Goal: Book appointment/travel/reservation: Book appointment/travel/reservation

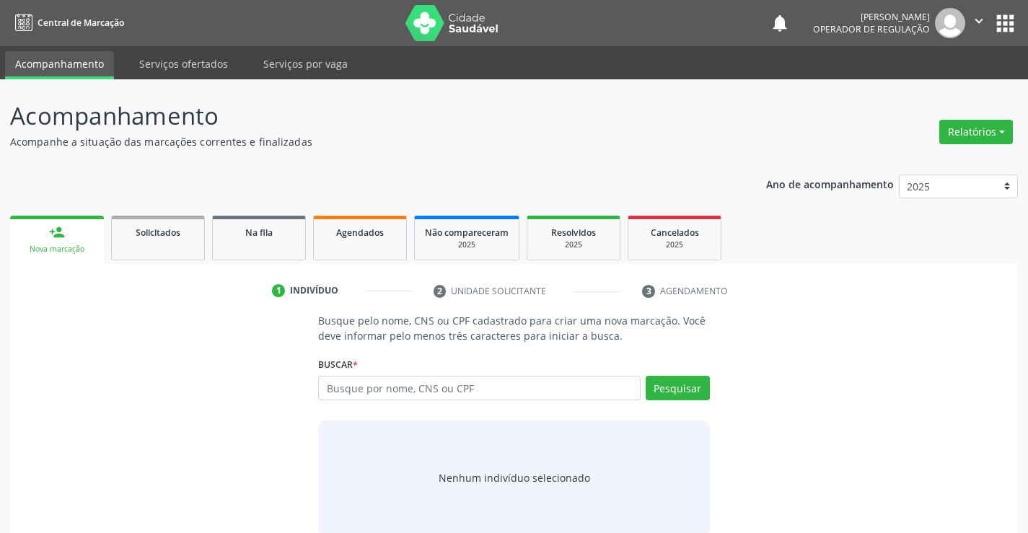
click at [388, 395] on input "text" at bounding box center [479, 388] width 322 height 25
click at [389, 387] on input "text" at bounding box center [479, 388] width 322 height 25
click at [441, 386] on input "text" at bounding box center [479, 388] width 322 height 25
click at [413, 386] on input "text" at bounding box center [479, 388] width 322 height 25
type input "700003501082007"
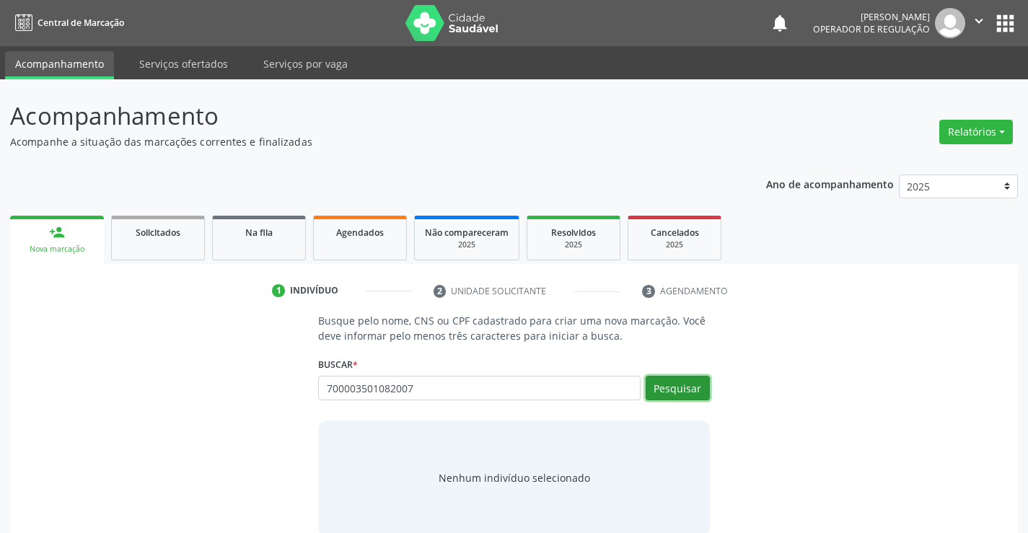
click at [683, 391] on button "Pesquisar" at bounding box center [677, 388] width 64 height 25
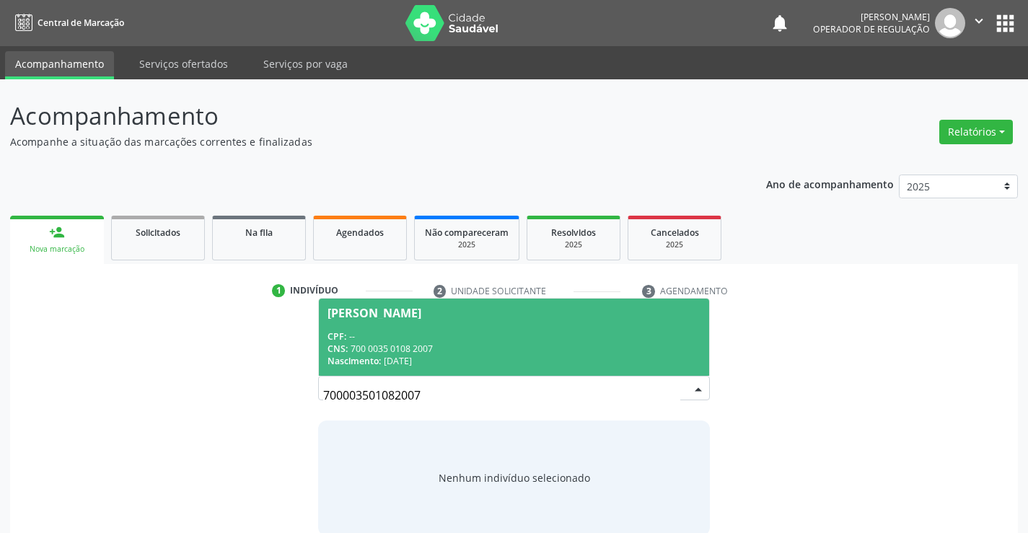
click at [527, 335] on div "CPF: --" at bounding box center [513, 336] width 372 height 12
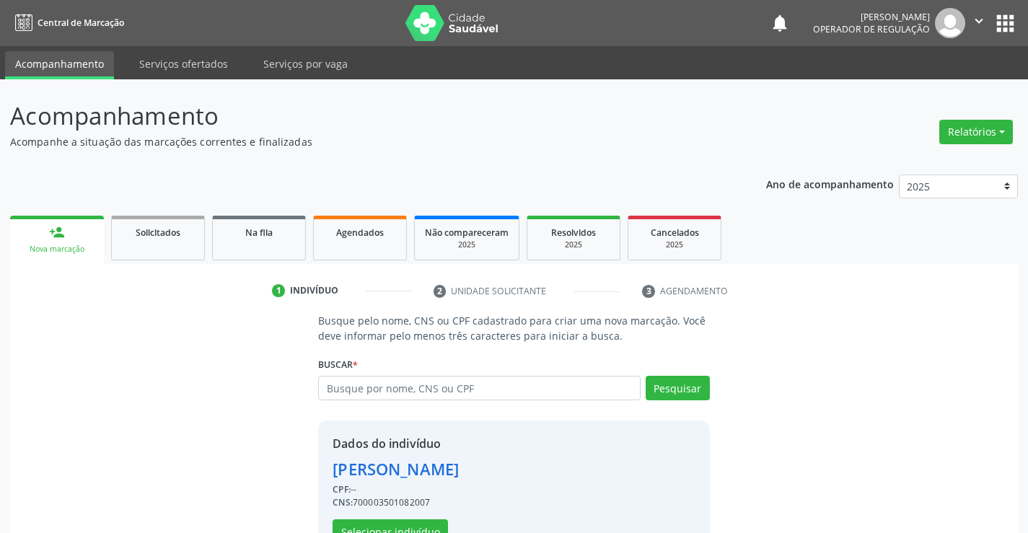
scroll to position [45, 0]
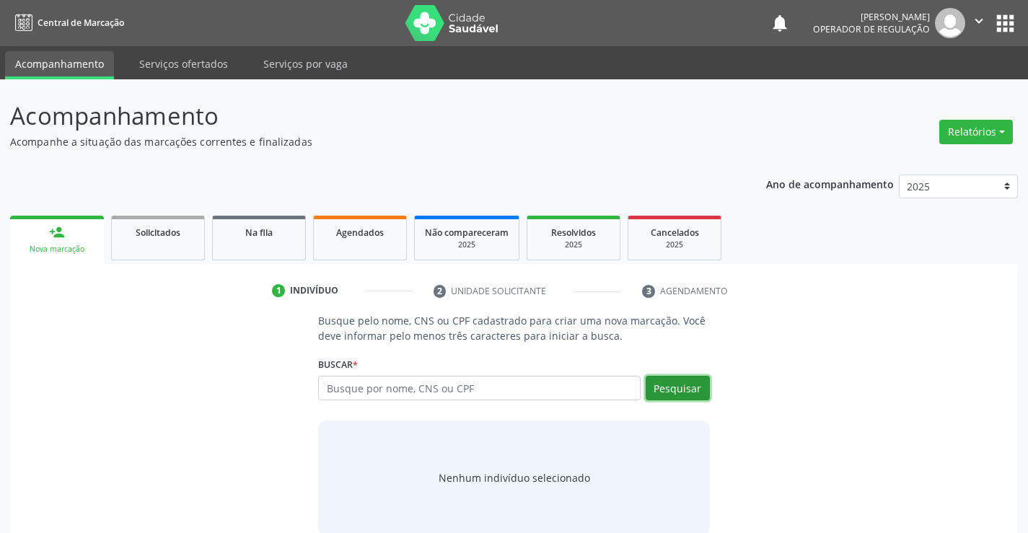
click at [669, 387] on button "Pesquisar" at bounding box center [677, 388] width 64 height 25
click at [981, 22] on icon "" at bounding box center [979, 21] width 16 height 16
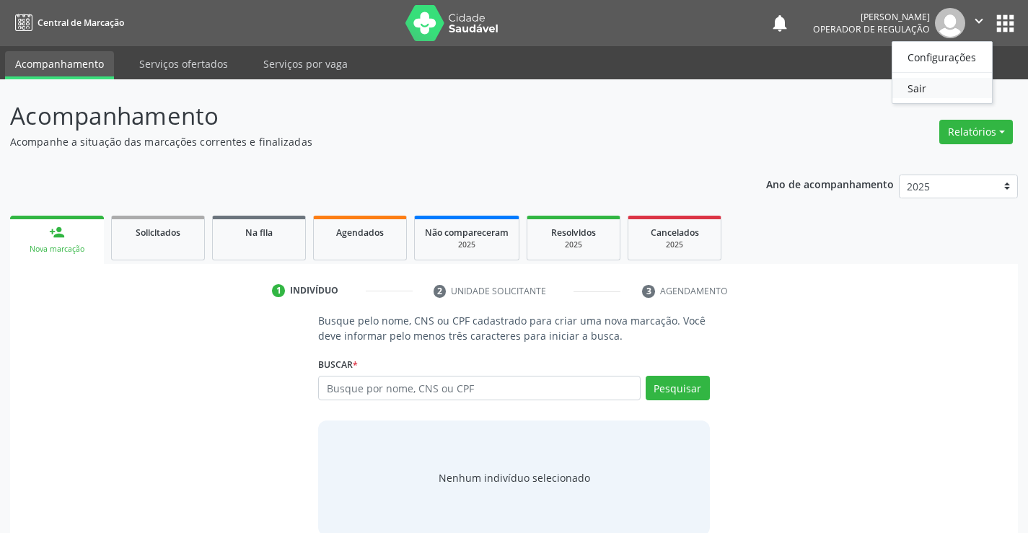
click at [923, 93] on link "Sair" at bounding box center [942, 88] width 100 height 20
click at [394, 391] on input "text" at bounding box center [479, 388] width 322 height 25
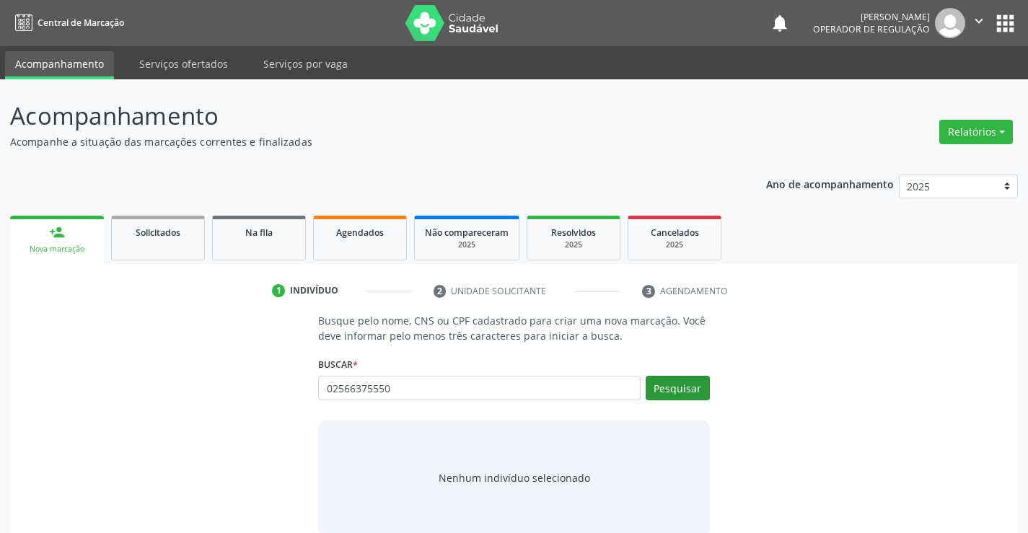
type input "02566375550"
click at [681, 381] on button "Pesquisar" at bounding box center [677, 388] width 64 height 25
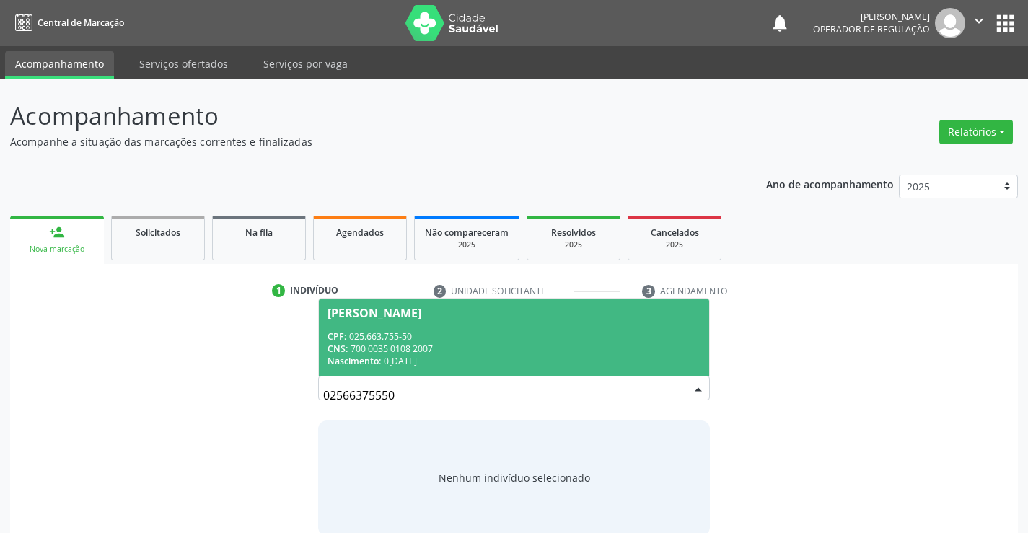
click at [407, 392] on input "02566375550" at bounding box center [501, 395] width 356 height 29
click at [429, 345] on div "CNS: 700 0035 0108 2007" at bounding box center [513, 349] width 372 height 12
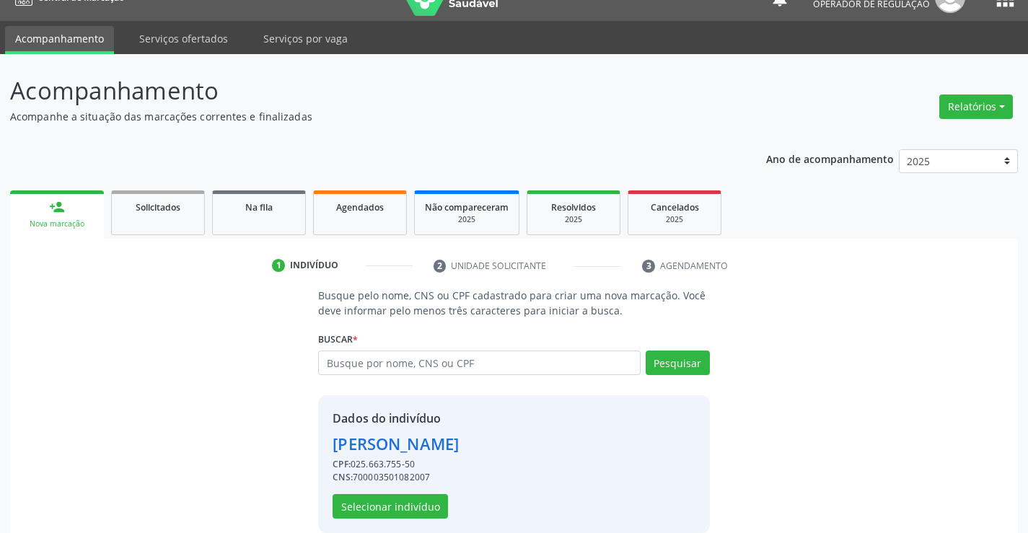
scroll to position [45, 0]
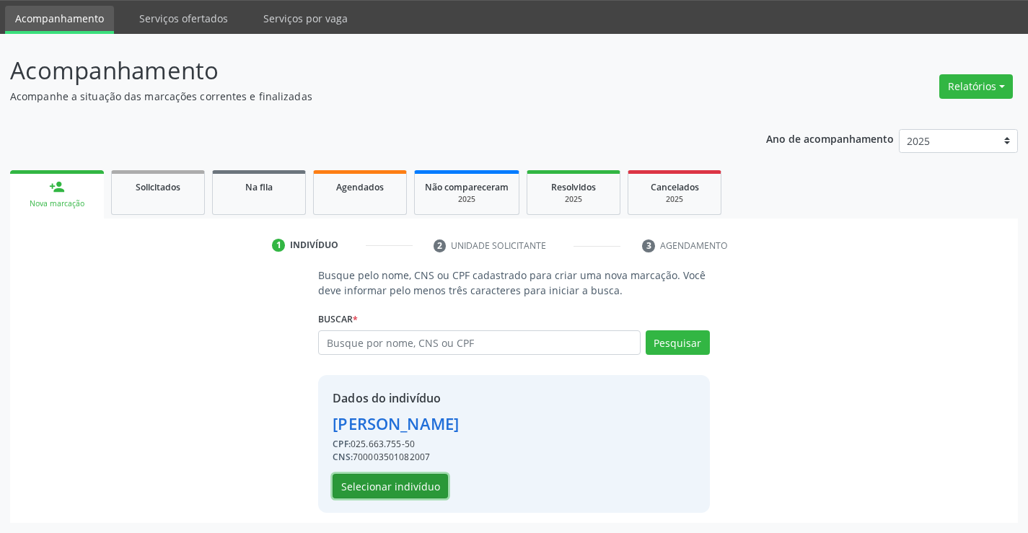
click at [392, 487] on button "Selecionar indivíduo" at bounding box center [389, 486] width 115 height 25
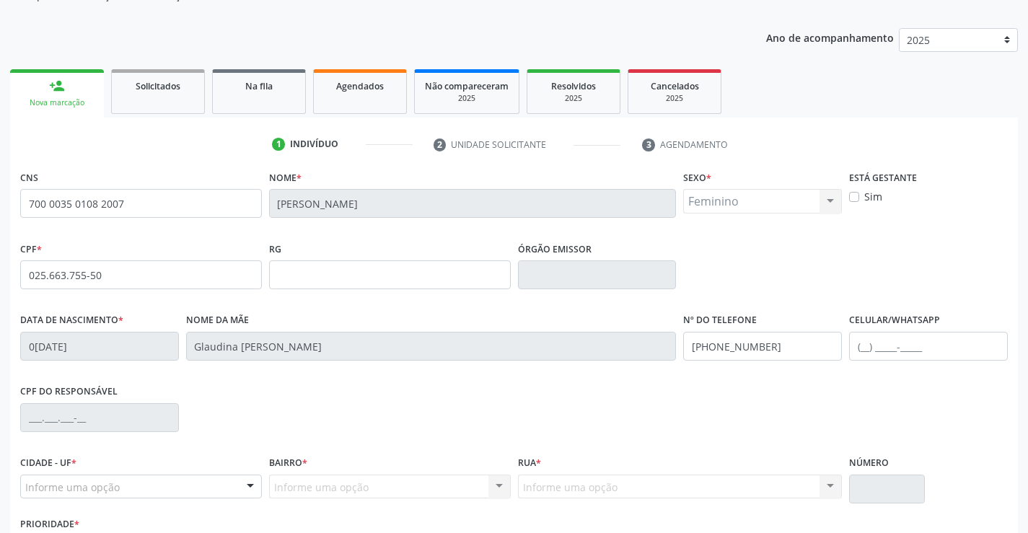
scroll to position [249, 0]
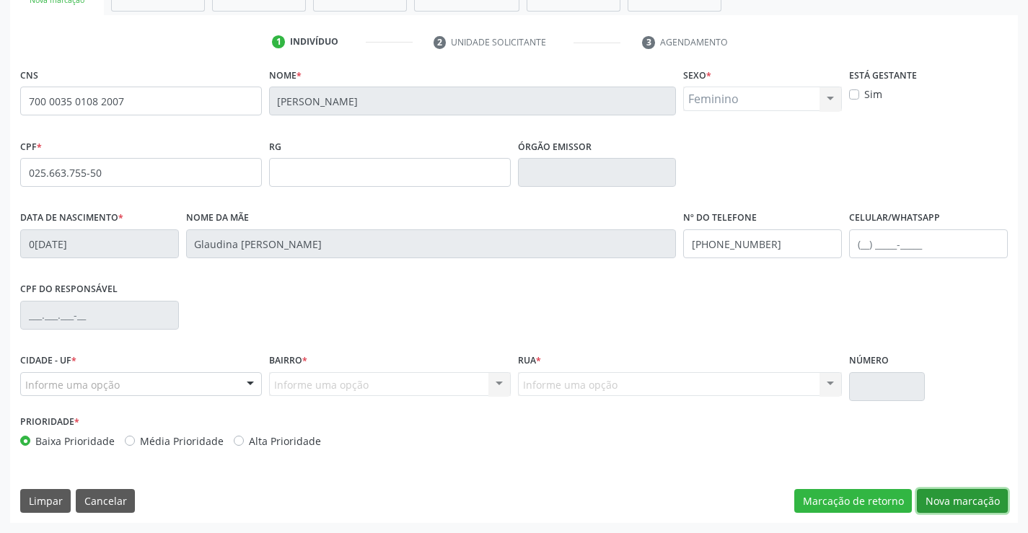
click at [969, 490] on button "Nova marcação" at bounding box center [962, 501] width 91 height 25
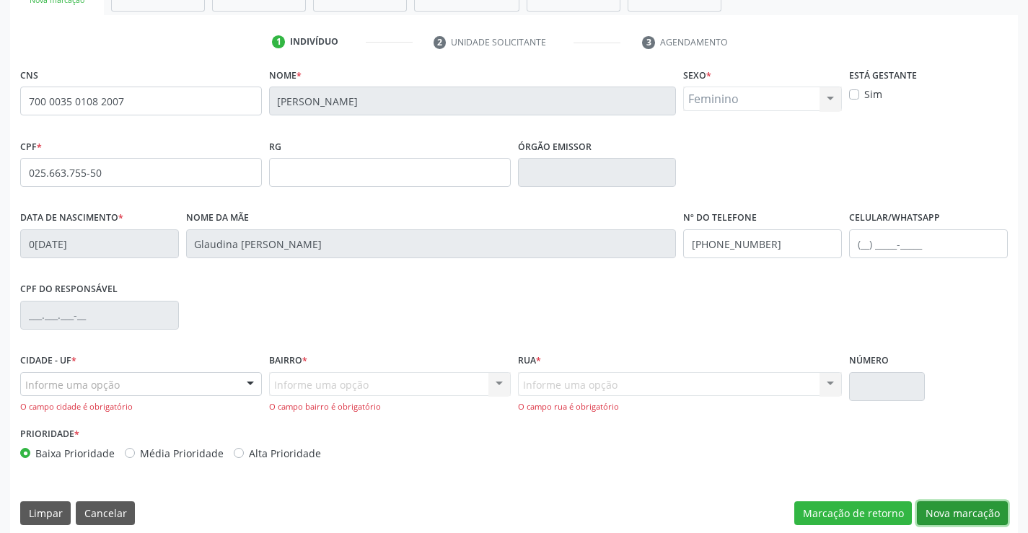
click at [958, 510] on button "Nova marcação" at bounding box center [962, 513] width 91 height 25
click at [945, 512] on button "Nova marcação" at bounding box center [962, 513] width 91 height 25
click at [945, 515] on button "Nova marcação" at bounding box center [962, 513] width 91 height 25
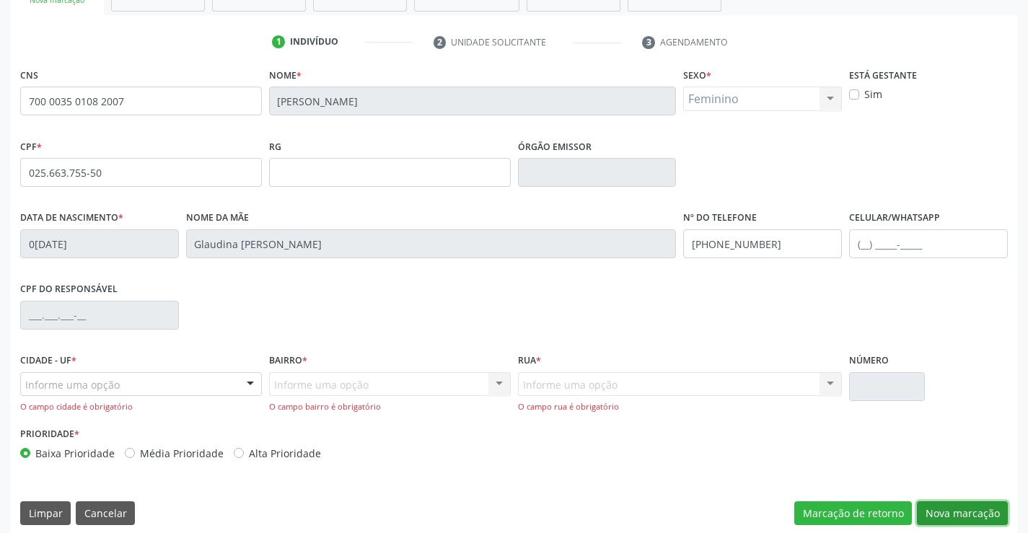
click at [945, 515] on button "Nova marcação" at bounding box center [962, 513] width 91 height 25
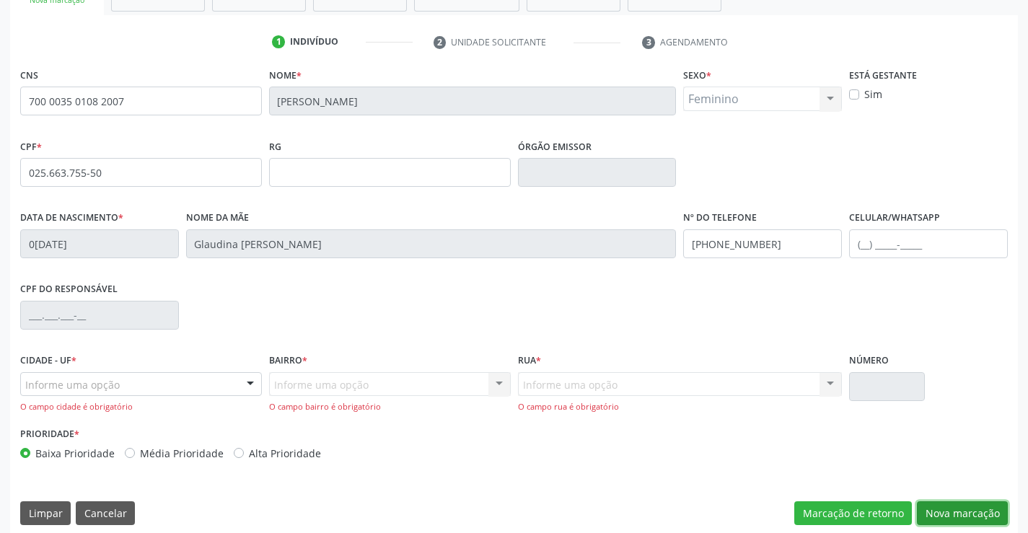
click at [945, 515] on button "Nova marcação" at bounding box center [962, 513] width 91 height 25
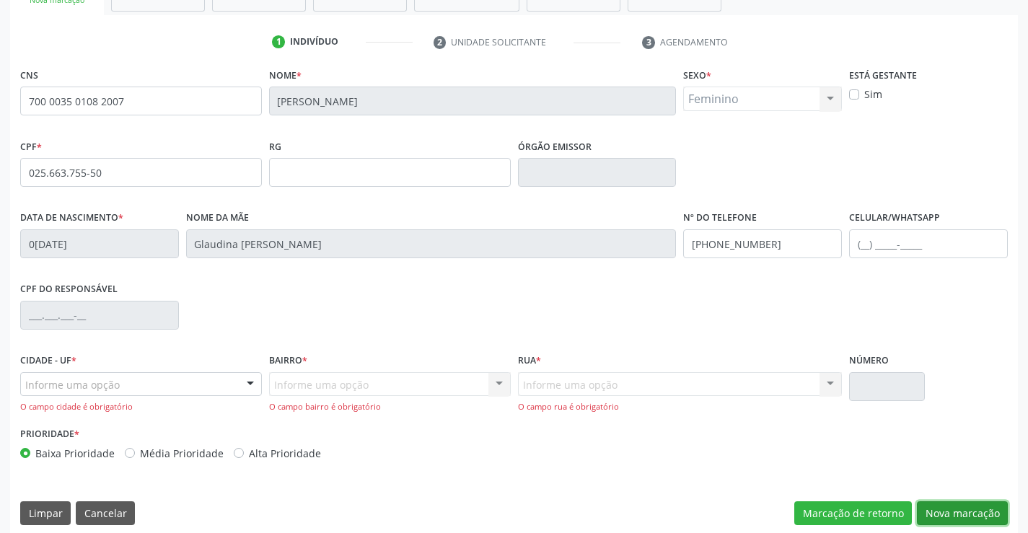
click at [945, 515] on button "Nova marcação" at bounding box center [962, 513] width 91 height 25
drag, startPoint x: 939, startPoint y: 518, endPoint x: 917, endPoint y: 451, distance: 70.0
click at [936, 518] on button "Nova marcação" at bounding box center [962, 513] width 91 height 25
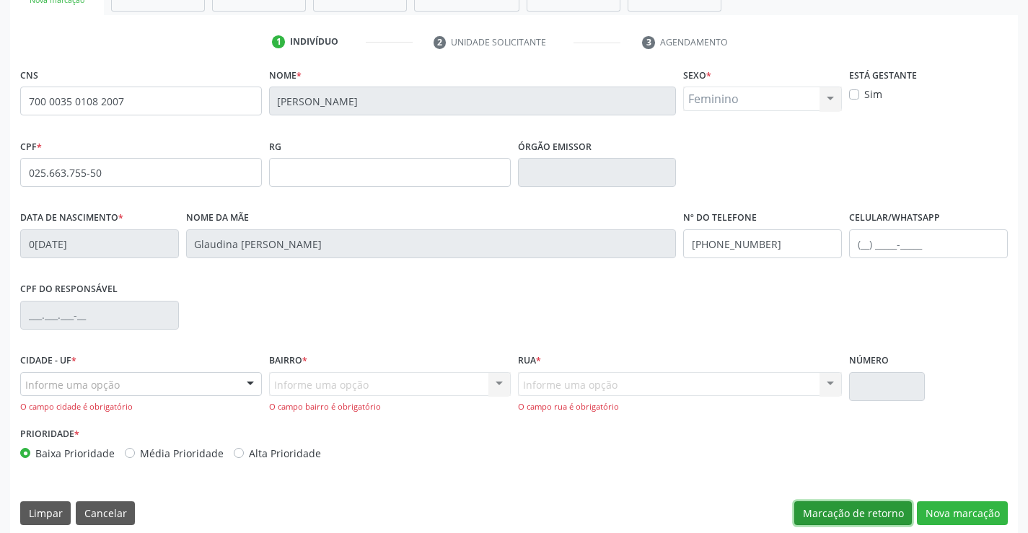
click at [857, 516] on button "Marcação de retorno" at bounding box center [853, 513] width 118 height 25
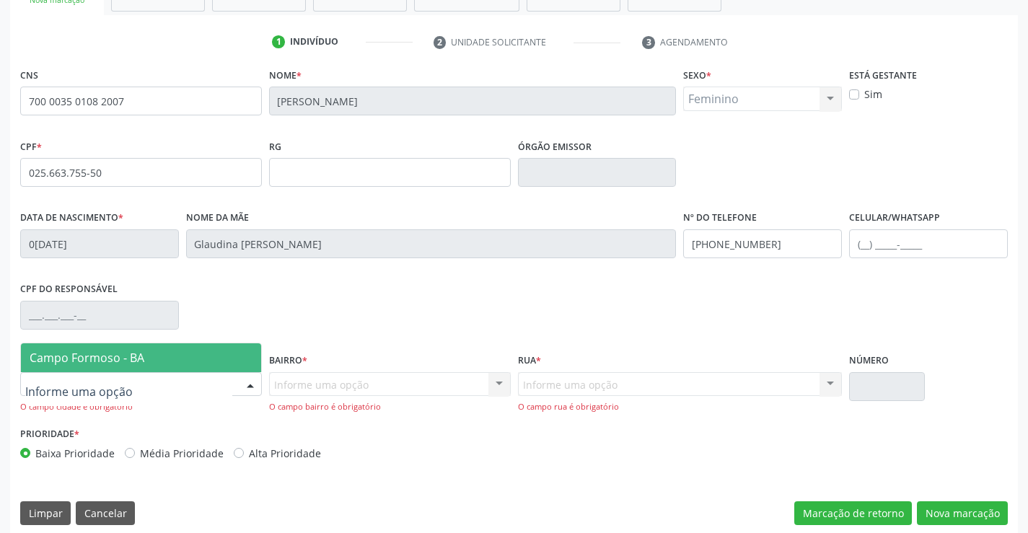
click at [125, 356] on span "Campo Formoso - BA" at bounding box center [87, 358] width 115 height 16
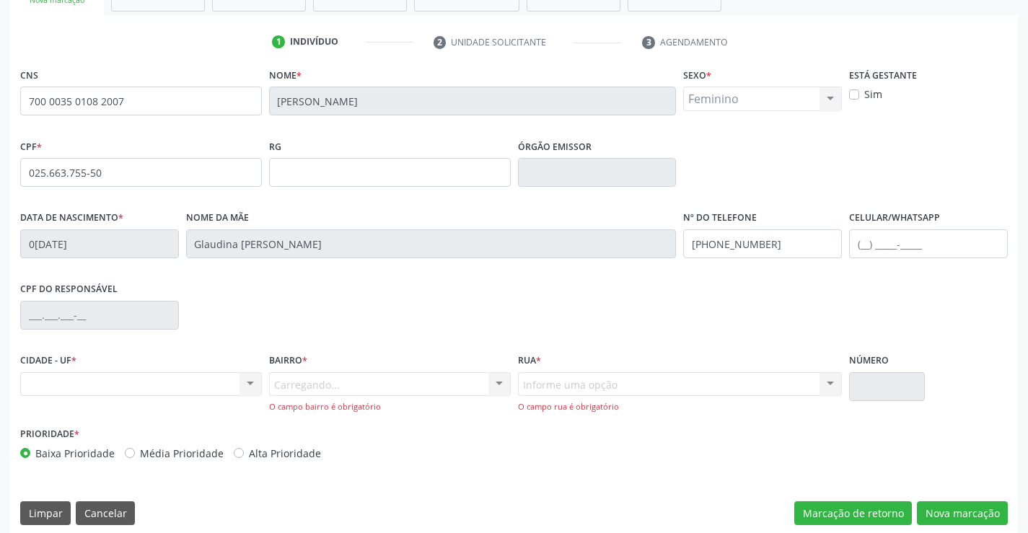
click at [319, 380] on div "Carregando... Nenhum resultado encontrado para: " " Nenhuma opção encontrada. D…" at bounding box center [390, 392] width 242 height 41
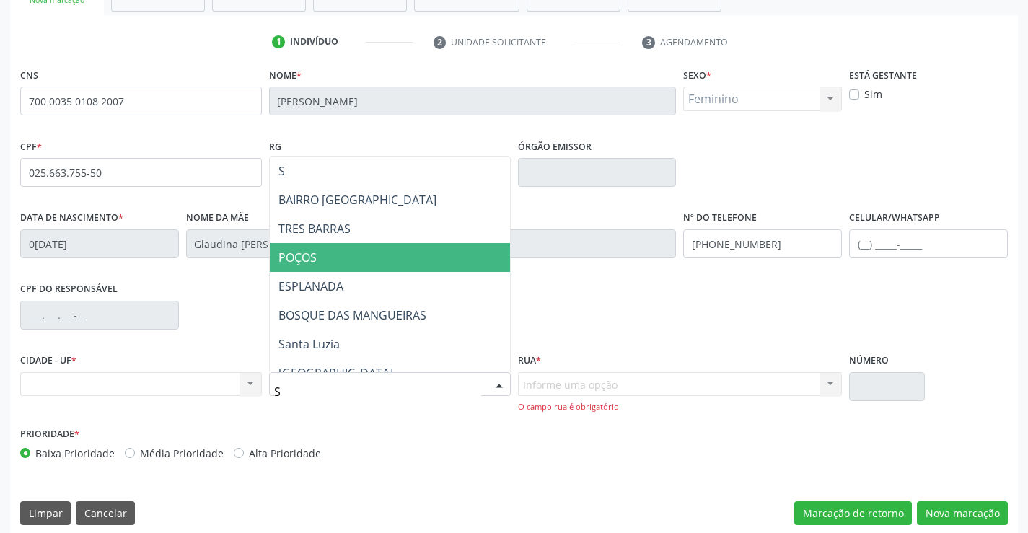
type input "SA"
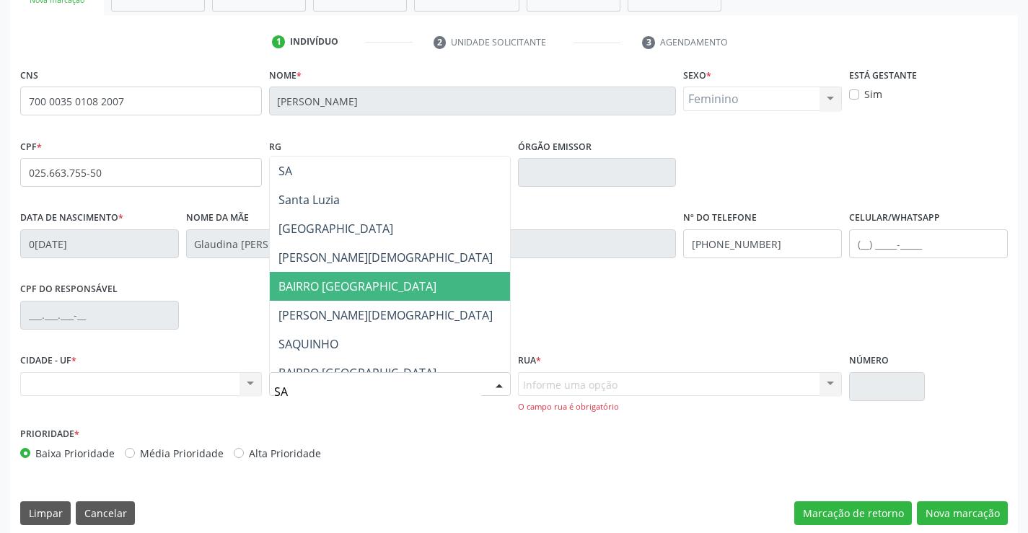
click at [344, 279] on span "BAIRRO [GEOGRAPHIC_DATA]" at bounding box center [357, 286] width 158 height 16
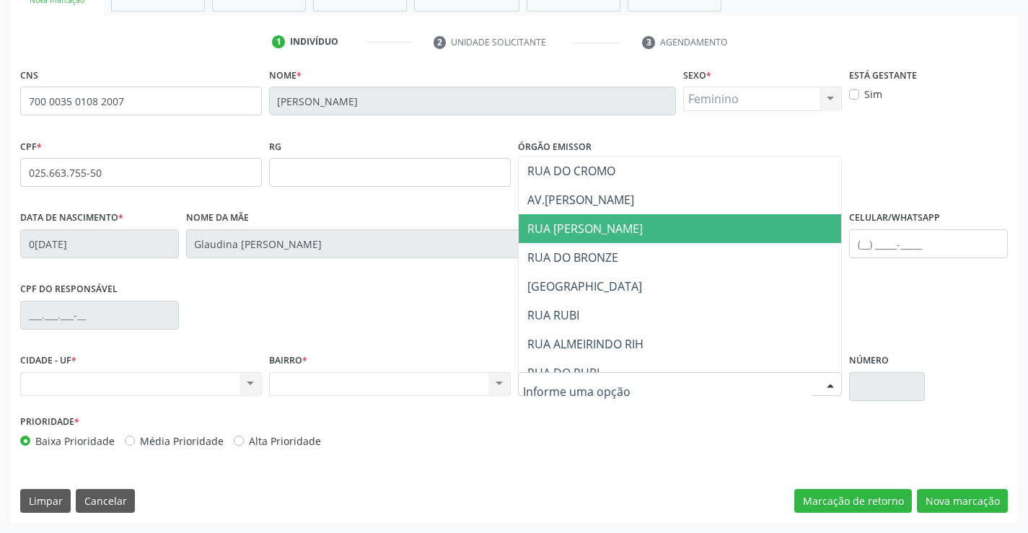
click at [626, 225] on span "RUA FEITOSA DA SILVA" at bounding box center [584, 229] width 115 height 16
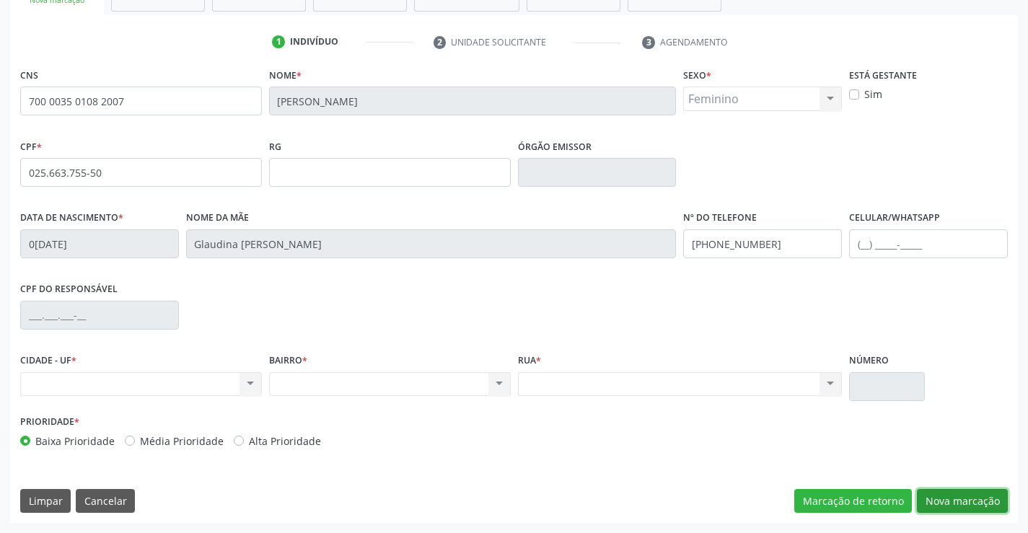
click at [950, 499] on button "Nova marcação" at bounding box center [962, 501] width 91 height 25
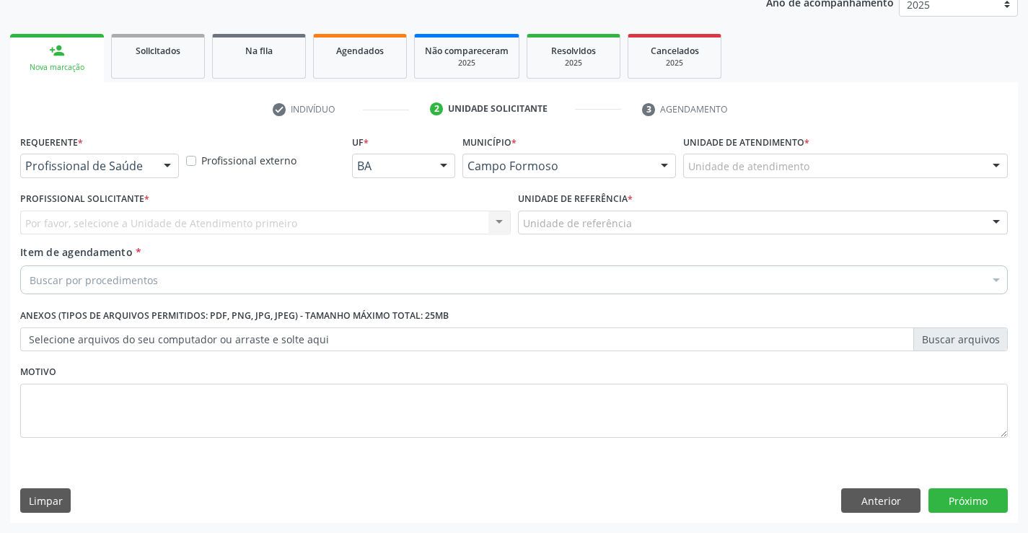
scroll to position [182, 0]
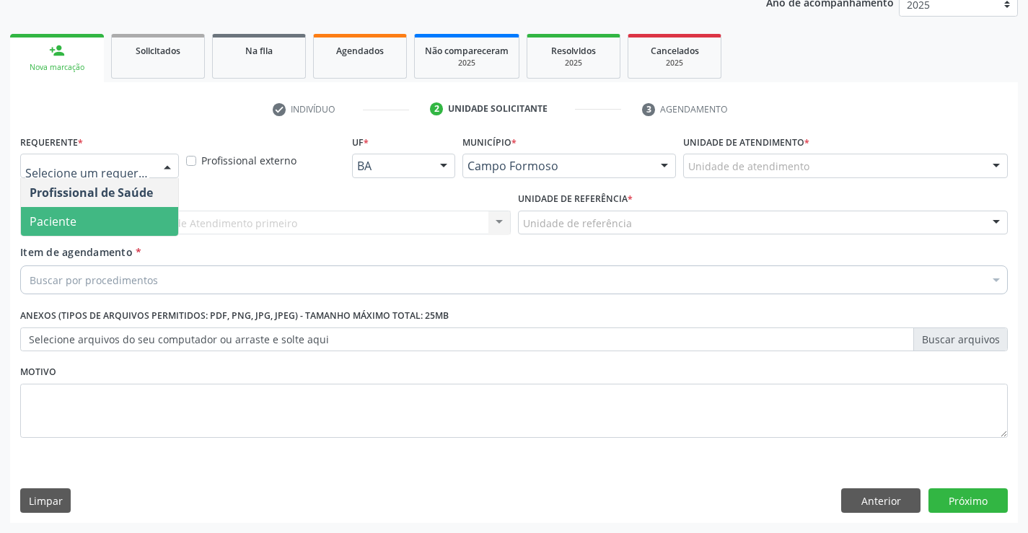
click at [95, 226] on span "Paciente" at bounding box center [99, 221] width 157 height 29
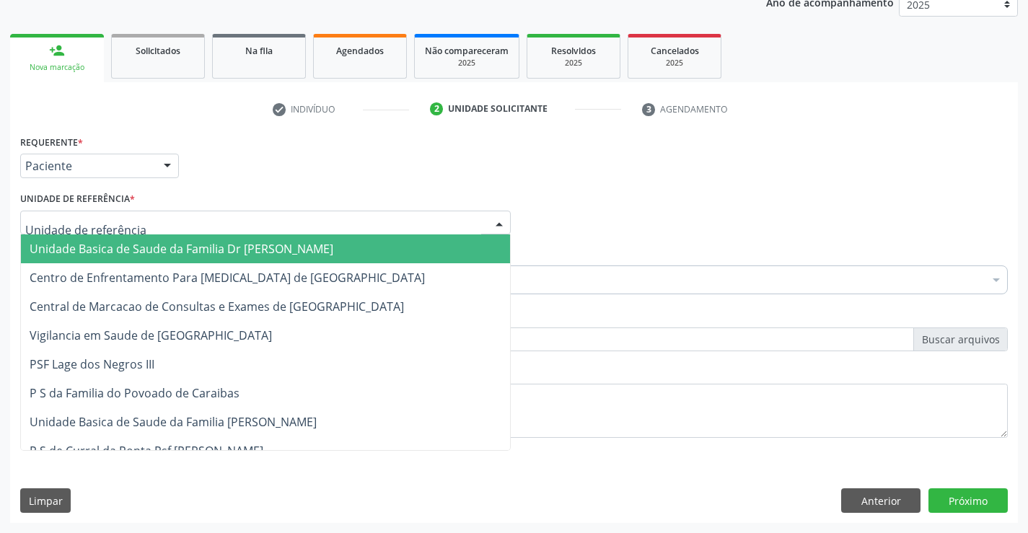
click at [141, 226] on div at bounding box center [265, 223] width 490 height 25
click at [142, 252] on span "Unidade Basica de Saude da Familia Dr [PERSON_NAME]" at bounding box center [182, 249] width 304 height 16
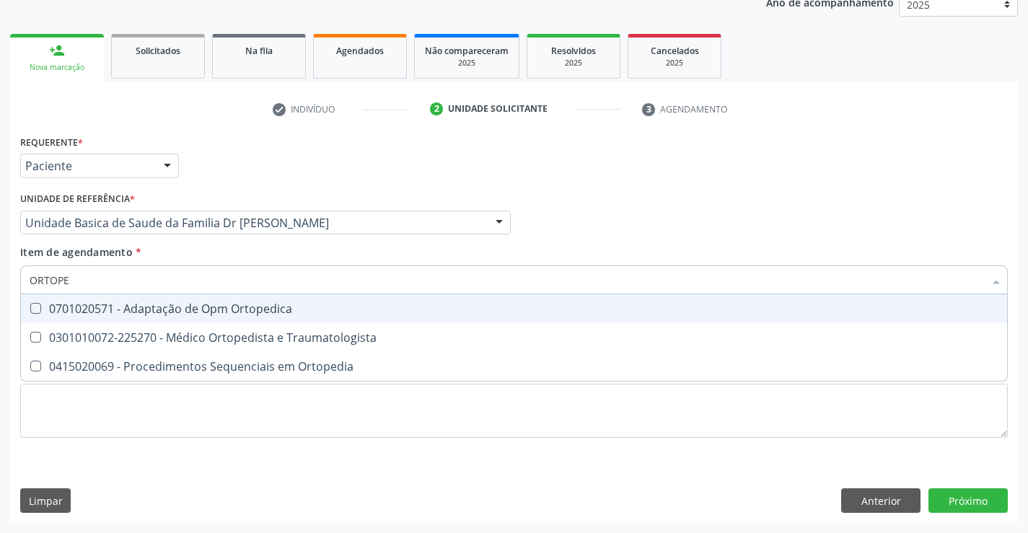
type input "ORTOPED"
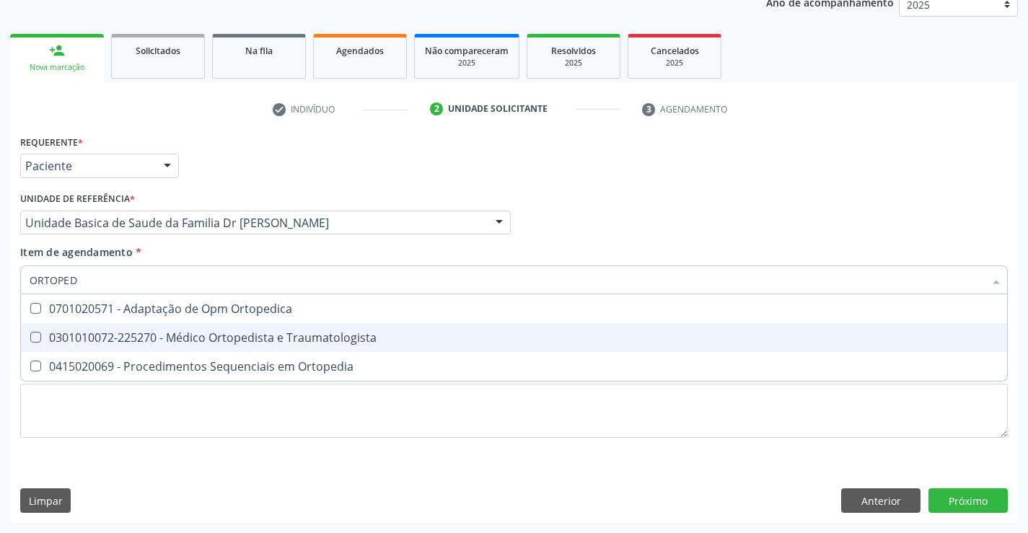
click at [221, 334] on div "0301010072-225270 - Médico Ortopedista e Traumatologista" at bounding box center [514, 338] width 968 height 12
checkbox Traumatologista "true"
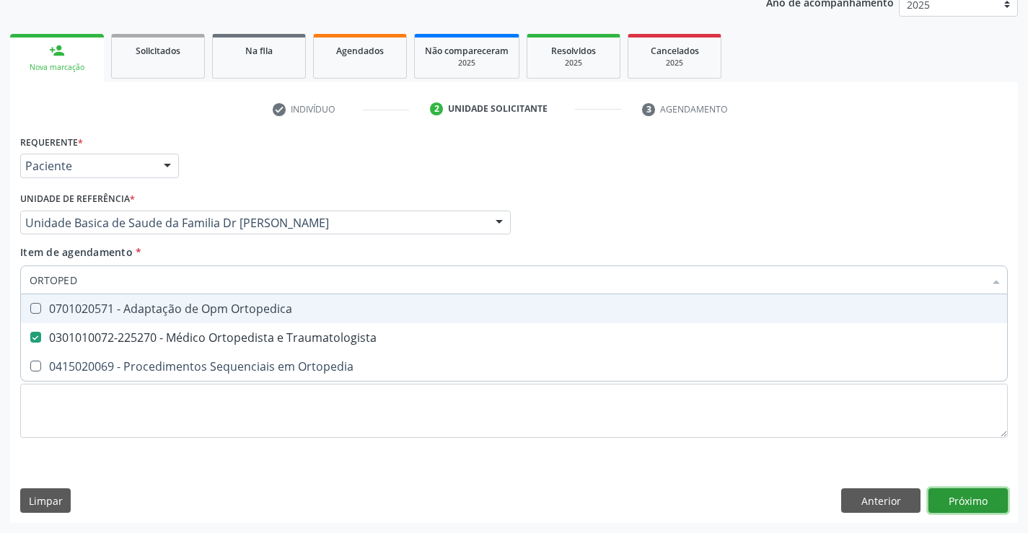
click at [970, 498] on div "Requerente * Paciente Profissional de Saúde Paciente Nenhum resultado encontrad…" at bounding box center [513, 327] width 1007 height 392
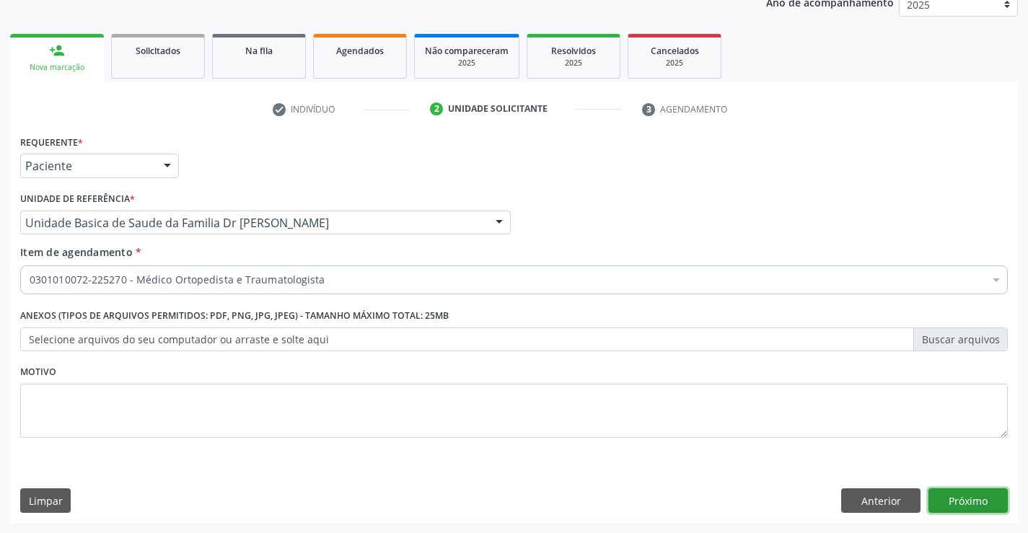
click at [970, 498] on button "Próximo" at bounding box center [967, 500] width 79 height 25
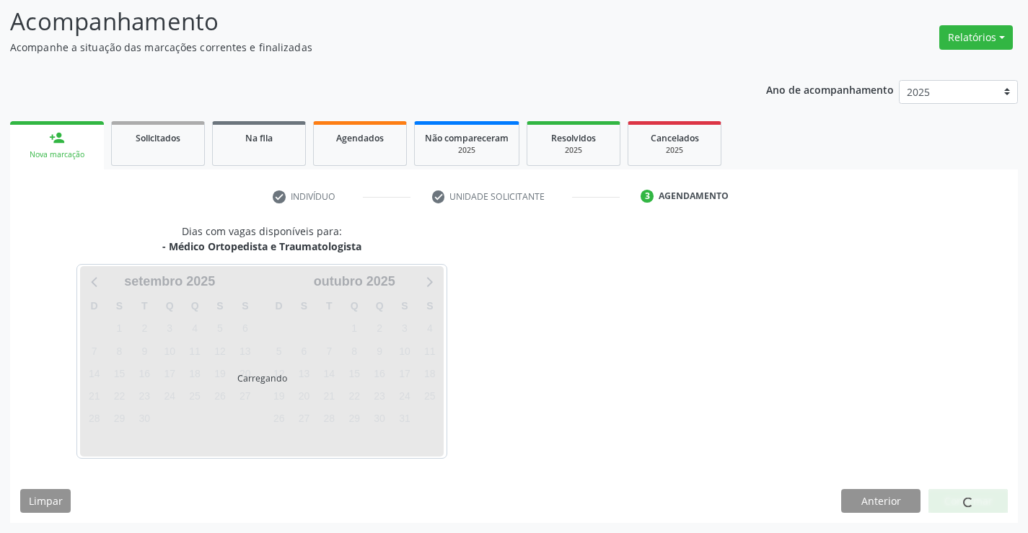
scroll to position [94, 0]
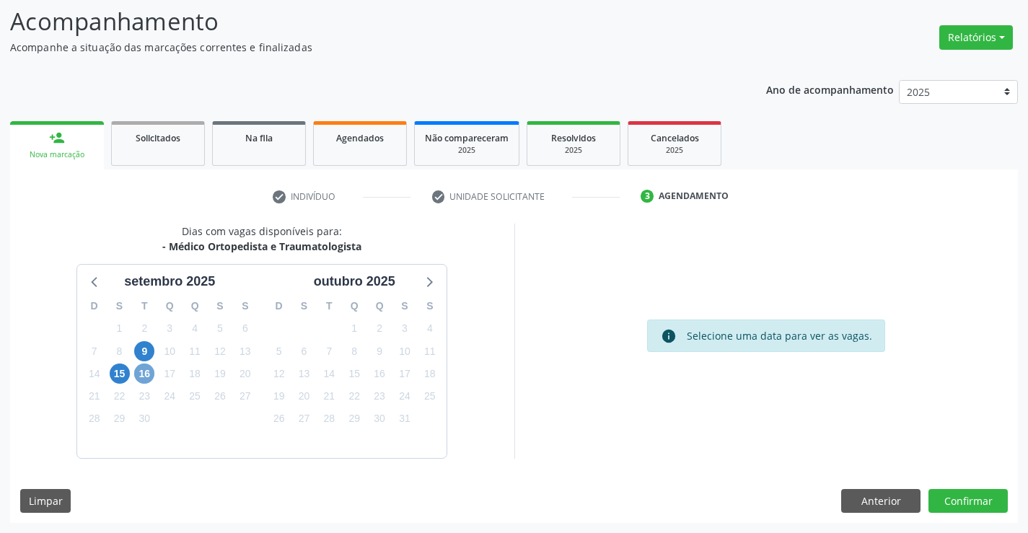
click at [144, 376] on span "16" at bounding box center [144, 373] width 20 height 20
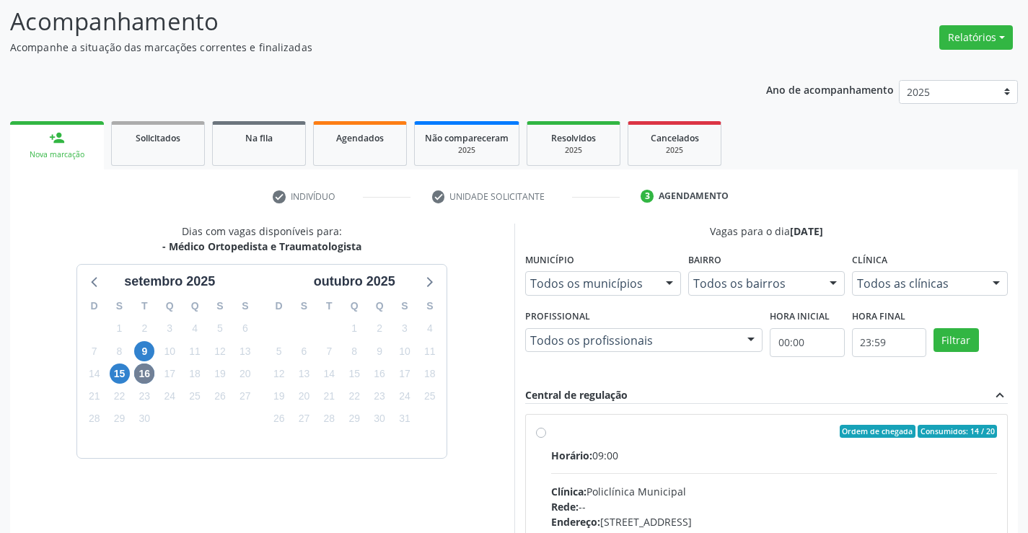
click at [551, 433] on label "Ordem de chegada Consumidos: 14 / 20 Horário: 09:00 Clínica: Policlínica Munici…" at bounding box center [774, 535] width 446 height 221
click at [542, 433] on input "Ordem de chegada Consumidos: 14 / 20 Horário: 09:00 Clínica: Policlínica Munici…" at bounding box center [541, 431] width 10 height 13
radio input "true"
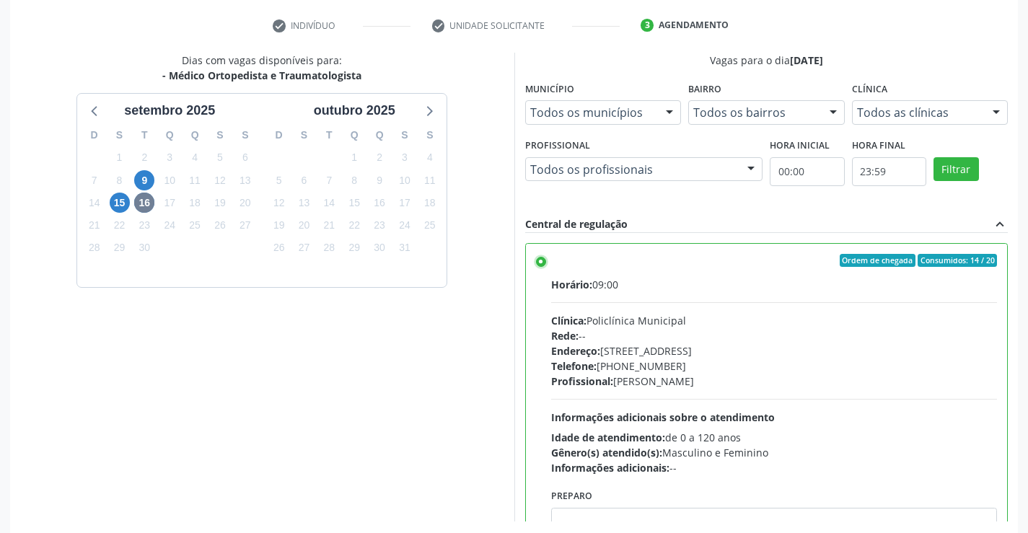
scroll to position [329, 0]
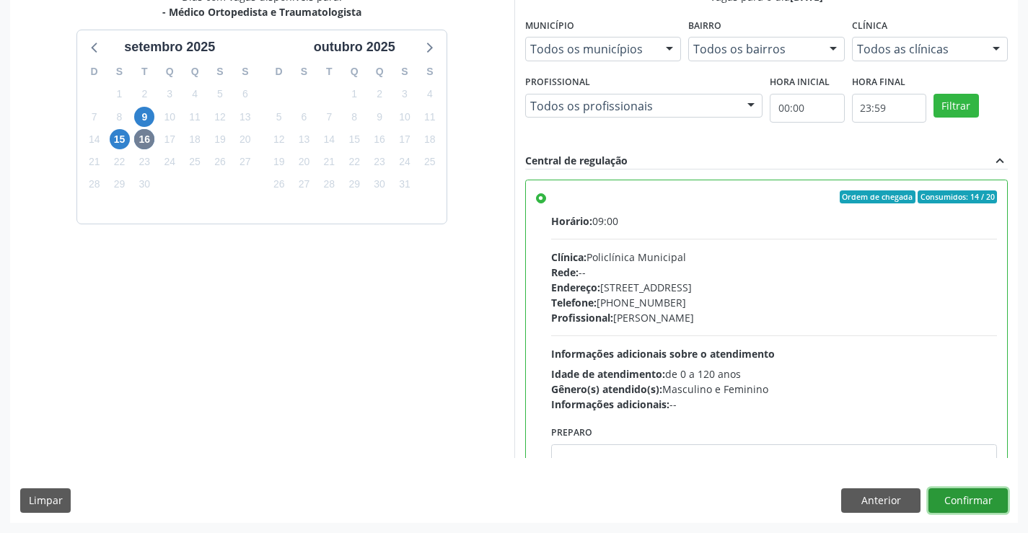
click at [970, 500] on button "Confirmar" at bounding box center [967, 500] width 79 height 25
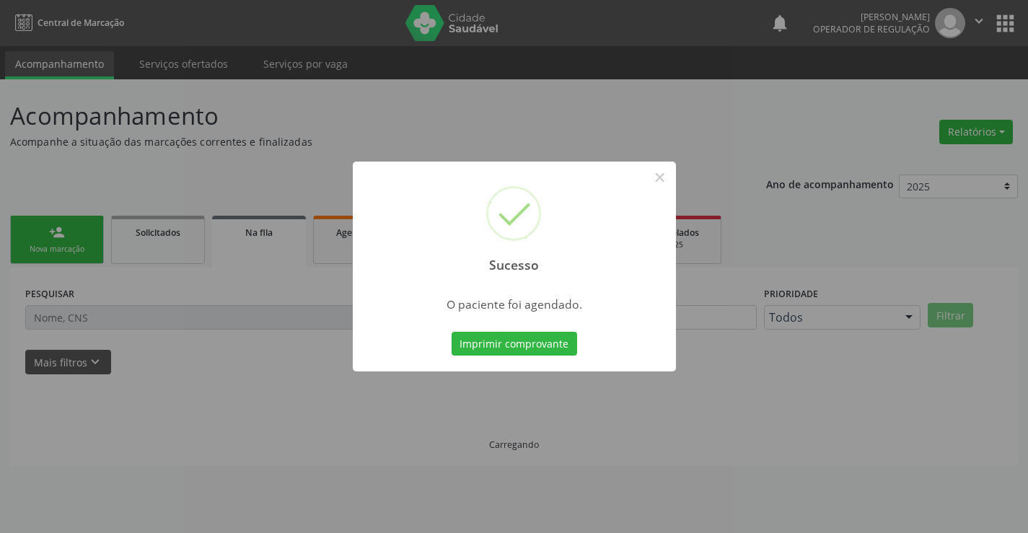
scroll to position [0, 0]
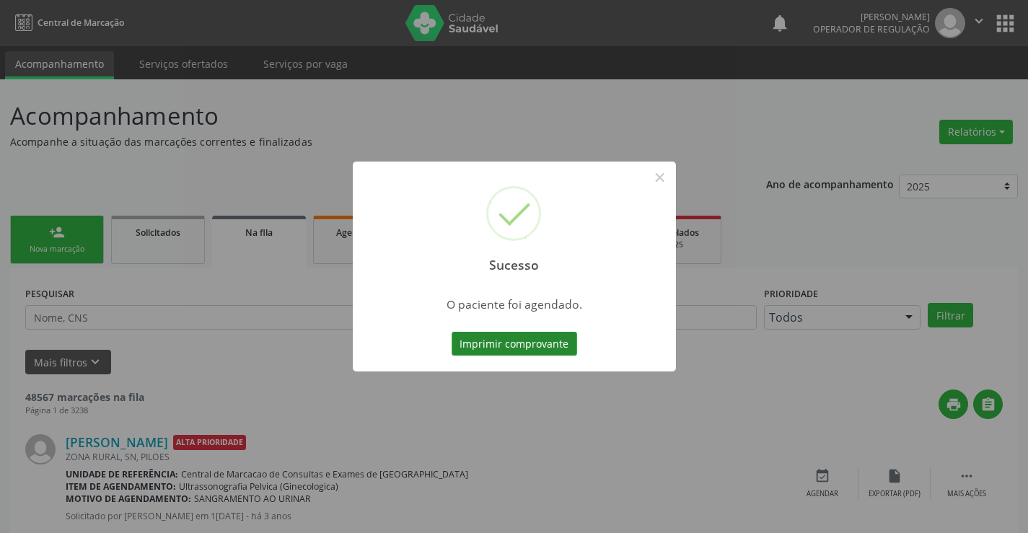
click at [529, 343] on button "Imprimir comprovante" at bounding box center [513, 344] width 125 height 25
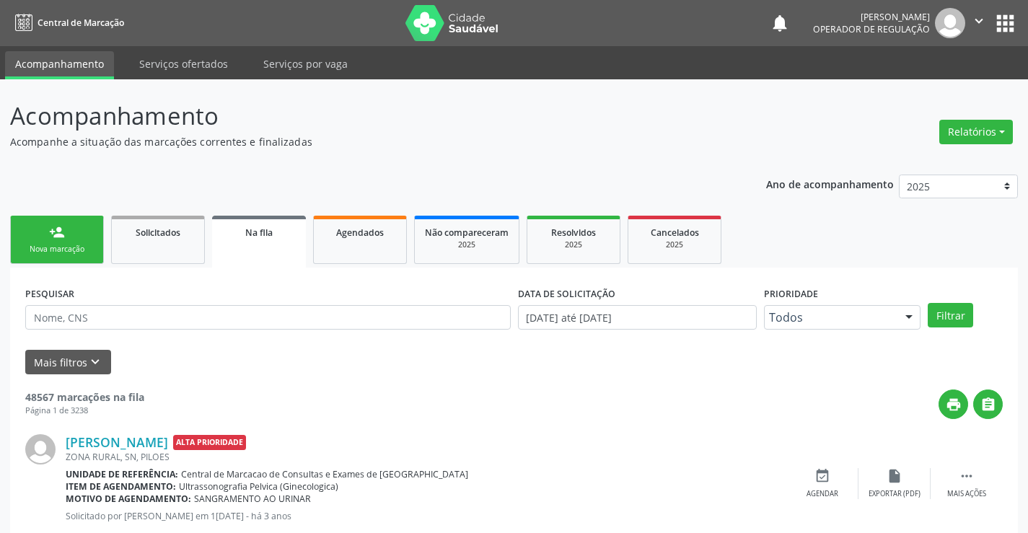
click at [76, 220] on link "person_add Nova marcação" at bounding box center [57, 240] width 94 height 48
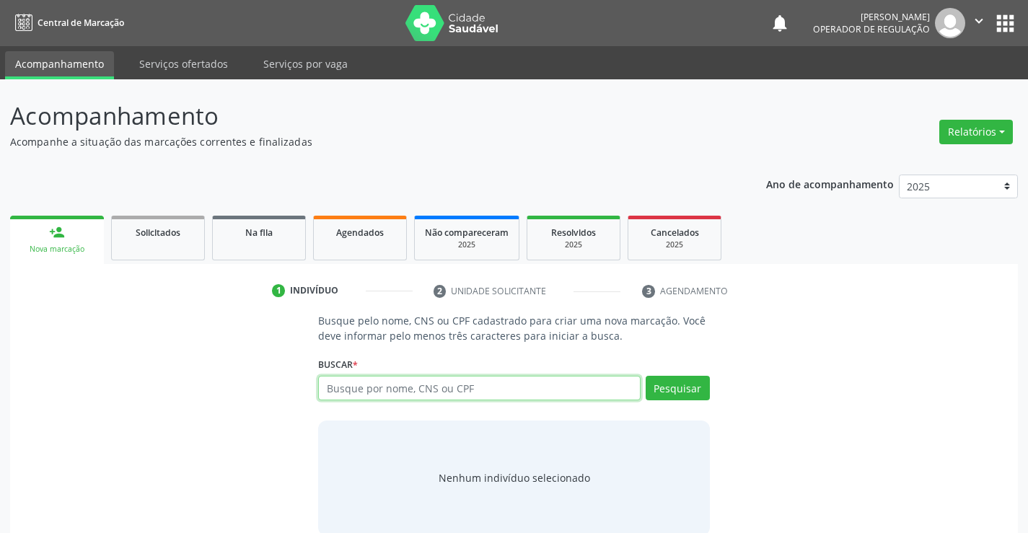
click at [477, 389] on input "text" at bounding box center [479, 388] width 322 height 25
type input "02613390522"
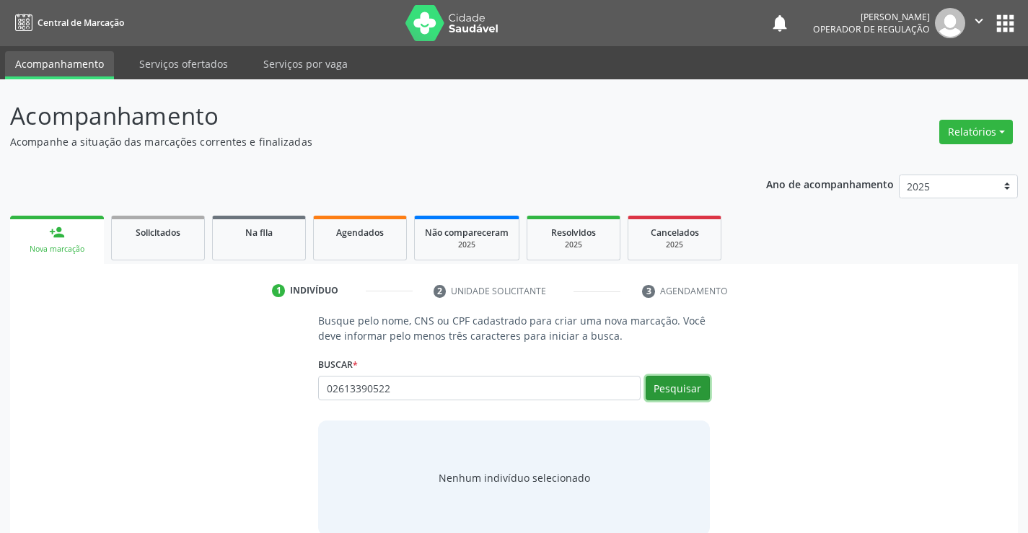
click at [664, 387] on button "Pesquisar" at bounding box center [677, 388] width 64 height 25
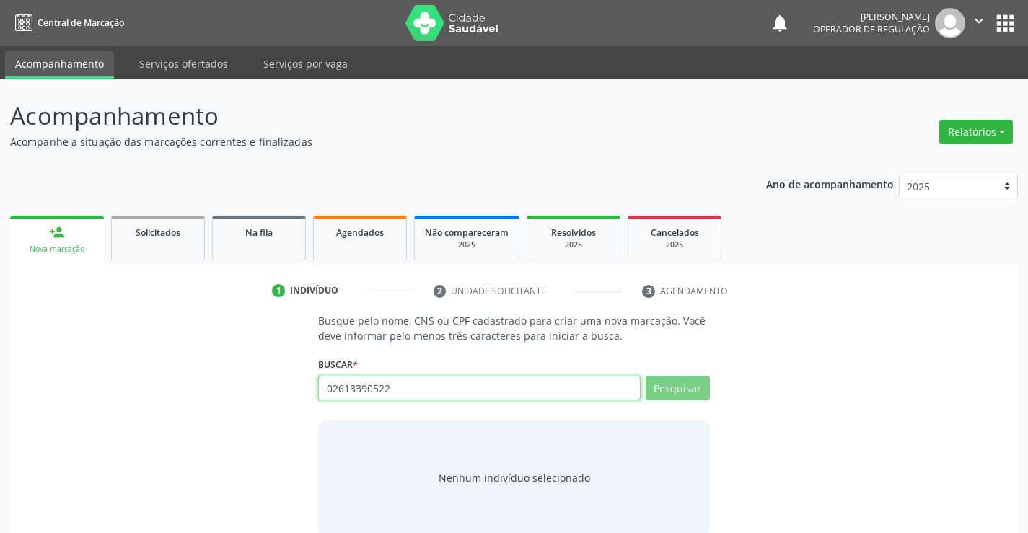
click at [523, 383] on input "02613390522" at bounding box center [479, 388] width 322 height 25
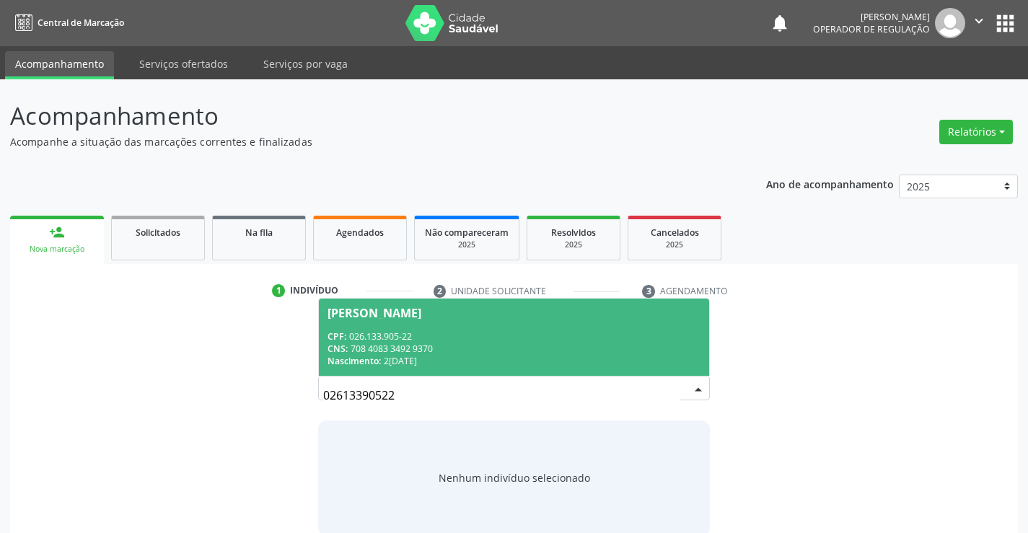
click at [467, 340] on div "CPF: 026.133.905-22" at bounding box center [513, 336] width 372 height 12
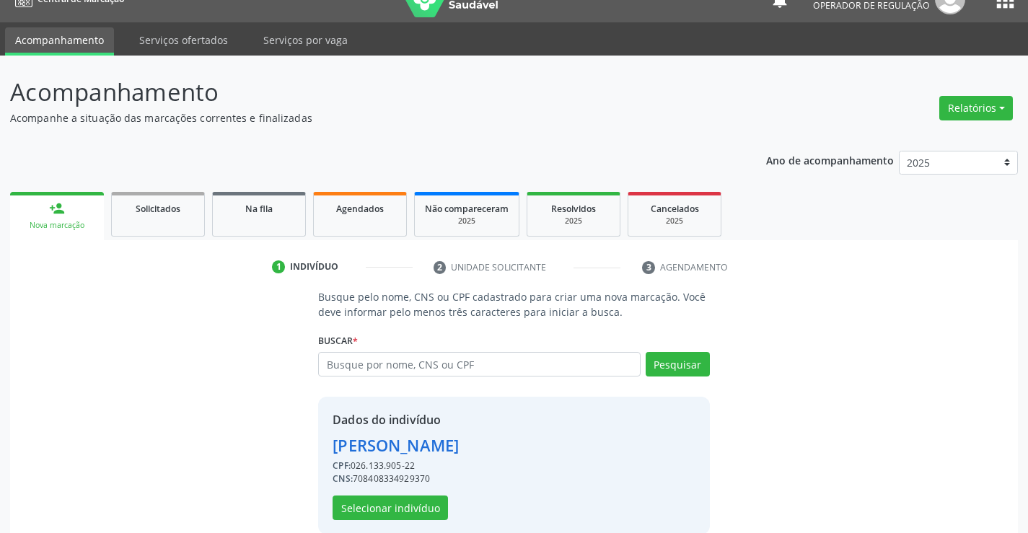
scroll to position [45, 0]
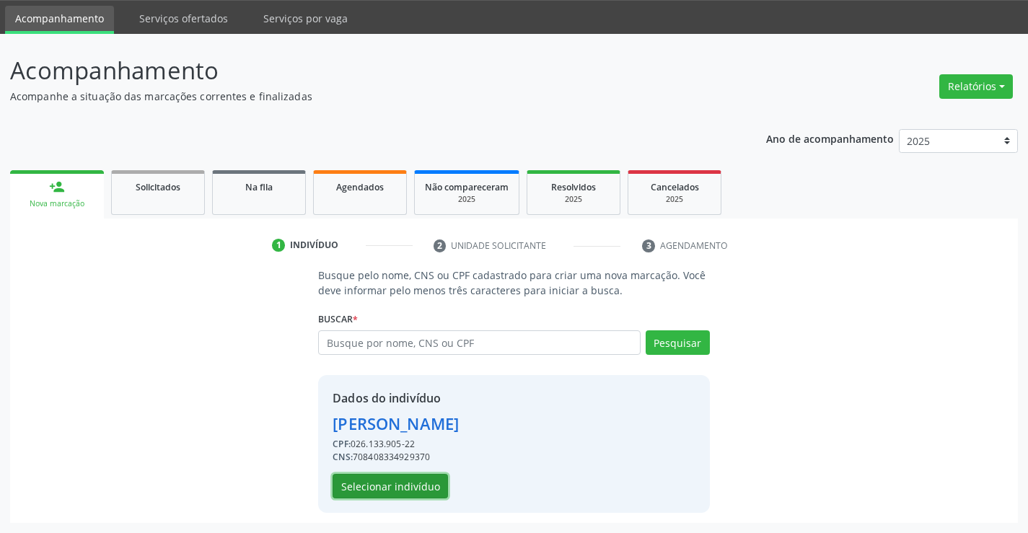
click at [397, 482] on button "Selecionar indivíduo" at bounding box center [389, 486] width 115 height 25
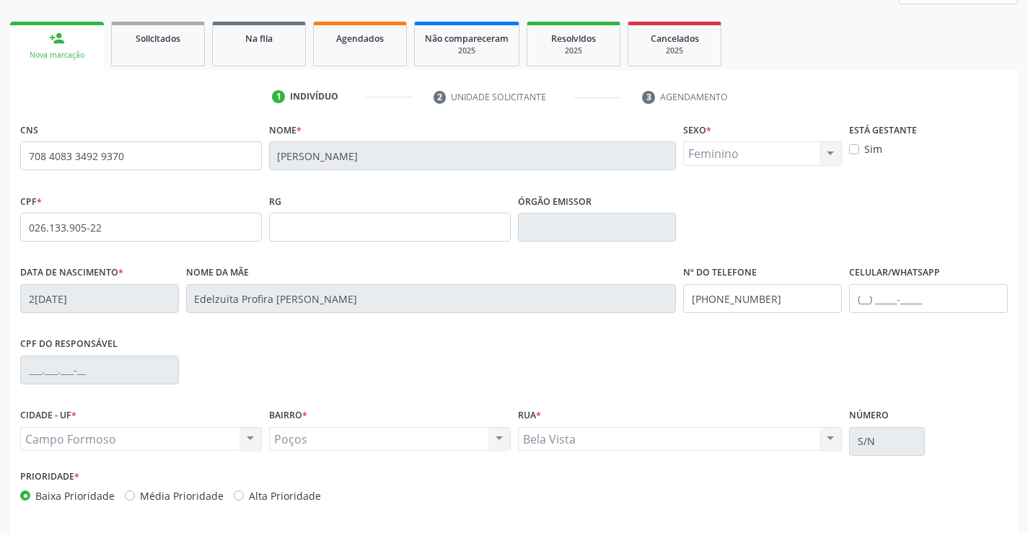
scroll to position [249, 0]
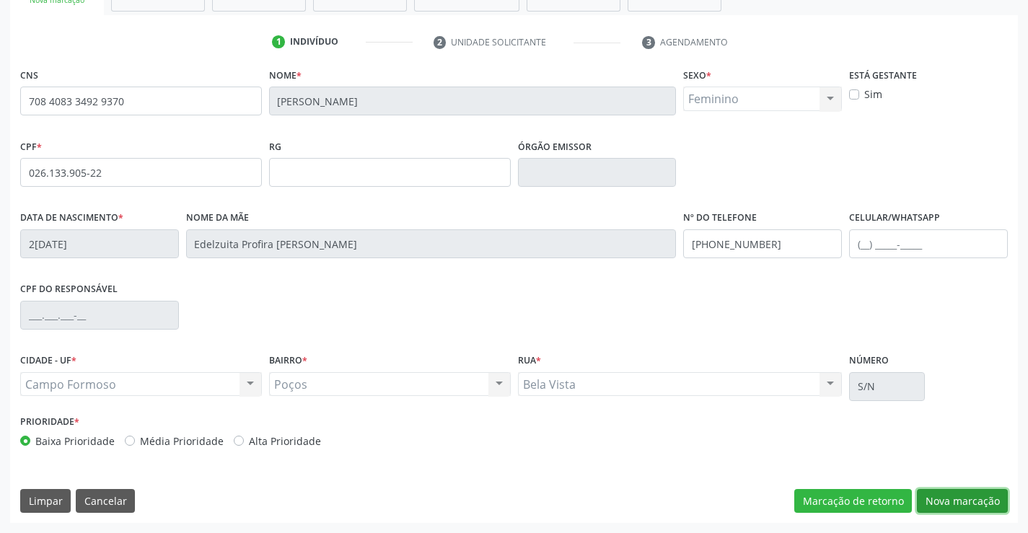
click at [958, 498] on button "Nova marcação" at bounding box center [962, 501] width 91 height 25
click at [0, 0] on button "Próximo" at bounding box center [0, 0] width 0 height 0
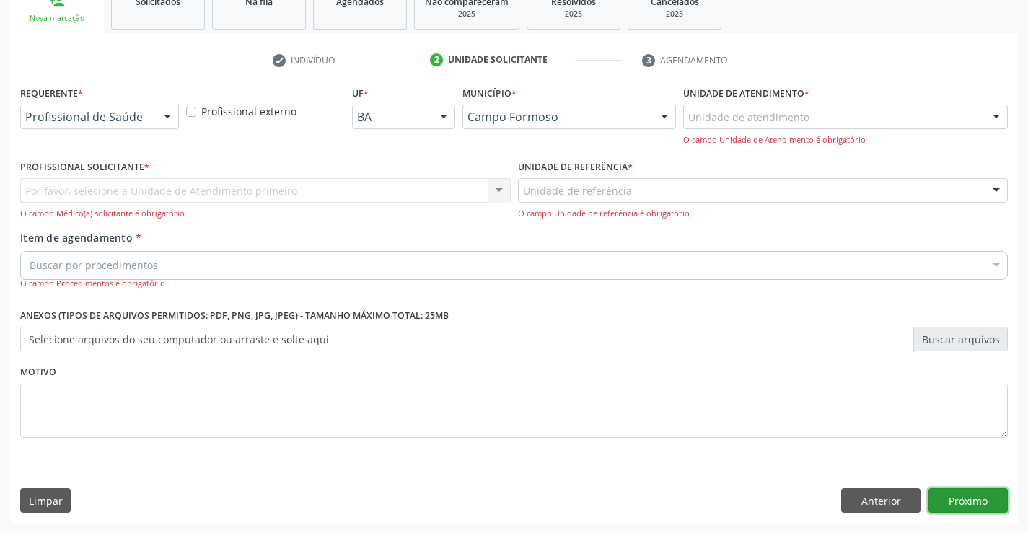
scroll to position [182, 0]
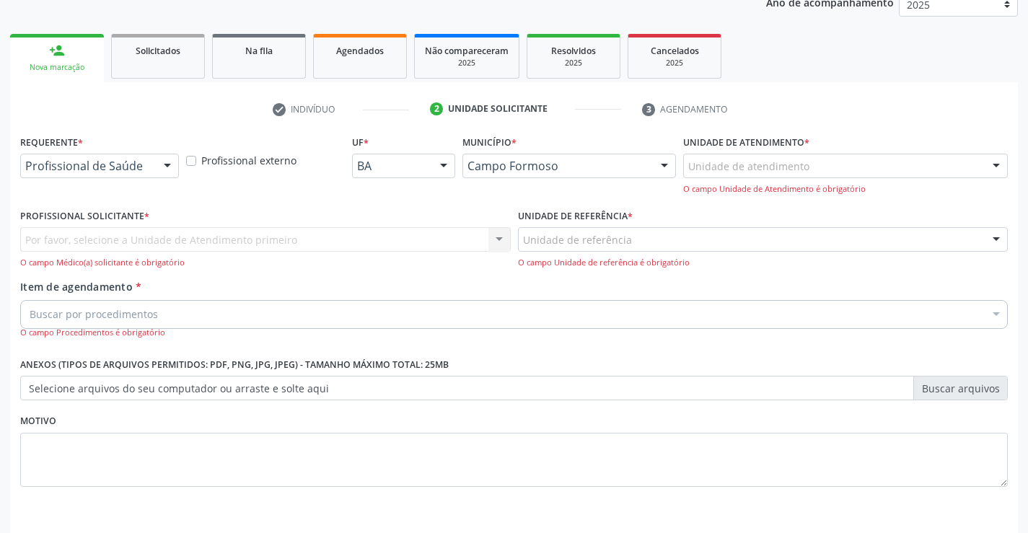
click at [162, 164] on div at bounding box center [167, 166] width 22 height 25
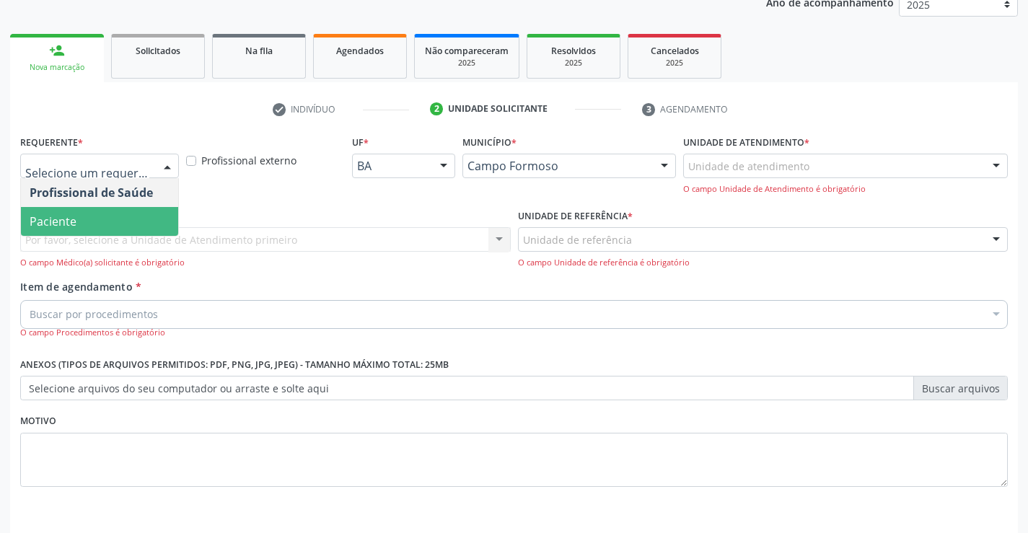
click at [85, 216] on span "Paciente" at bounding box center [99, 221] width 157 height 29
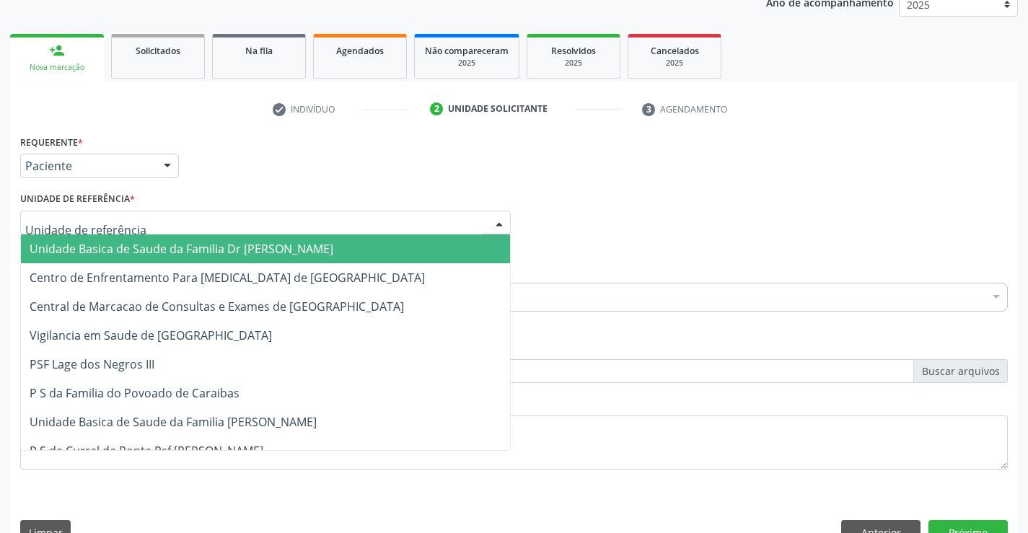
click at [89, 250] on span "Unidade Basica de Saude da Familia Dr [PERSON_NAME]" at bounding box center [182, 249] width 304 height 16
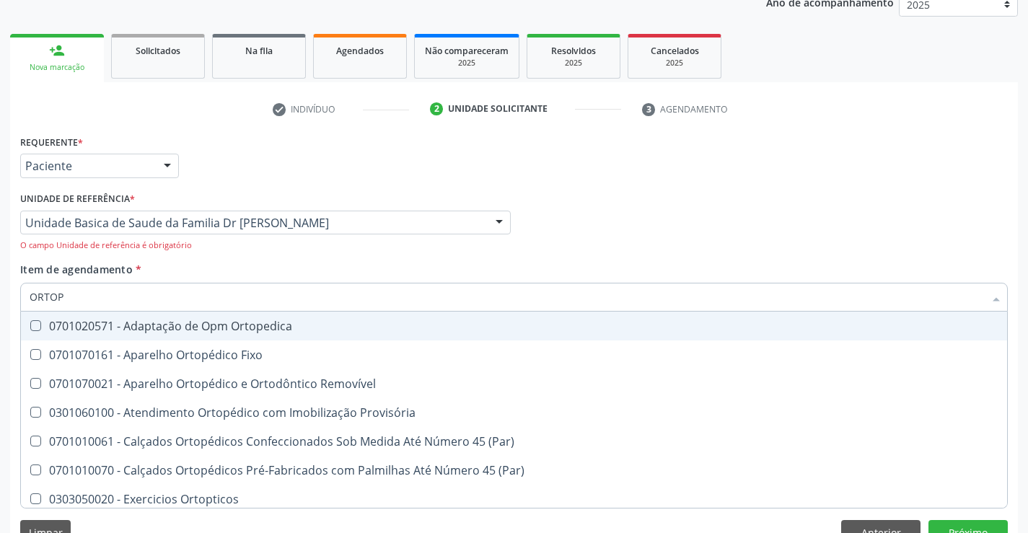
type input "ORTOPE"
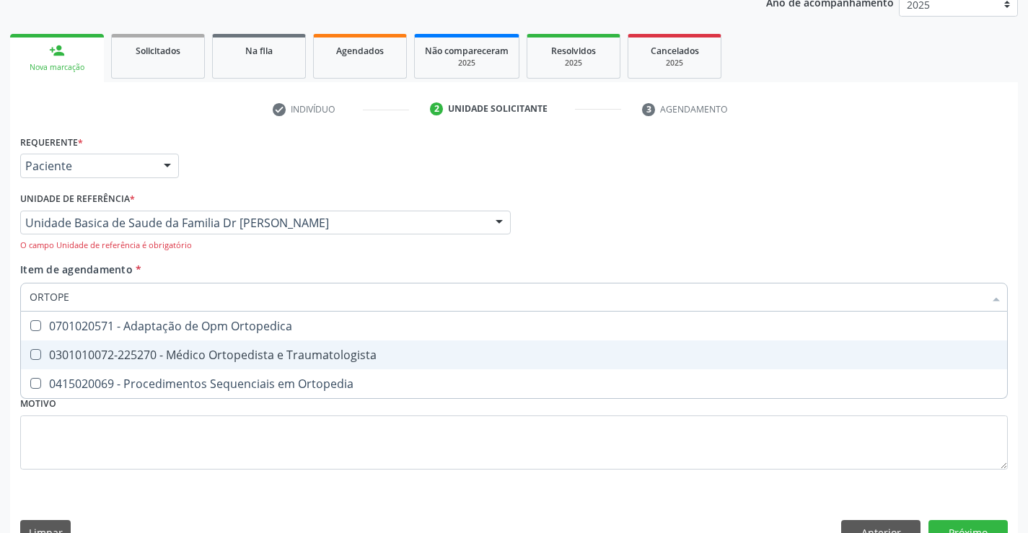
click at [312, 356] on div "0301010072-225270 - Médico Ortopedista e Traumatologista" at bounding box center [514, 355] width 968 height 12
checkbox Traumatologista "true"
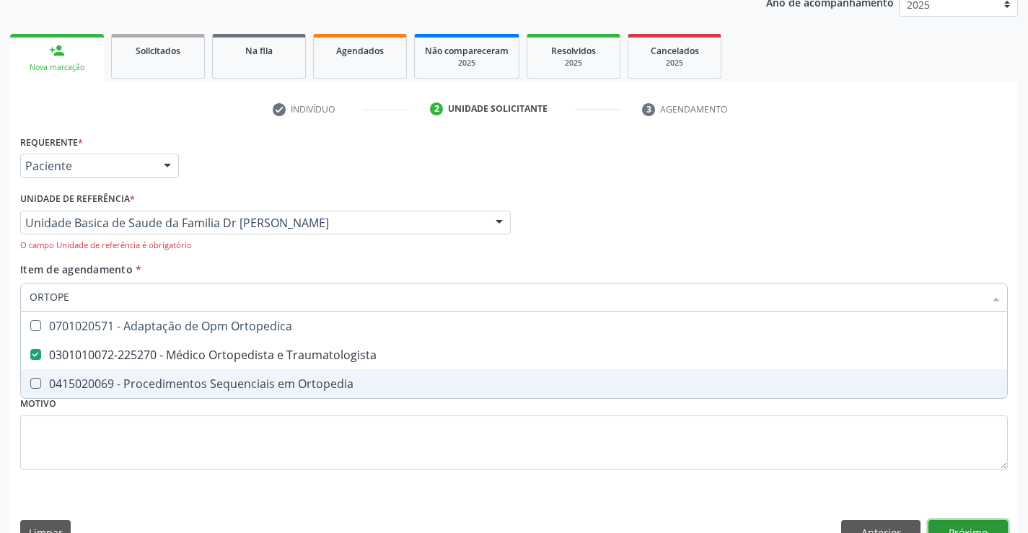
click at [956, 526] on button "Próximo" at bounding box center [967, 532] width 79 height 25
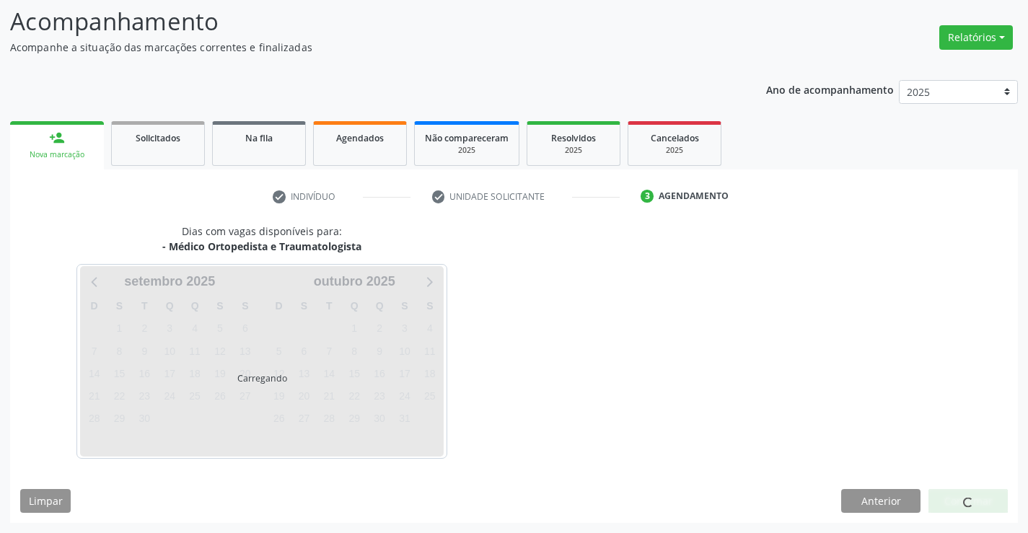
scroll to position [94, 0]
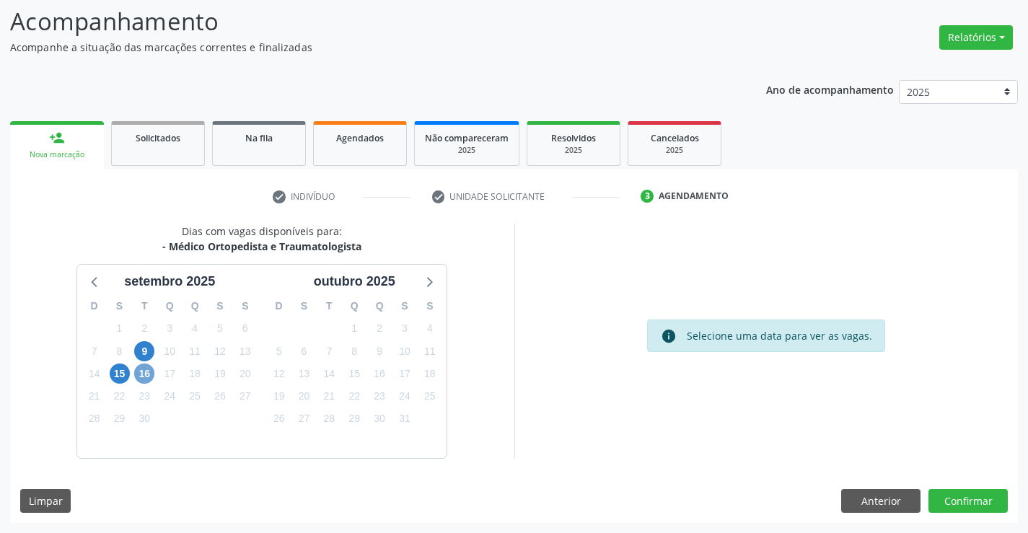
click at [146, 372] on span "16" at bounding box center [144, 373] width 20 height 20
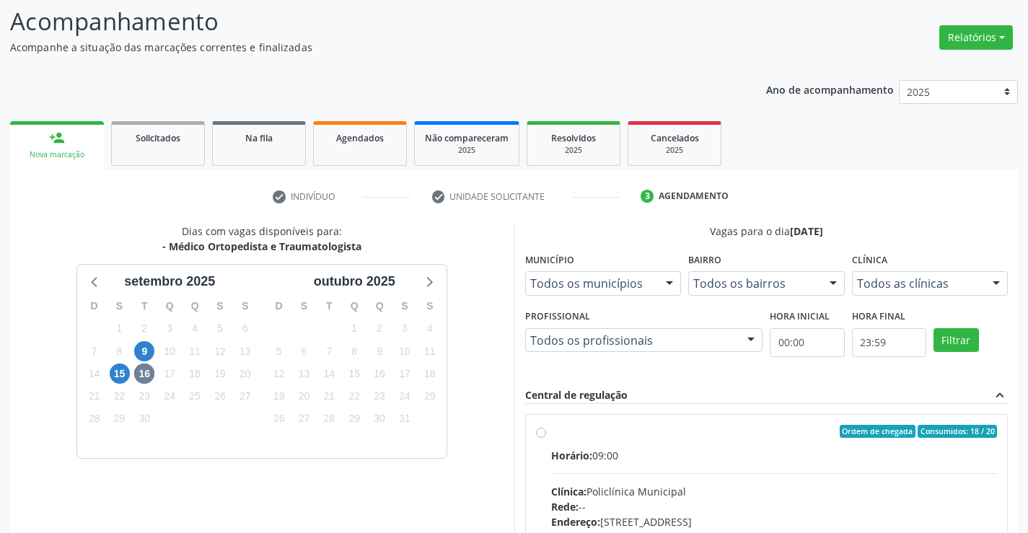
click at [551, 433] on label "Ordem de chegada Consumidos: 18 / 20 Horário: 09:00 Clínica: Policlínica Munici…" at bounding box center [774, 535] width 446 height 221
click at [542, 433] on input "Ordem de chegada Consumidos: 18 / 20 Horário: 09:00 Clínica: Policlínica Munici…" at bounding box center [541, 431] width 10 height 13
radio input "true"
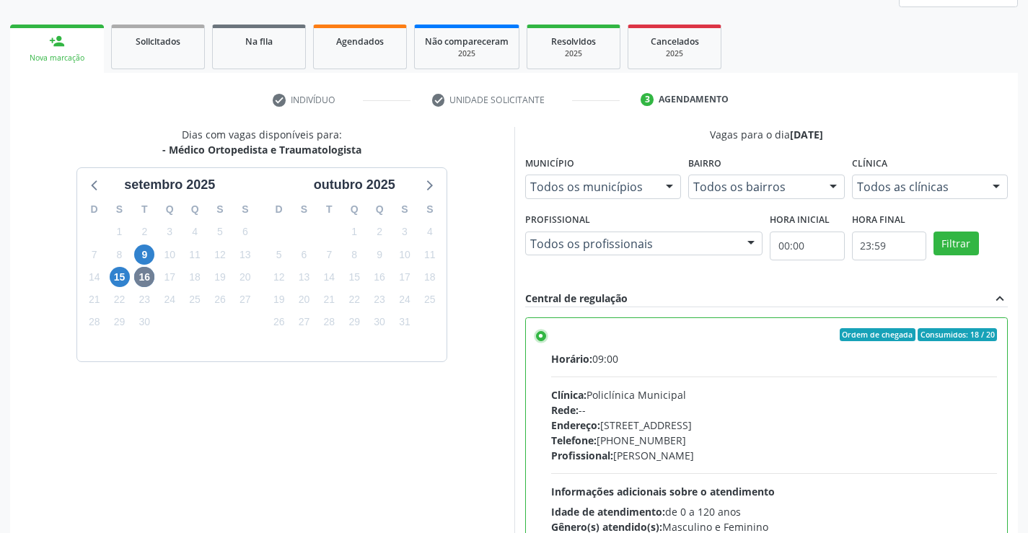
scroll to position [329, 0]
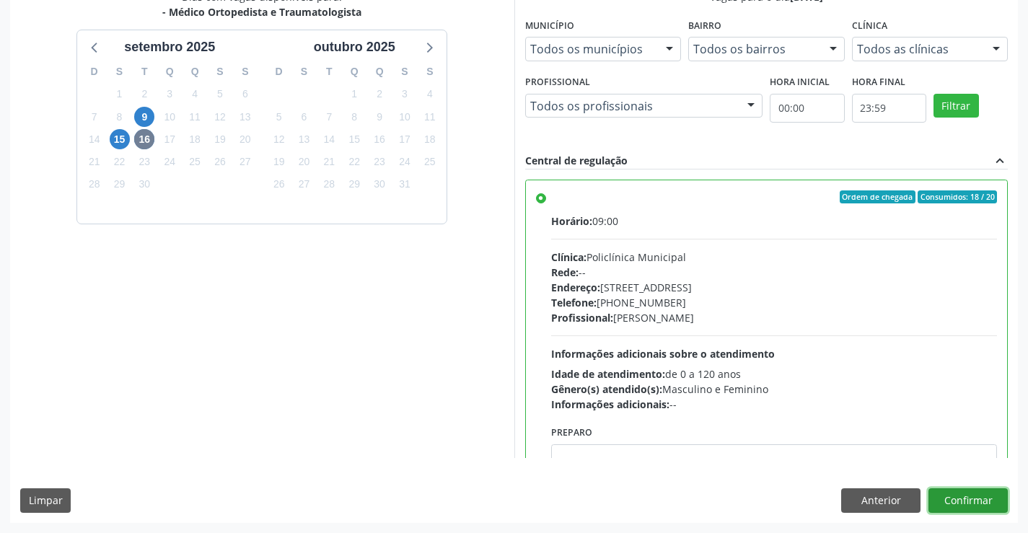
click at [979, 497] on button "Confirmar" at bounding box center [967, 500] width 79 height 25
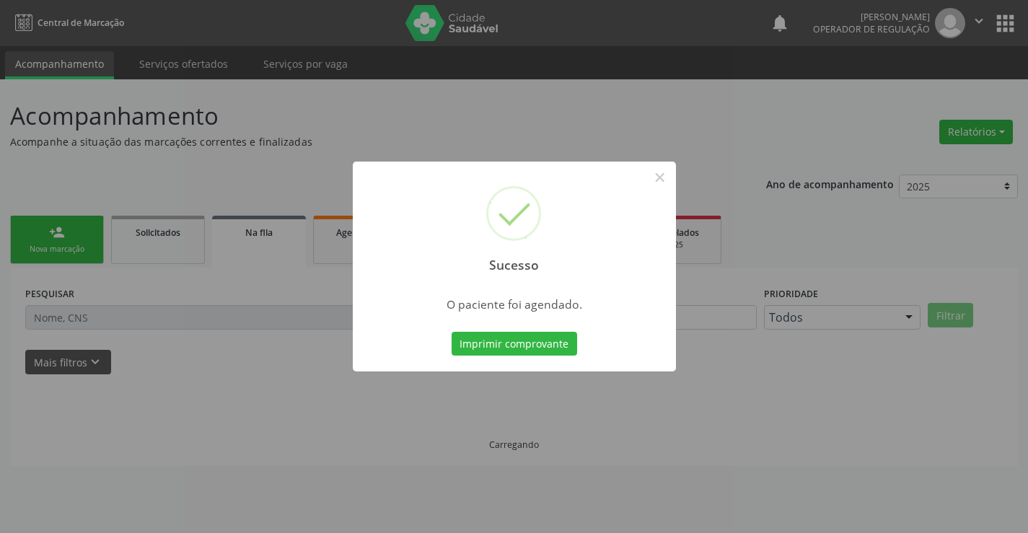
scroll to position [0, 0]
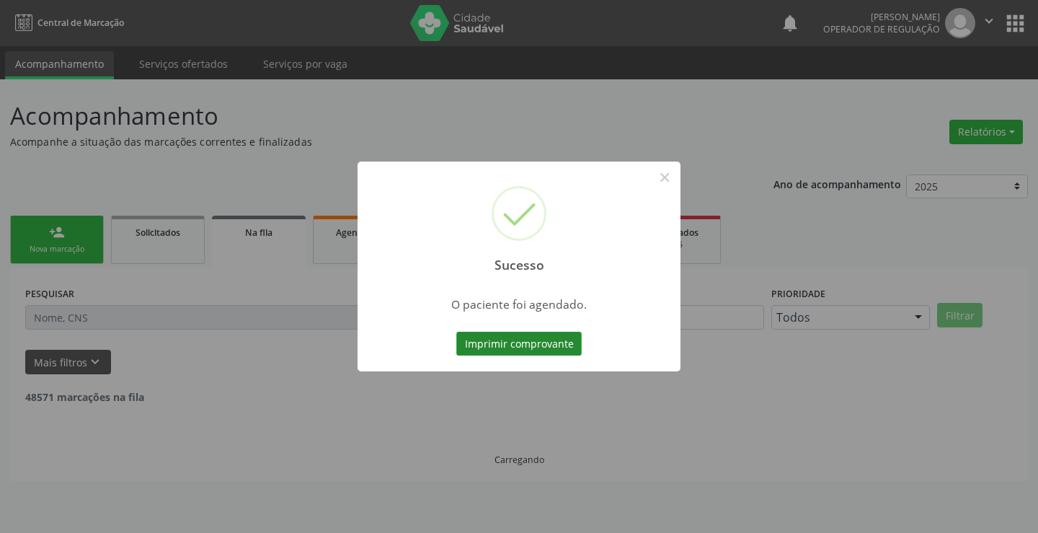
click at [502, 339] on button "Imprimir comprovante" at bounding box center [518, 344] width 125 height 25
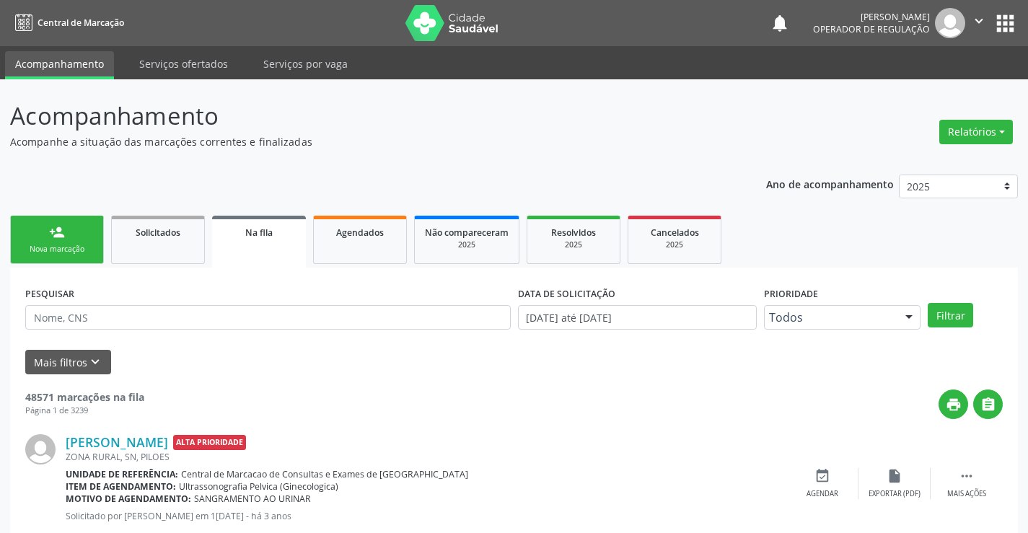
click at [53, 228] on div "person_add" at bounding box center [57, 232] width 16 height 16
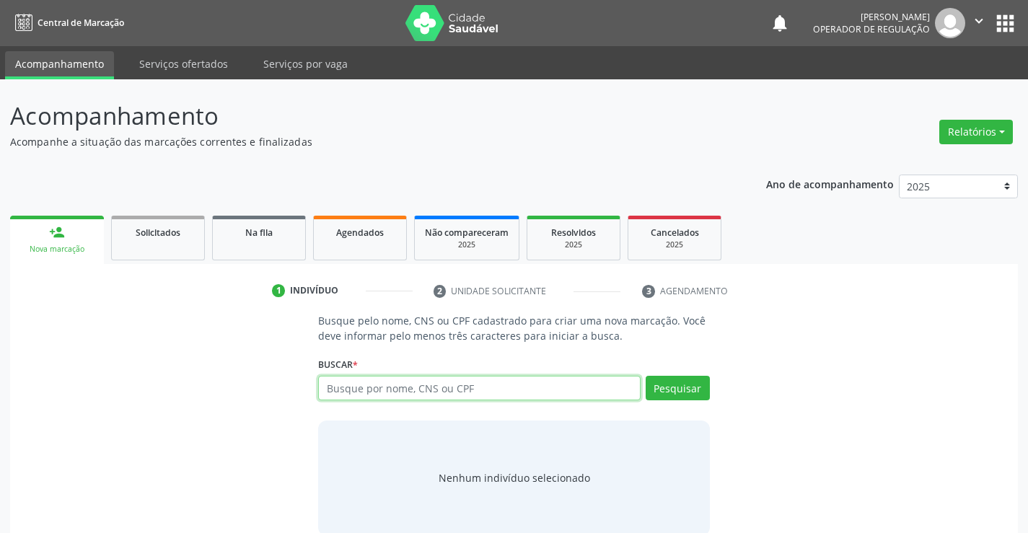
click at [410, 387] on input "text" at bounding box center [479, 388] width 322 height 25
type input "AURORA ALVES DIAS"
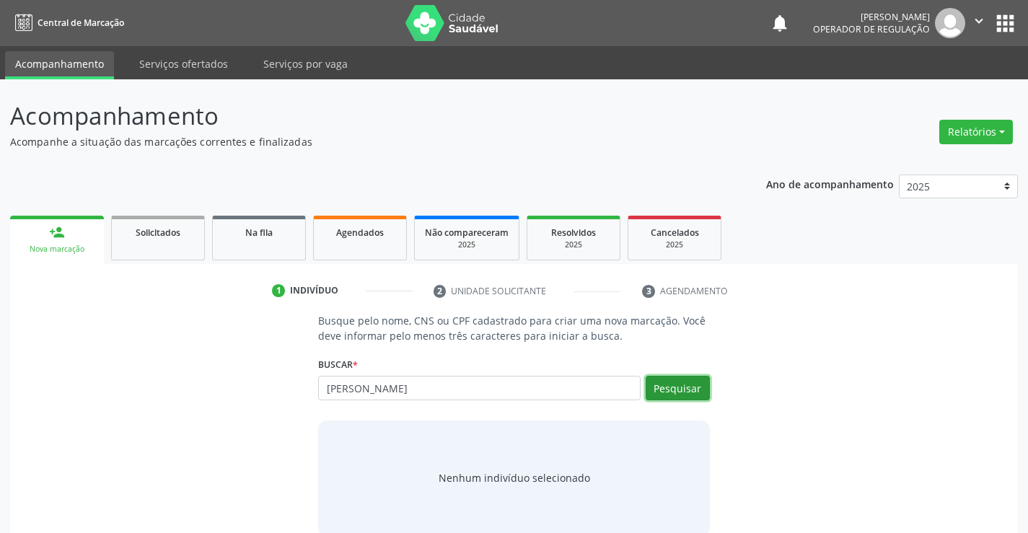
click at [679, 391] on button "Pesquisar" at bounding box center [677, 388] width 64 height 25
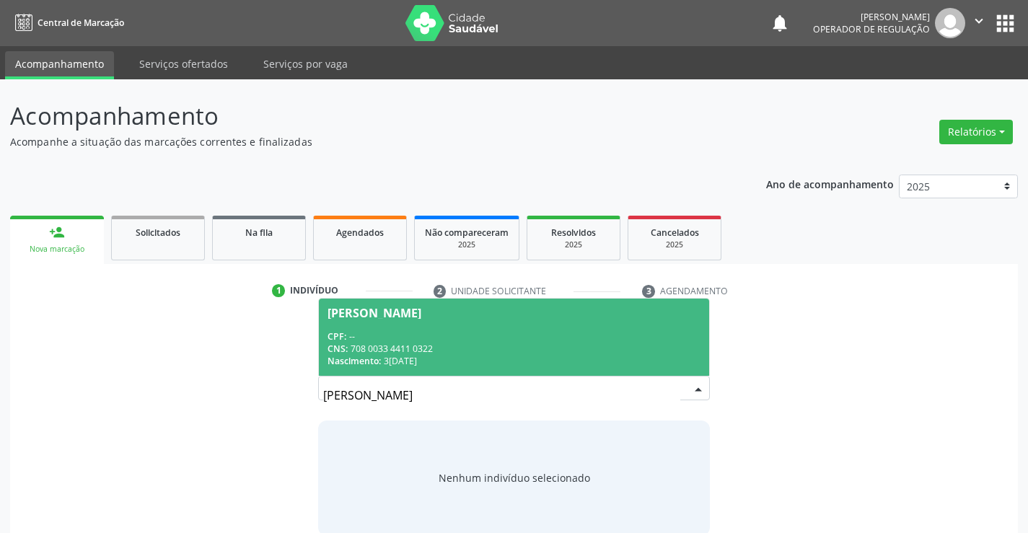
click at [469, 323] on span "Aurora Alves Dias CPF: -- CNS: 708 0033 4411 0322 Nascimento: 30/04/2025" at bounding box center [513, 337] width 389 height 77
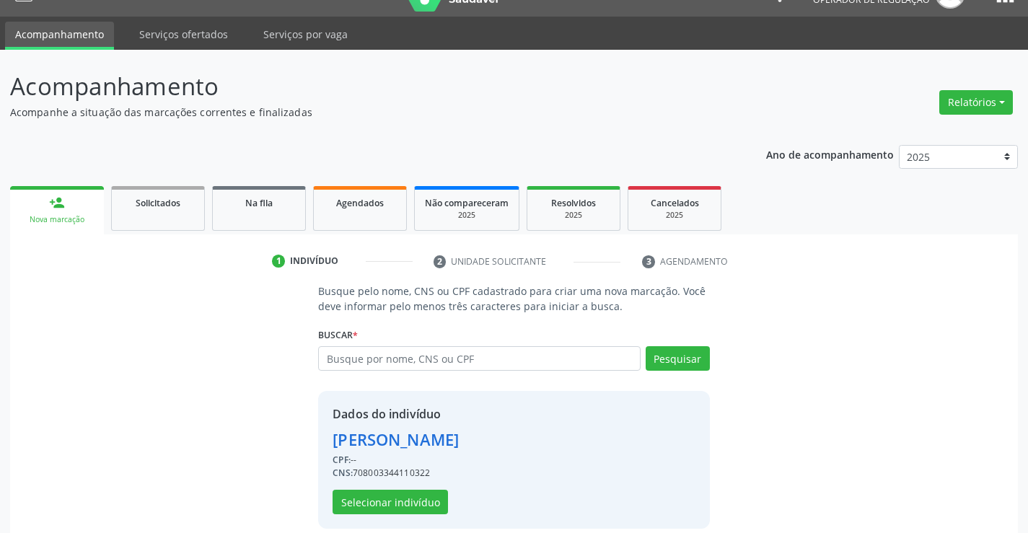
scroll to position [45, 0]
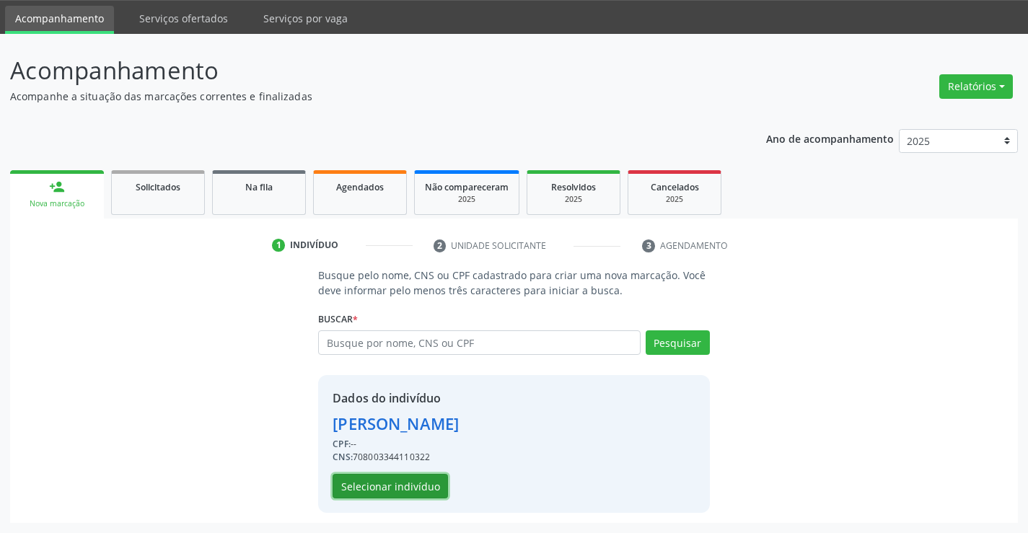
click at [379, 484] on button "Selecionar indivíduo" at bounding box center [389, 486] width 115 height 25
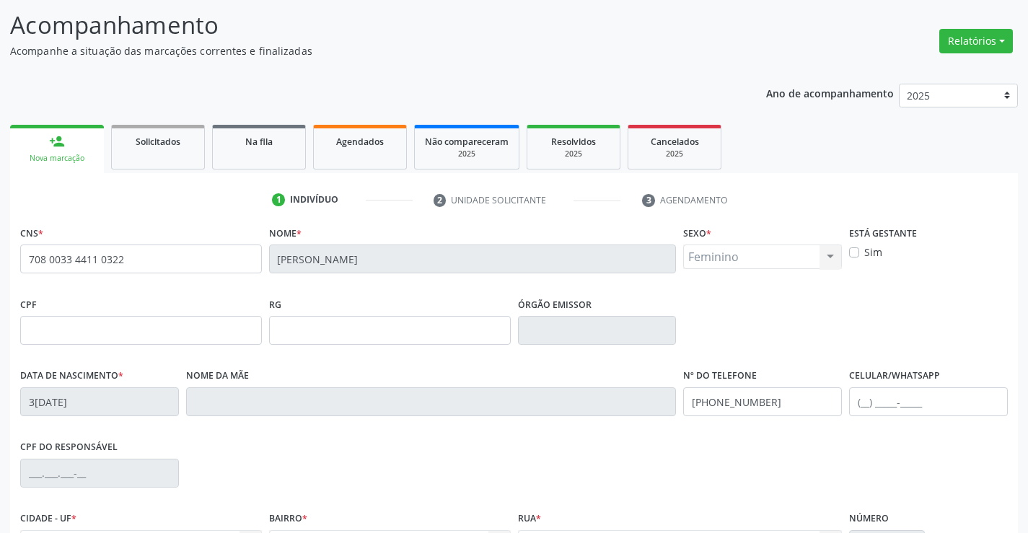
scroll to position [249, 0]
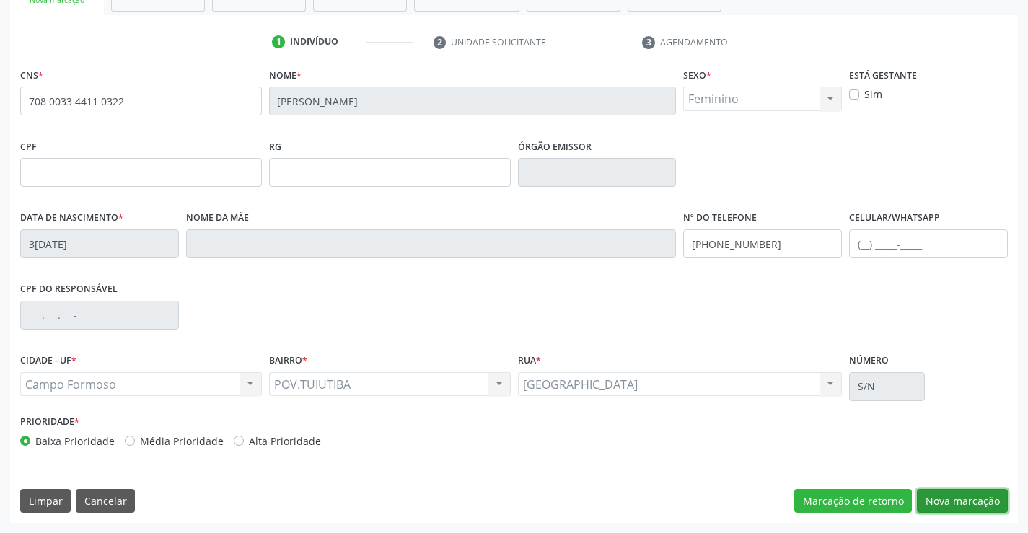
click at [934, 497] on button "Nova marcação" at bounding box center [962, 501] width 91 height 25
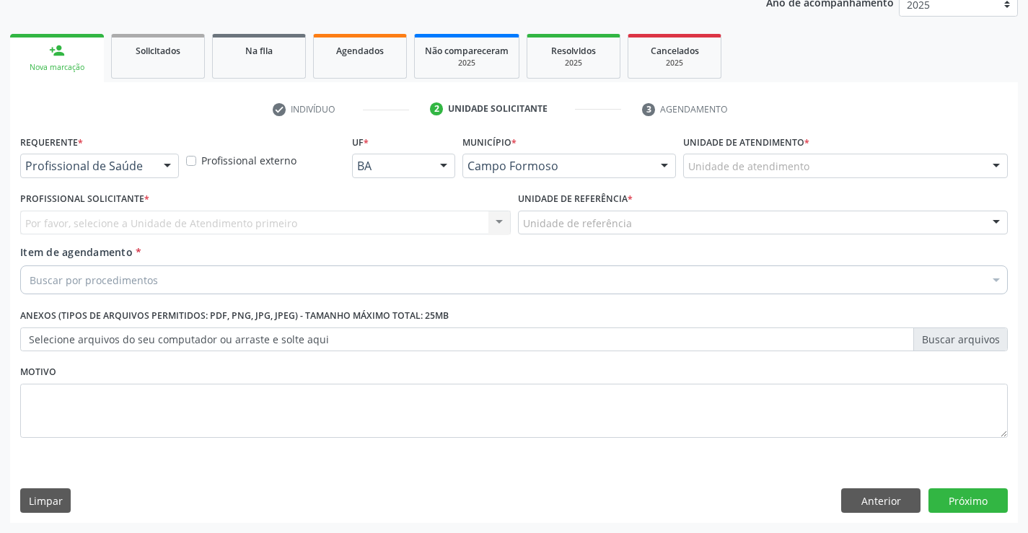
scroll to position [182, 0]
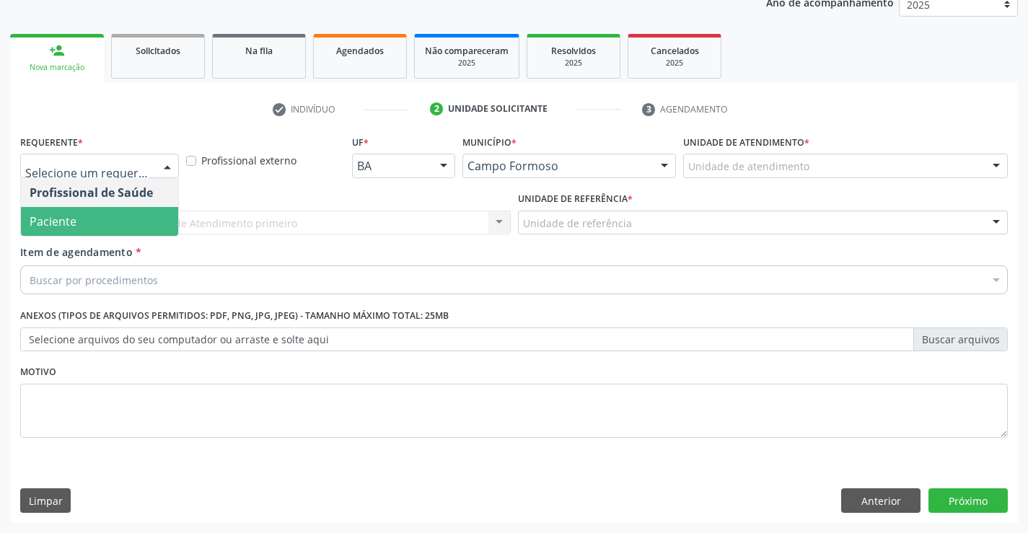
click at [77, 216] on span "Paciente" at bounding box center [99, 221] width 157 height 29
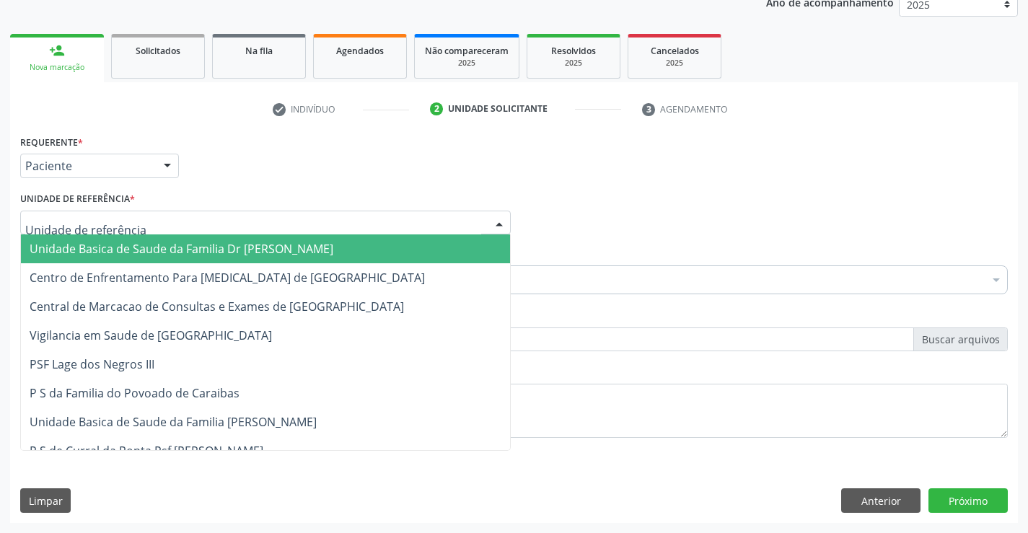
click at [100, 242] on span "Unidade Basica de Saude da Familia Dr [PERSON_NAME]" at bounding box center [182, 249] width 304 height 16
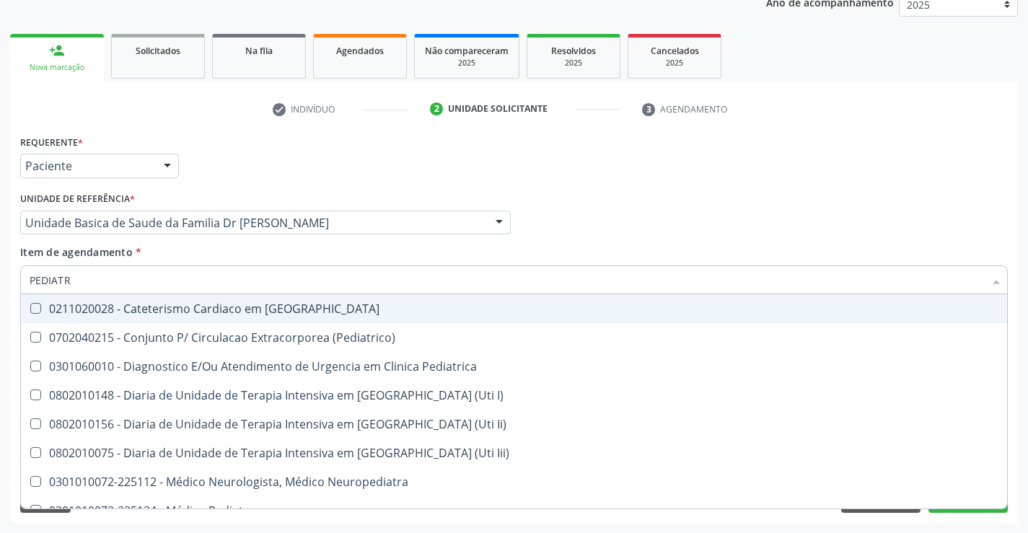
type input "PEDIATRA"
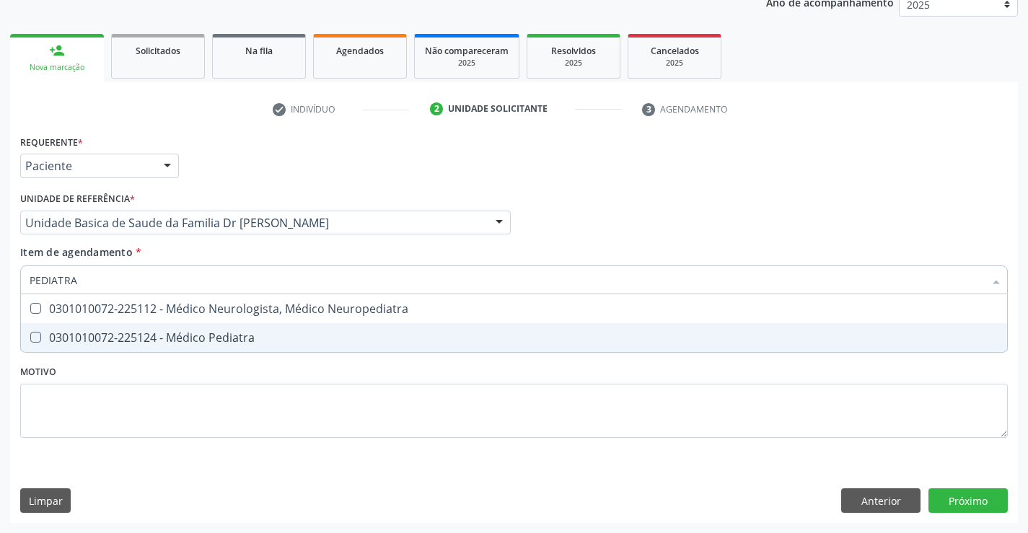
click at [199, 332] on div "0301010072-225124 - Médico Pediatra" at bounding box center [514, 338] width 968 height 12
checkbox Pediatra "true"
click at [972, 498] on div "Requerente * Paciente Profissional de Saúde Paciente Nenhum resultado encontrad…" at bounding box center [513, 327] width 1007 height 392
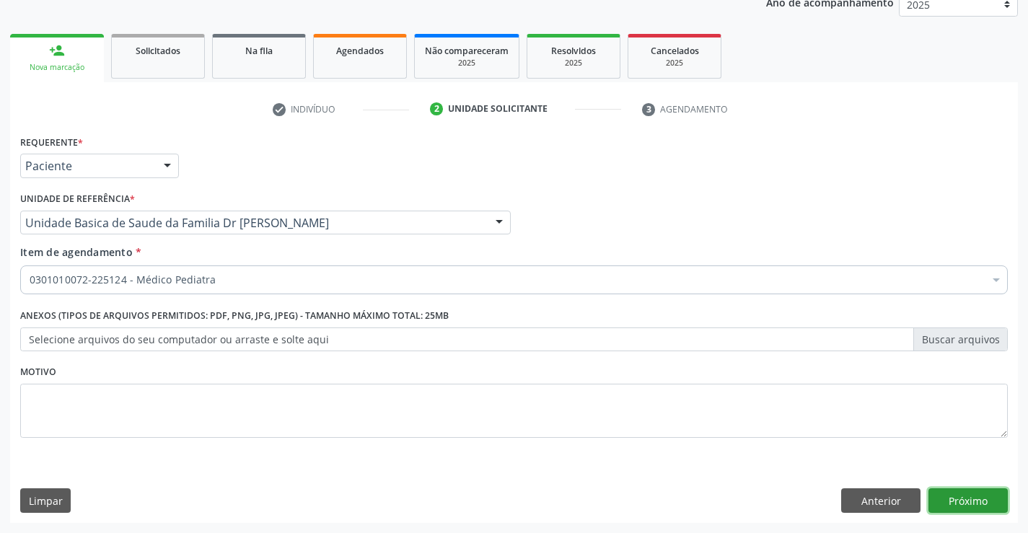
click at [963, 498] on button "Próximo" at bounding box center [967, 500] width 79 height 25
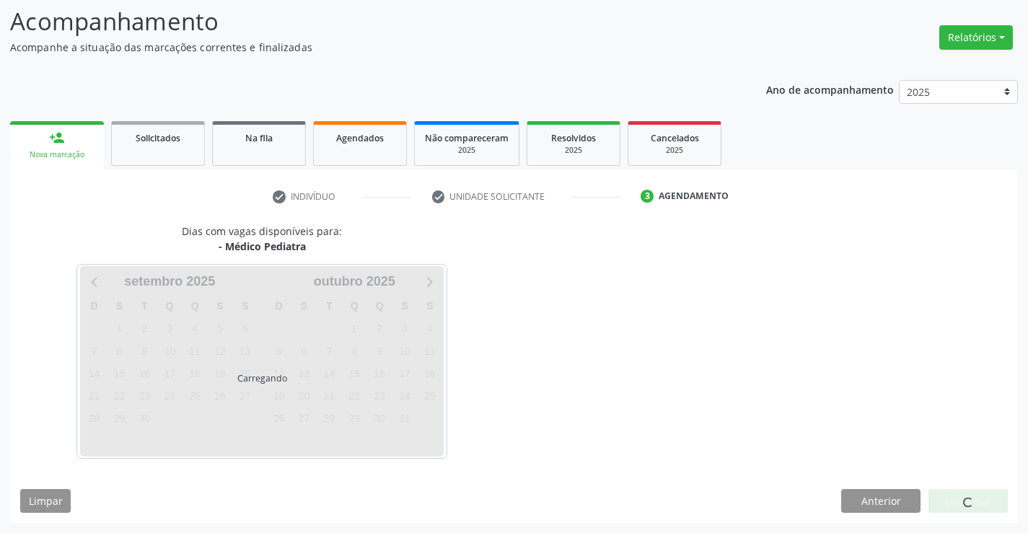
scroll to position [94, 0]
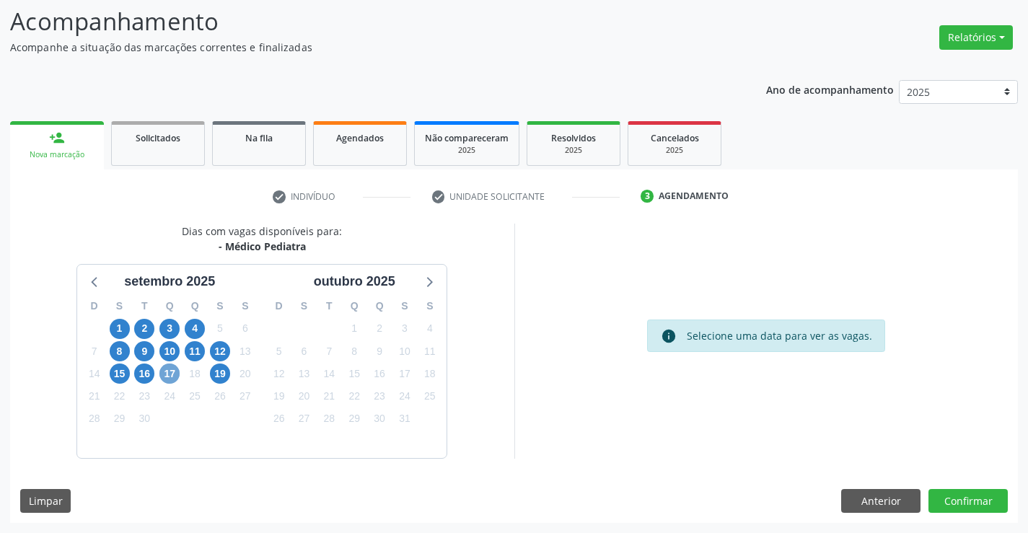
click at [167, 375] on span "17" at bounding box center [169, 373] width 20 height 20
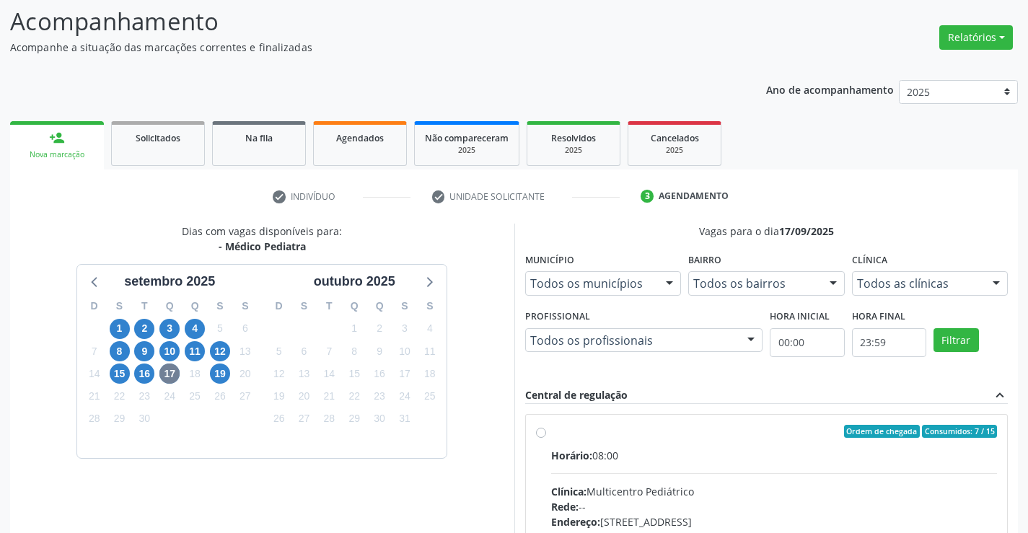
click at [551, 431] on label "Ordem de chegada Consumidos: 7 / 15 Horário: 08:00 Clínica: Multicentro Pediátr…" at bounding box center [774, 535] width 446 height 221
click at [539, 431] on input "Ordem de chegada Consumidos: 7 / 15 Horário: 08:00 Clínica: Multicentro Pediátr…" at bounding box center [541, 431] width 10 height 13
radio input "true"
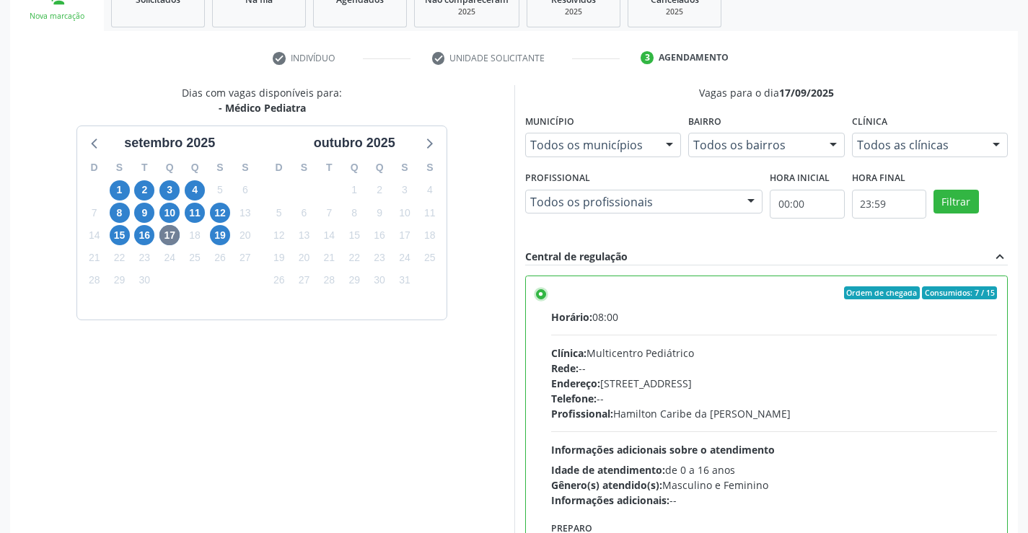
scroll to position [329, 0]
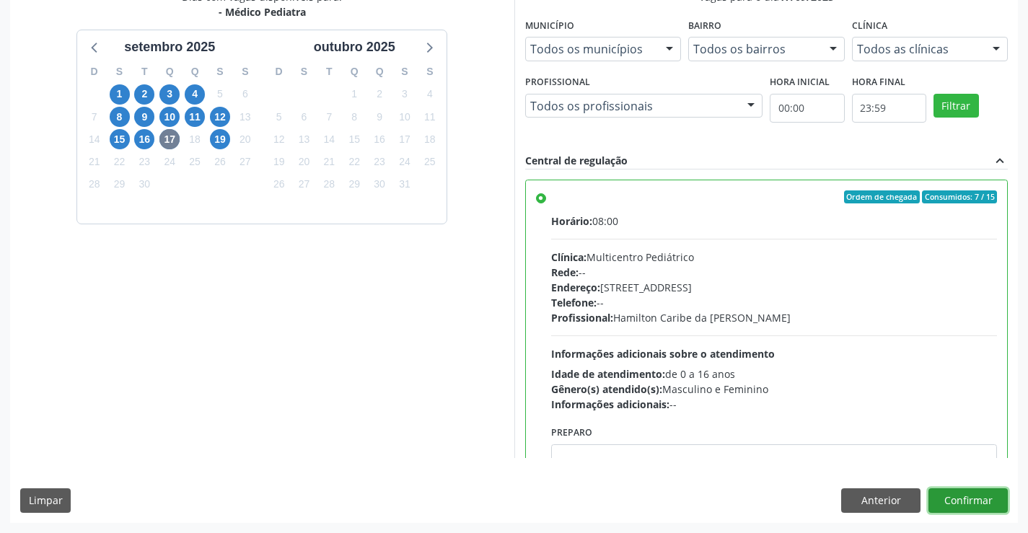
click at [979, 493] on button "Confirmar" at bounding box center [967, 500] width 79 height 25
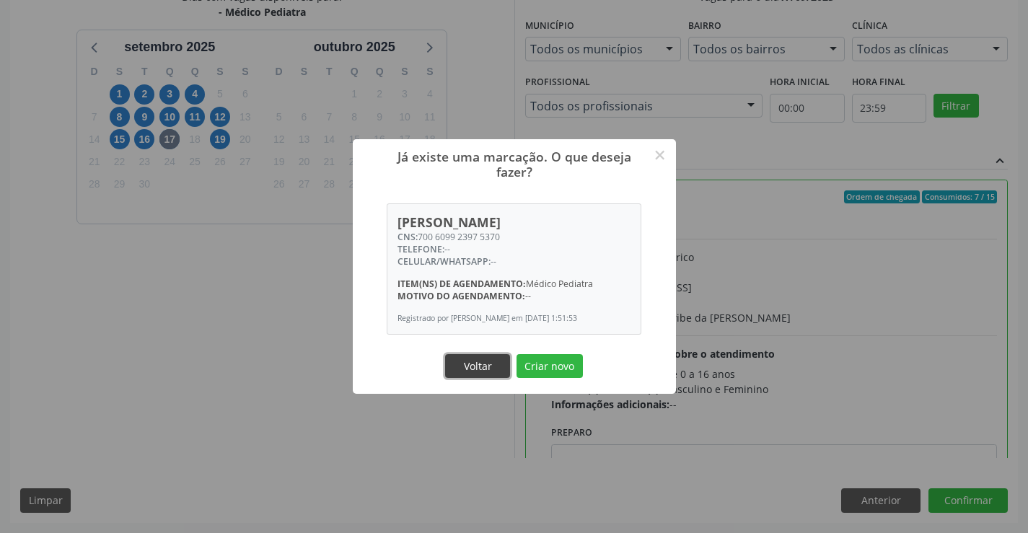
click at [490, 366] on button "Voltar" at bounding box center [477, 366] width 65 height 25
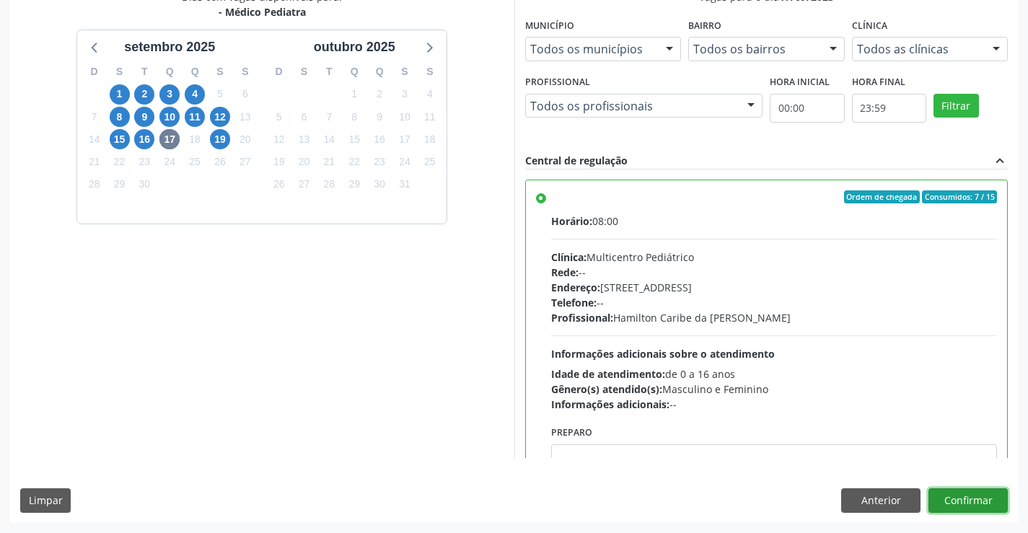
click at [960, 499] on button "Confirmar" at bounding box center [967, 500] width 79 height 25
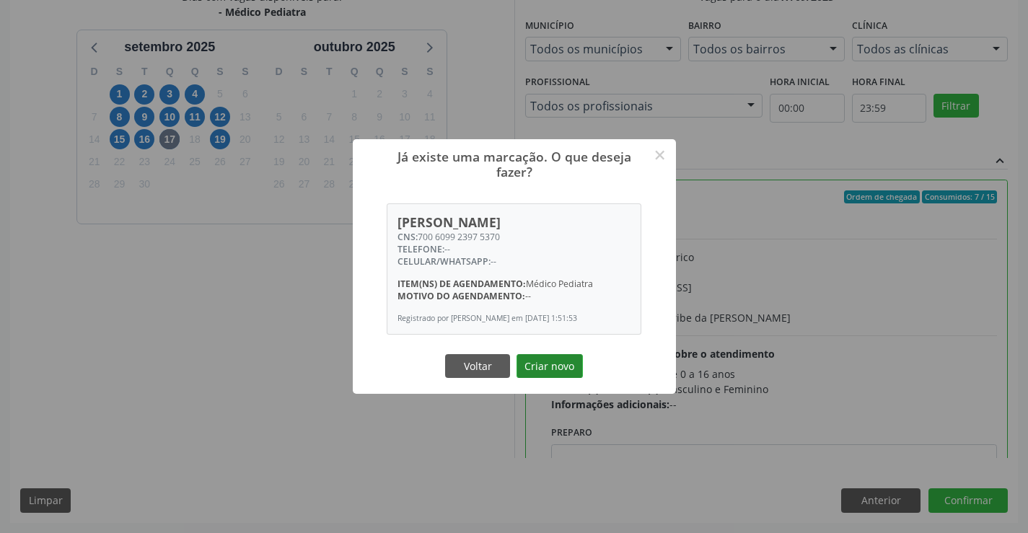
click at [570, 363] on button "Criar novo" at bounding box center [549, 366] width 66 height 25
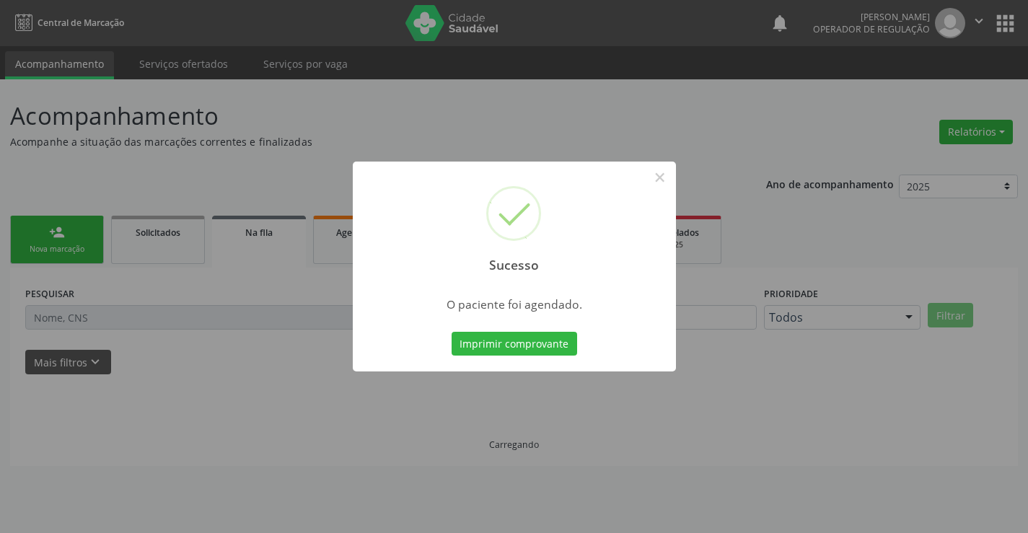
scroll to position [0, 0]
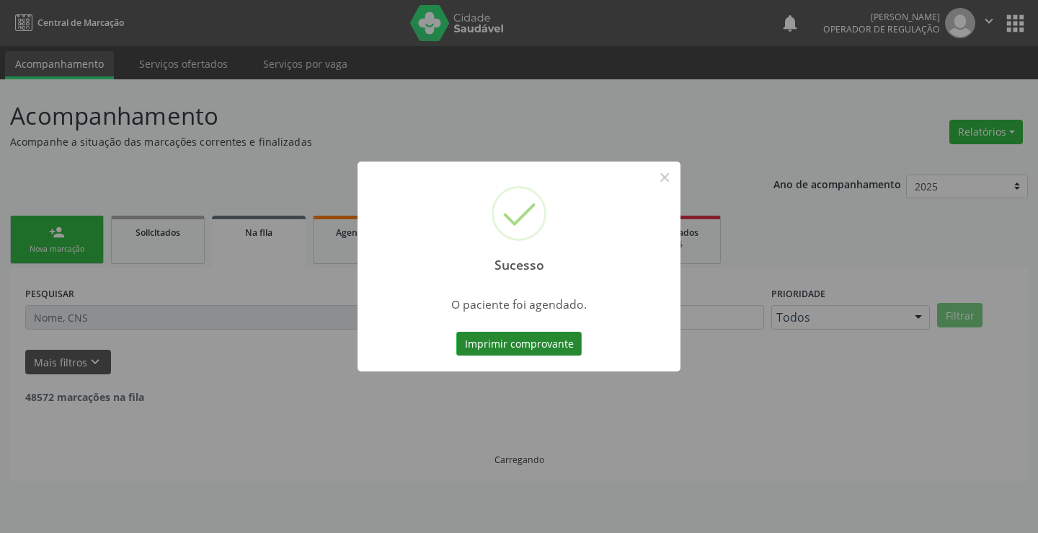
click at [557, 347] on button "Imprimir comprovante" at bounding box center [518, 344] width 125 height 25
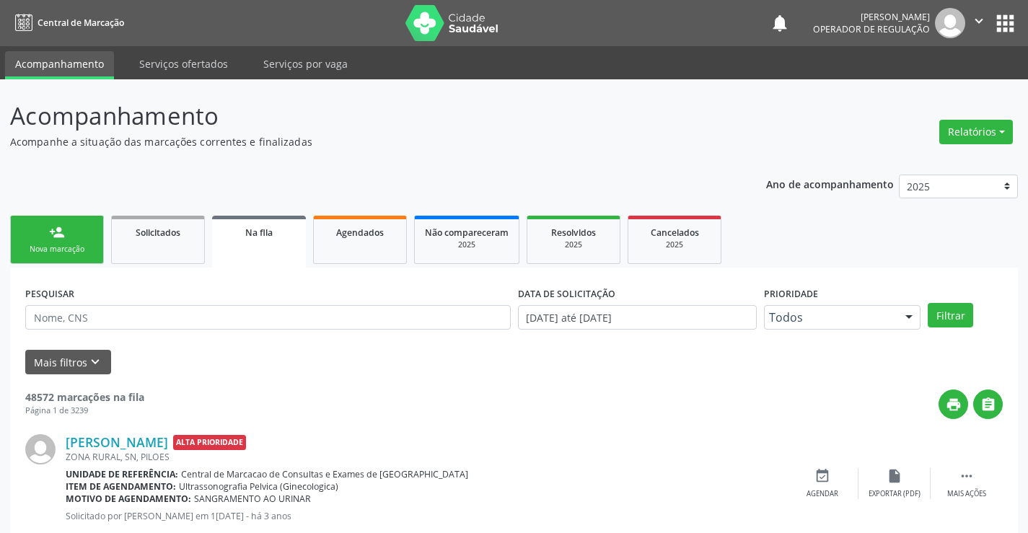
click at [73, 242] on link "person_add Nova marcação" at bounding box center [57, 240] width 94 height 48
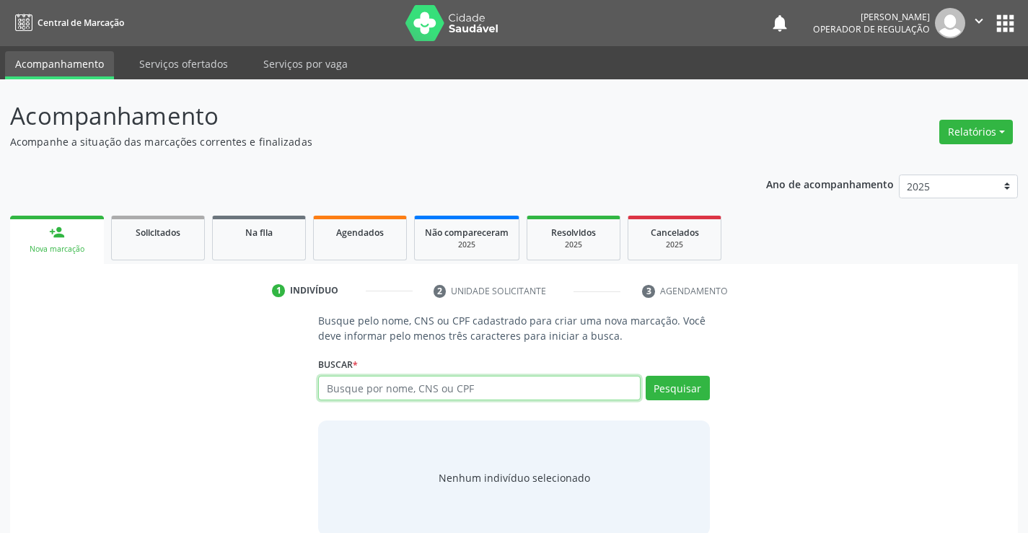
click at [403, 391] on input "text" at bounding box center [479, 388] width 322 height 25
type input "708005874859527"
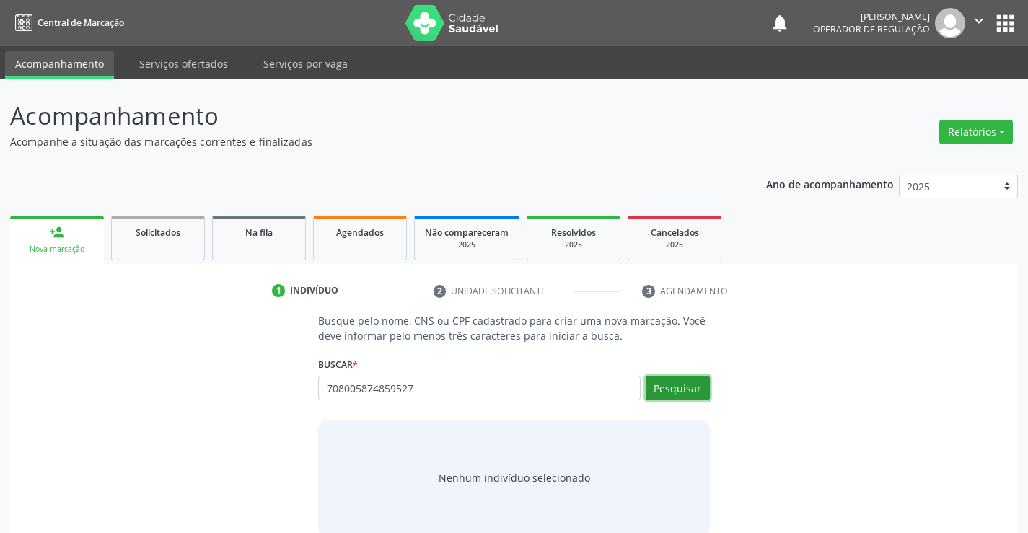
click at [672, 387] on button "Pesquisar" at bounding box center [677, 388] width 64 height 25
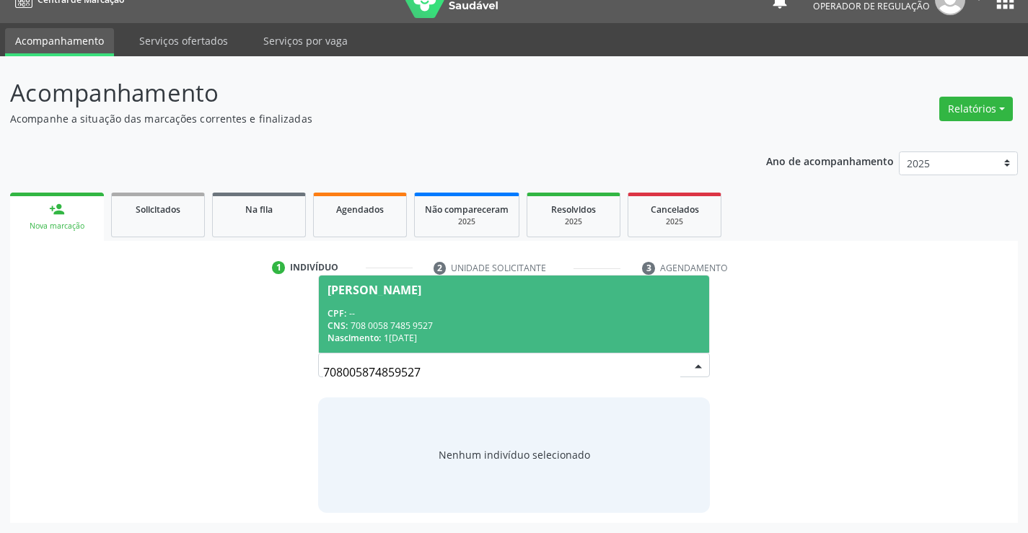
click at [486, 324] on div "CNS: 708 0058 7485 9527" at bounding box center [513, 325] width 372 height 12
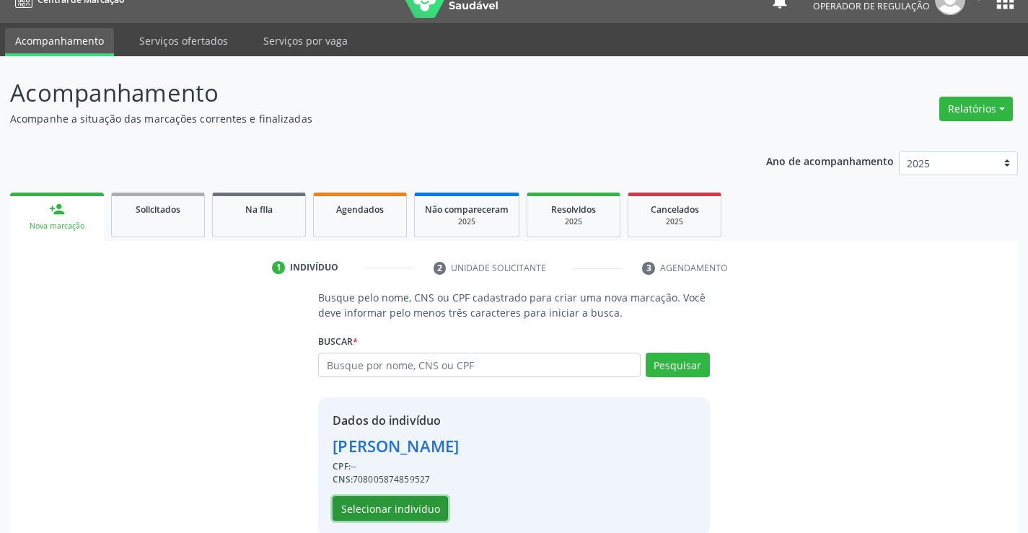
click at [402, 511] on button "Selecionar indivíduo" at bounding box center [389, 508] width 115 height 25
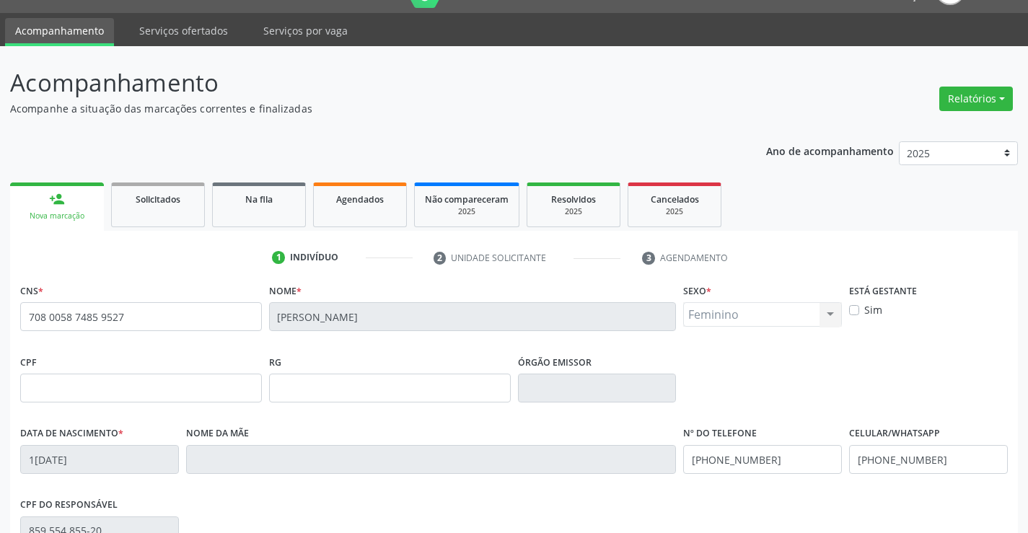
scroll to position [239, 0]
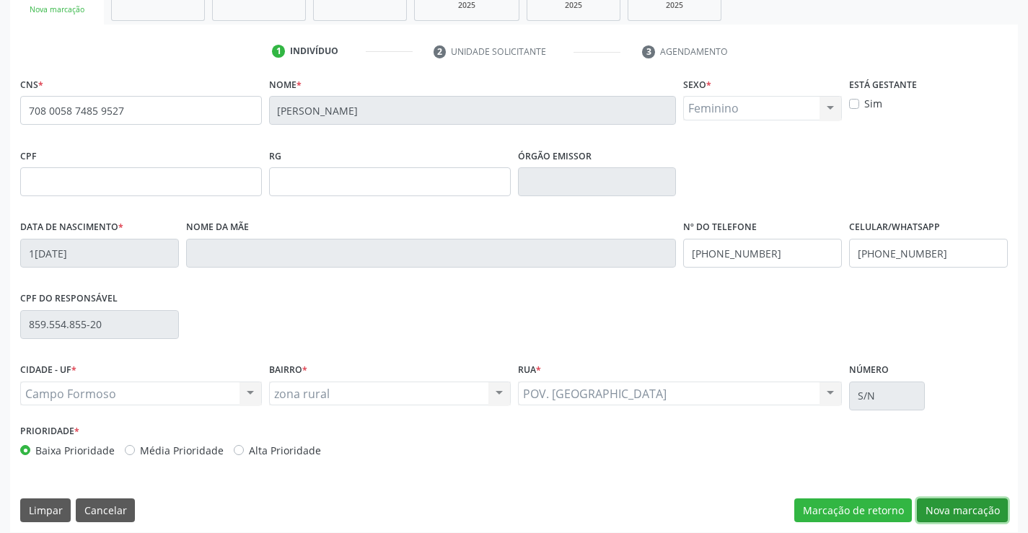
click at [961, 511] on button "Nova marcação" at bounding box center [962, 510] width 91 height 25
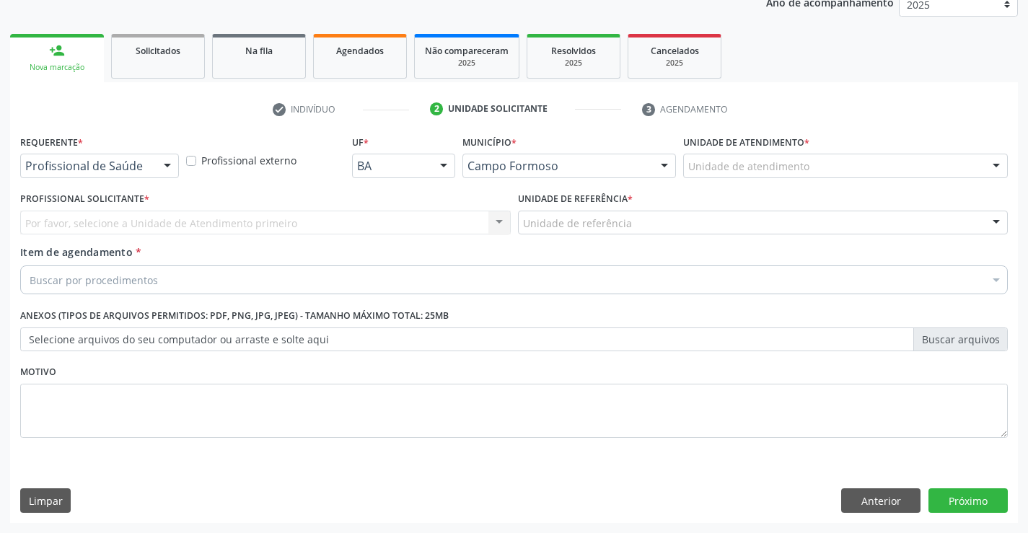
scroll to position [182, 0]
click at [121, 157] on div "Profissional de Saúde" at bounding box center [99, 166] width 159 height 25
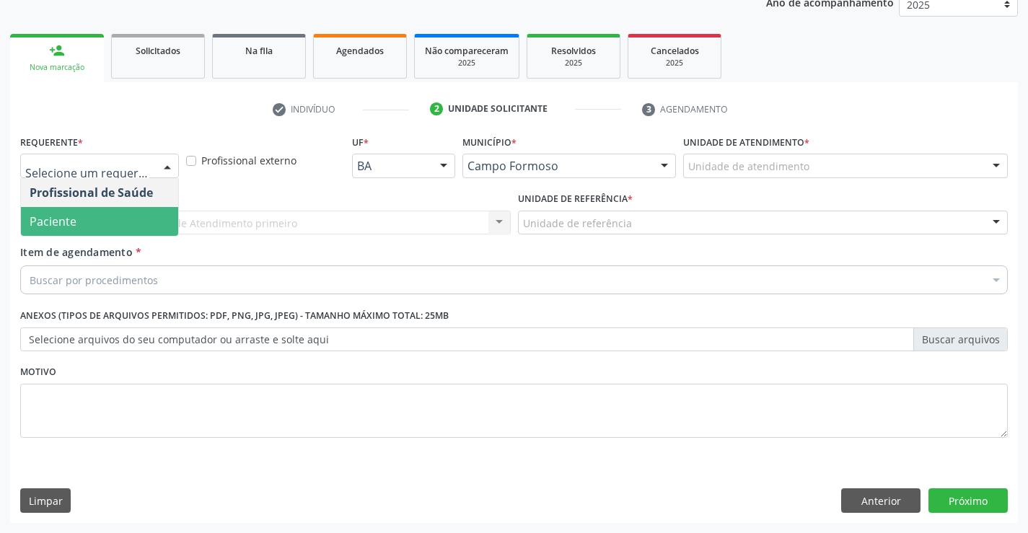
click at [114, 224] on span "Paciente" at bounding box center [99, 221] width 157 height 29
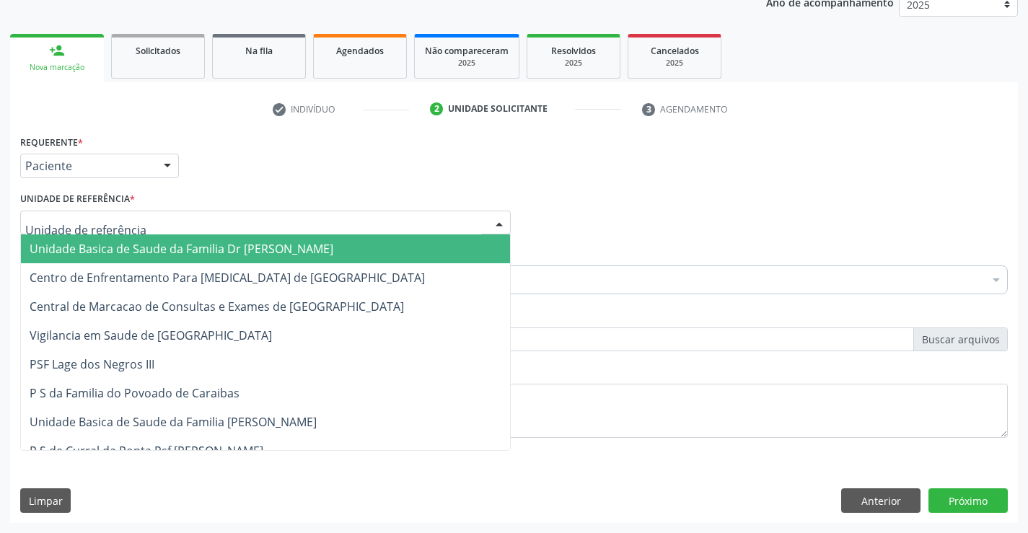
click at [113, 238] on span "Unidade Basica de Saude da Familia Dr [PERSON_NAME]" at bounding box center [265, 248] width 489 height 29
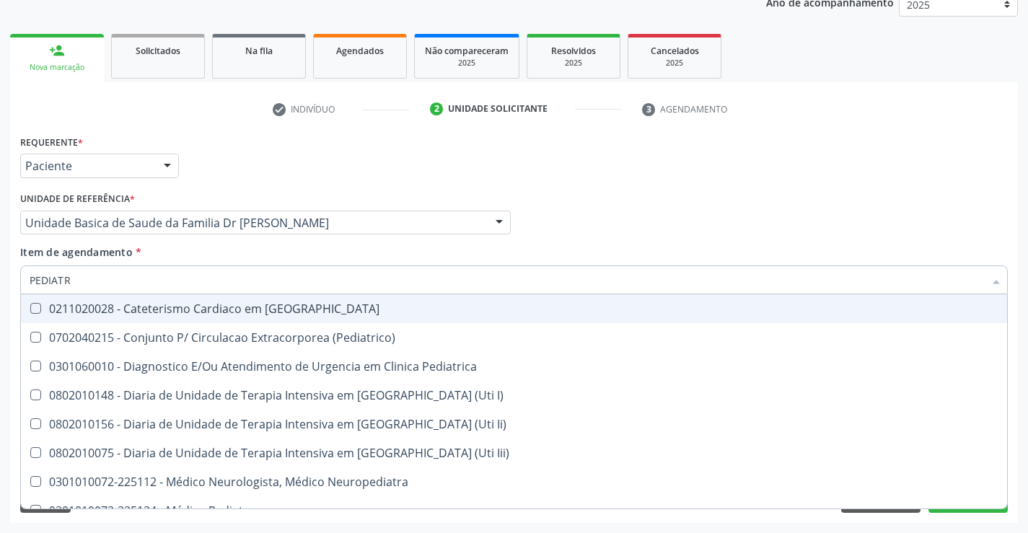
type input "PEDIATRA"
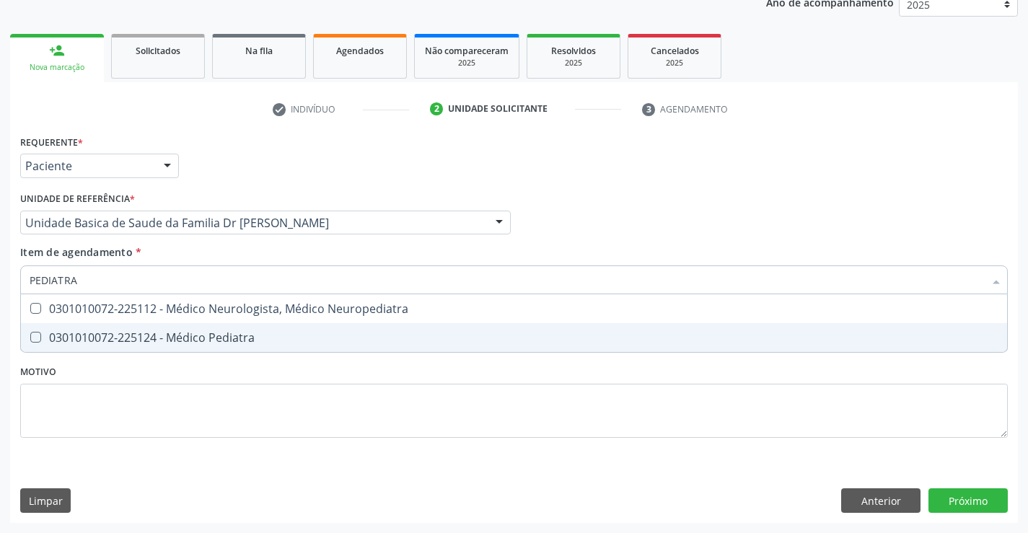
click at [247, 335] on div "0301010072-225124 - Médico Pediatra" at bounding box center [514, 338] width 968 height 12
click at [967, 500] on div "Requerente * Paciente Profissional de Saúde Paciente Nenhum resultado encontrad…" at bounding box center [513, 327] width 1007 height 392
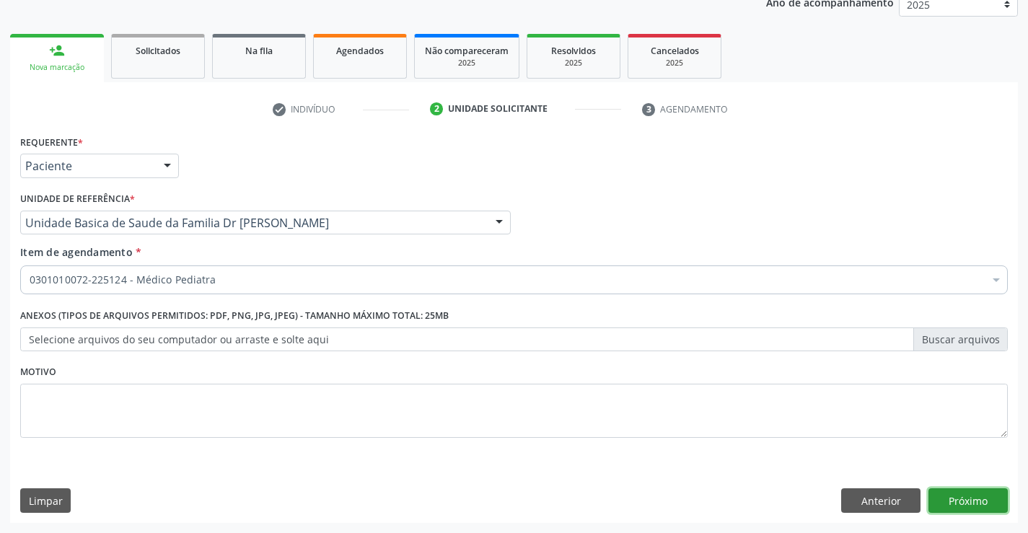
click at [968, 500] on button "Próximo" at bounding box center [967, 500] width 79 height 25
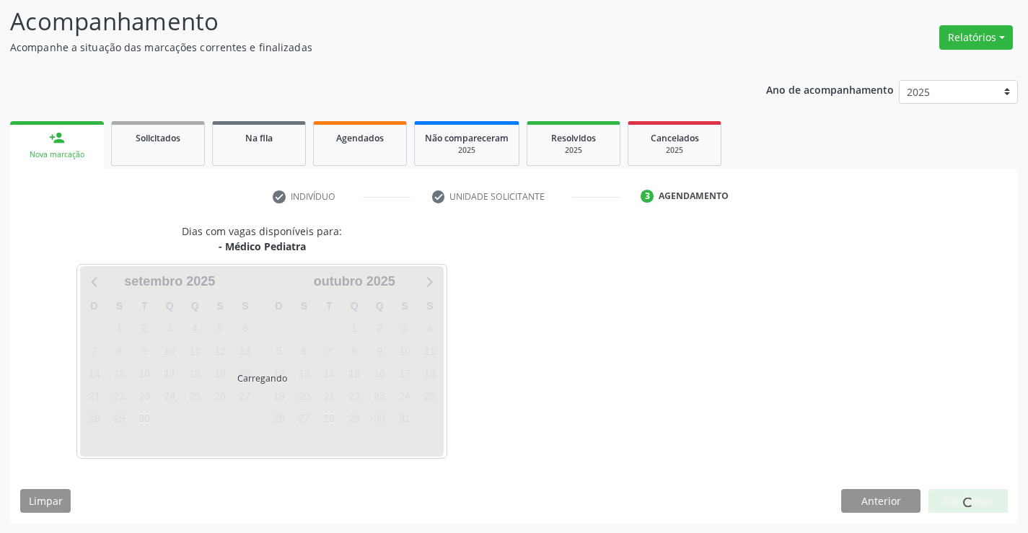
scroll to position [137, 0]
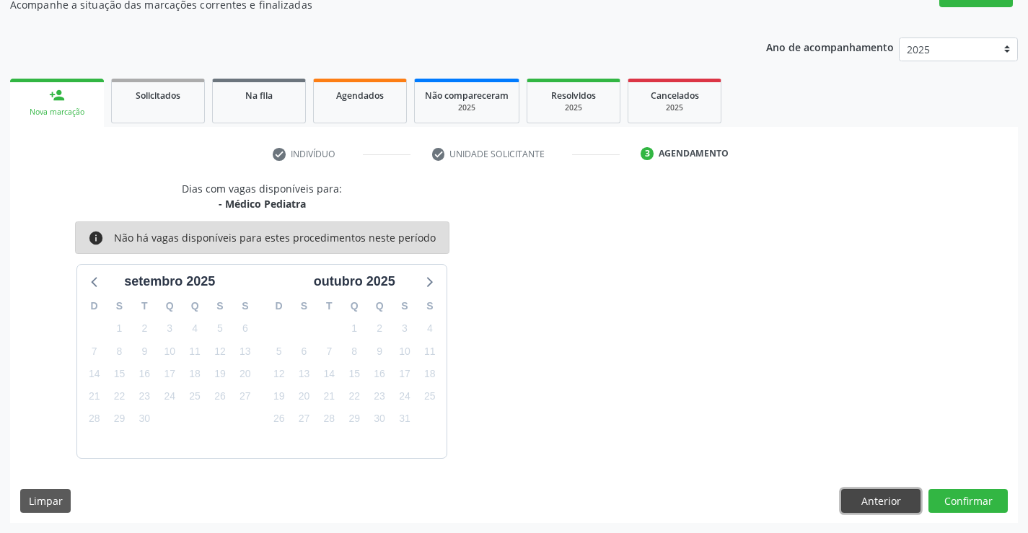
click at [878, 495] on button "Anterior" at bounding box center [880, 501] width 79 height 25
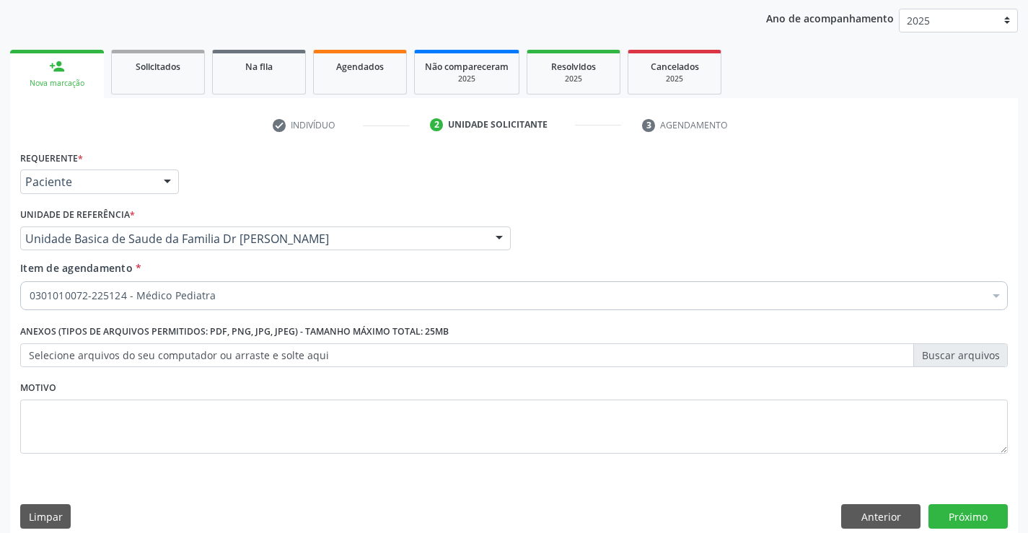
scroll to position [182, 0]
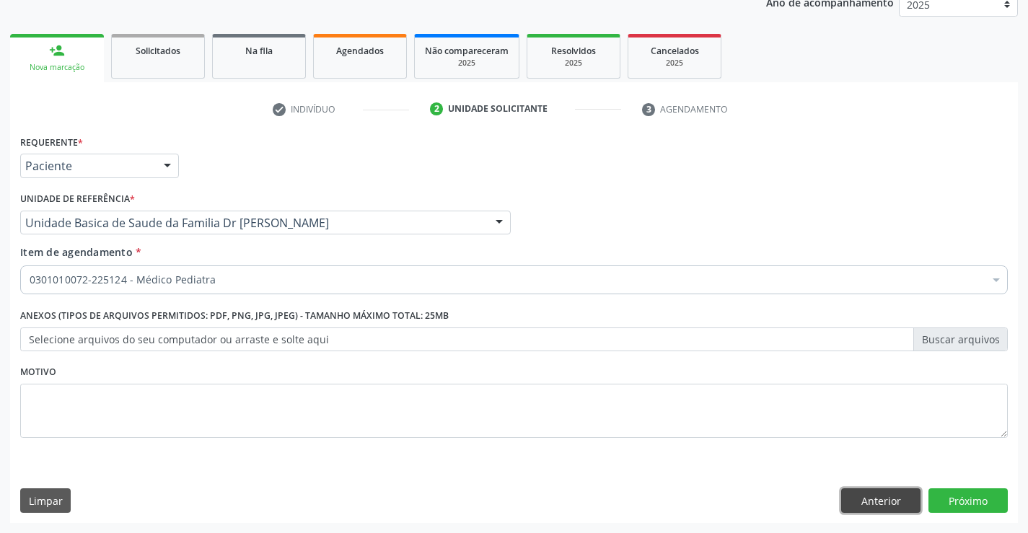
click at [887, 501] on button "Anterior" at bounding box center [880, 500] width 79 height 25
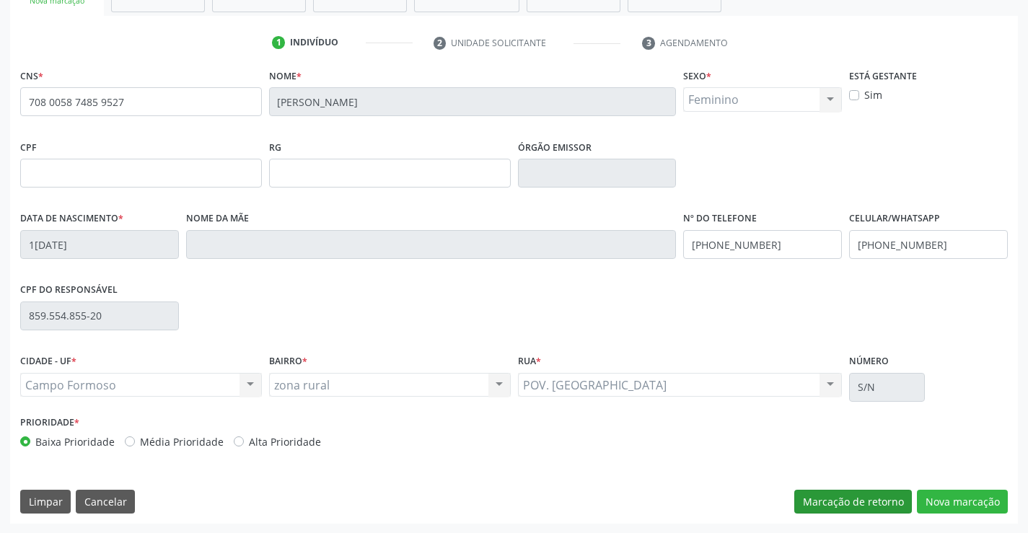
scroll to position [249, 0]
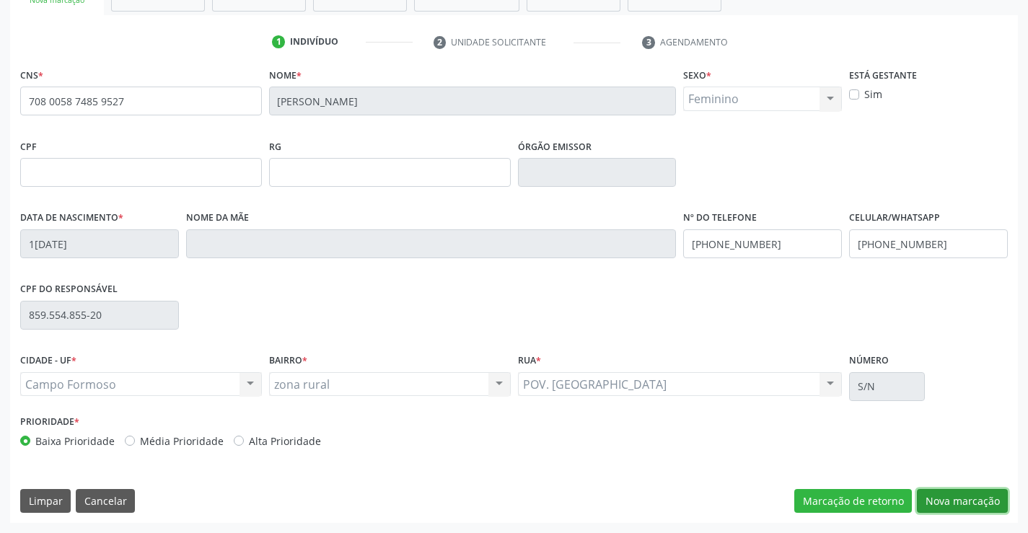
click at [948, 496] on button "Nova marcação" at bounding box center [962, 501] width 91 height 25
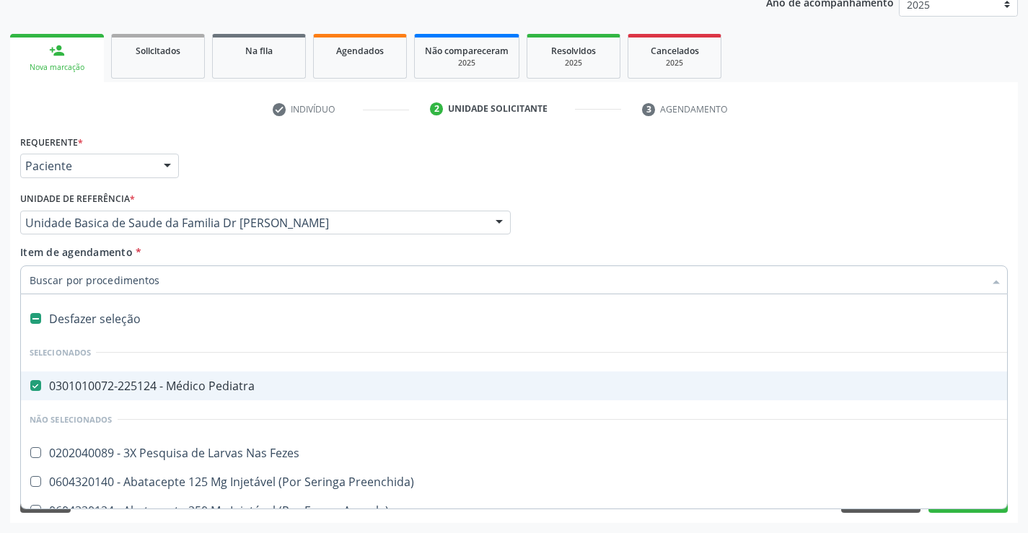
click at [120, 381] on div "0301010072-225124 - Médico Pediatra" at bounding box center [591, 386] width 1123 height 12
checkbox Pediatra "false"
click at [164, 271] on input "Item de agendamento *" at bounding box center [507, 279] width 954 height 29
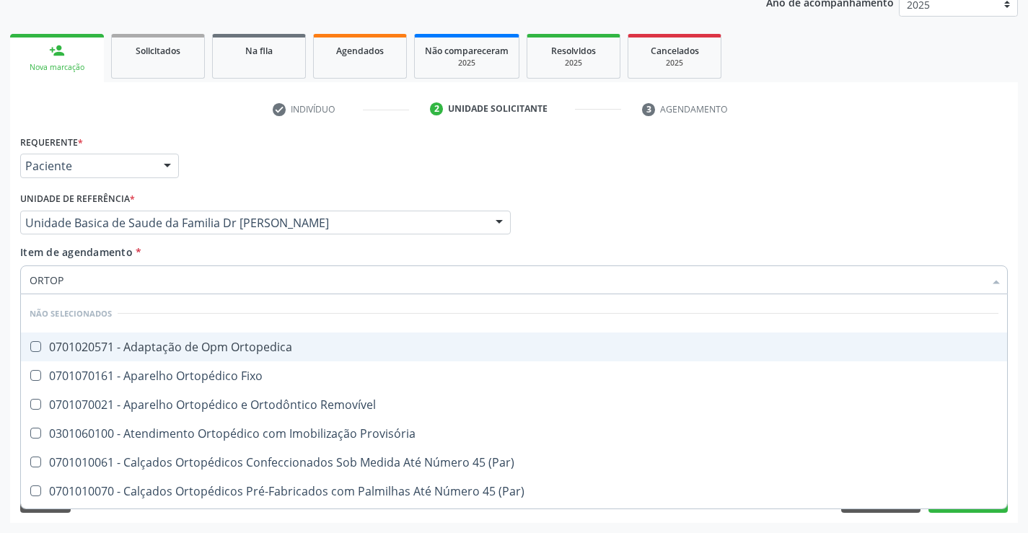
type input "ORTOPE"
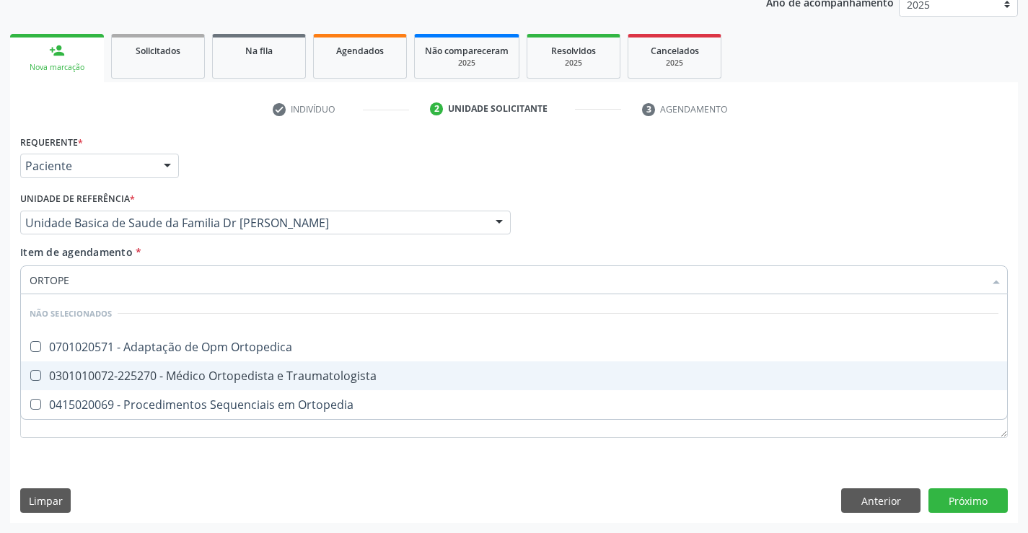
click at [264, 377] on div "0301010072-225270 - Médico Ortopedista e Traumatologista" at bounding box center [514, 376] width 968 height 12
checkbox Traumatologista "true"
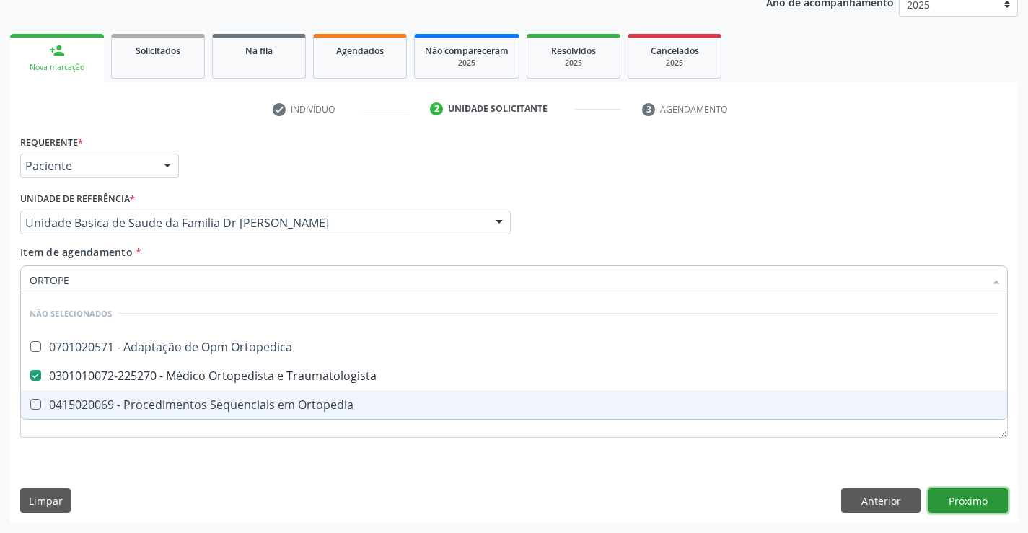
click at [978, 500] on div "Requerente * Paciente Profissional de Saúde Paciente Nenhum resultado encontrad…" at bounding box center [513, 327] width 1007 height 392
checkbox Ortopedica "true"
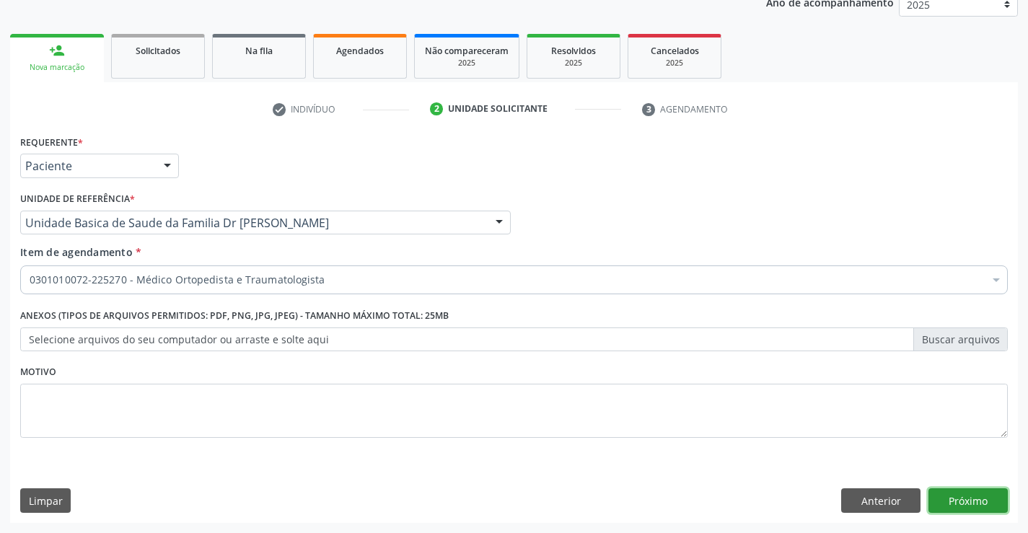
click at [978, 500] on button "Próximo" at bounding box center [967, 500] width 79 height 25
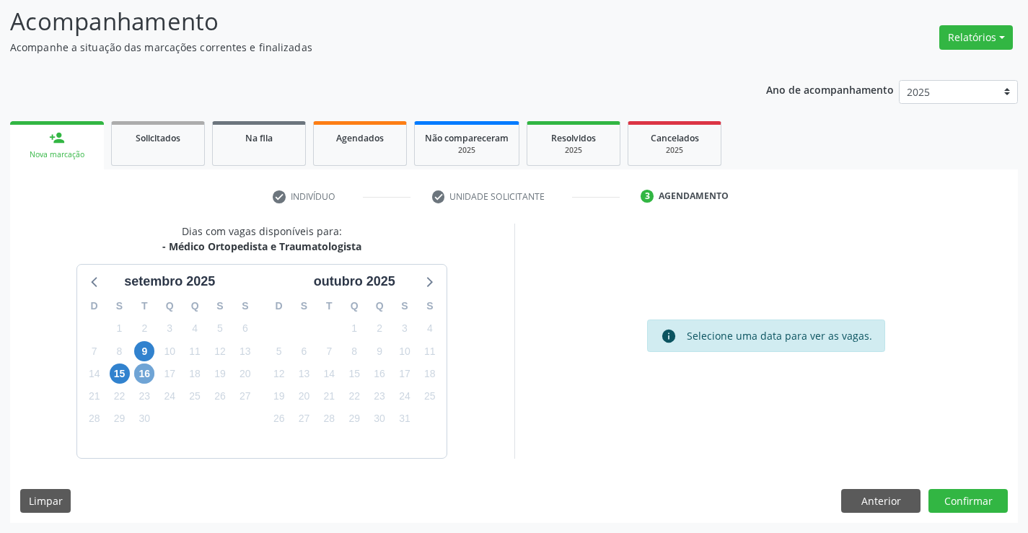
click at [146, 379] on span "16" at bounding box center [144, 373] width 20 height 20
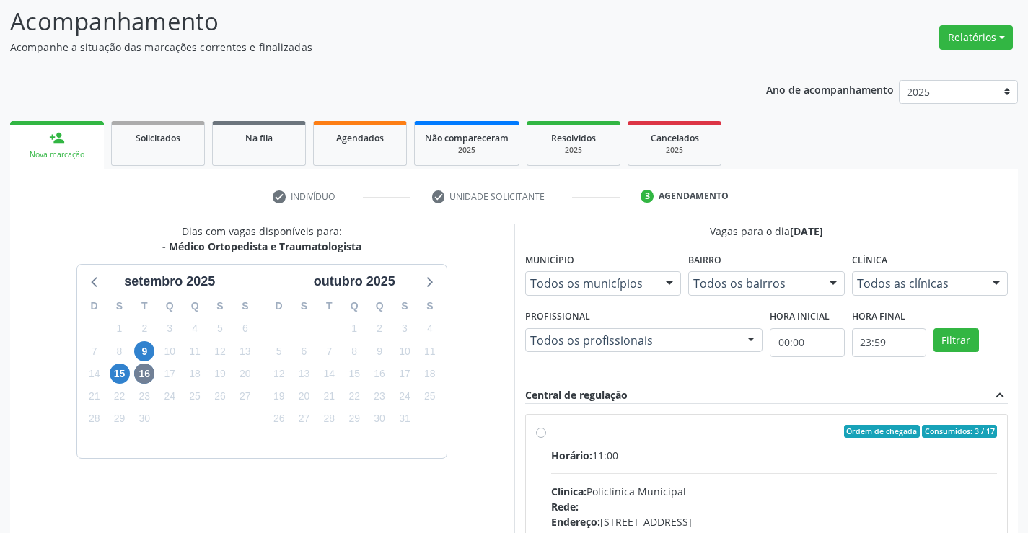
click at [551, 433] on label "Ordem de chegada Consumidos: 3 / 17 Horário: 11:00 Clínica: Policlínica Municip…" at bounding box center [774, 535] width 446 height 221
click at [543, 433] on input "Ordem de chegada Consumidos: 3 / 17 Horário: 11:00 Clínica: Policlínica Municip…" at bounding box center [541, 431] width 10 height 13
radio input "true"
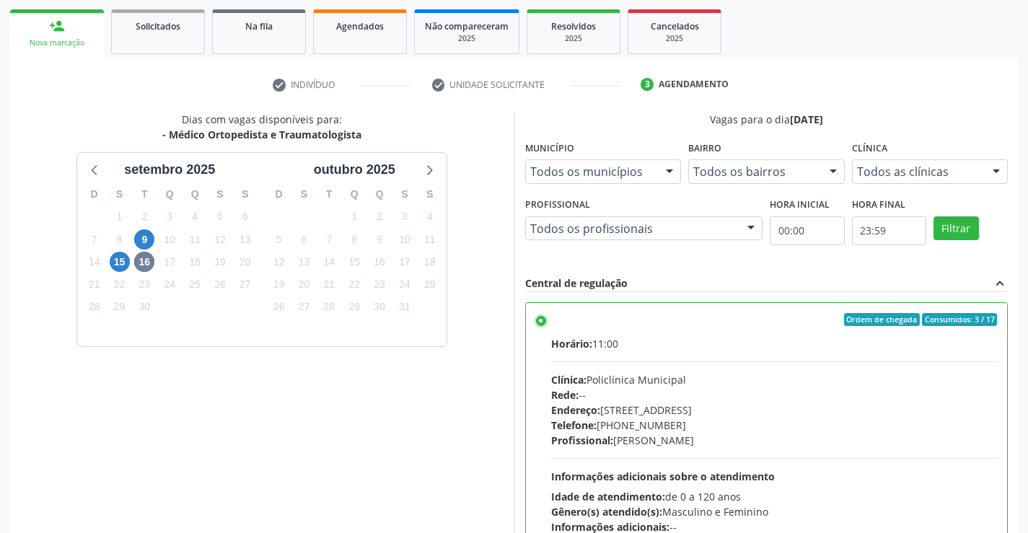
scroll to position [329, 0]
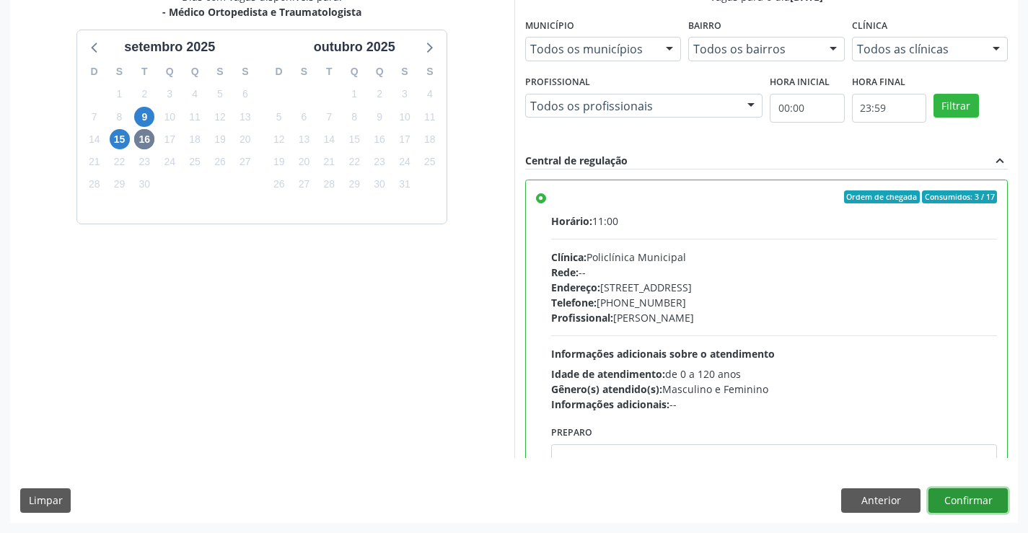
click at [985, 495] on button "Confirmar" at bounding box center [967, 500] width 79 height 25
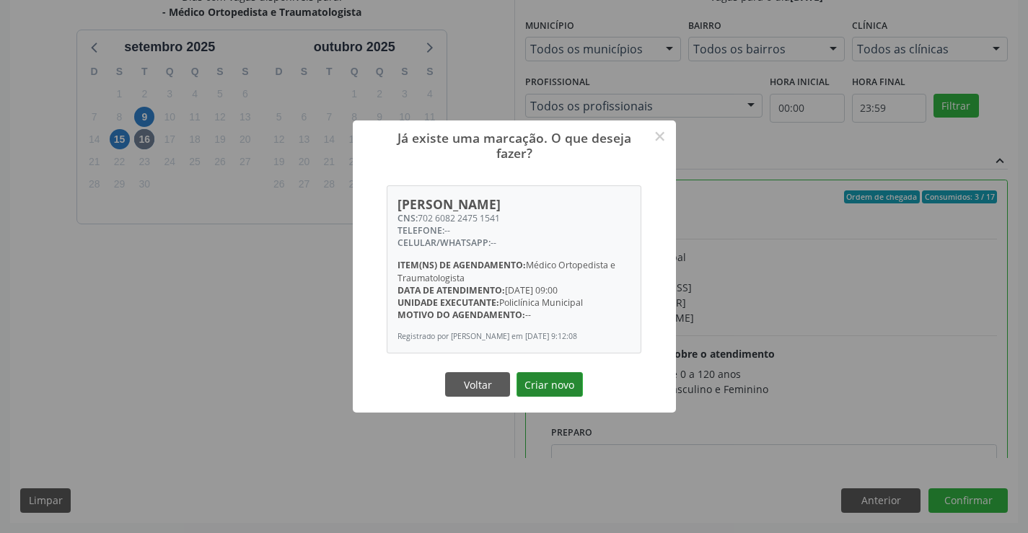
click at [557, 380] on button "Criar novo" at bounding box center [549, 384] width 66 height 25
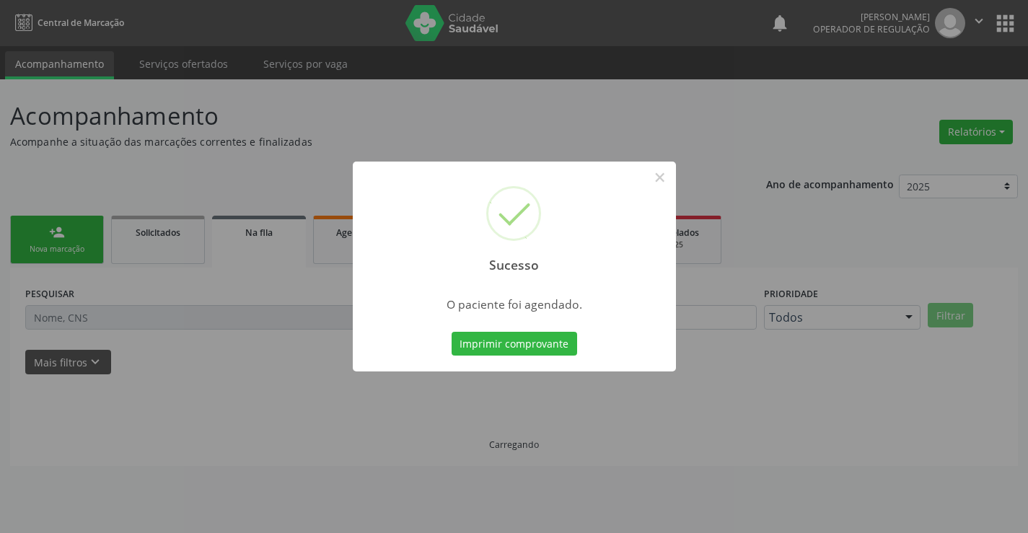
scroll to position [0, 0]
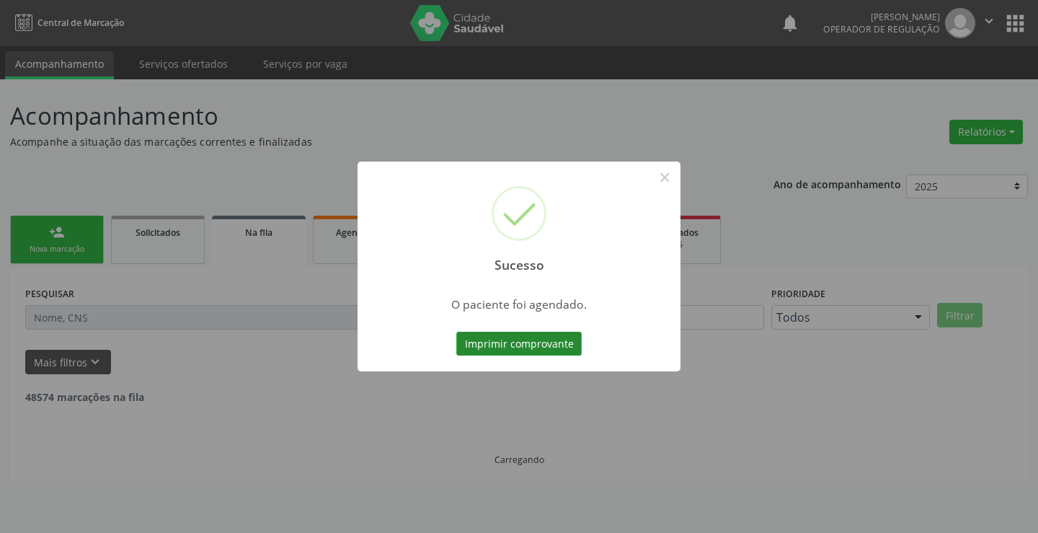
click at [492, 343] on button "Imprimir comprovante" at bounding box center [518, 344] width 125 height 25
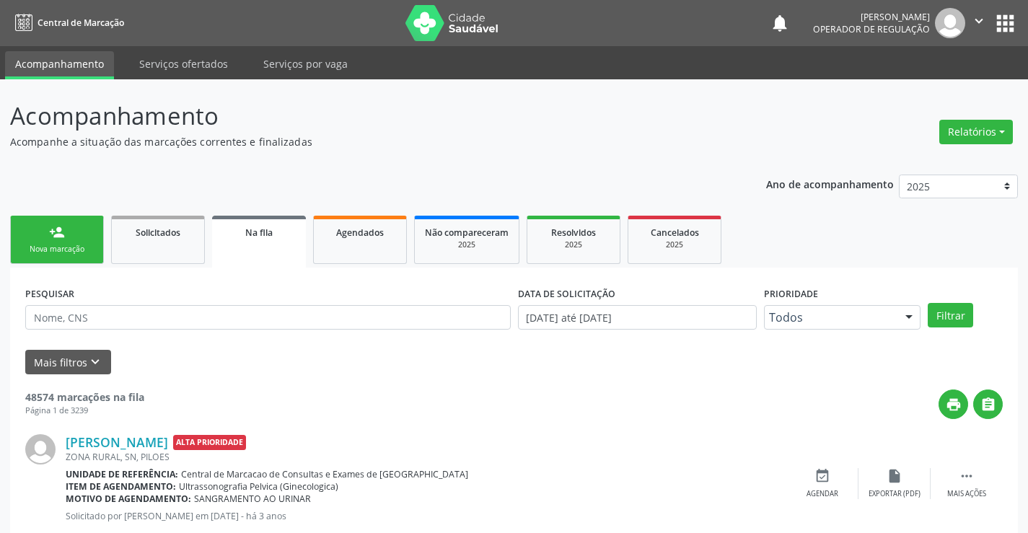
click at [61, 239] on div "person_add" at bounding box center [57, 232] width 16 height 16
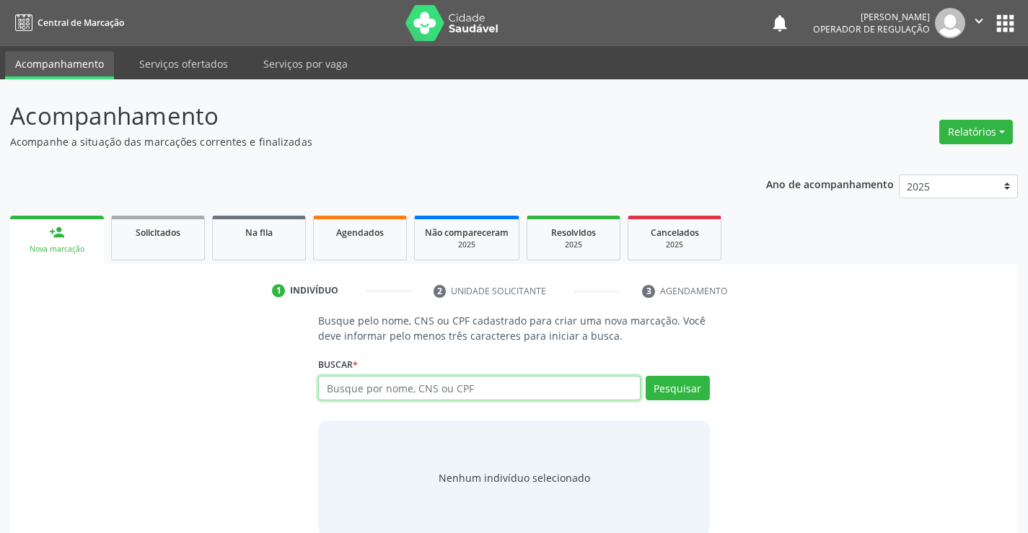
click at [478, 395] on input "text" at bounding box center [479, 388] width 322 height 25
type input "707004816871634"
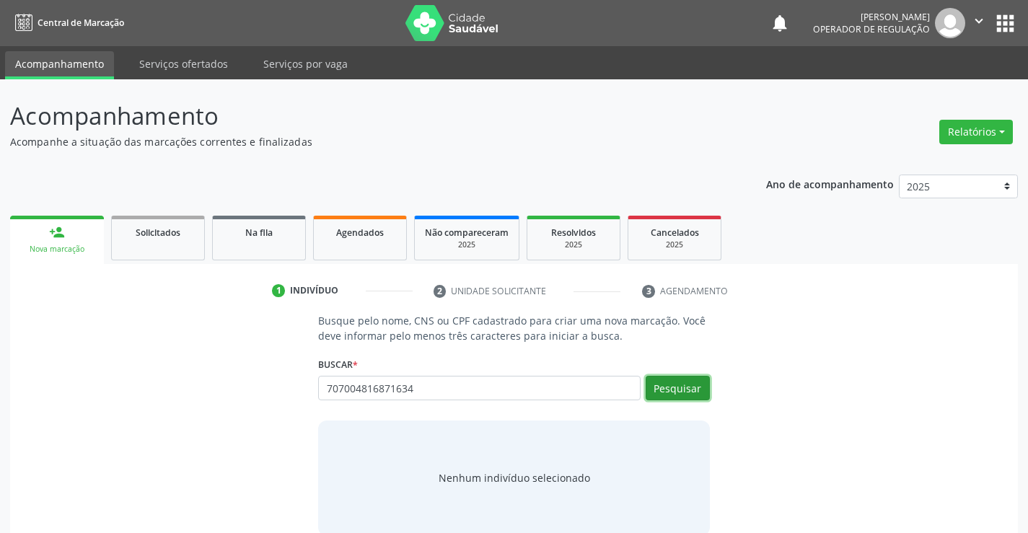
click at [672, 393] on button "Pesquisar" at bounding box center [677, 388] width 64 height 25
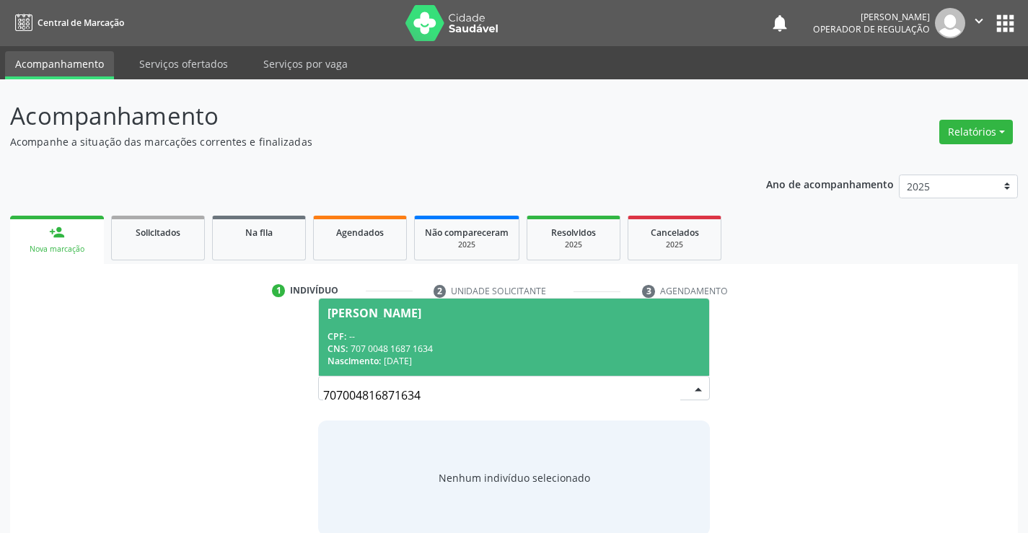
click at [568, 335] on div "CPF: --" at bounding box center [513, 336] width 372 height 12
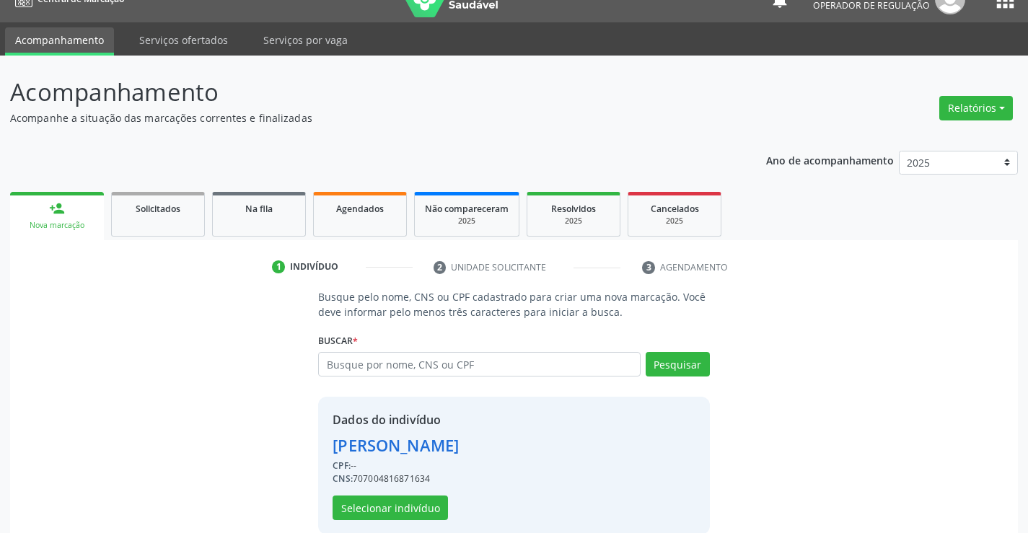
scroll to position [45, 0]
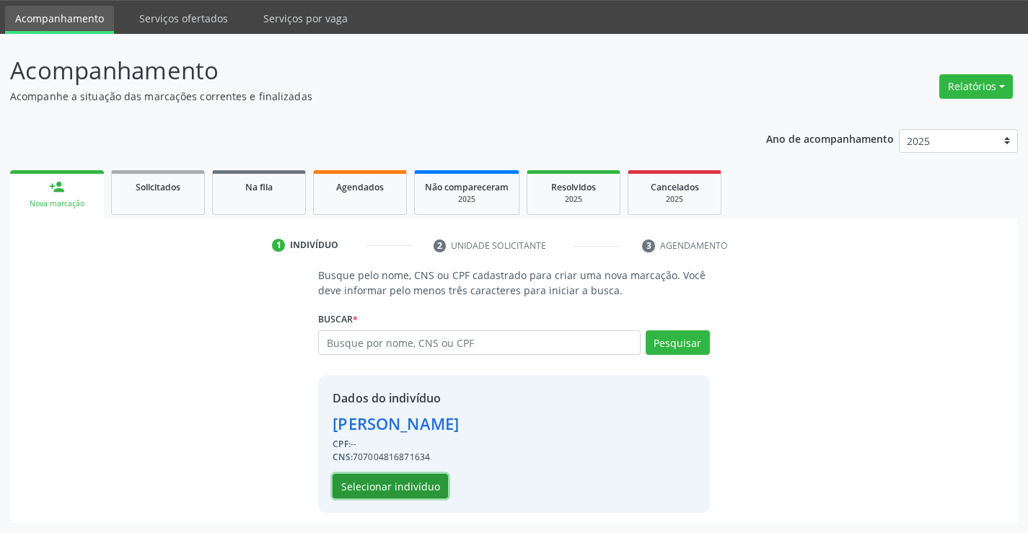
click at [411, 487] on button "Selecionar indivíduo" at bounding box center [389, 486] width 115 height 25
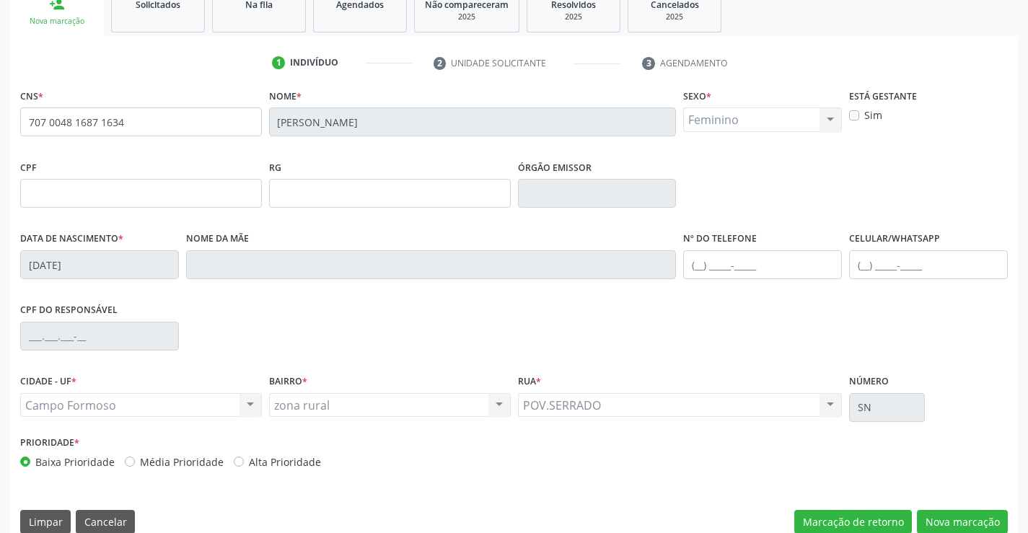
scroll to position [249, 0]
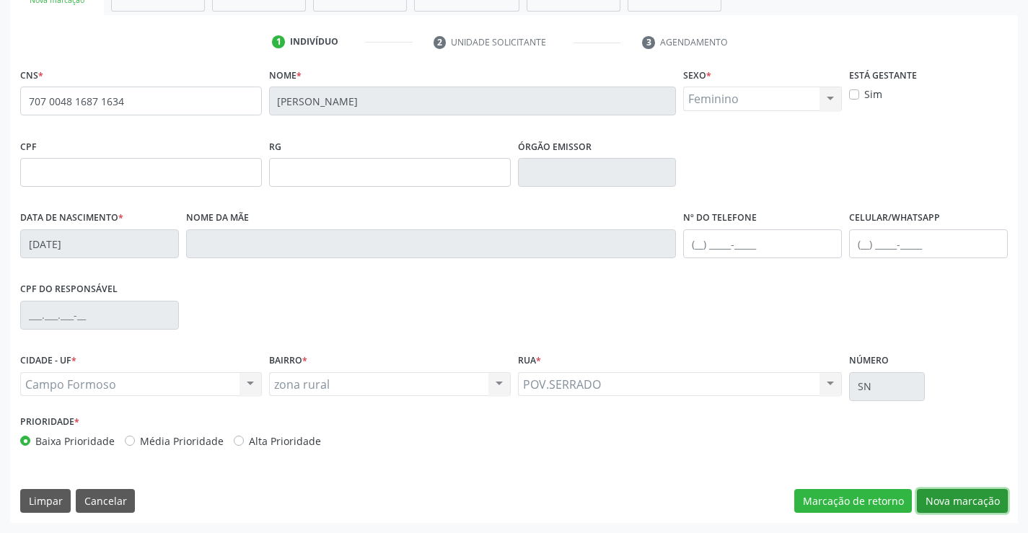
click at [939, 503] on button "Nova marcação" at bounding box center [962, 501] width 91 height 25
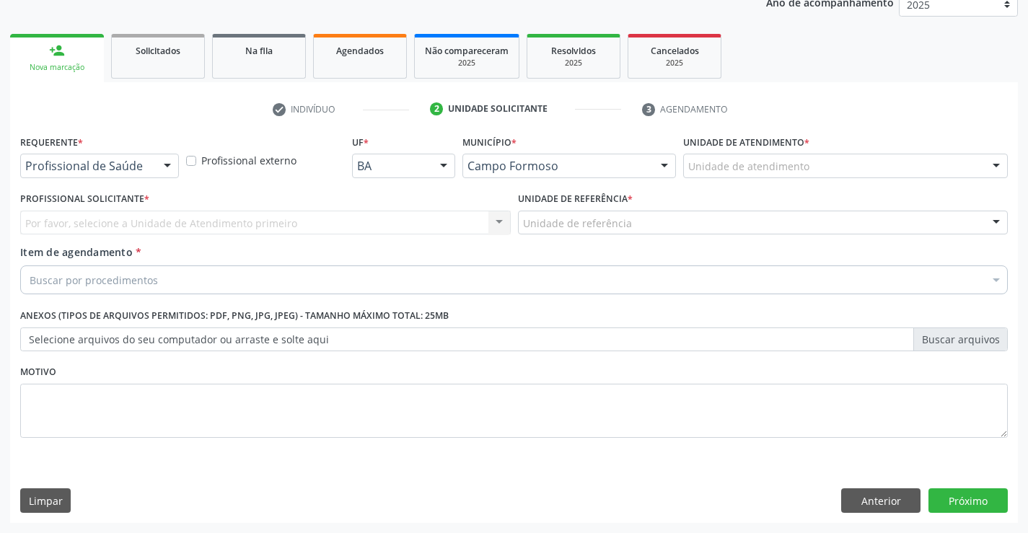
scroll to position [182, 0]
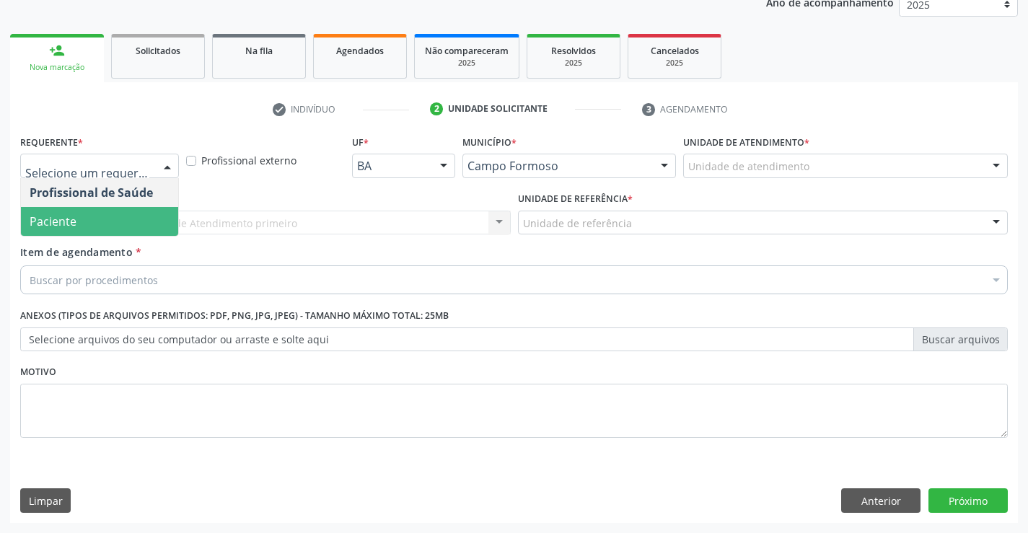
click at [117, 221] on span "Paciente" at bounding box center [99, 221] width 157 height 29
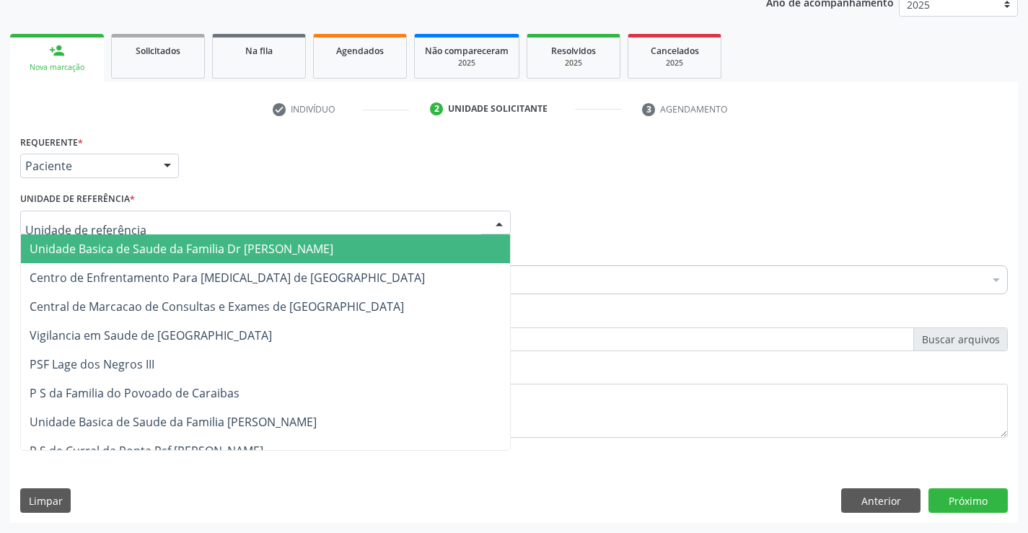
click at [138, 222] on div at bounding box center [265, 223] width 490 height 25
click at [138, 240] on span "Unidade Basica de Saude da Familia Dr [PERSON_NAME]" at bounding box center [265, 248] width 489 height 29
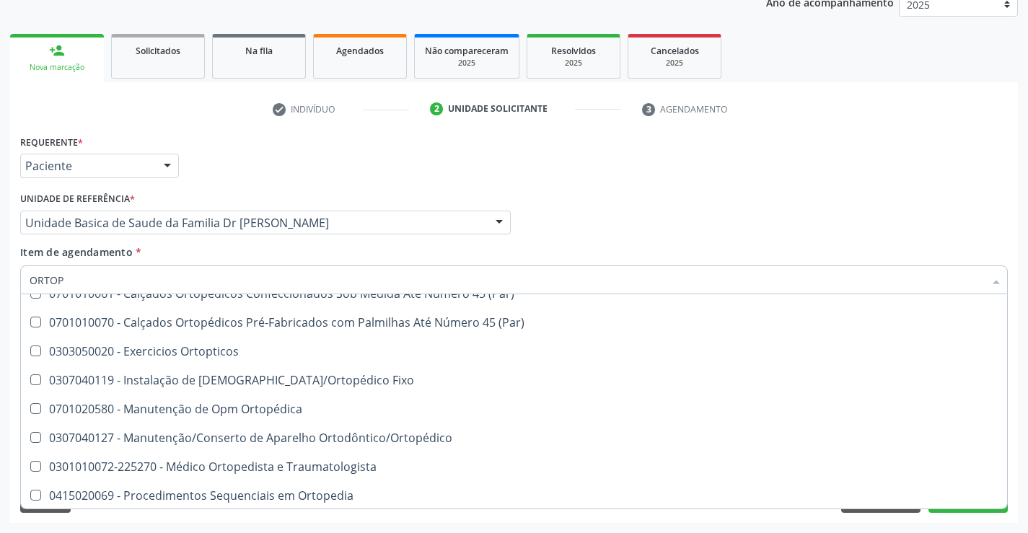
scroll to position [132, 0]
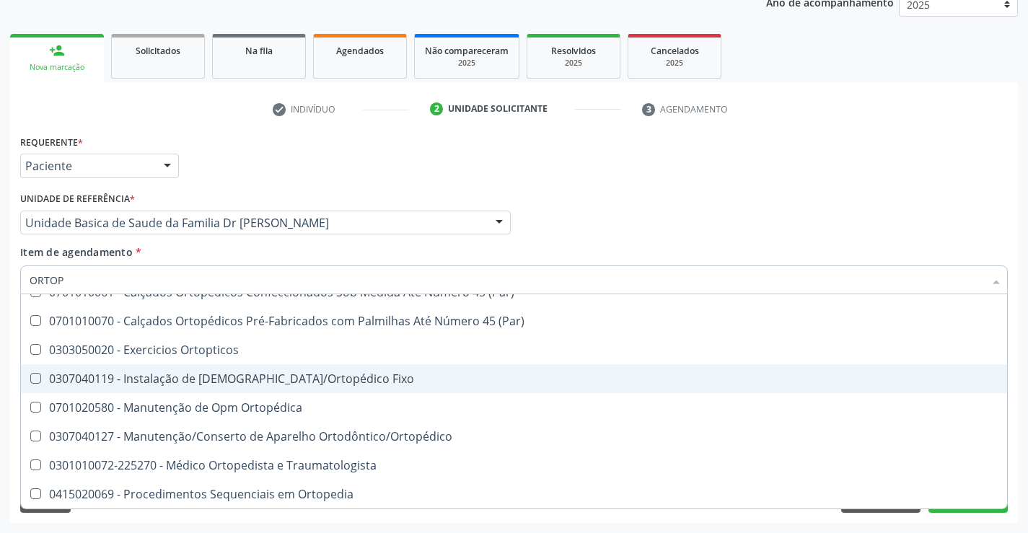
type input "ORTOPE"
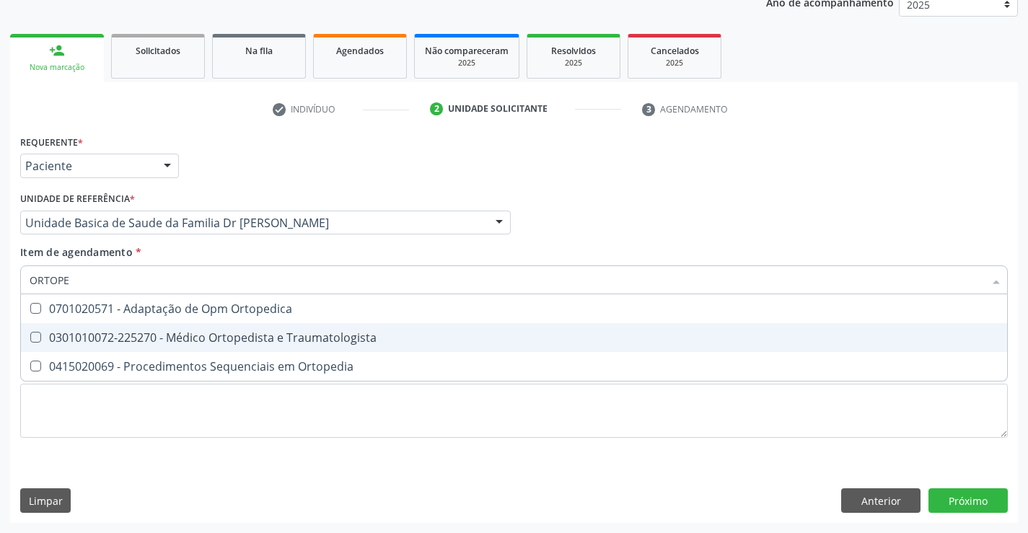
click at [327, 335] on div "0301010072-225270 - Médico Ortopedista e Traumatologista" at bounding box center [514, 338] width 968 height 12
checkbox Traumatologista "true"
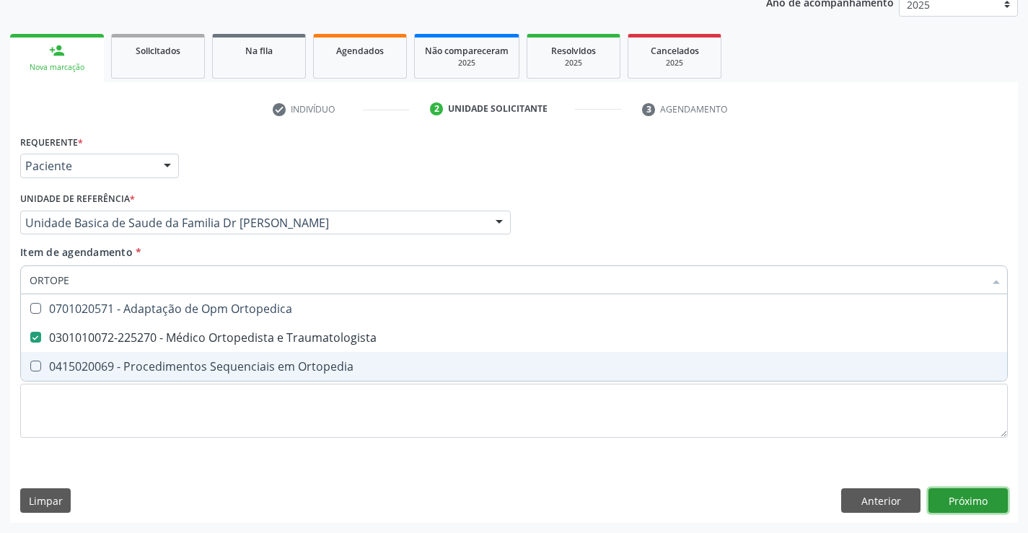
click at [961, 498] on div "Requerente * Paciente Profissional de Saúde Paciente Nenhum resultado encontrad…" at bounding box center [513, 327] width 1007 height 392
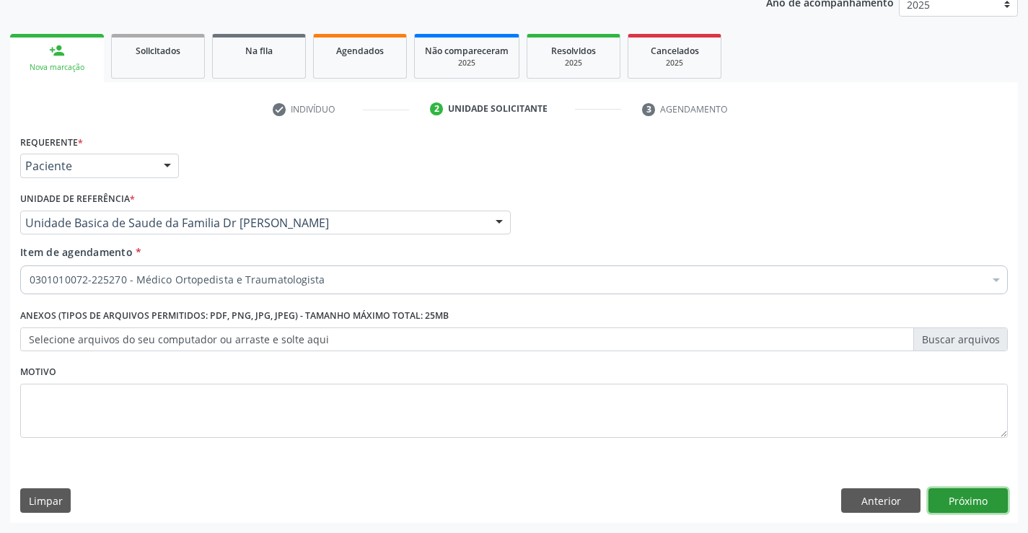
click at [961, 497] on button "Próximo" at bounding box center [967, 500] width 79 height 25
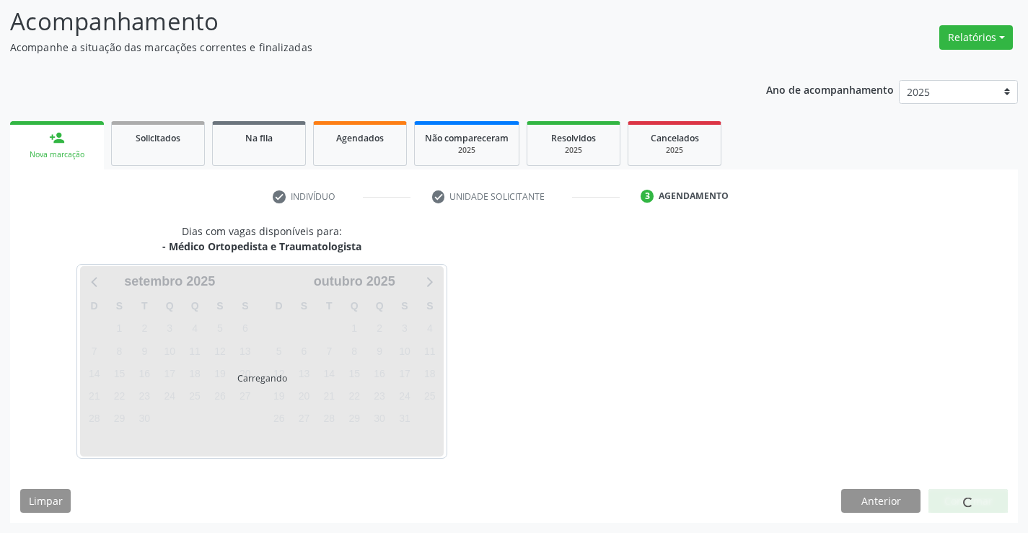
scroll to position [94, 0]
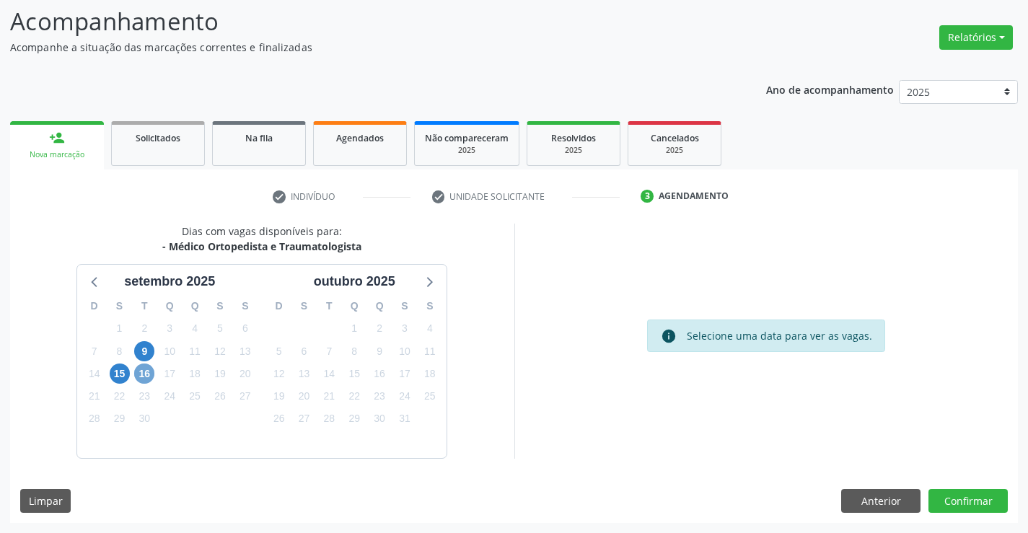
click at [149, 376] on span "16" at bounding box center [144, 373] width 20 height 20
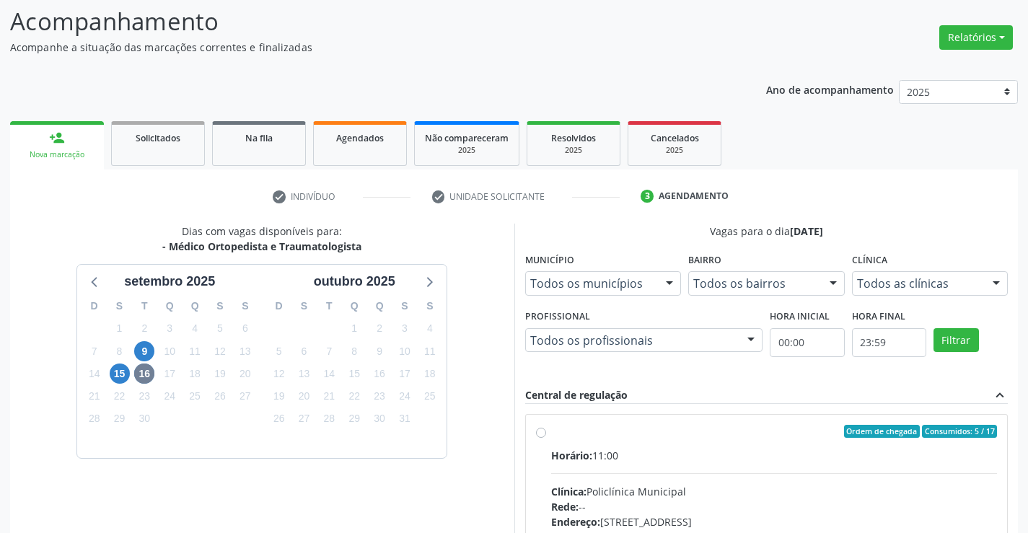
click at [551, 432] on label "Ordem de chegada Consumidos: 5 / 17 Horário: 11:00 Clínica: Policlínica Municip…" at bounding box center [774, 535] width 446 height 221
click at [538, 432] on input "Ordem de chegada Consumidos: 5 / 17 Horário: 11:00 Clínica: Policlínica Municip…" at bounding box center [541, 431] width 10 height 13
radio input "true"
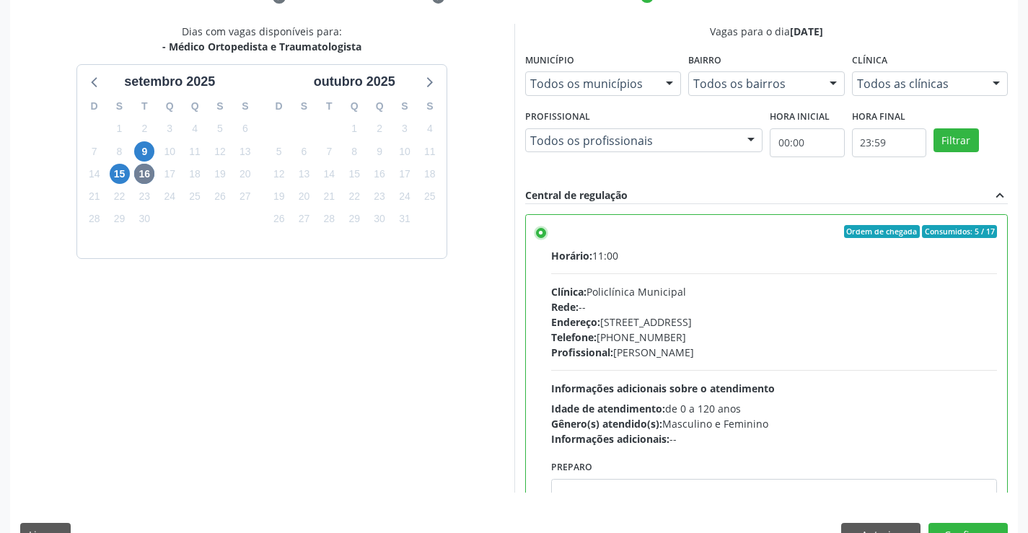
scroll to position [329, 0]
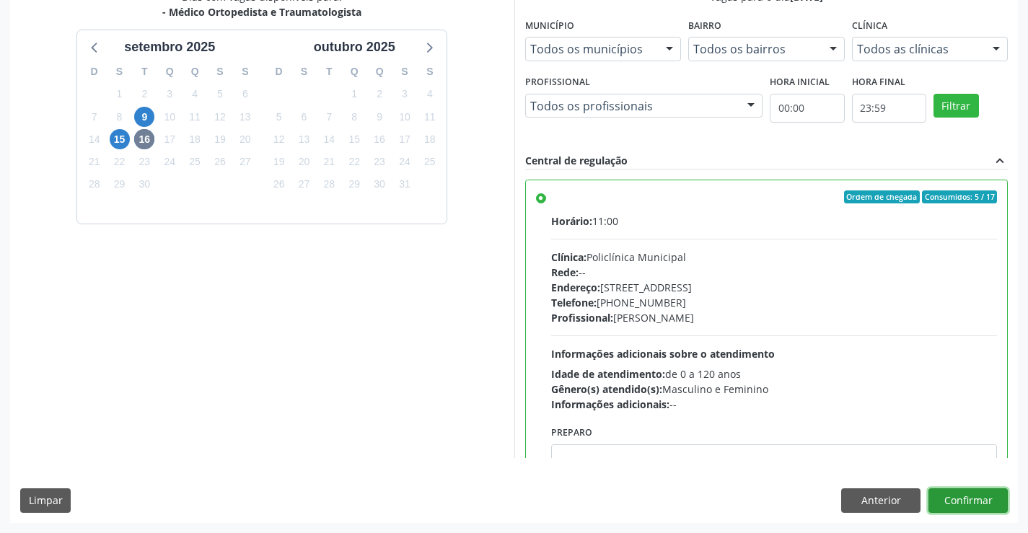
click at [986, 502] on button "Confirmar" at bounding box center [967, 500] width 79 height 25
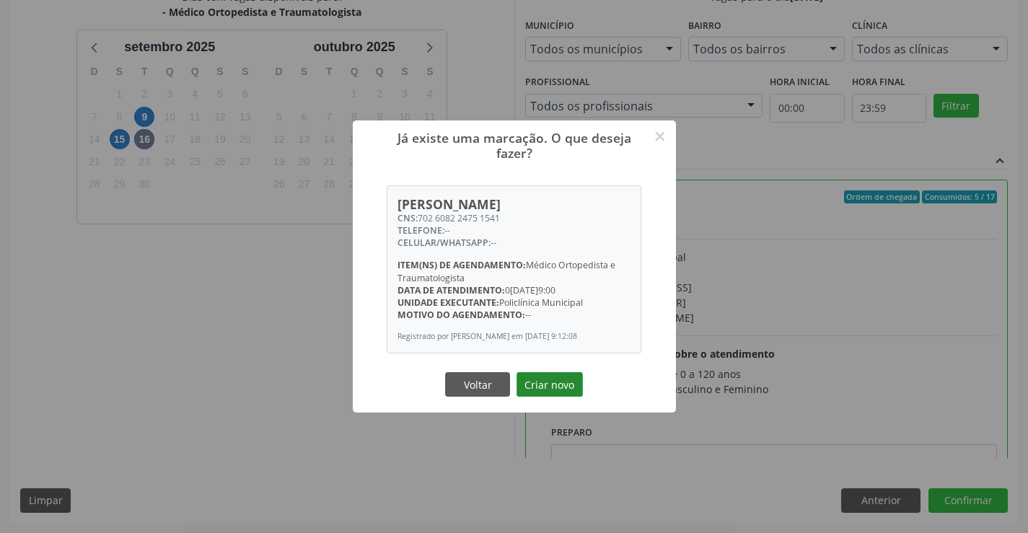
click at [547, 389] on button "Criar novo" at bounding box center [549, 384] width 66 height 25
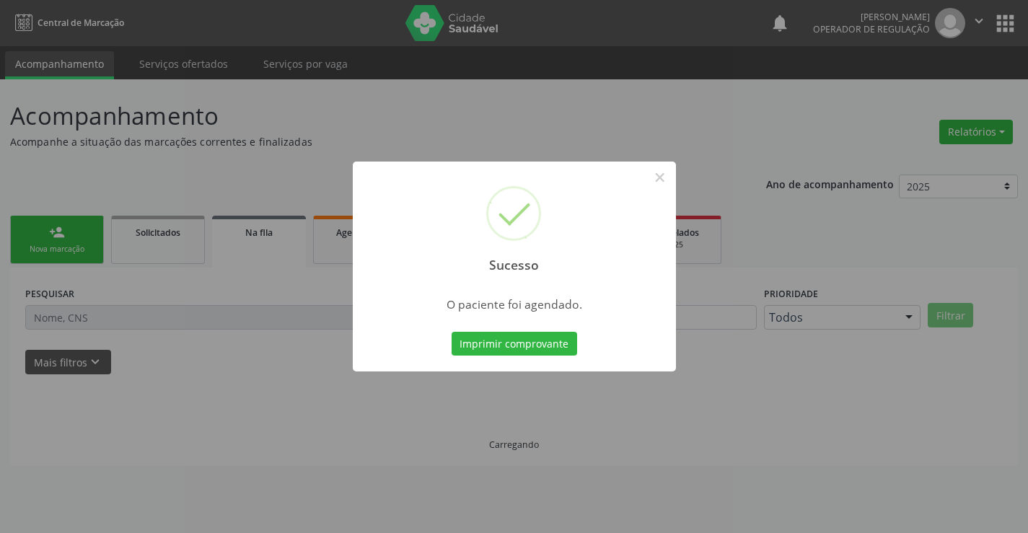
scroll to position [0, 0]
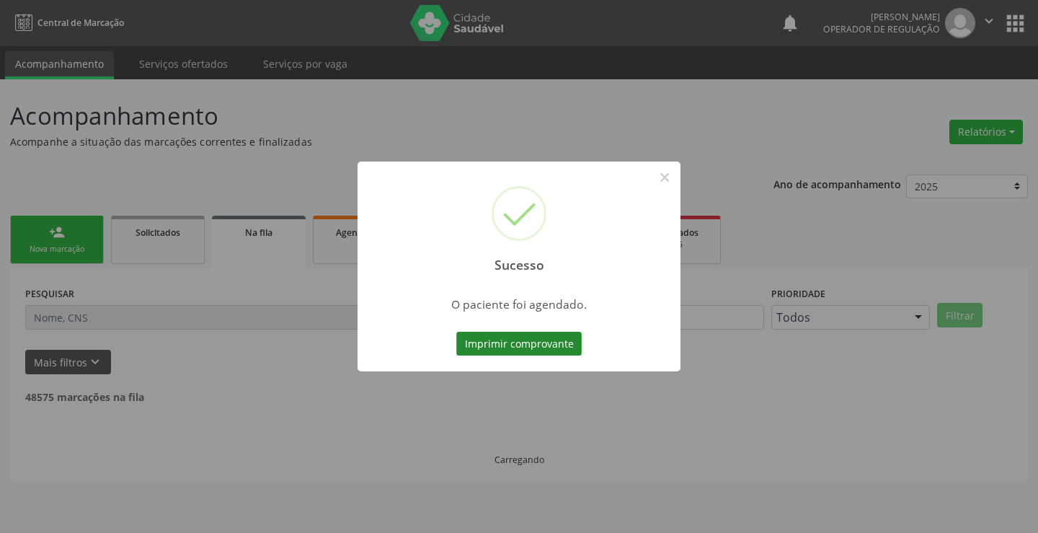
click at [539, 350] on button "Imprimir comprovante" at bounding box center [518, 344] width 125 height 25
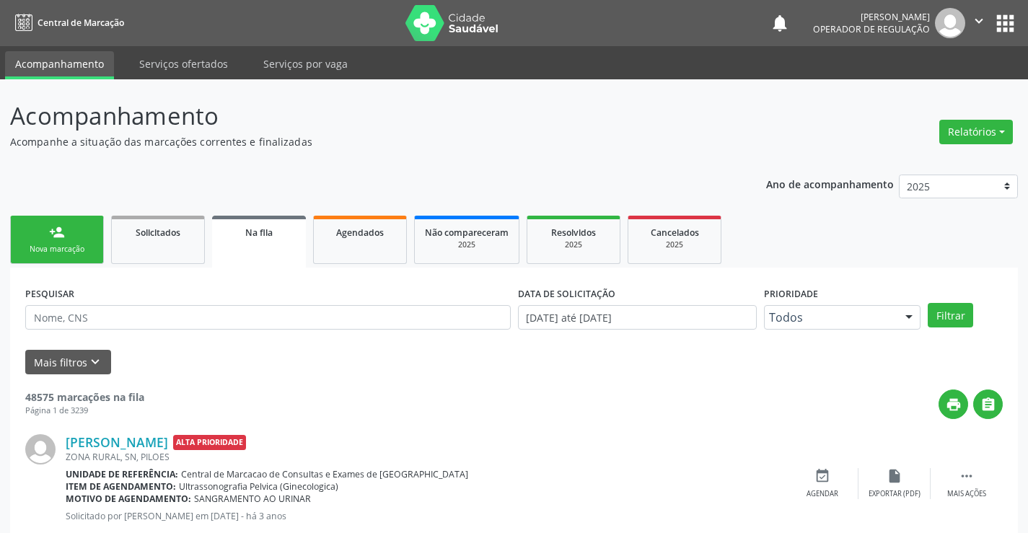
click at [61, 237] on div "person_add" at bounding box center [57, 232] width 16 height 16
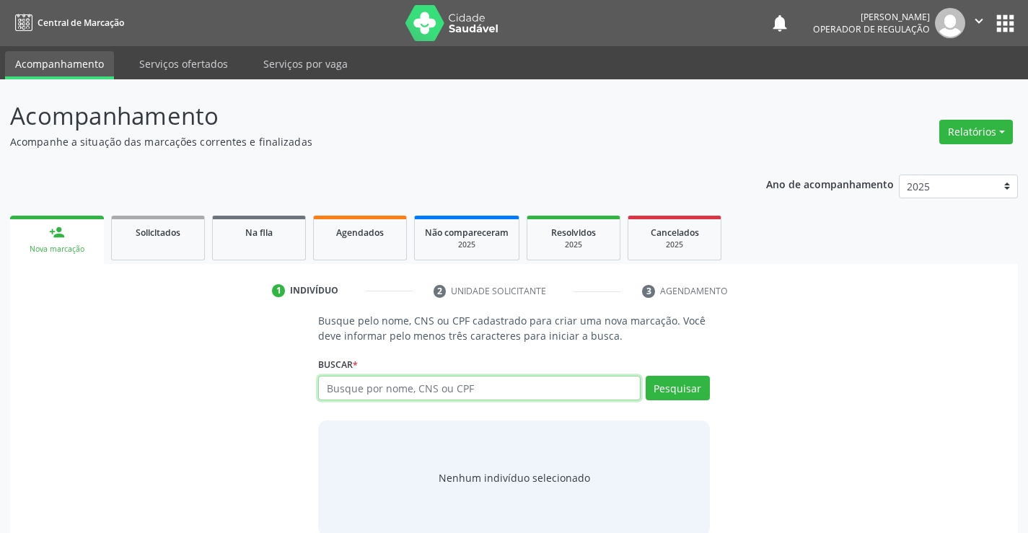
click at [508, 386] on input "text" at bounding box center [479, 388] width 322 height 25
type input "702307169040113"
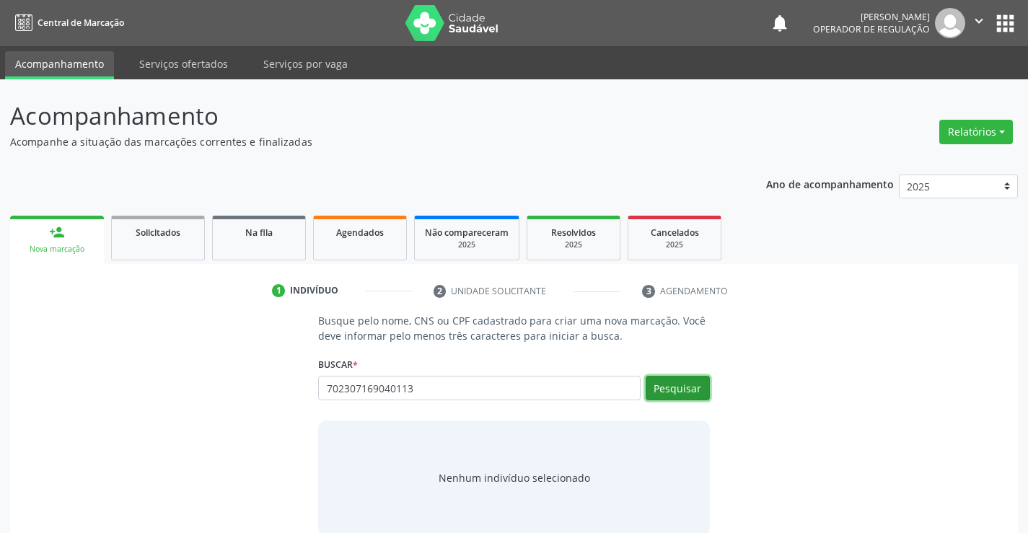
click at [688, 391] on button "Pesquisar" at bounding box center [677, 388] width 64 height 25
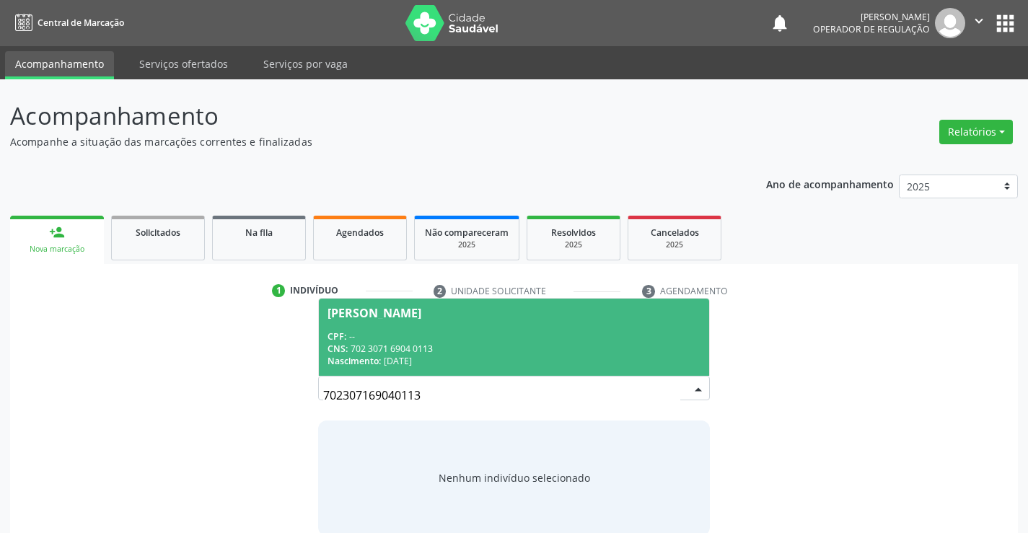
click at [534, 336] on div "CPF: --" at bounding box center [513, 336] width 372 height 12
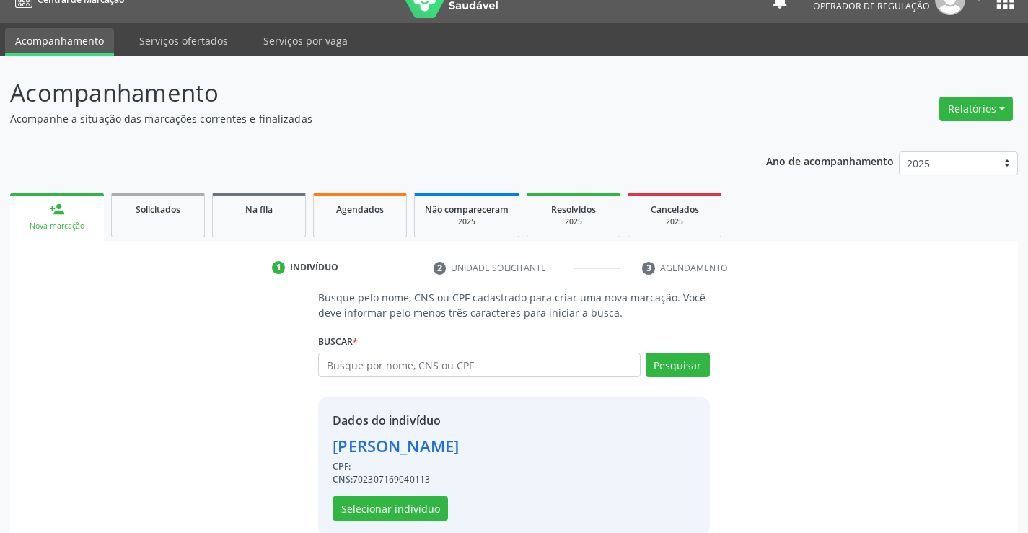
scroll to position [45, 0]
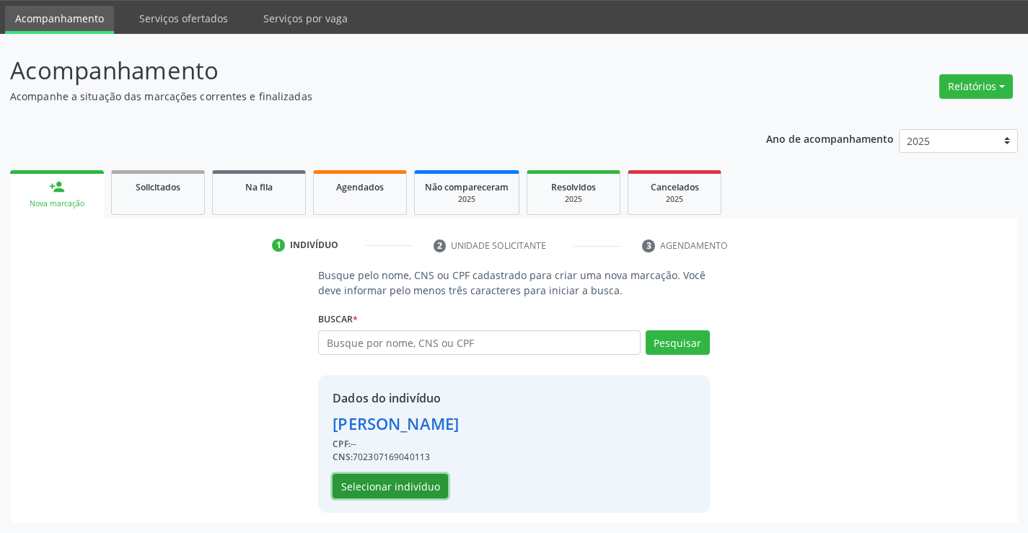
click at [389, 490] on button "Selecionar indivíduo" at bounding box center [389, 486] width 115 height 25
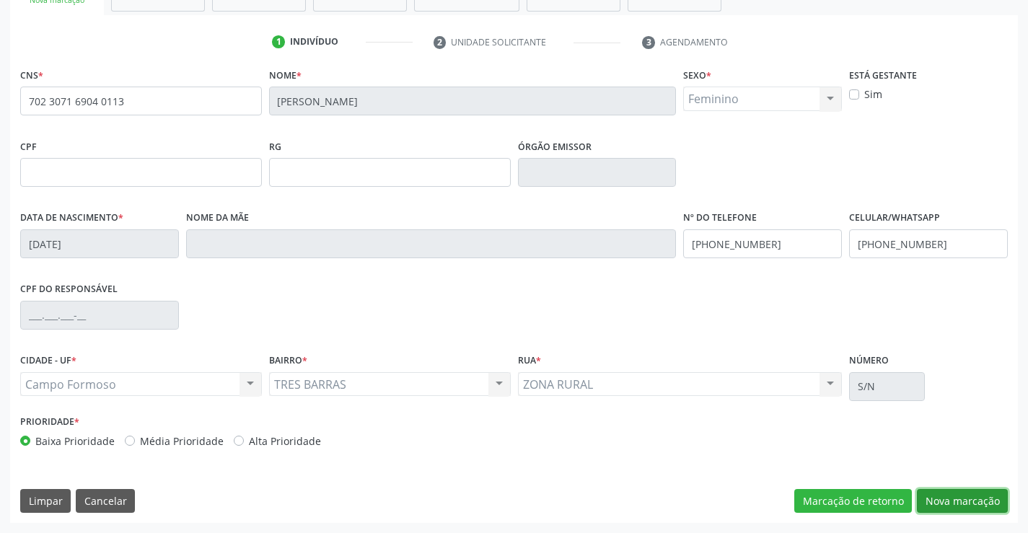
click at [966, 507] on button "Nova marcação" at bounding box center [962, 501] width 91 height 25
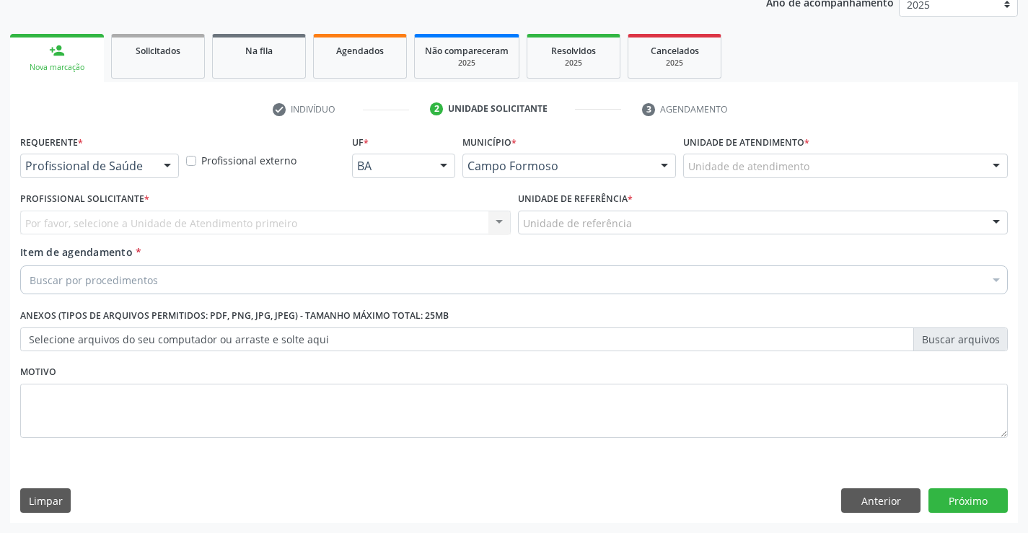
scroll to position [182, 0]
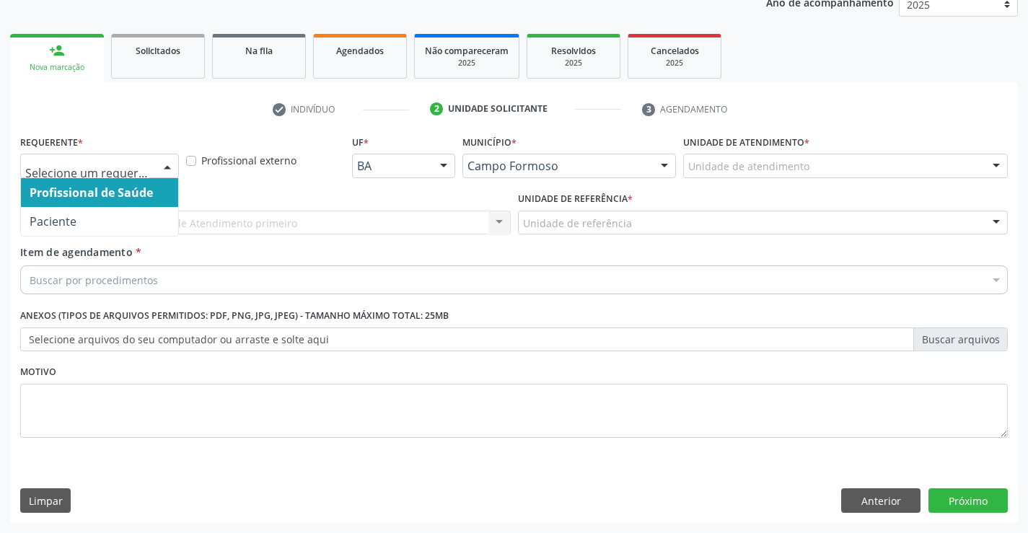
click at [150, 165] on div at bounding box center [99, 166] width 159 height 25
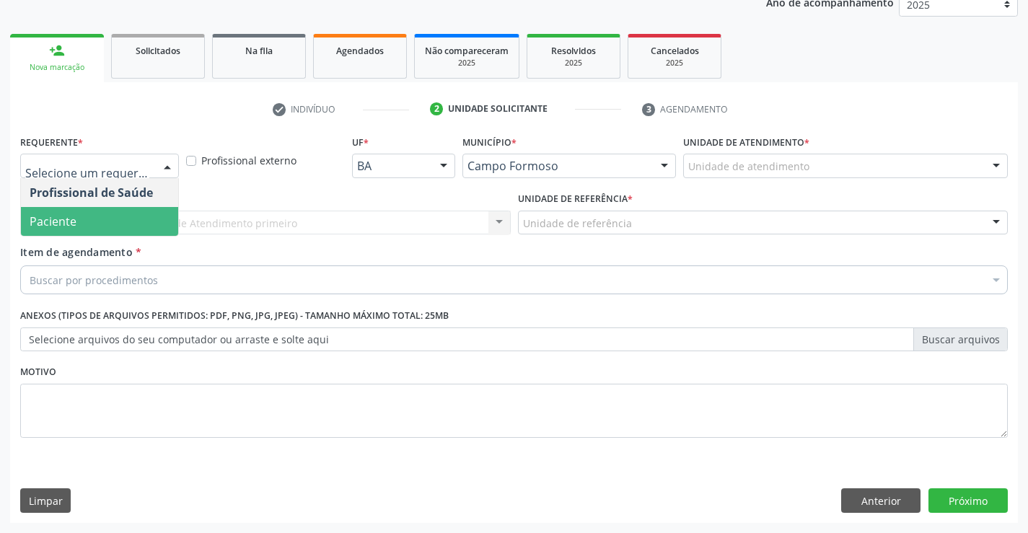
click at [92, 217] on span "Paciente" at bounding box center [99, 221] width 157 height 29
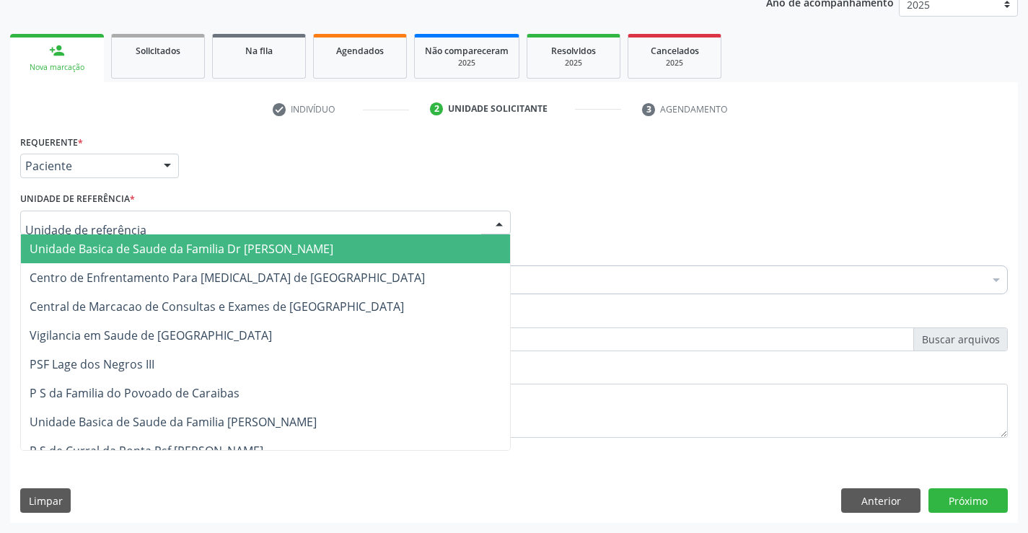
click at [97, 240] on span "Unidade Basica de Saude da Familia Dr [PERSON_NAME]" at bounding box center [265, 248] width 489 height 29
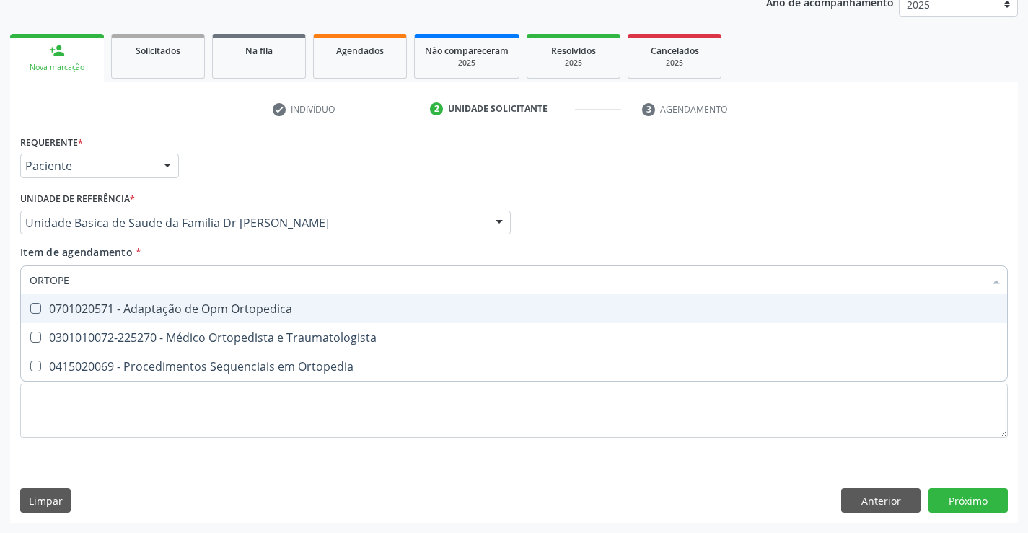
type input "ORTOPED"
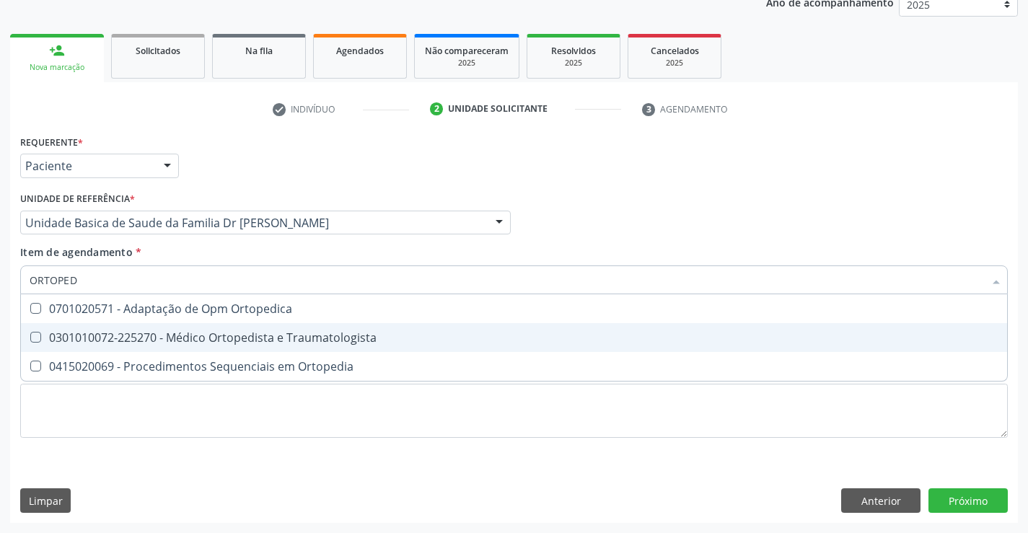
click at [190, 340] on div "0301010072-225270 - Médico Ortopedista e Traumatologista" at bounding box center [514, 338] width 968 height 12
checkbox Traumatologista "true"
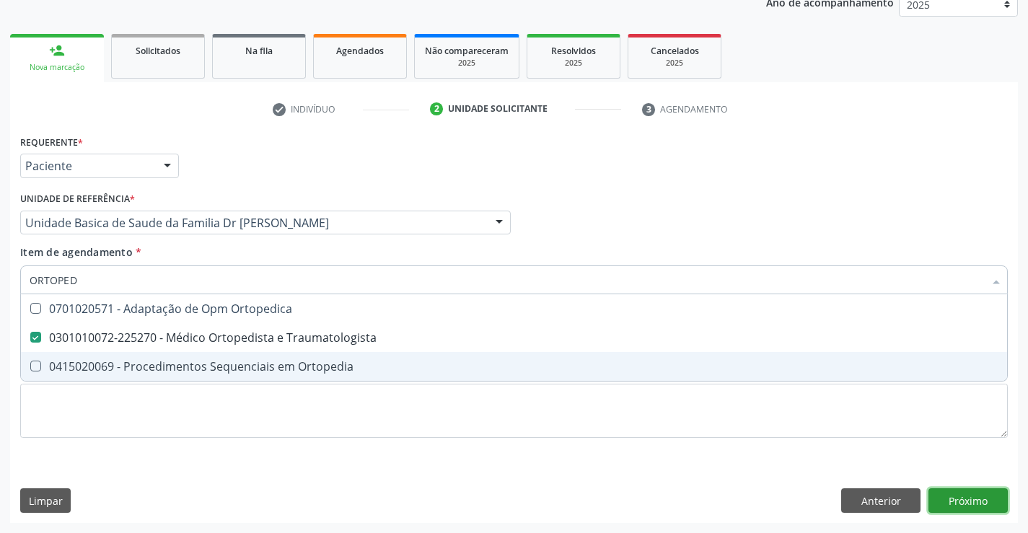
click at [952, 497] on div "Requerente * Paciente Profissional de Saúde Paciente Nenhum resultado encontrad…" at bounding box center [513, 327] width 1007 height 392
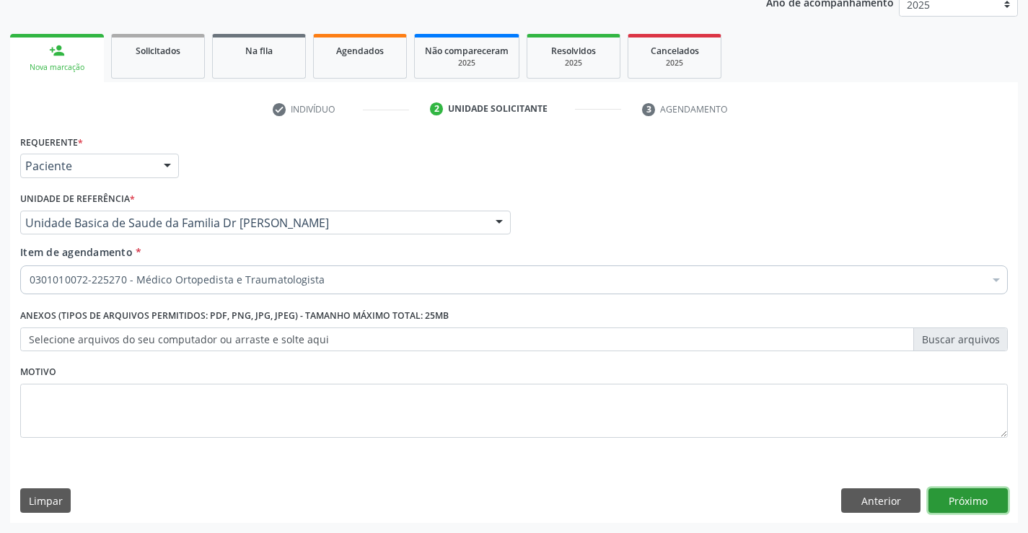
click at [952, 497] on button "Próximo" at bounding box center [967, 500] width 79 height 25
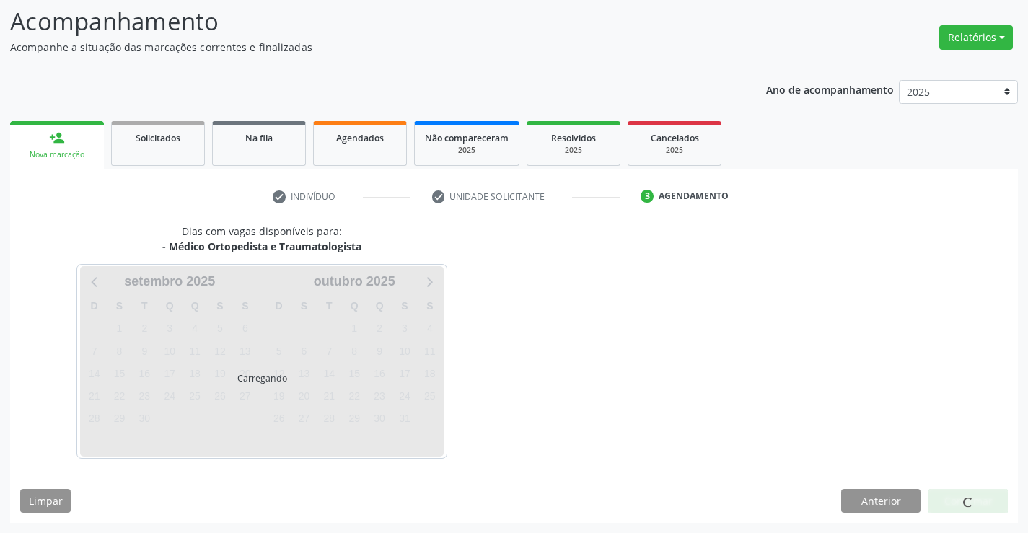
scroll to position [94, 0]
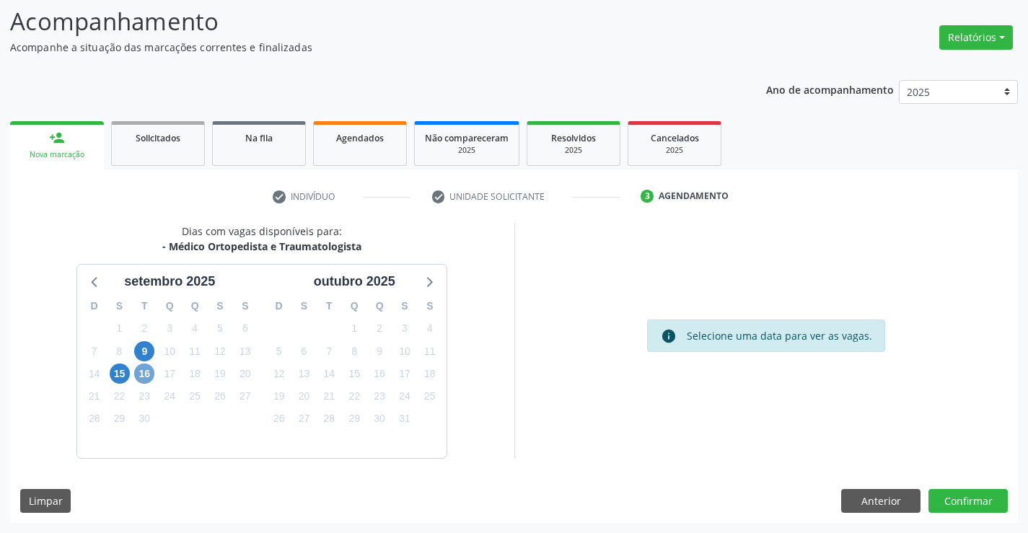
click at [143, 373] on span "16" at bounding box center [144, 373] width 20 height 20
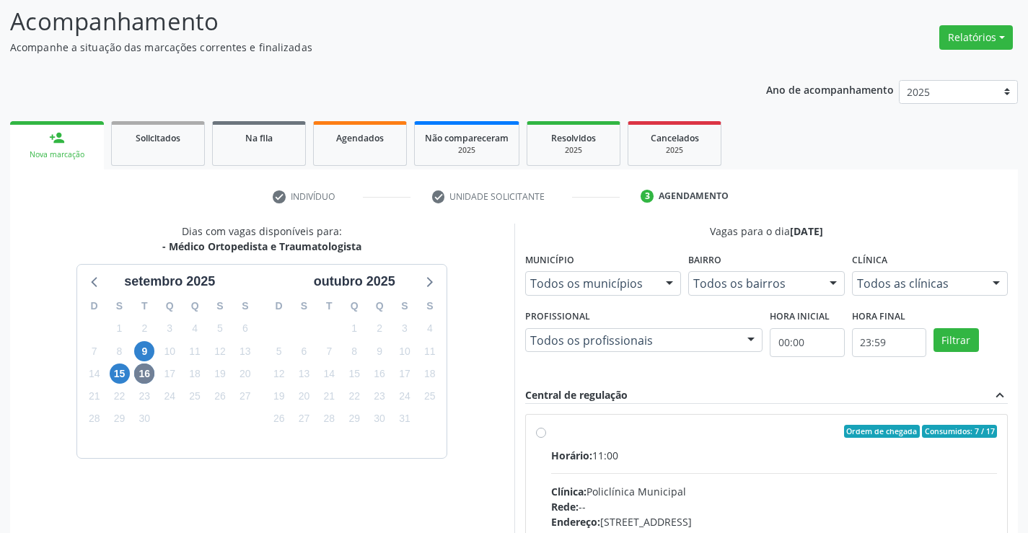
click at [551, 433] on label "Ordem de chegada Consumidos: 7 / 17 Horário: 11:00 Clínica: Policlínica Municip…" at bounding box center [774, 535] width 446 height 221
click at [545, 433] on input "Ordem de chegada Consumidos: 7 / 17 Horário: 11:00 Clínica: Policlínica Municip…" at bounding box center [541, 431] width 10 height 13
radio input "true"
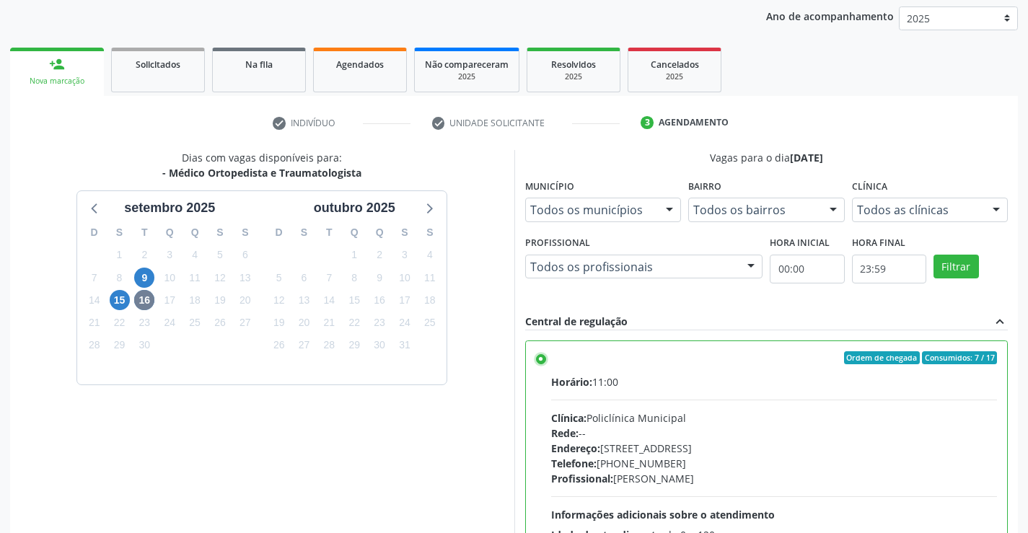
scroll to position [311, 0]
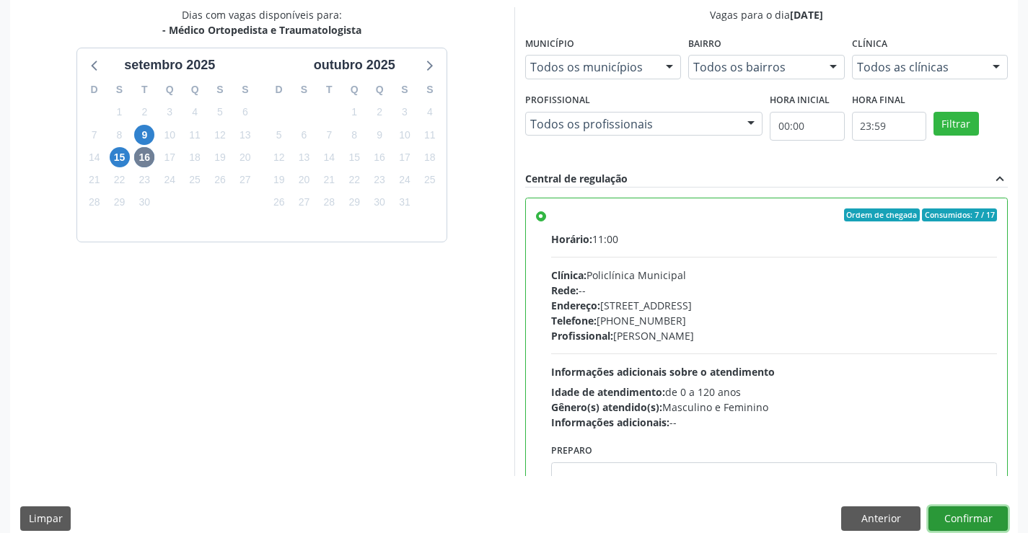
click at [957, 513] on button "Confirmar" at bounding box center [967, 518] width 79 height 25
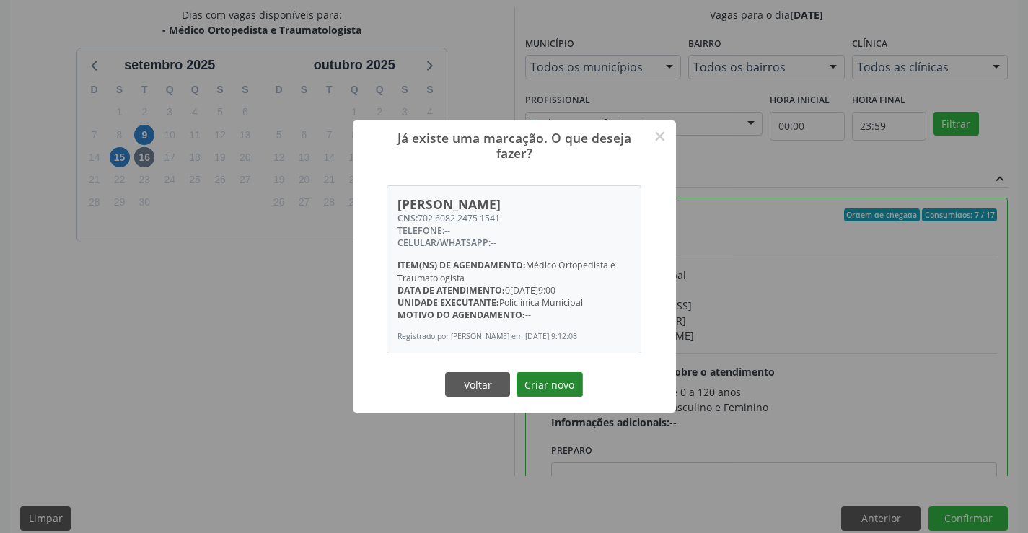
click at [552, 386] on button "Criar novo" at bounding box center [549, 384] width 66 height 25
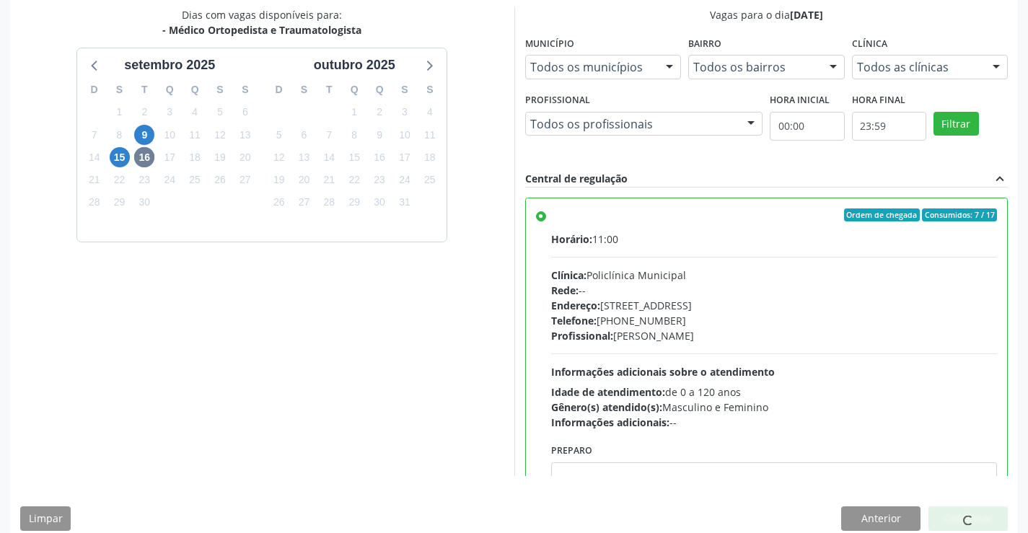
scroll to position [0, 0]
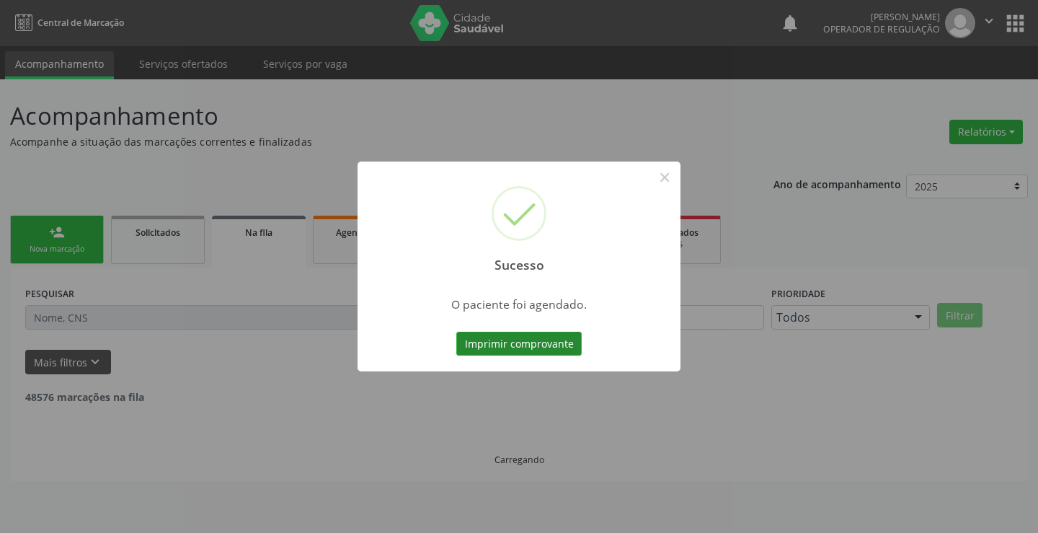
click at [557, 338] on button "Imprimir comprovante" at bounding box center [518, 344] width 125 height 25
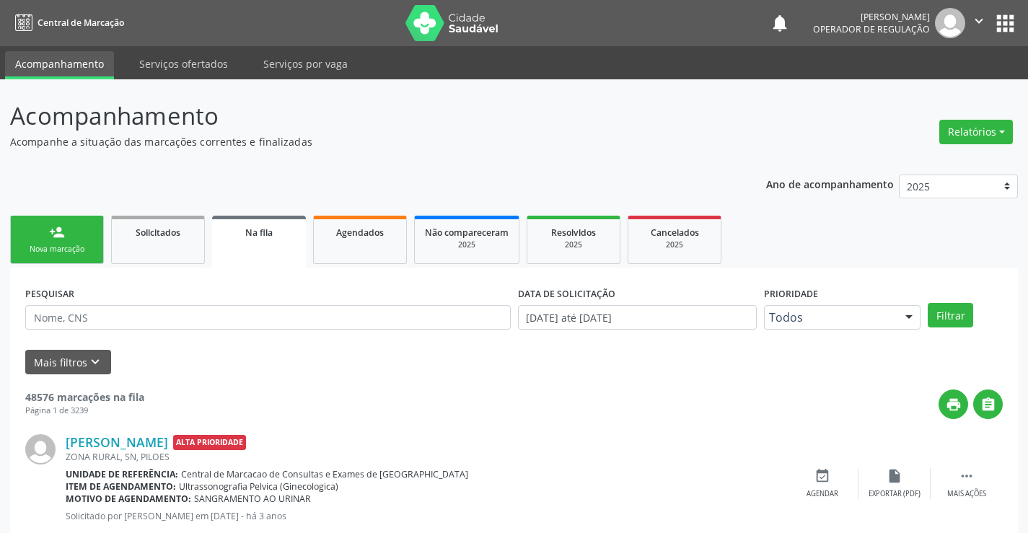
click at [87, 239] on link "person_add Nova marcação" at bounding box center [57, 240] width 94 height 48
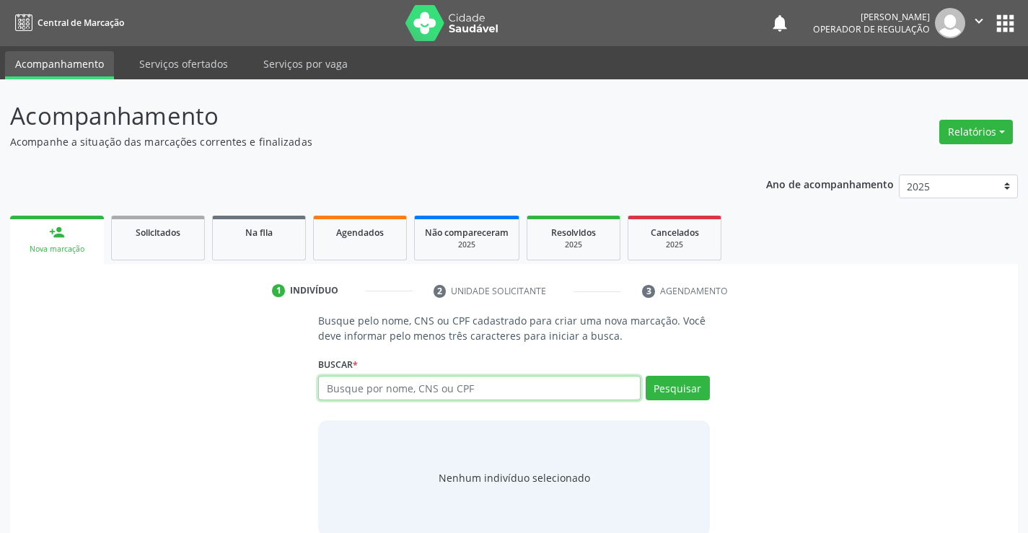
click at [420, 392] on input "text" at bounding box center [479, 388] width 322 height 25
type input "703205660630798"
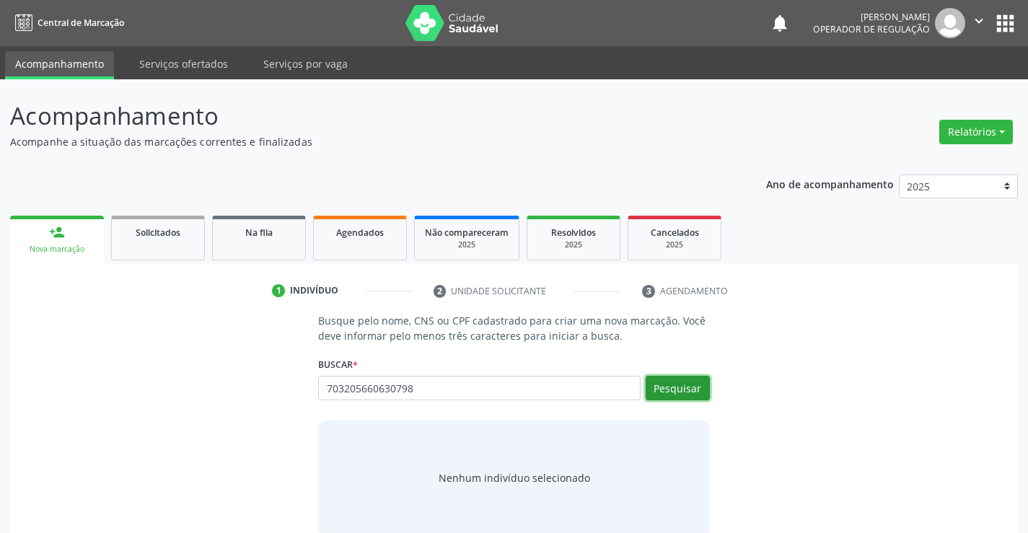
click at [674, 387] on button "Pesquisar" at bounding box center [677, 388] width 64 height 25
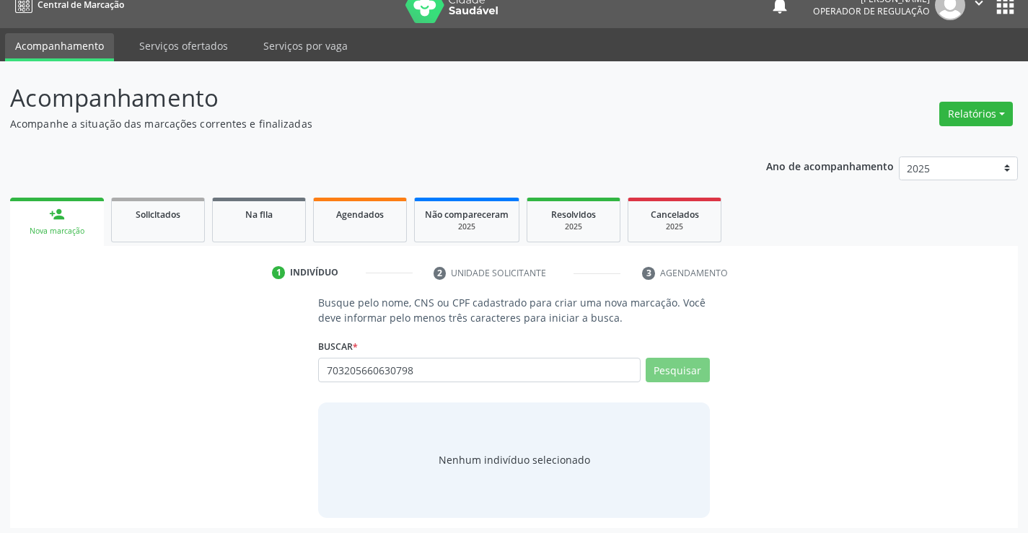
scroll to position [23, 0]
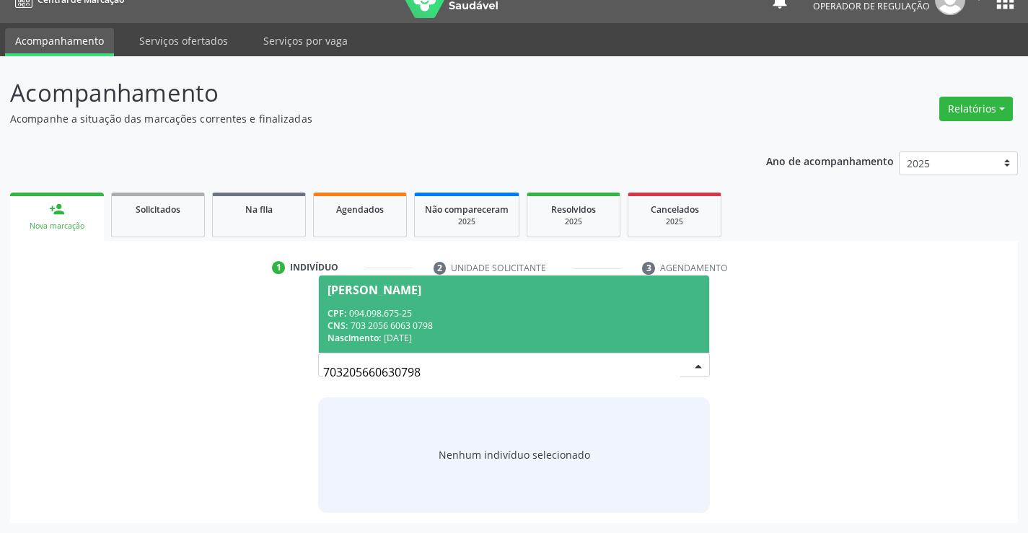
click at [502, 318] on div "CPF: 094.098.675-25" at bounding box center [513, 313] width 372 height 12
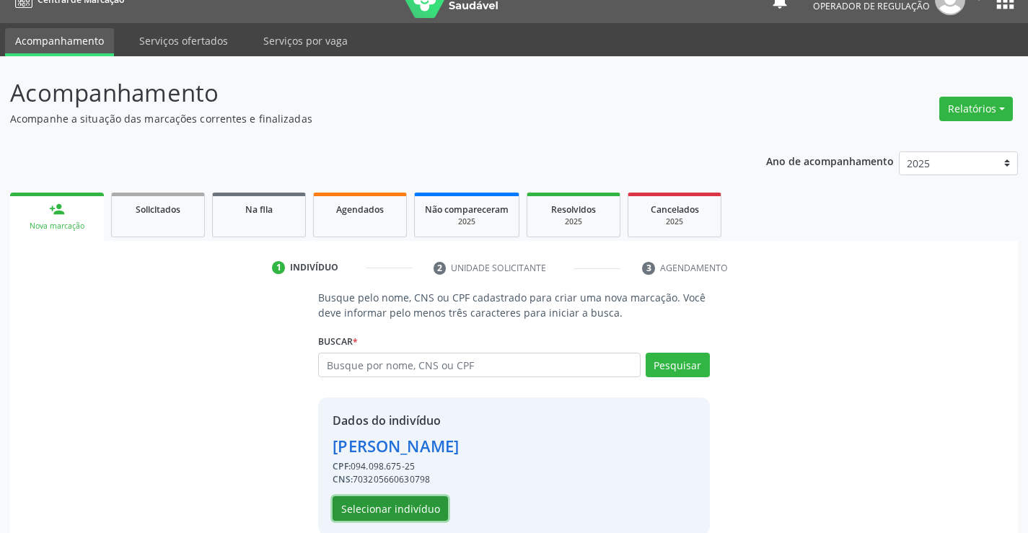
click at [395, 506] on button "Selecionar indivíduo" at bounding box center [389, 508] width 115 height 25
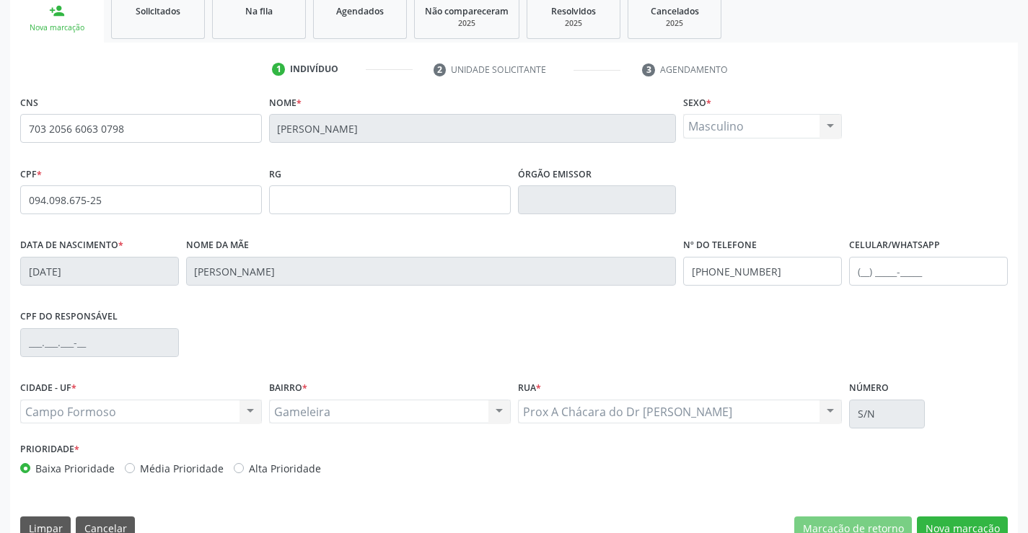
scroll to position [249, 0]
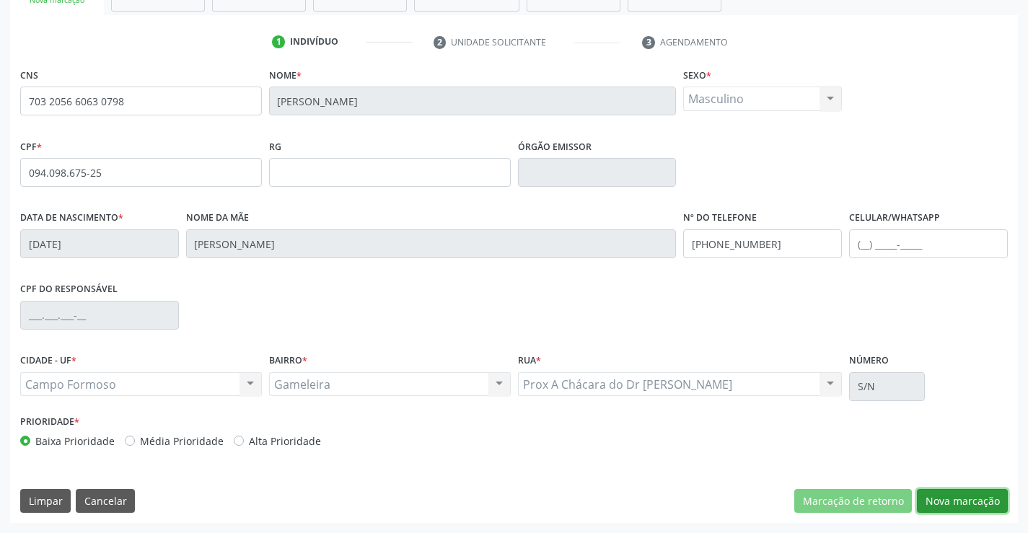
click at [948, 506] on button "Nova marcação" at bounding box center [962, 501] width 91 height 25
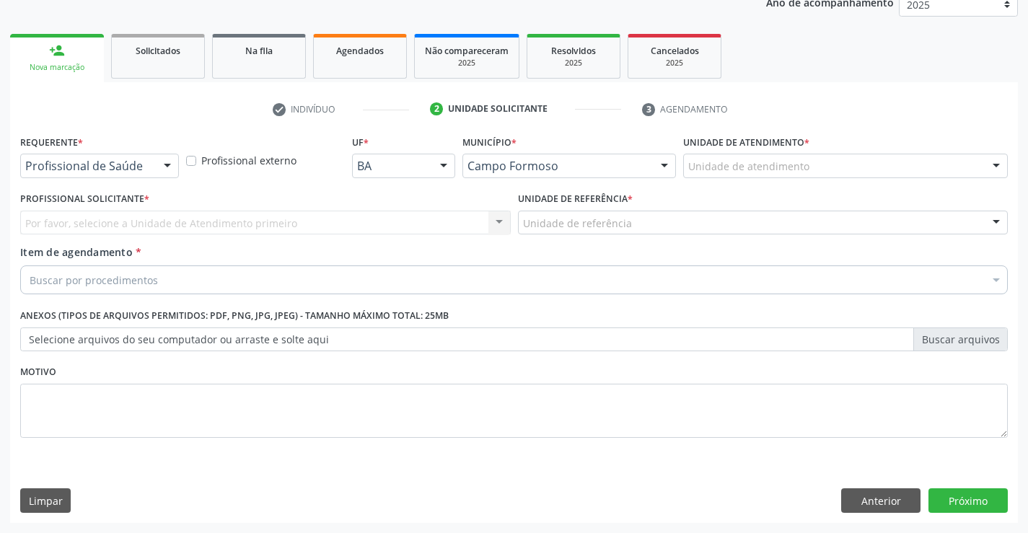
click at [151, 169] on div "Profissional de Saúde" at bounding box center [99, 166] width 159 height 25
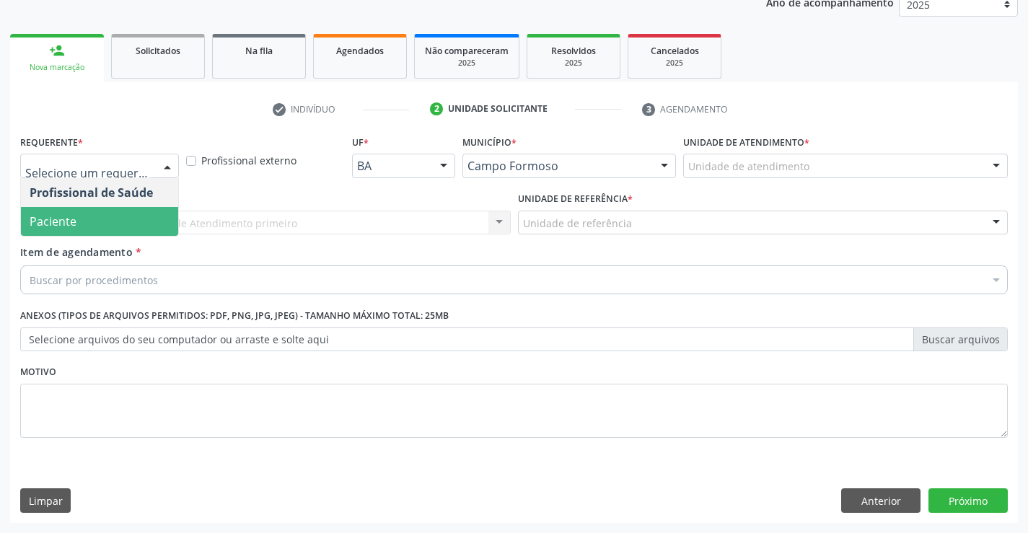
click at [118, 223] on span "Paciente" at bounding box center [99, 221] width 157 height 29
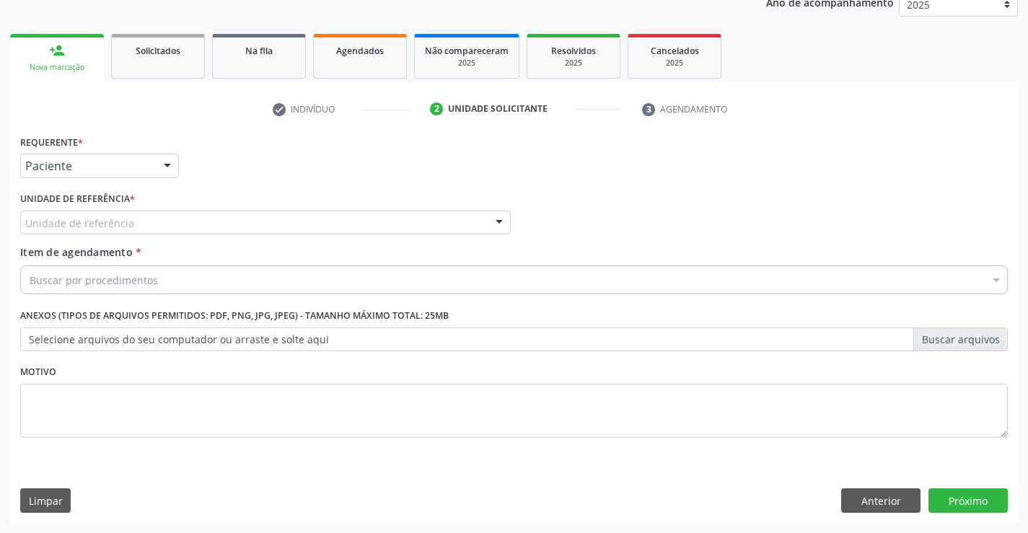
click at [132, 225] on div "Unidade de referência" at bounding box center [265, 223] width 490 height 25
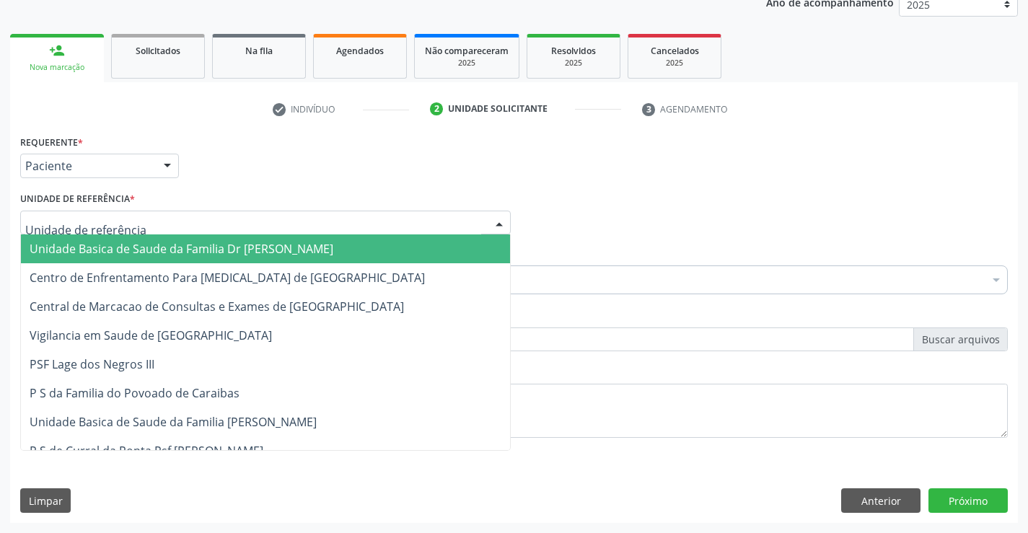
click at [133, 248] on span "Unidade Basica de Saude da Familia Dr [PERSON_NAME]" at bounding box center [182, 249] width 304 height 16
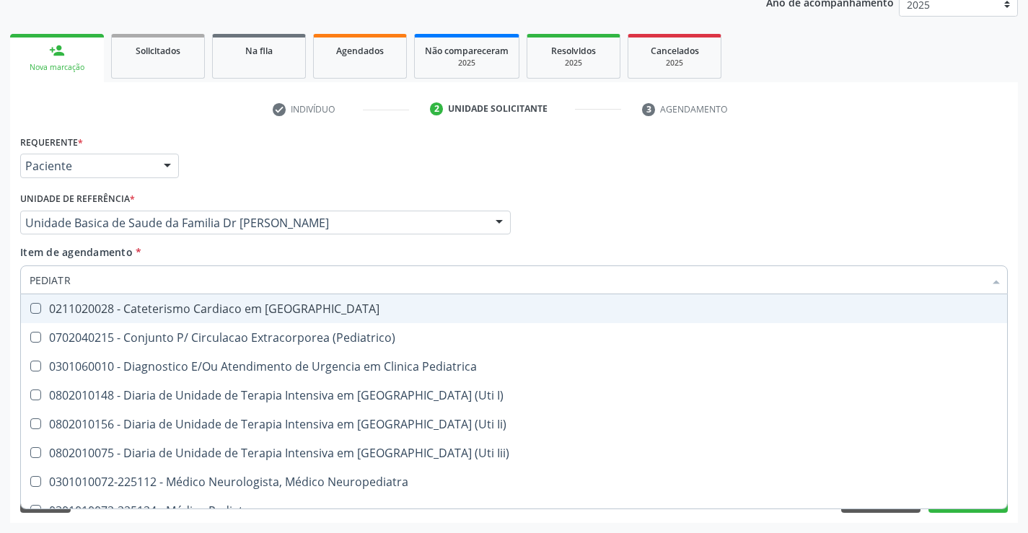
type input "PEDIATRA"
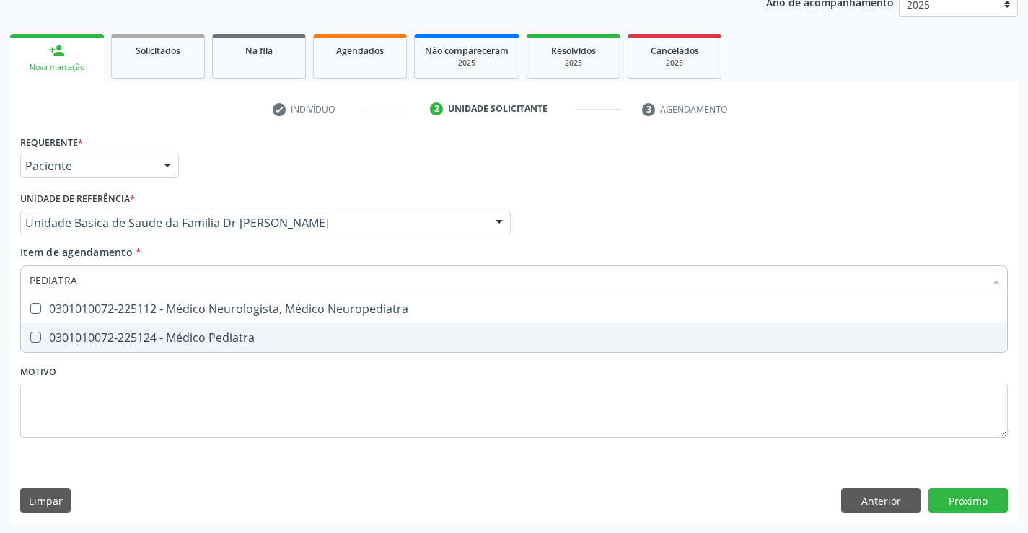
click at [191, 337] on div "0301010072-225124 - Médico Pediatra" at bounding box center [514, 338] width 968 height 12
checkbox Pediatra "true"
click at [979, 500] on div "Requerente * Paciente Profissional de Saúde Paciente Nenhum resultado encontrad…" at bounding box center [513, 327] width 1007 height 392
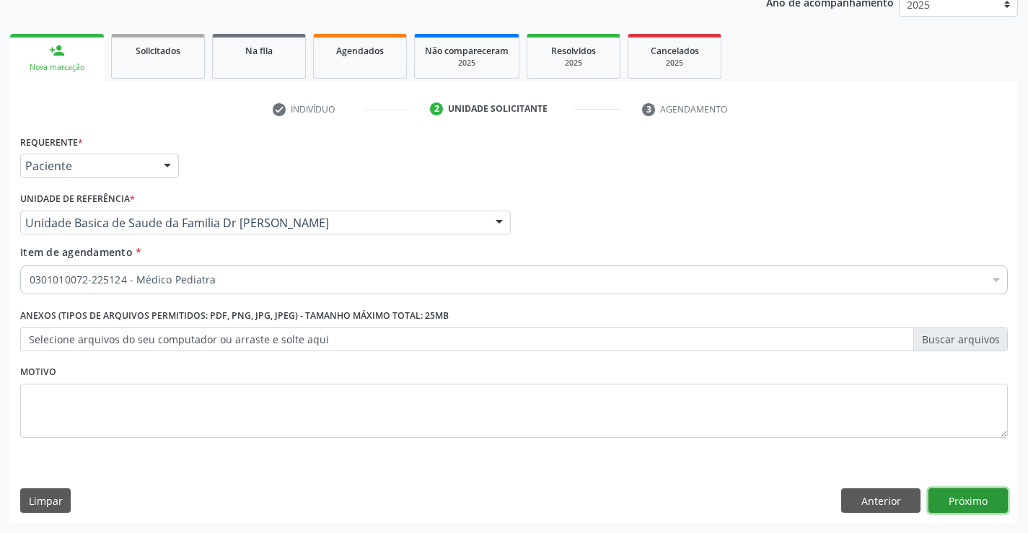
click at [954, 499] on button "Próximo" at bounding box center [967, 500] width 79 height 25
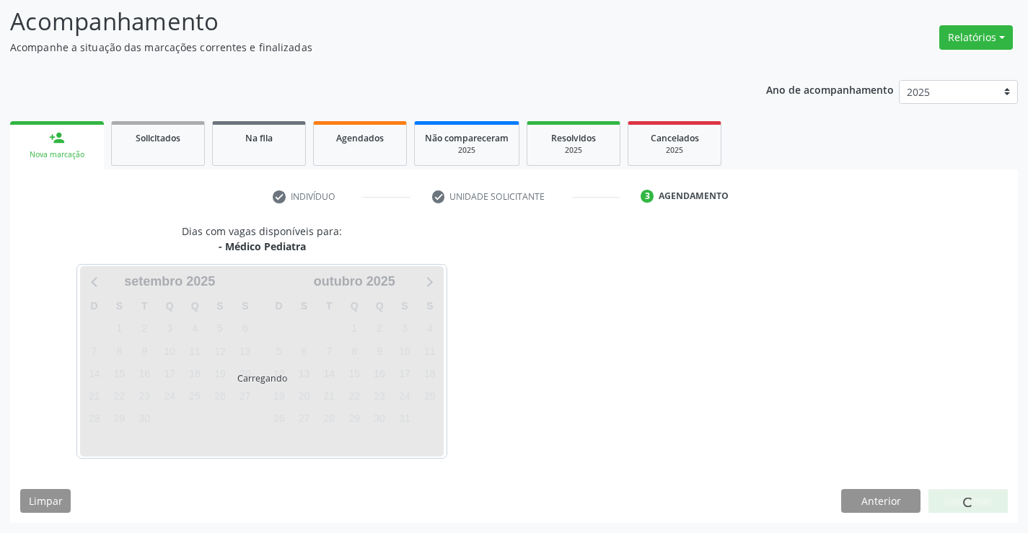
scroll to position [94, 0]
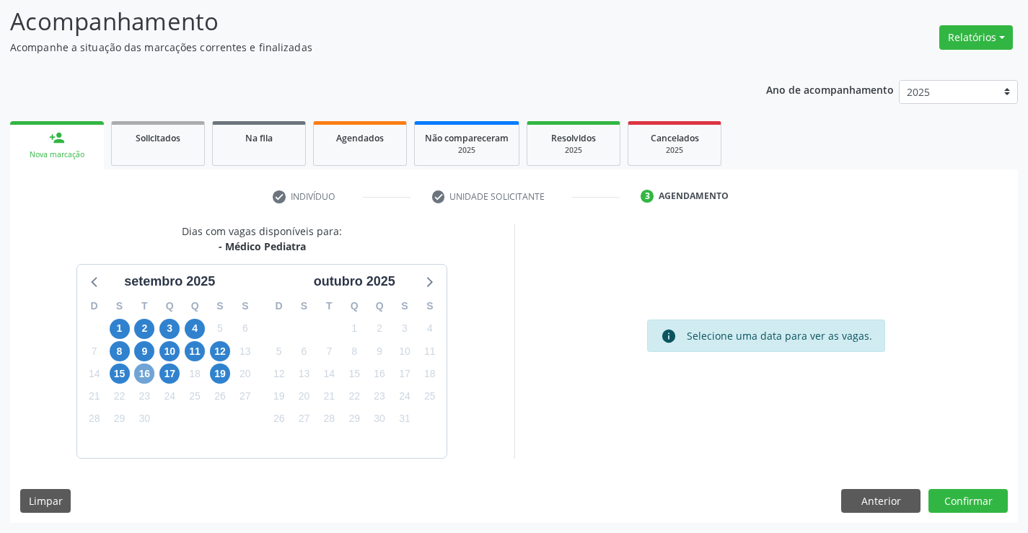
click at [147, 374] on span "16" at bounding box center [144, 373] width 20 height 20
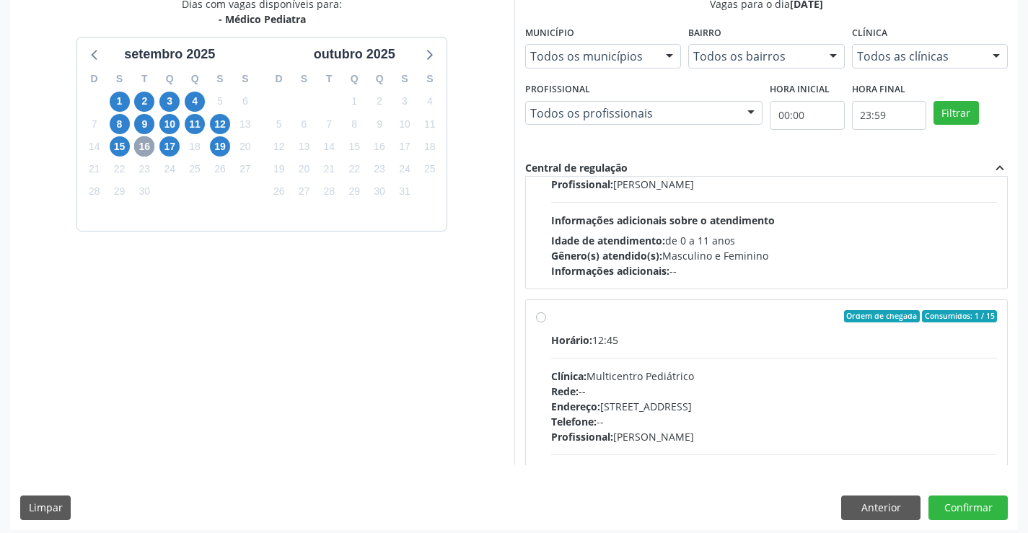
scroll to position [144, 0]
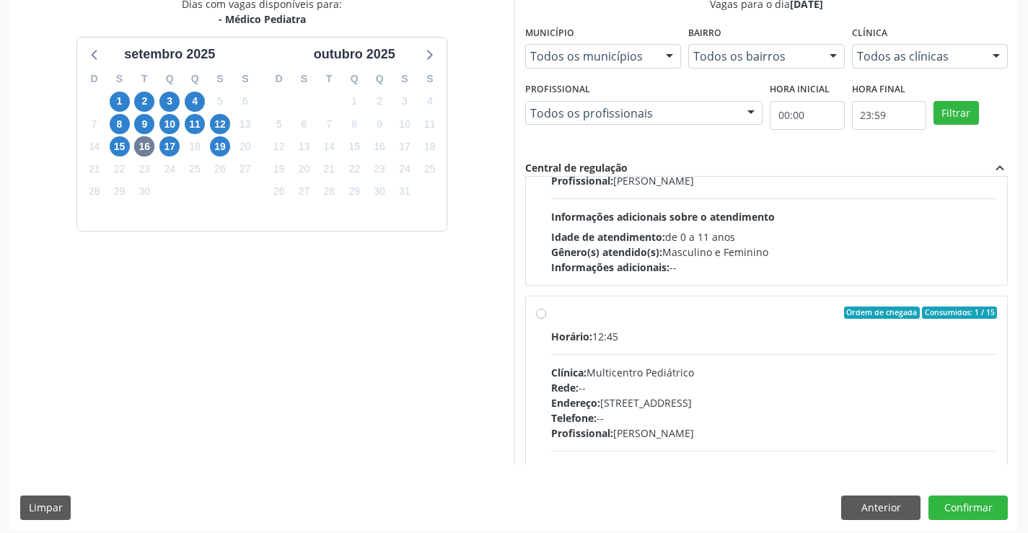
click at [551, 314] on label "Ordem de chegada Consumidos: 1 / 15 Horário: 12:45 Clínica: Multicentro Pediátr…" at bounding box center [774, 416] width 446 height 221
click at [544, 314] on input "Ordem de chegada Consumidos: 1 / 15 Horário: 12:45 Clínica: Multicentro Pediátr…" at bounding box center [541, 312] width 10 height 13
radio input "true"
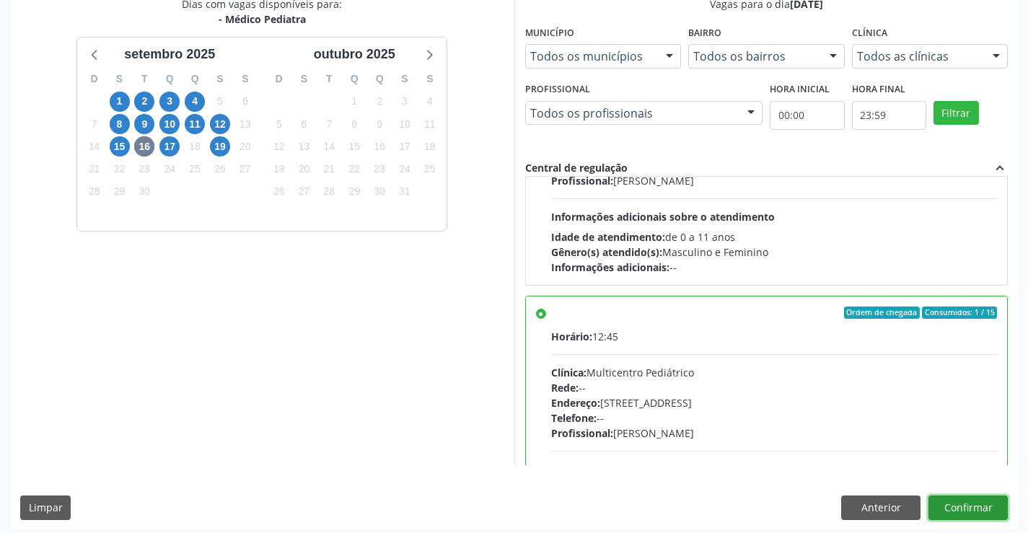
click at [958, 501] on button "Confirmar" at bounding box center [967, 507] width 79 height 25
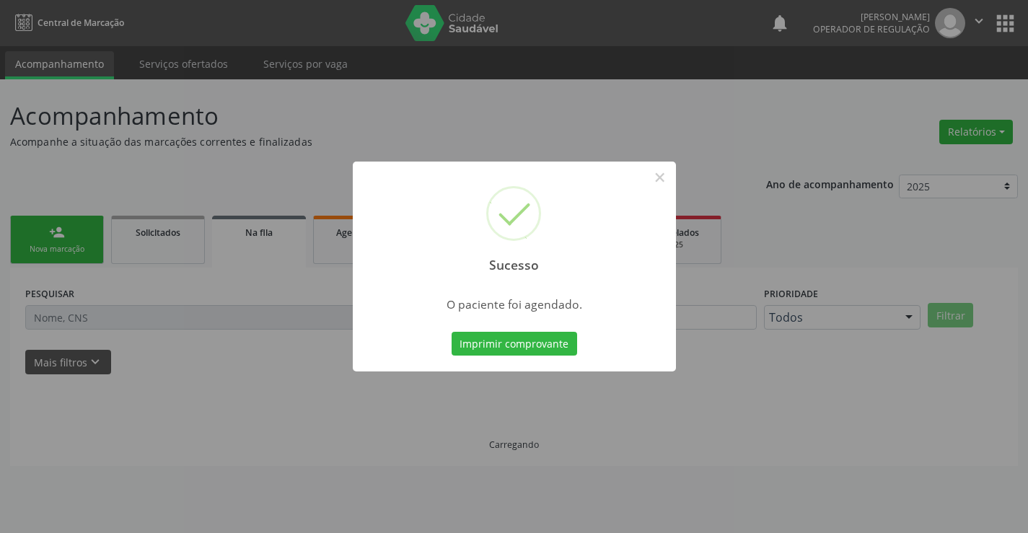
scroll to position [0, 0]
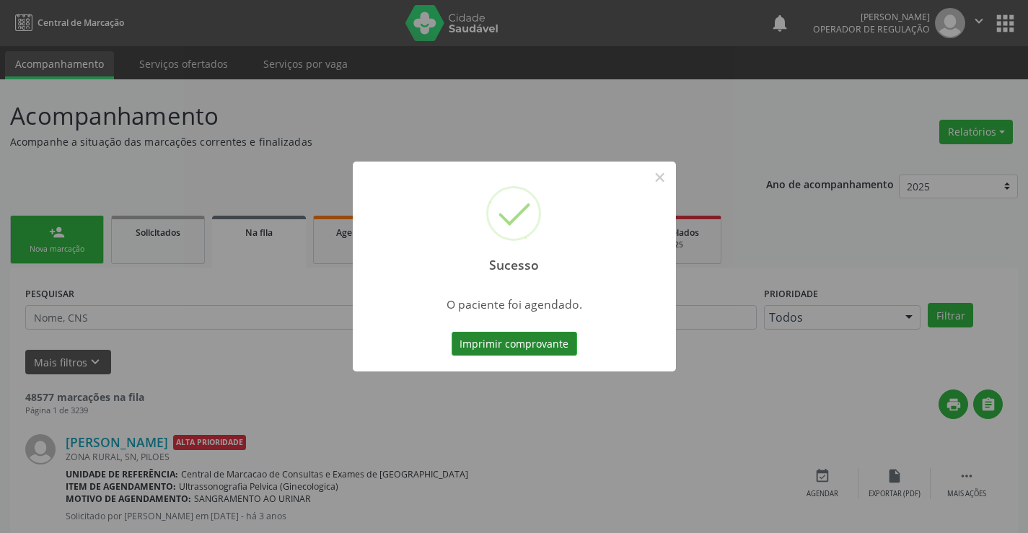
click at [541, 349] on button "Imprimir comprovante" at bounding box center [513, 344] width 125 height 25
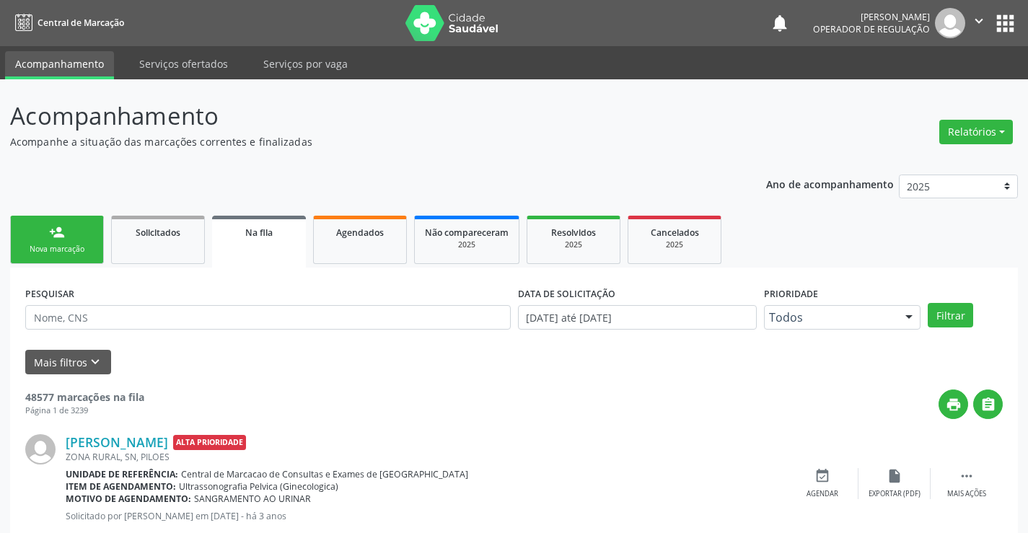
click at [49, 234] on div "person_add" at bounding box center [57, 232] width 16 height 16
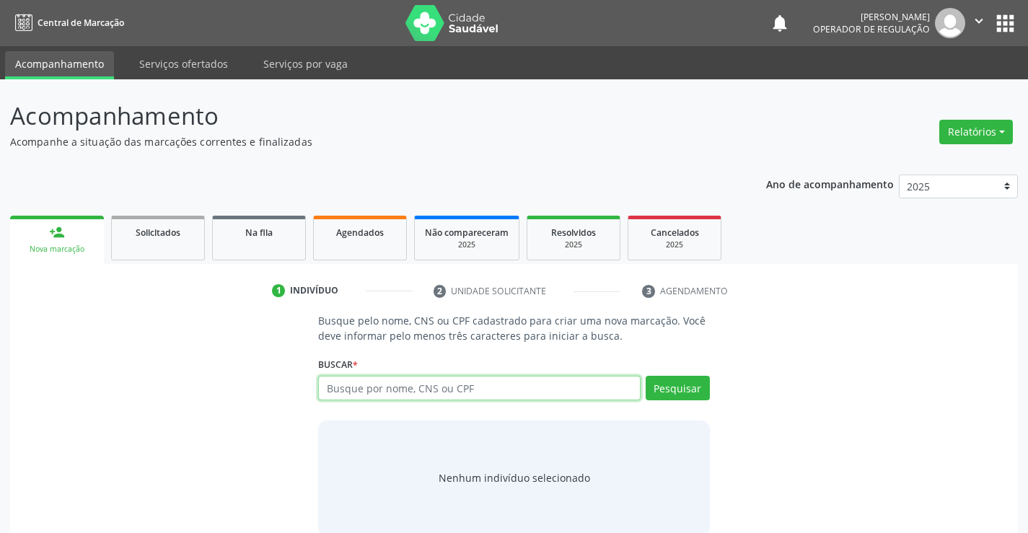
click at [406, 389] on input "text" at bounding box center [479, 388] width 322 height 25
type input "709206282970438"
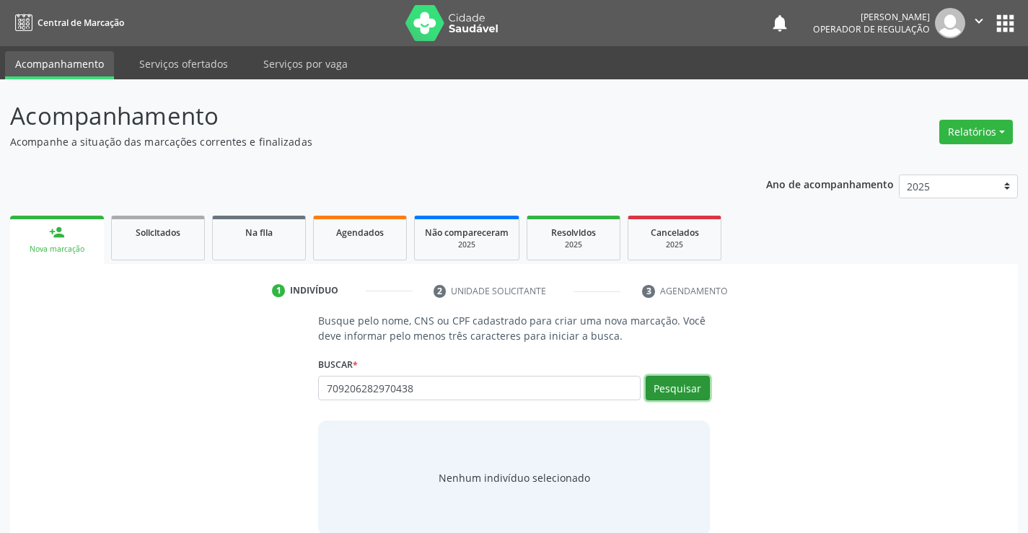
click at [676, 386] on button "Pesquisar" at bounding box center [677, 388] width 64 height 25
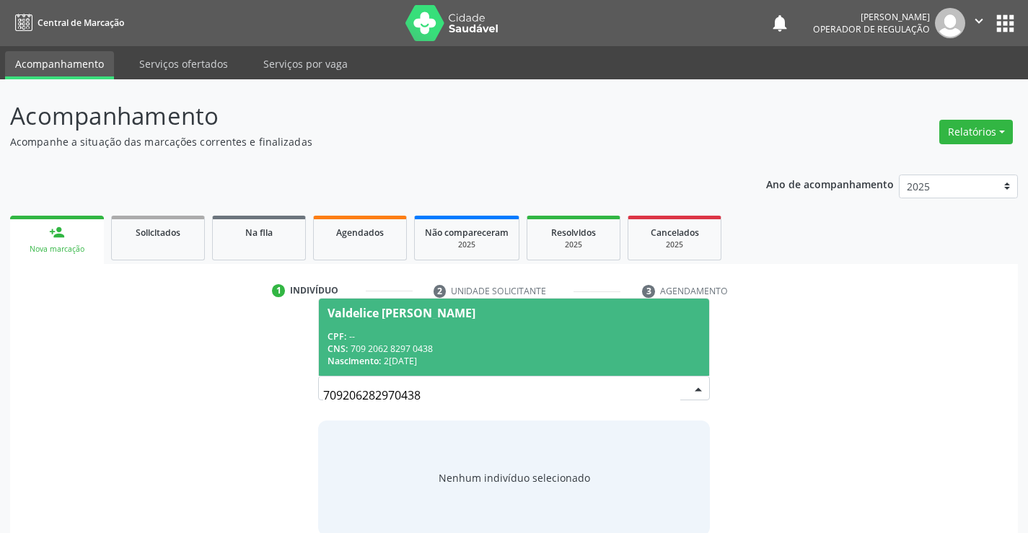
click at [539, 333] on div "CPF: --" at bounding box center [513, 336] width 372 height 12
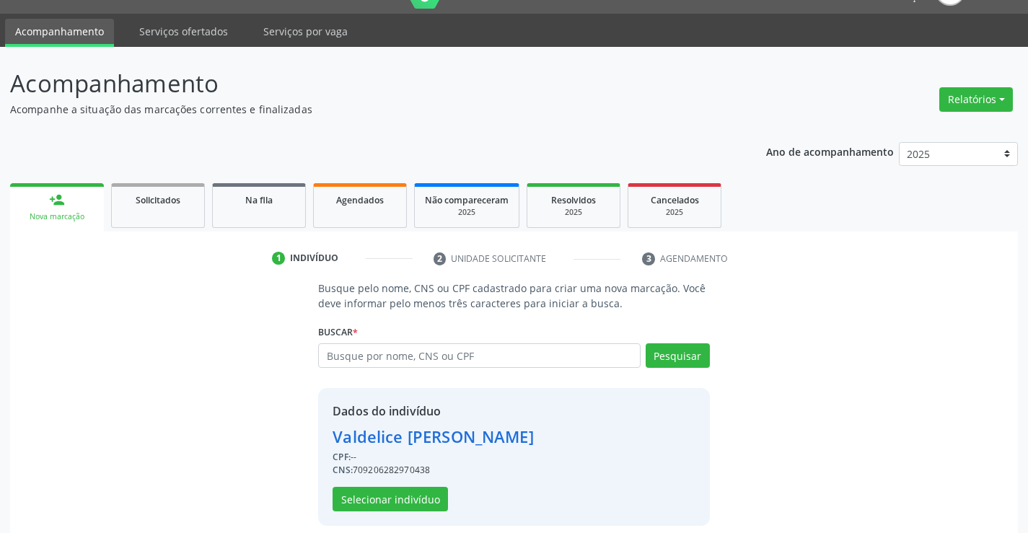
scroll to position [45, 0]
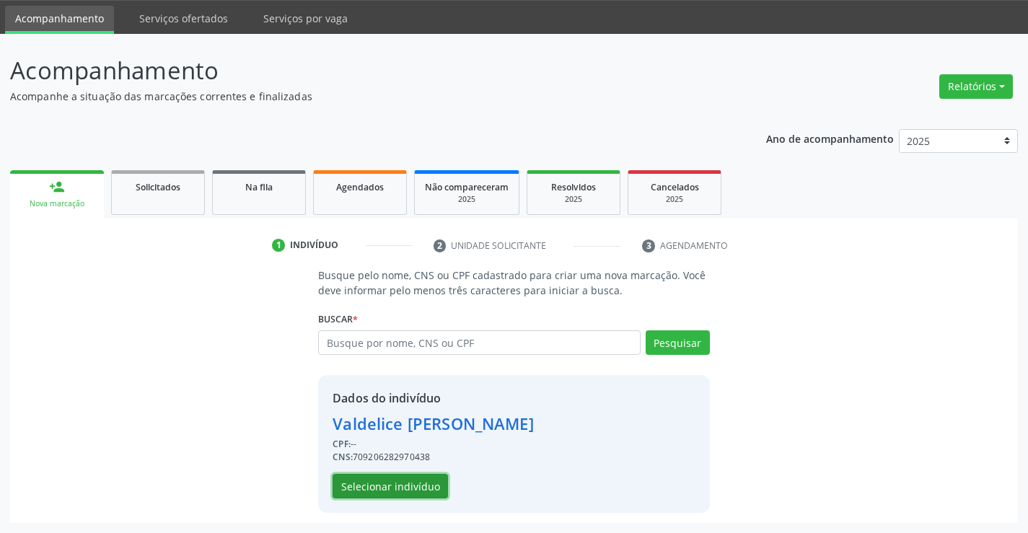
click at [382, 485] on button "Selecionar indivíduo" at bounding box center [389, 486] width 115 height 25
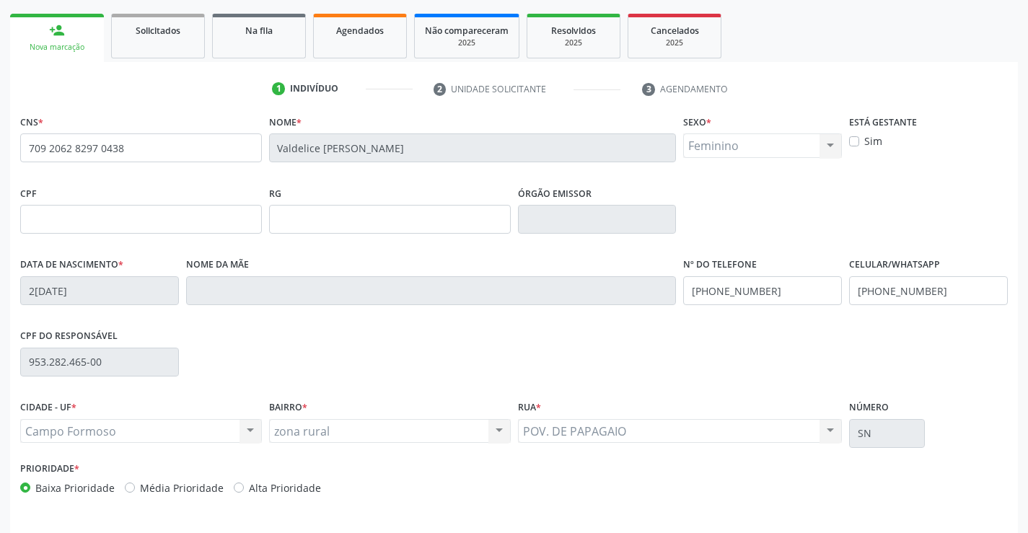
scroll to position [249, 0]
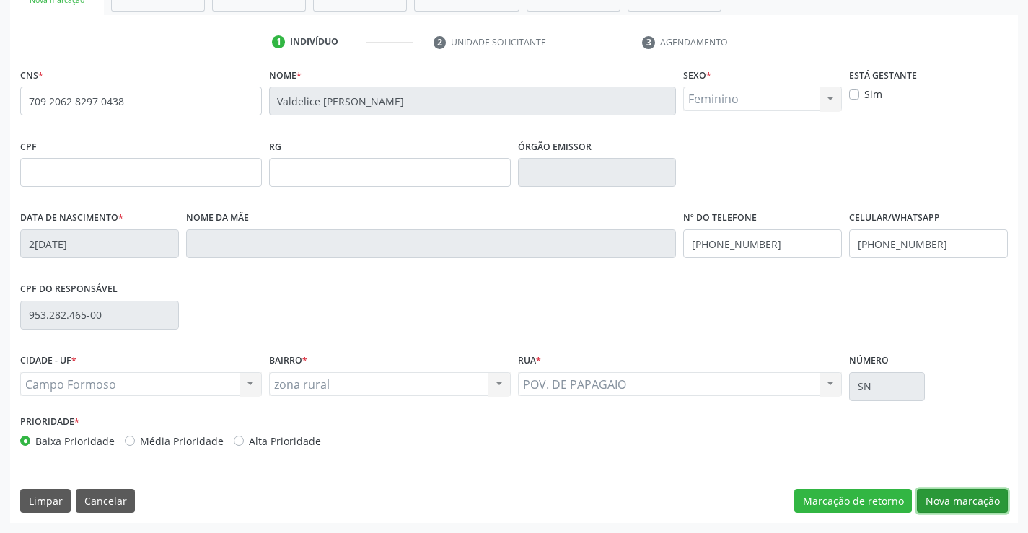
click at [965, 500] on button "Nova marcação" at bounding box center [962, 501] width 91 height 25
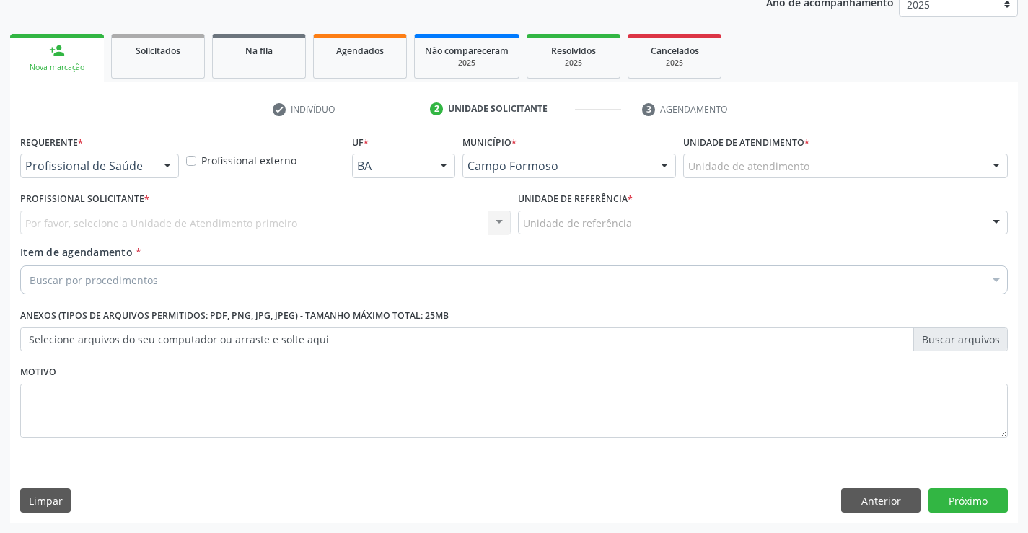
scroll to position [182, 0]
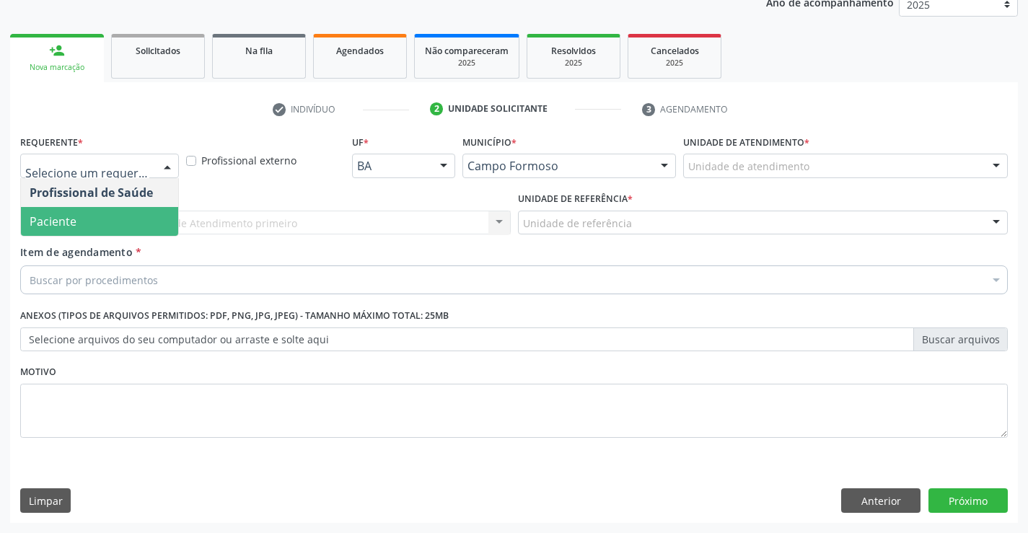
click at [87, 219] on span "Paciente" at bounding box center [99, 221] width 157 height 29
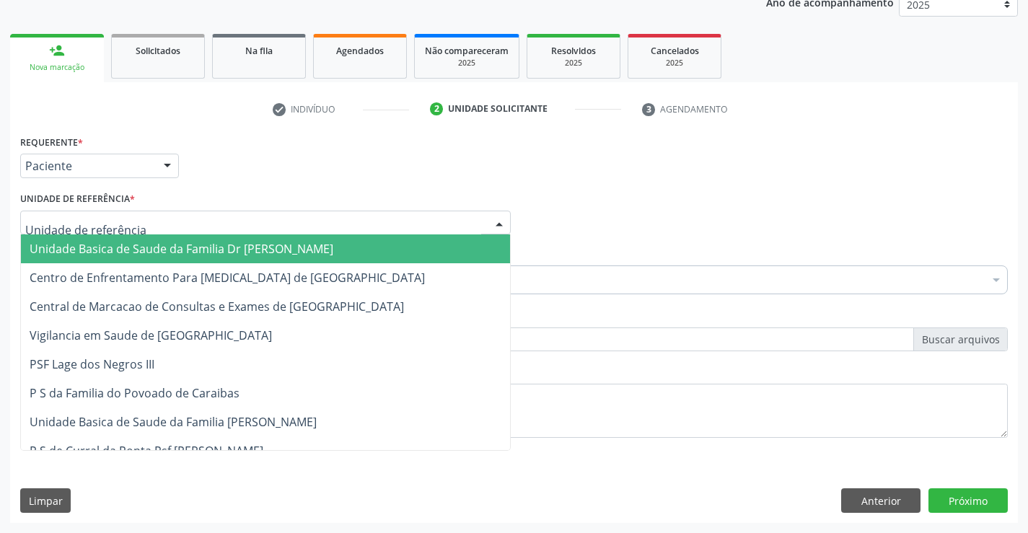
click at [87, 244] on span "Unidade Basica de Saude da Familia Dr [PERSON_NAME]" at bounding box center [182, 249] width 304 height 16
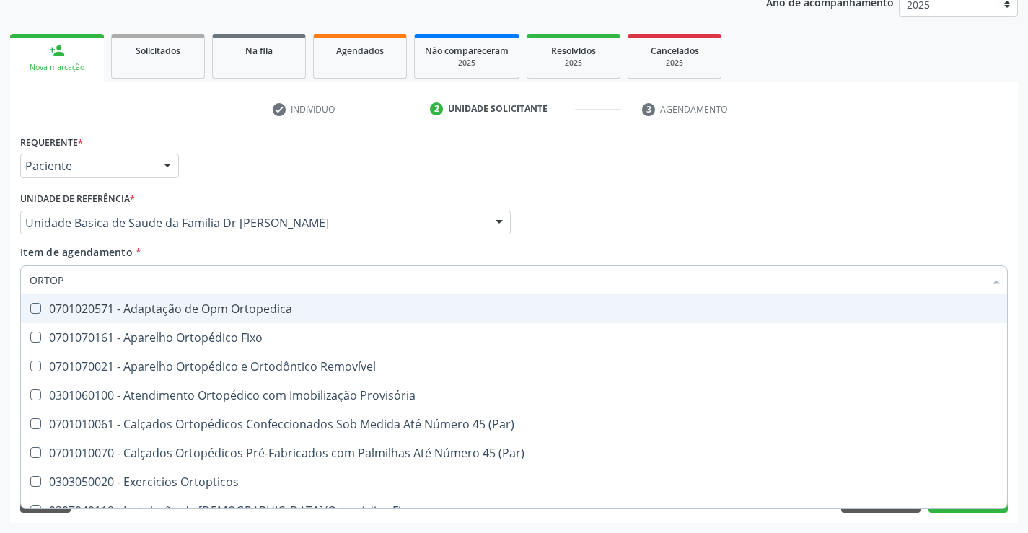
type input "ORTOPE"
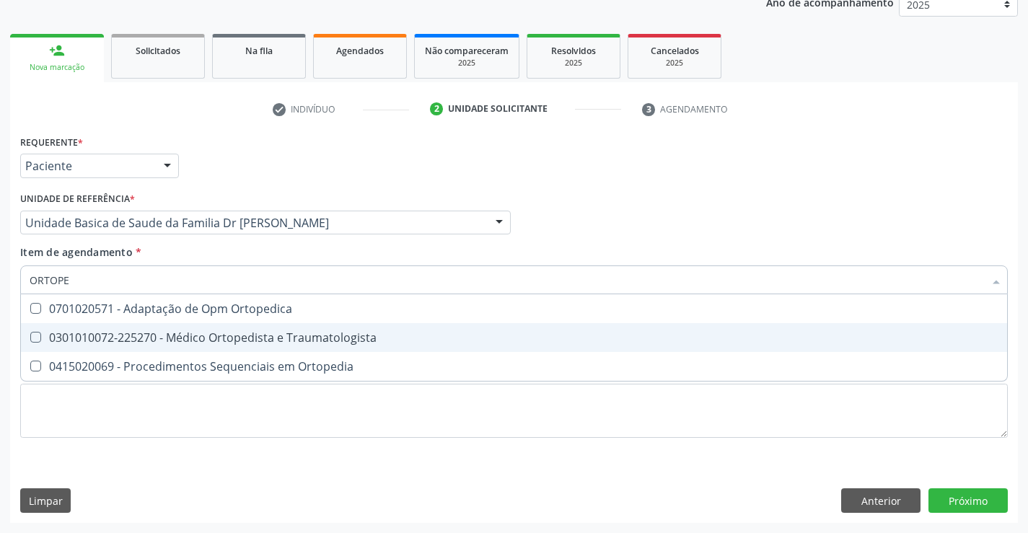
click at [366, 343] on div "0301010072-225270 - Médico Ortopedista e Traumatologista" at bounding box center [514, 338] width 968 height 12
checkbox Traumatologista "true"
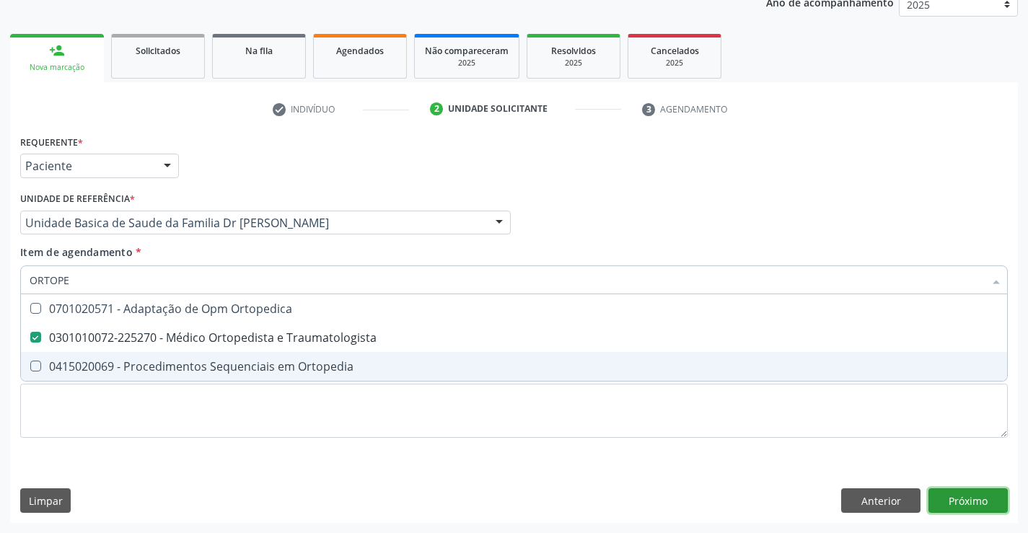
click at [971, 498] on div "Requerente * Paciente Profissional de Saúde Paciente Nenhum resultado encontrad…" at bounding box center [513, 327] width 1007 height 392
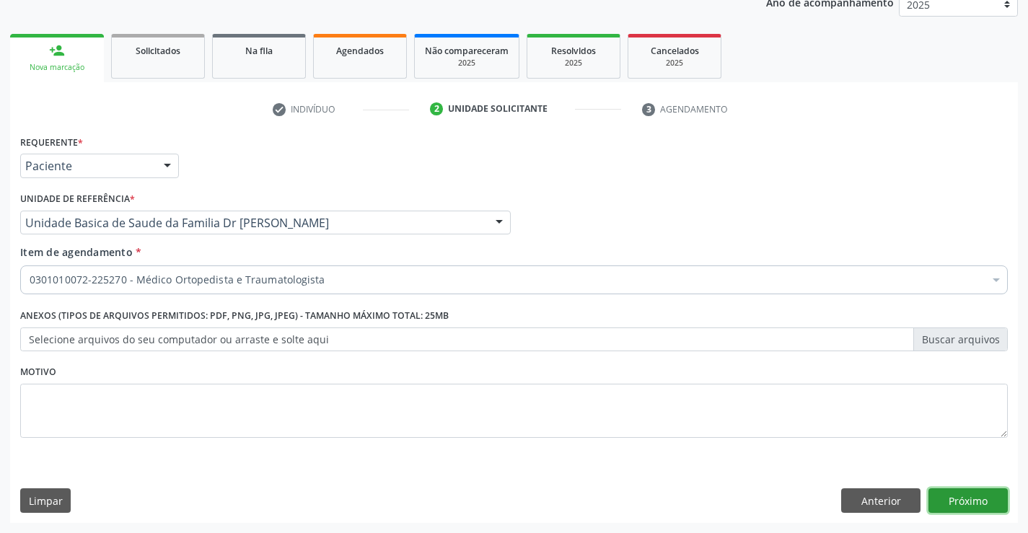
click at [962, 493] on button "Próximo" at bounding box center [967, 500] width 79 height 25
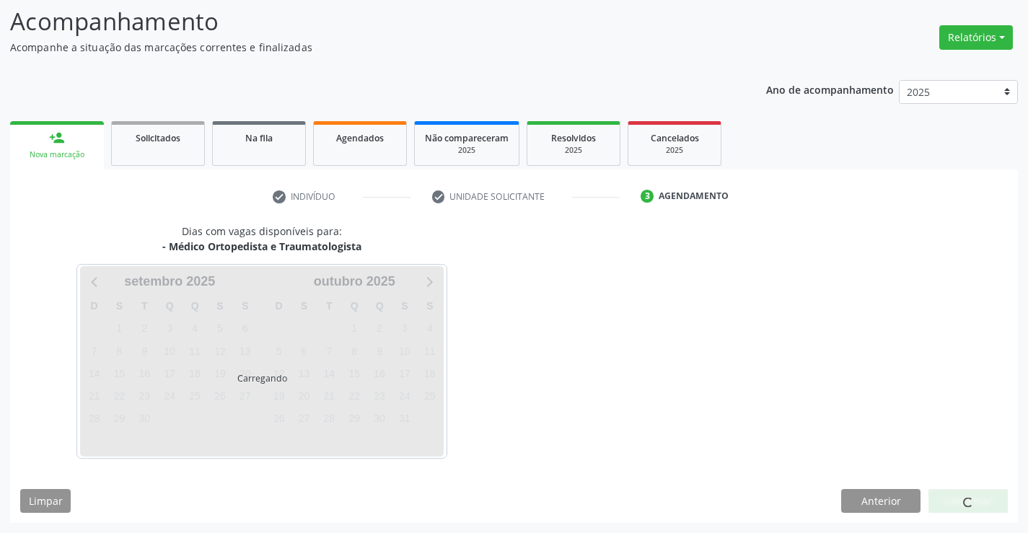
scroll to position [94, 0]
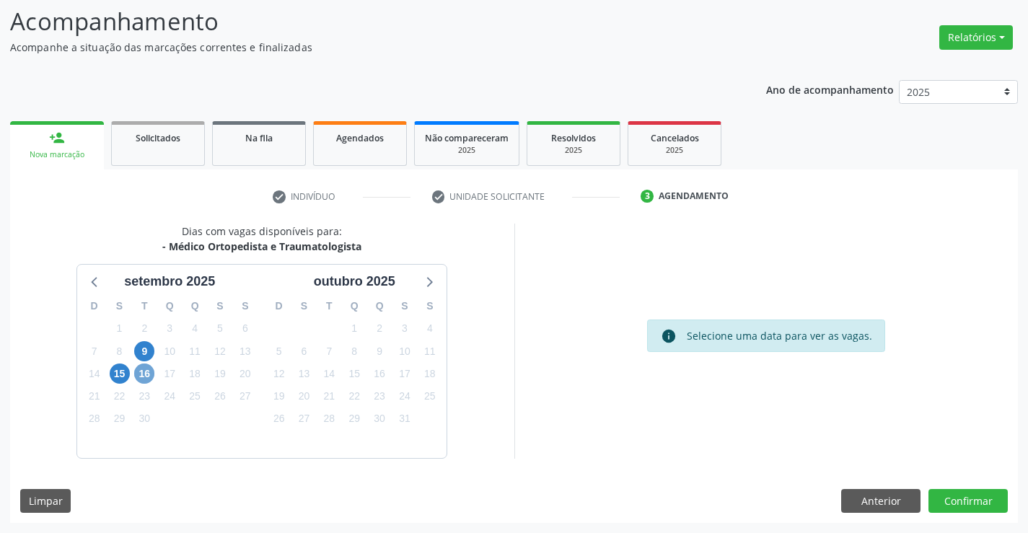
click at [144, 374] on span "16" at bounding box center [144, 373] width 20 height 20
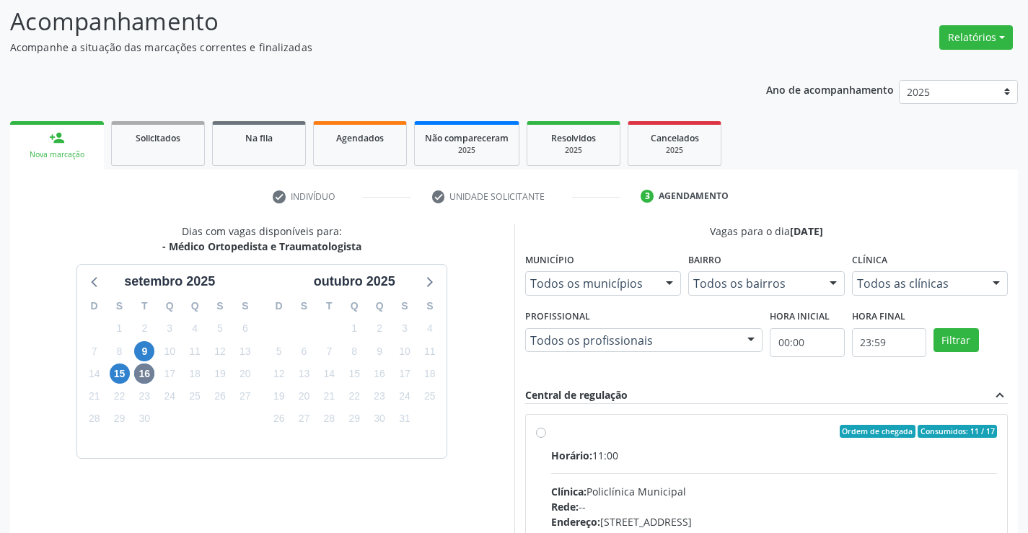
click at [551, 431] on label "Ordem de chegada Consumidos: 11 / 17 Horário: 11:00 Clínica: Policlínica Munici…" at bounding box center [774, 535] width 446 height 221
click at [545, 431] on input "Ordem de chegada Consumidos: 11 / 17 Horário: 11:00 Clínica: Policlínica Munici…" at bounding box center [541, 431] width 10 height 13
radio input "true"
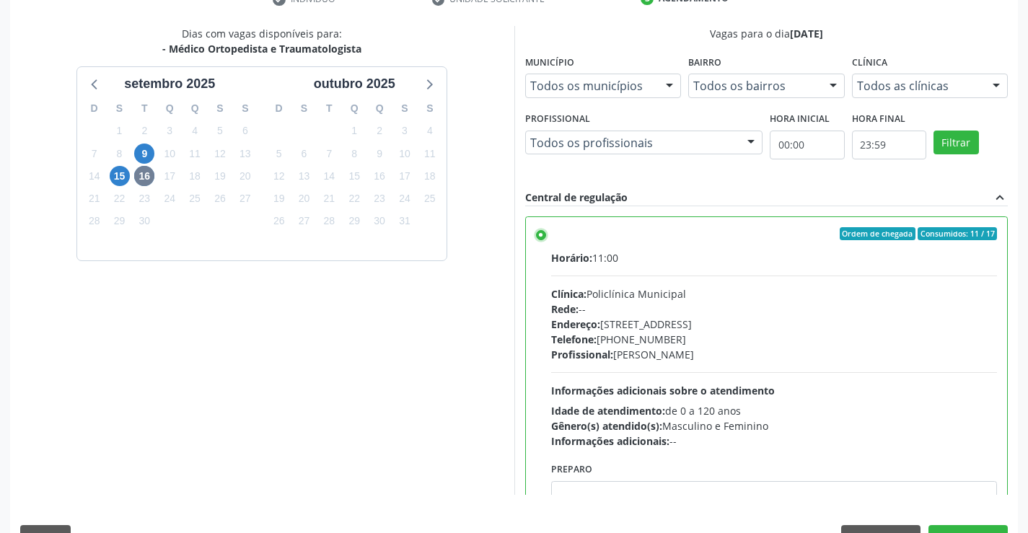
scroll to position [329, 0]
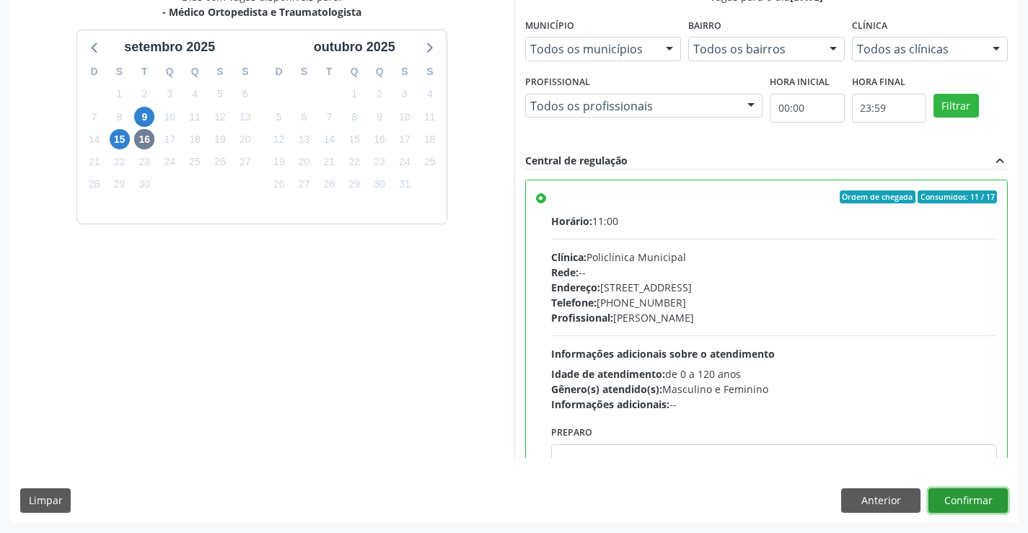
click at [990, 503] on button "Confirmar" at bounding box center [967, 500] width 79 height 25
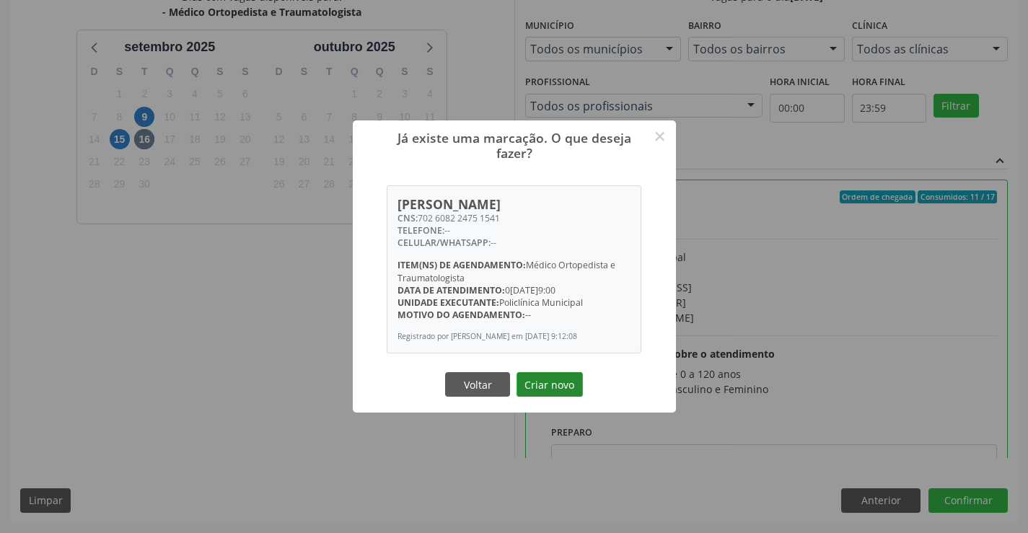
click at [540, 389] on button "Criar novo" at bounding box center [549, 384] width 66 height 25
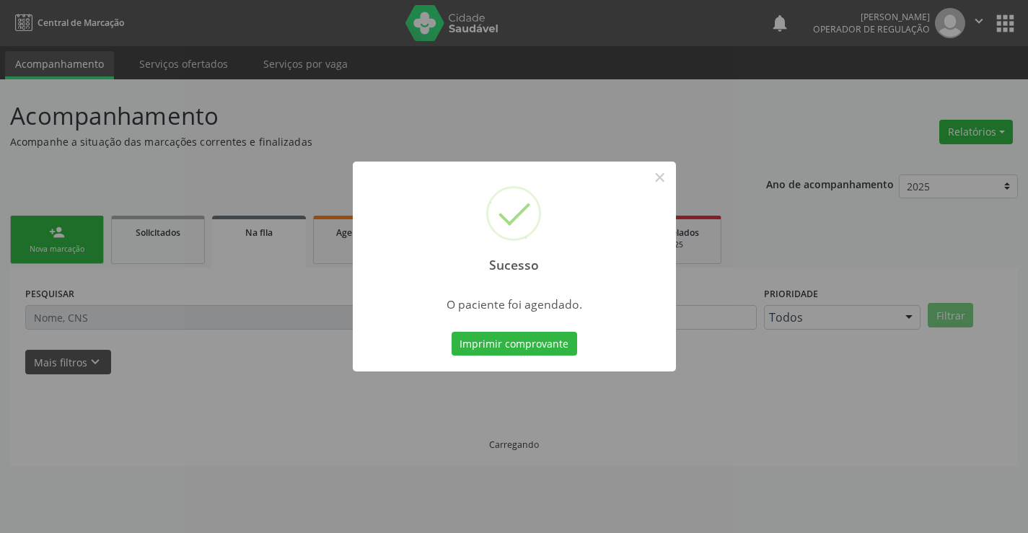
scroll to position [0, 0]
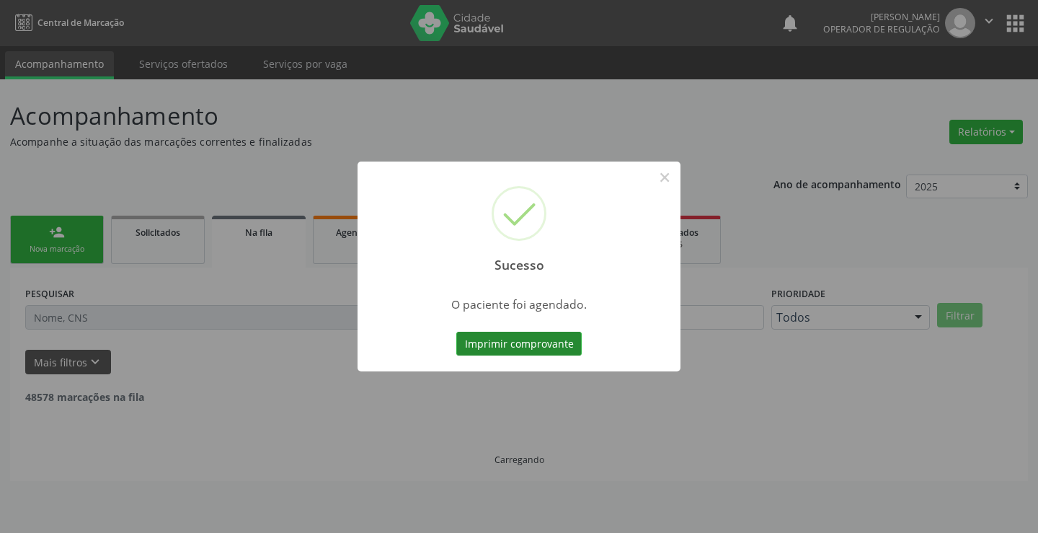
click at [543, 347] on button "Imprimir comprovante" at bounding box center [518, 344] width 125 height 25
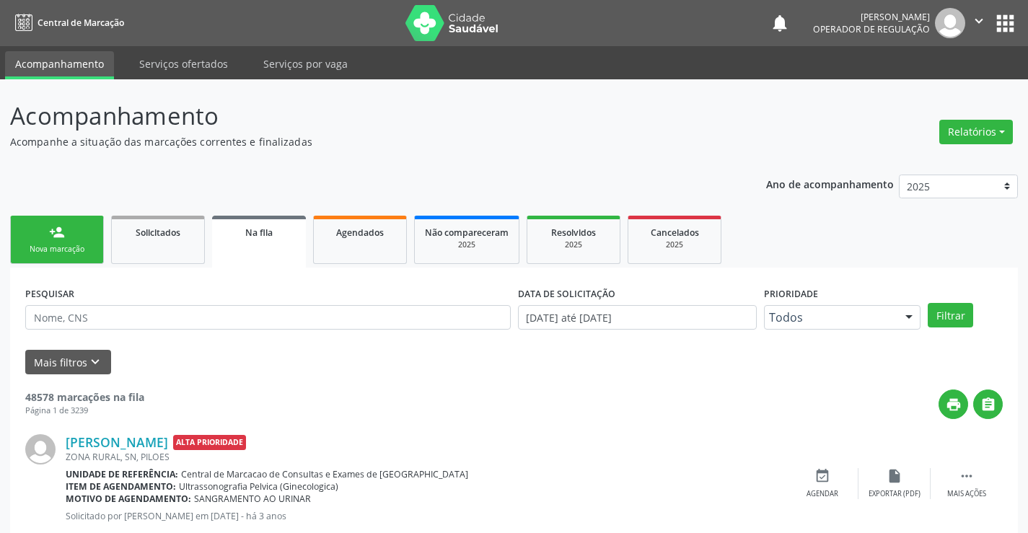
click at [66, 228] on link "person_add Nova marcação" at bounding box center [57, 240] width 94 height 48
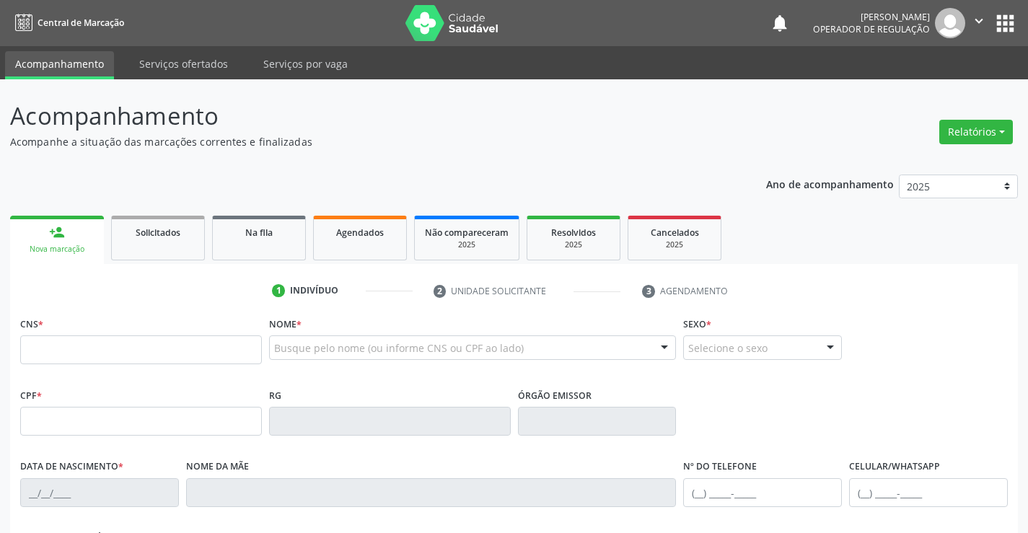
click at [69, 354] on input "text" at bounding box center [141, 349] width 242 height 29
type input "701 0018 1686 7694"
type input "230058304"
type input "[DATE]"
type input "096.966.355-24"
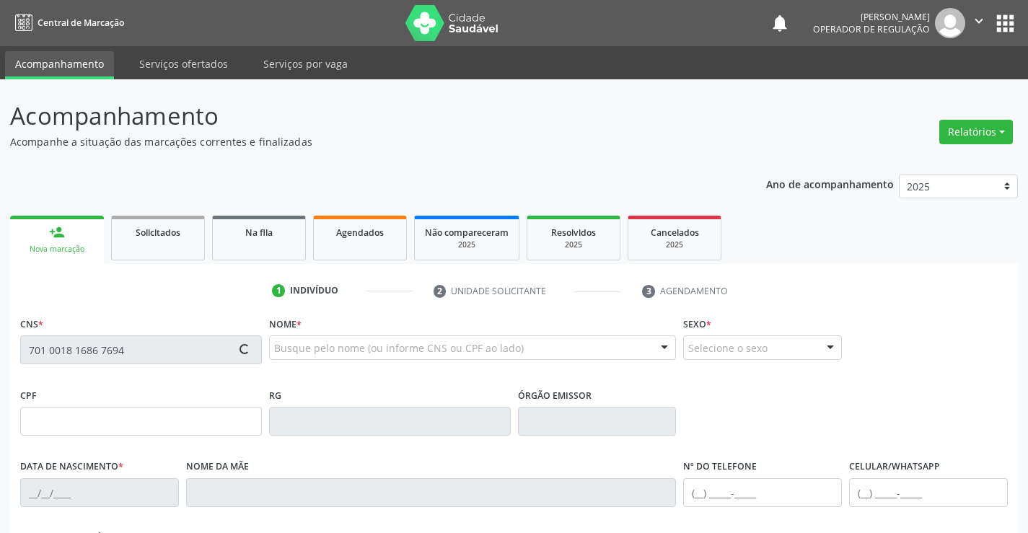
type input "sn"
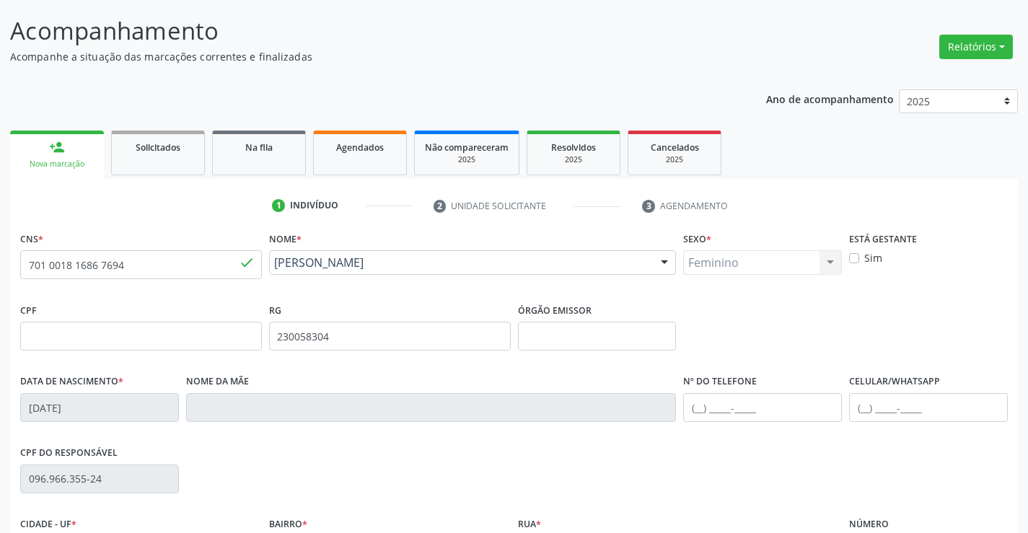
scroll to position [216, 0]
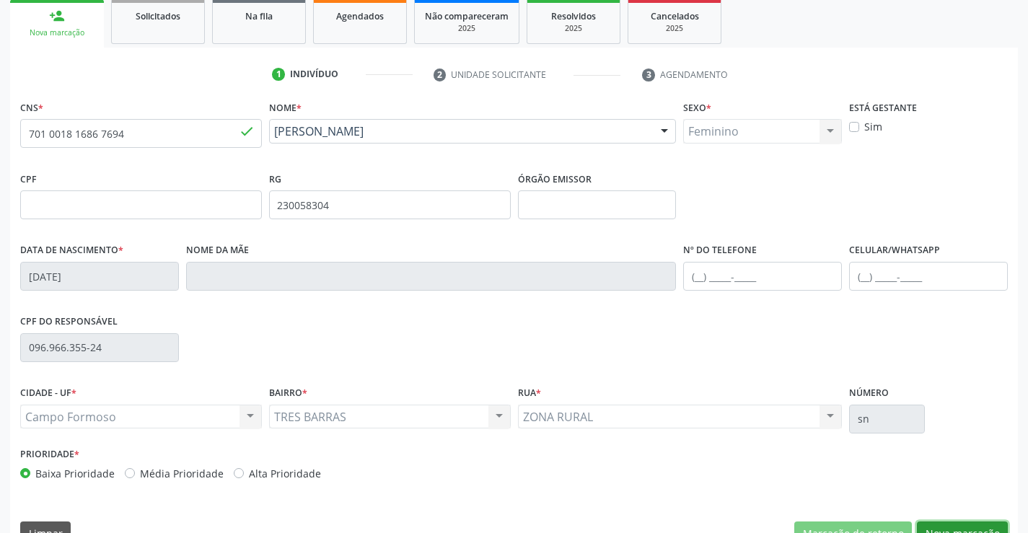
click at [961, 526] on button "Nova marcação" at bounding box center [962, 533] width 91 height 25
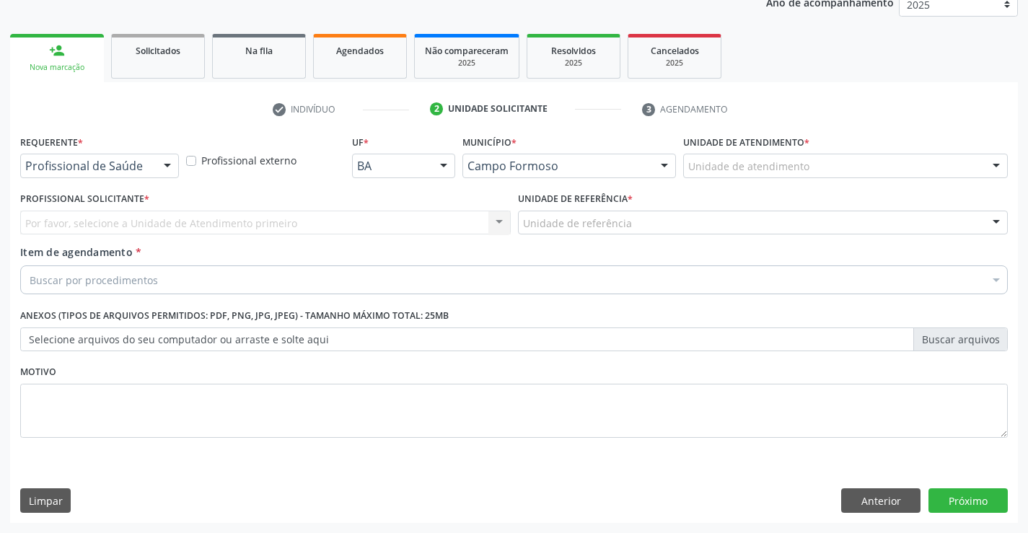
click at [106, 154] on div "Profissional de Saúde" at bounding box center [99, 166] width 159 height 25
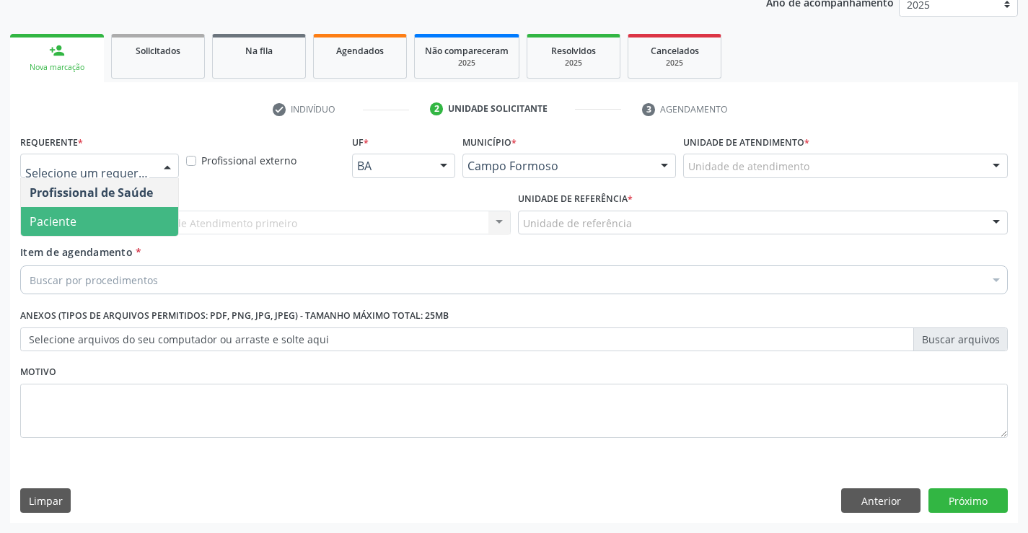
click at [85, 211] on span "Paciente" at bounding box center [99, 221] width 157 height 29
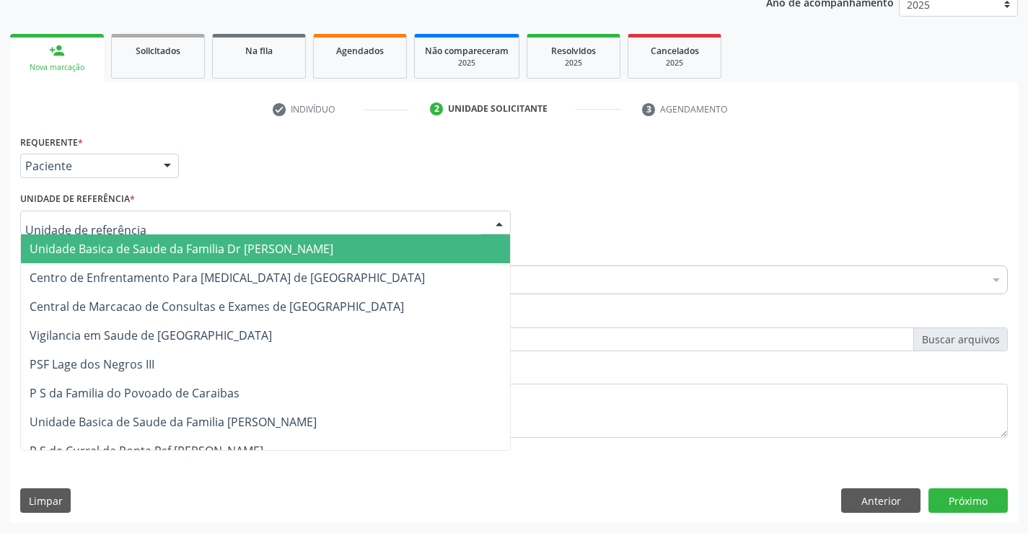
click at [101, 239] on span "Unidade Basica de Saude da Familia Dr [PERSON_NAME]" at bounding box center [265, 248] width 489 height 29
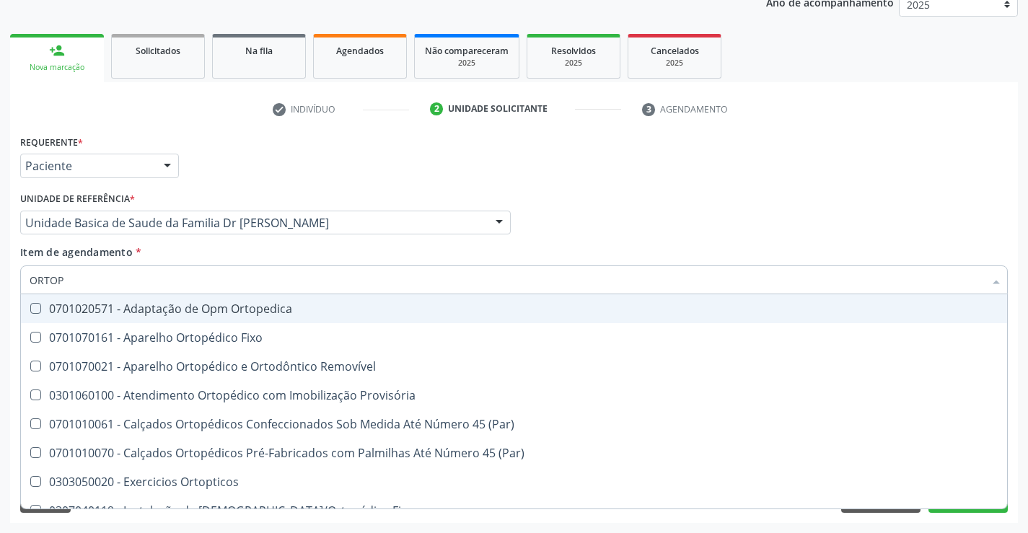
type input "ORTOPE"
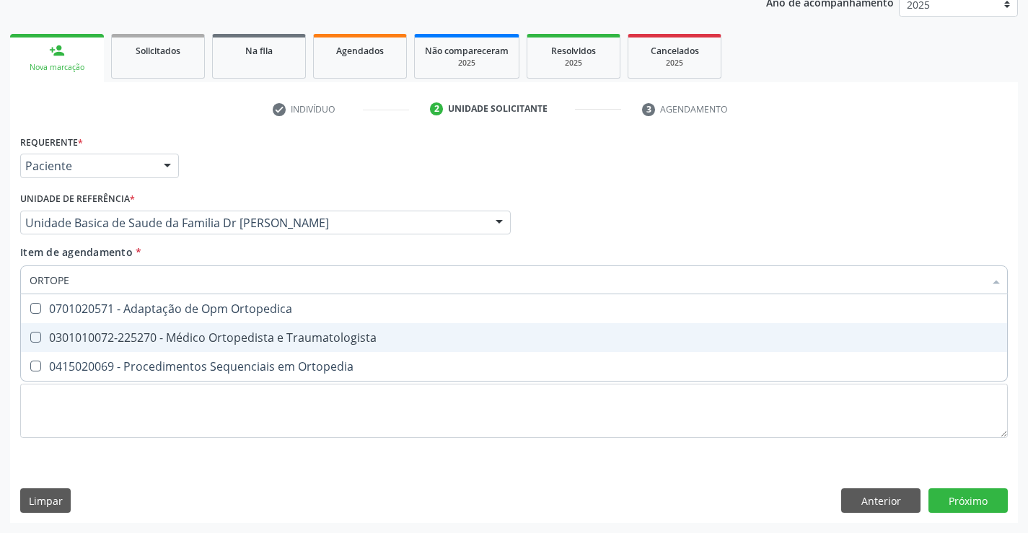
click at [174, 332] on div "0301010072-225270 - Médico Ortopedista e Traumatologista" at bounding box center [514, 338] width 968 height 12
checkbox Traumatologista "true"
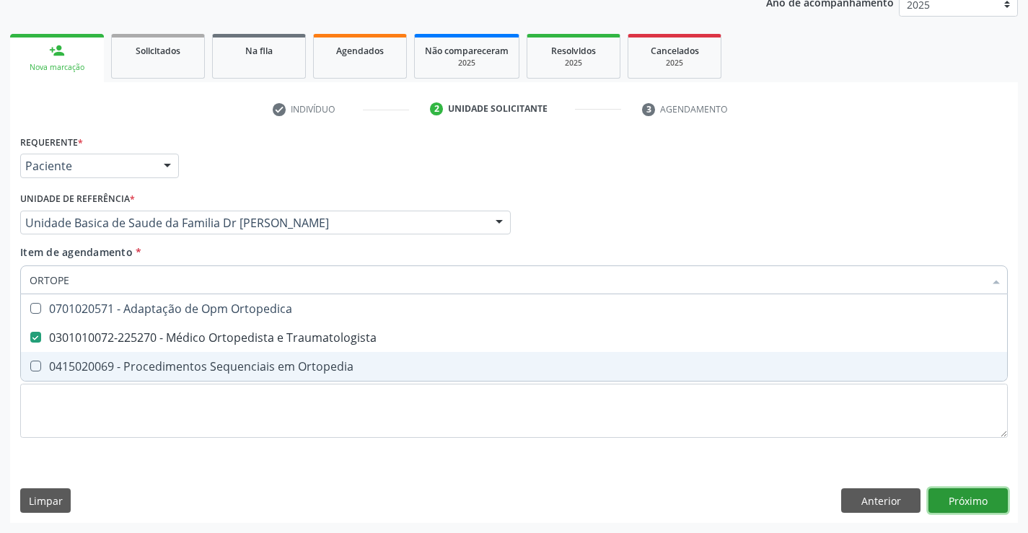
click at [945, 493] on div "Requerente * Paciente Profissional de Saúde Paciente Nenhum resultado encontrad…" at bounding box center [513, 327] width 1007 height 392
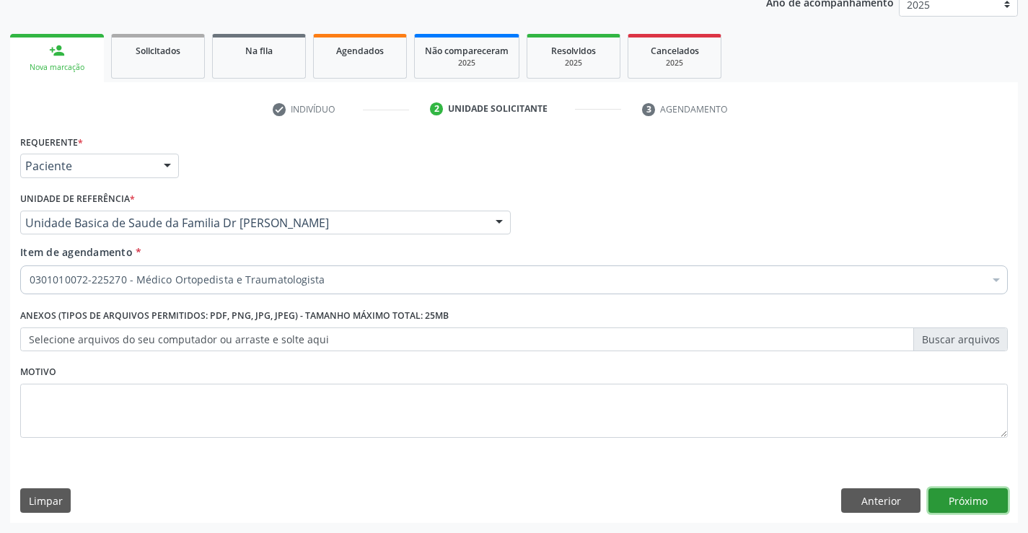
click at [968, 497] on button "Próximo" at bounding box center [967, 500] width 79 height 25
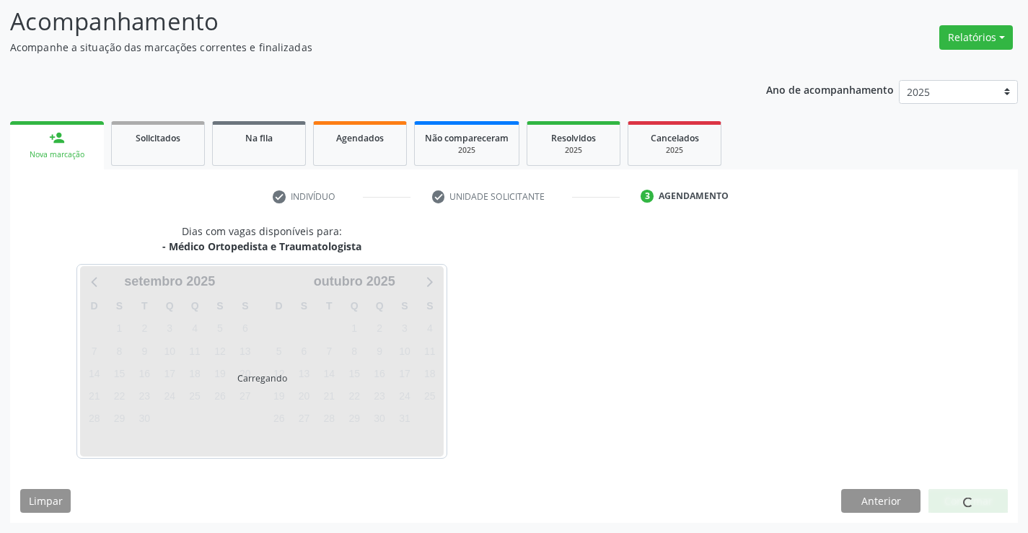
scroll to position [94, 0]
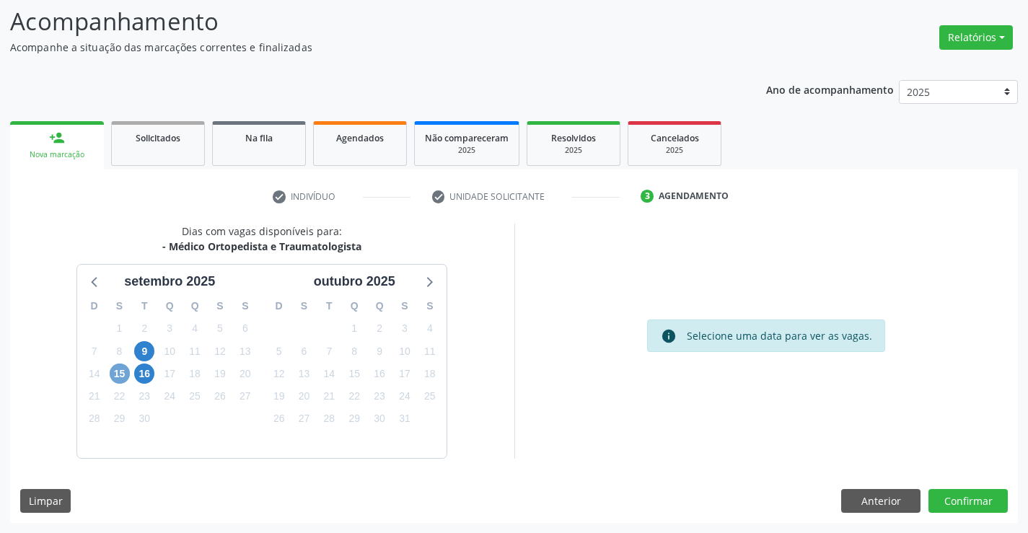
click at [128, 376] on span "15" at bounding box center [120, 373] width 20 height 20
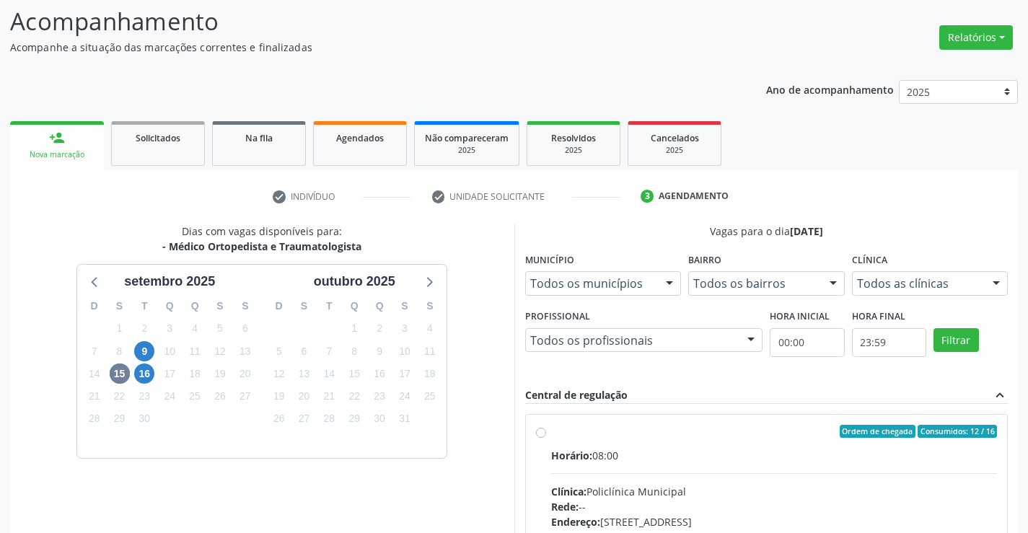
click at [551, 431] on label "Ordem de chegada Consumidos: 12 / 16 Horário: 08:00 Clínica: Policlínica Munici…" at bounding box center [774, 535] width 446 height 221
click at [542, 431] on input "Ordem de chegada Consumidos: 12 / 16 Horário: 08:00 Clínica: Policlínica Munici…" at bounding box center [541, 431] width 10 height 13
radio input "true"
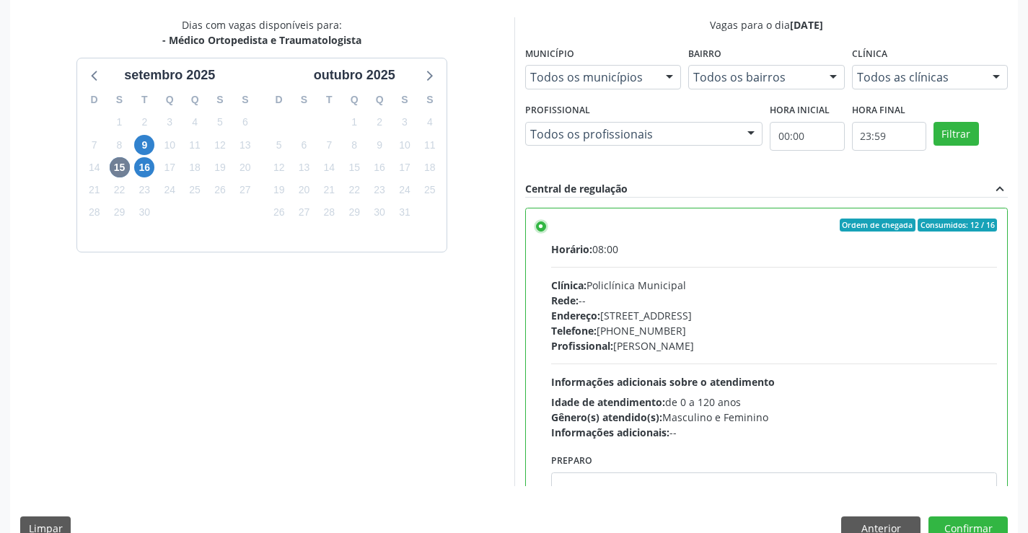
scroll to position [329, 0]
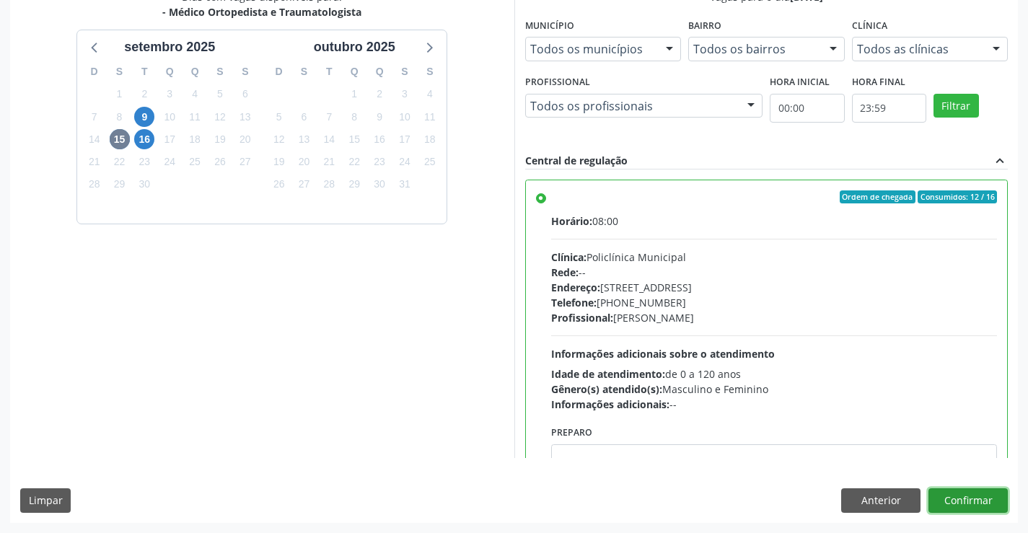
click at [968, 500] on button "Confirmar" at bounding box center [967, 500] width 79 height 25
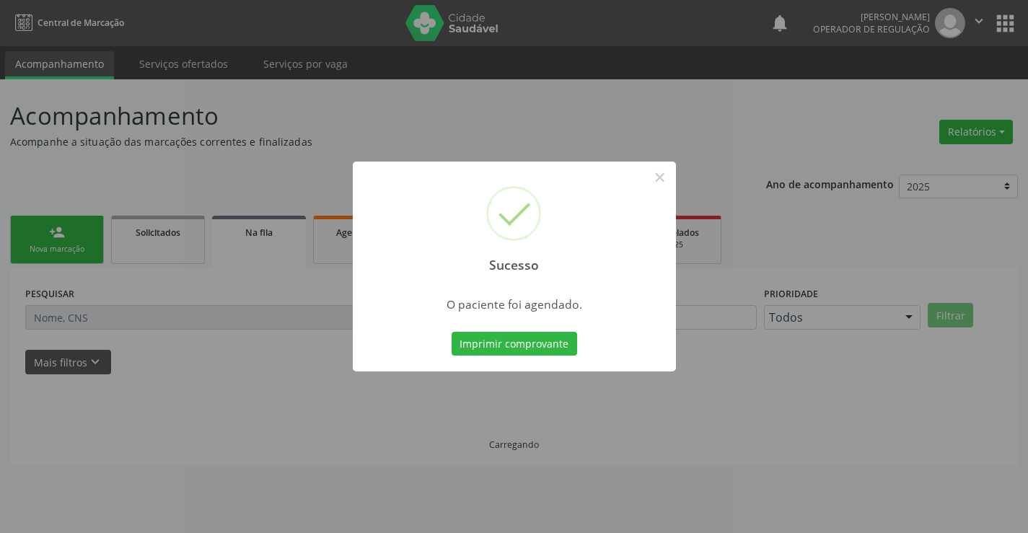
scroll to position [0, 0]
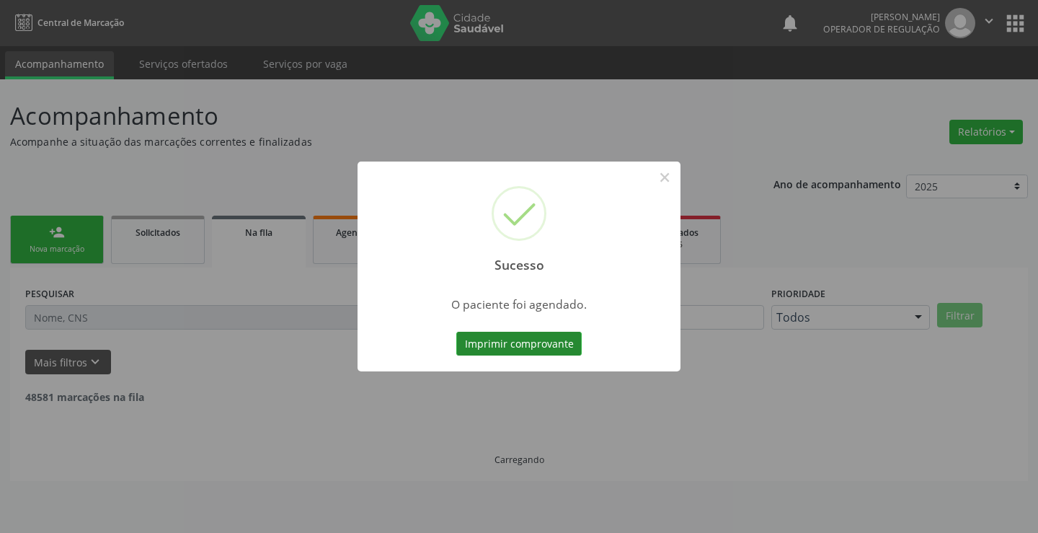
click at [543, 343] on button "Imprimir comprovante" at bounding box center [518, 344] width 125 height 25
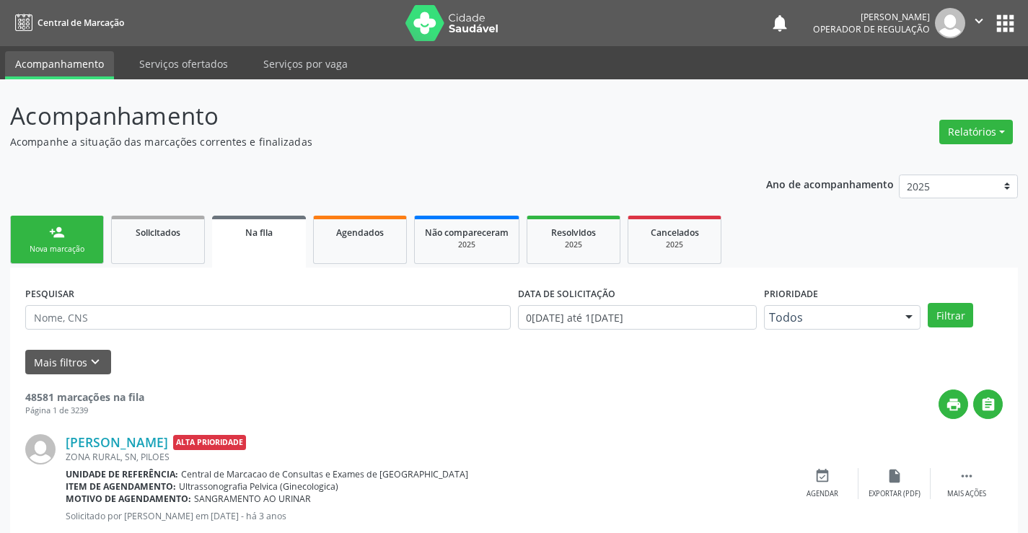
click at [80, 235] on link "person_add Nova marcação" at bounding box center [57, 240] width 94 height 48
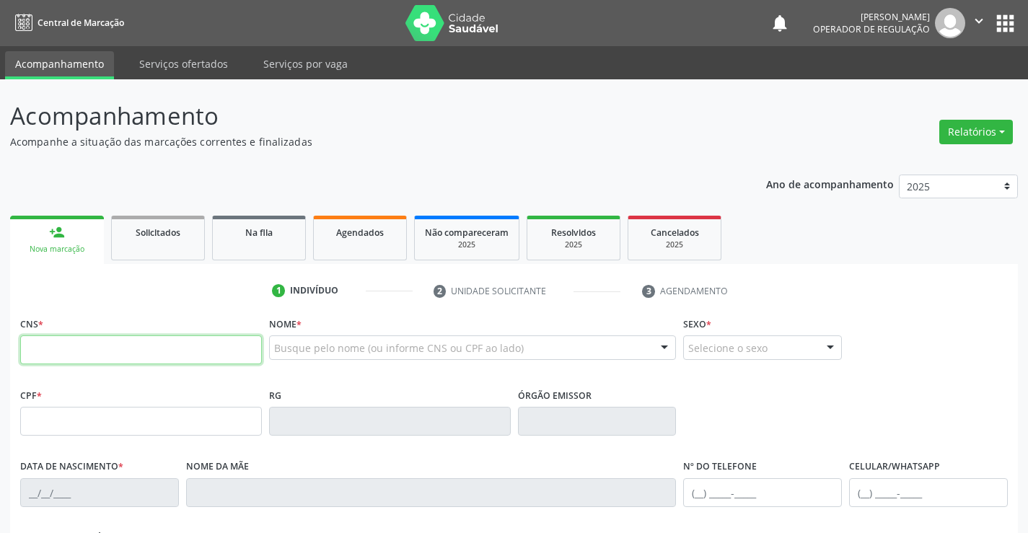
click at [71, 342] on input "text" at bounding box center [141, 349] width 242 height 29
type input "705 0002 7113 5757"
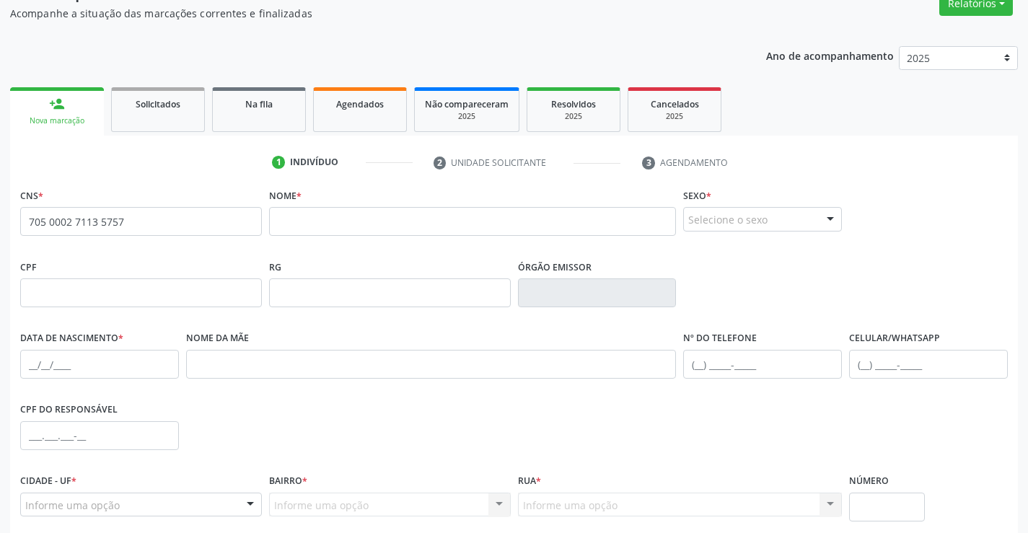
scroll to position [249, 0]
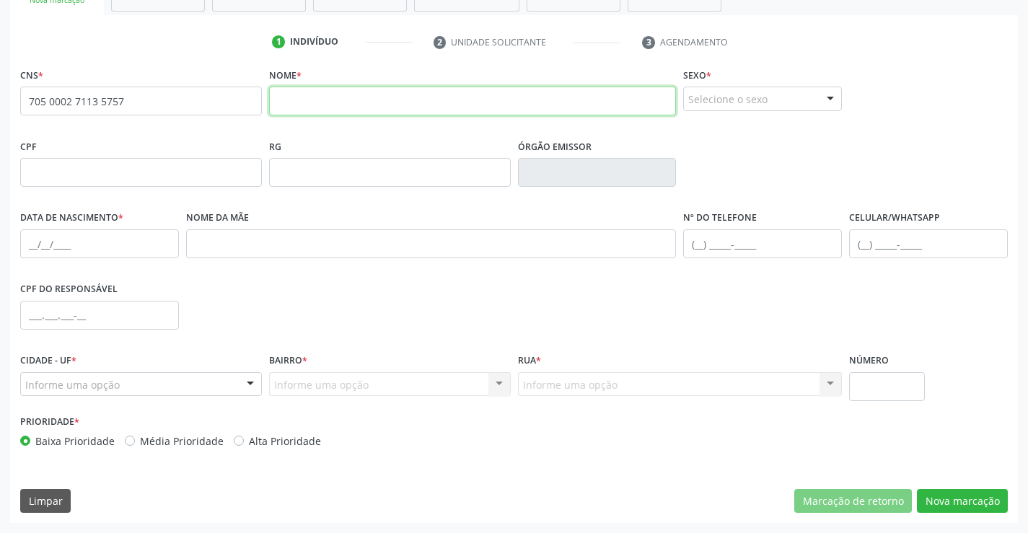
click at [398, 102] on input "text" at bounding box center [472, 101] width 407 height 29
type input "JADSON MIGUEL RODRIGUES DA SILVA"
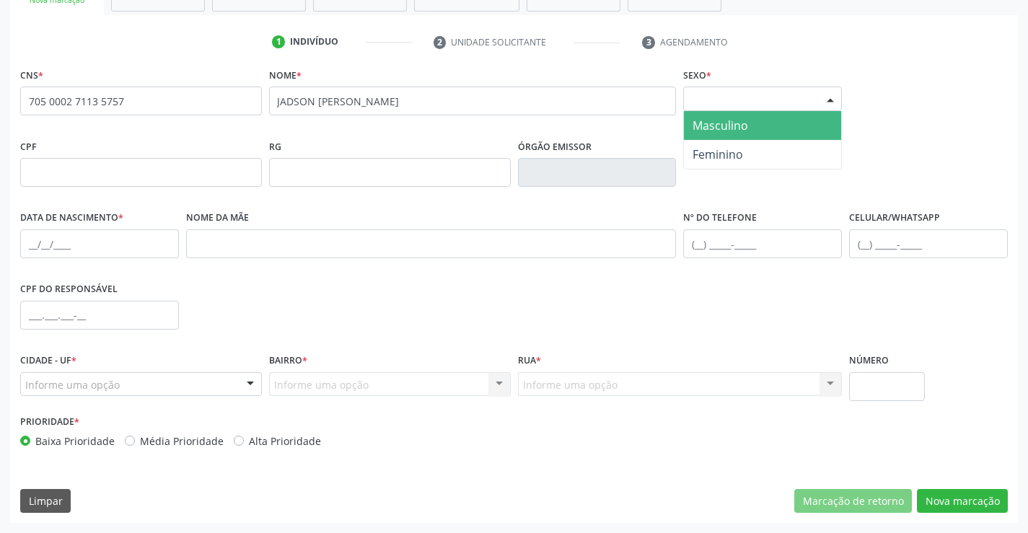
click at [728, 103] on div "Selecione o sexo" at bounding box center [762, 99] width 159 height 25
click at [730, 122] on span "Masculino" at bounding box center [720, 126] width 56 height 16
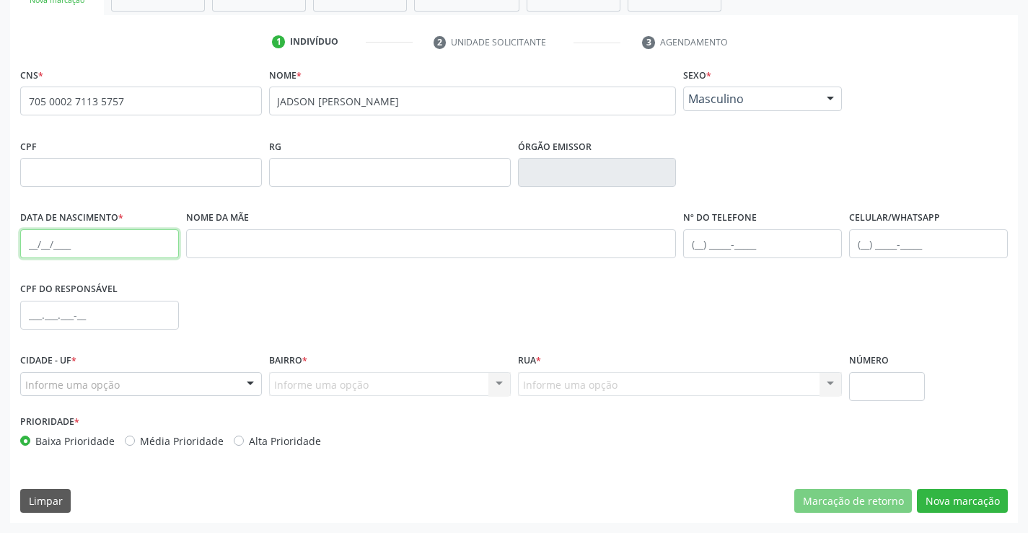
click at [120, 239] on input "text" at bounding box center [99, 243] width 159 height 29
type input "08/04/2025"
click at [876, 243] on input "text" at bounding box center [928, 243] width 159 height 29
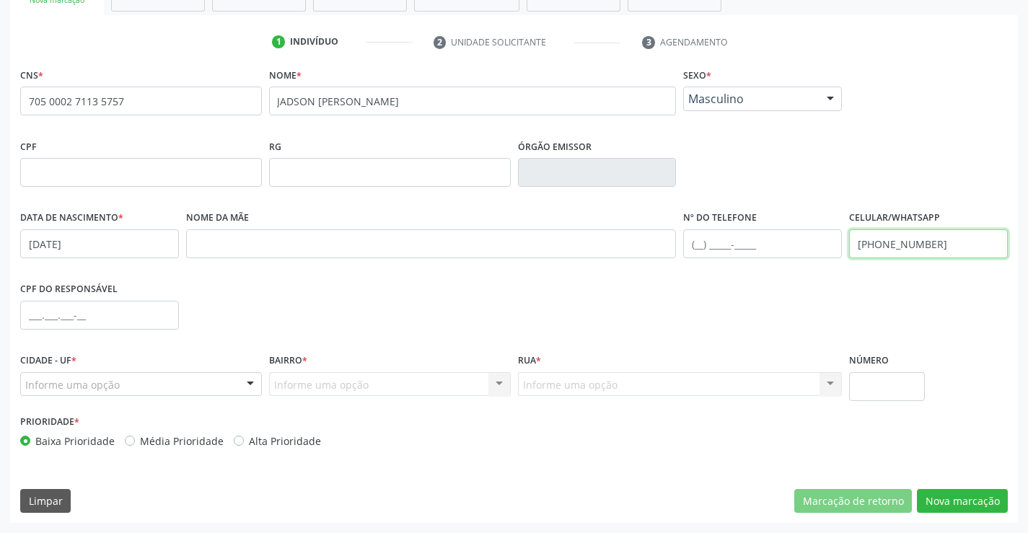
type input "(74) 99970-3292"
click at [135, 383] on div "Informe uma opção" at bounding box center [141, 384] width 242 height 25
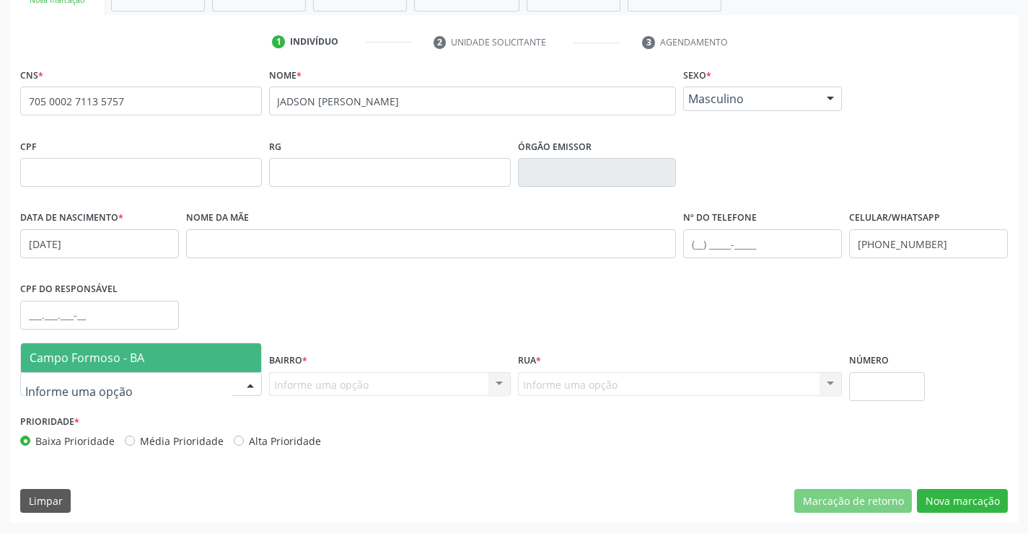
click at [145, 366] on span "Campo Formoso - BA" at bounding box center [141, 357] width 240 height 29
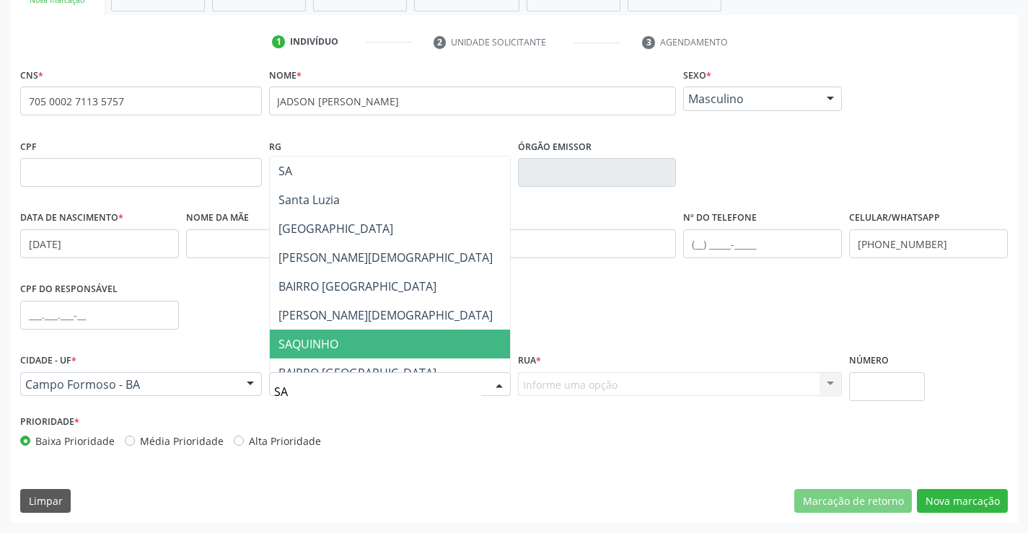
type input "S"
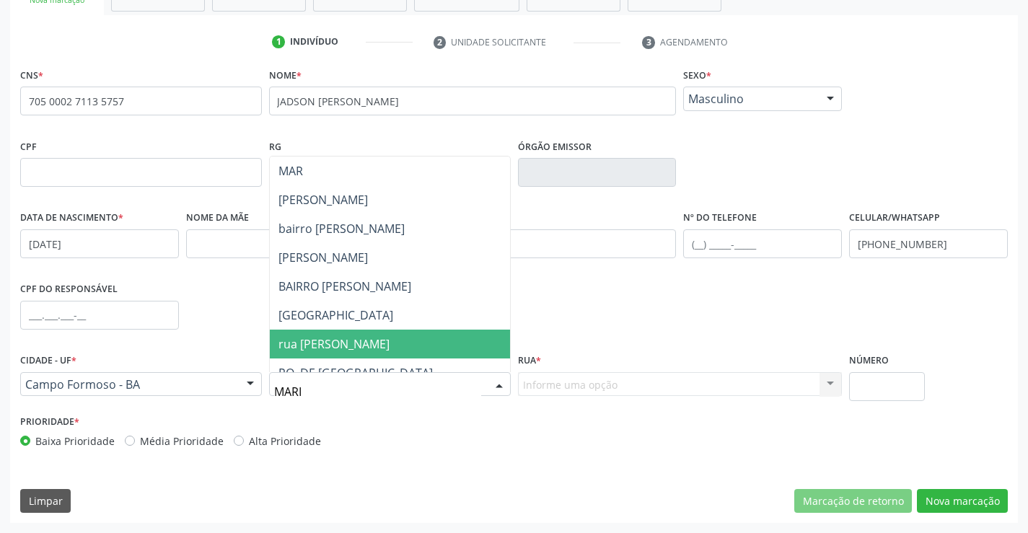
type input "[PERSON_NAME]"
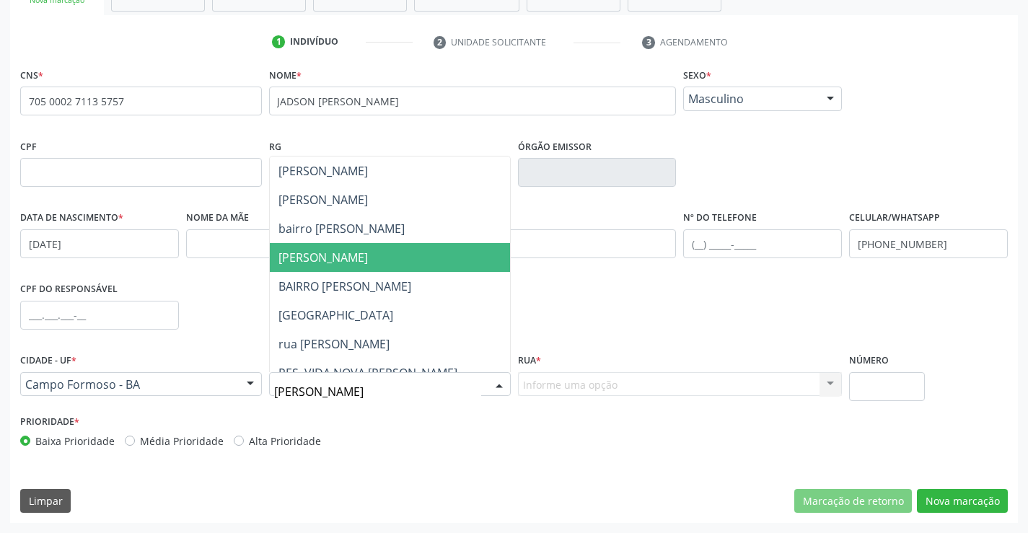
click at [353, 252] on span "[PERSON_NAME]" at bounding box center [390, 257] width 240 height 29
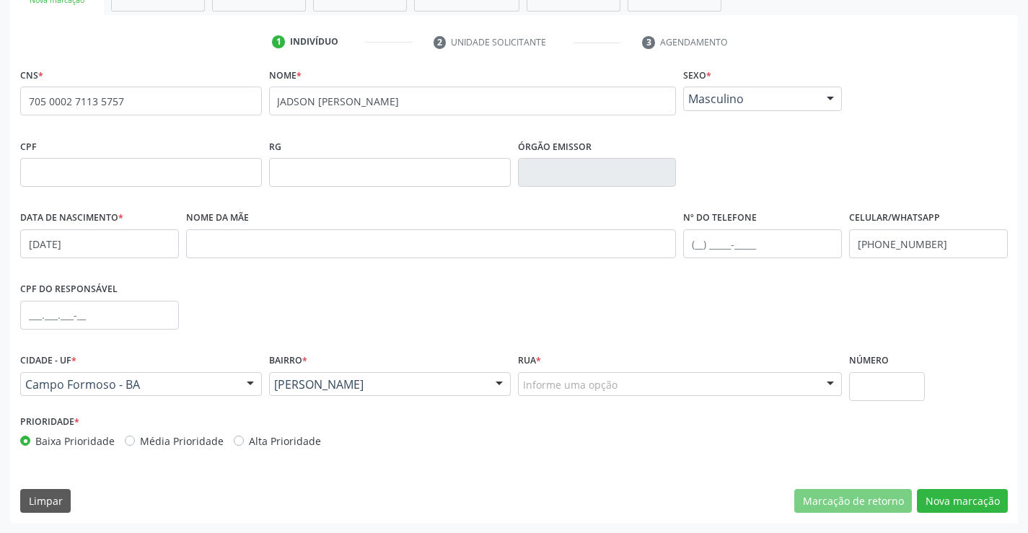
click at [681, 383] on div "Informe uma opção" at bounding box center [680, 384] width 325 height 25
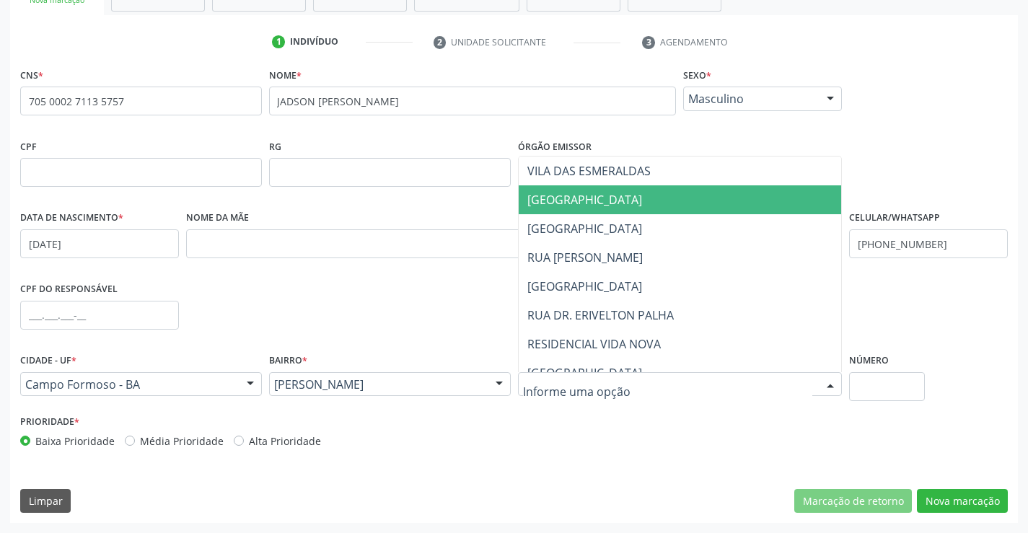
click at [628, 198] on span "[GEOGRAPHIC_DATA]" at bounding box center [679, 199] width 323 height 29
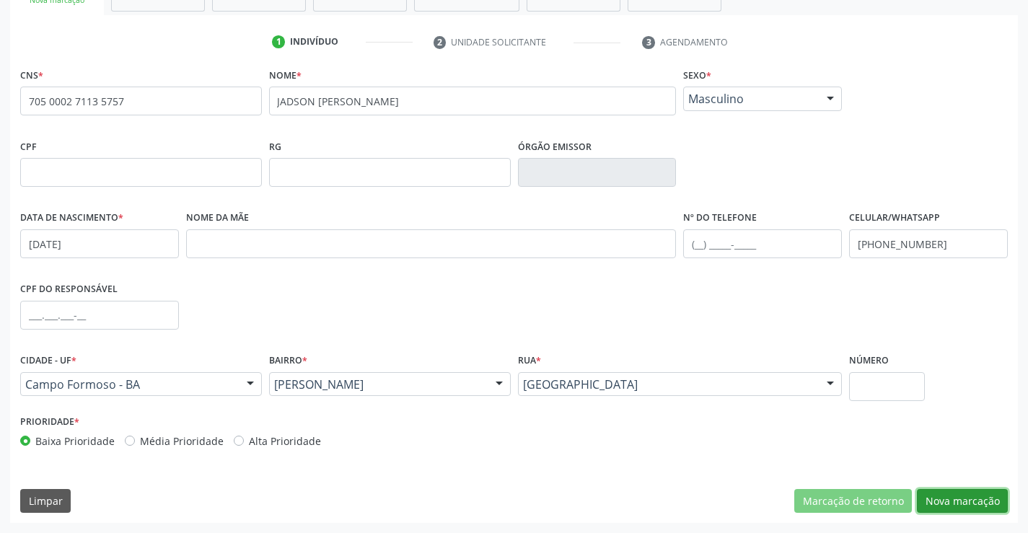
click at [973, 495] on button "Nova marcação" at bounding box center [962, 501] width 91 height 25
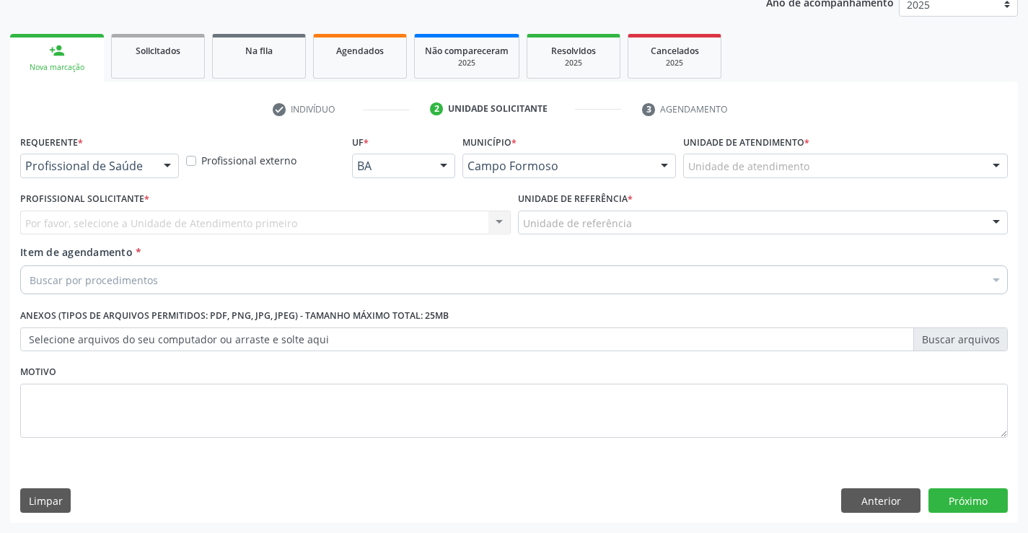
scroll to position [182, 0]
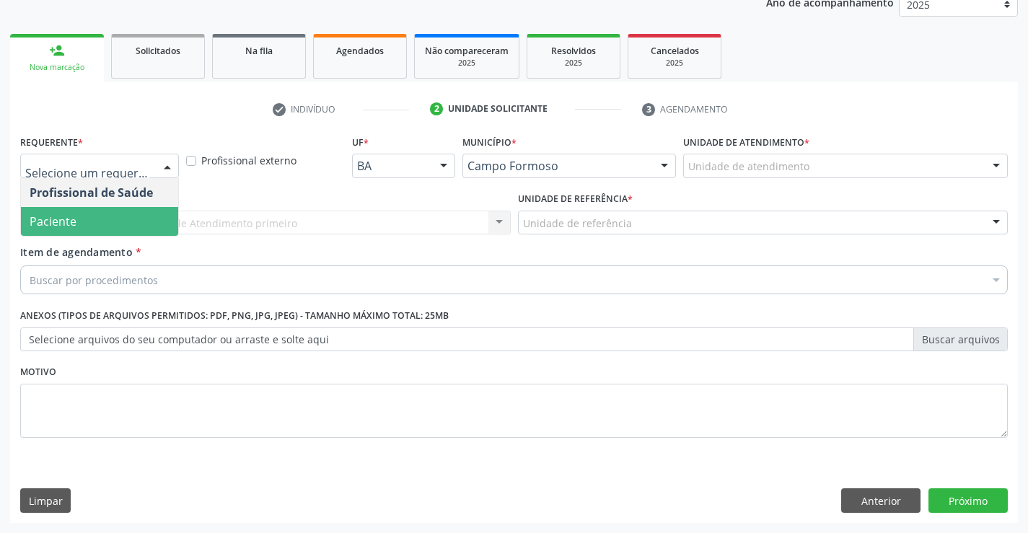
click at [103, 221] on span "Paciente" at bounding box center [99, 221] width 157 height 29
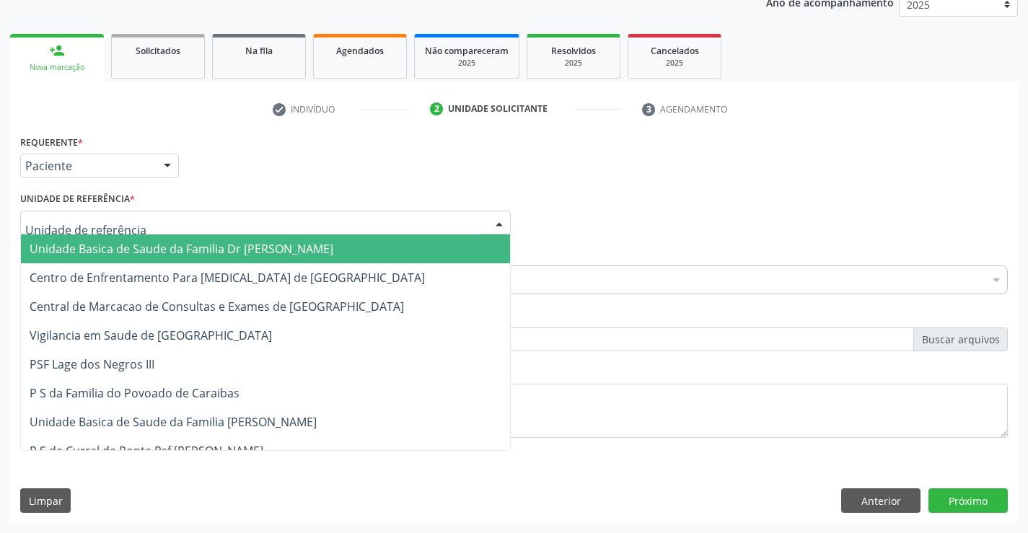
click at [105, 212] on div at bounding box center [265, 223] width 490 height 25
click at [109, 251] on span "Unidade Basica de Saude da Familia Dr [PERSON_NAME]" at bounding box center [182, 249] width 304 height 16
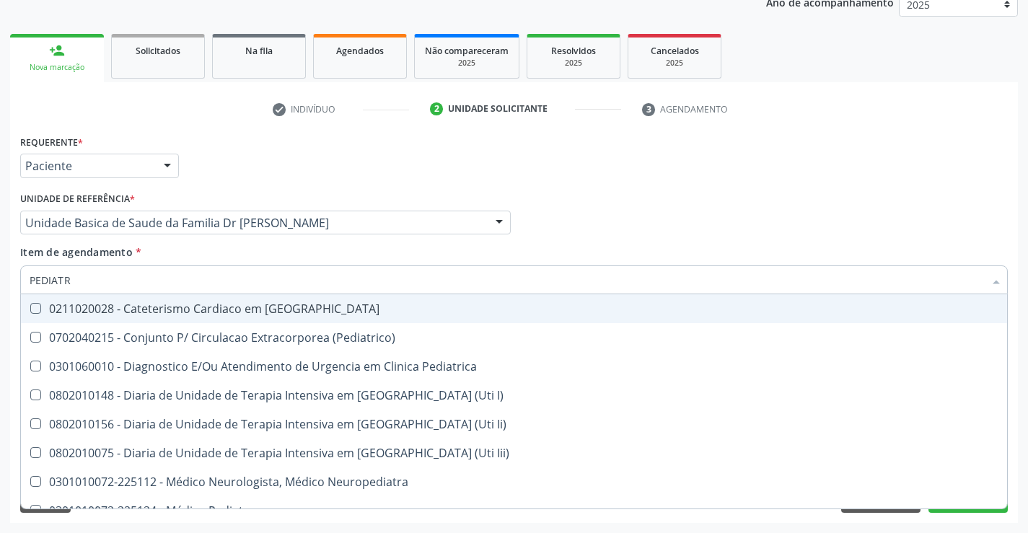
type input "PEDIATRA"
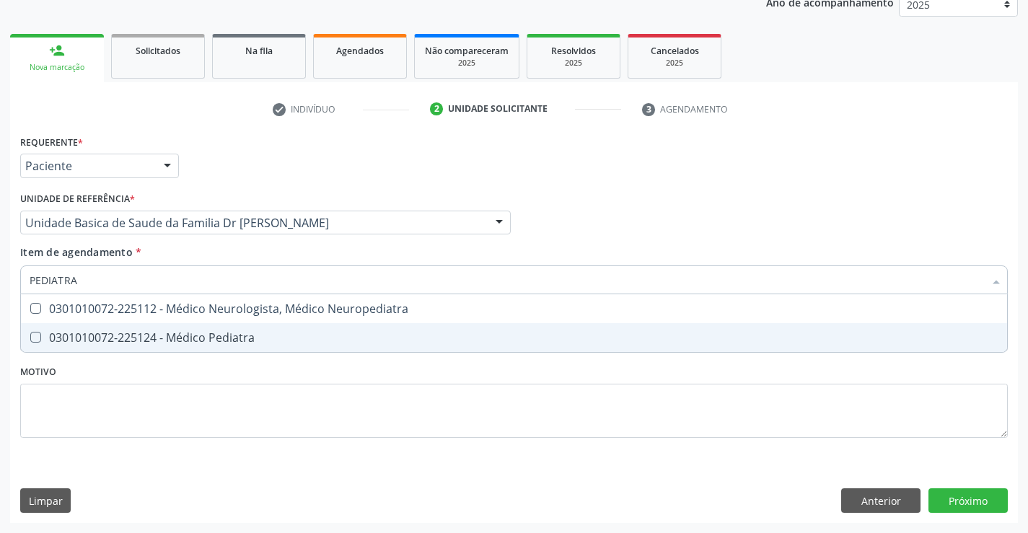
click at [189, 328] on span "0301010072-225124 - Médico Pediatra" at bounding box center [514, 337] width 986 height 29
checkbox Pediatra "true"
click at [904, 502] on div "Requerente * Paciente Profissional de Saúde Paciente Nenhum resultado encontrad…" at bounding box center [513, 327] width 1007 height 392
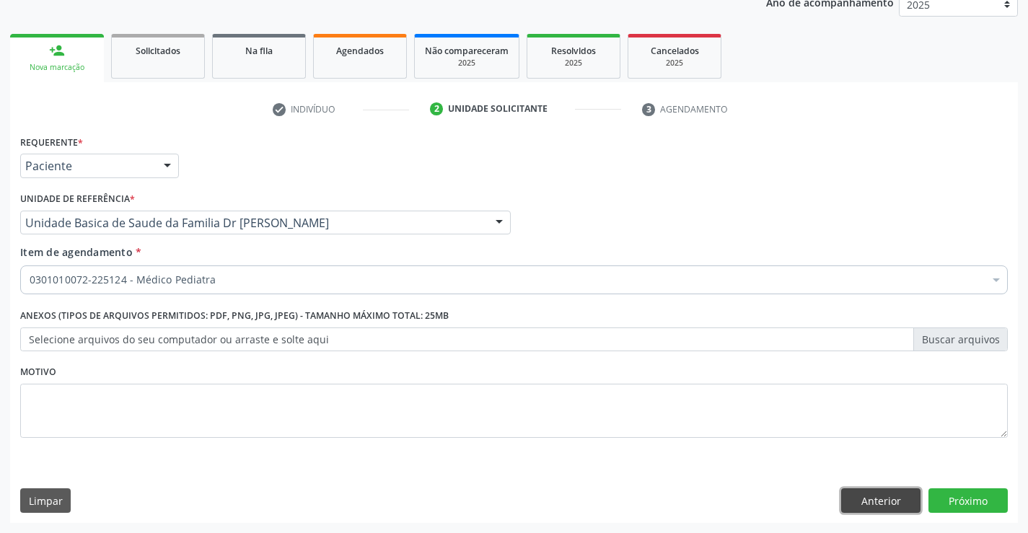
click at [900, 500] on button "Anterior" at bounding box center [880, 500] width 79 height 25
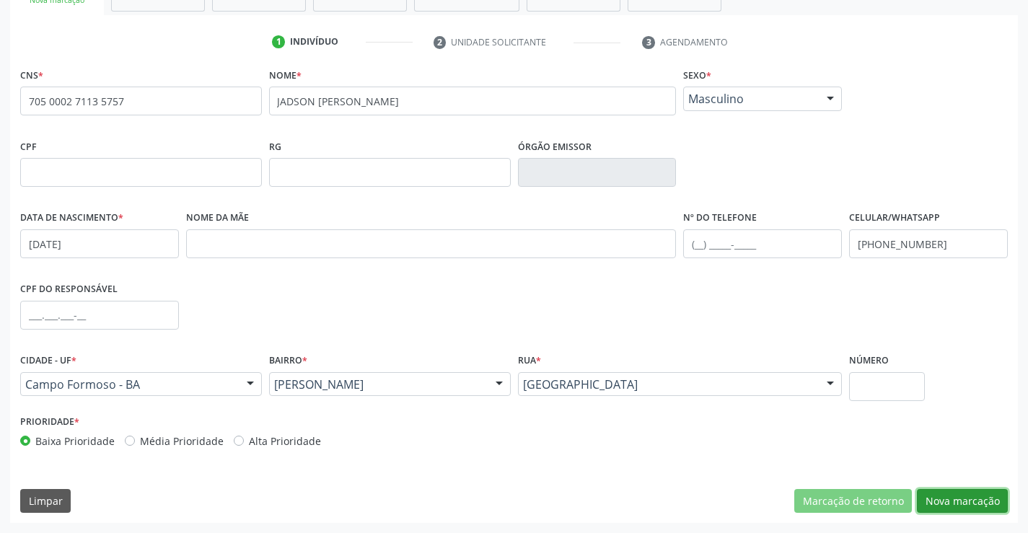
click at [955, 500] on button "Nova marcação" at bounding box center [962, 501] width 91 height 25
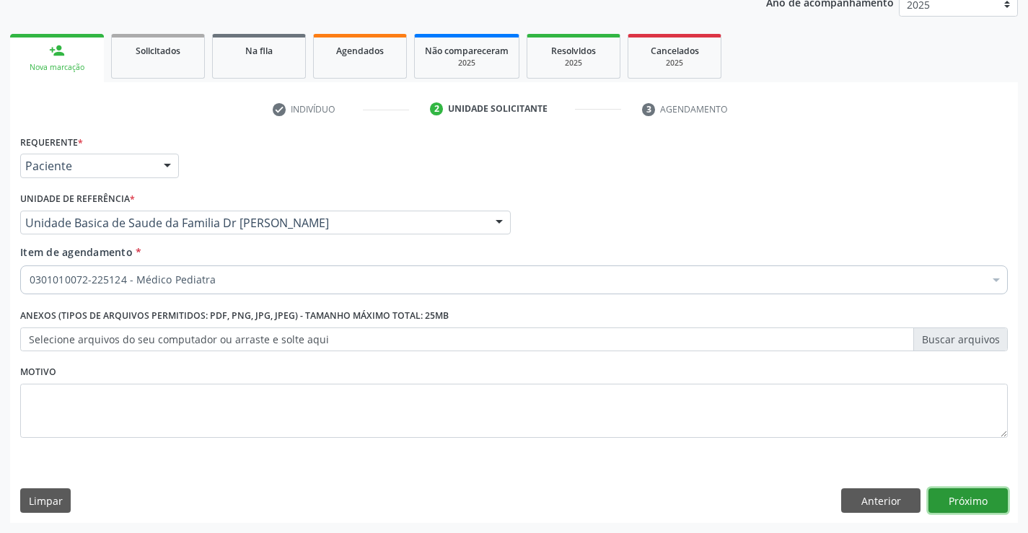
click at [979, 493] on button "Próximo" at bounding box center [967, 500] width 79 height 25
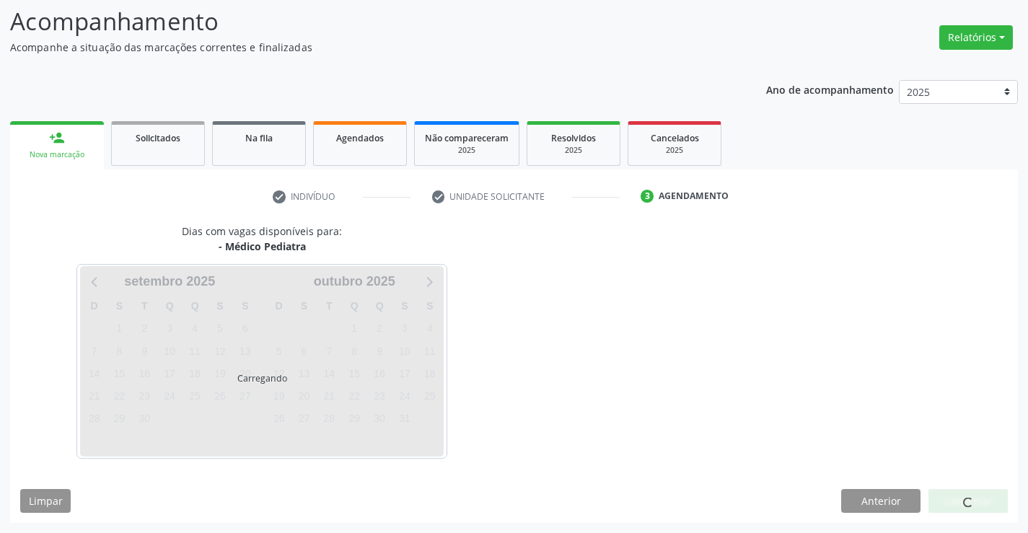
scroll to position [94, 0]
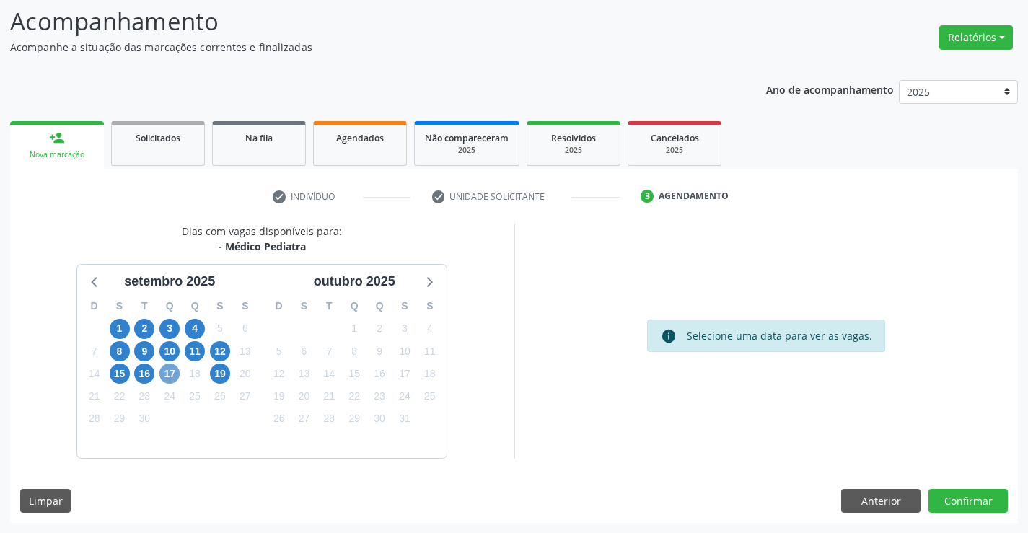
click at [170, 375] on span "17" at bounding box center [169, 373] width 20 height 20
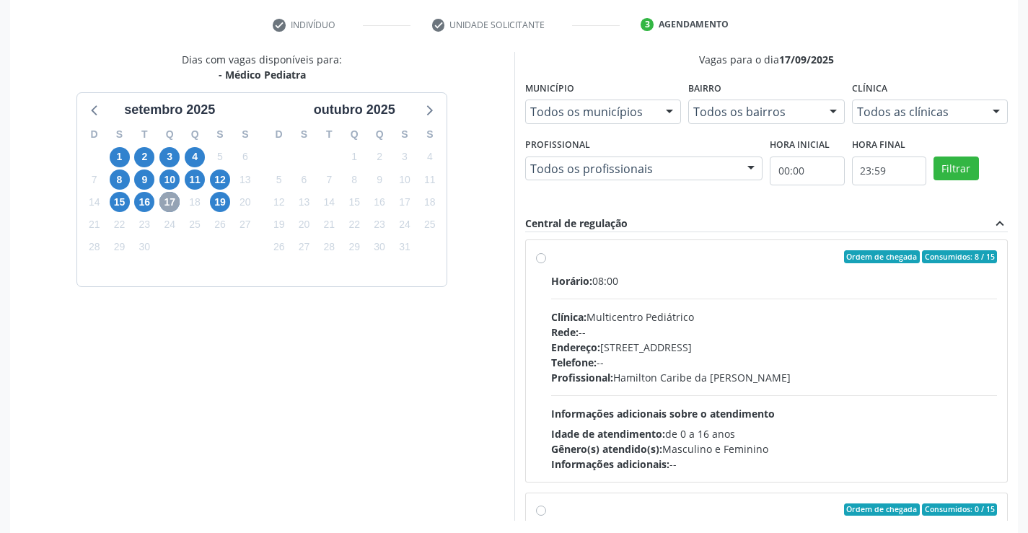
scroll to position [0, 0]
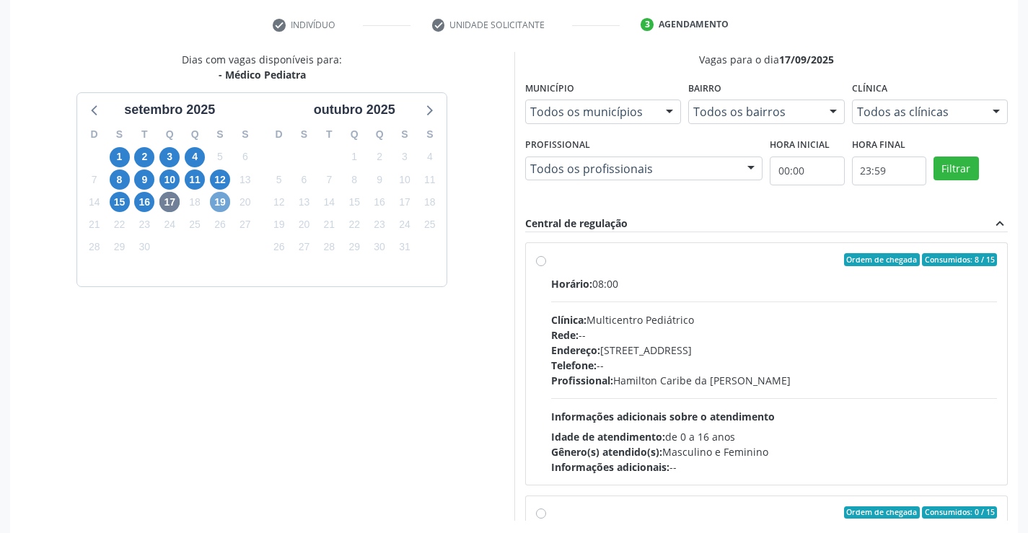
click at [221, 202] on span "19" at bounding box center [220, 202] width 20 height 20
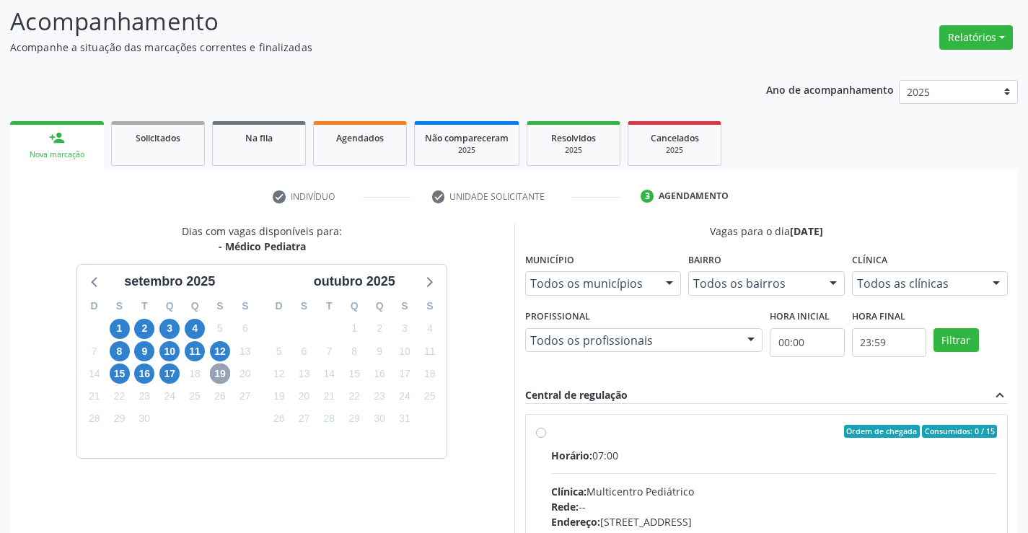
scroll to position [266, 0]
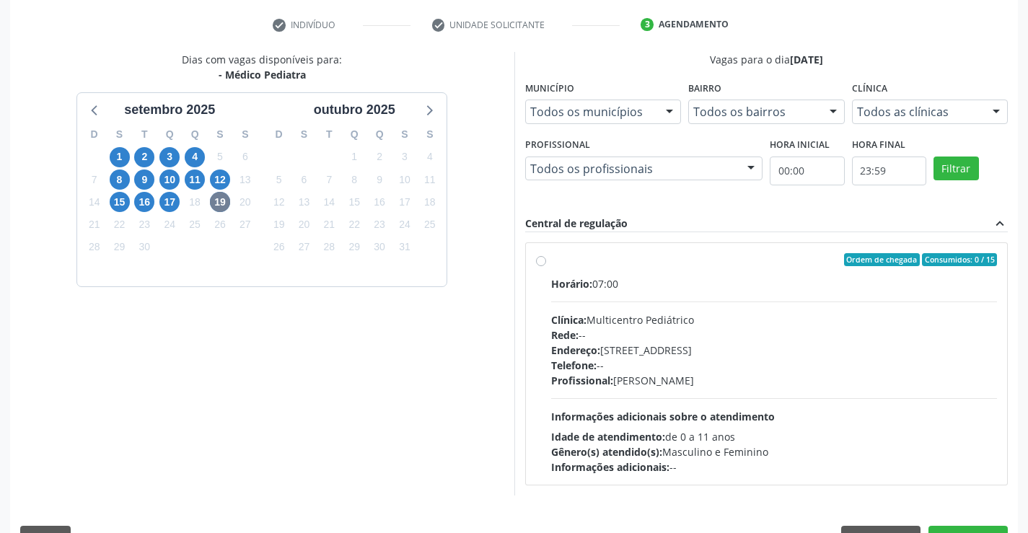
click at [551, 257] on label "Ordem de chegada Consumidos: 0 / 15 Horário: 07:00 Clínica: Multicentro Pediátr…" at bounding box center [774, 363] width 446 height 221
click at [545, 257] on input "Ordem de chegada Consumidos: 0 / 15 Horário: 07:00 Clínica: Multicentro Pediátr…" at bounding box center [541, 259] width 10 height 13
radio input "true"
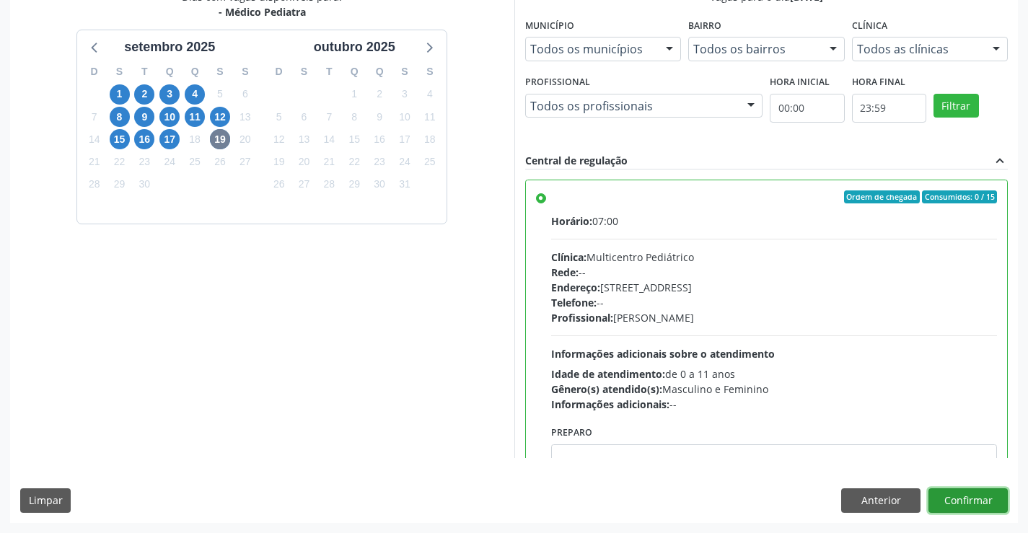
click at [959, 496] on button "Confirmar" at bounding box center [967, 500] width 79 height 25
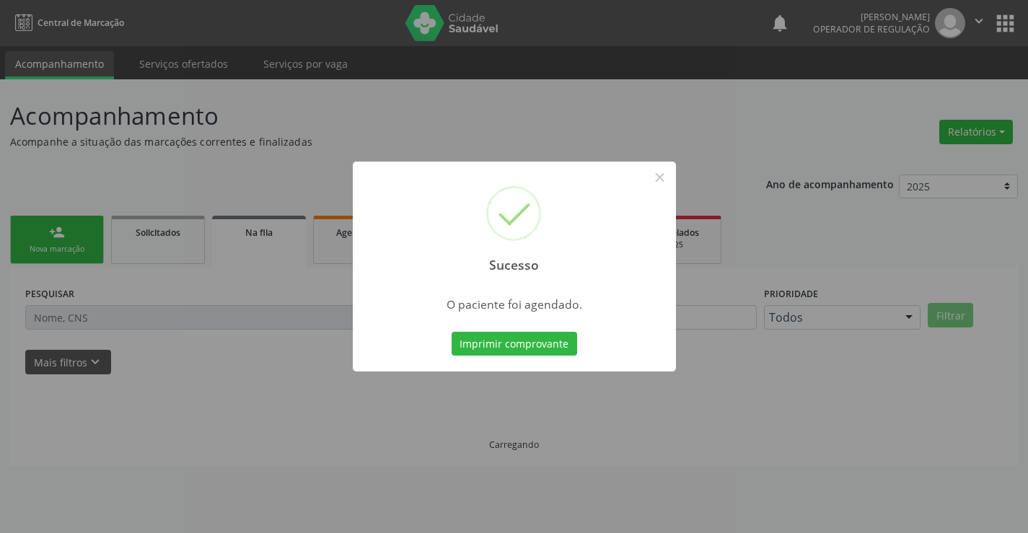
scroll to position [0, 0]
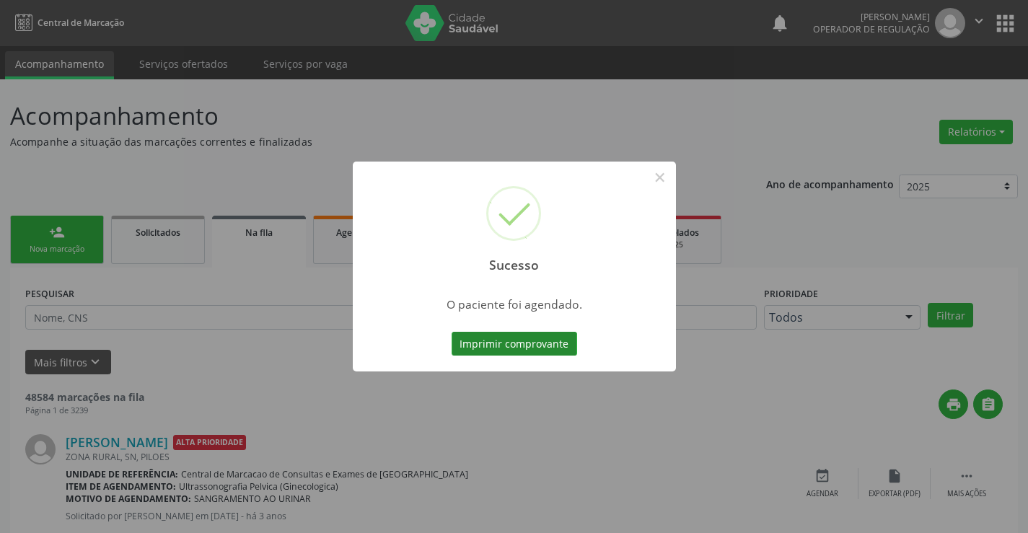
click at [540, 340] on button "Imprimir comprovante" at bounding box center [513, 344] width 125 height 25
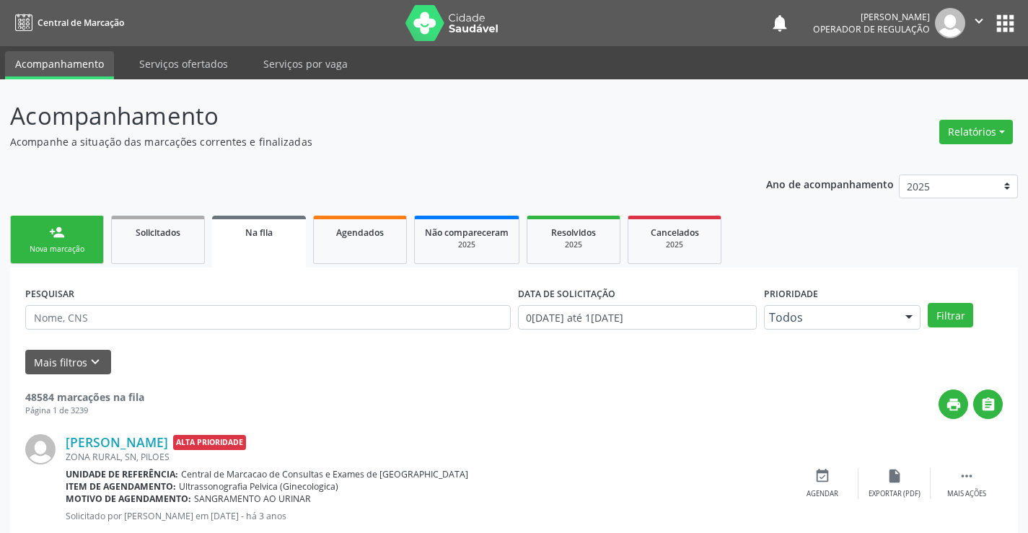
click at [80, 217] on link "person_add Nova marcação" at bounding box center [57, 240] width 94 height 48
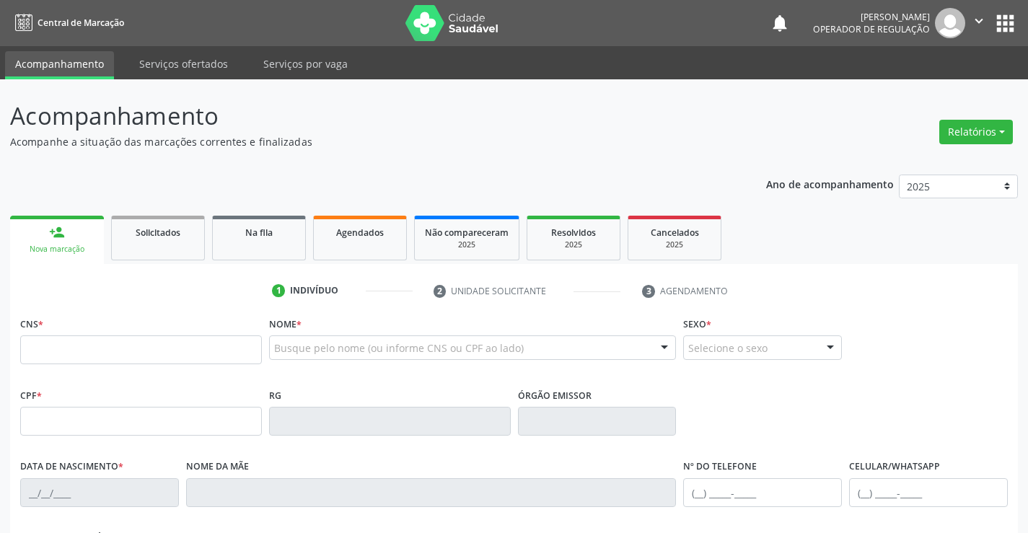
click at [84, 334] on div "CNS *" at bounding box center [141, 338] width 242 height 51
click at [135, 348] on input "text" at bounding box center [141, 349] width 242 height 29
type input "708 1048 7210 9510"
type input "095.190.005-69"
type input "2134491965"
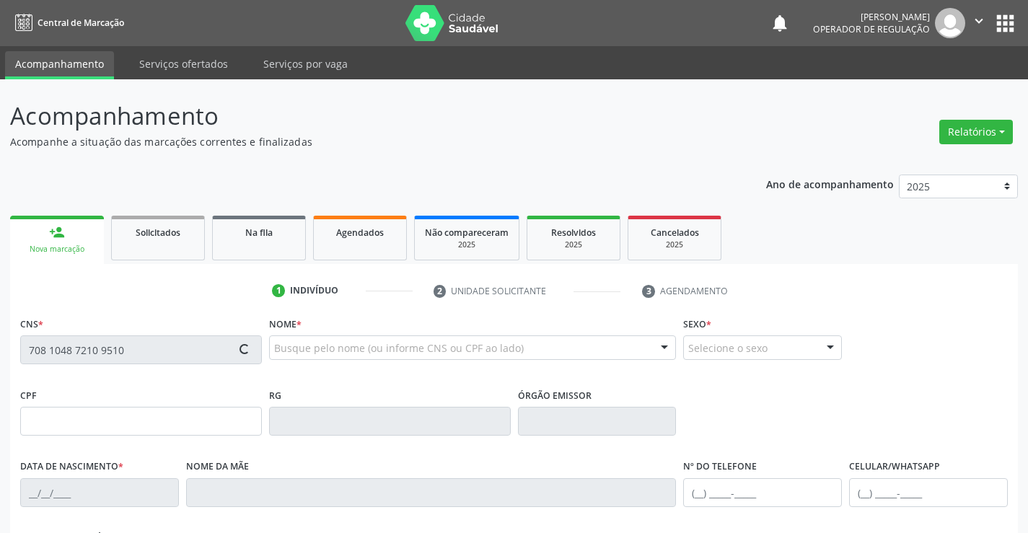
type input "26/01/1999"
type input "(74) 99191-1733"
type input "095.190.005-69"
type input "s/n"
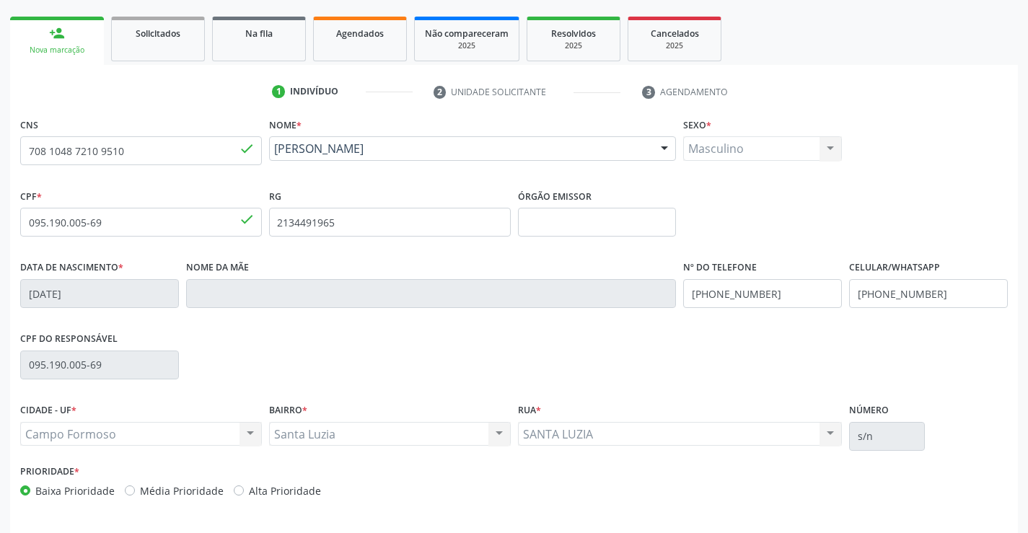
scroll to position [216, 0]
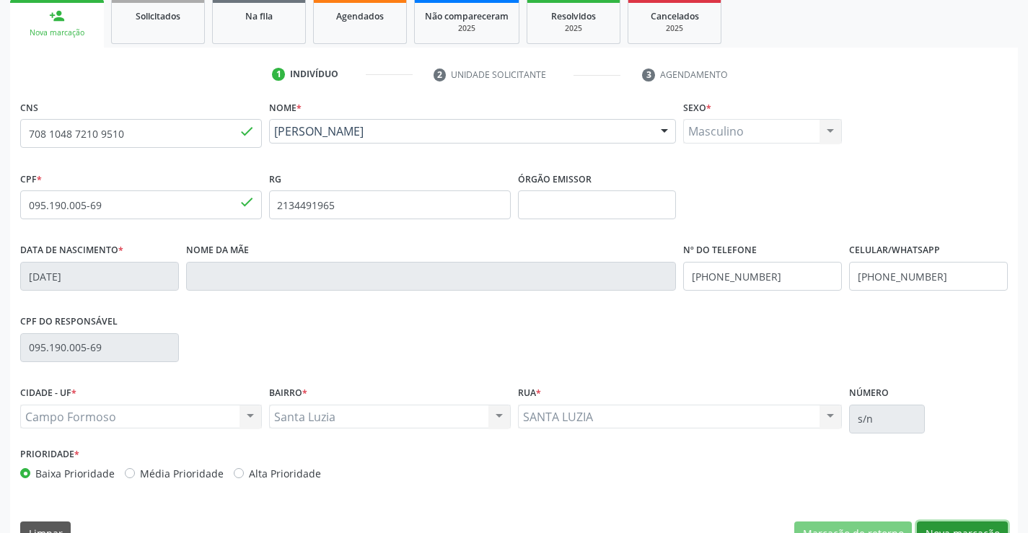
click at [956, 526] on button "Nova marcação" at bounding box center [962, 533] width 91 height 25
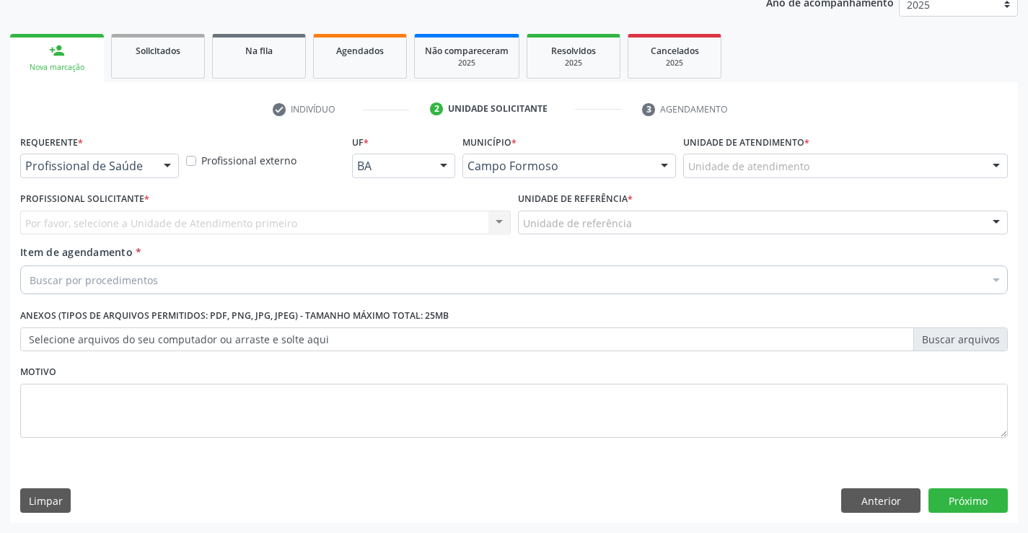
scroll to position [182, 0]
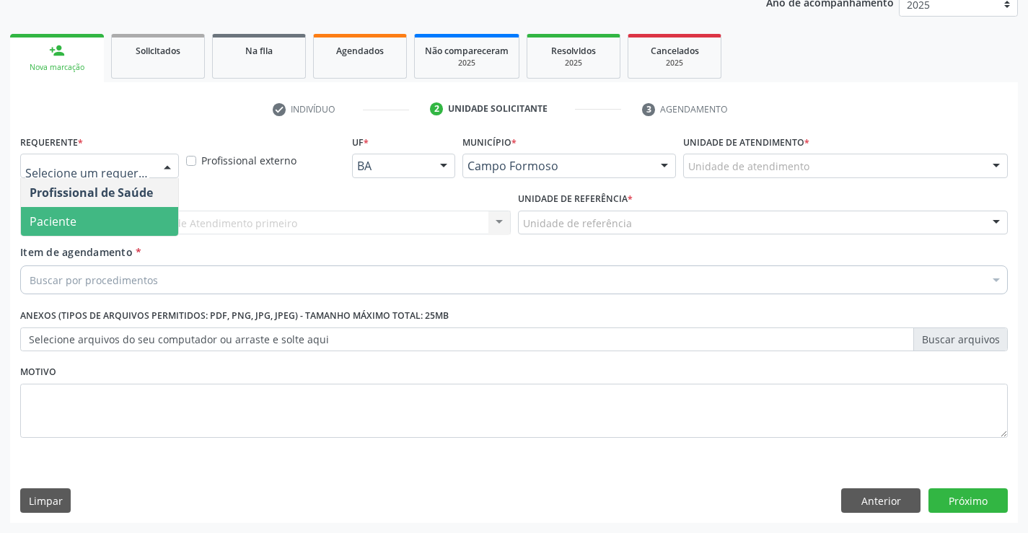
click at [89, 220] on span "Paciente" at bounding box center [99, 221] width 157 height 29
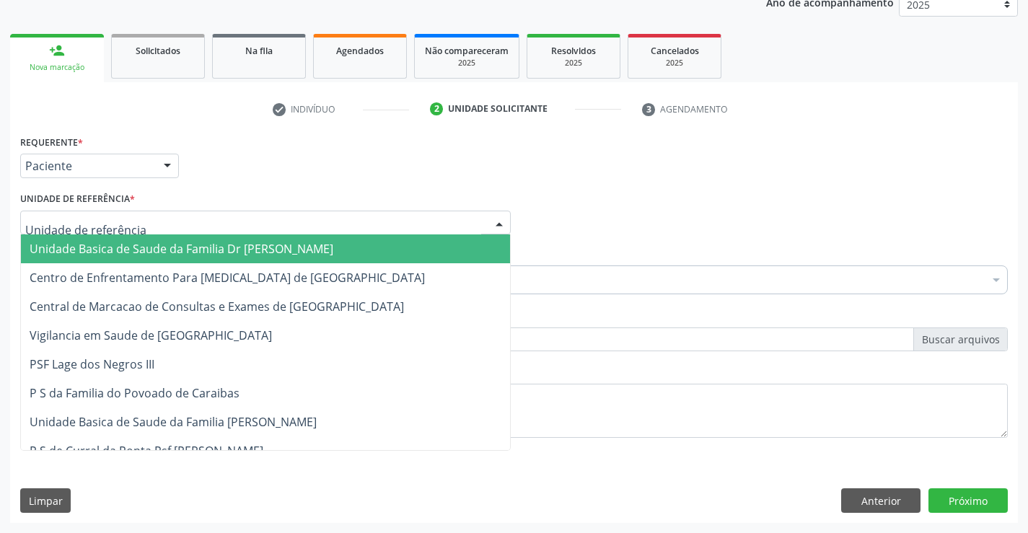
click at [106, 242] on span "Unidade Basica de Saude da Familia Dr [PERSON_NAME]" at bounding box center [182, 249] width 304 height 16
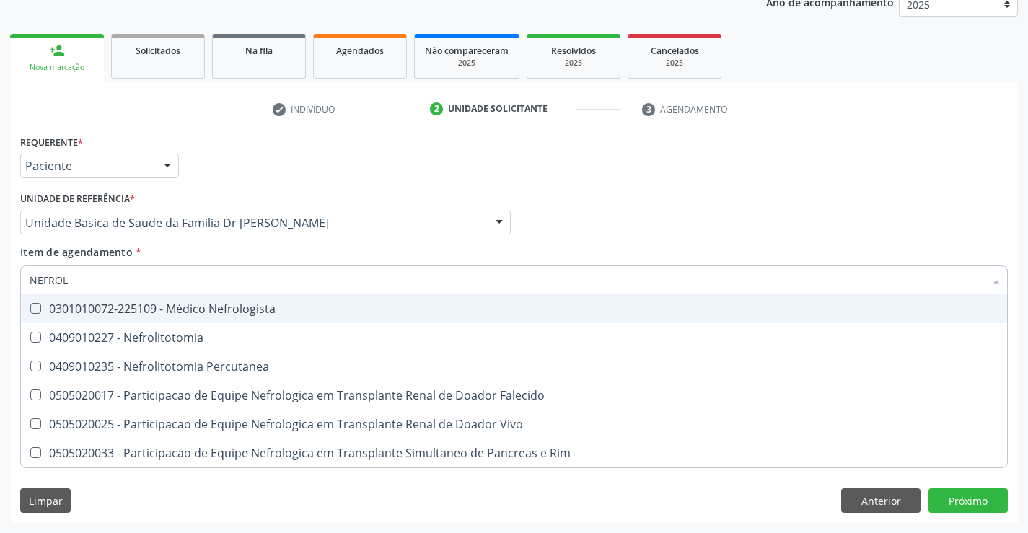
type input "NEFROLO"
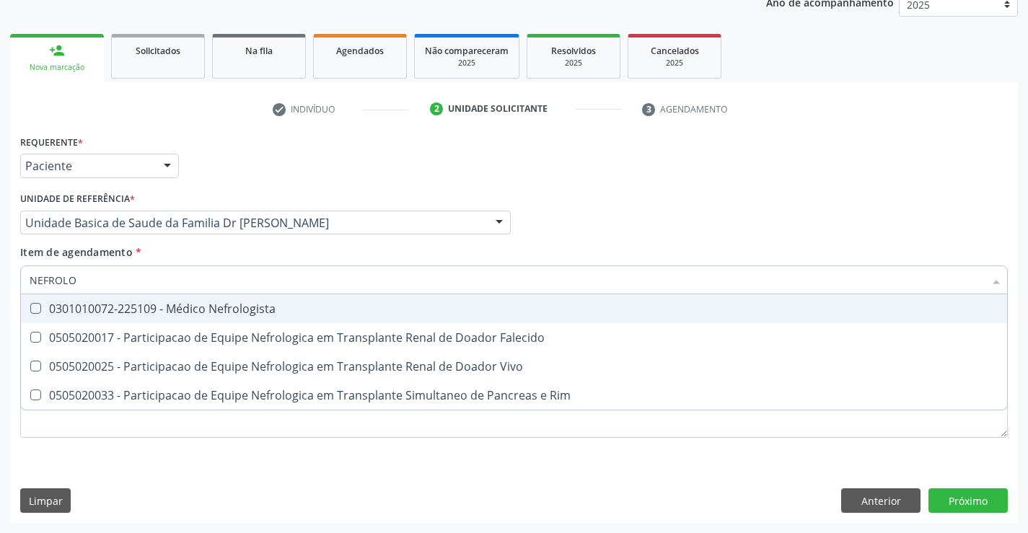
click at [227, 305] on div "0301010072-225109 - Médico Nefrologista" at bounding box center [514, 309] width 968 height 12
checkbox Nefrologista "true"
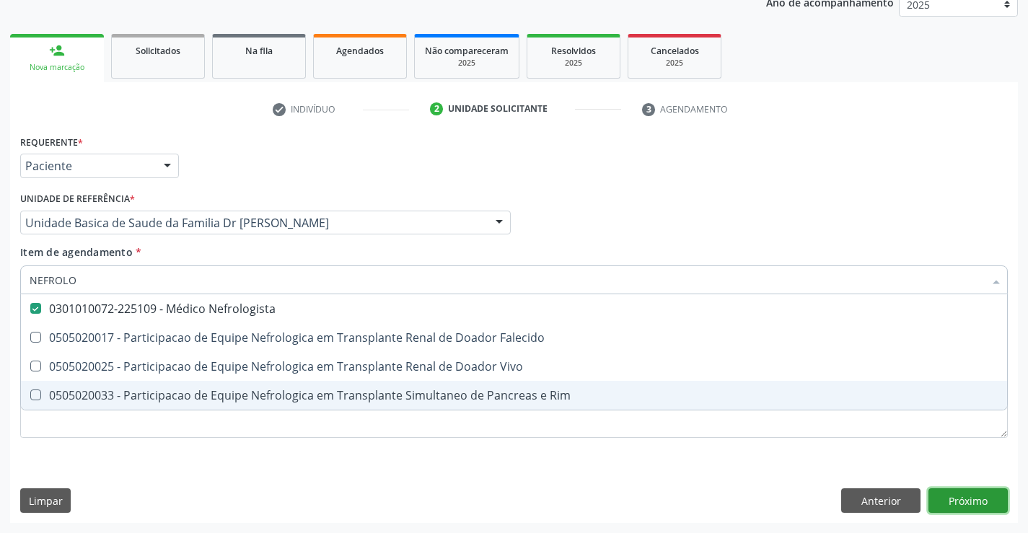
click at [968, 493] on div "Requerente * Paciente Profissional de Saúde Paciente Nenhum resultado encontrad…" at bounding box center [513, 327] width 1007 height 392
checkbox Falecido "true"
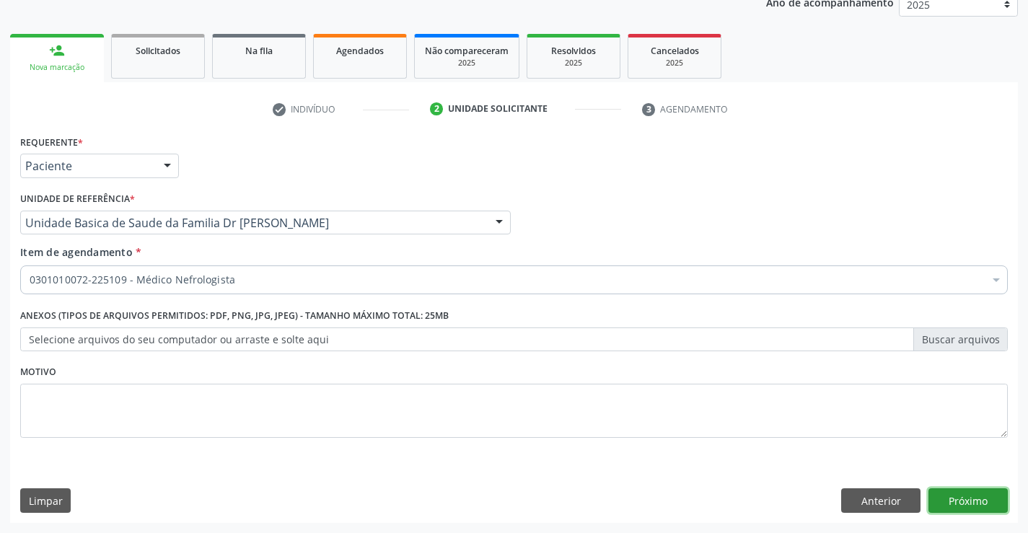
click at [968, 493] on button "Próximo" at bounding box center [967, 500] width 79 height 25
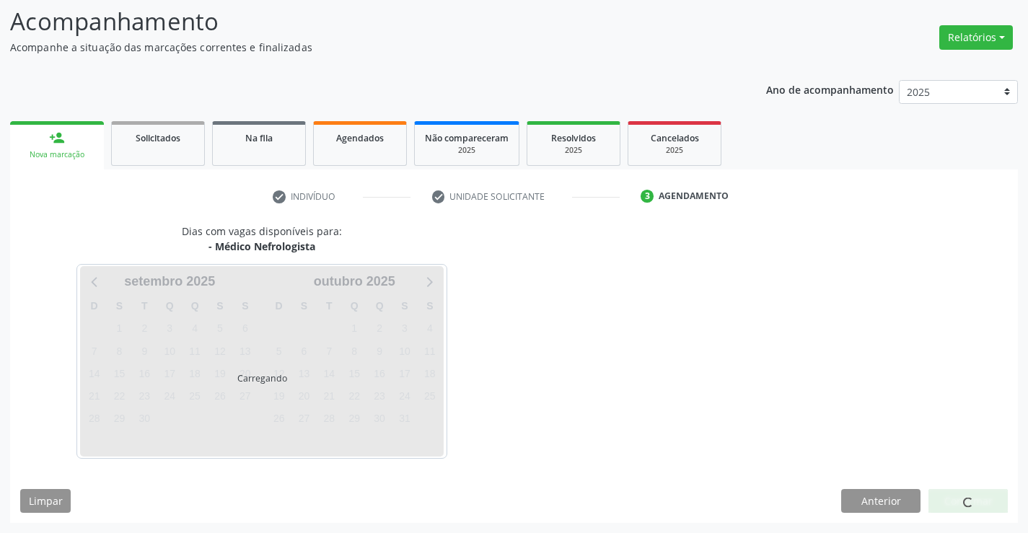
scroll to position [94, 0]
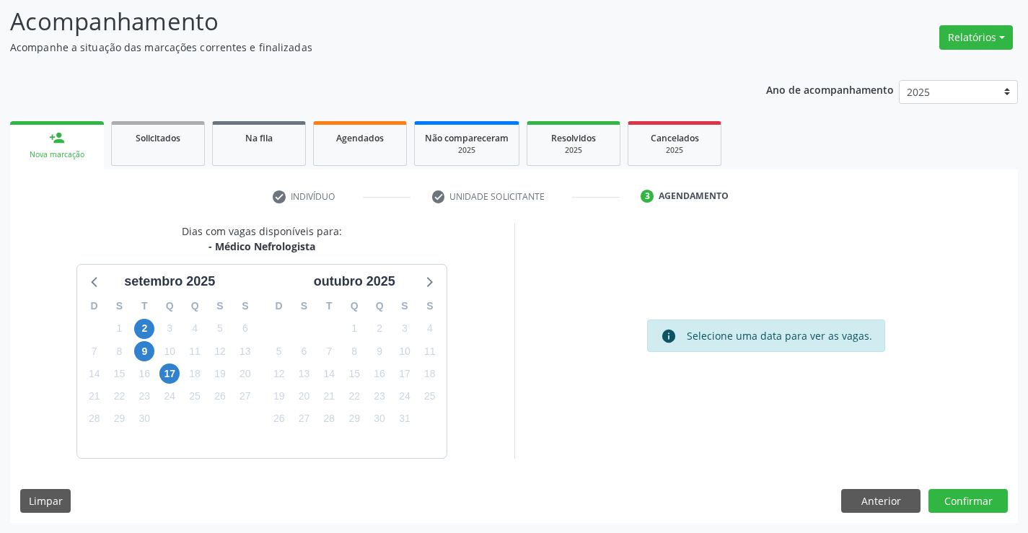
click at [180, 376] on div "17" at bounding box center [169, 374] width 20 height 22
click at [172, 374] on span "17" at bounding box center [169, 373] width 20 height 20
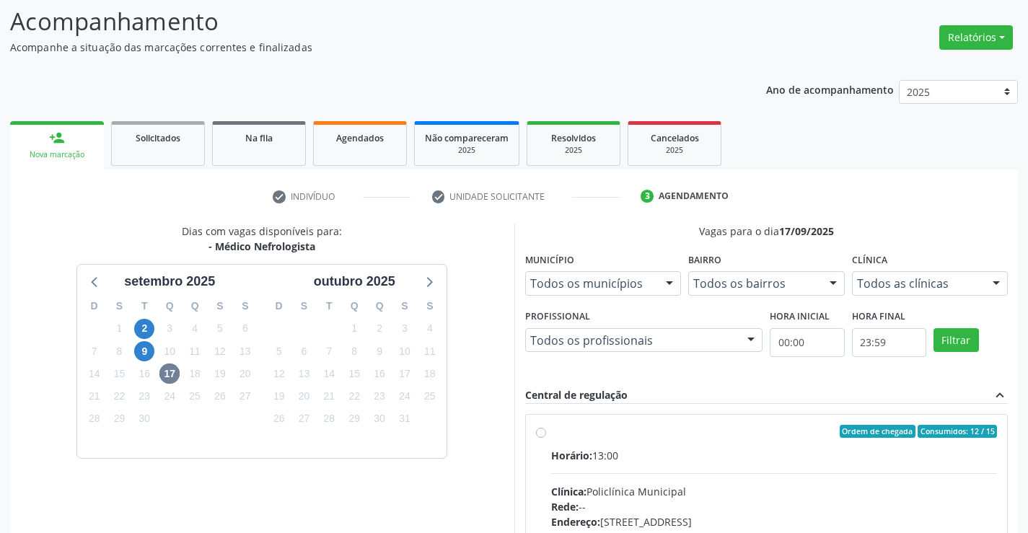
click at [551, 431] on label "Ordem de chegada Consumidos: 12 / 15 Horário: 13:00 Clínica: Policlínica Munici…" at bounding box center [774, 535] width 446 height 221
click at [539, 431] on input "Ordem de chegada Consumidos: 12 / 15 Horário: 13:00 Clínica: Policlínica Munici…" at bounding box center [541, 431] width 10 height 13
radio input "true"
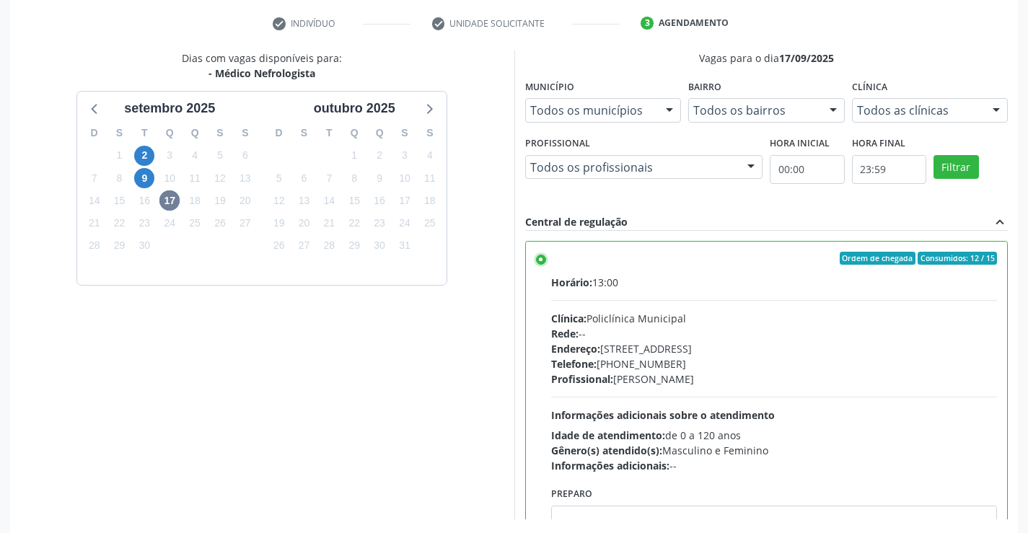
scroll to position [329, 0]
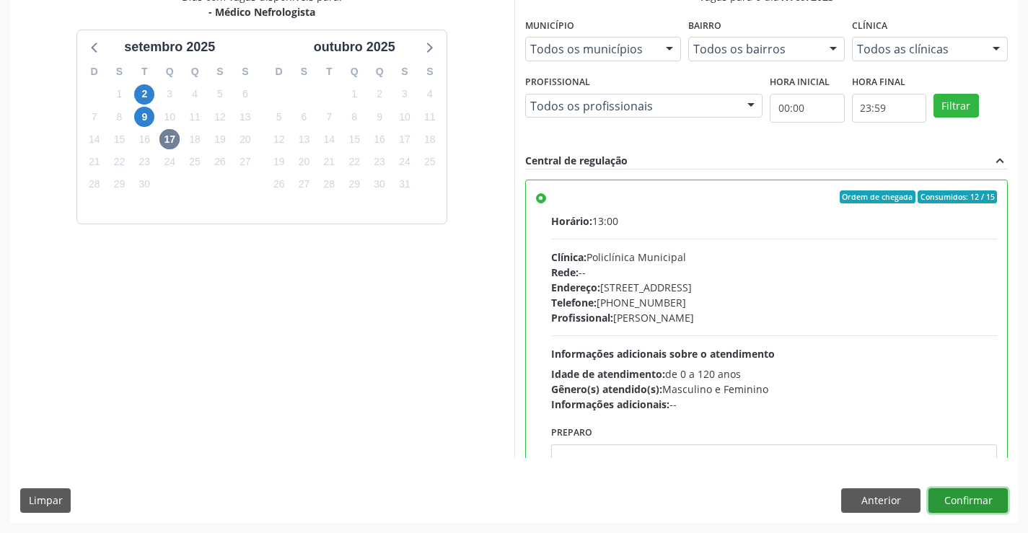
click at [968, 497] on button "Confirmar" at bounding box center [967, 500] width 79 height 25
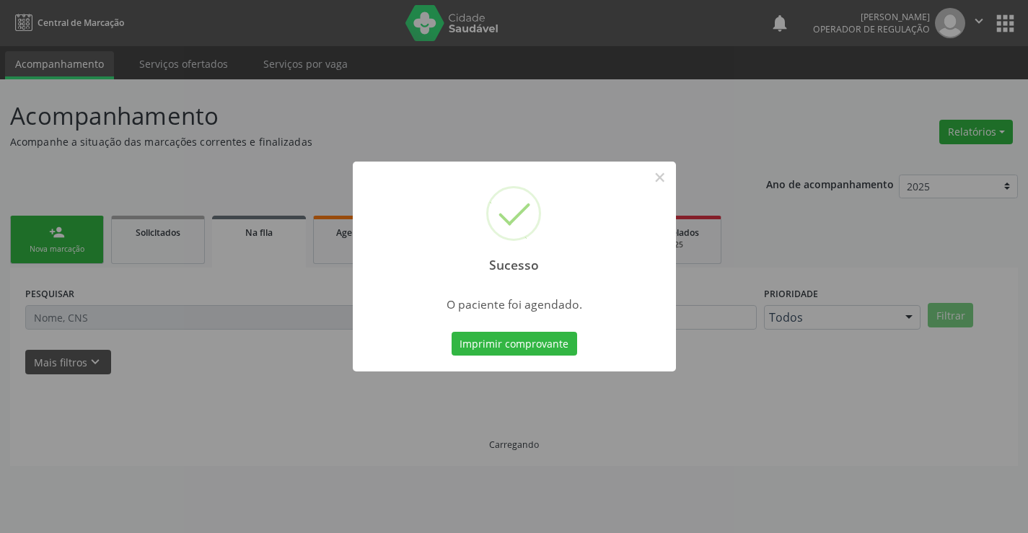
scroll to position [0, 0]
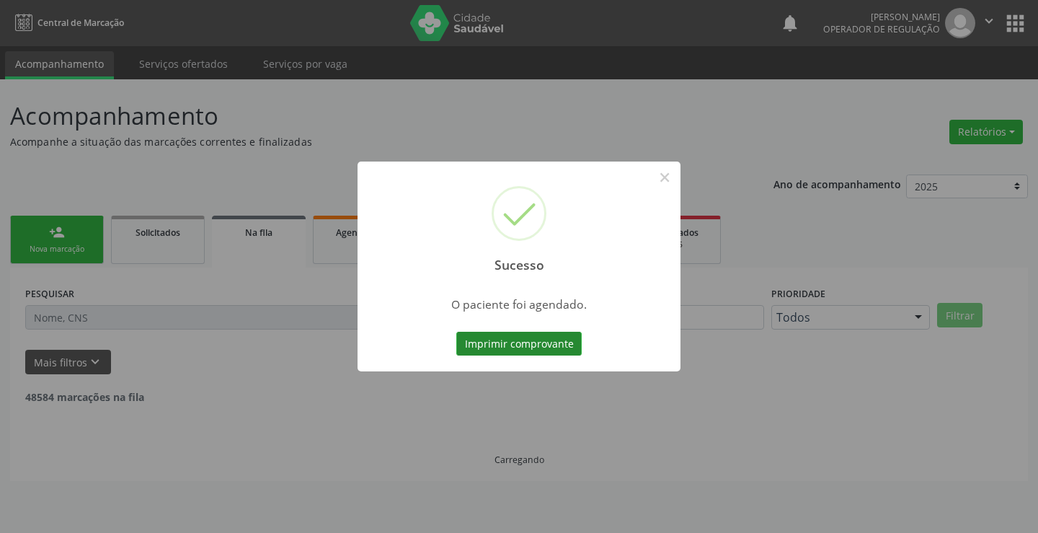
click at [537, 344] on button "Imprimir comprovante" at bounding box center [518, 344] width 125 height 25
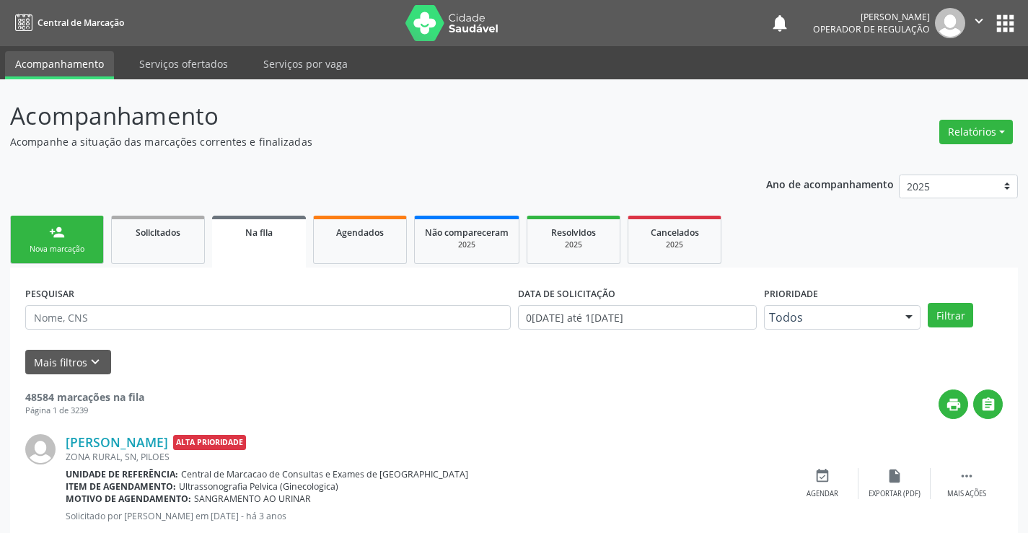
click at [91, 239] on link "person_add Nova marcação" at bounding box center [57, 240] width 94 height 48
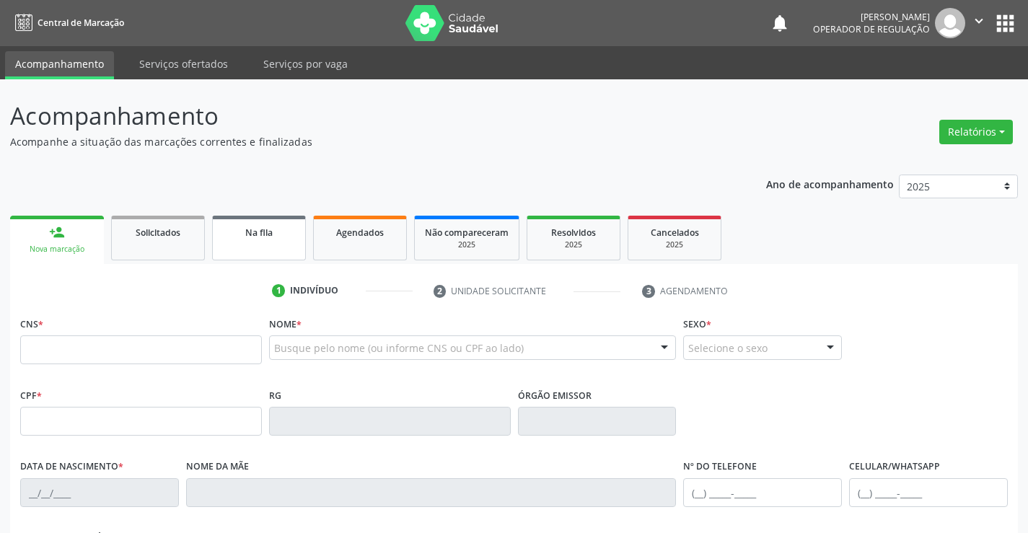
click at [287, 239] on link "Na fila" at bounding box center [259, 238] width 94 height 45
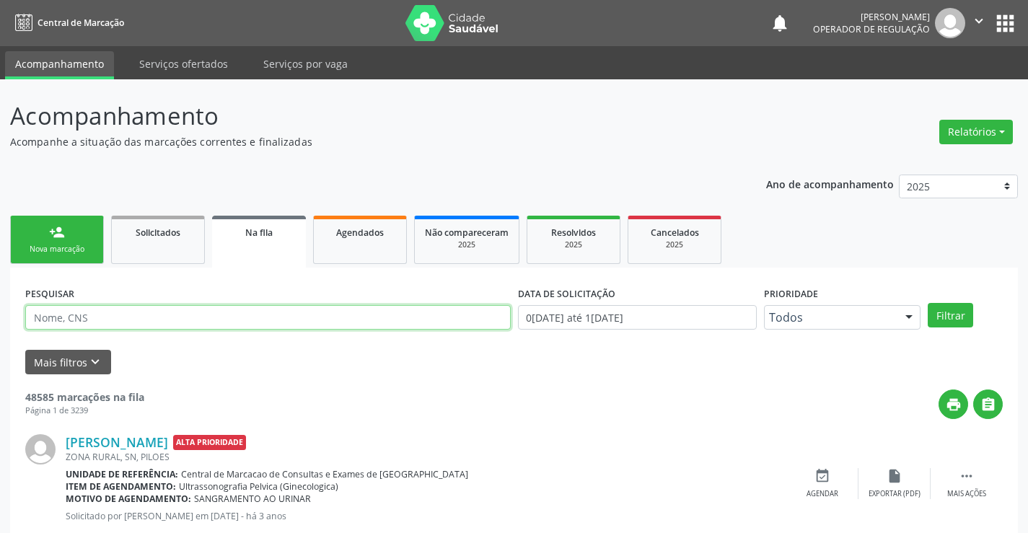
click at [73, 317] on input "text" at bounding box center [267, 317] width 485 height 25
type input "709206282970438"
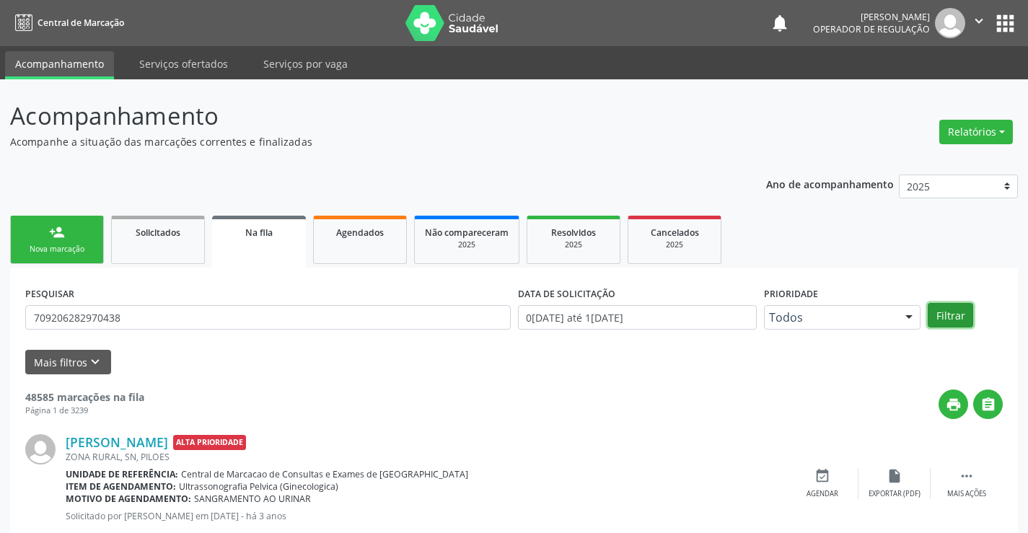
click at [945, 314] on button "Filtrar" at bounding box center [949, 315] width 45 height 25
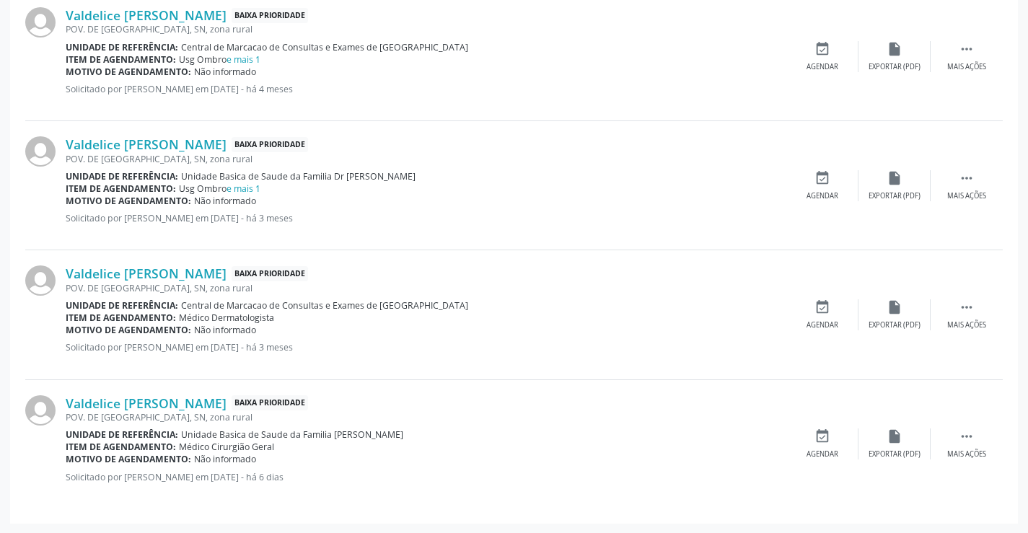
scroll to position [1087, 0]
click at [250, 187] on link "e mais 1" at bounding box center [243, 188] width 34 height 12
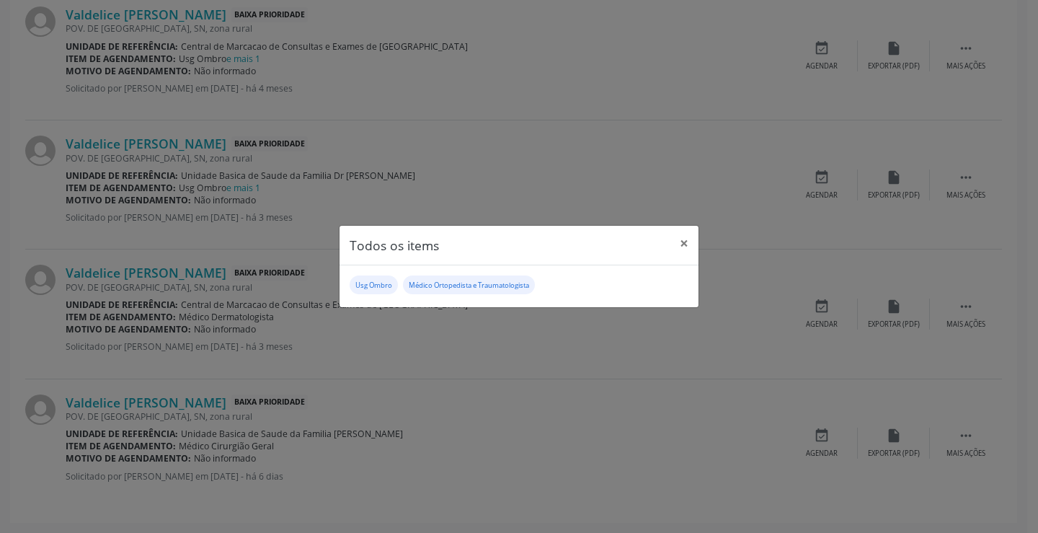
click at [494, 353] on div "Todos os items × Usg Ombro Médico Ortopedista e Traumatologista" at bounding box center [519, 266] width 1038 height 533
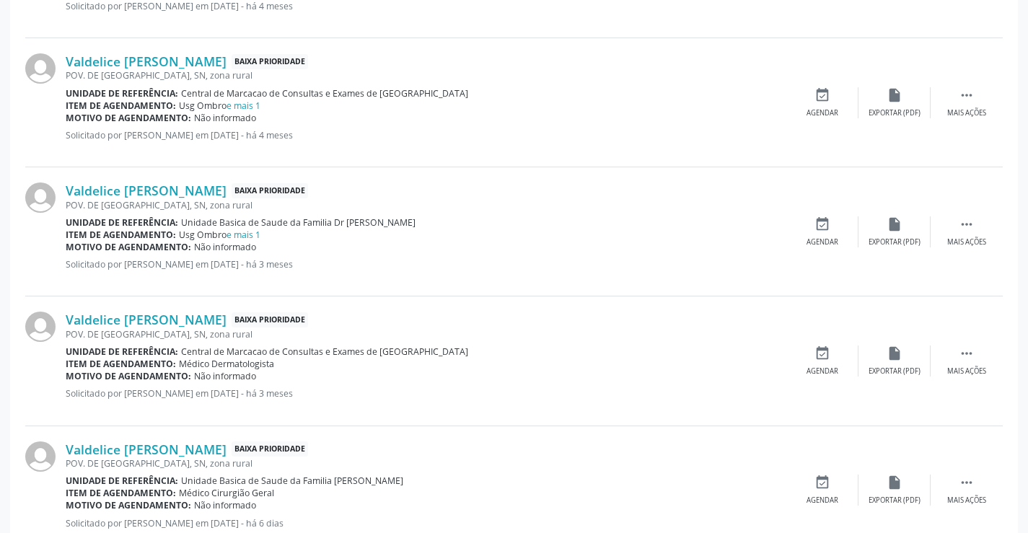
scroll to position [1015, 0]
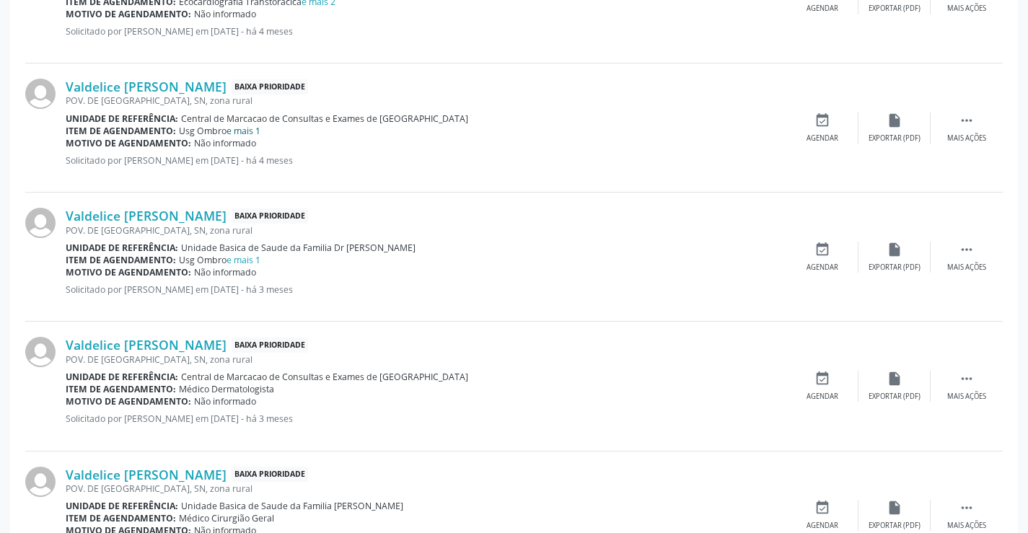
click at [244, 126] on link "e mais 1" at bounding box center [243, 131] width 34 height 12
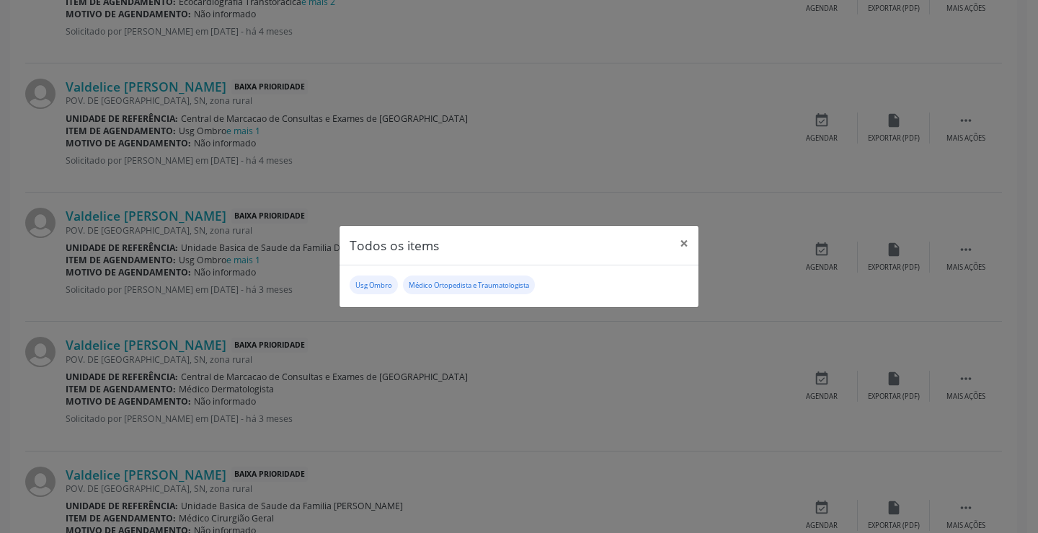
click at [525, 349] on div "Todos os items × Usg Ombro Médico Ortopedista e Traumatologista" at bounding box center [519, 266] width 1038 height 533
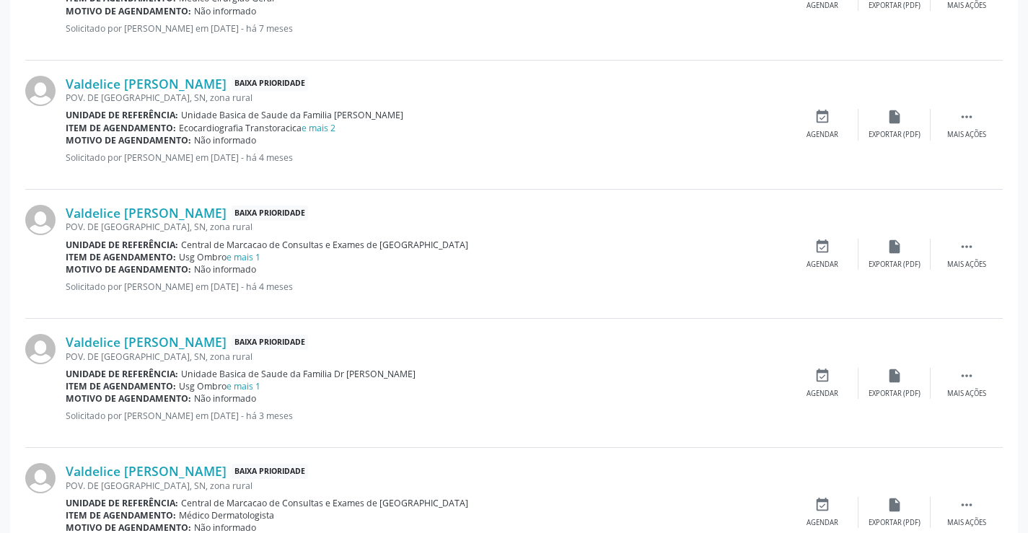
scroll to position [870, 0]
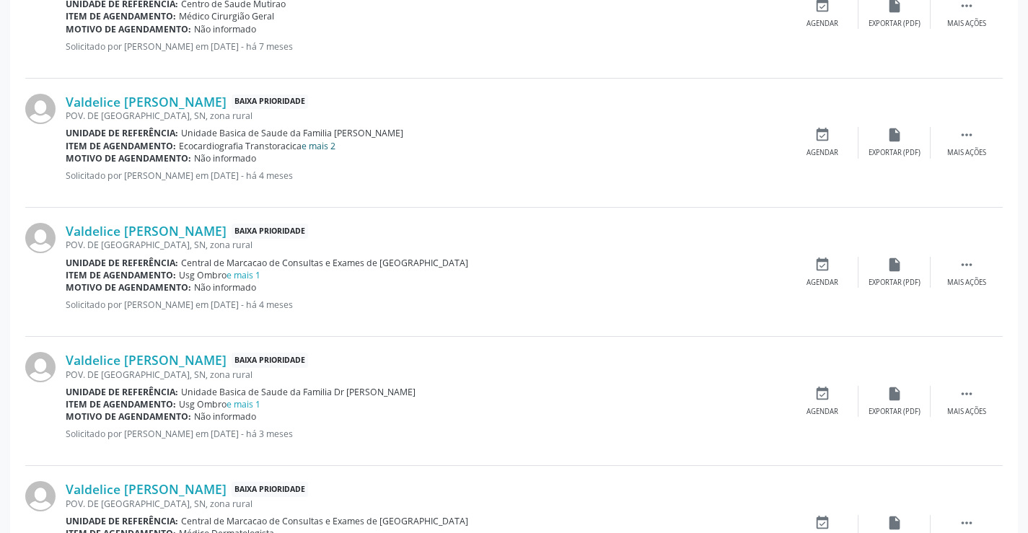
click at [319, 151] on link "e mais 2" at bounding box center [318, 146] width 34 height 12
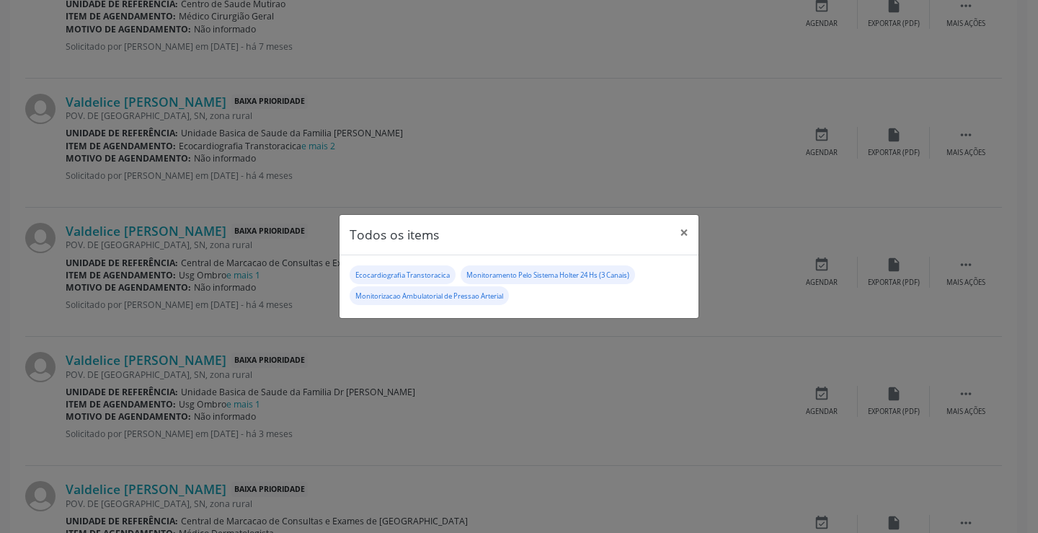
click at [444, 177] on div "Todos os items × Ecocardiografia Transtoracica Monitoramento Pelo Sistema Holte…" at bounding box center [519, 266] width 1038 height 533
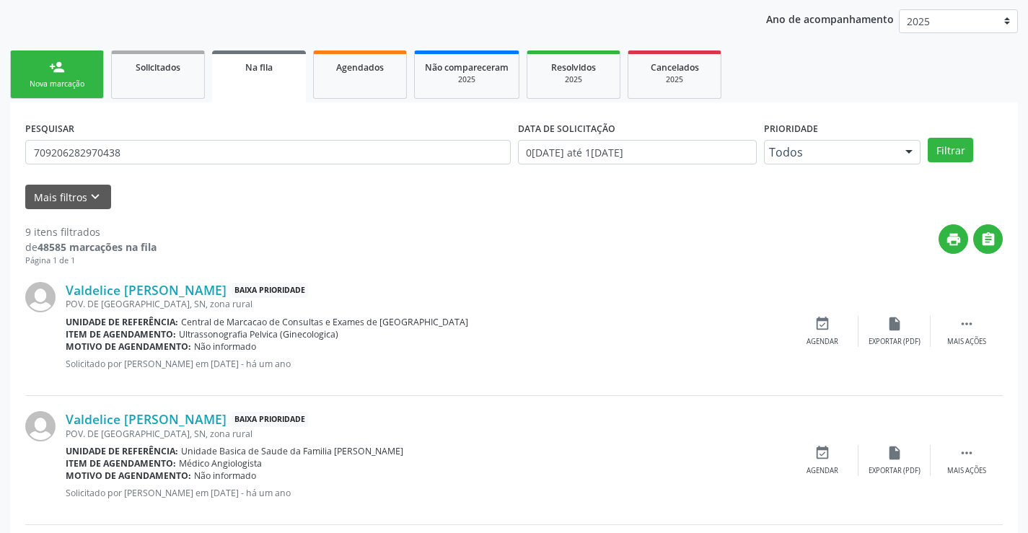
scroll to position [149, 0]
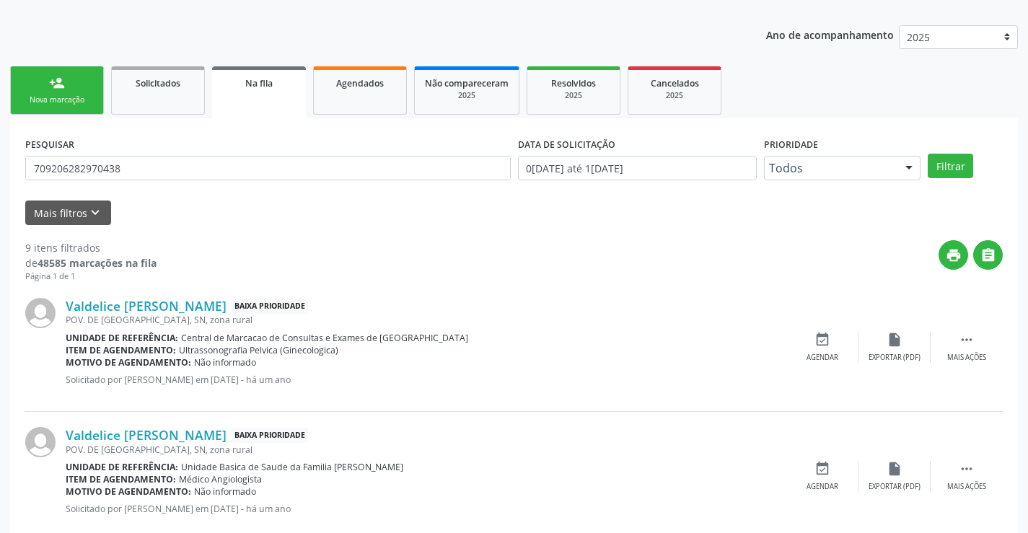
click at [59, 89] on div "person_add" at bounding box center [57, 83] width 16 height 16
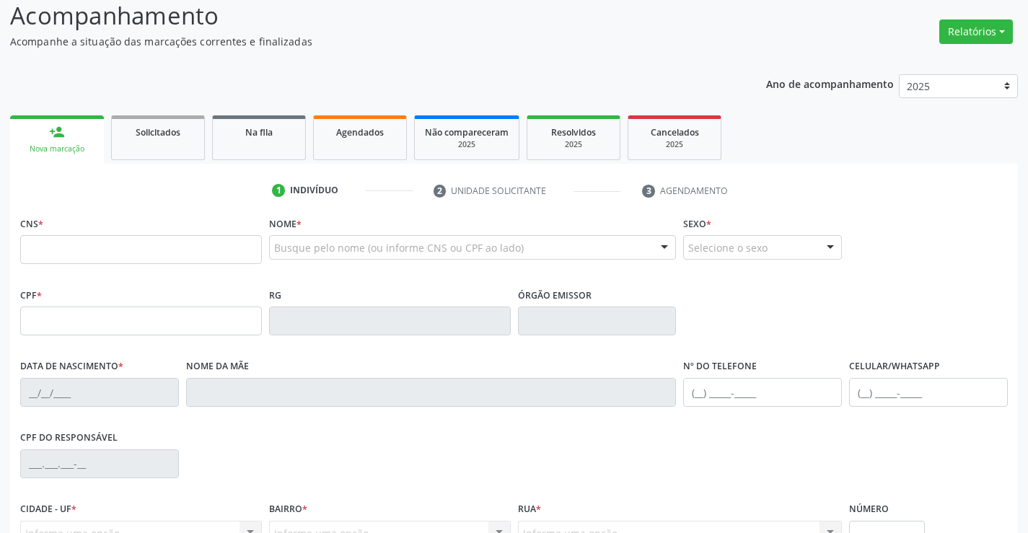
scroll to position [77, 0]
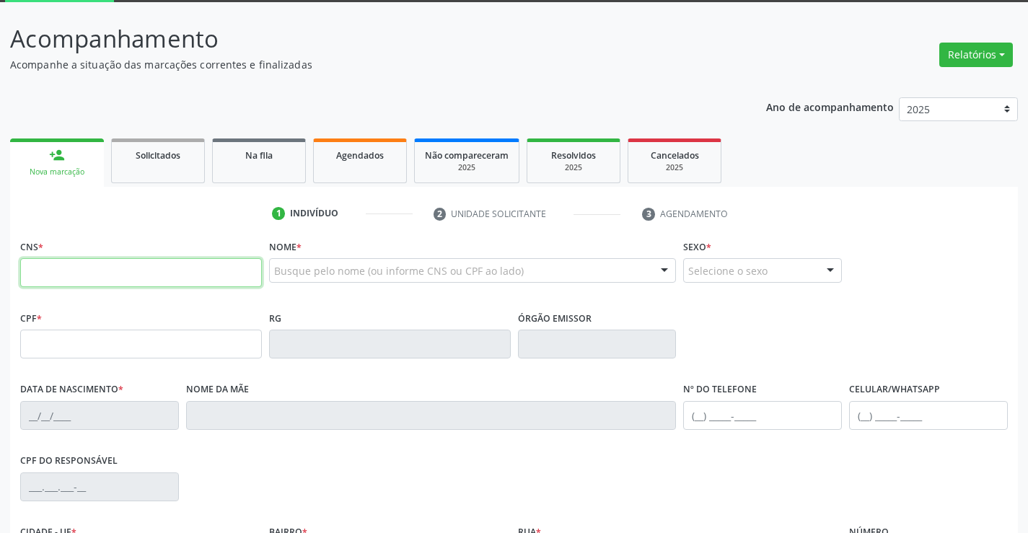
click at [85, 265] on input "text" at bounding box center [141, 272] width 242 height 29
type input "709 8060 3712 8899"
type input "27/03/1954"
type input "(74) 99198-2801"
type input "99"
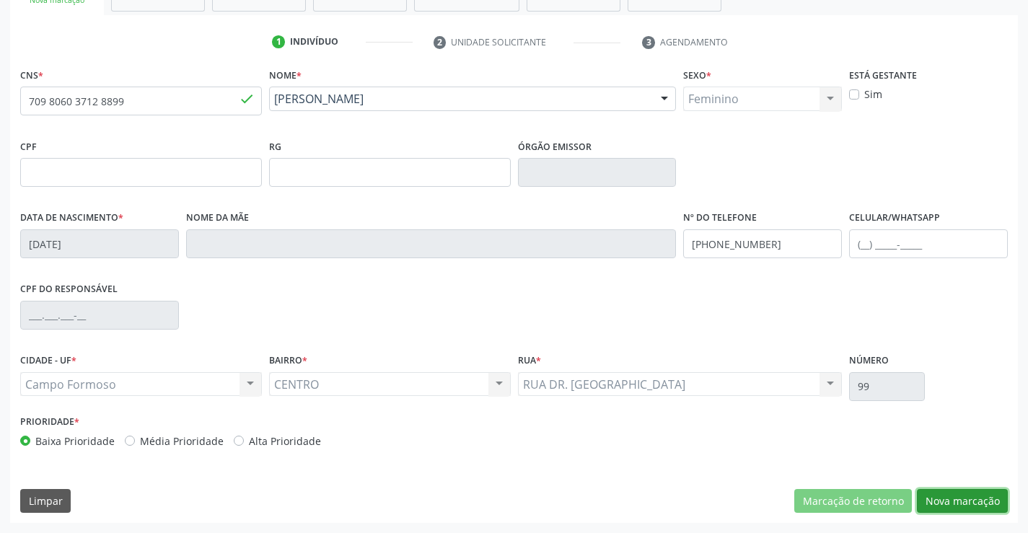
click at [955, 500] on button "Nova marcação" at bounding box center [962, 501] width 91 height 25
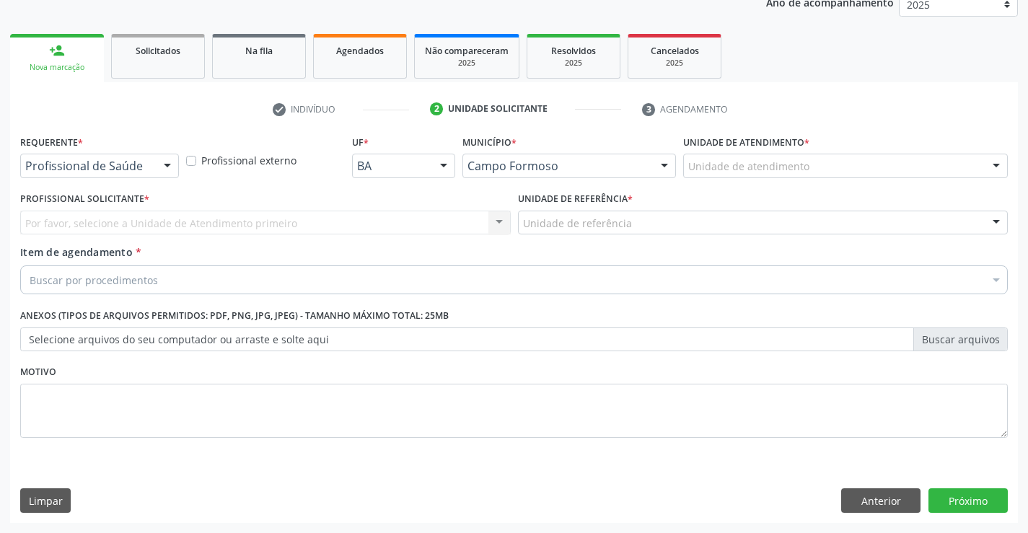
scroll to position [182, 0]
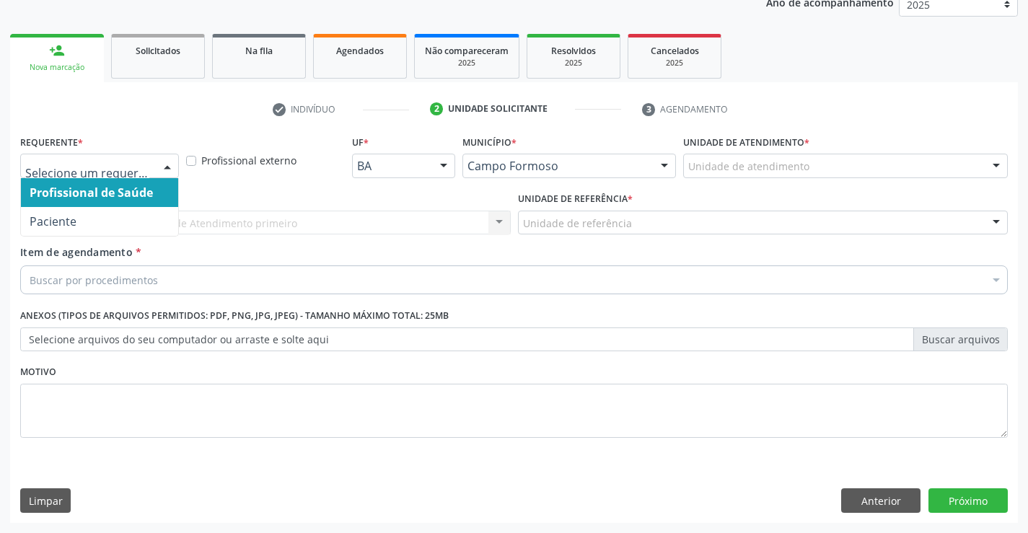
click at [87, 154] on div at bounding box center [99, 166] width 159 height 25
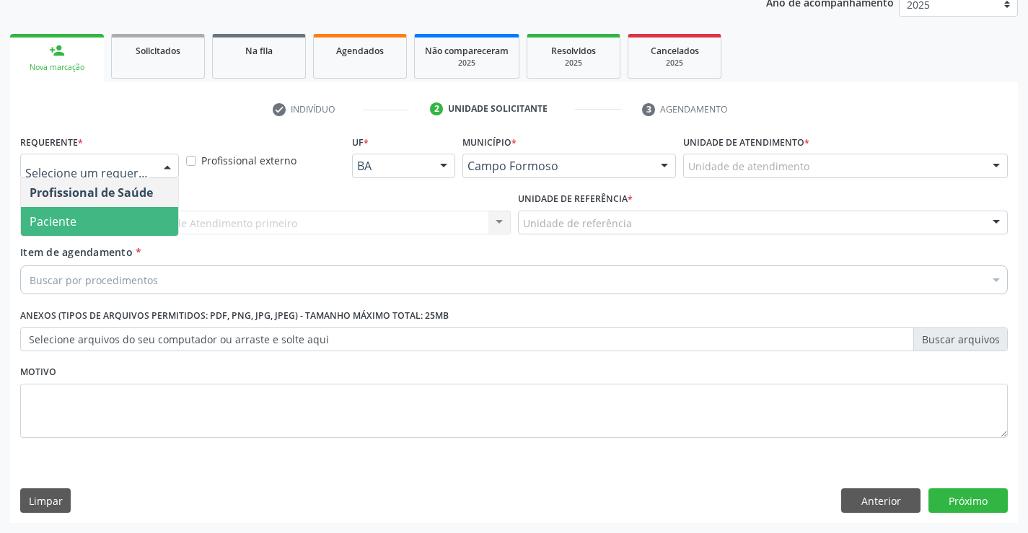
click at [76, 218] on span "Paciente" at bounding box center [99, 221] width 157 height 29
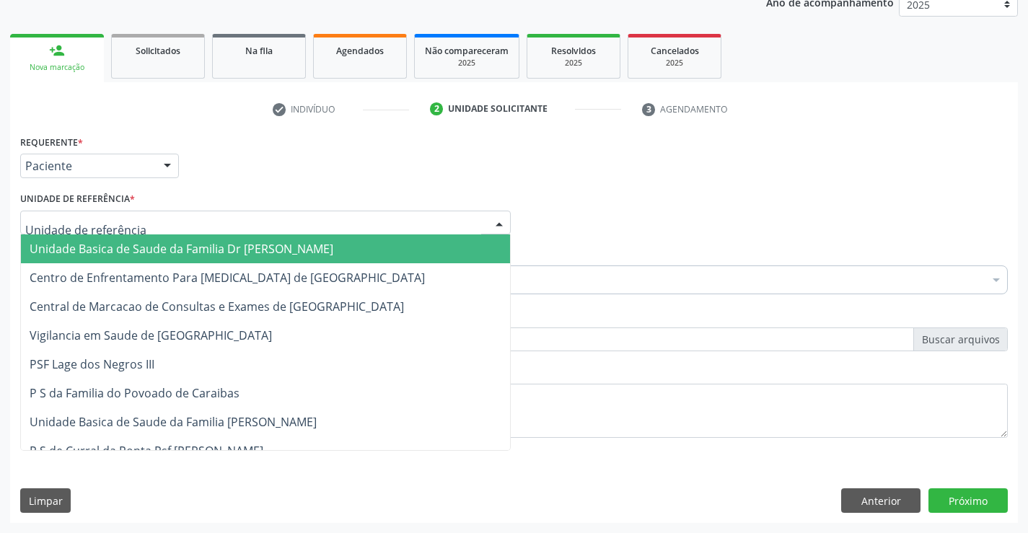
click at [123, 241] on span "Unidade Basica de Saude da Familia Dr [PERSON_NAME]" at bounding box center [182, 249] width 304 height 16
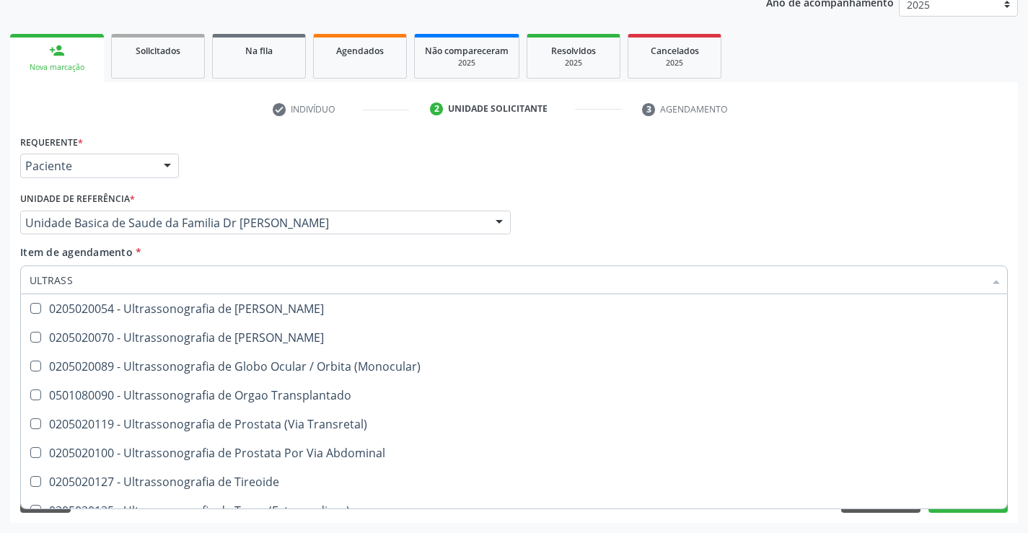
scroll to position [449, 0]
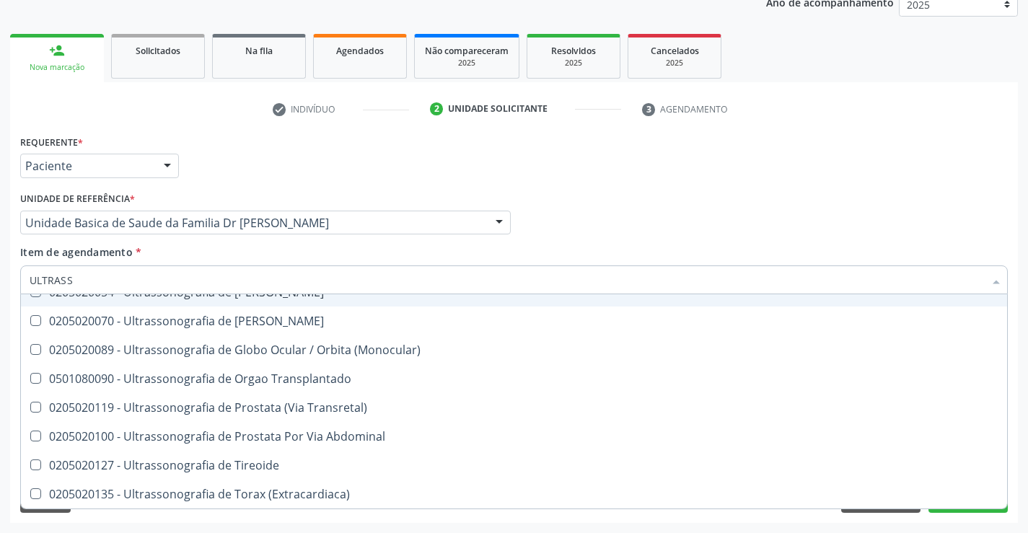
click at [174, 267] on input "ULTRASS" at bounding box center [507, 279] width 954 height 29
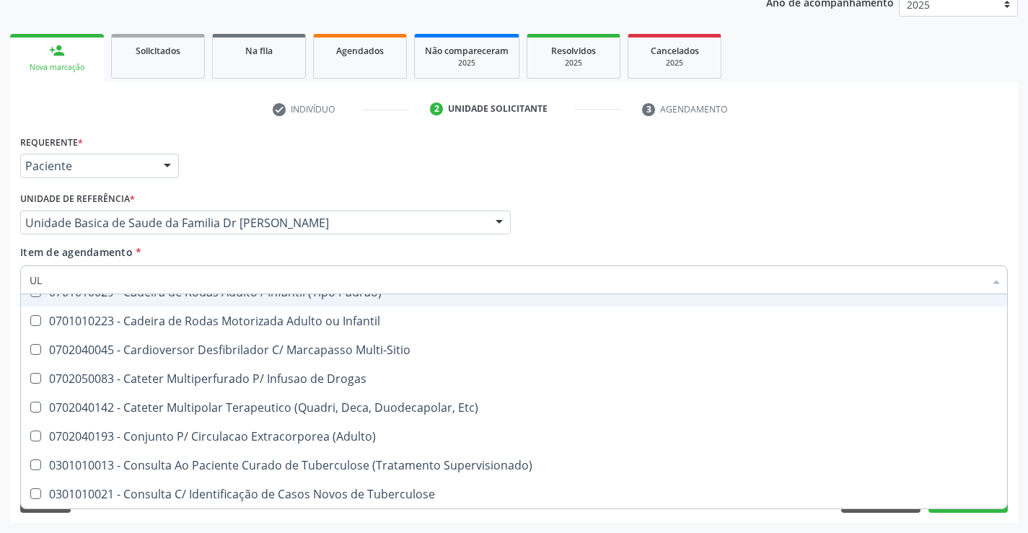
type input "U"
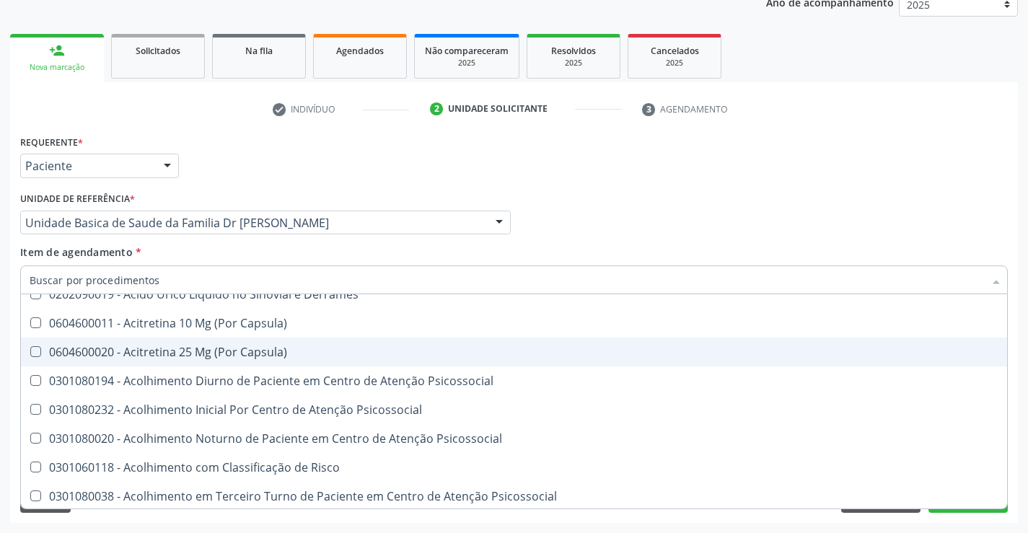
scroll to position [509, 0]
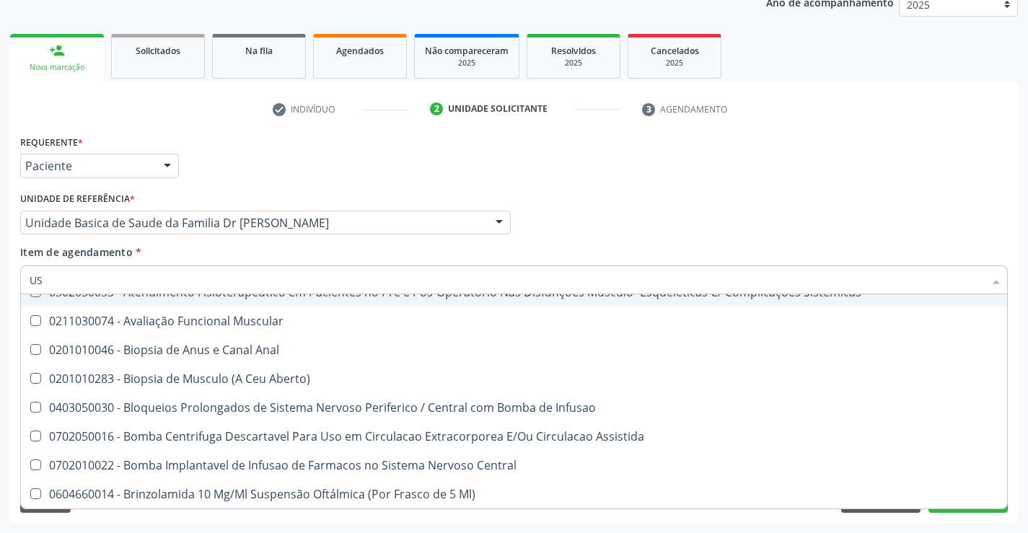
type input "USG"
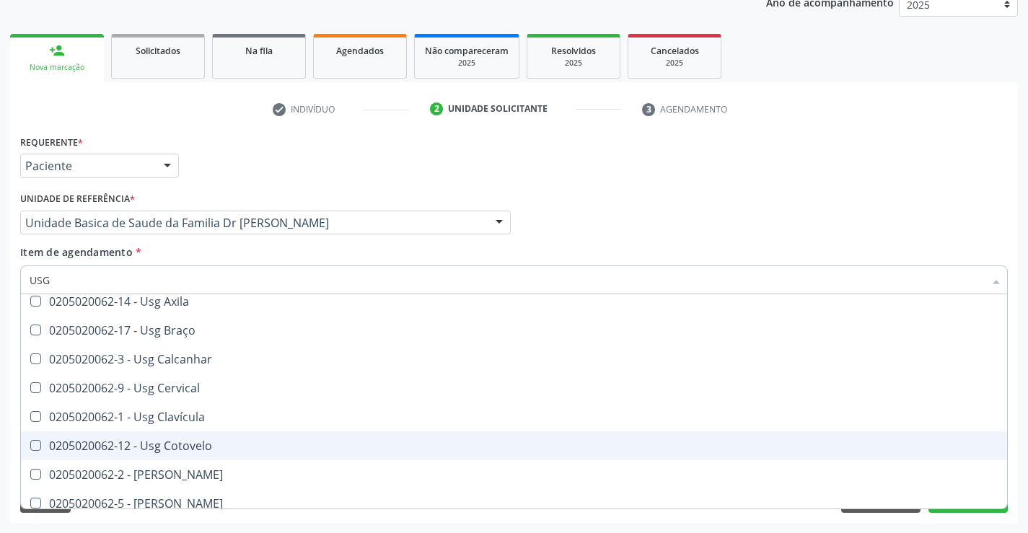
scroll to position [0, 0]
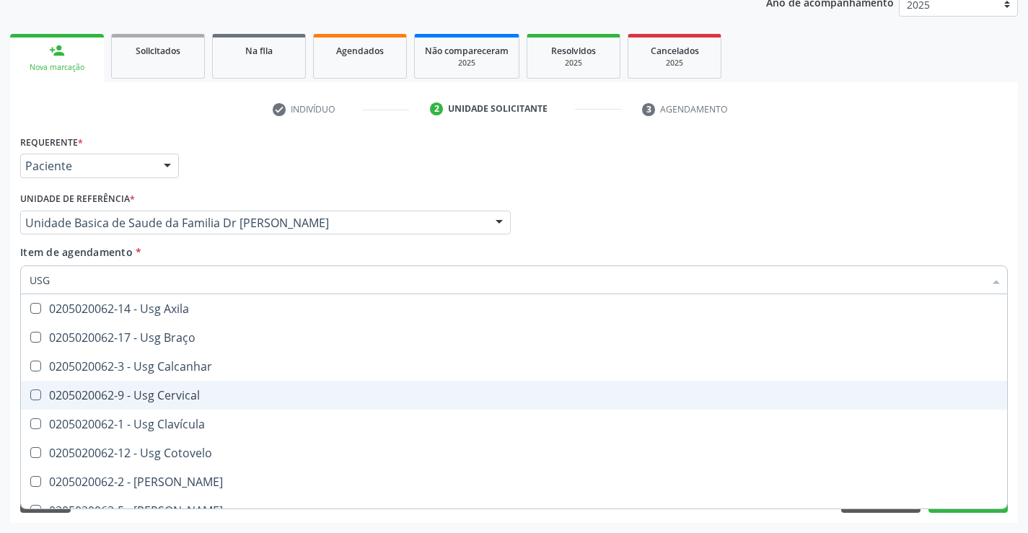
click at [200, 395] on div "0205020062-9 - Usg Cervical" at bounding box center [514, 395] width 968 height 12
checkbox Cervical "true"
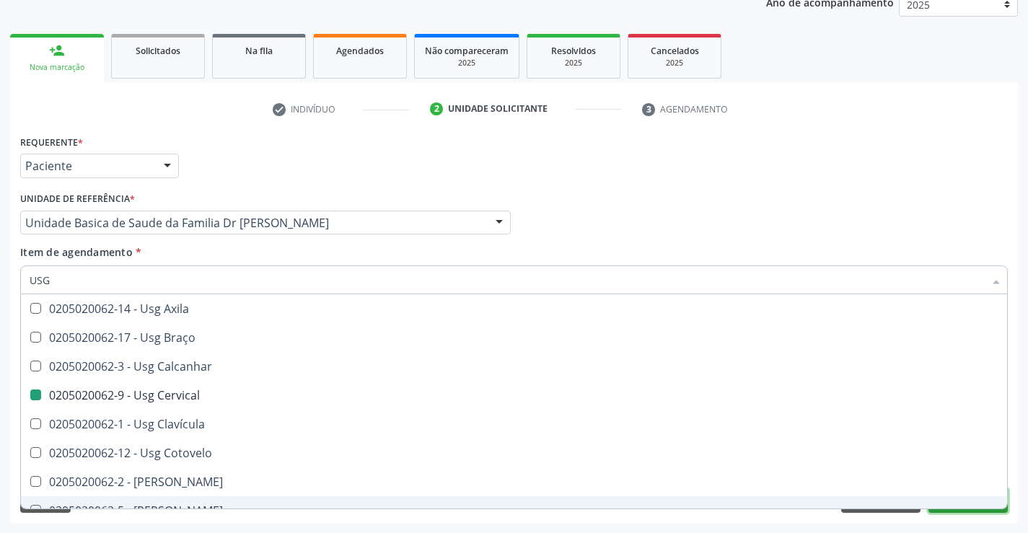
click at [974, 511] on button "Próximo" at bounding box center [967, 500] width 79 height 25
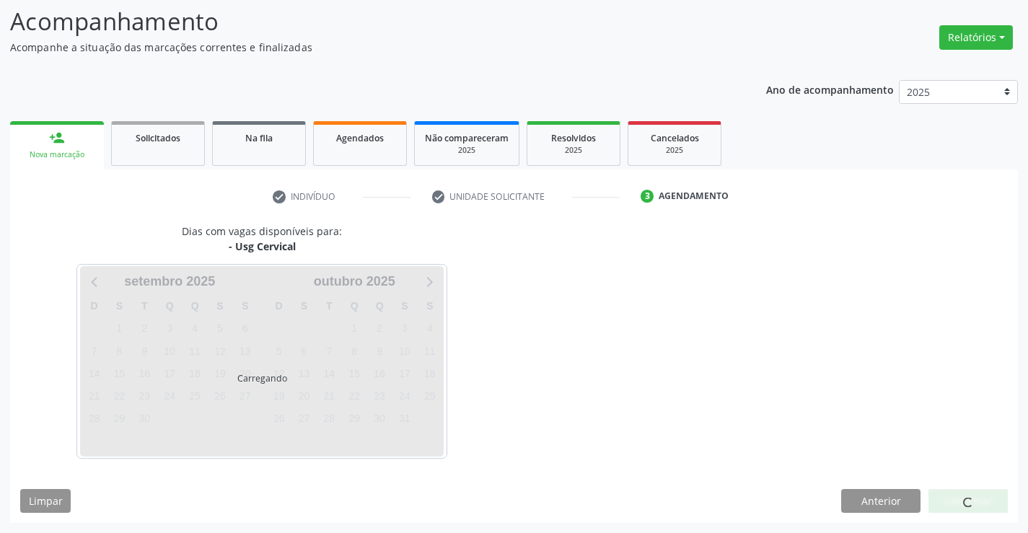
scroll to position [94, 0]
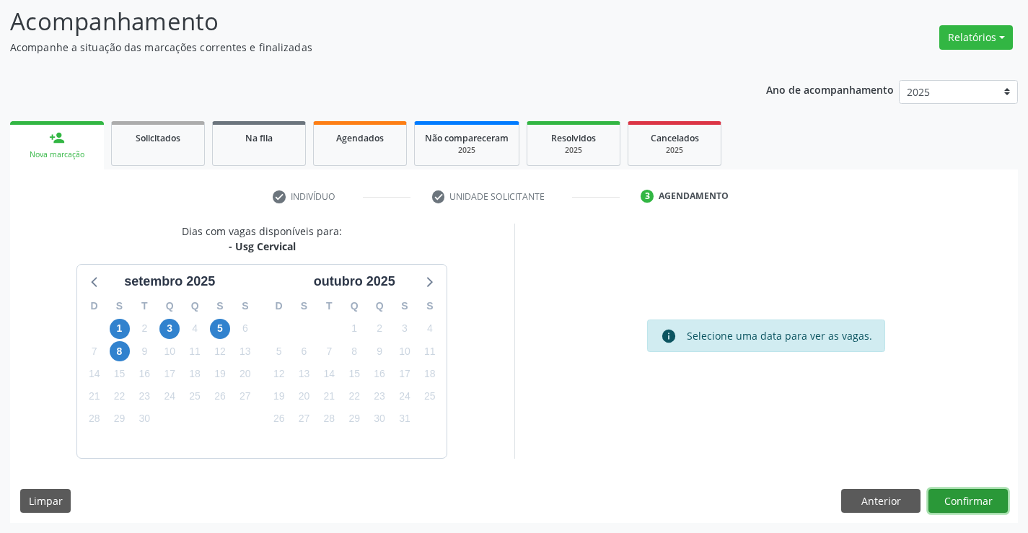
click at [957, 501] on button "Confirmar" at bounding box center [967, 501] width 79 height 25
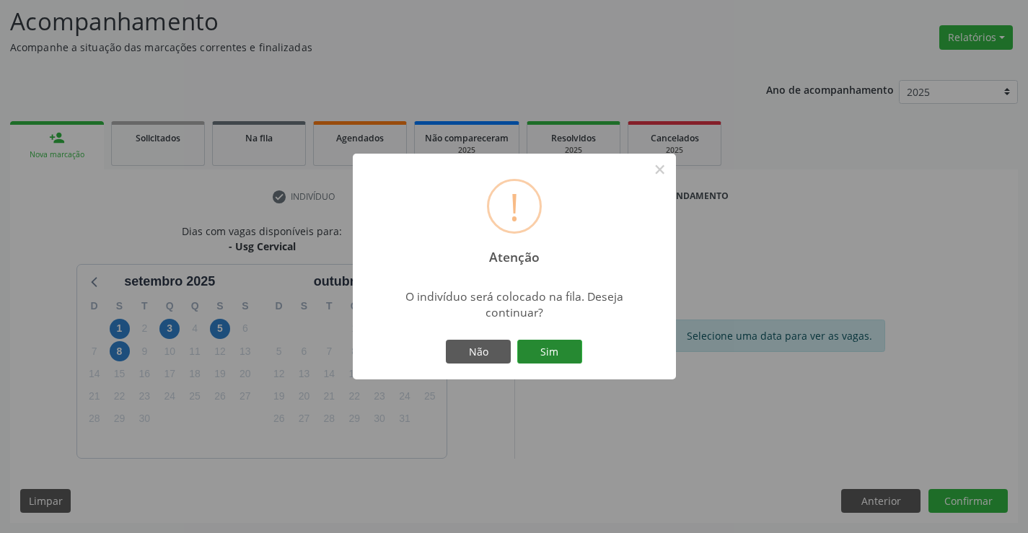
click at [572, 355] on button "Sim" at bounding box center [549, 352] width 65 height 25
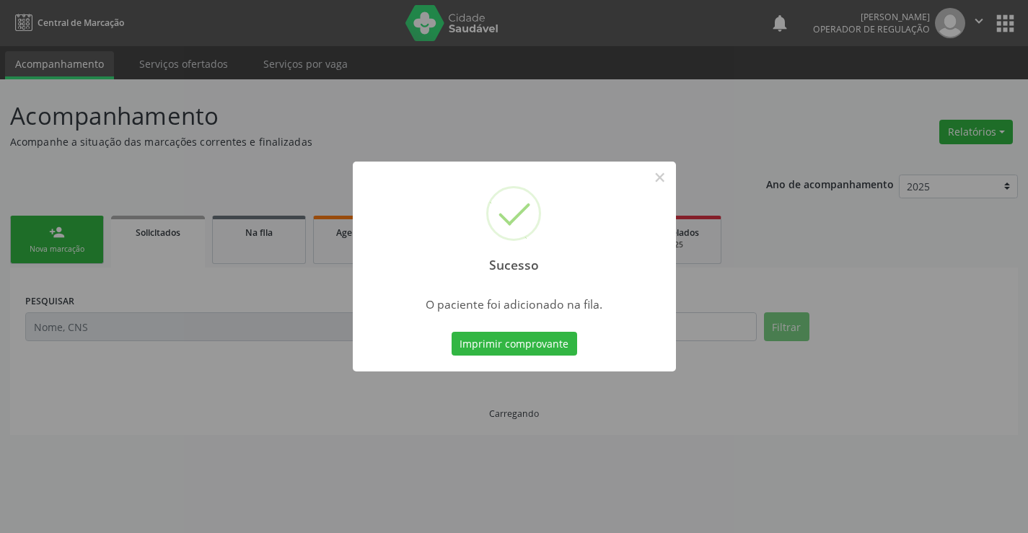
scroll to position [0, 0]
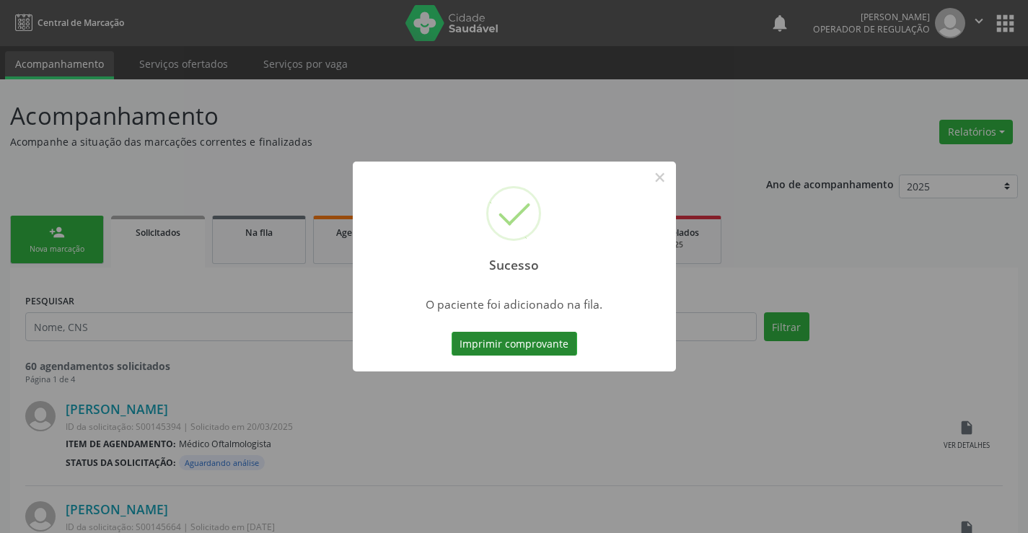
click at [569, 343] on button "Imprimir comprovante" at bounding box center [513, 344] width 125 height 25
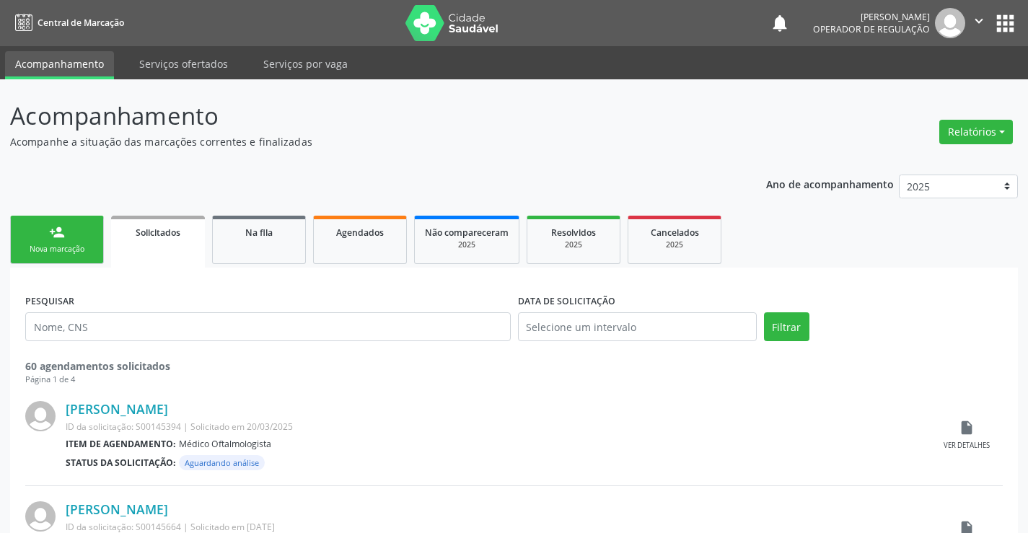
click at [65, 230] on link "person_add Nova marcação" at bounding box center [57, 240] width 94 height 48
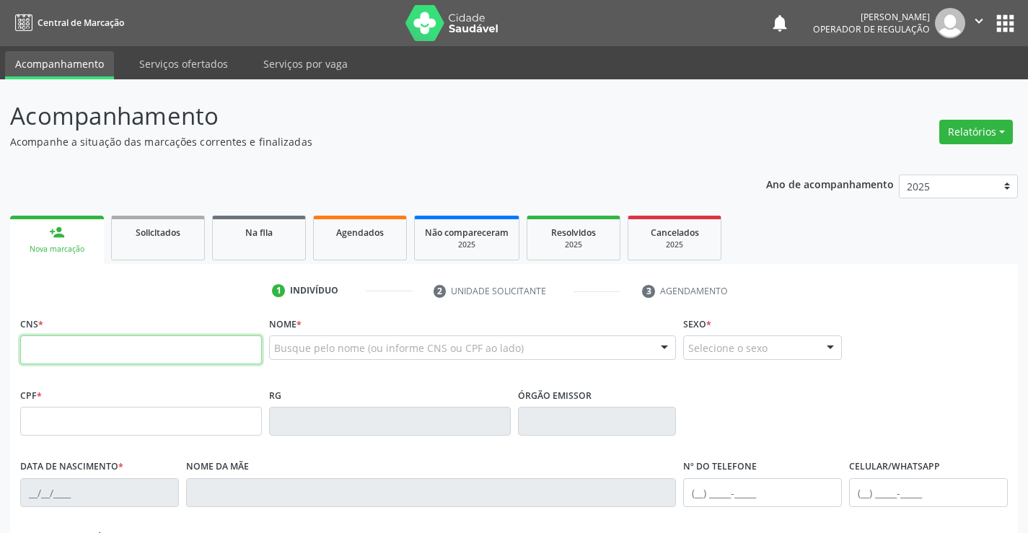
click at [86, 348] on input "text" at bounding box center [141, 349] width 242 height 29
type input "704 4013 5551 4510"
type input "1482791714"
type input "18/06/1985"
type input "Cicera dos Santos Vieira"
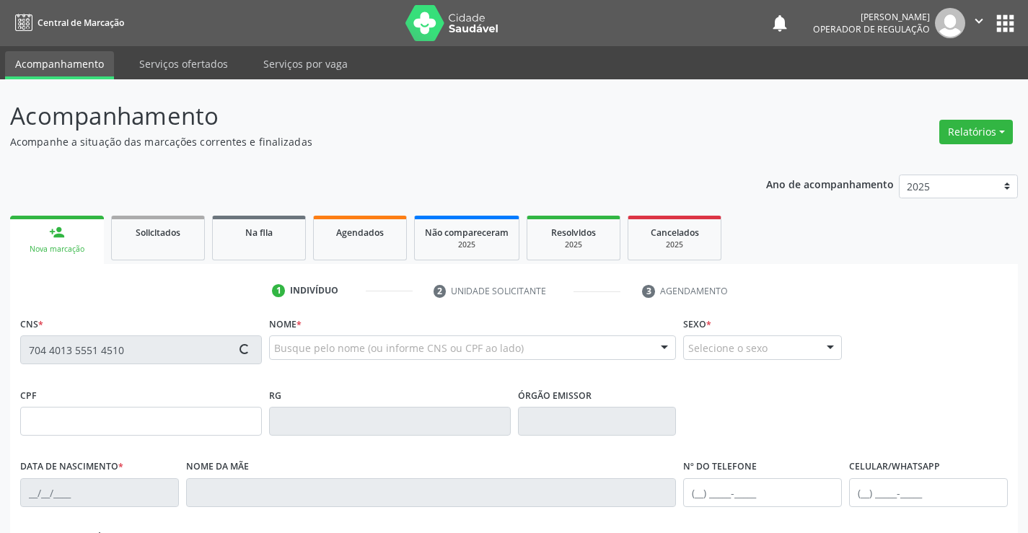
type input "(74) 9137-2217"
type input "078.366.695-05"
type input "S/N"
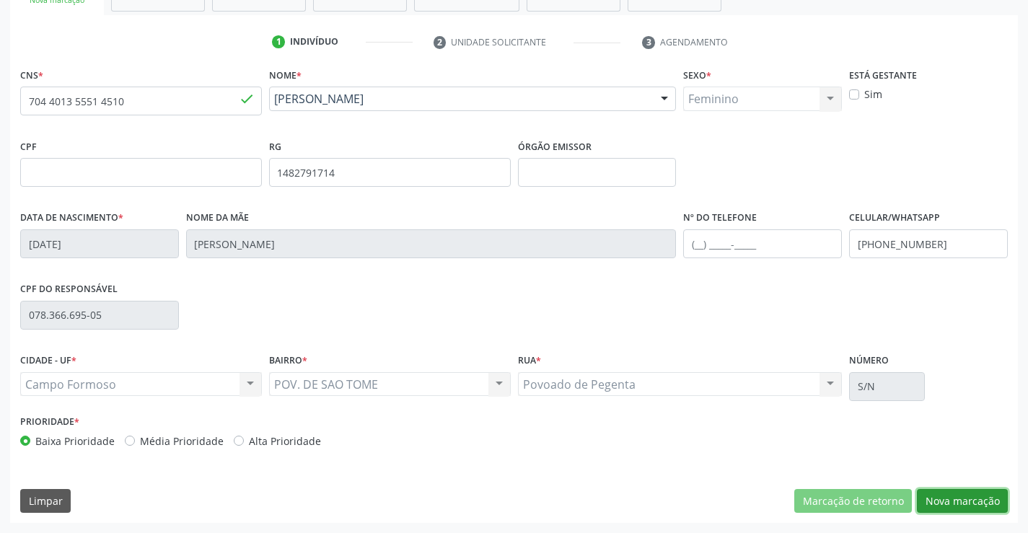
click at [974, 500] on button "Nova marcação" at bounding box center [962, 501] width 91 height 25
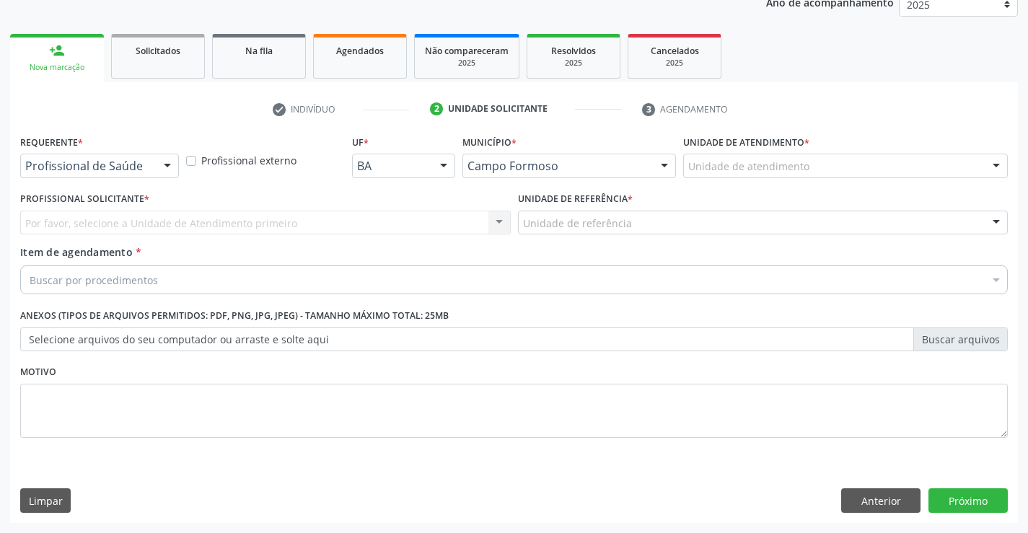
scroll to position [182, 0]
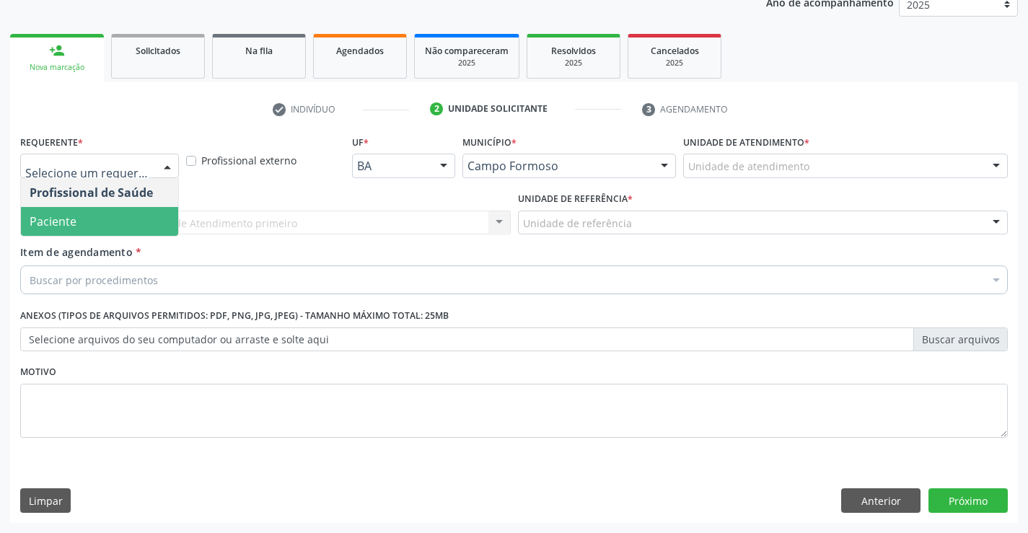
click at [69, 221] on span "Paciente" at bounding box center [53, 221] width 47 height 16
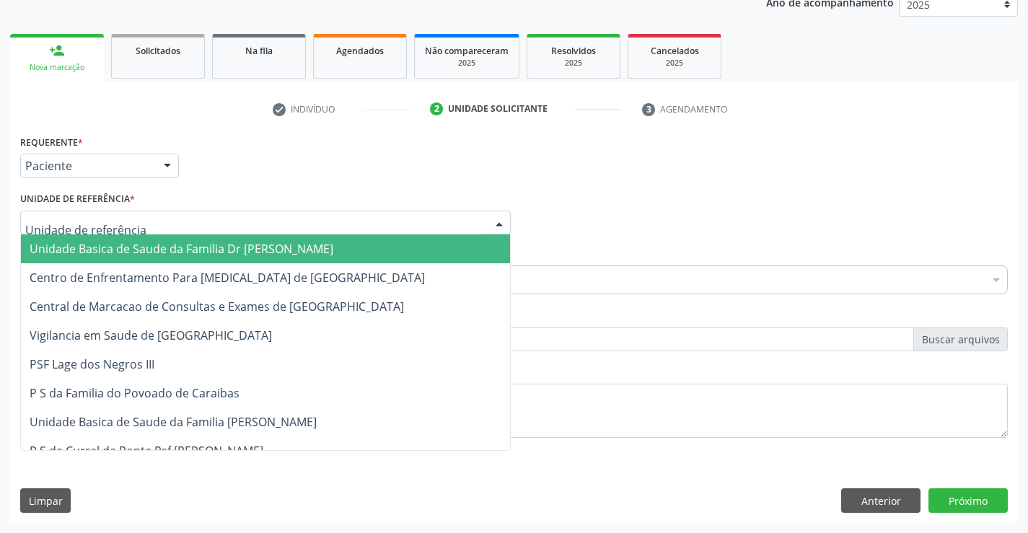
click at [92, 212] on div at bounding box center [265, 223] width 490 height 25
click at [94, 235] on span "Unidade Basica de Saude da Familia Dr [PERSON_NAME]" at bounding box center [265, 248] width 489 height 29
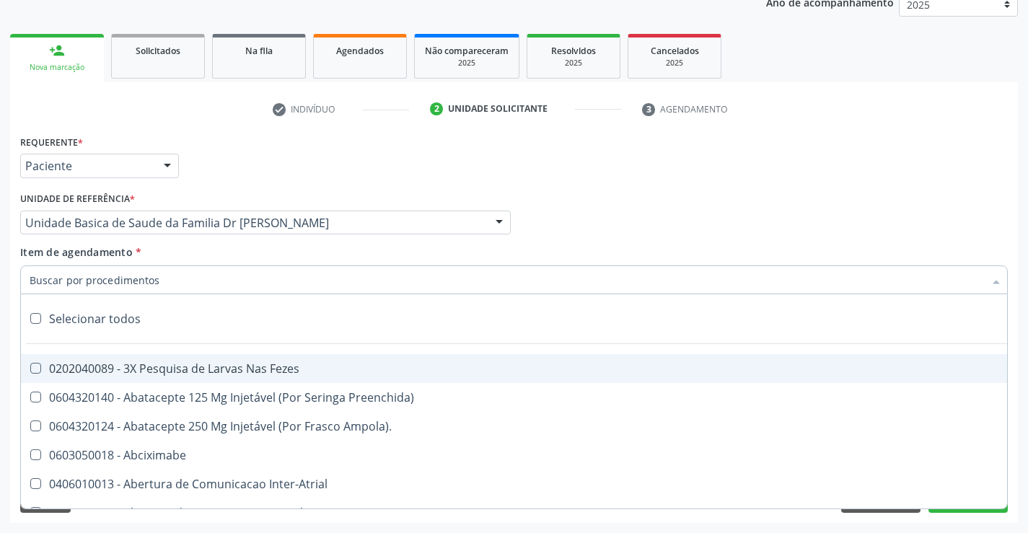
click at [72, 276] on input "Item de agendamento *" at bounding box center [507, 279] width 954 height 29
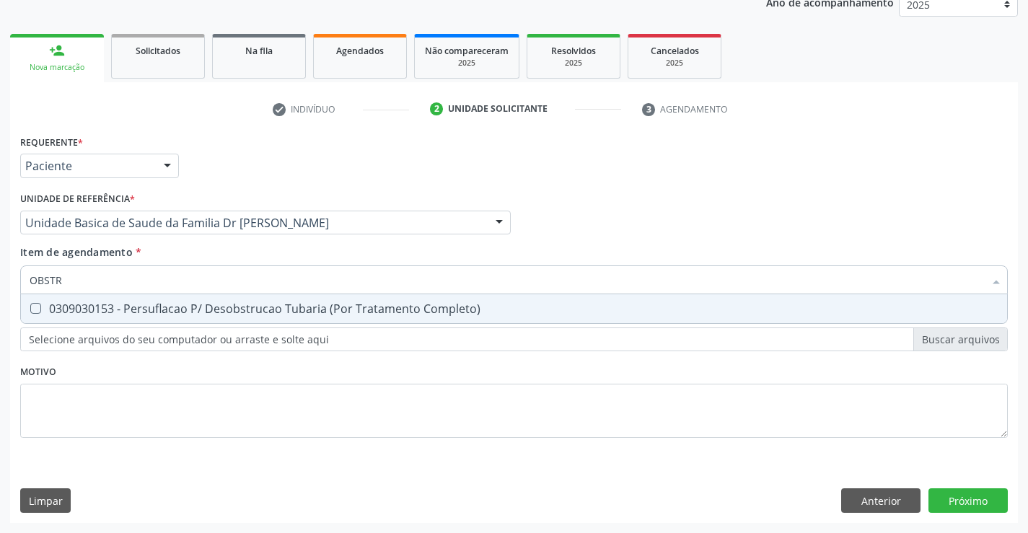
type input "OBST"
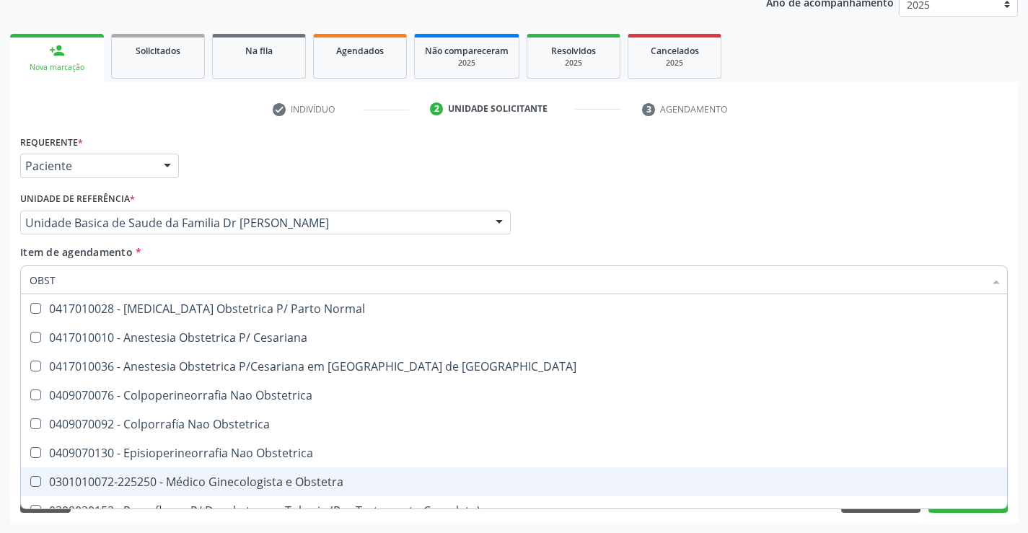
click at [348, 485] on div "0301010072-225250 - Médico Ginecologista e Obstetra" at bounding box center [514, 482] width 968 height 12
checkbox Obstetra "true"
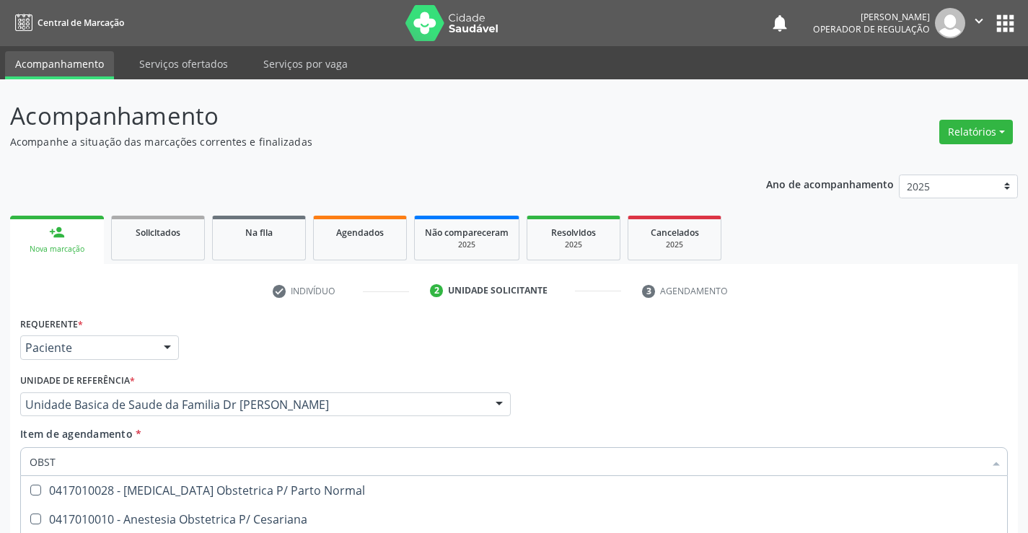
scroll to position [182, 0]
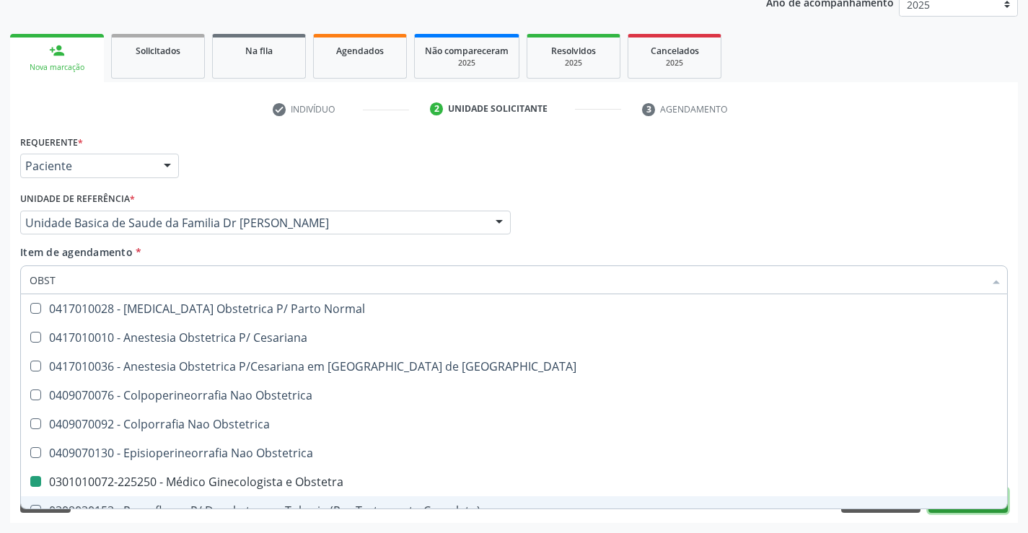
click at [971, 510] on button "Próximo" at bounding box center [967, 500] width 79 height 25
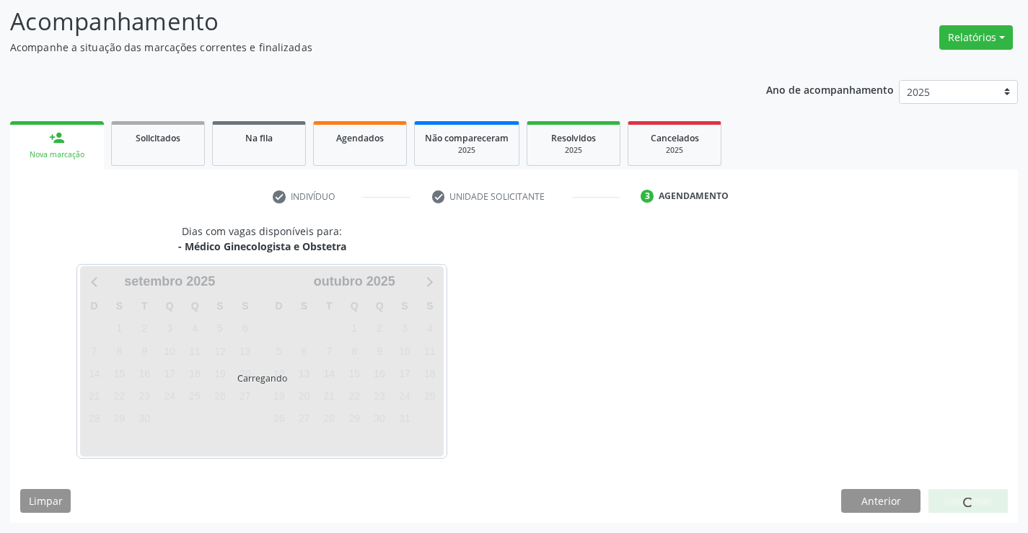
scroll to position [94, 0]
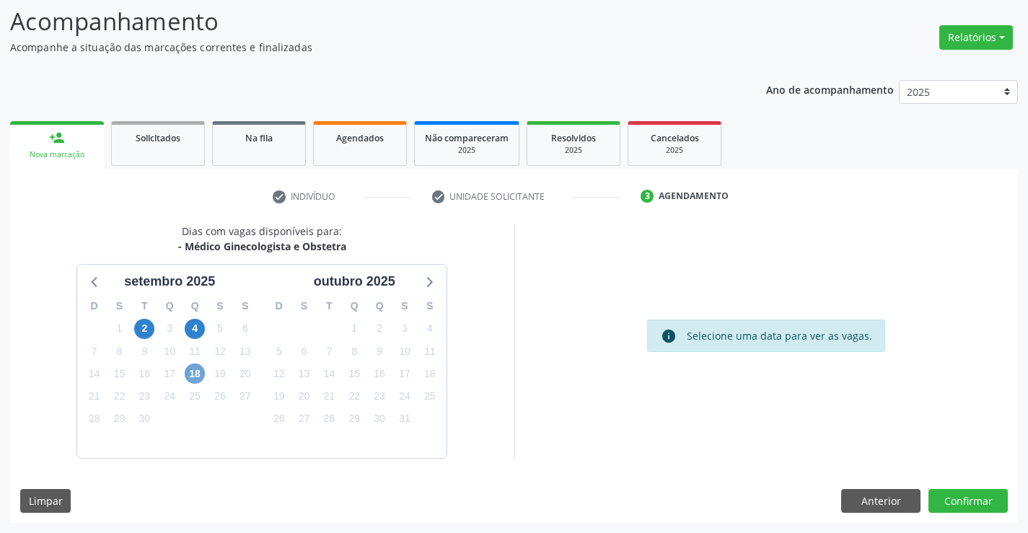
click at [193, 374] on span "18" at bounding box center [195, 373] width 20 height 20
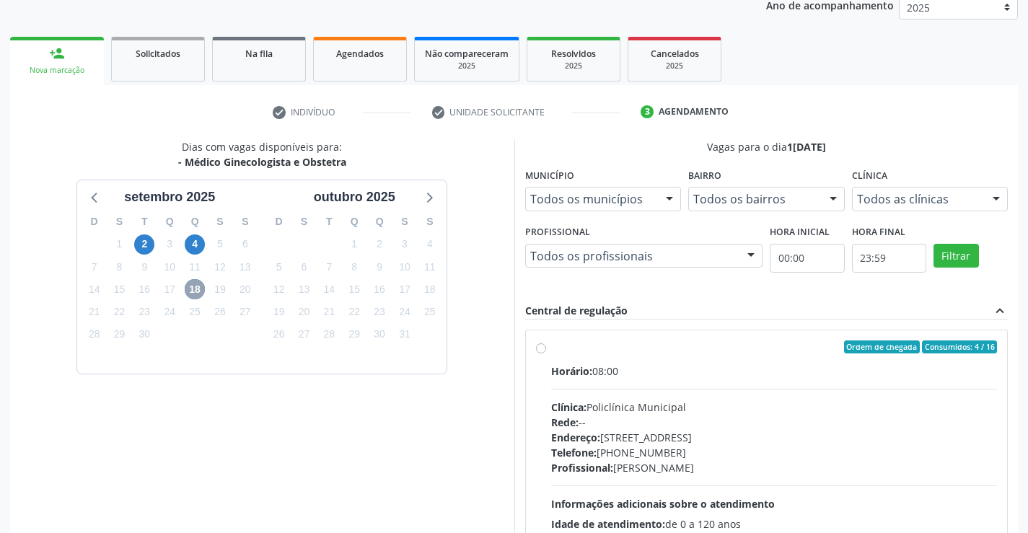
scroll to position [327, 0]
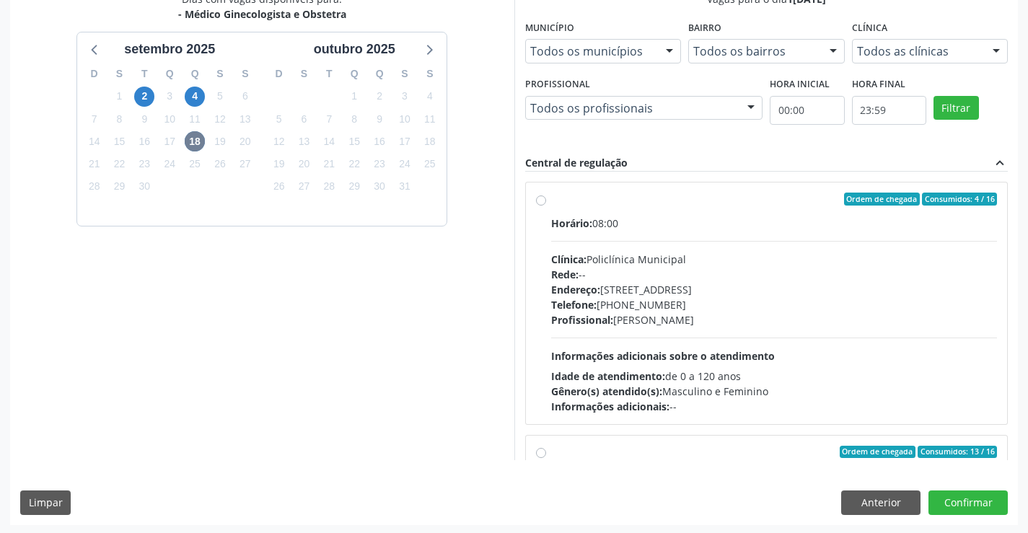
click at [551, 200] on label "Ordem de chegada Consumidos: 4 / 16 Horário: 08:00 Clínica: Policlínica Municip…" at bounding box center [774, 303] width 446 height 221
click at [542, 200] on input "Ordem de chegada Consumidos: 4 / 16 Horário: 08:00 Clínica: Policlínica Municip…" at bounding box center [541, 199] width 10 height 13
radio input "true"
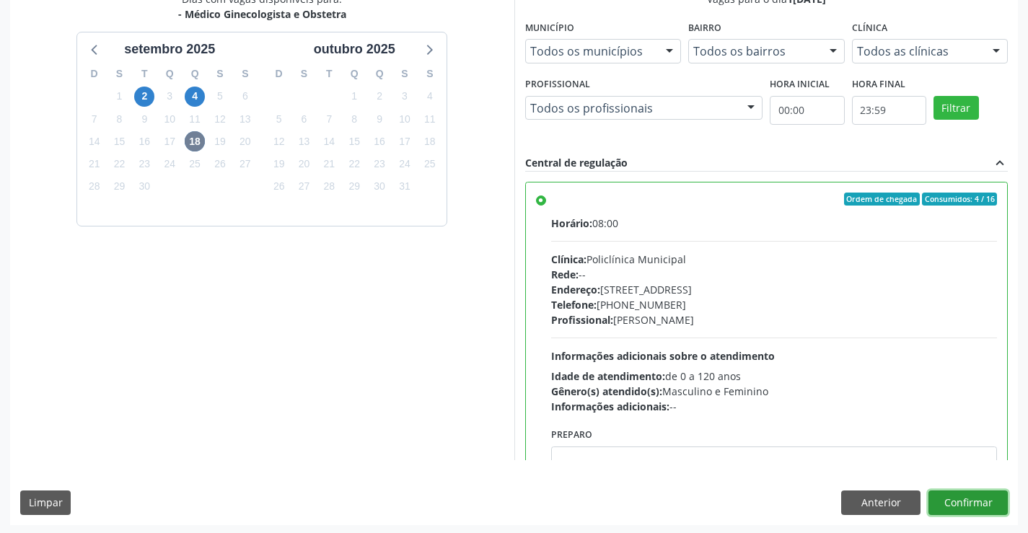
click at [972, 501] on button "Confirmar" at bounding box center [967, 502] width 79 height 25
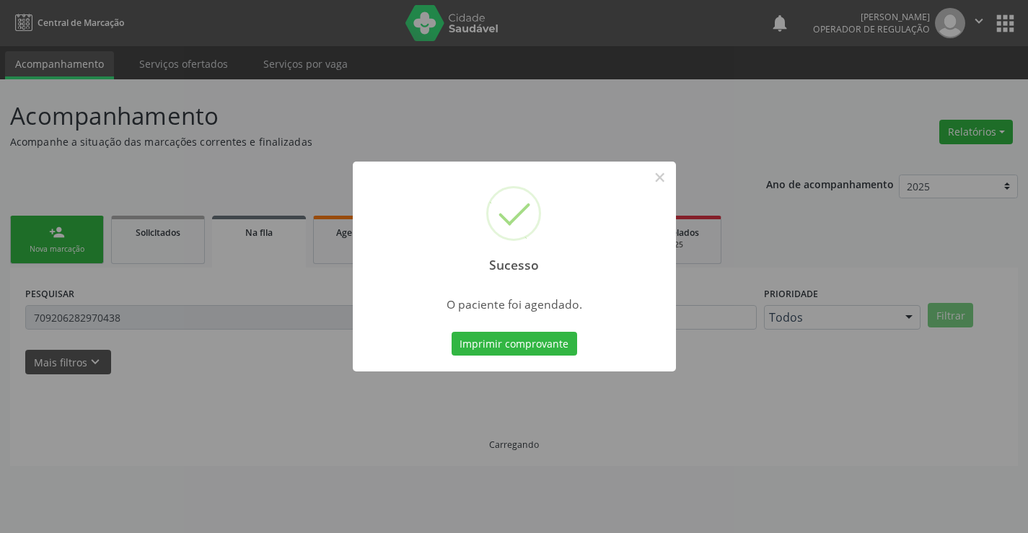
scroll to position [0, 0]
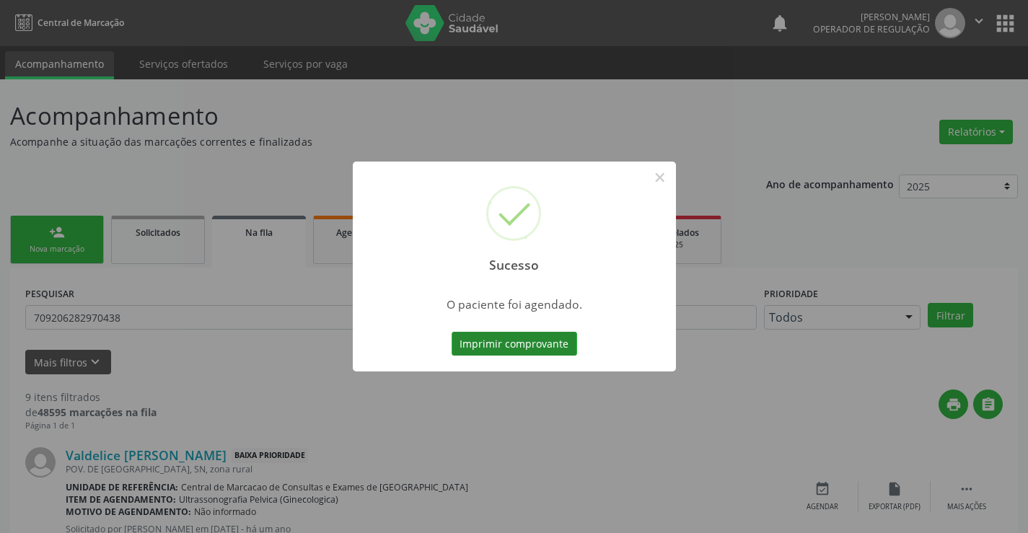
click at [520, 336] on button "Imprimir comprovante" at bounding box center [513, 344] width 125 height 25
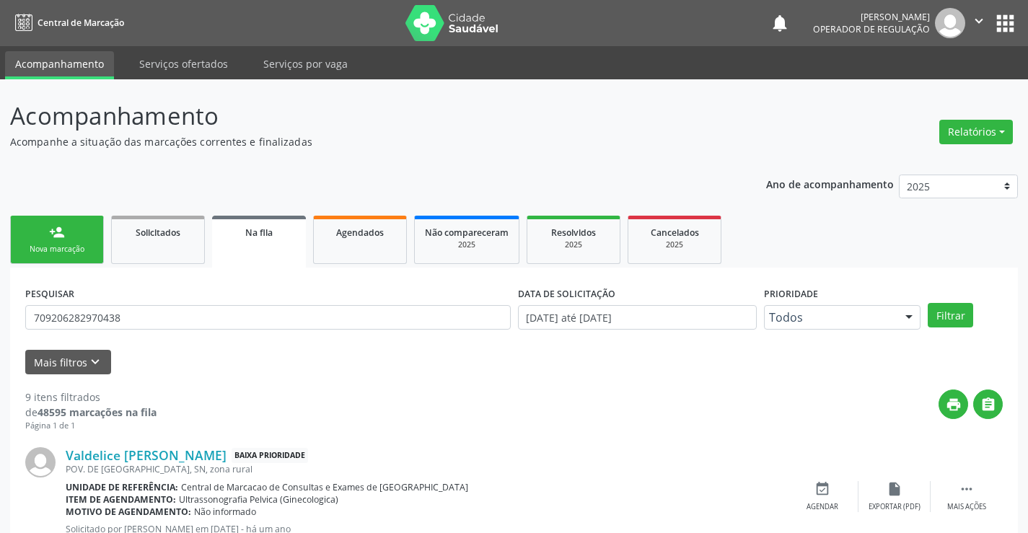
click at [65, 234] on link "person_add Nova marcação" at bounding box center [57, 240] width 94 height 48
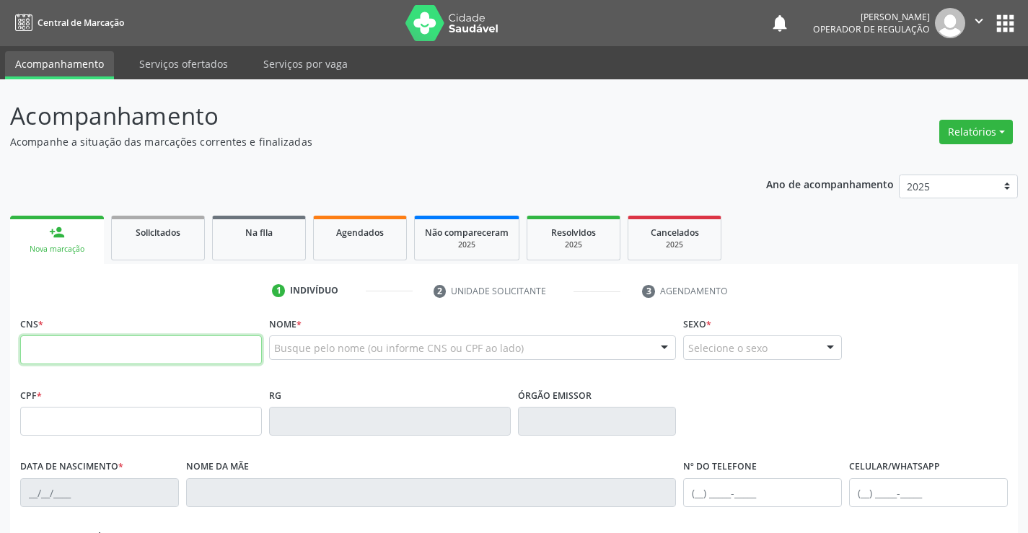
click at [71, 344] on input "text" at bounding box center [141, 349] width 242 height 29
type input "702 0093 6460 0488"
type input "[DATE]"
type input "S/N"
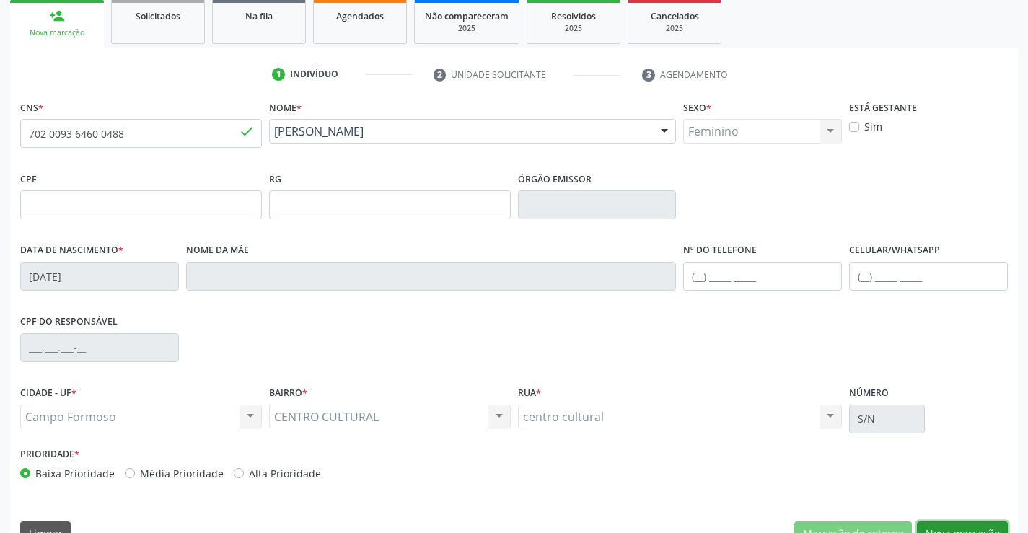
click at [960, 522] on button "Nova marcação" at bounding box center [962, 533] width 91 height 25
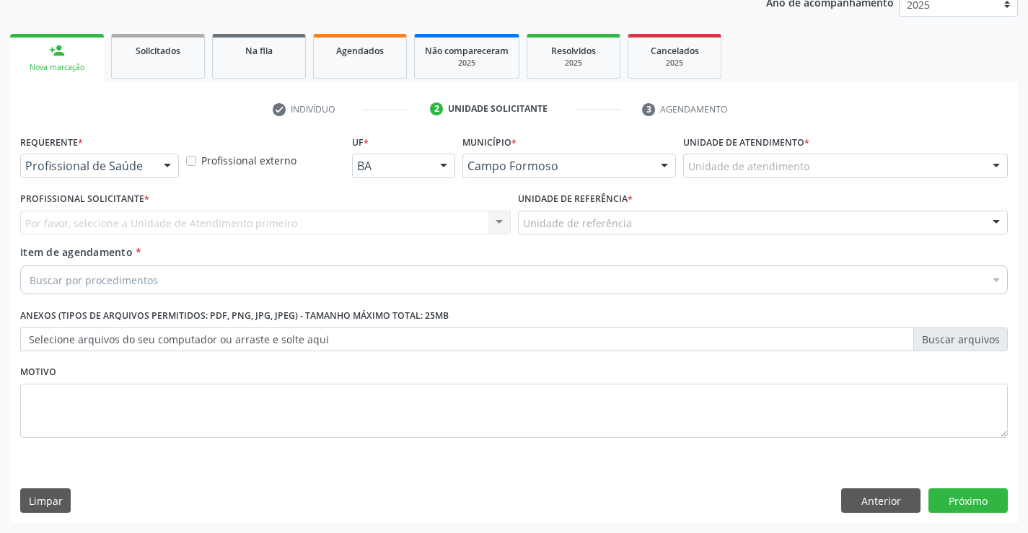
scroll to position [182, 0]
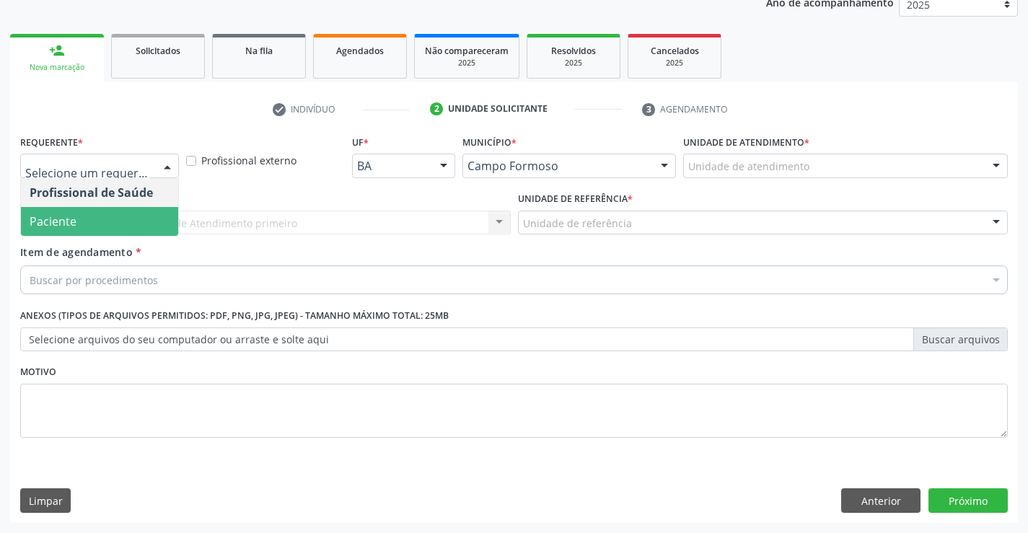
click at [87, 218] on span "Paciente" at bounding box center [99, 221] width 157 height 29
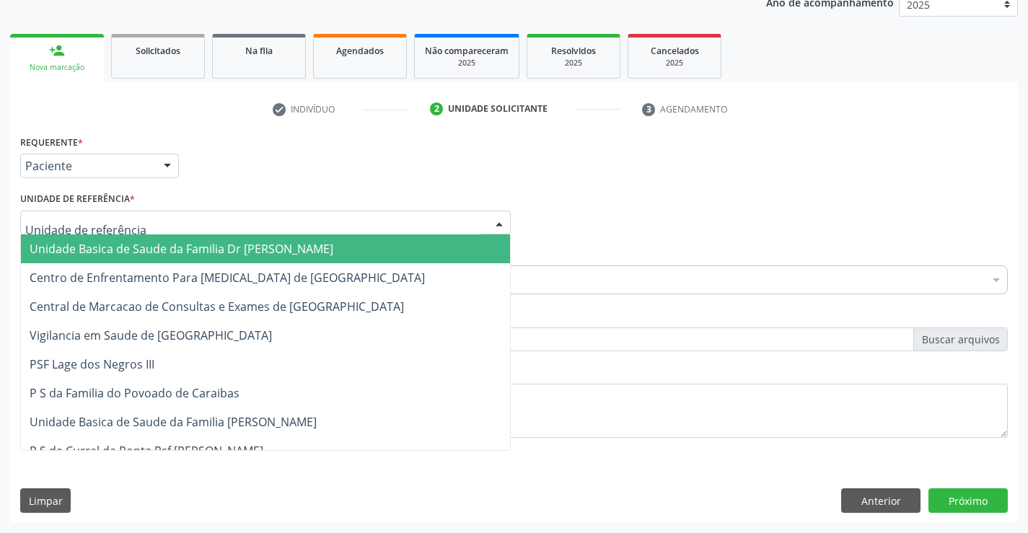
click at [104, 255] on span "Unidade Basica de Saude da Familia Dr [PERSON_NAME]" at bounding box center [182, 249] width 304 height 16
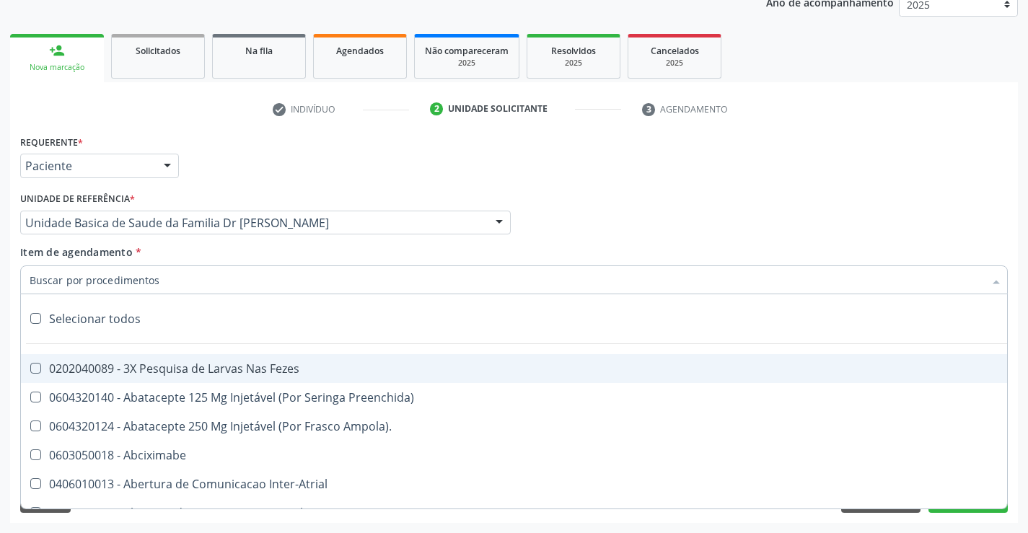
click at [63, 288] on div at bounding box center [513, 279] width 987 height 29
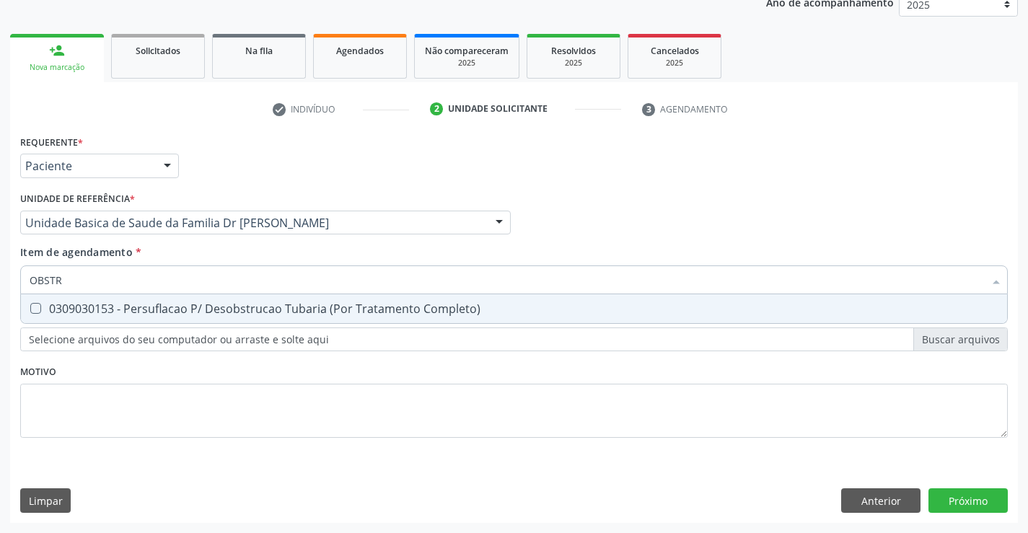
type input "OBST"
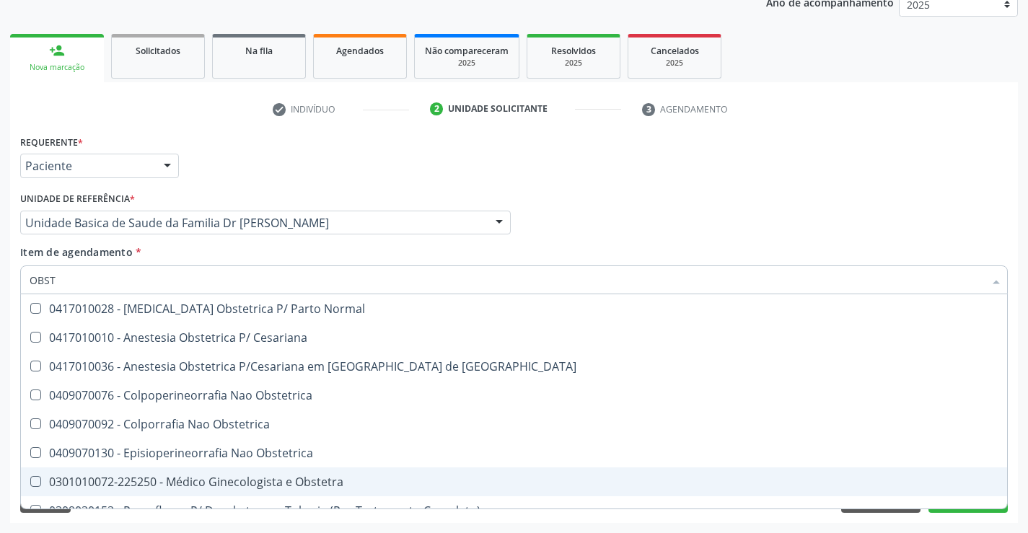
click at [302, 476] on div "0301010072-225250 - Médico Ginecologista e Obstetra" at bounding box center [514, 482] width 968 height 12
checkbox Obstetra "true"
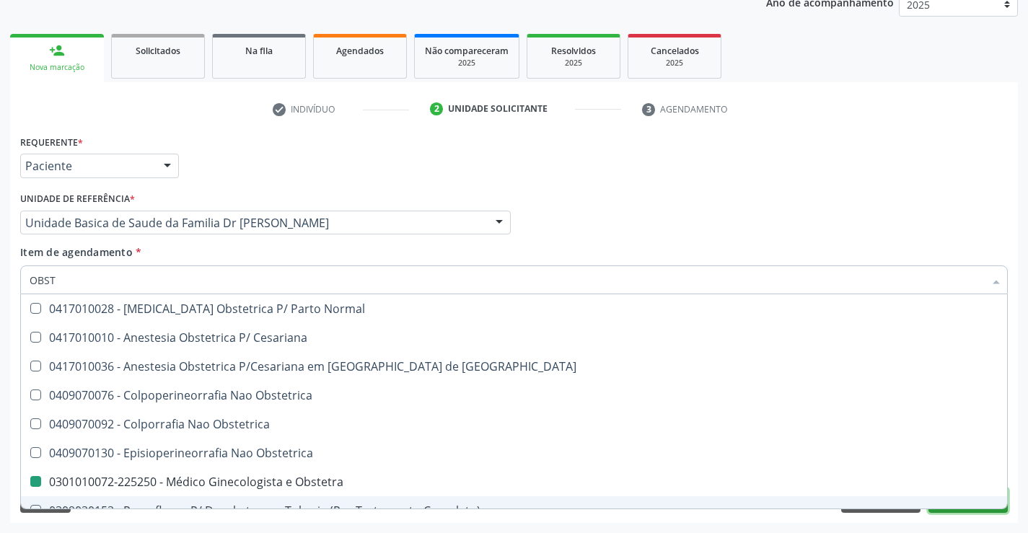
click at [976, 512] on button "Próximo" at bounding box center [967, 500] width 79 height 25
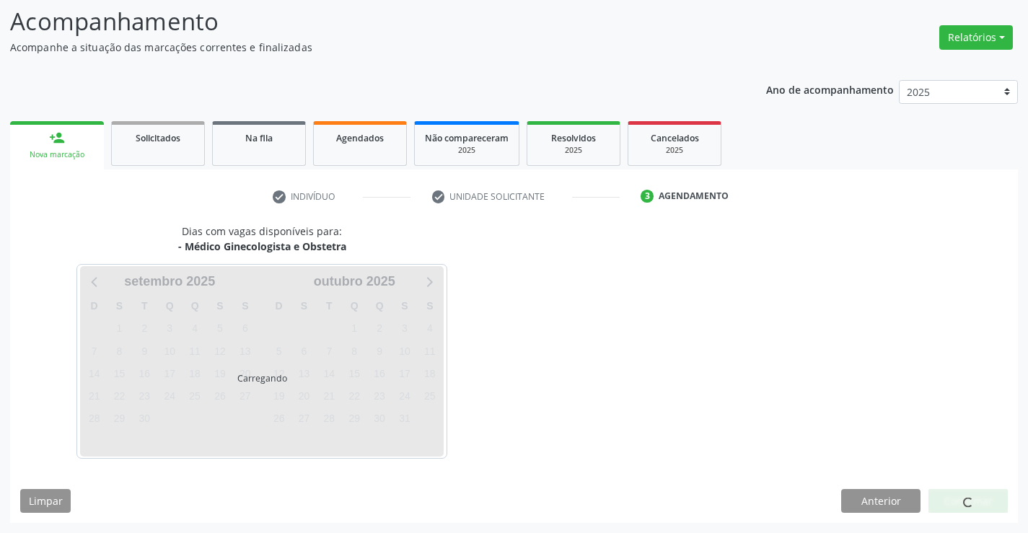
scroll to position [94, 0]
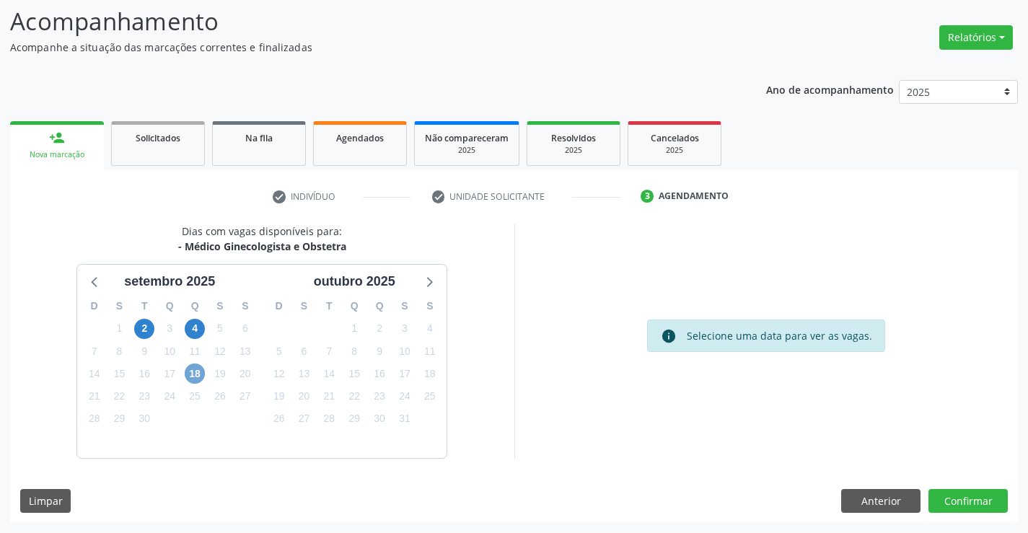
click at [195, 374] on span "18" at bounding box center [195, 373] width 20 height 20
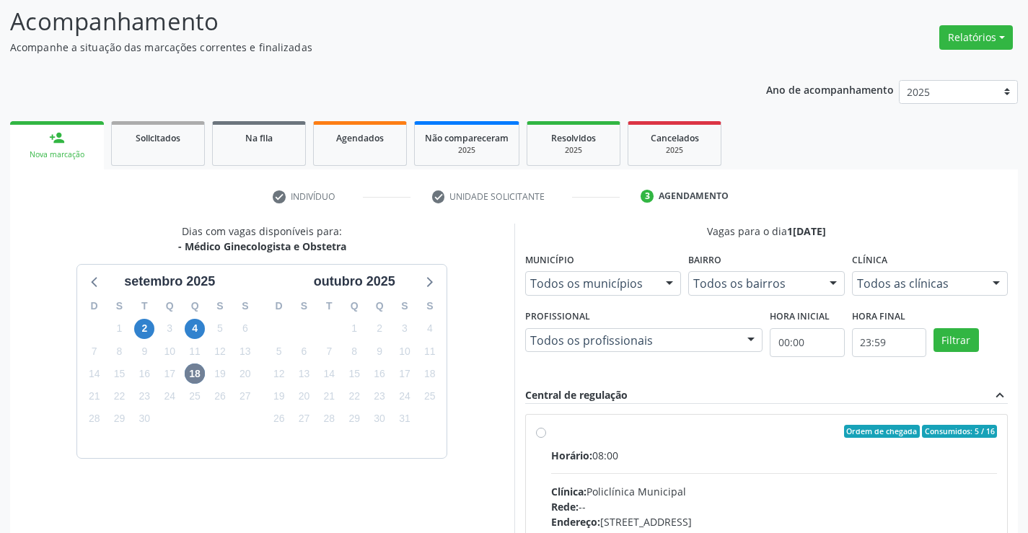
click at [551, 432] on label "Ordem de chegada Consumidos: 5 / 16 Horário: 08:00 Clínica: Policlínica Municip…" at bounding box center [774, 535] width 446 height 221
click at [542, 432] on input "Ordem de chegada Consumidos: 5 / 16 Horário: 08:00 Clínica: Policlínica Municip…" at bounding box center [541, 431] width 10 height 13
radio input "true"
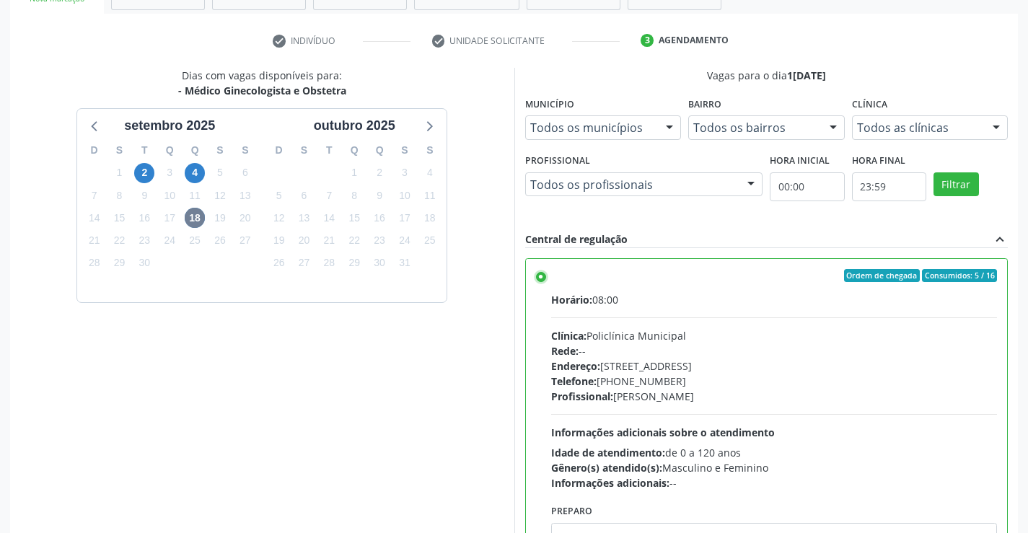
scroll to position [329, 0]
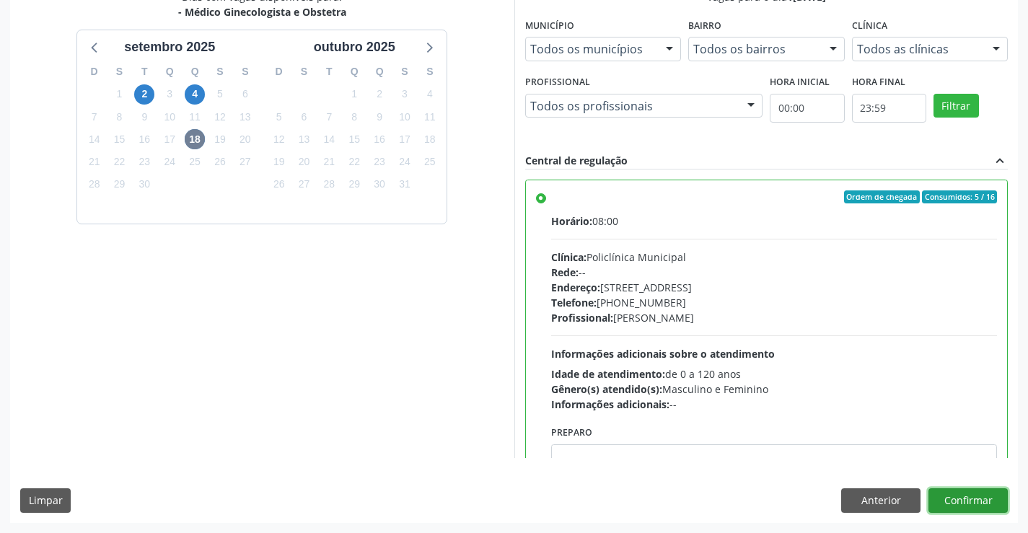
click at [961, 501] on button "Confirmar" at bounding box center [967, 500] width 79 height 25
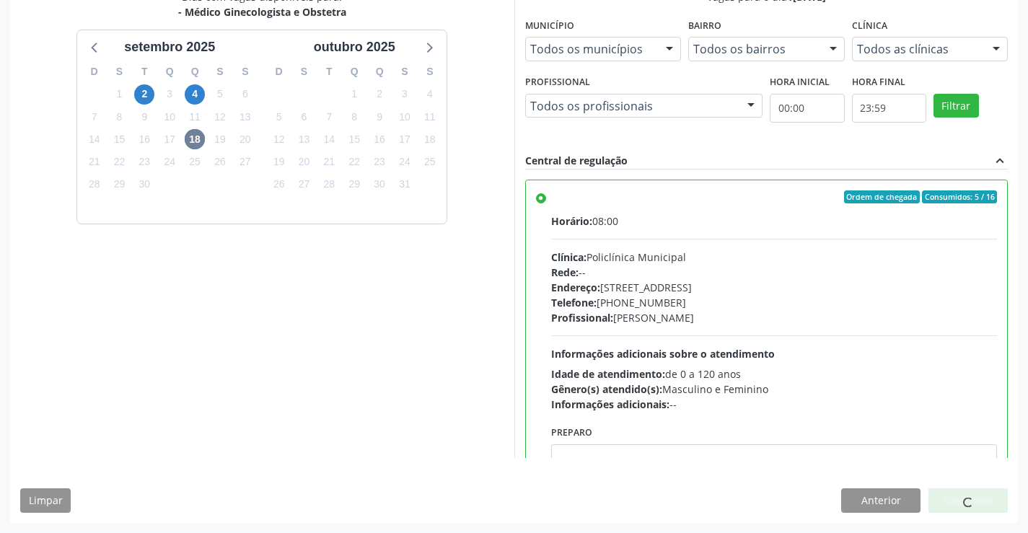
scroll to position [0, 0]
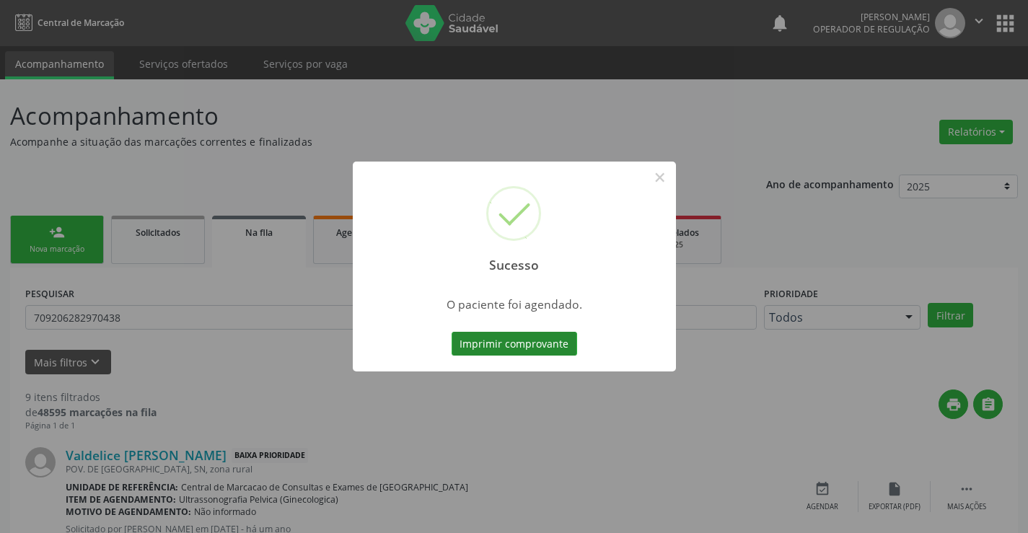
click at [556, 340] on button "Imprimir comprovante" at bounding box center [513, 344] width 125 height 25
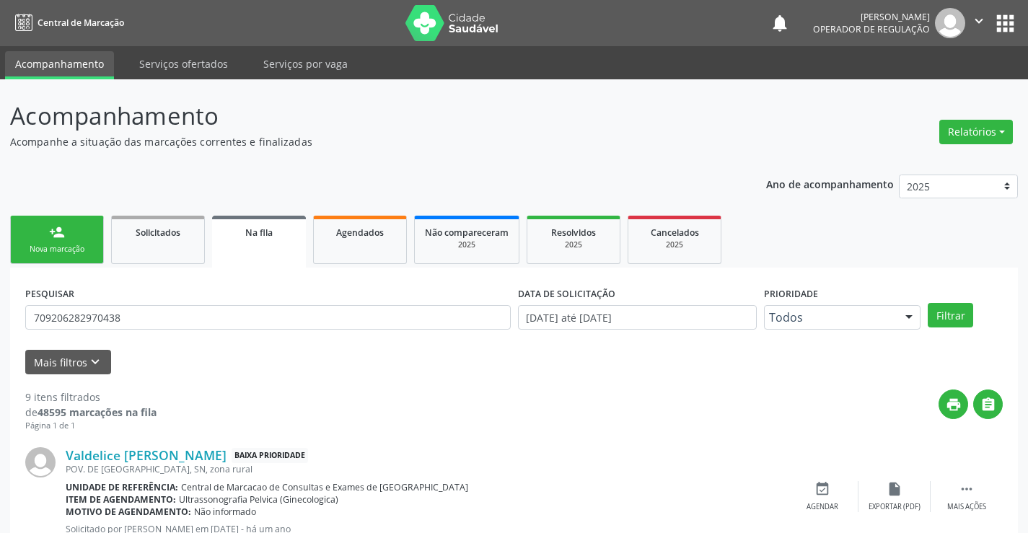
click at [56, 228] on div "person_add" at bounding box center [57, 232] width 16 height 16
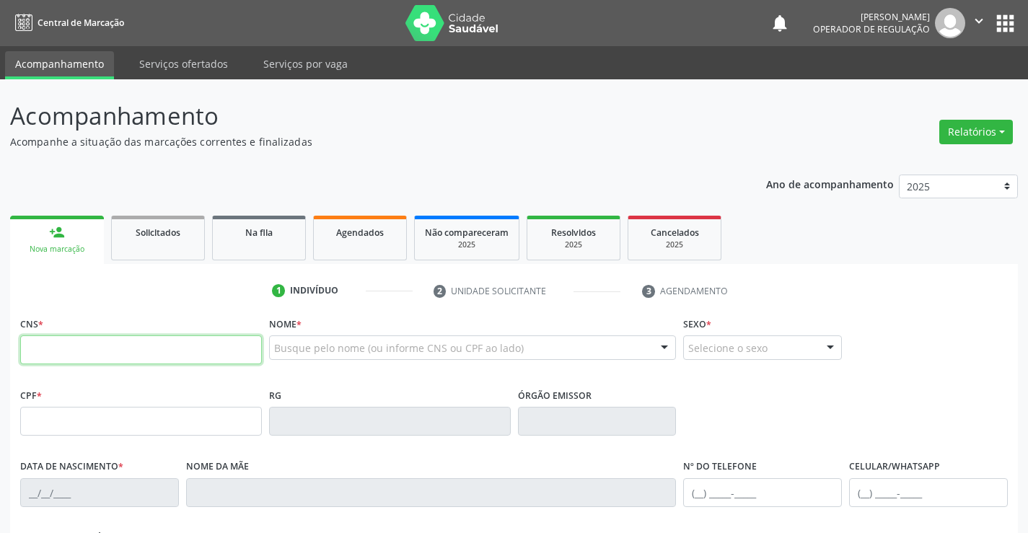
click at [92, 346] on input "text" at bounding box center [141, 349] width 242 height 29
type input "706 0083 1151 3442"
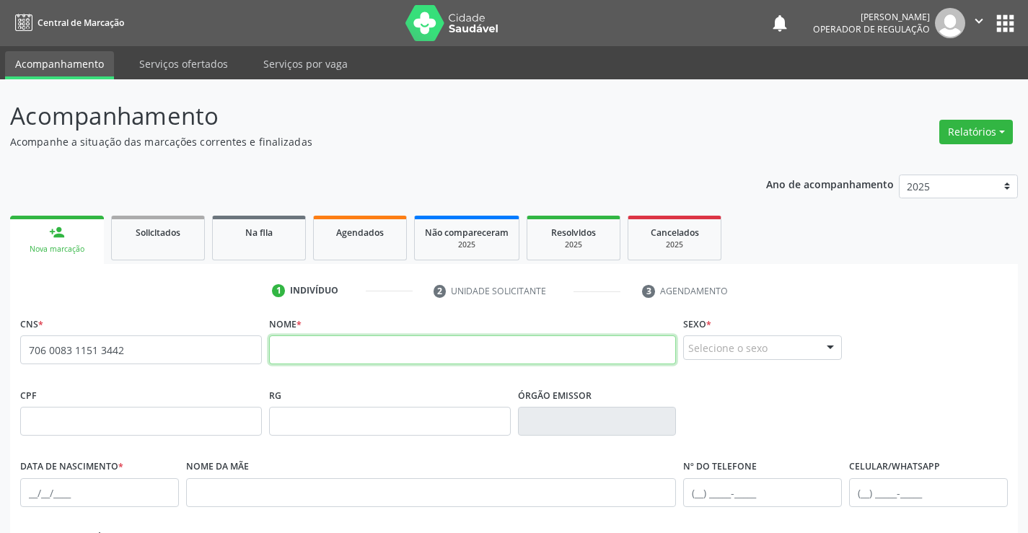
click at [393, 347] on input "text" at bounding box center [472, 349] width 407 height 29
type input "[PERSON_NAME]"
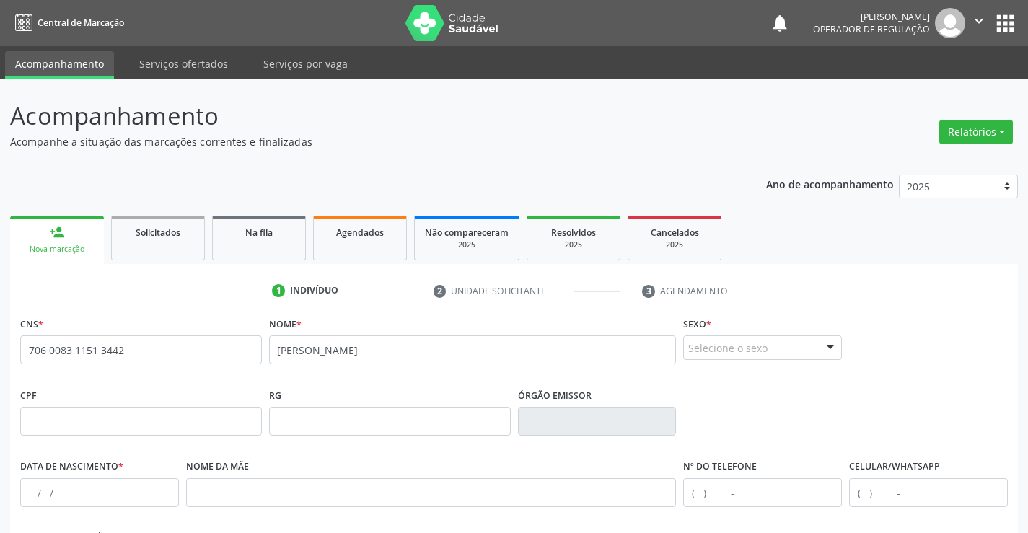
click at [767, 350] on div "Selecione o sexo" at bounding box center [762, 347] width 159 height 25
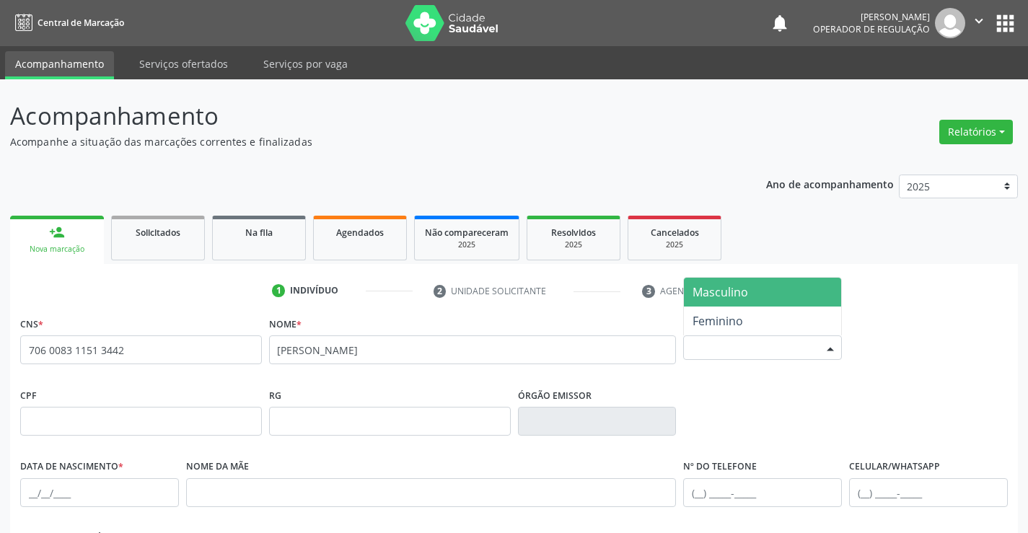
click at [764, 293] on span "Masculino" at bounding box center [762, 292] width 157 height 29
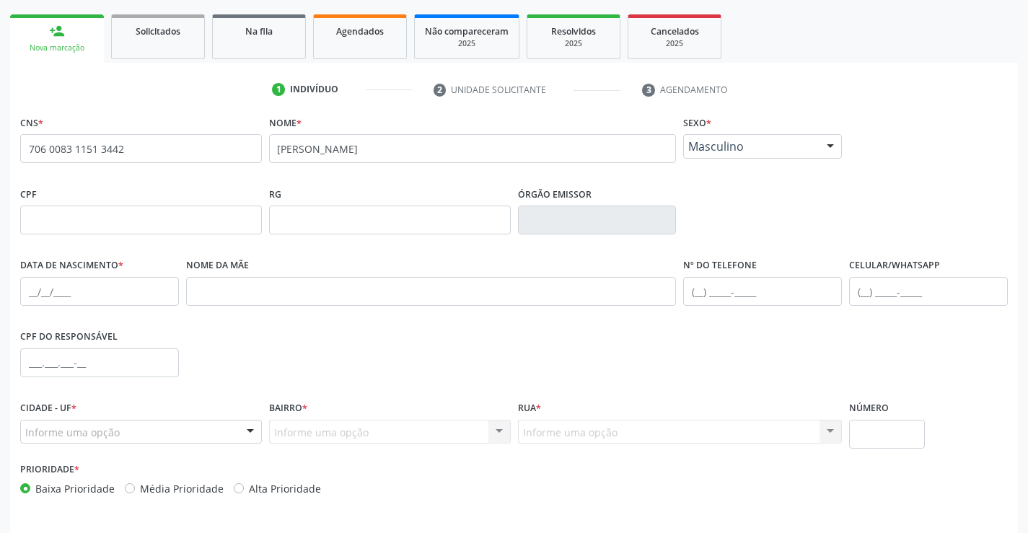
scroll to position [249, 0]
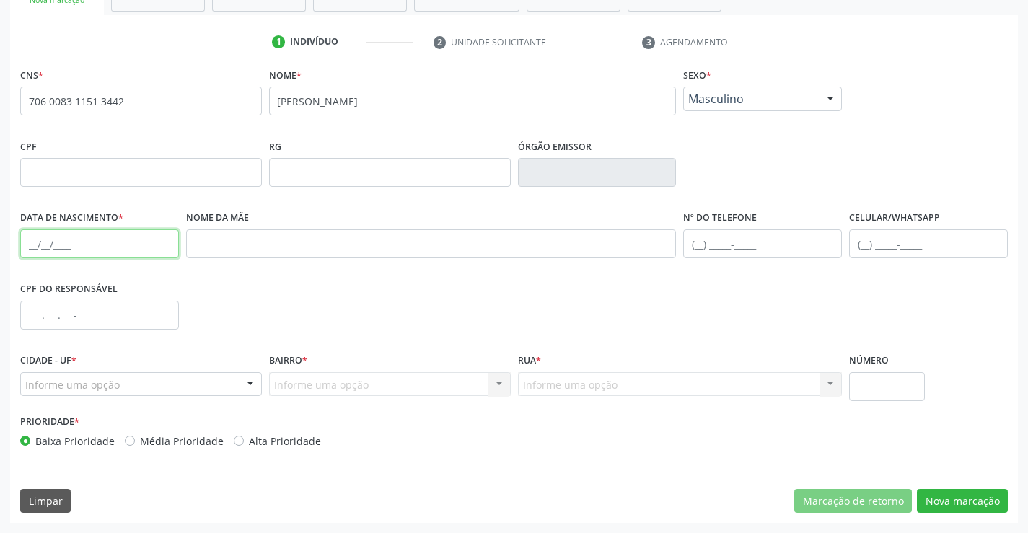
click at [103, 255] on input "text" at bounding box center [99, 243] width 159 height 29
type input "[DATE]"
click at [897, 250] on input "text" at bounding box center [928, 243] width 159 height 29
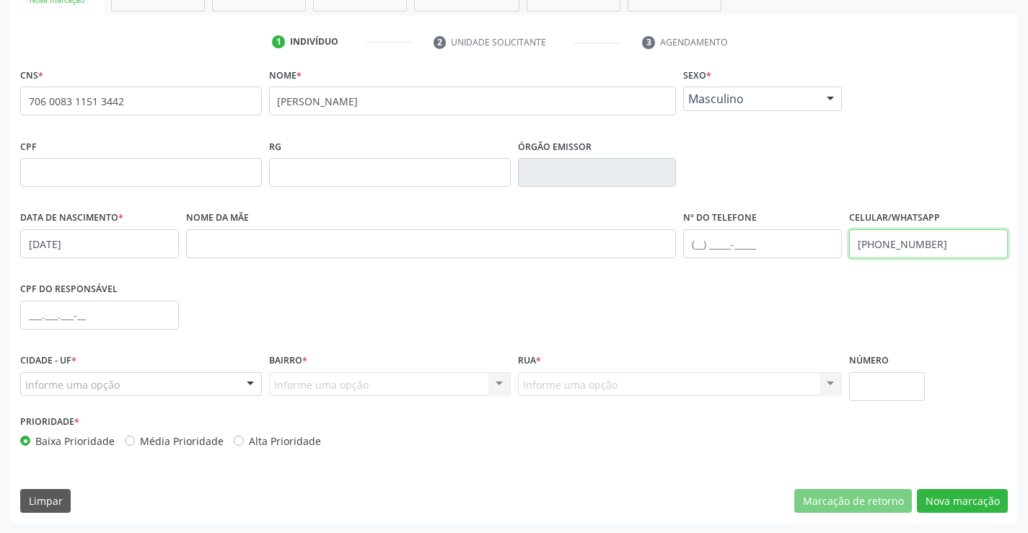
type input "[PHONE_NUMBER]"
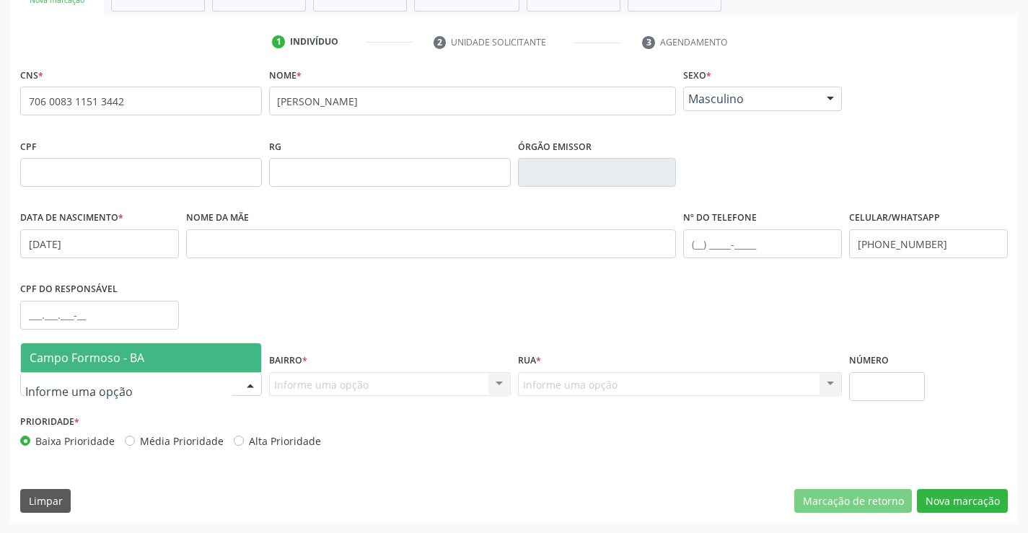
click at [104, 363] on span "Campo Formoso - BA" at bounding box center [87, 358] width 115 height 16
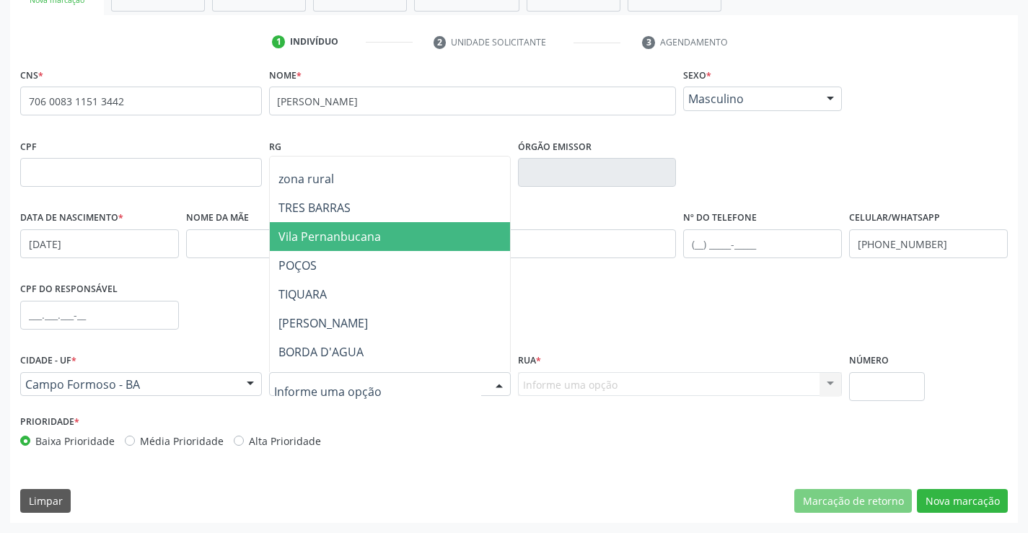
scroll to position [144, 0]
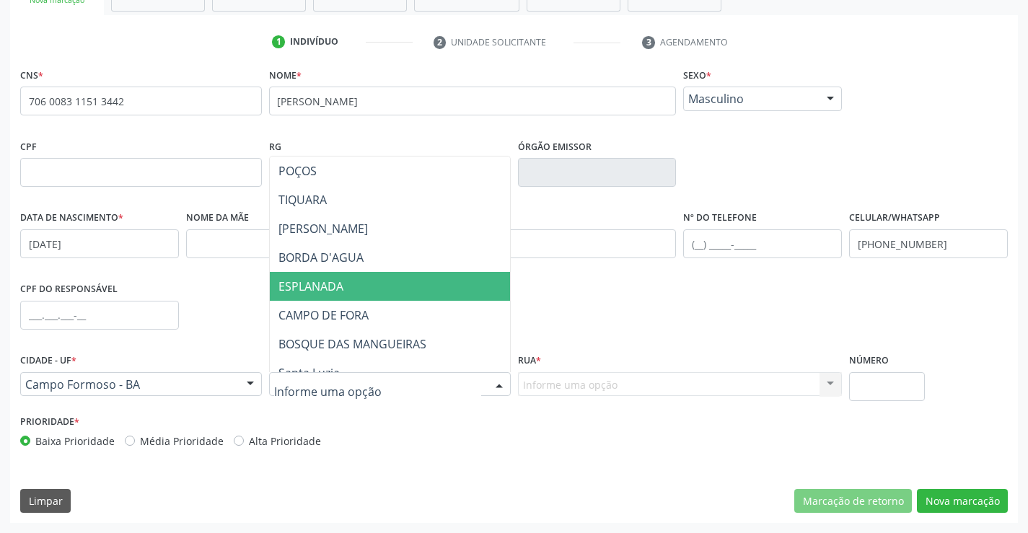
click at [334, 283] on span "ESPLANADA" at bounding box center [310, 286] width 65 height 16
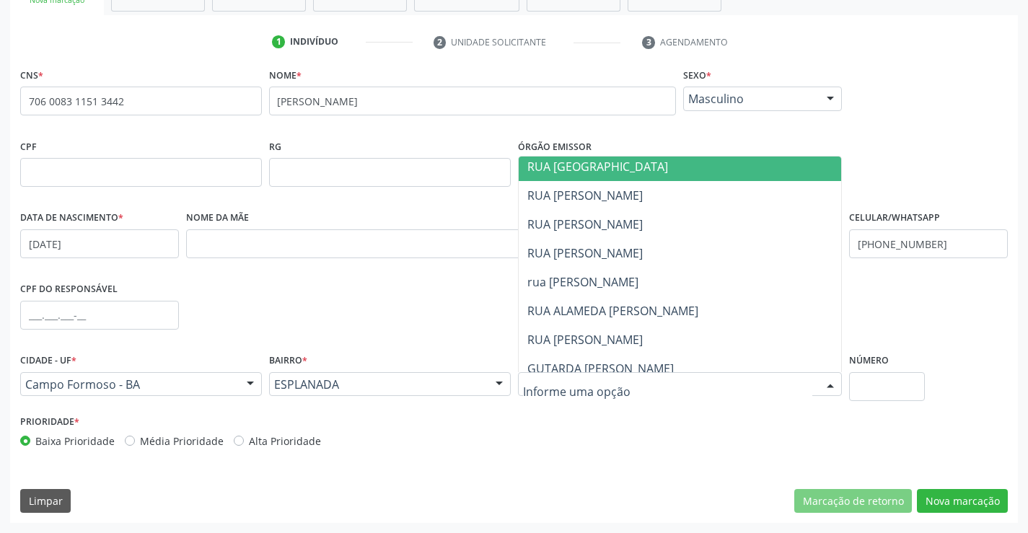
scroll to position [216, 0]
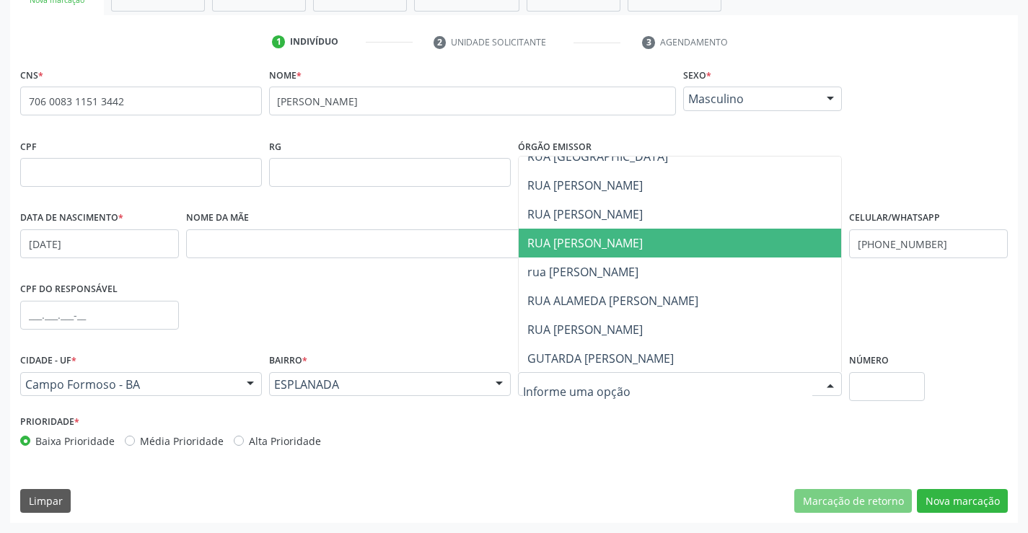
click at [610, 249] on span "RUA [PERSON_NAME]" at bounding box center [584, 243] width 115 height 16
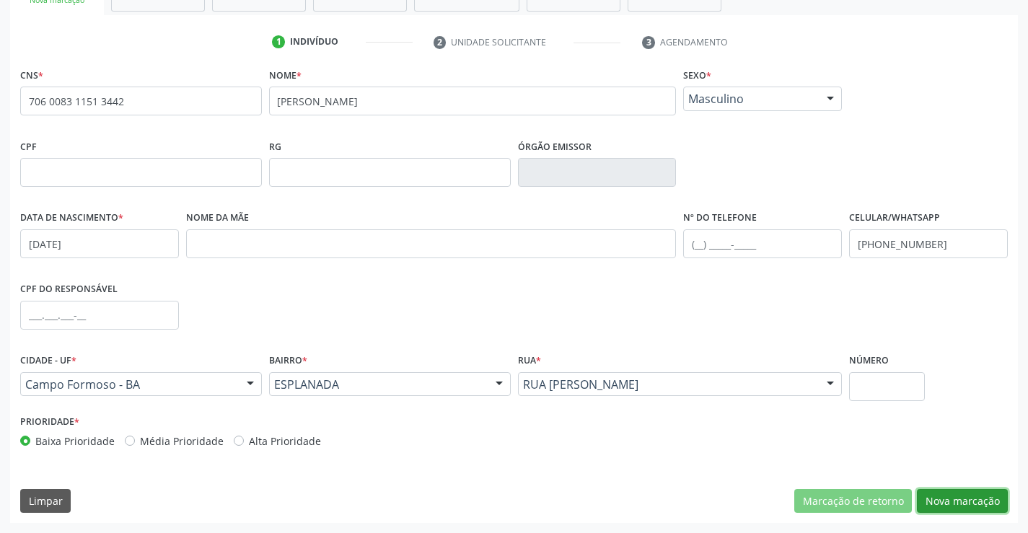
click at [969, 499] on button "Nova marcação" at bounding box center [962, 501] width 91 height 25
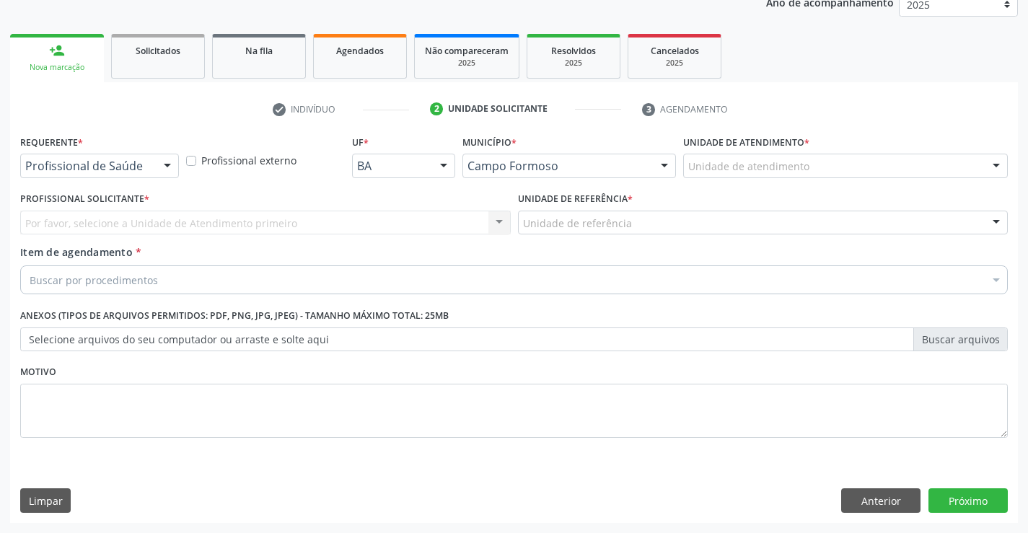
scroll to position [182, 0]
click at [152, 164] on div "Profissional de Saúde Profissional de Saúde Paciente Nenhum resultado encontrad…" at bounding box center [99, 166] width 159 height 25
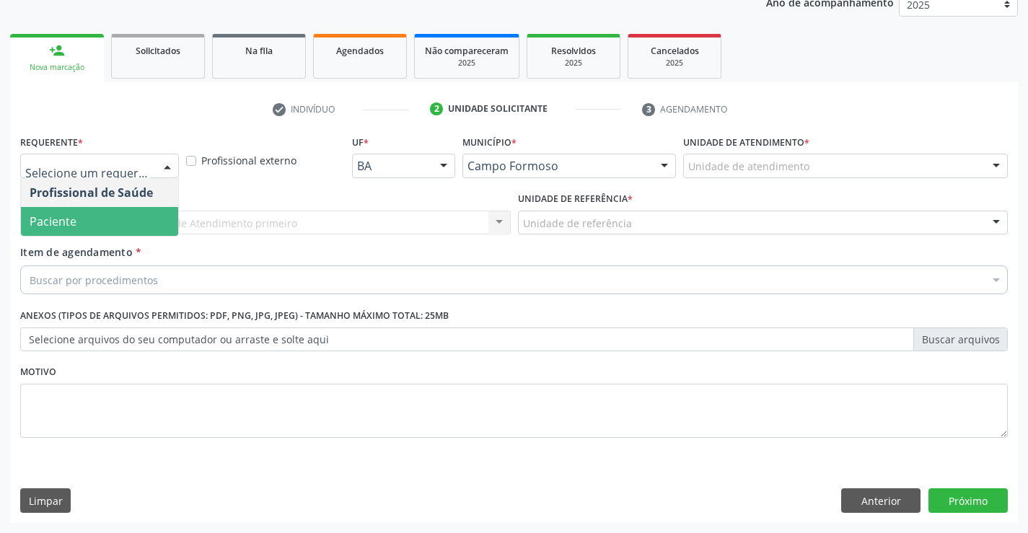
click at [94, 230] on span "Paciente" at bounding box center [99, 221] width 157 height 29
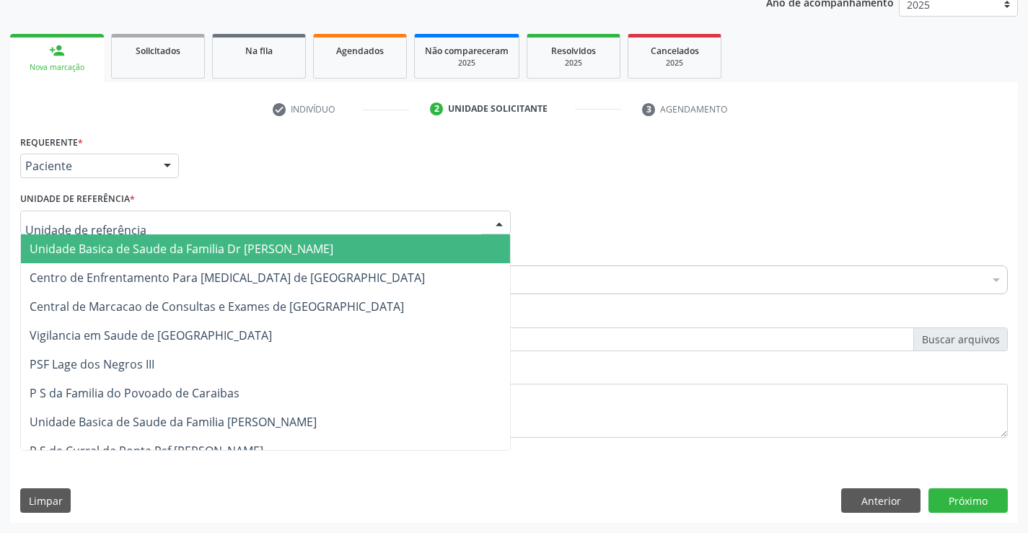
click at [107, 239] on span "Unidade Basica de Saude da Familia Dr [PERSON_NAME]" at bounding box center [265, 248] width 489 height 29
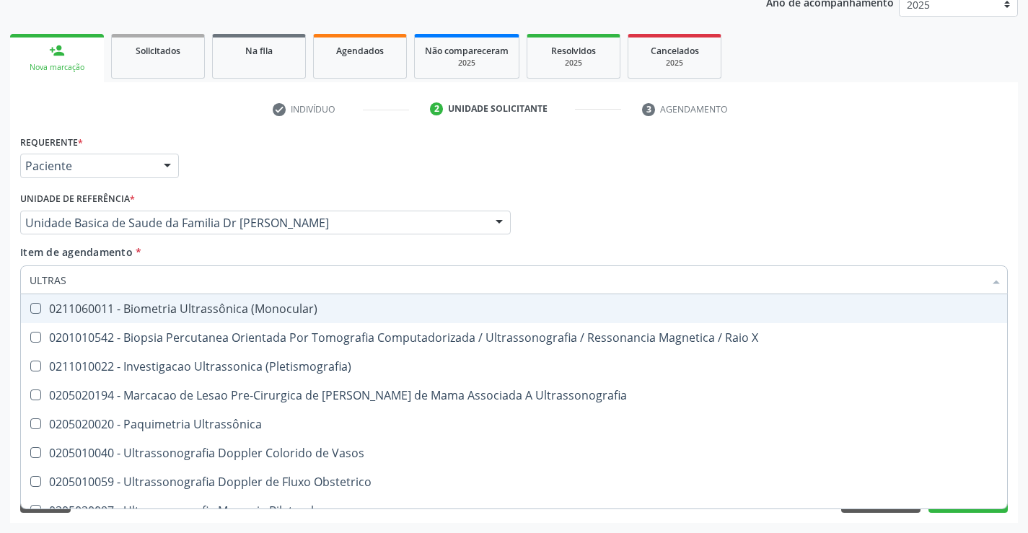
type input "ULTRASS"
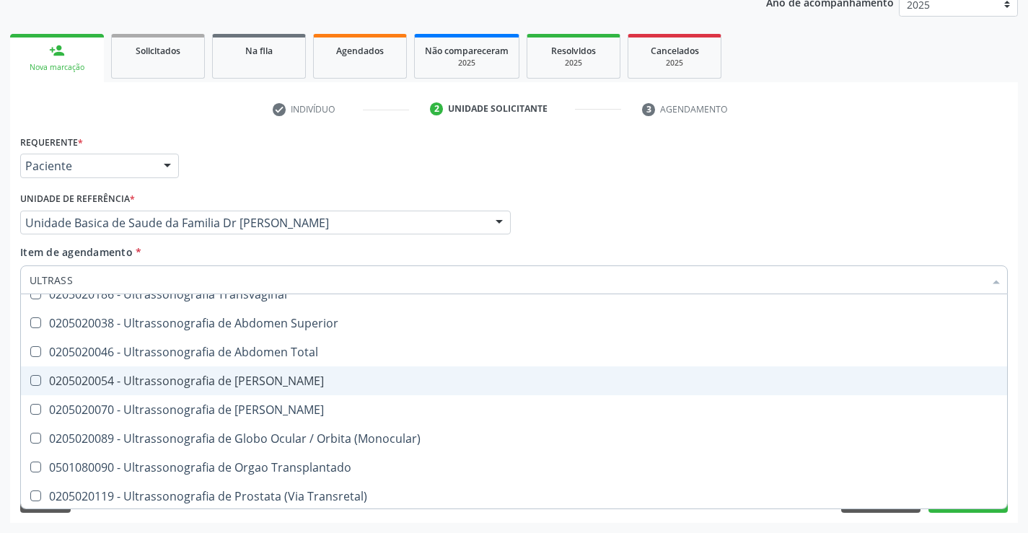
scroll to position [433, 0]
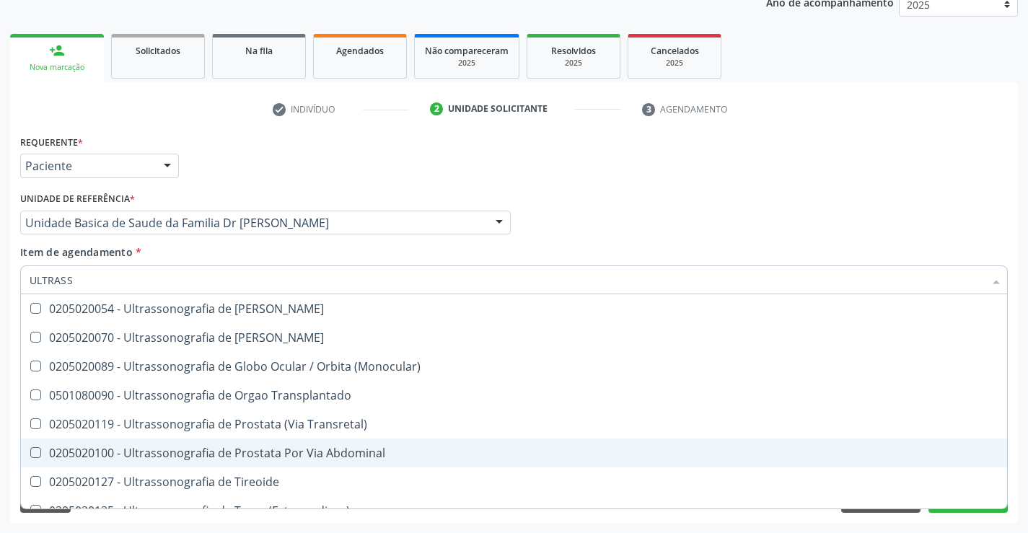
click at [350, 451] on div "0205020100 - Ultrassonografia de Prostata Por Via Abdominal" at bounding box center [514, 453] width 968 height 12
checkbox Abdominal "true"
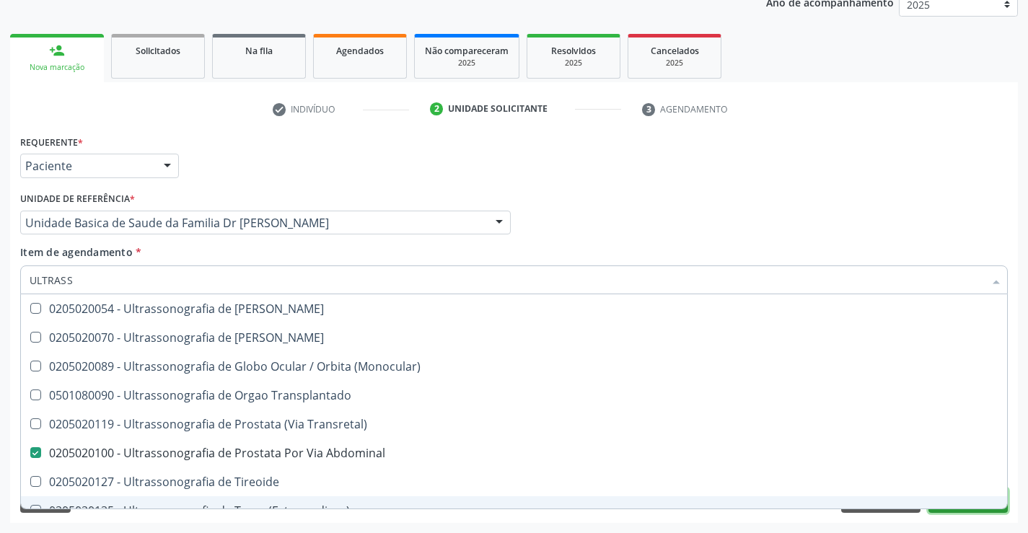
click at [971, 512] on button "Próximo" at bounding box center [967, 500] width 79 height 25
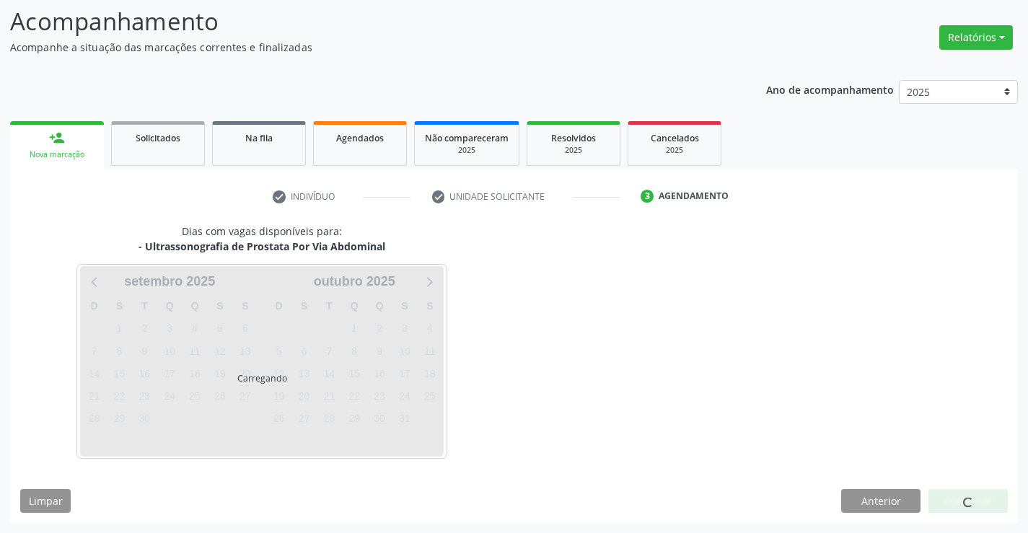
scroll to position [0, 0]
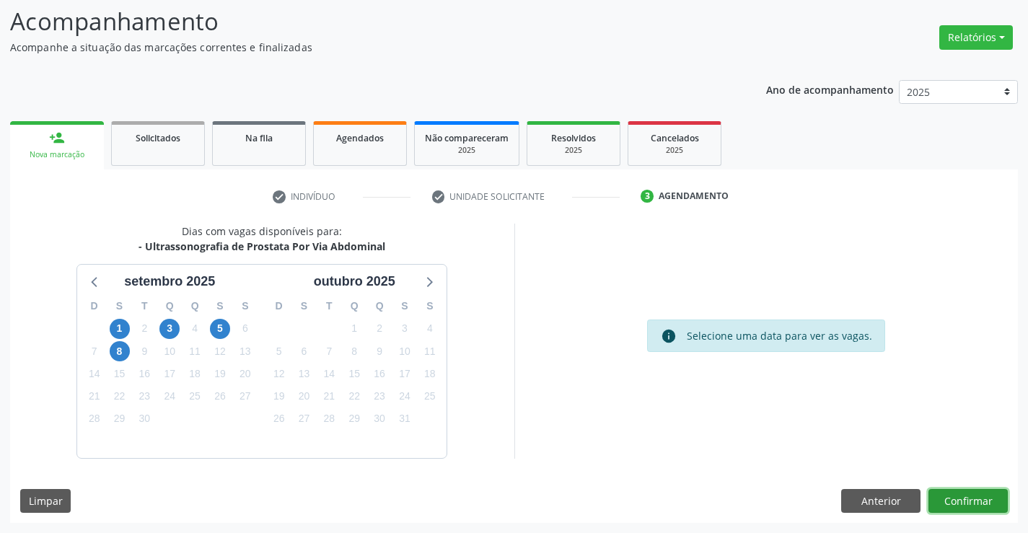
click at [958, 503] on button "Confirmar" at bounding box center [967, 501] width 79 height 25
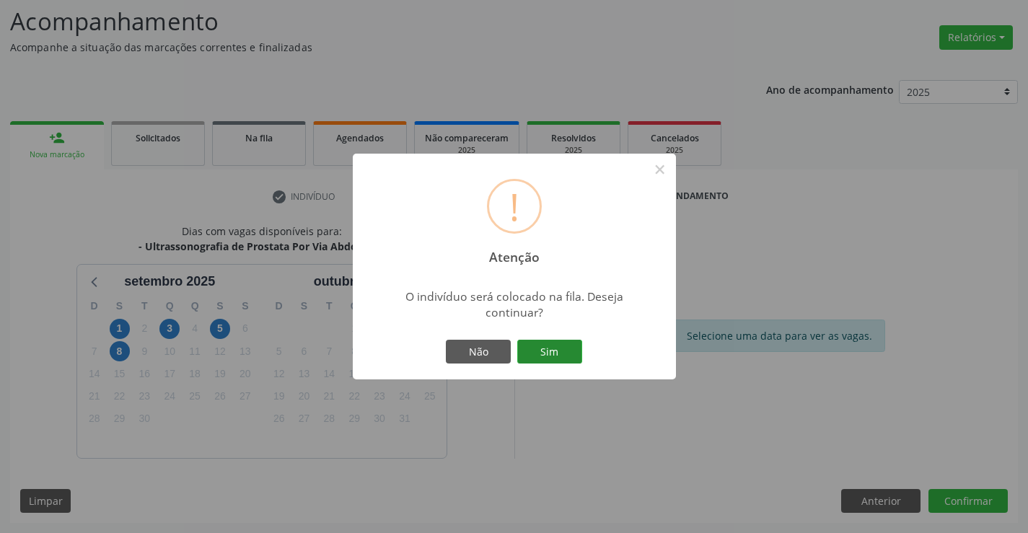
click at [562, 353] on button "Sim" at bounding box center [549, 352] width 65 height 25
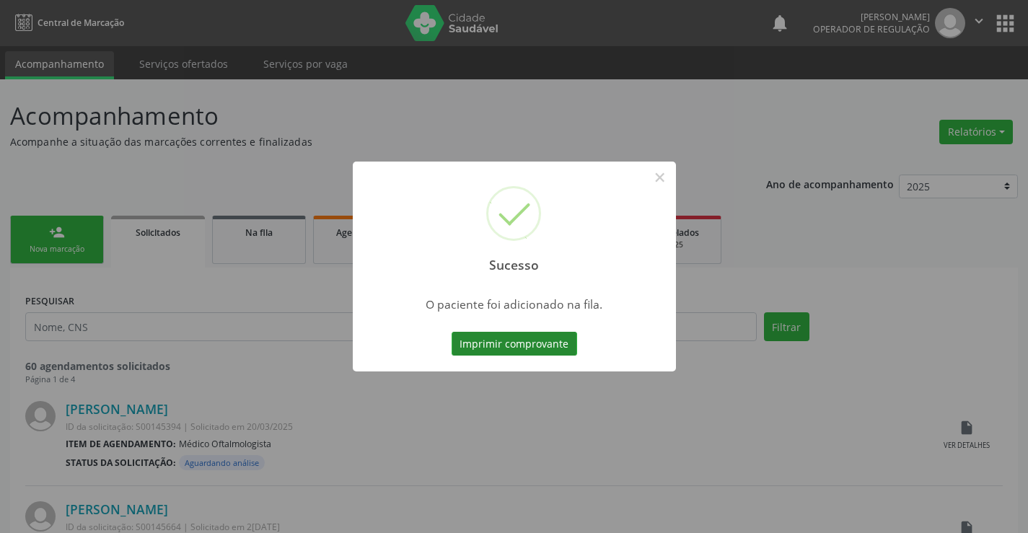
click at [580, 346] on div "Sucesso × O paciente foi adicionado na fila. Imprimir comprovante Cancel" at bounding box center [514, 267] width 323 height 211
click at [554, 341] on button "Imprimir comprovante" at bounding box center [513, 344] width 125 height 25
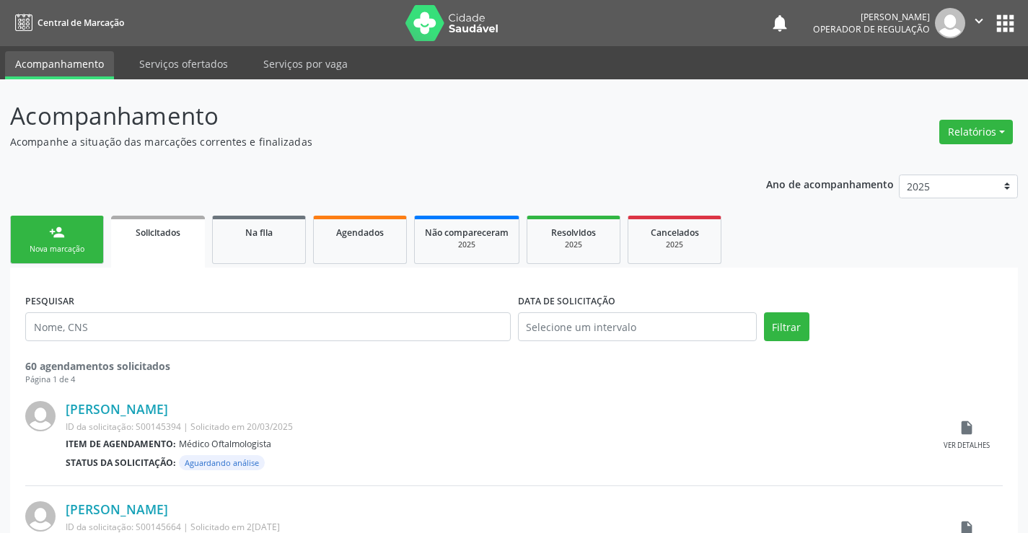
click at [76, 234] on link "person_add Nova marcação" at bounding box center [57, 240] width 94 height 48
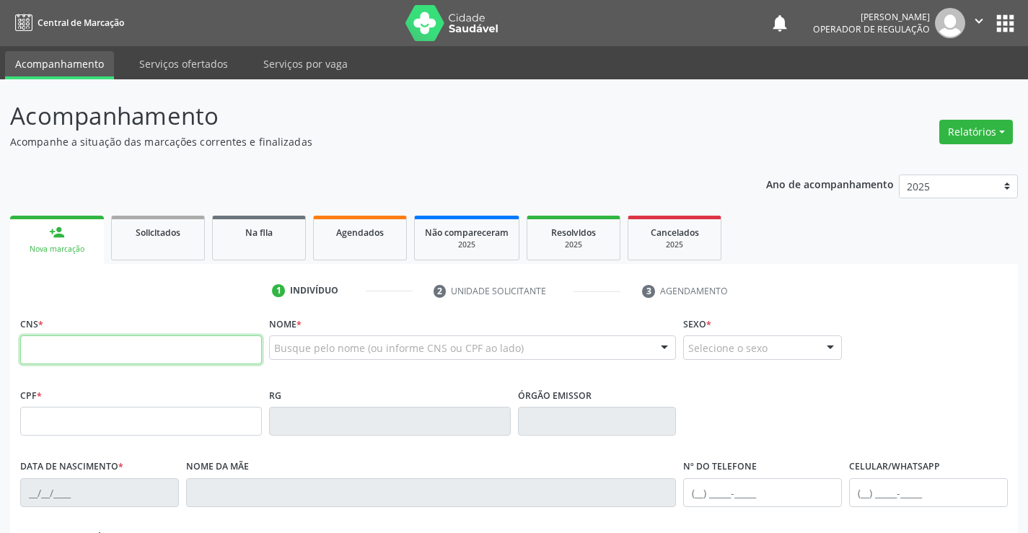
click at [76, 339] on input "text" at bounding box center [141, 349] width 242 height 29
type input "7"
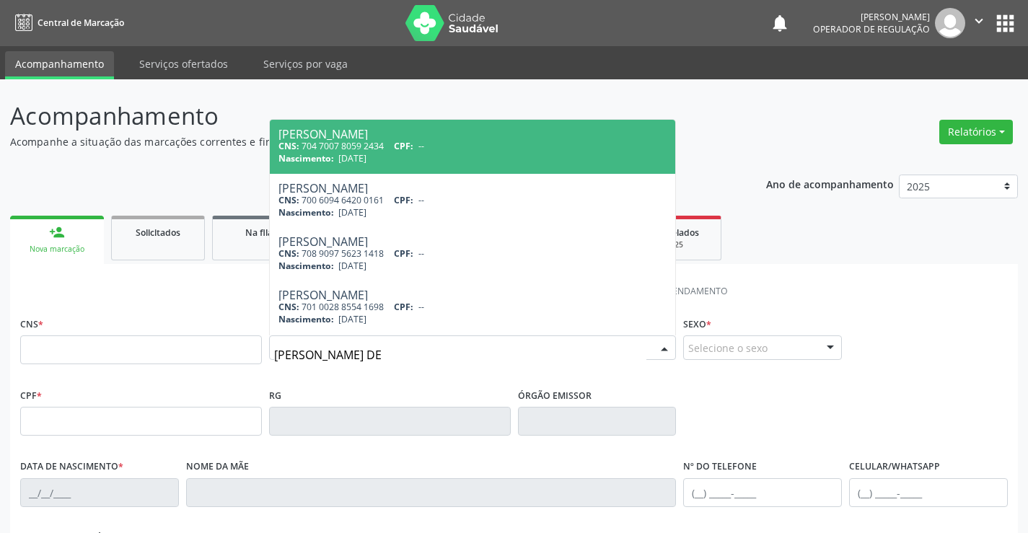
type input "MARIA LOPES ALVES DE"
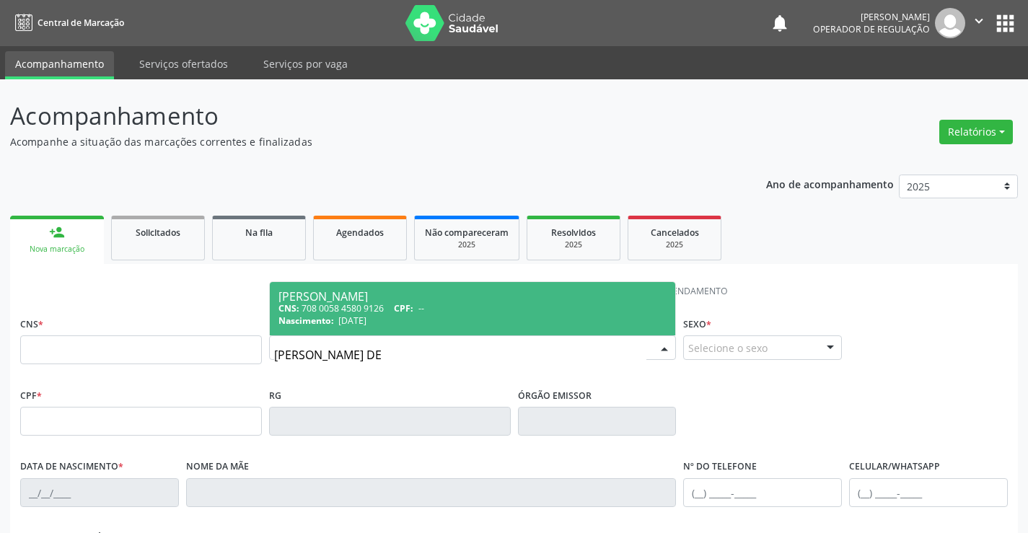
click at [333, 304] on div "CNS: 708 0058 4580 9126 CPF: --" at bounding box center [472, 308] width 389 height 12
type input "708 0058 4580 9126"
click at [333, 304] on div "1 Indivíduo 2 Unidade solicitante 3 Agendamento CNS * 708 0058 4580 9126 Nome *…" at bounding box center [513, 525] width 1007 height 493
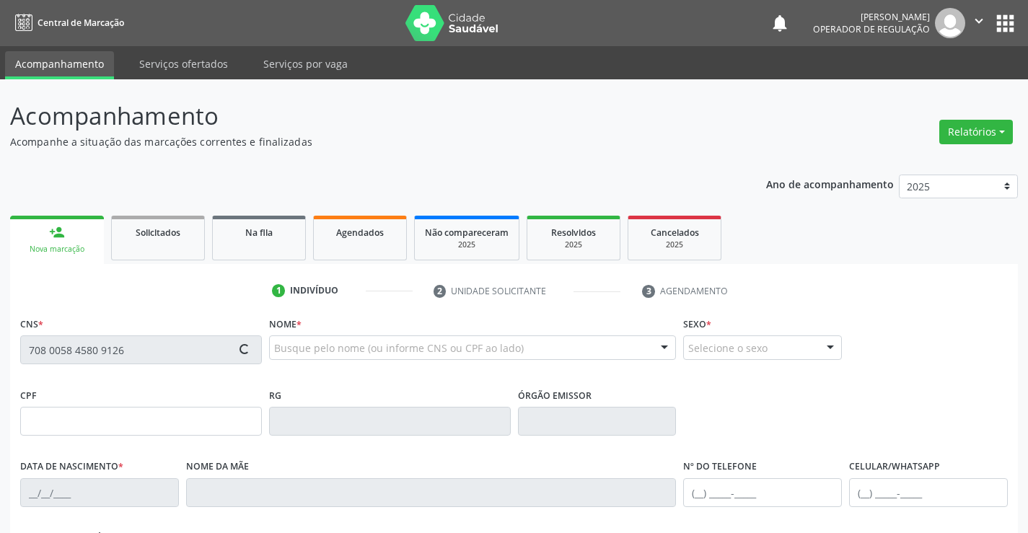
type input "29/12/2022"
type input "(74) 98142-0908"
type input "sn"
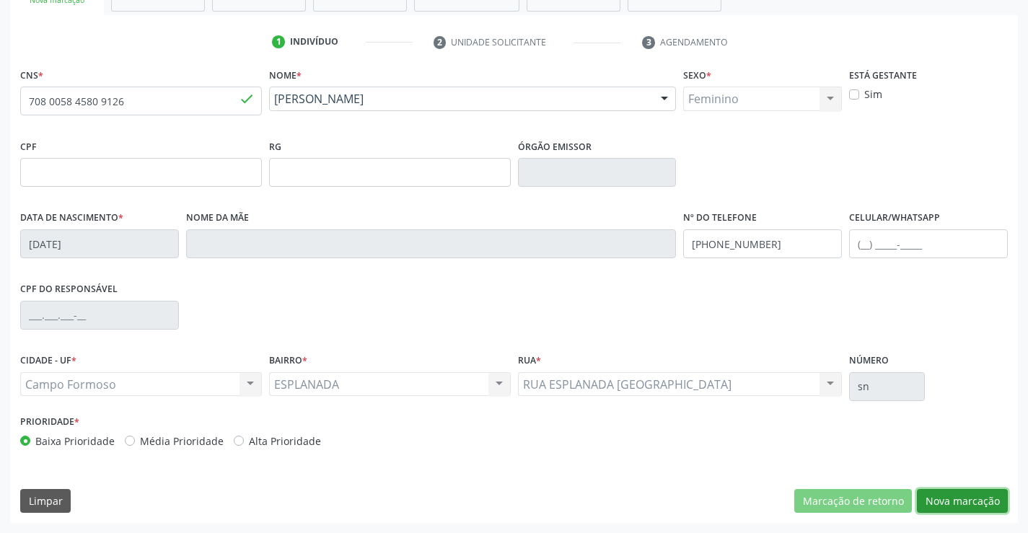
click at [978, 497] on button "Nova marcação" at bounding box center [962, 501] width 91 height 25
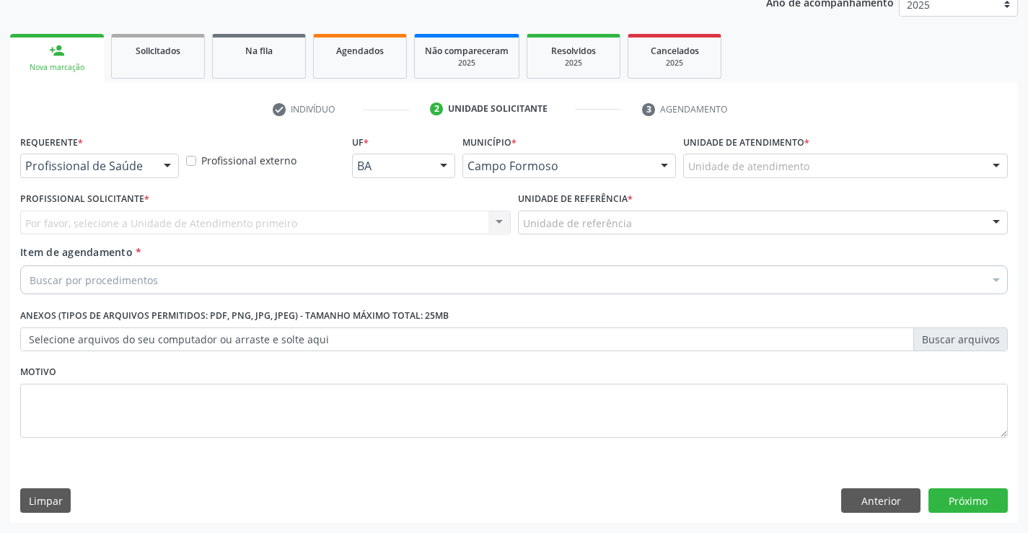
scroll to position [182, 0]
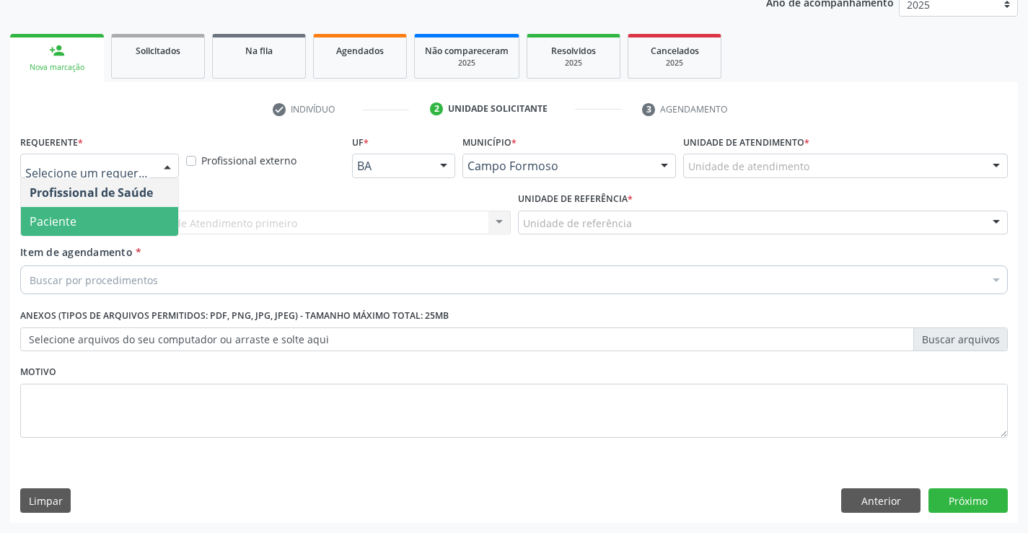
click at [102, 221] on span "Paciente" at bounding box center [99, 221] width 157 height 29
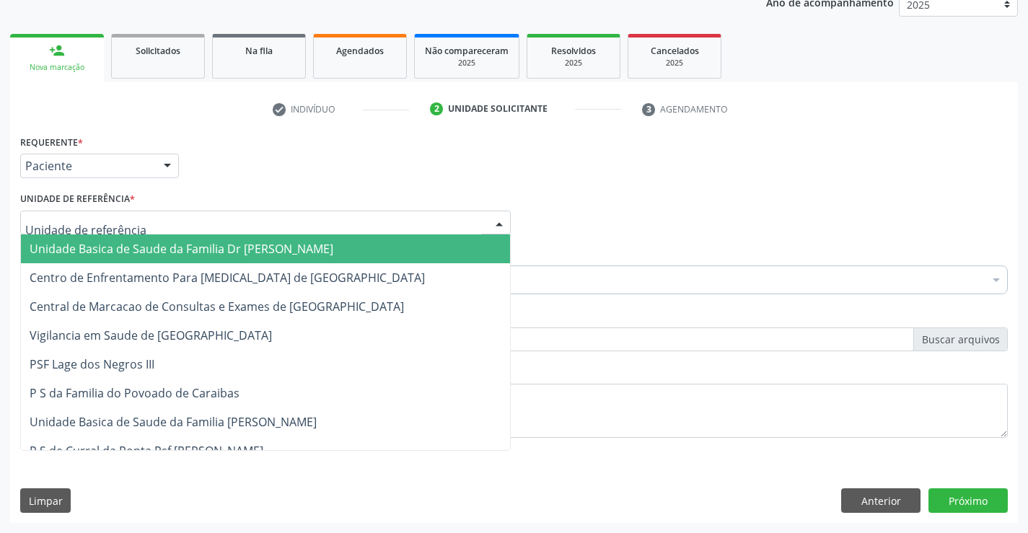
click at [113, 248] on span "Unidade Basica de Saude da Familia Dr [PERSON_NAME]" at bounding box center [182, 249] width 304 height 16
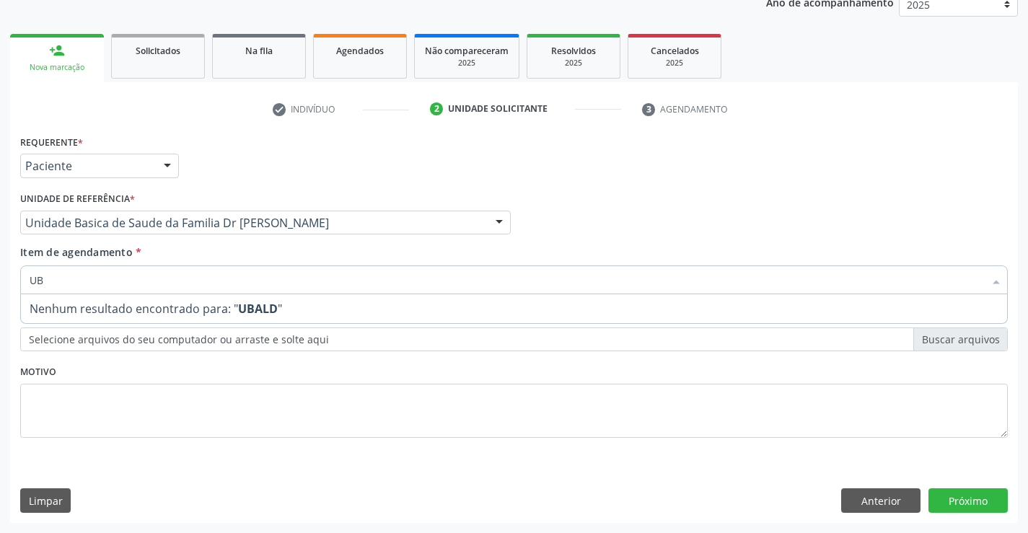
type input "U"
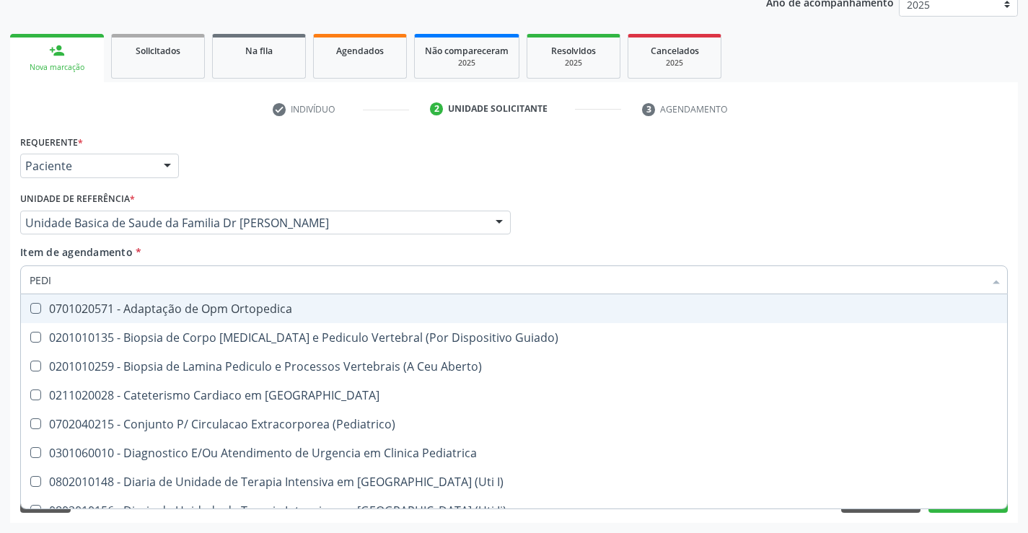
type input "PEDIA"
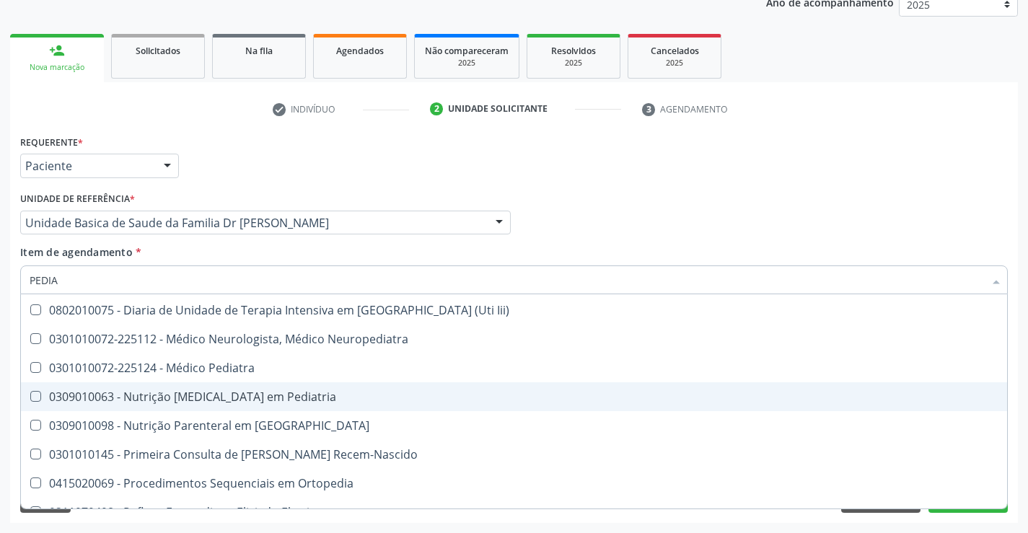
scroll to position [144, 0]
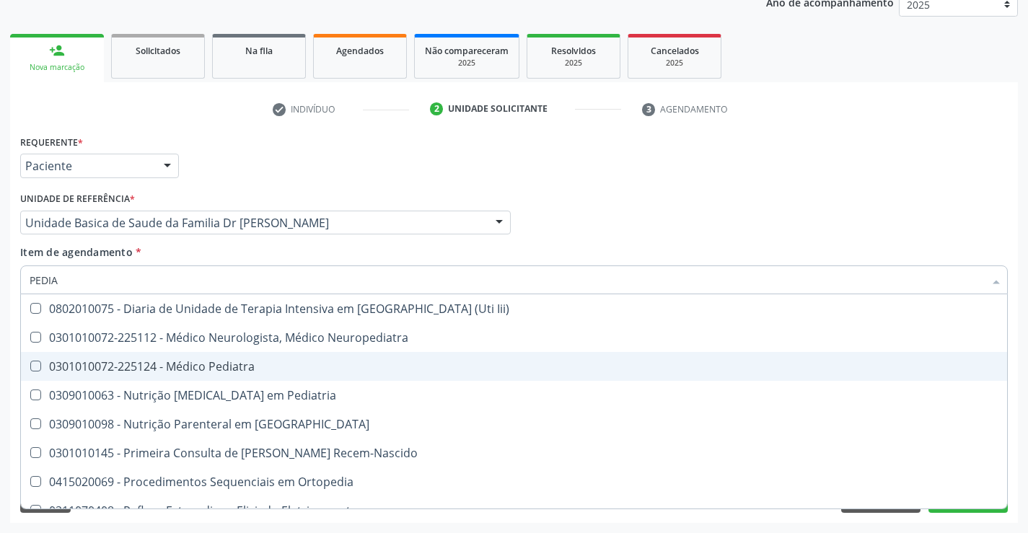
click at [265, 368] on div "0301010072-225124 - Médico Pediatra" at bounding box center [514, 367] width 968 height 12
checkbox Pediatra "true"
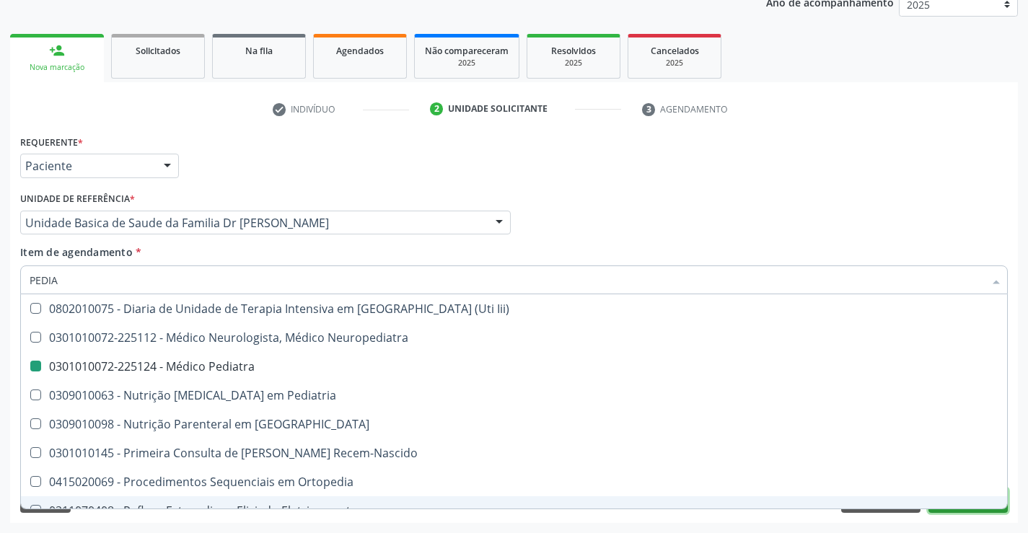
click at [971, 509] on button "Próximo" at bounding box center [967, 500] width 79 height 25
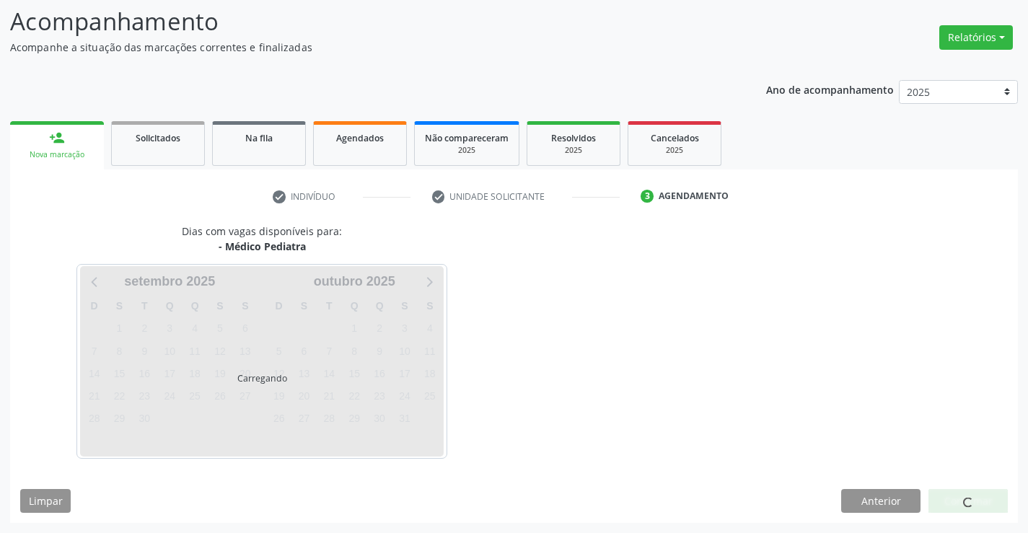
scroll to position [0, 0]
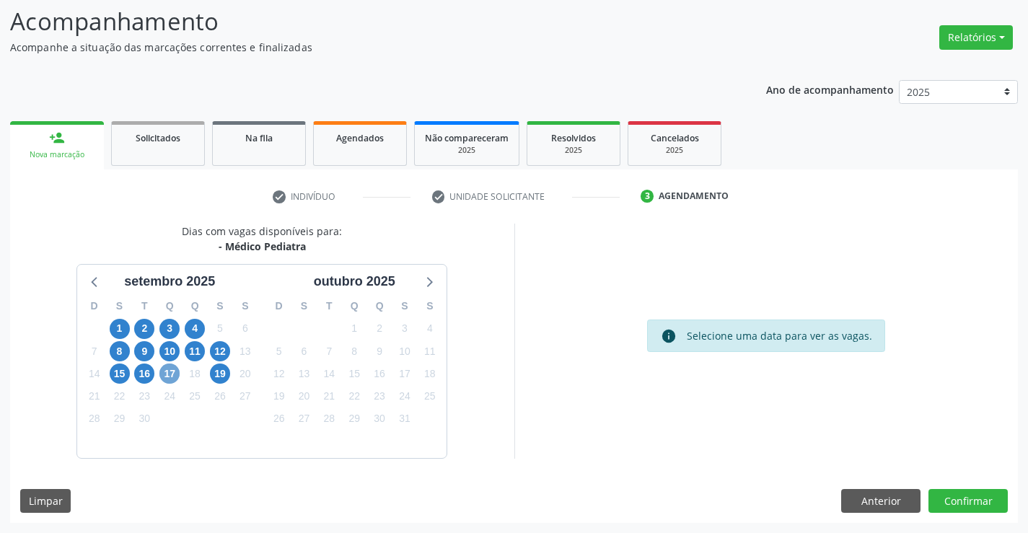
click at [174, 375] on span "17" at bounding box center [169, 373] width 20 height 20
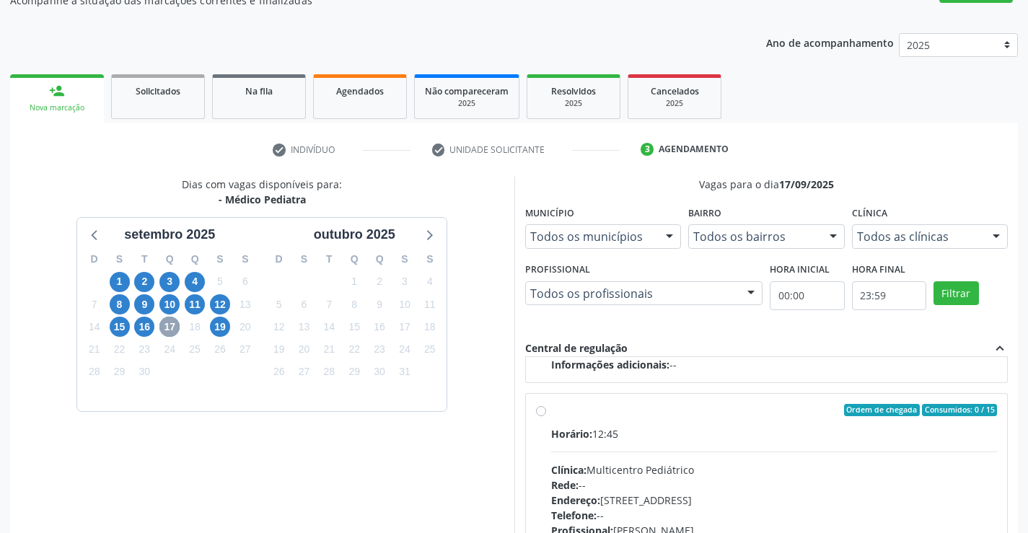
scroll to position [167, 0]
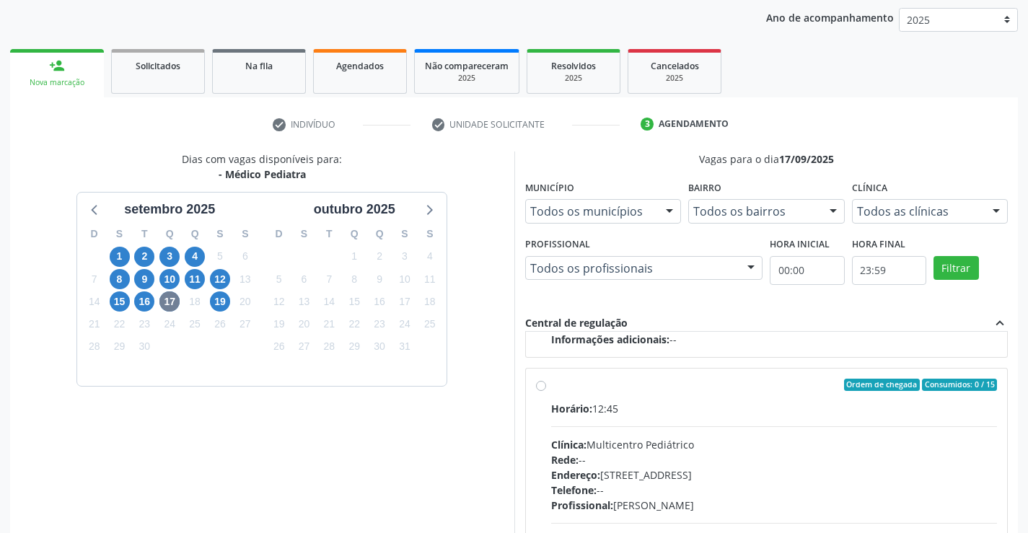
click at [546, 385] on div "Ordem de chegada Consumidos: 0 / 15 Horário: 12:45 Clínica: Multicentro Pediátr…" at bounding box center [767, 489] width 462 height 221
radio input "true"
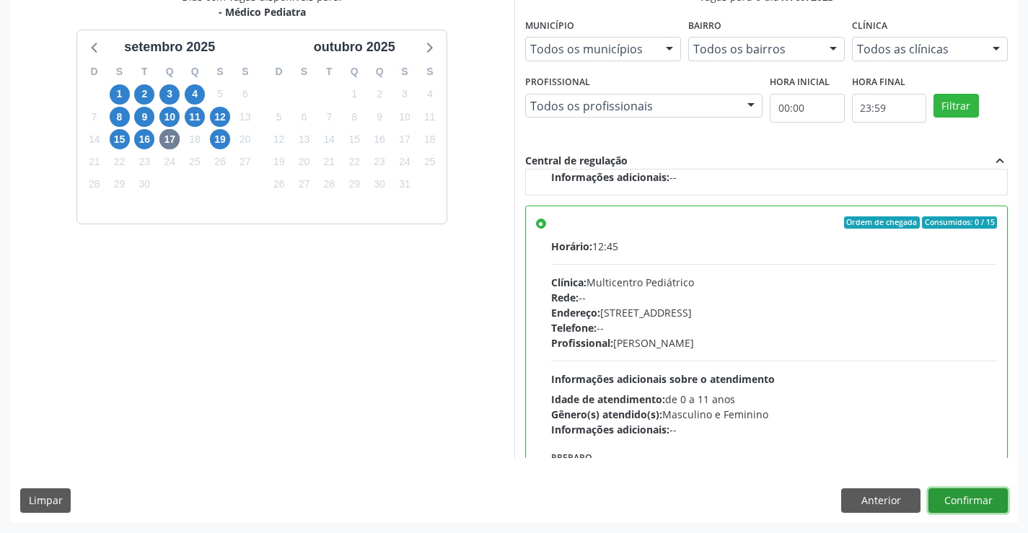
click at [974, 498] on button "Confirmar" at bounding box center [967, 500] width 79 height 25
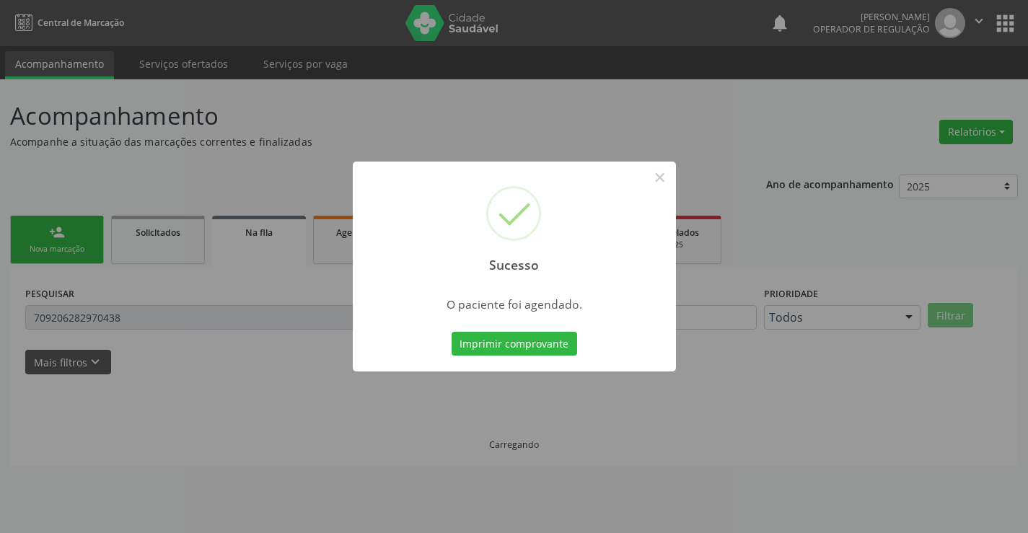
scroll to position [0, 0]
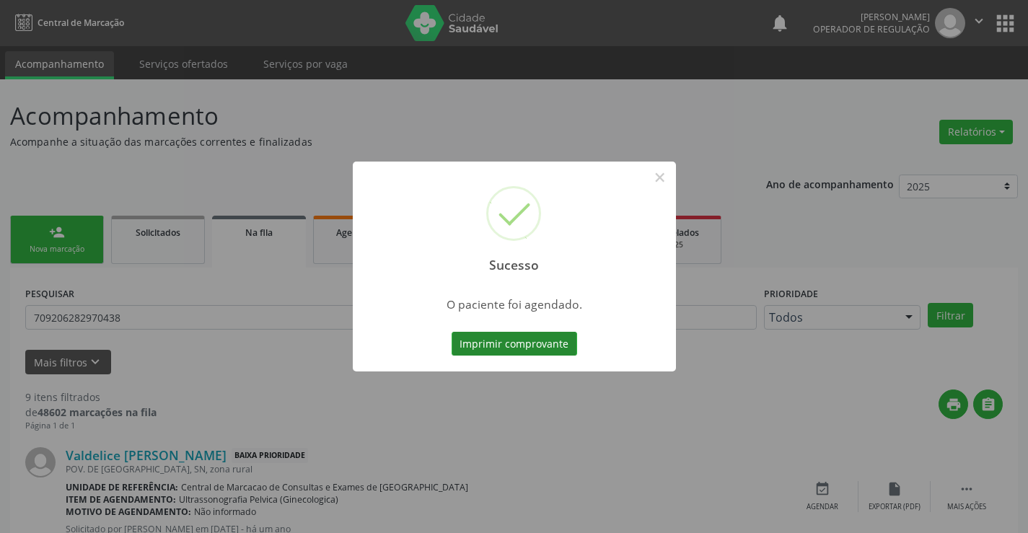
click at [534, 349] on button "Imprimir comprovante" at bounding box center [513, 344] width 125 height 25
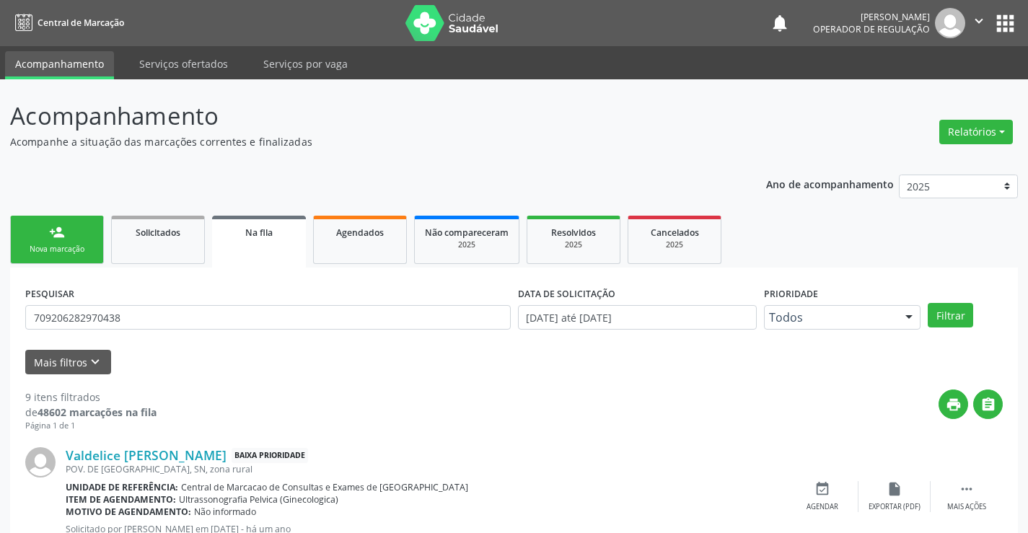
click at [43, 230] on link "person_add Nova marcação" at bounding box center [57, 240] width 94 height 48
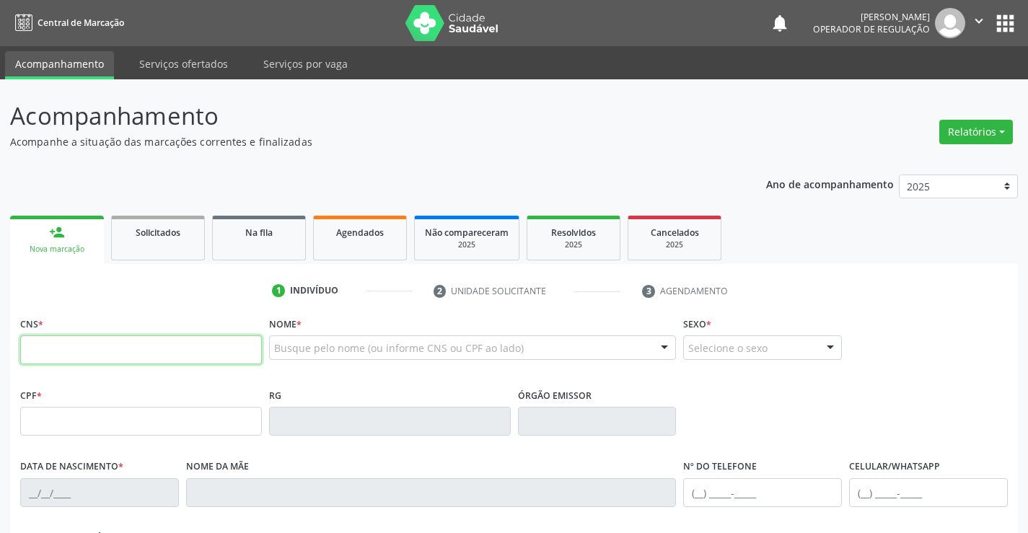
click at [87, 354] on input "text" at bounding box center [141, 349] width 242 height 29
type input "700 0027 5891 4802"
type input "28/12/2021"
type input "(74) 98848-6254"
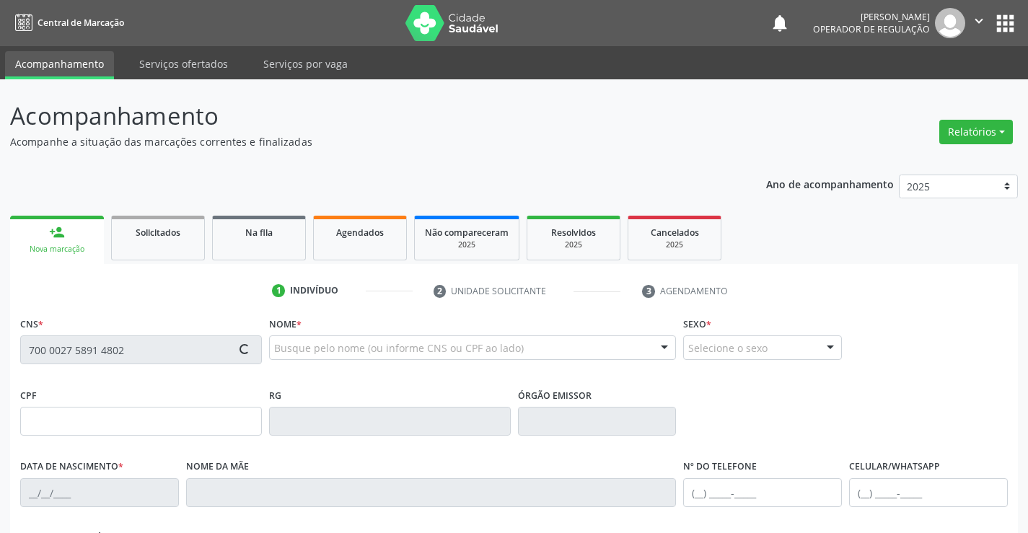
type input "127.111.385-69"
type input "S/N"
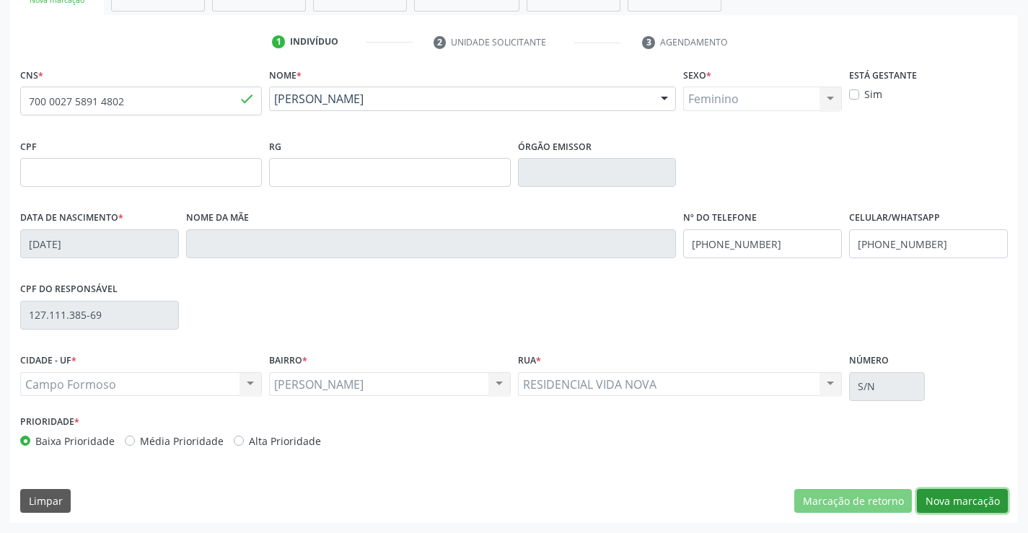
click at [937, 495] on button "Nova marcação" at bounding box center [962, 501] width 91 height 25
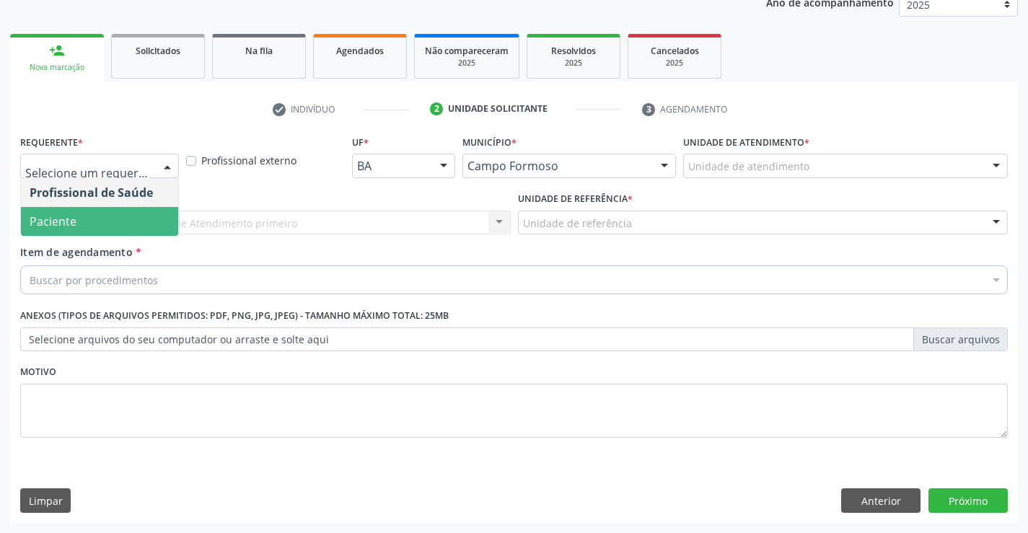
click at [85, 220] on span "Paciente" at bounding box center [99, 221] width 157 height 29
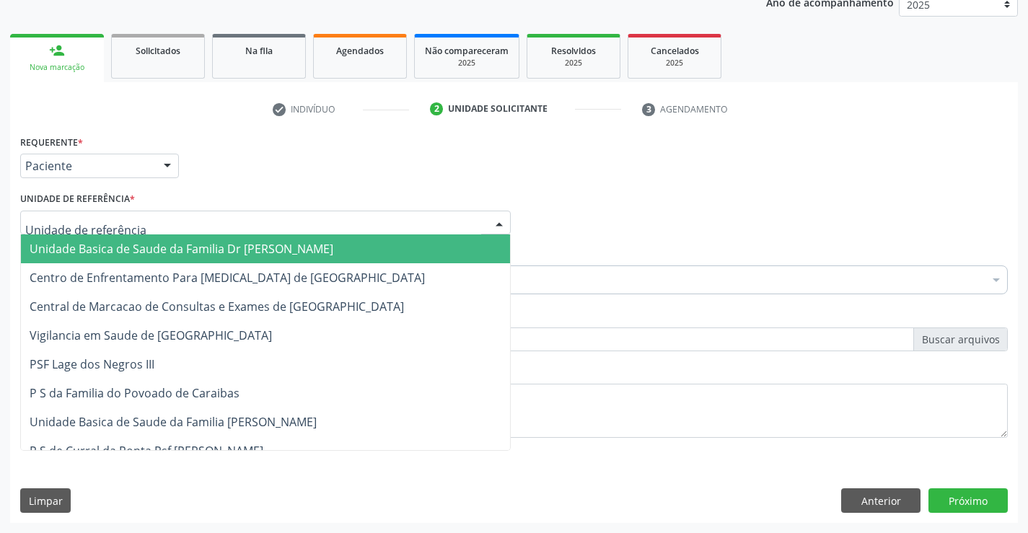
click at [116, 245] on span "Unidade Basica de Saude da Familia Dr [PERSON_NAME]" at bounding box center [182, 249] width 304 height 16
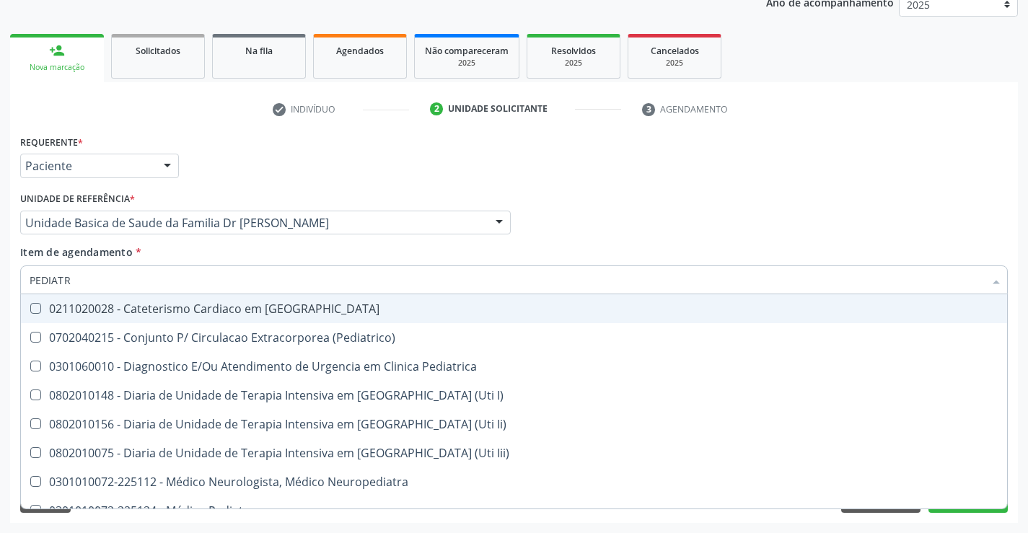
type input "PEDIATRA"
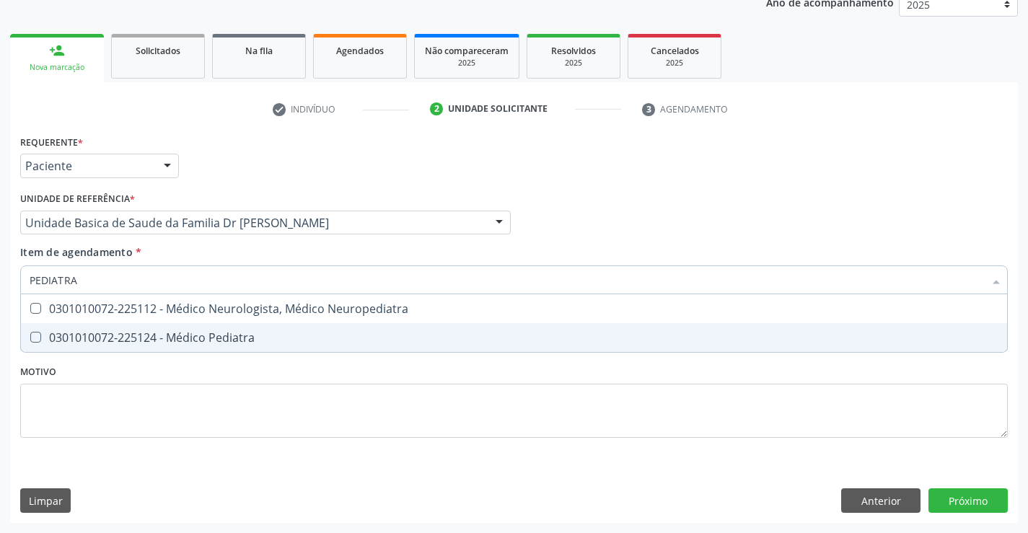
click at [144, 327] on span "0301010072-225124 - Médico Pediatra" at bounding box center [514, 337] width 986 height 29
checkbox Pediatra "true"
click at [971, 499] on div "Requerente * Paciente Profissional de Saúde Paciente Nenhum resultado encontrad…" at bounding box center [513, 327] width 1007 height 392
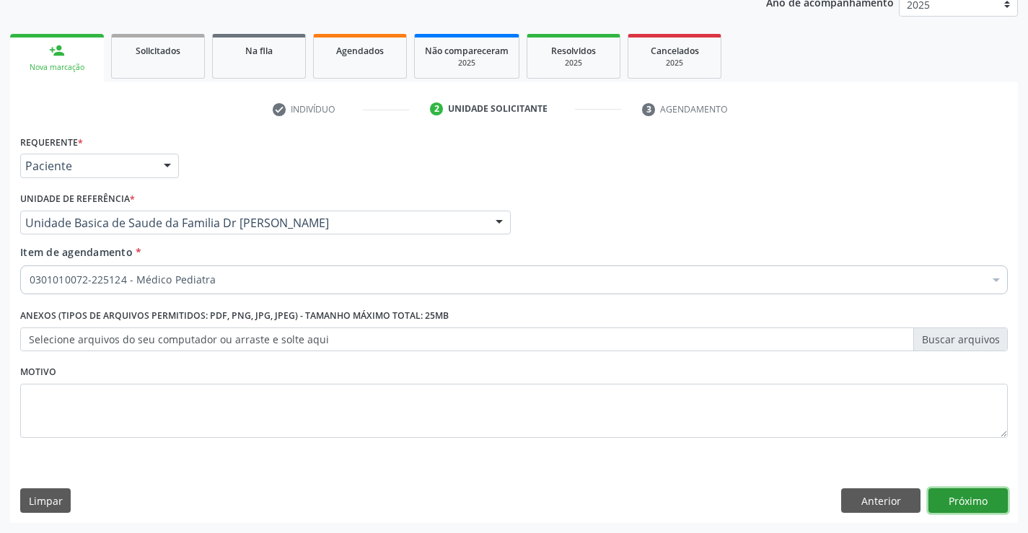
click at [971, 499] on button "Próximo" at bounding box center [967, 500] width 79 height 25
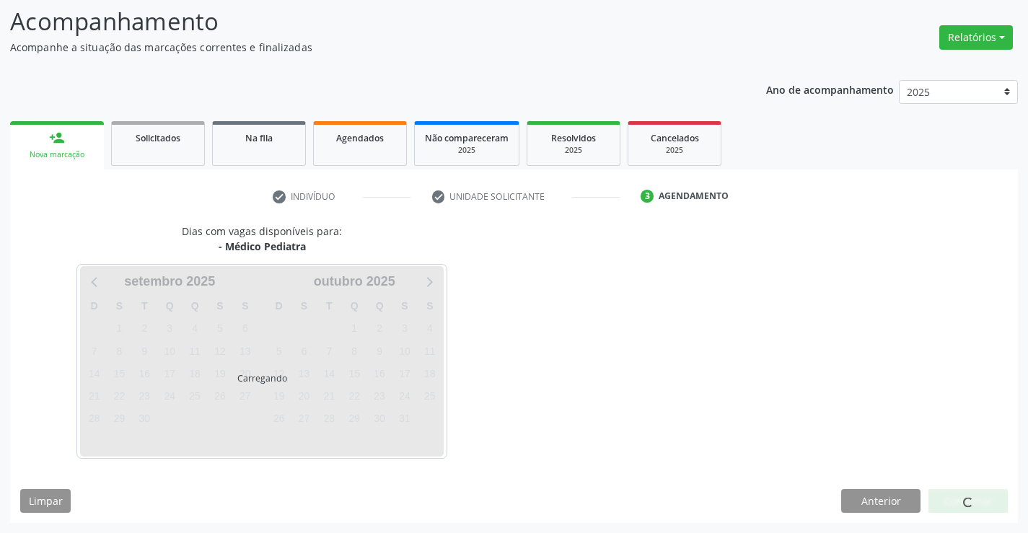
scroll to position [94, 0]
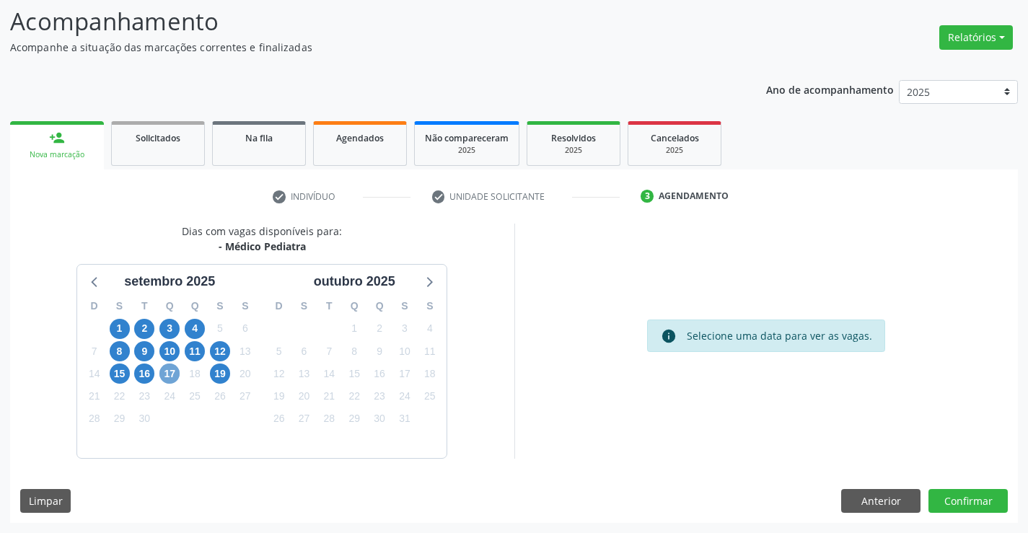
click at [171, 372] on span "17" at bounding box center [169, 373] width 20 height 20
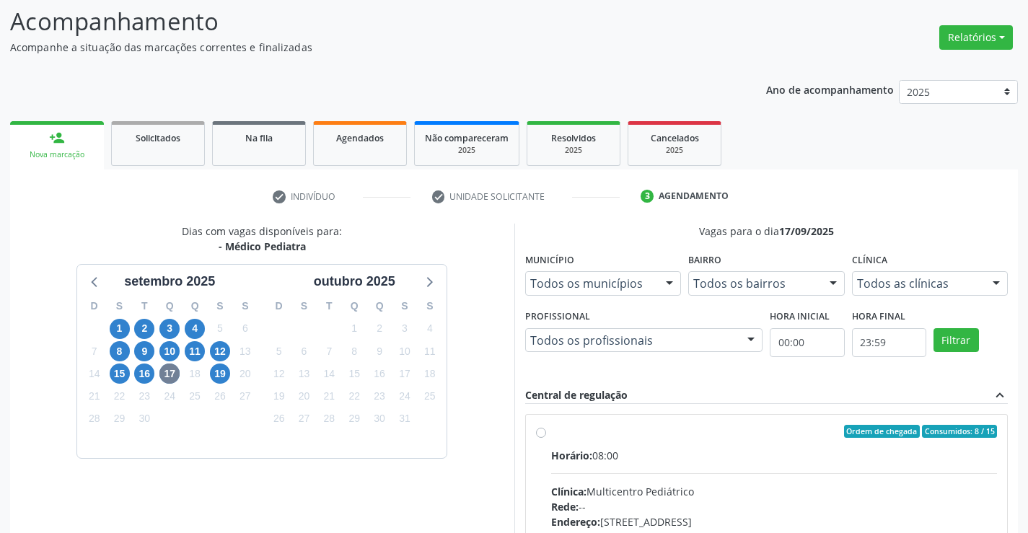
click at [551, 433] on label "Ordem de chegada Consumidos: 8 / 15 Horário: 08:00 Clínica: Multicentro Pediátr…" at bounding box center [774, 535] width 446 height 221
click at [544, 433] on input "Ordem de chegada Consumidos: 8 / 15 Horário: 08:00 Clínica: Multicentro Pediátr…" at bounding box center [541, 431] width 10 height 13
radio input "true"
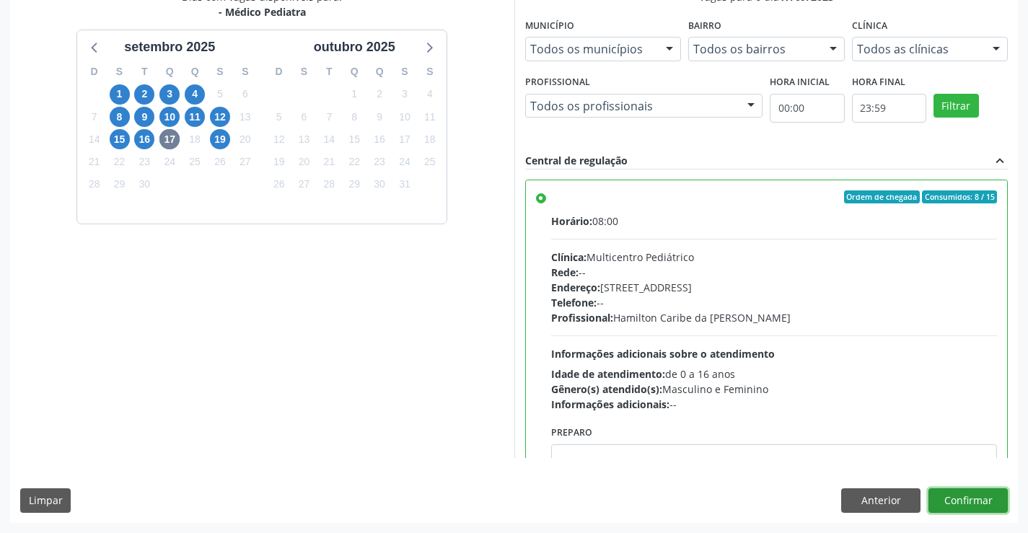
click at [974, 500] on button "Confirmar" at bounding box center [967, 500] width 79 height 25
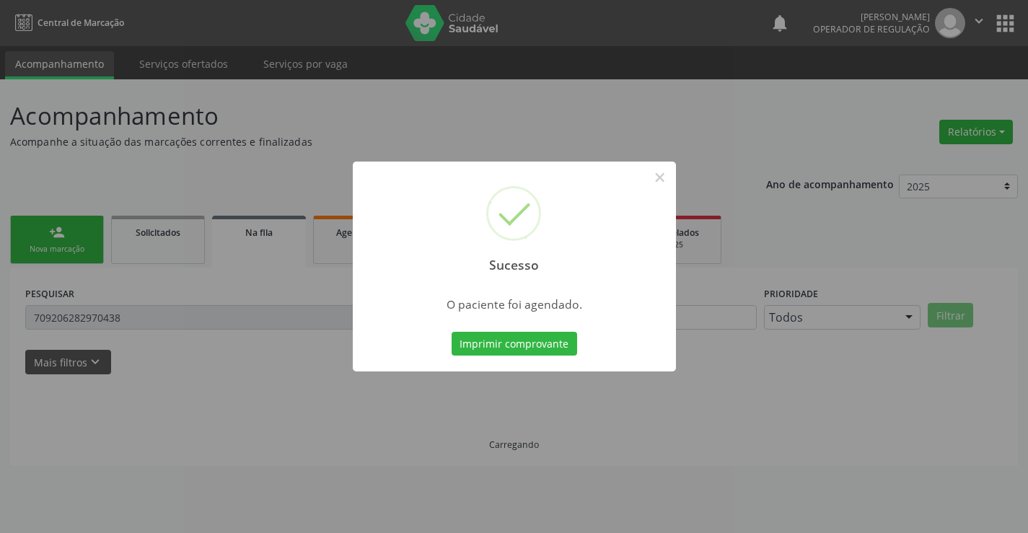
scroll to position [0, 0]
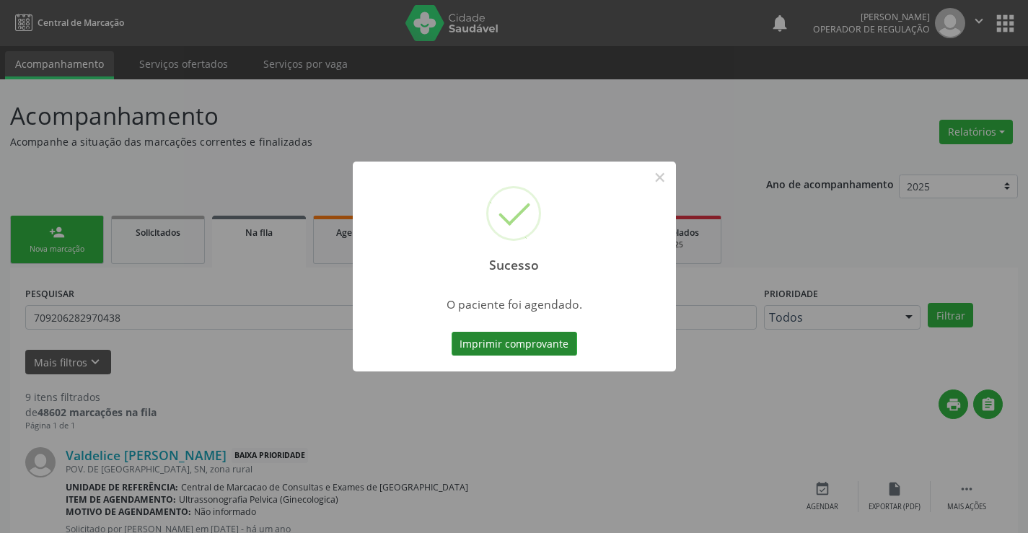
click at [518, 336] on button "Imprimir comprovante" at bounding box center [513, 344] width 125 height 25
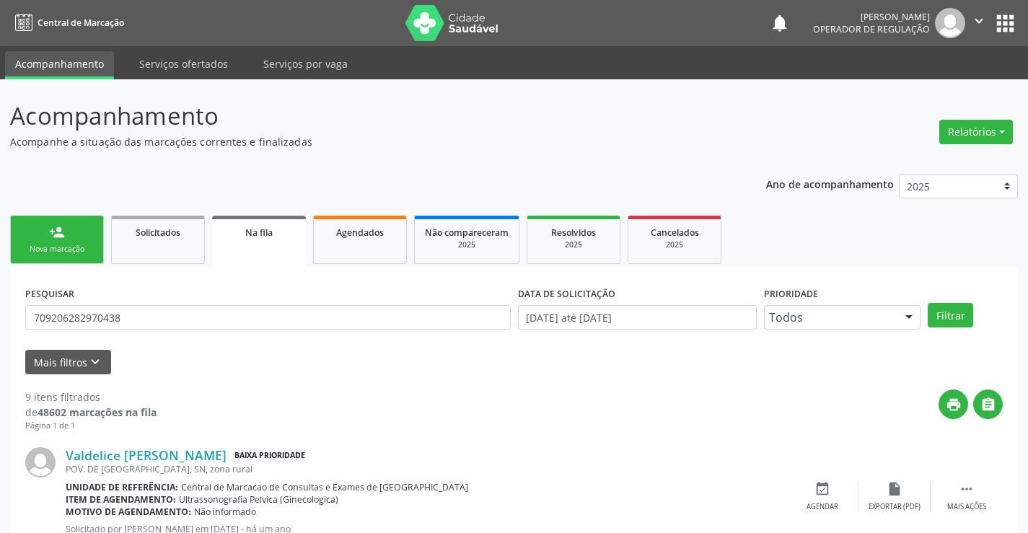
click at [237, 239] on div "Na fila" at bounding box center [259, 231] width 74 height 15
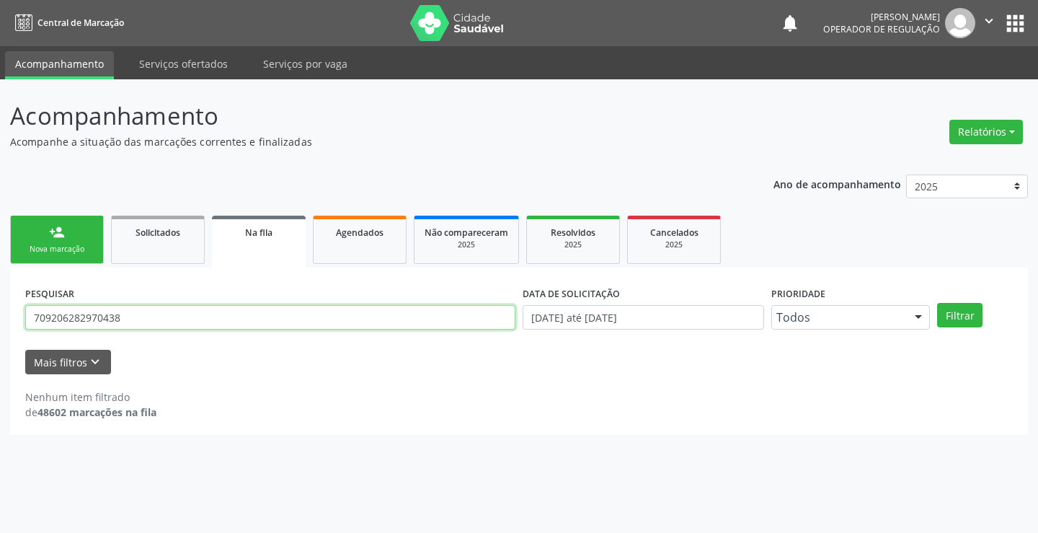
click at [143, 319] on input "709206282970438" at bounding box center [270, 317] width 490 height 25
type input "7"
type input "702008871154984"
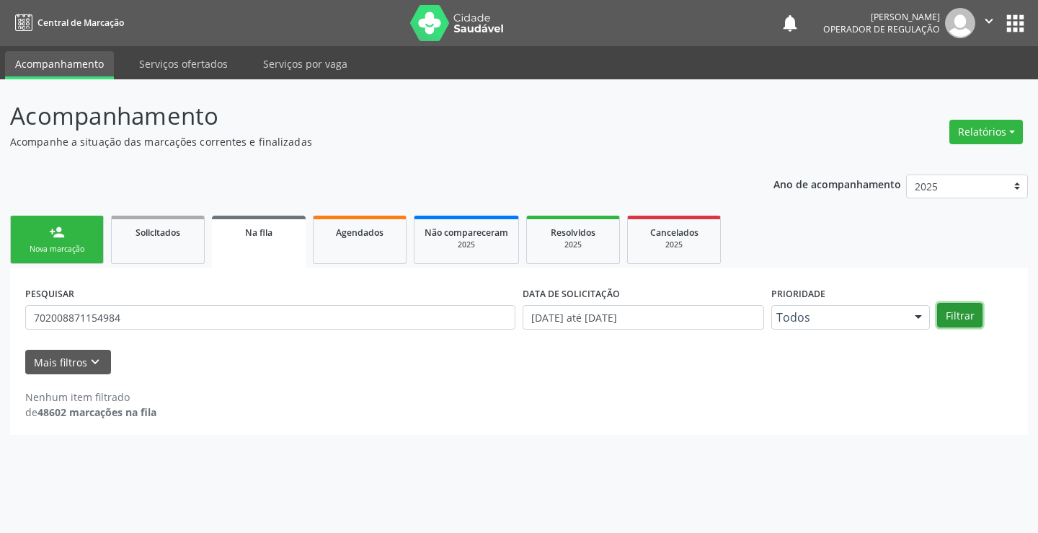
click at [958, 324] on button "Filtrar" at bounding box center [959, 315] width 45 height 25
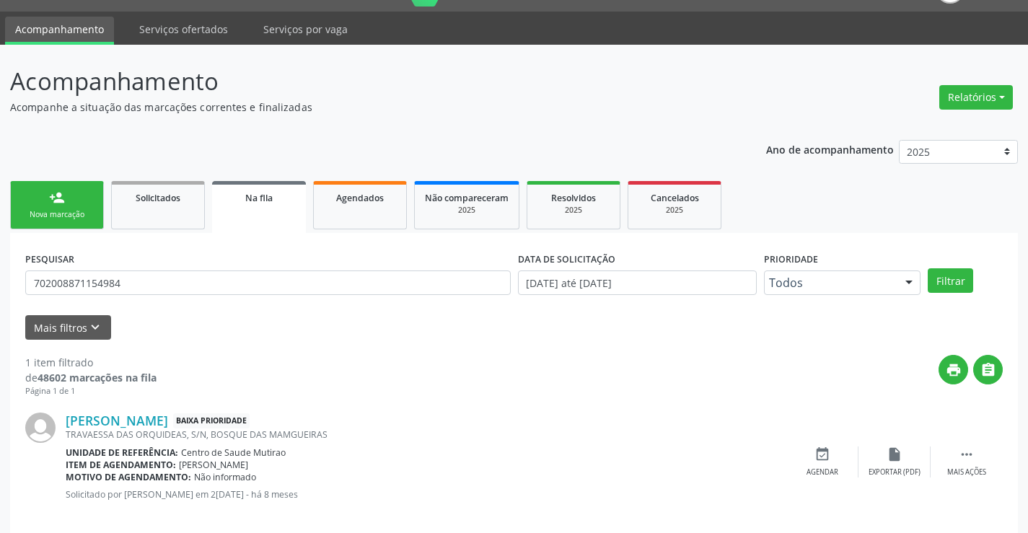
scroll to position [53, 0]
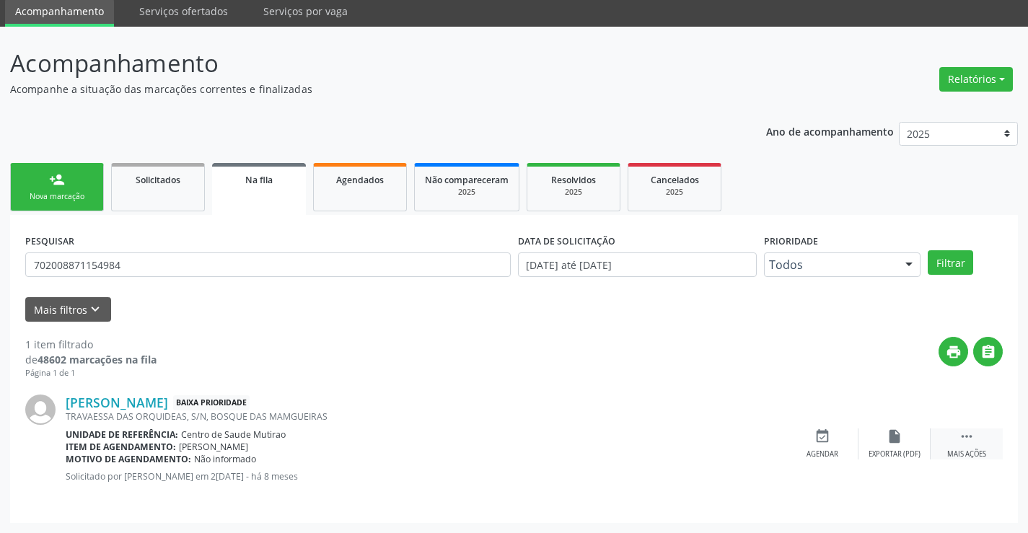
click at [969, 437] on icon "" at bounding box center [966, 436] width 16 height 16
click at [890, 441] on icon "edit" at bounding box center [894, 436] width 16 height 16
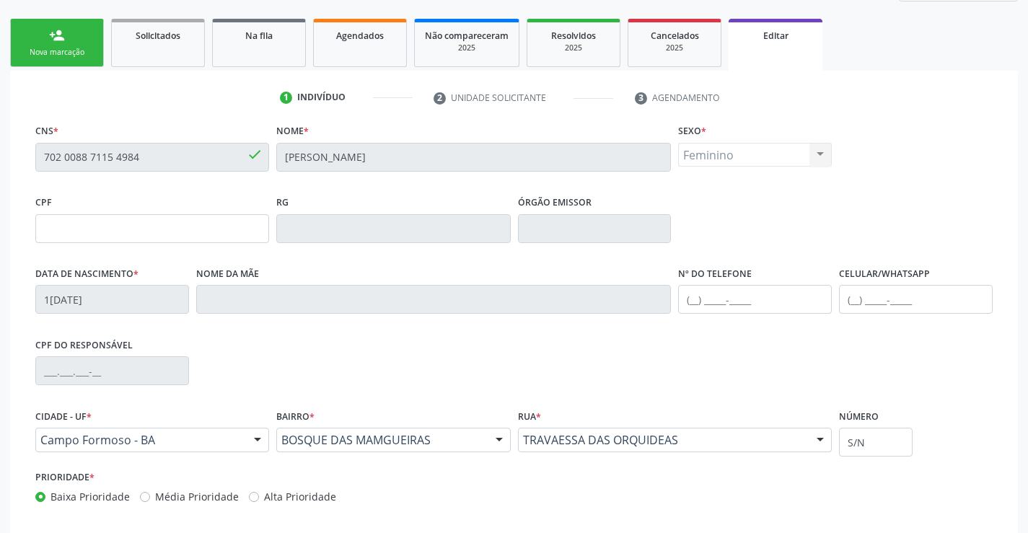
scroll to position [216, 0]
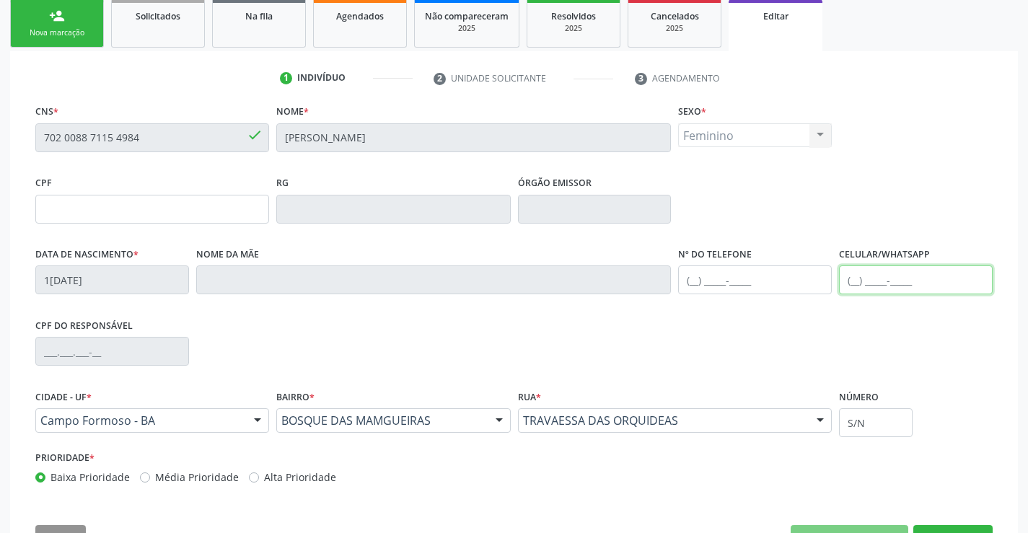
click at [855, 279] on input "text" at bounding box center [916, 279] width 154 height 29
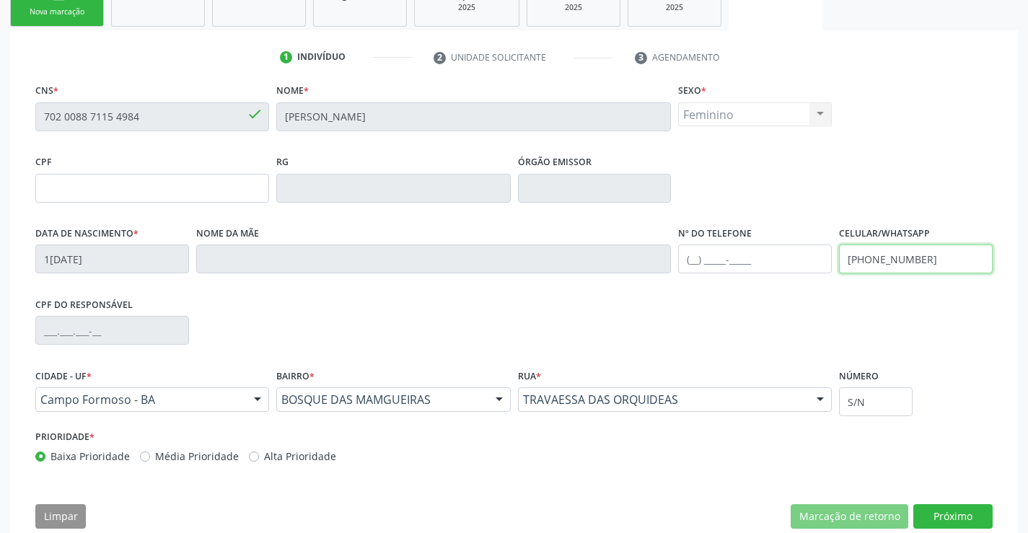
scroll to position [268, 0]
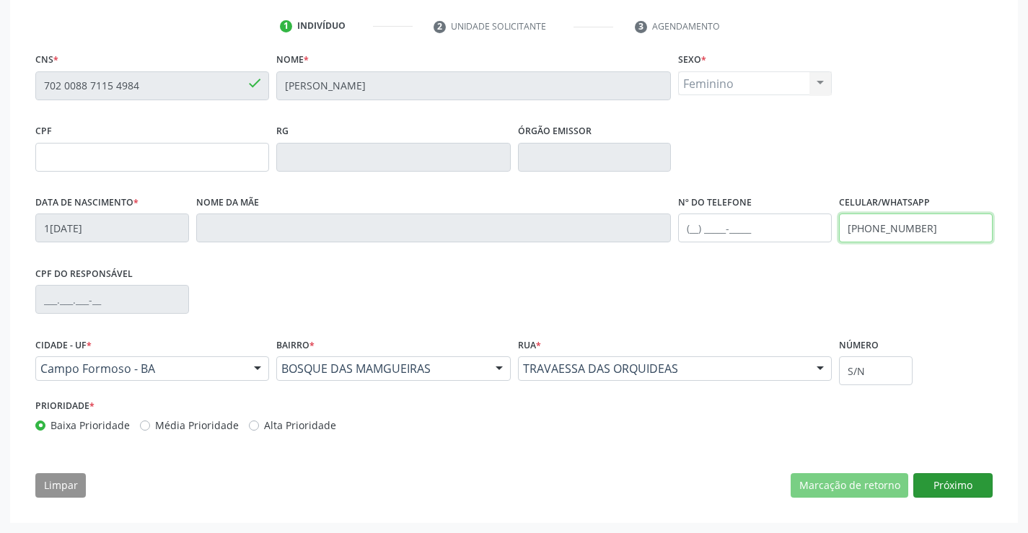
type input "(74) 98828-4724"
click at [940, 484] on button "Próximo" at bounding box center [952, 485] width 79 height 25
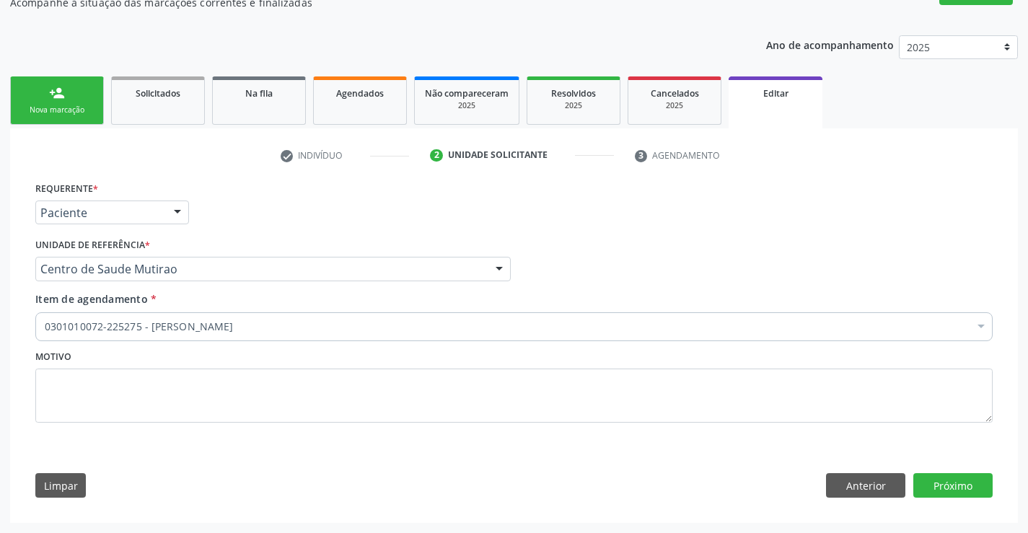
scroll to position [139, 0]
click at [949, 487] on button "Próximo" at bounding box center [952, 485] width 79 height 25
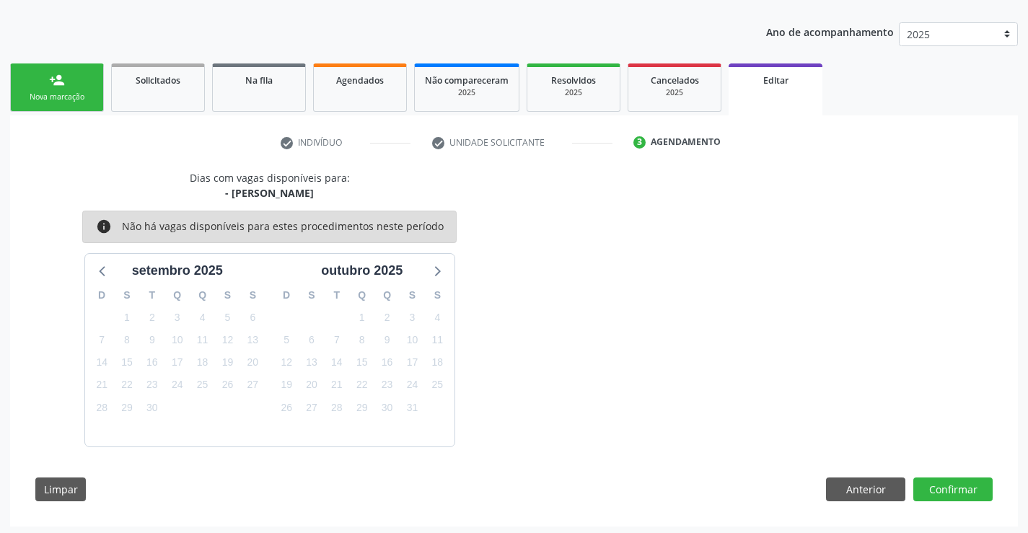
scroll to position [156, 0]
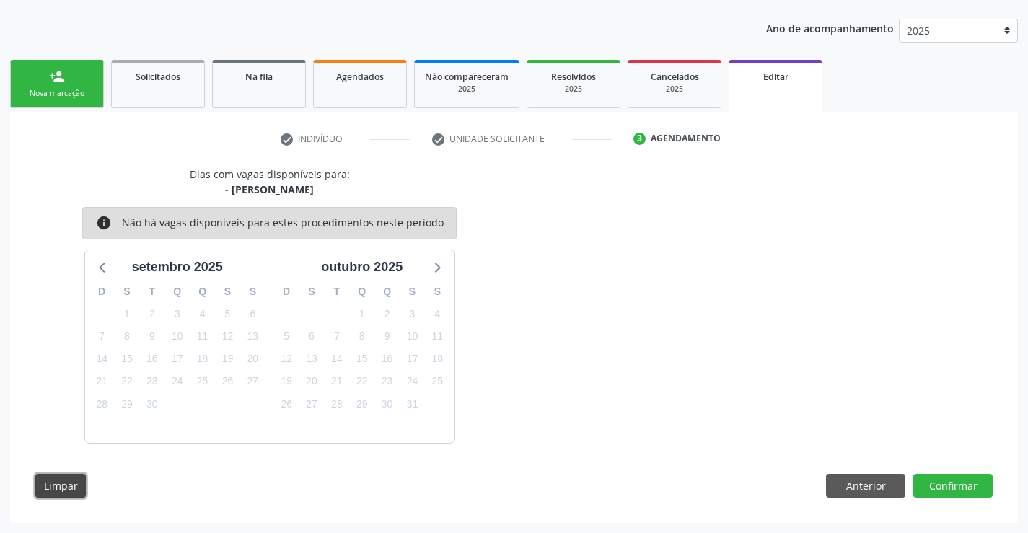
click at [62, 481] on button "Limpar" at bounding box center [60, 486] width 50 height 25
click at [89, 81] on link "person_add Nova marcação" at bounding box center [57, 84] width 94 height 48
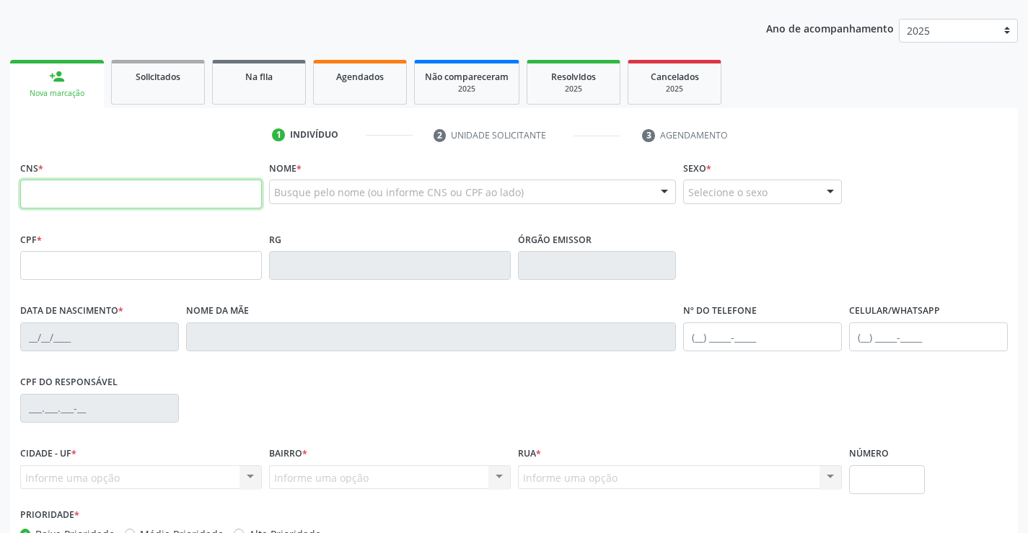
click at [111, 193] on input "text" at bounding box center [141, 194] width 242 height 29
type input "702 0043 4924 2180"
type input "1438008252"
type input "SSP"
type input "[DATE]"
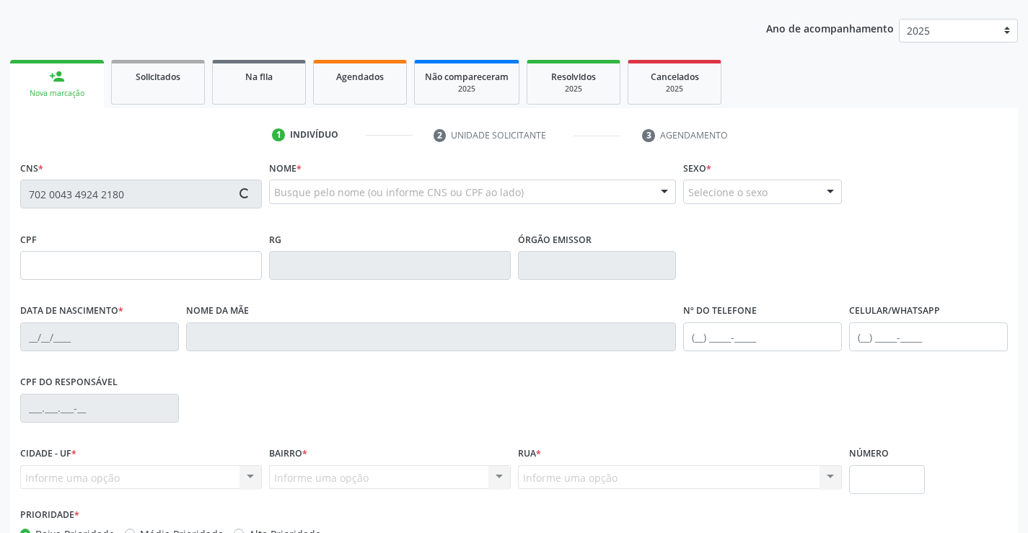
type input "[PERSON_NAME]"
type input "[PHONE_NUMBER]"
type input "064.222.205-37"
type input "S/N"
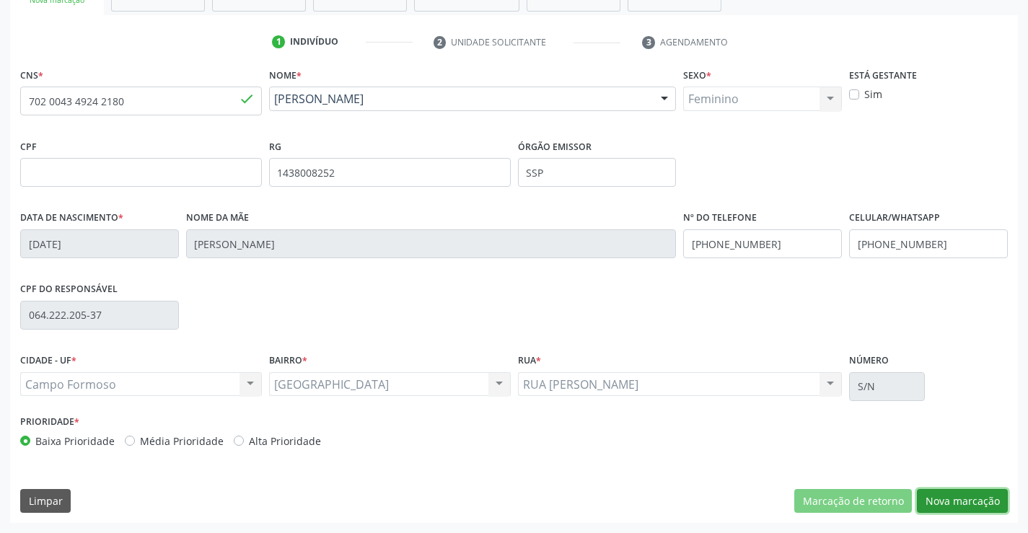
click at [969, 503] on button "Nova marcação" at bounding box center [962, 501] width 91 height 25
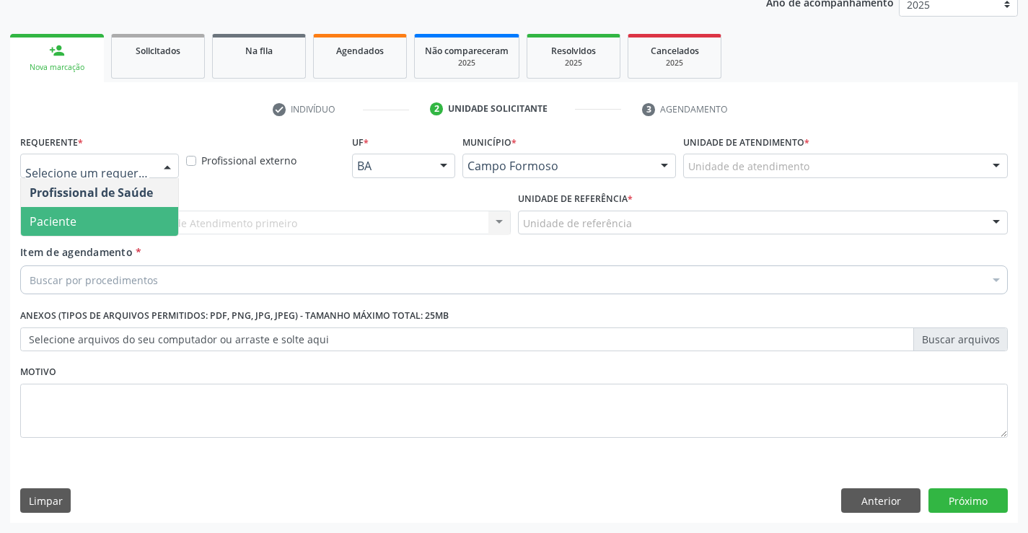
click at [107, 221] on span "Paciente" at bounding box center [99, 221] width 157 height 29
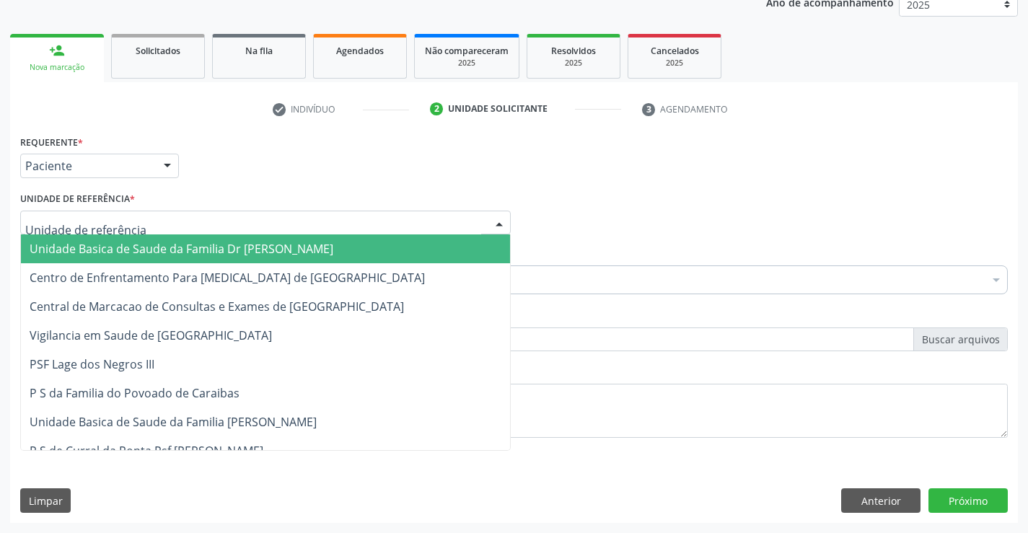
drag, startPoint x: 107, startPoint y: 237, endPoint x: 107, endPoint y: 247, distance: 10.8
click at [107, 238] on span "Unidade Basica de Saude da Familia Dr [PERSON_NAME]" at bounding box center [265, 248] width 489 height 29
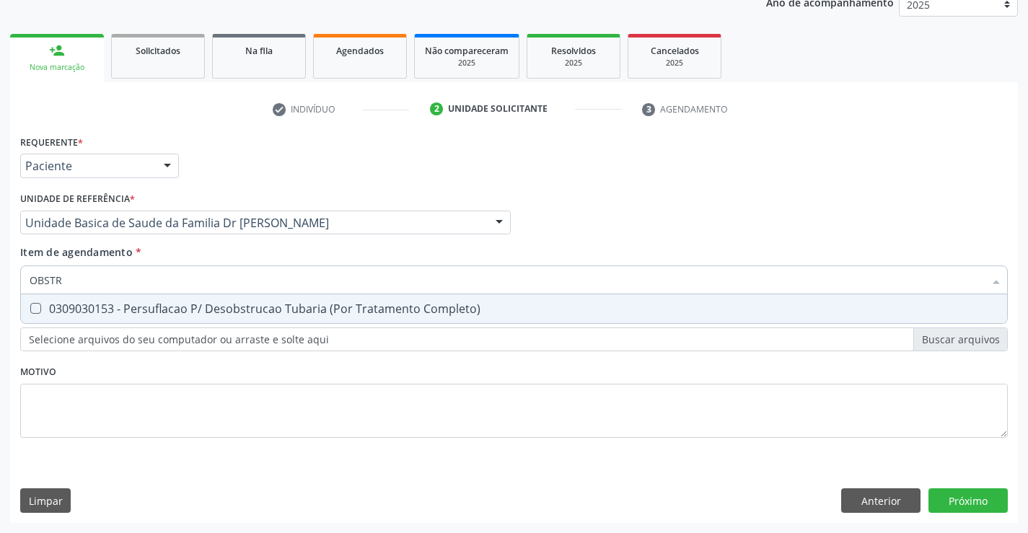
type input "OBST"
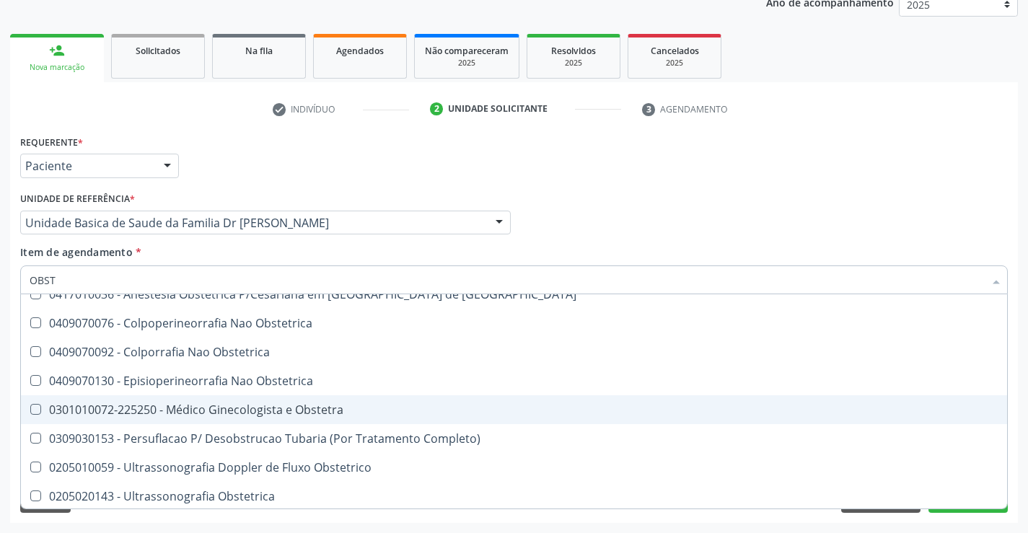
scroll to position [103, 0]
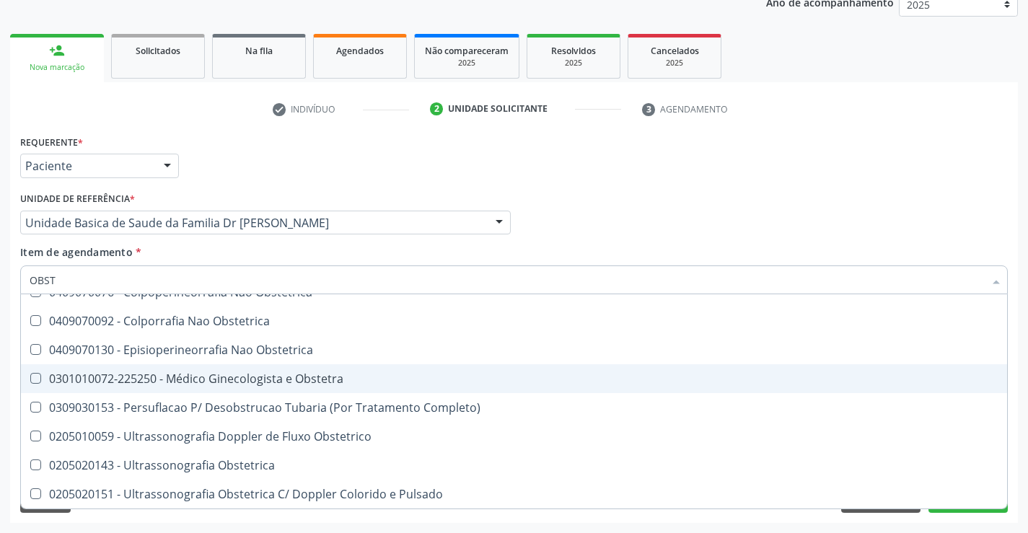
click at [323, 380] on div "0301010072-225250 - Médico Ginecologista e Obstetra" at bounding box center [514, 379] width 968 height 12
checkbox Obstetra "true"
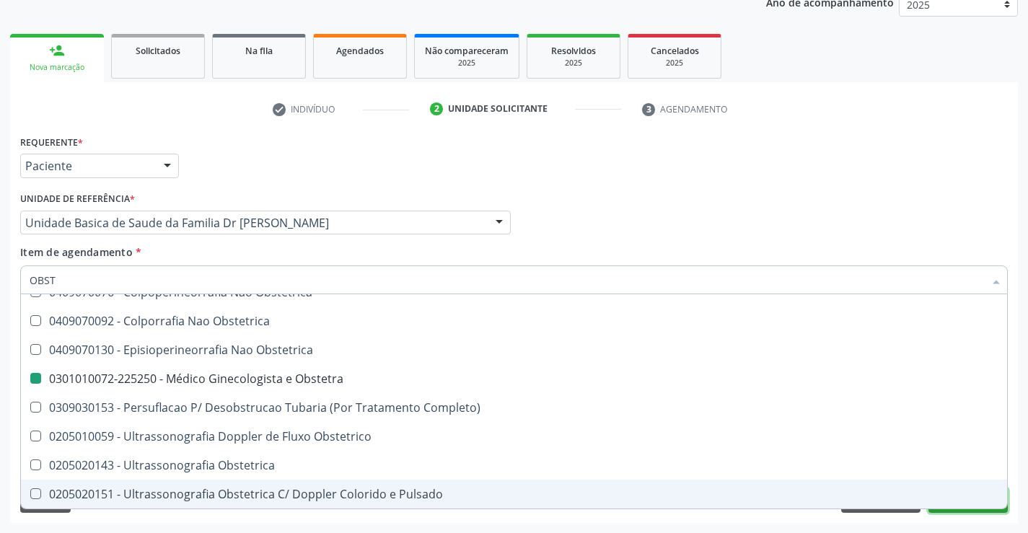
click at [969, 510] on button "Próximo" at bounding box center [967, 500] width 79 height 25
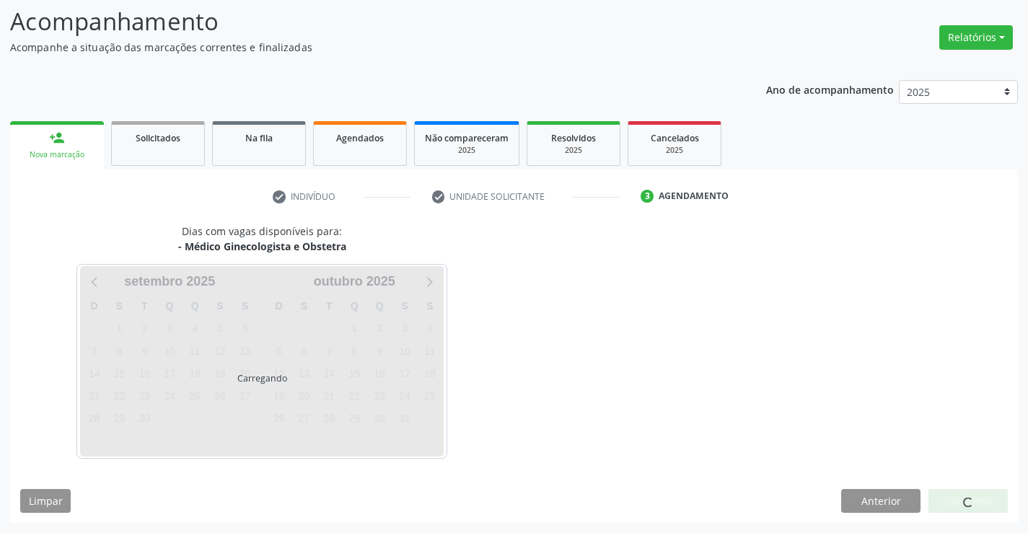
scroll to position [0, 0]
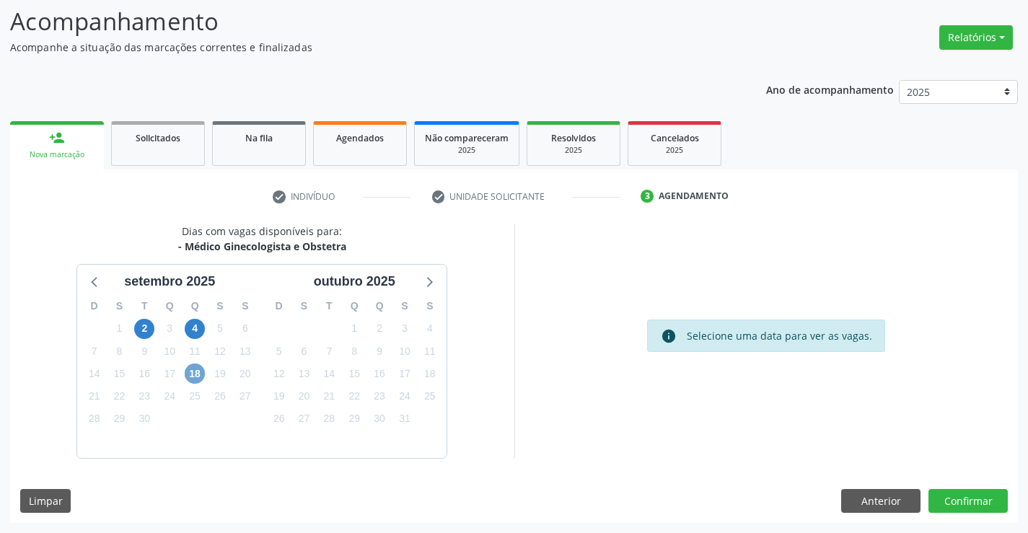
click at [192, 371] on span "18" at bounding box center [195, 373] width 20 height 20
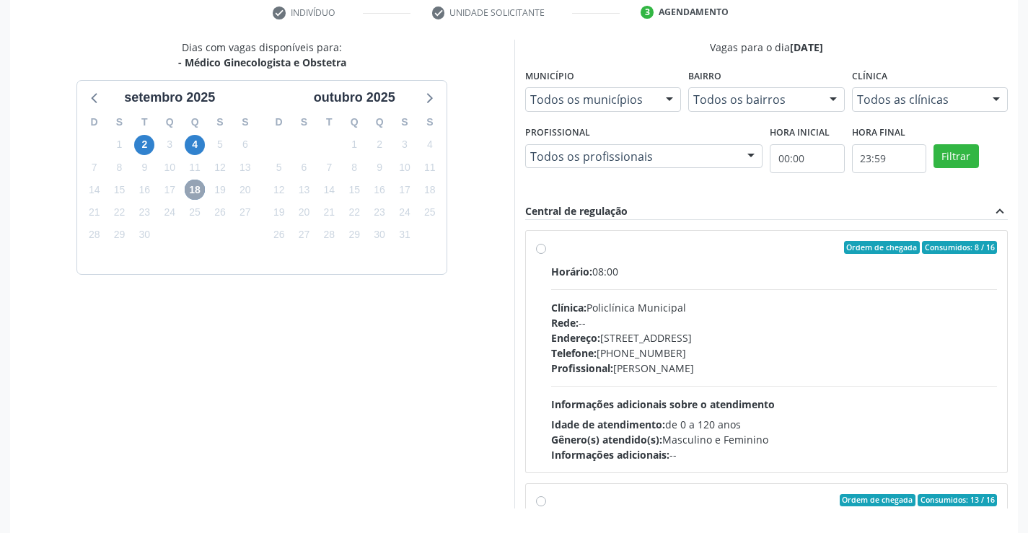
scroll to position [283, 0]
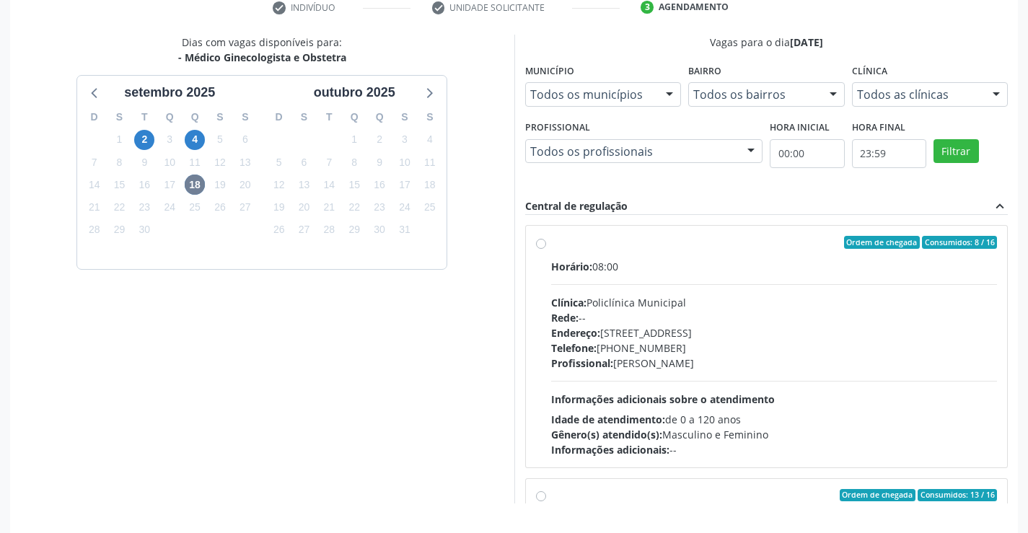
click at [551, 245] on label "Ordem de chegada Consumidos: 8 / 16 Horário: 08:00 Clínica: Policlínica Municip…" at bounding box center [774, 346] width 446 height 221
click at [538, 245] on input "Ordem de chegada Consumidos: 8 / 16 Horário: 08:00 Clínica: Policlínica Municip…" at bounding box center [541, 242] width 10 height 13
radio input "true"
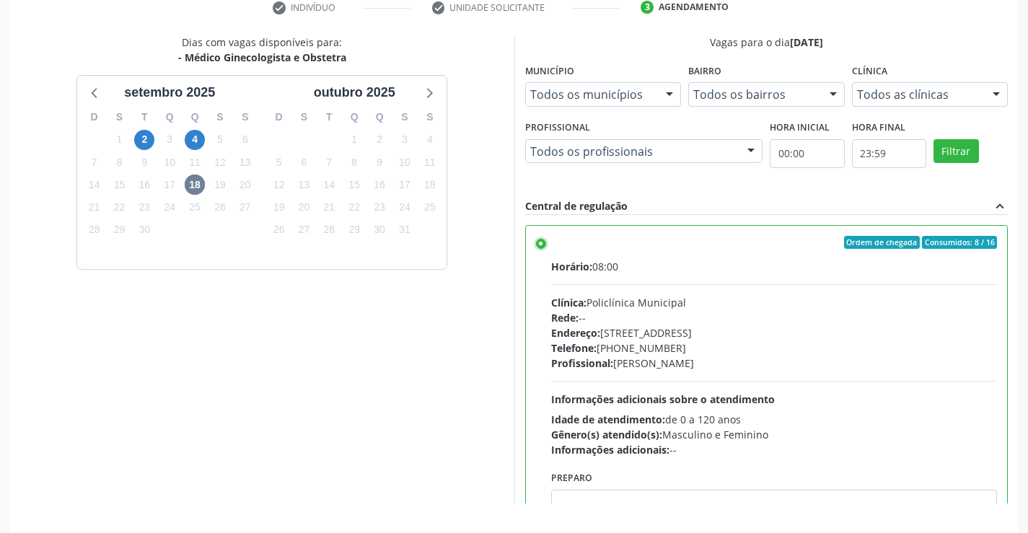
scroll to position [329, 0]
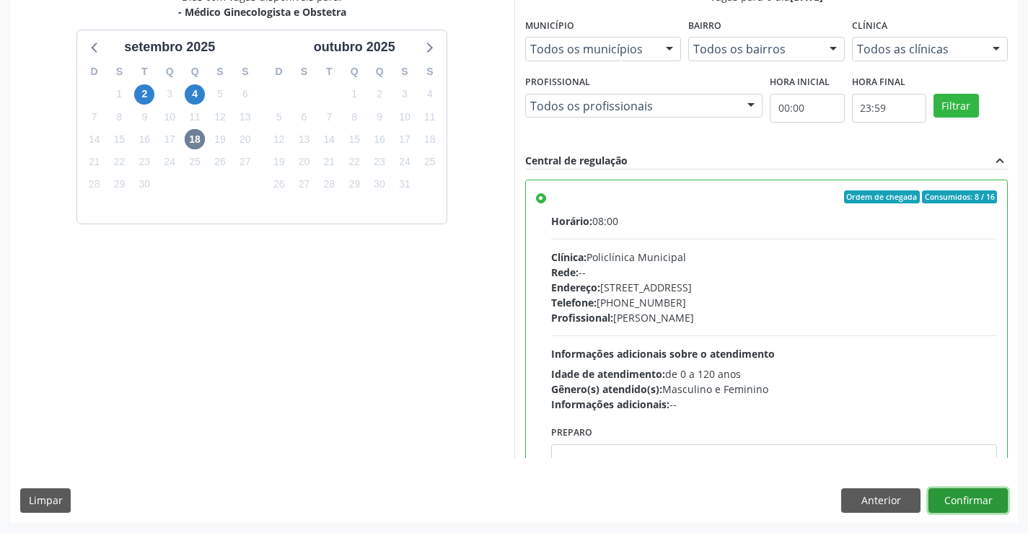
click at [963, 501] on button "Confirmar" at bounding box center [967, 500] width 79 height 25
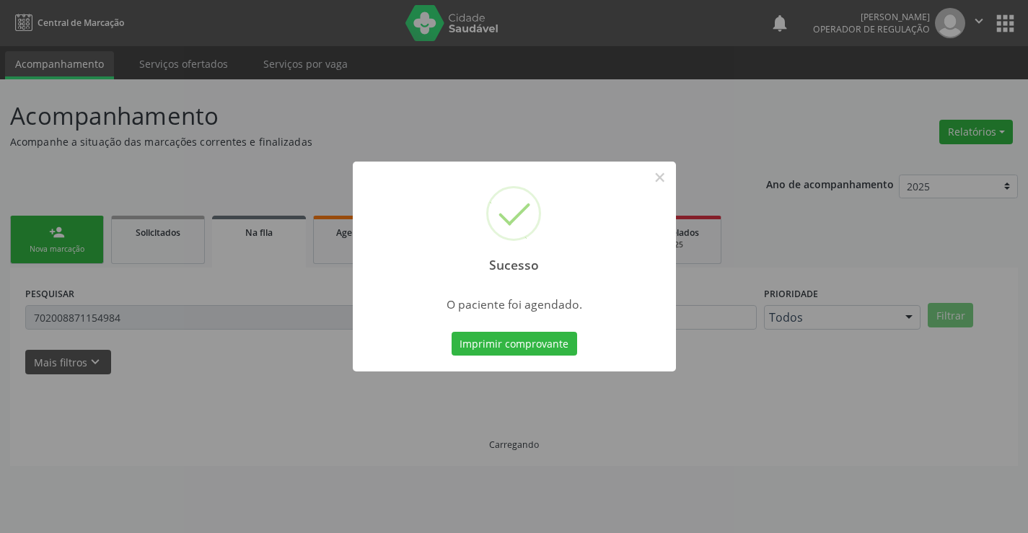
scroll to position [0, 0]
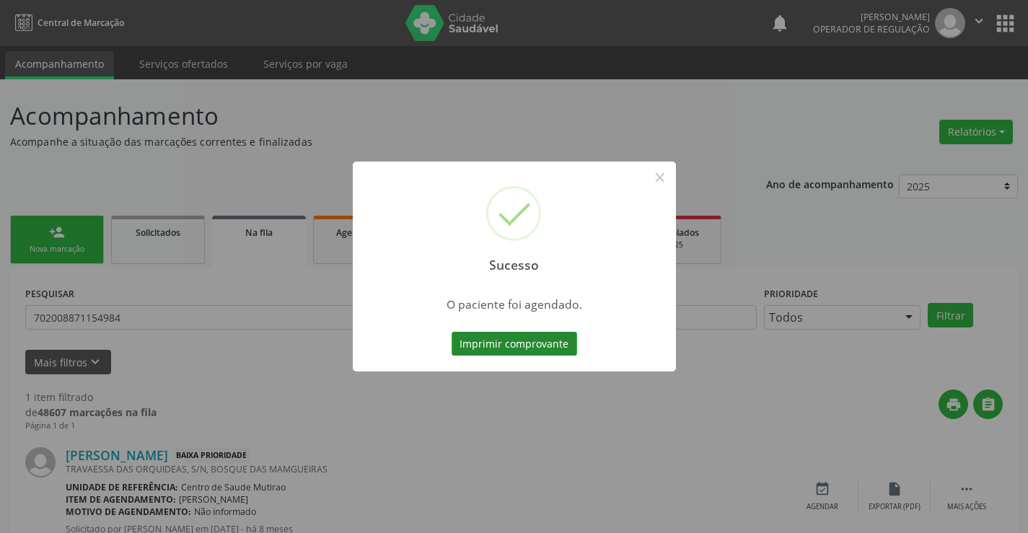
click at [542, 343] on button "Imprimir comprovante" at bounding box center [513, 344] width 125 height 25
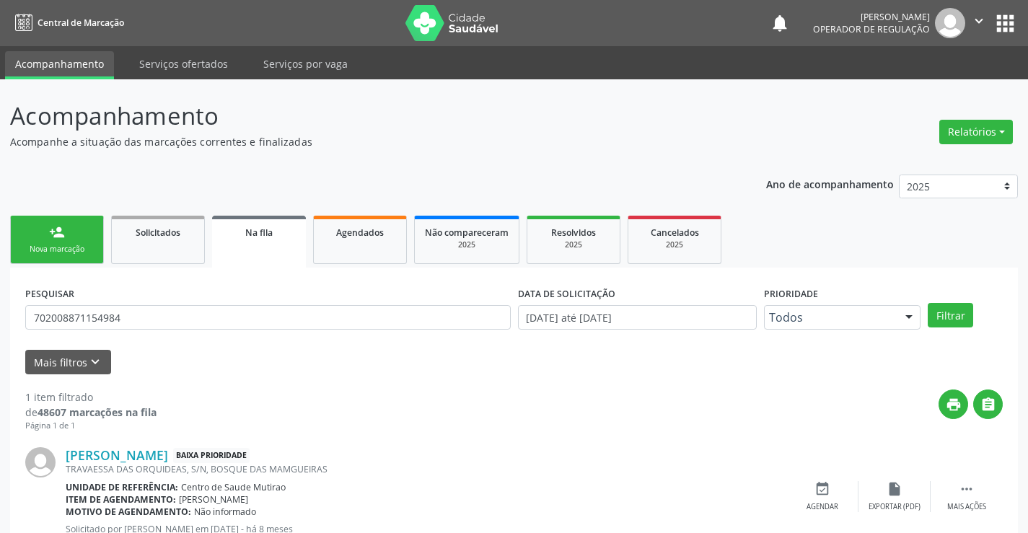
click at [979, 24] on icon "" at bounding box center [979, 21] width 16 height 16
click at [927, 85] on link "Sair" at bounding box center [942, 88] width 100 height 20
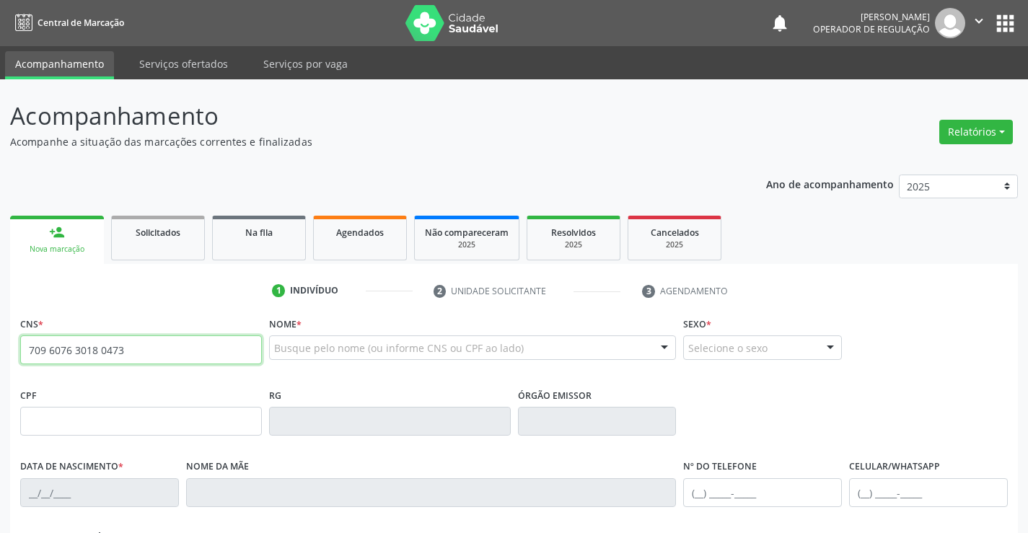
type input "709 6076 3018 0473"
type input "[DATE]"
type input "[PERSON_NAME]"
type input "S/N"
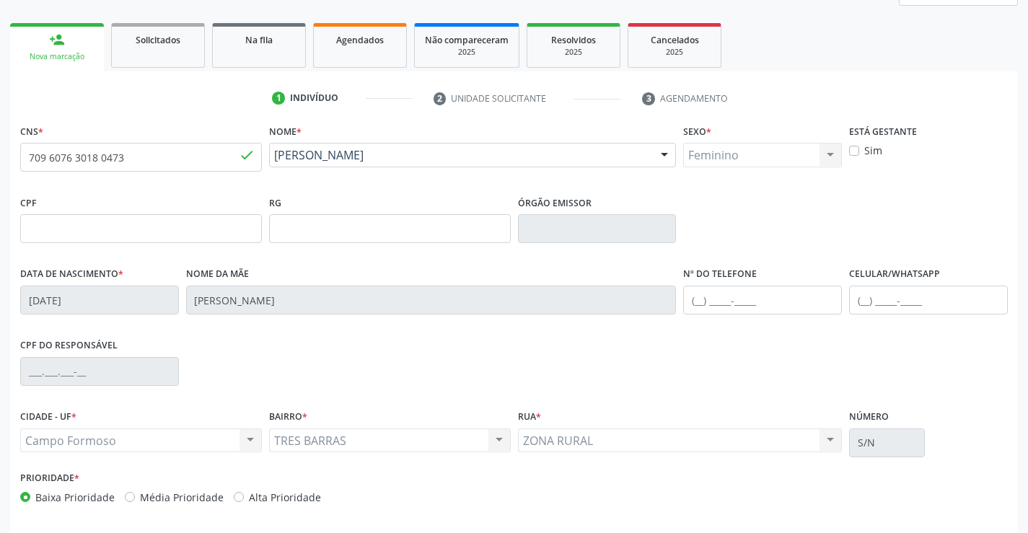
scroll to position [249, 0]
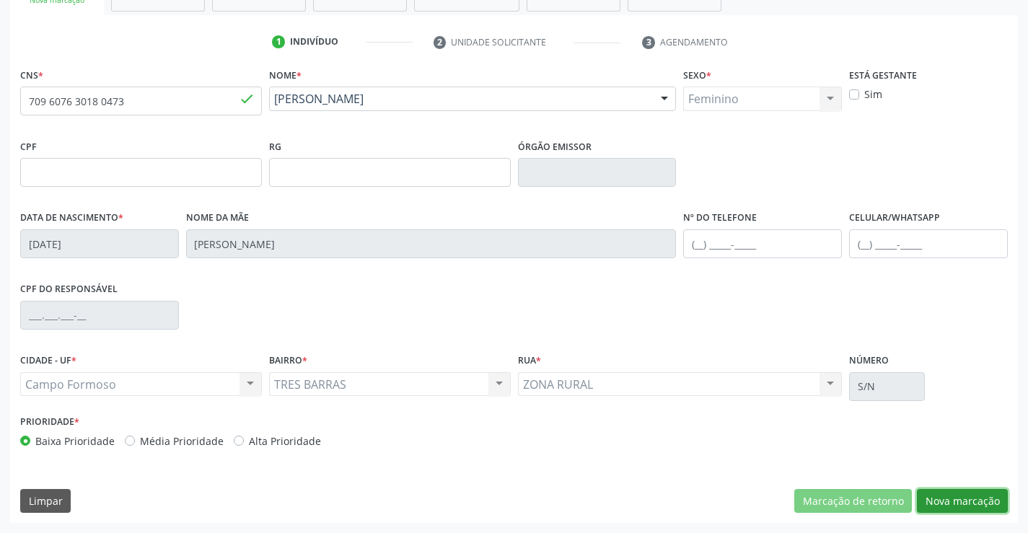
click at [952, 495] on button "Nova marcação" at bounding box center [962, 501] width 91 height 25
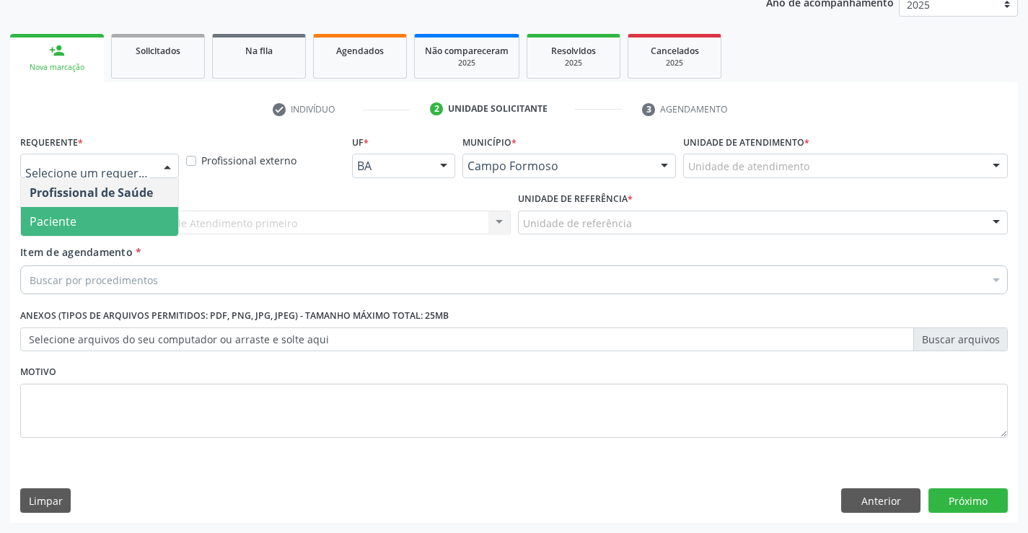
click at [107, 224] on span "Paciente" at bounding box center [99, 221] width 157 height 29
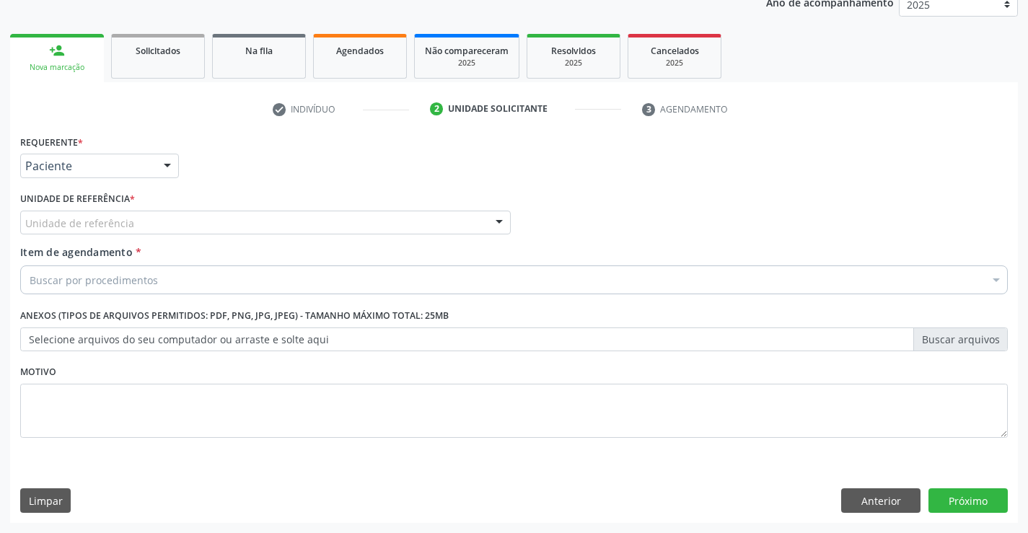
click at [136, 222] on div "Unidade de referência" at bounding box center [265, 223] width 490 height 25
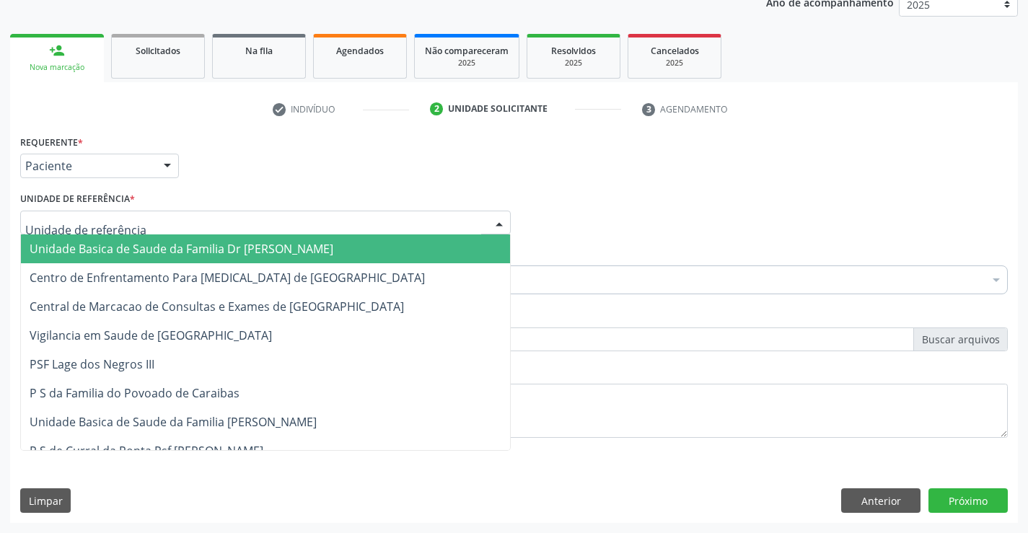
click at [136, 242] on span "Unidade Basica de Saude da Familia Dr [PERSON_NAME]" at bounding box center [182, 249] width 304 height 16
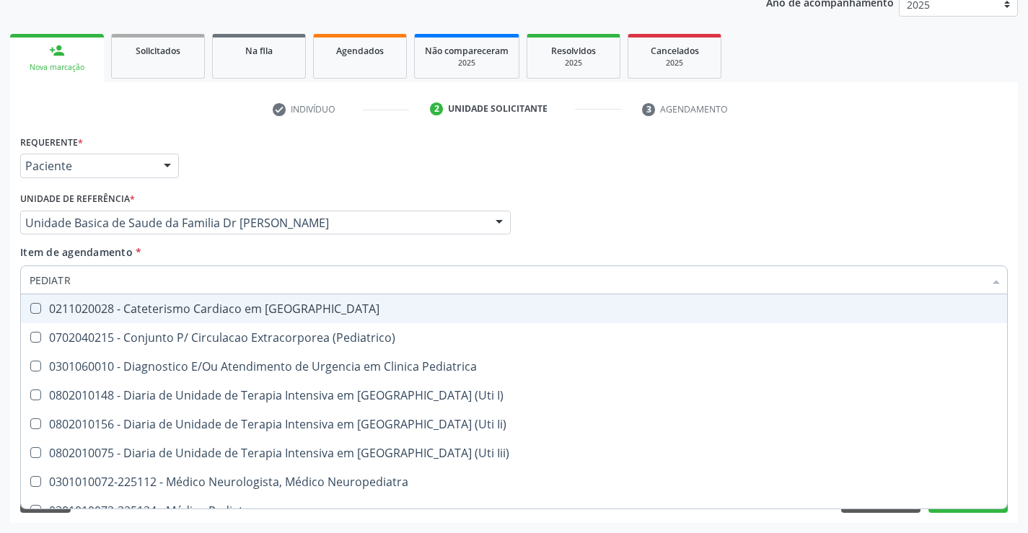
type input "PEDIATRA"
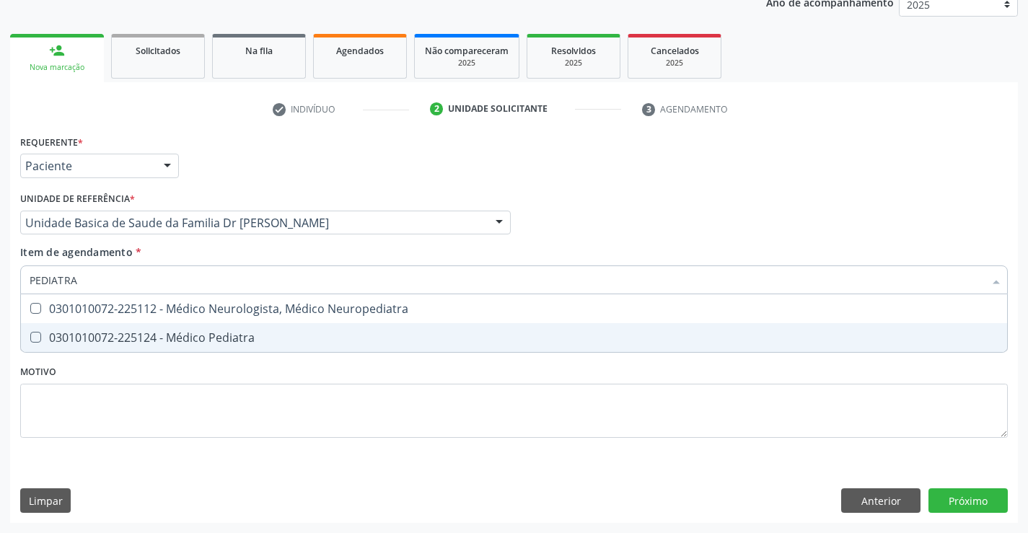
click at [177, 346] on span "0301010072-225124 - Médico Pediatra" at bounding box center [514, 337] width 986 height 29
checkbox Pediatra "true"
click at [948, 498] on div "Requerente * Paciente Profissional de Saúde Paciente Nenhum resultado encontrad…" at bounding box center [513, 327] width 1007 height 392
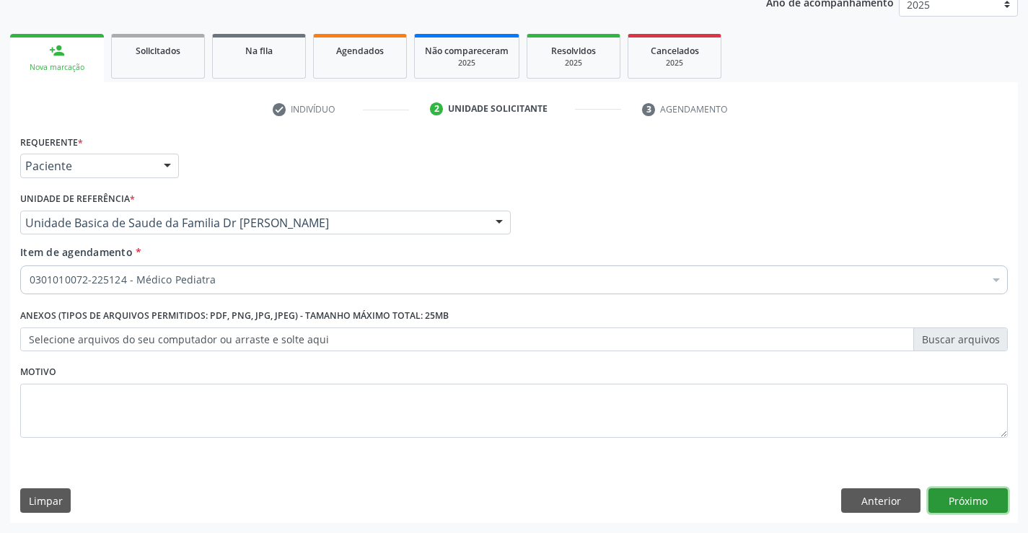
click at [948, 498] on button "Próximo" at bounding box center [967, 500] width 79 height 25
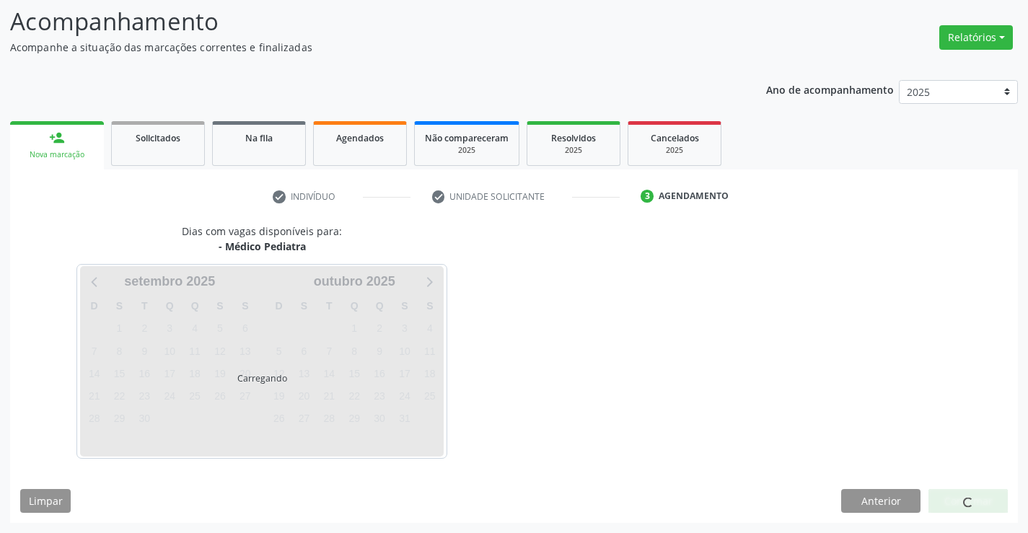
scroll to position [94, 0]
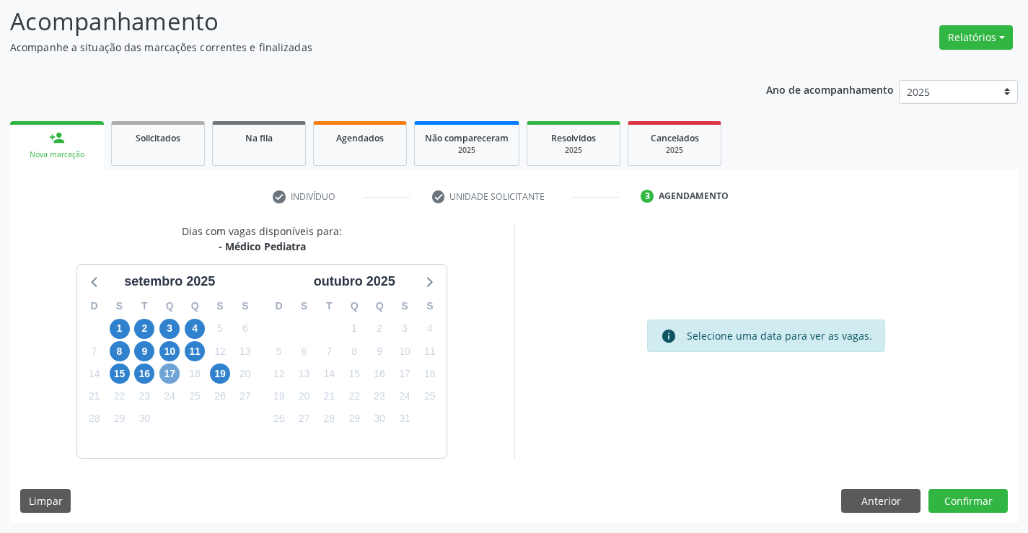
click at [172, 374] on span "17" at bounding box center [169, 373] width 20 height 20
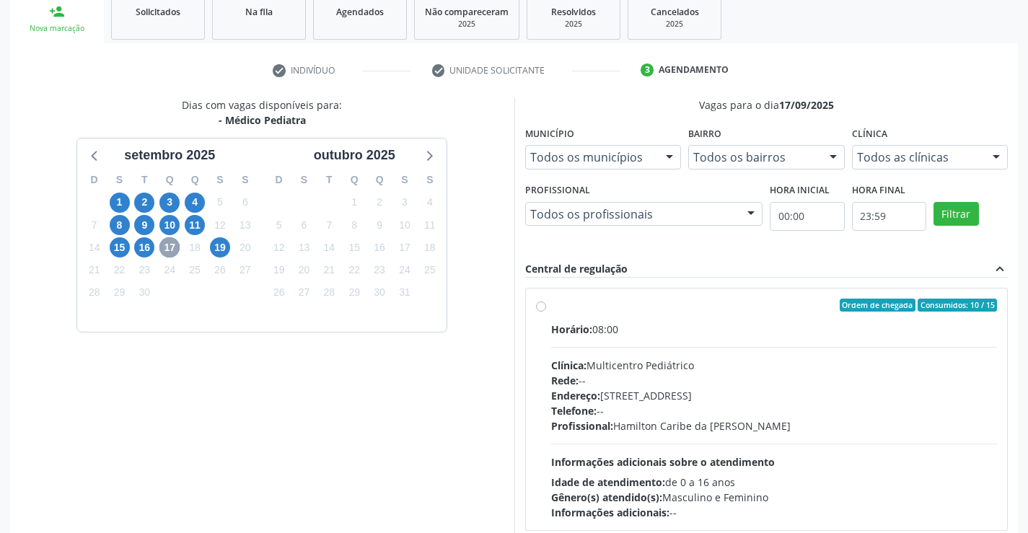
scroll to position [229, 0]
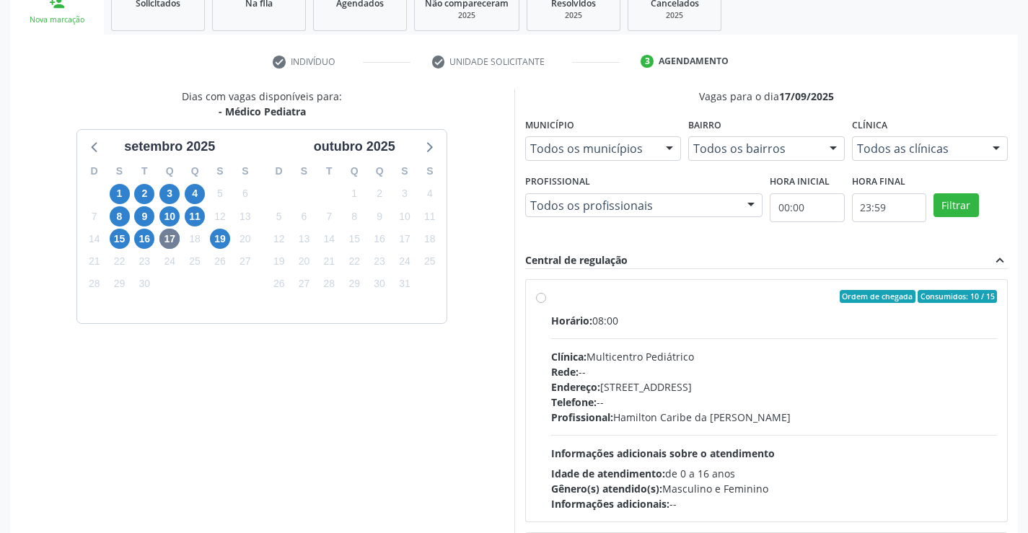
click at [551, 295] on label "Ordem de chegada Consumidos: 10 / 15 Horário: 08:00 Clínica: Multicentro Pediát…" at bounding box center [774, 400] width 446 height 221
click at [542, 295] on input "Ordem de chegada Consumidos: 10 / 15 Horário: 08:00 Clínica: Multicentro Pediát…" at bounding box center [541, 296] width 10 height 13
radio input "true"
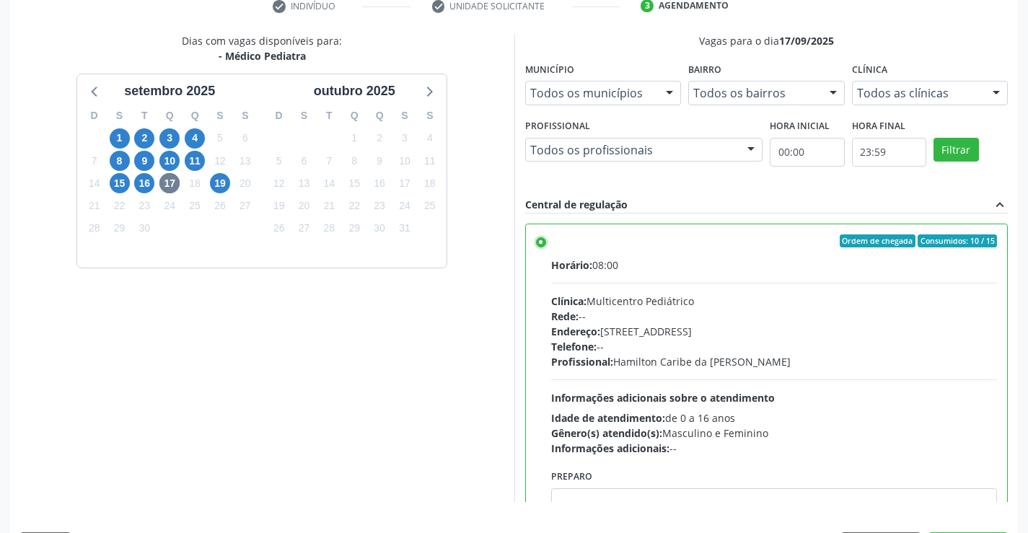
scroll to position [329, 0]
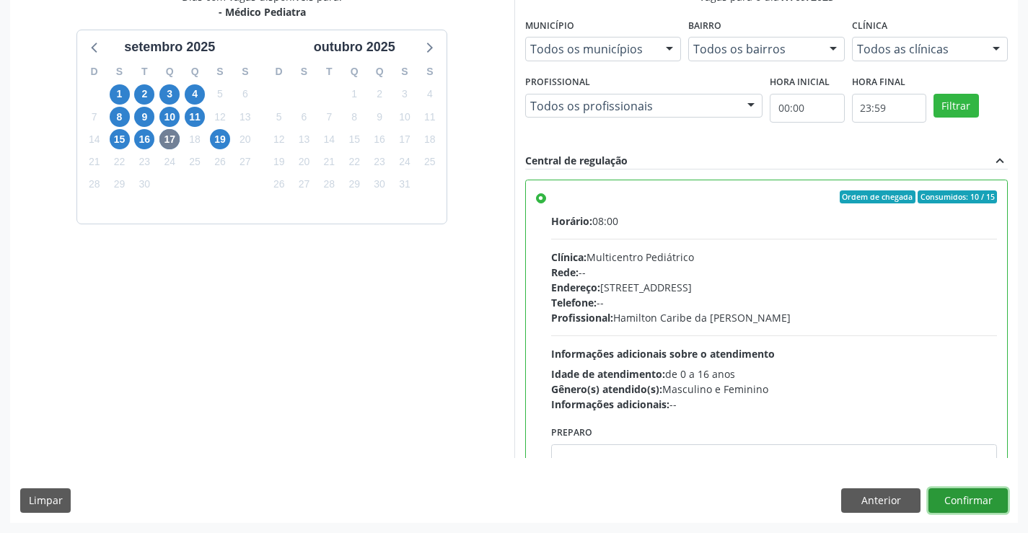
click at [978, 496] on button "Confirmar" at bounding box center [967, 500] width 79 height 25
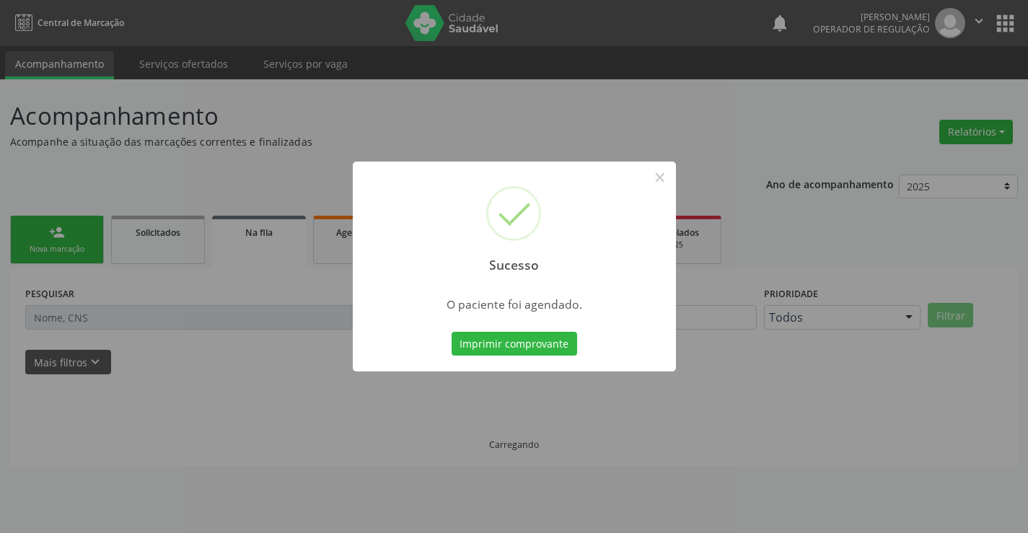
scroll to position [0, 0]
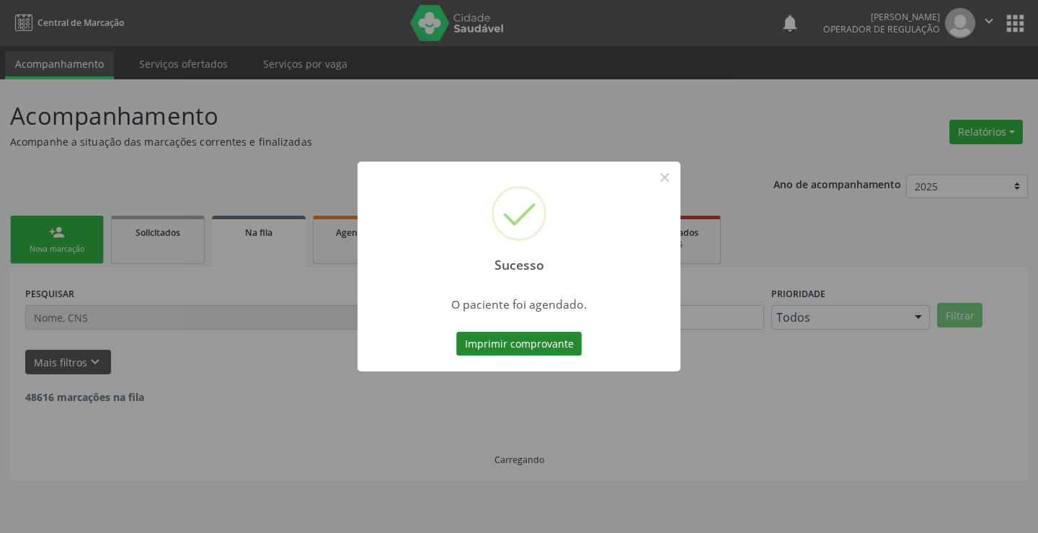
click at [508, 343] on button "Imprimir comprovante" at bounding box center [518, 344] width 125 height 25
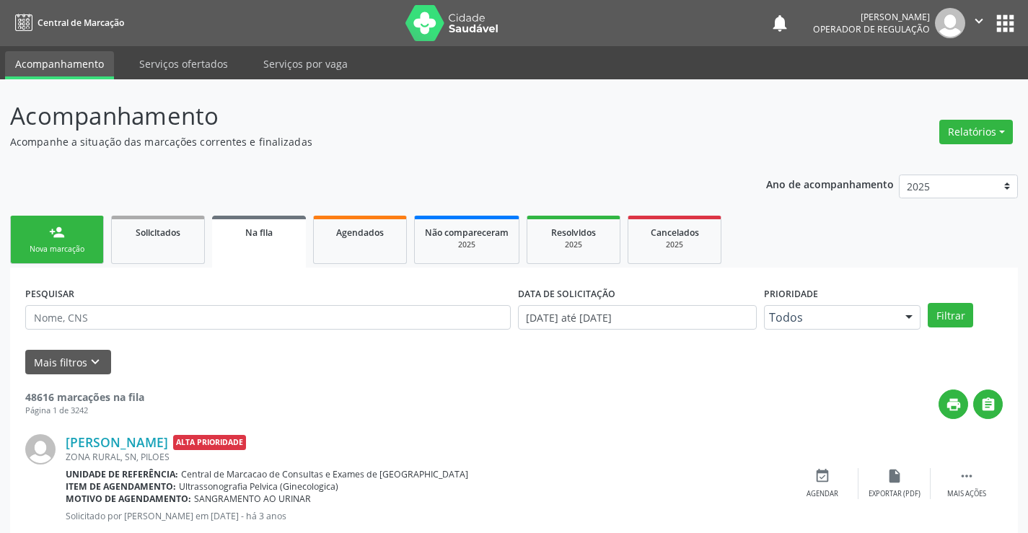
click at [83, 248] on div "Nova marcação" at bounding box center [57, 249] width 72 height 11
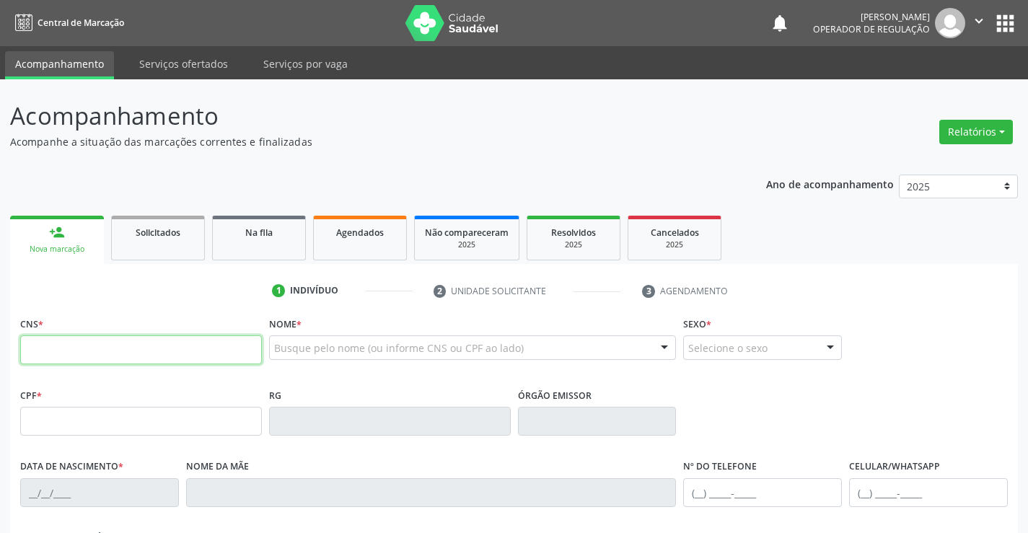
click at [95, 349] on input "text" at bounding box center [141, 349] width 242 height 29
type input "702 0033 9822 3584"
type input "075.729.655-63"
type input "0[DATE]"
type input "Nilceia [PERSON_NAME]"
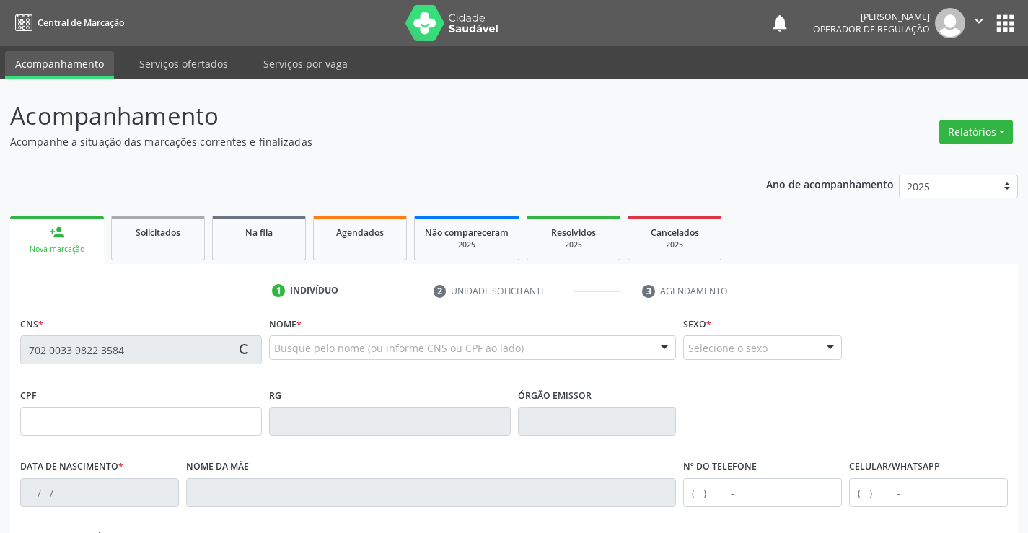
type input "[PHONE_NUMBER]"
type input "S/N"
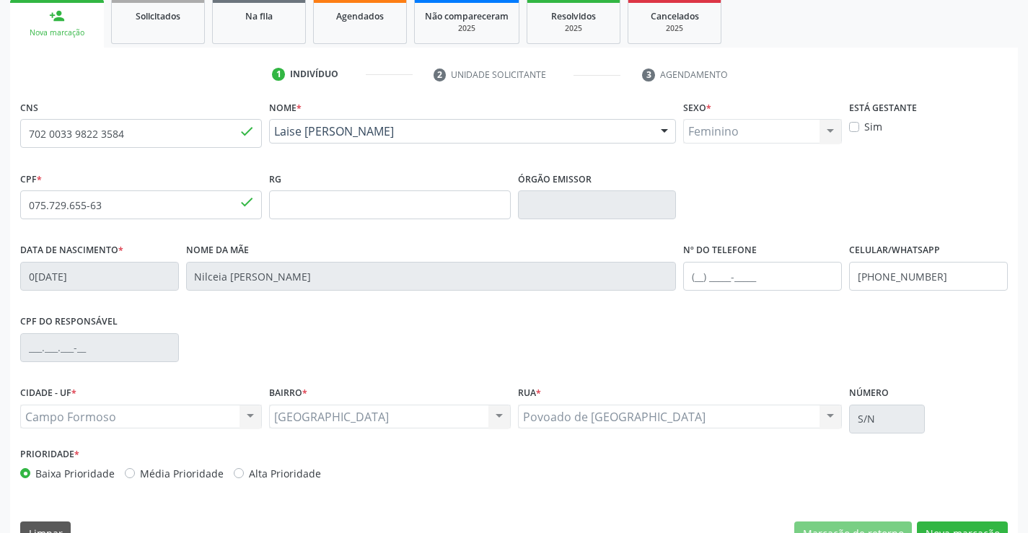
scroll to position [249, 0]
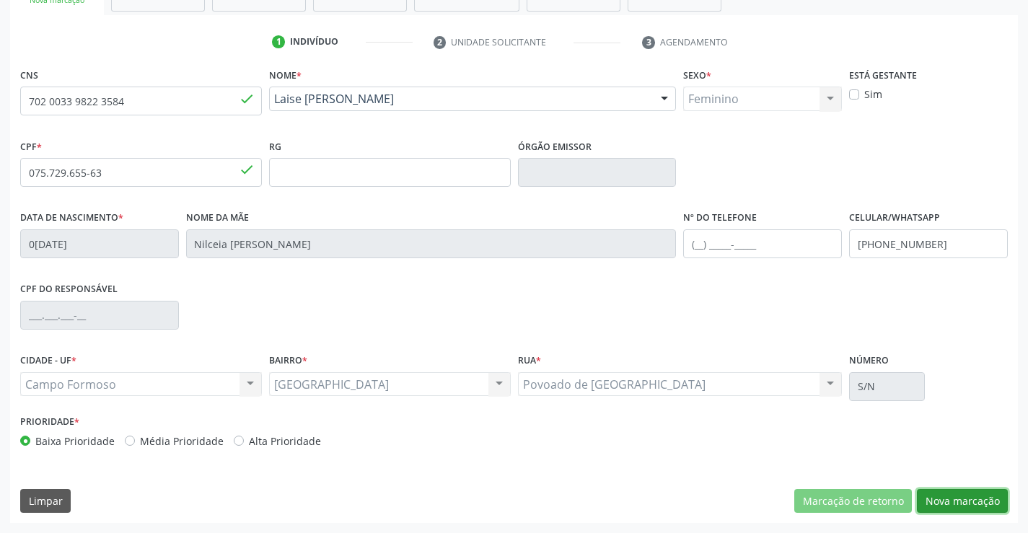
click at [953, 495] on button "Nova marcação" at bounding box center [962, 501] width 91 height 25
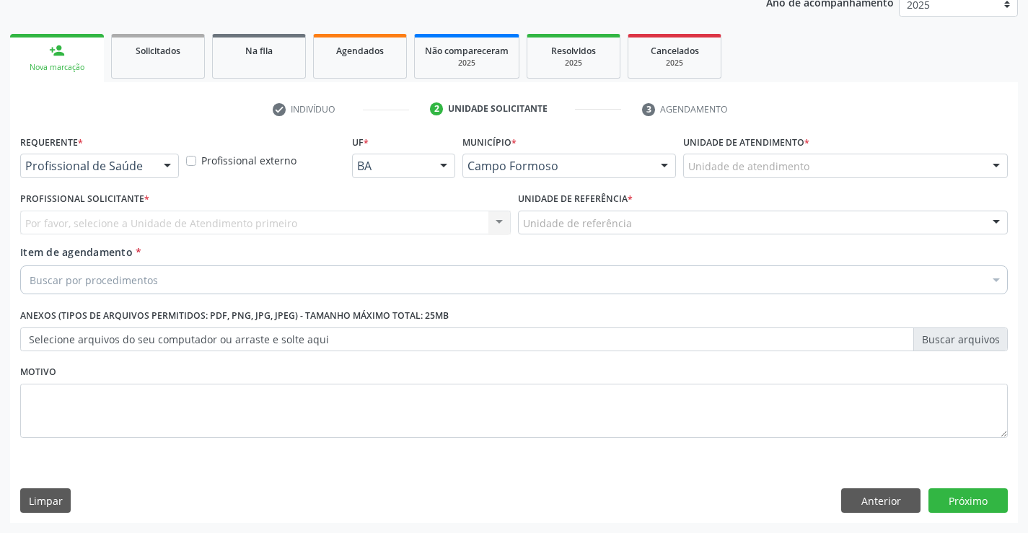
scroll to position [182, 0]
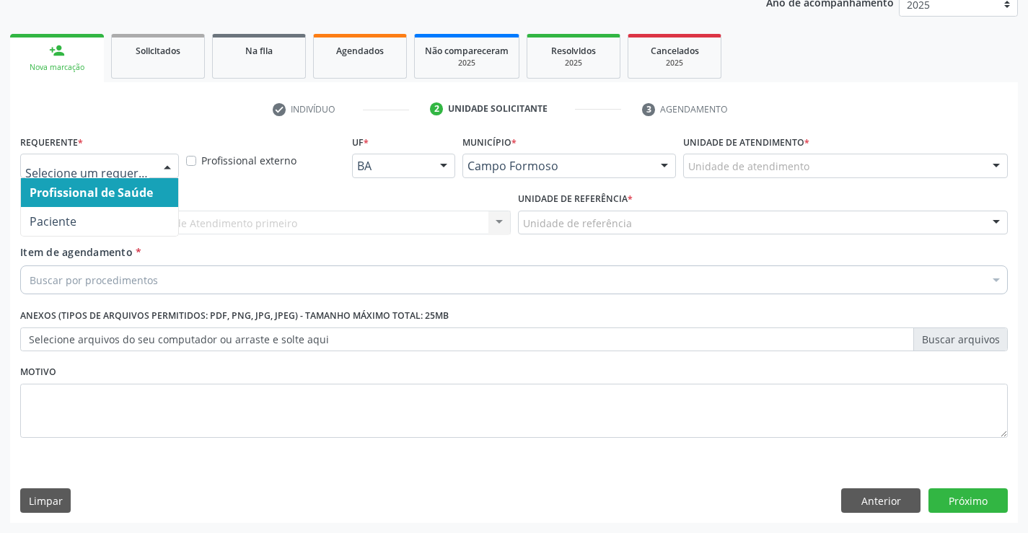
click at [154, 172] on div at bounding box center [99, 166] width 159 height 25
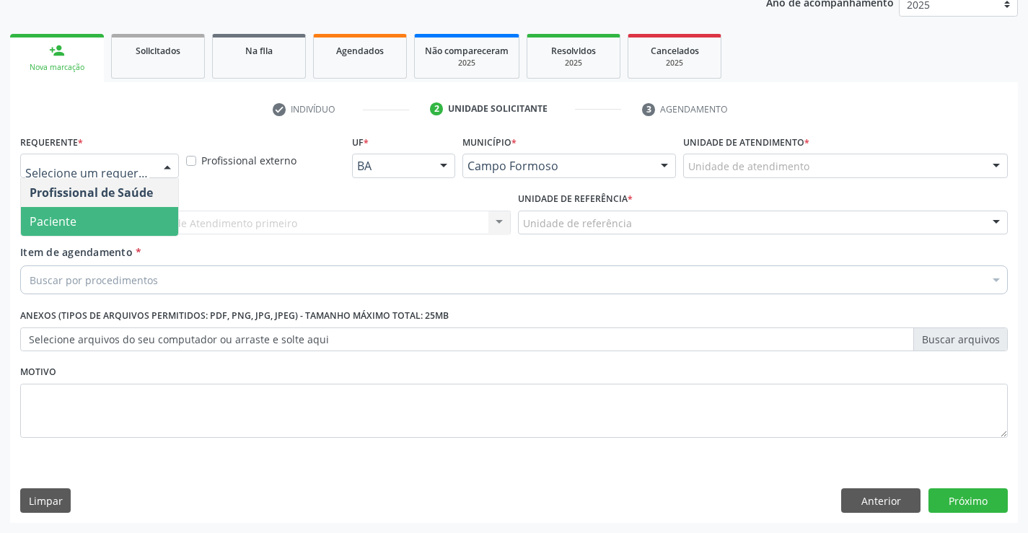
click at [130, 222] on span "Paciente" at bounding box center [99, 221] width 157 height 29
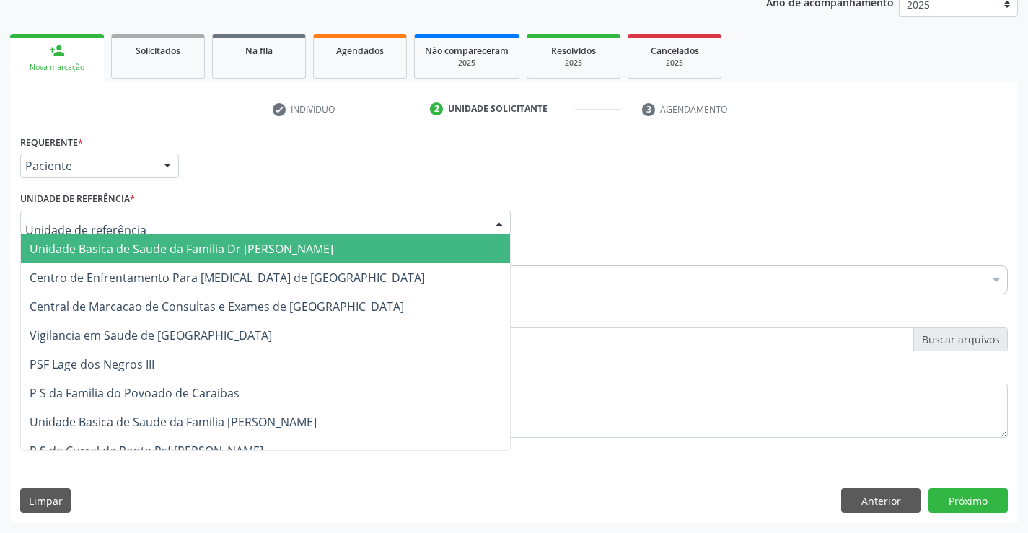
click at [131, 216] on div at bounding box center [265, 223] width 490 height 25
click at [133, 236] on span "Unidade Basica de Saude da Familia Dr [PERSON_NAME]" at bounding box center [265, 248] width 489 height 29
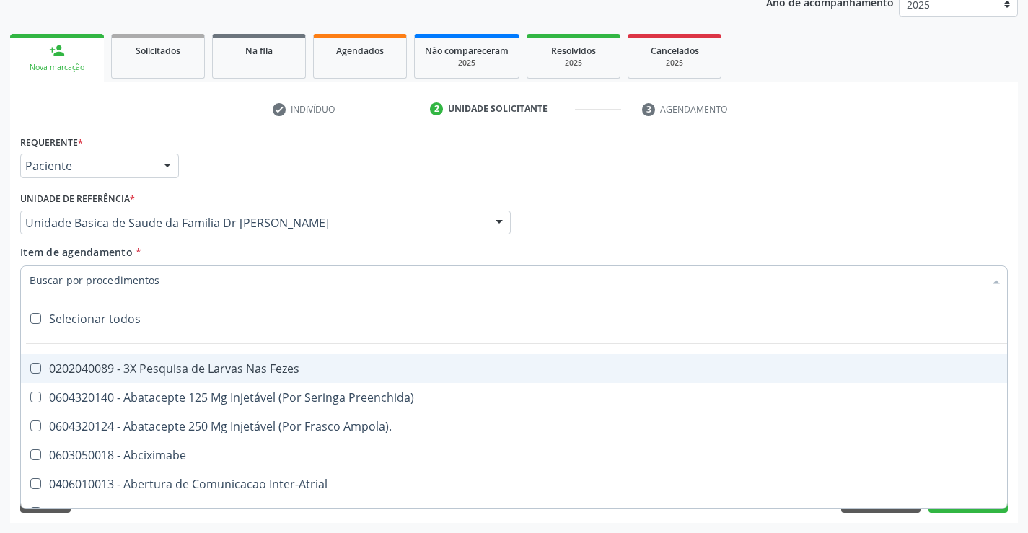
click at [156, 286] on div at bounding box center [513, 279] width 987 height 29
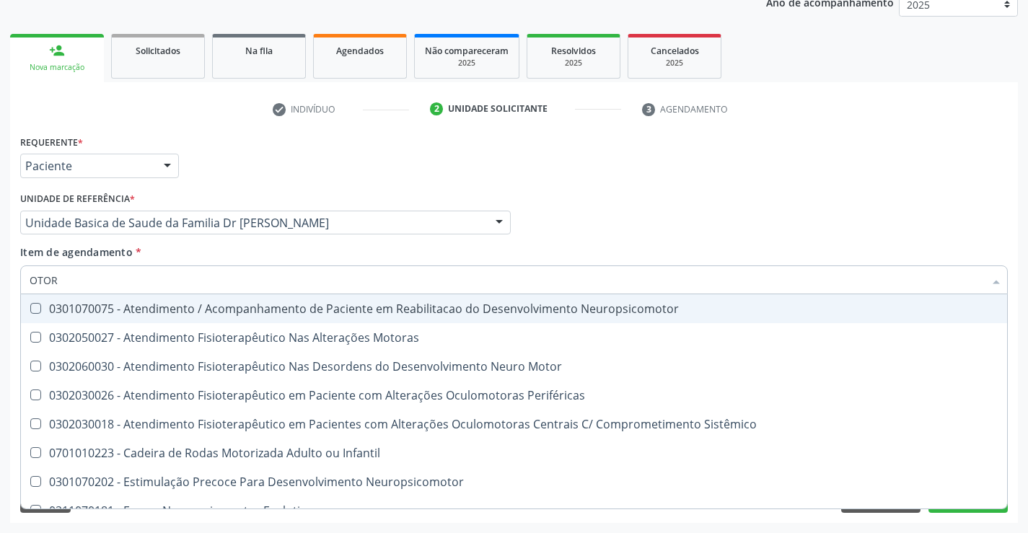
type input "OTORR"
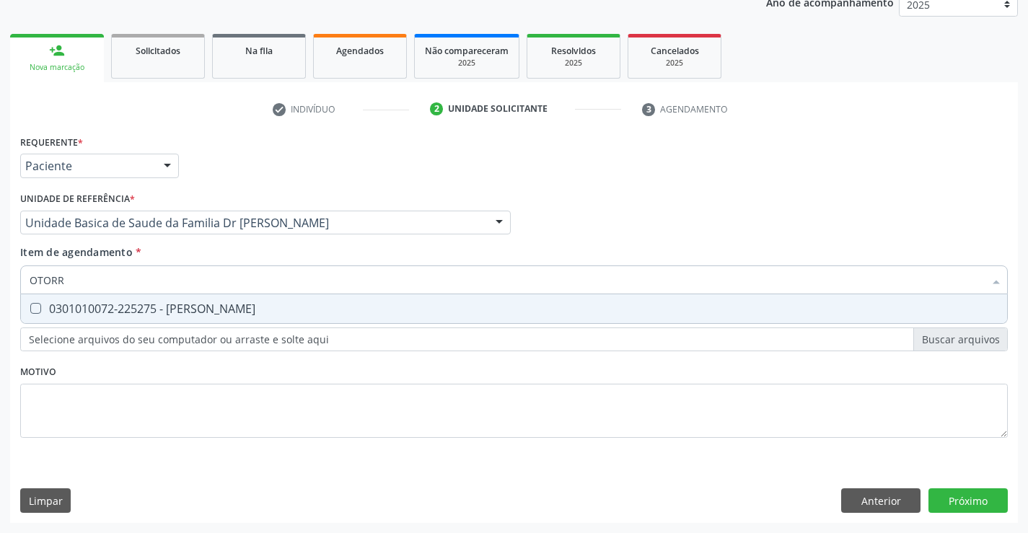
click at [270, 314] on div "0301010072-225275 - [PERSON_NAME]" at bounding box center [514, 309] width 968 height 12
checkbox Otorrinolaringologista "true"
click at [963, 503] on div "Requerente * Paciente Profissional de Saúde Paciente Nenhum resultado encontrad…" at bounding box center [513, 327] width 1007 height 392
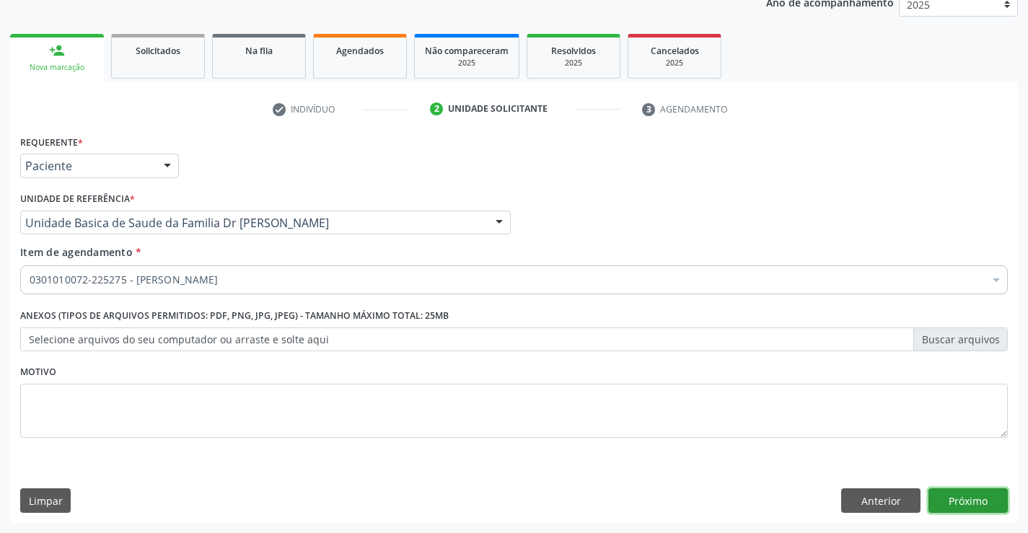
click at [963, 503] on button "Próximo" at bounding box center [967, 500] width 79 height 25
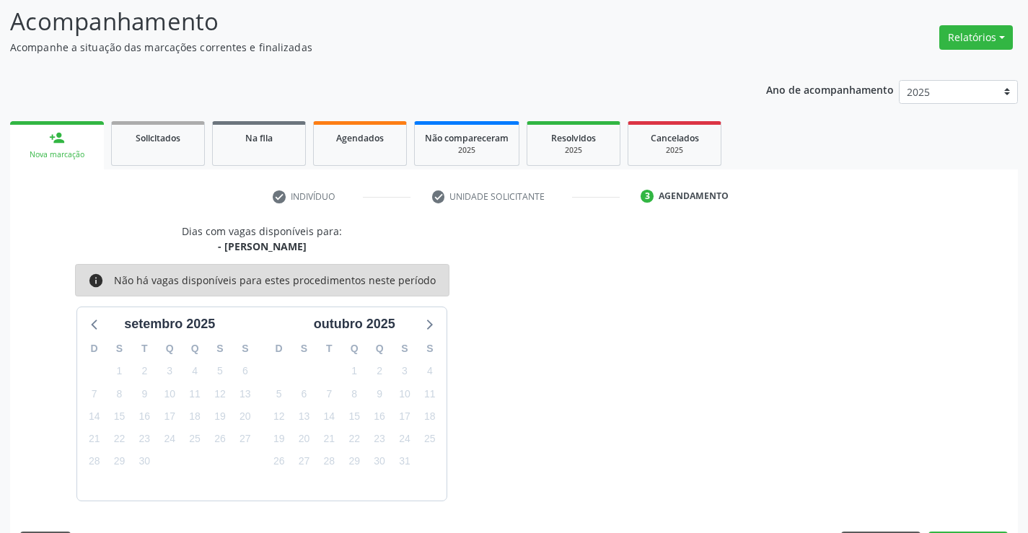
scroll to position [137, 0]
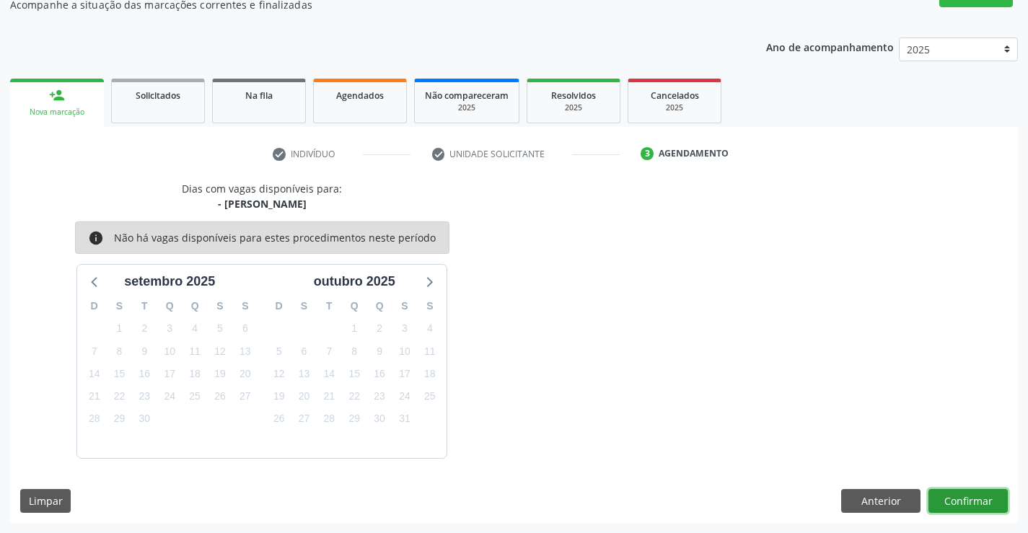
click at [978, 497] on button "Confirmar" at bounding box center [967, 501] width 79 height 25
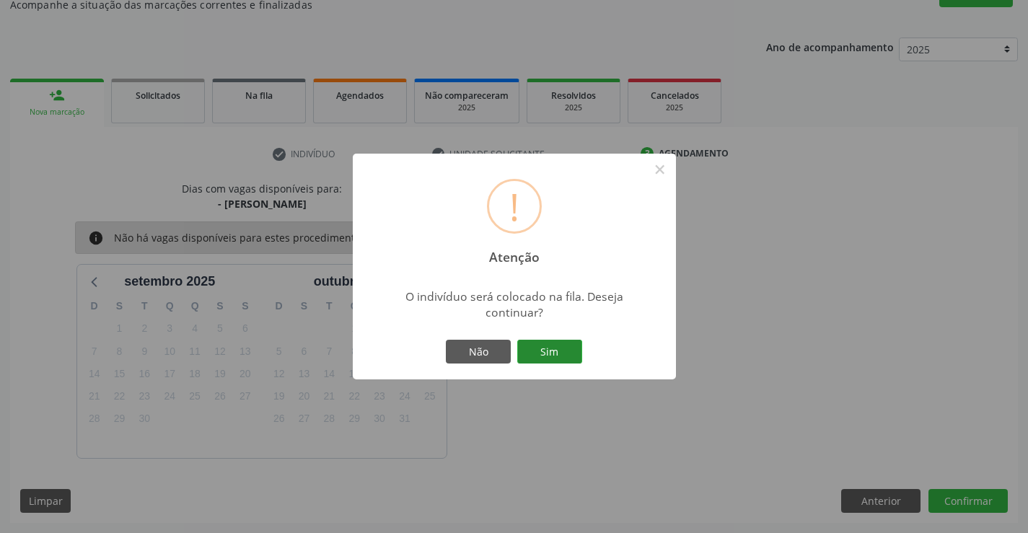
click at [537, 347] on button "Sim" at bounding box center [549, 352] width 65 height 25
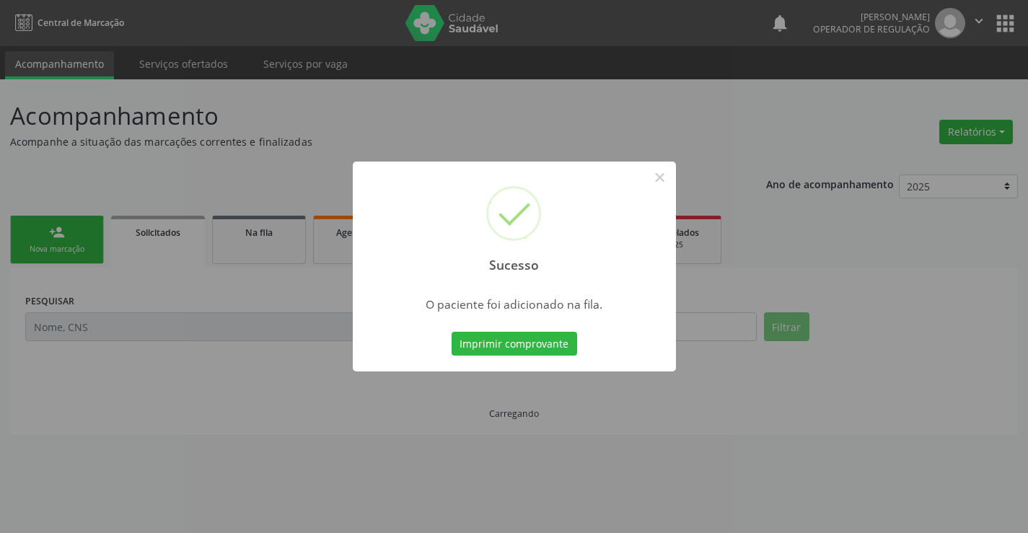
scroll to position [0, 0]
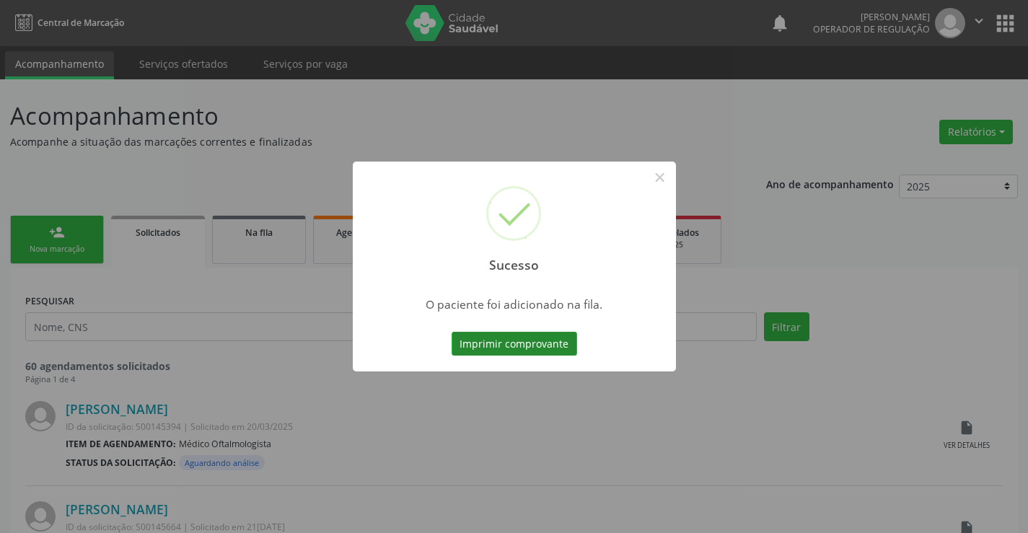
click at [529, 342] on button "Imprimir comprovante" at bounding box center [513, 344] width 125 height 25
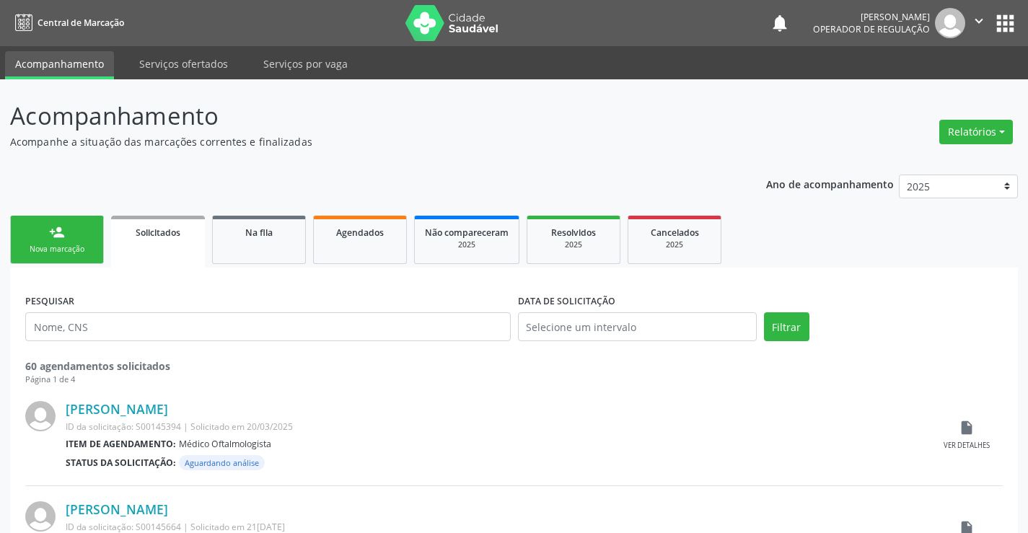
click at [83, 239] on link "person_add Nova marcação" at bounding box center [57, 240] width 94 height 48
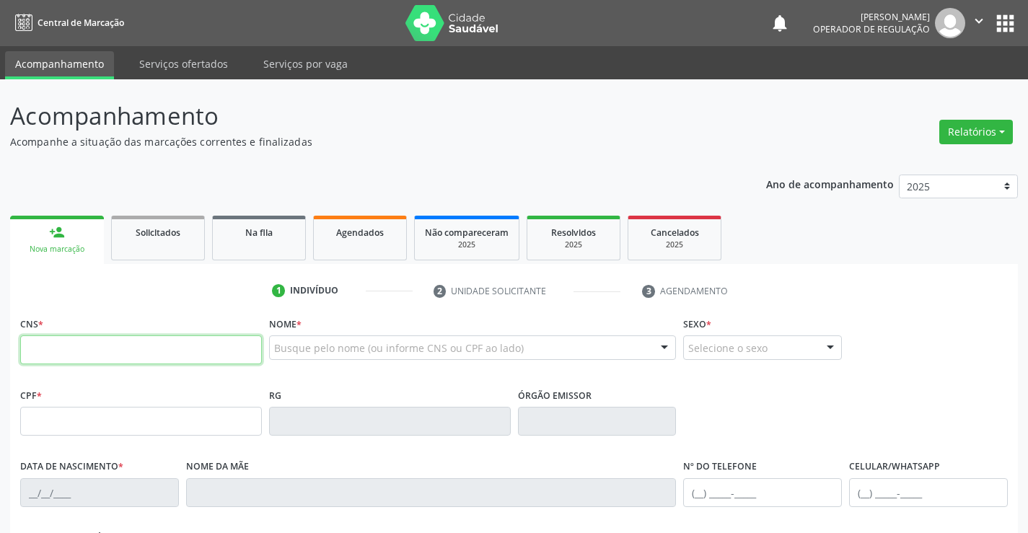
click at [102, 348] on input "text" at bounding box center [141, 349] width 242 height 29
type input "705 6014 5665 3911"
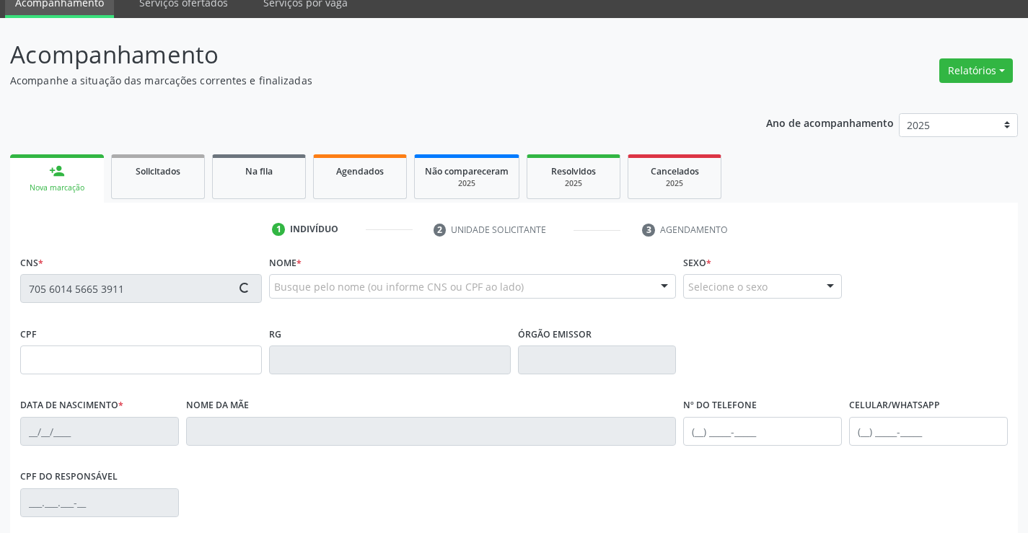
scroll to position [144, 0]
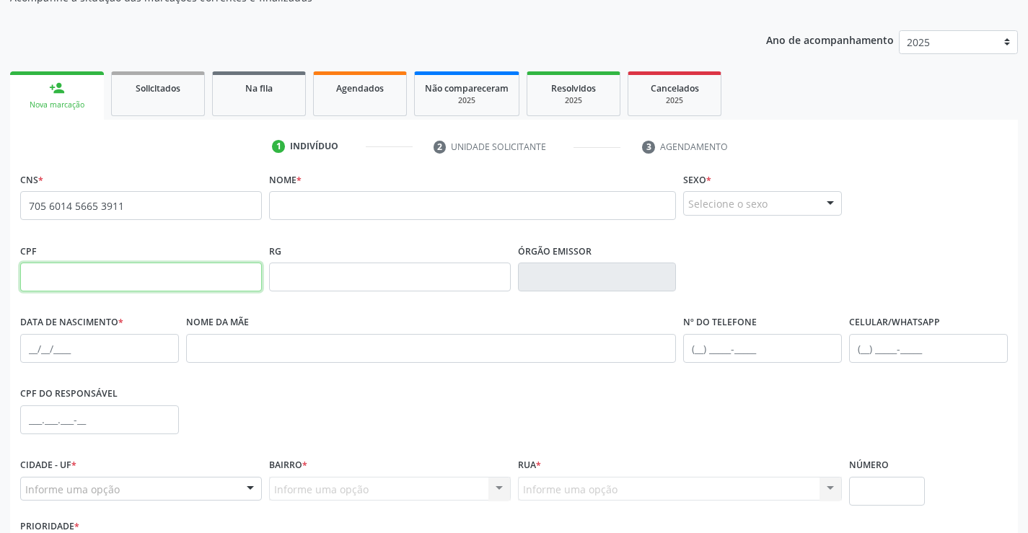
click at [73, 277] on input "text" at bounding box center [141, 276] width 242 height 29
click at [341, 234] on div "Nome *" at bounding box center [472, 204] width 415 height 71
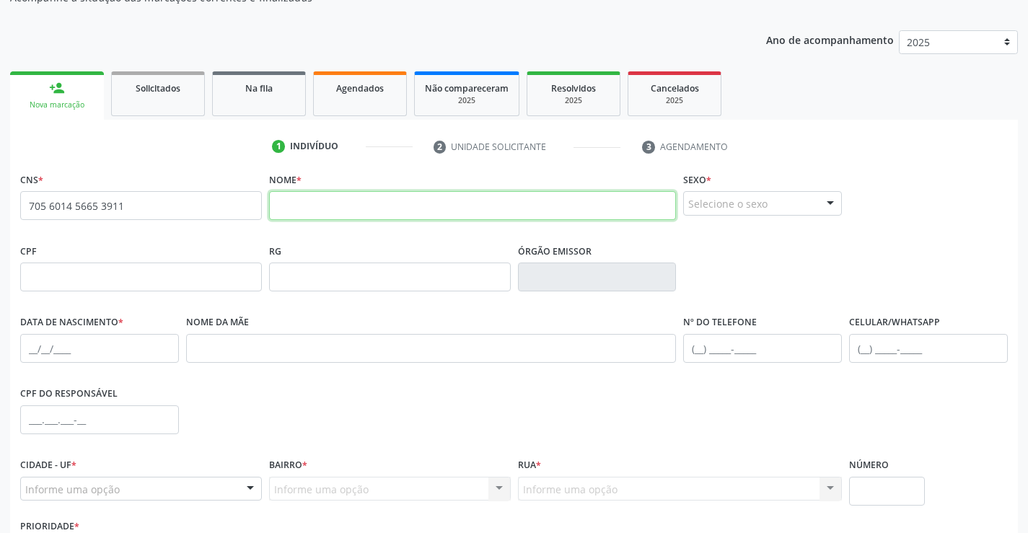
click at [353, 206] on input "text" at bounding box center [472, 205] width 407 height 29
type input "J"
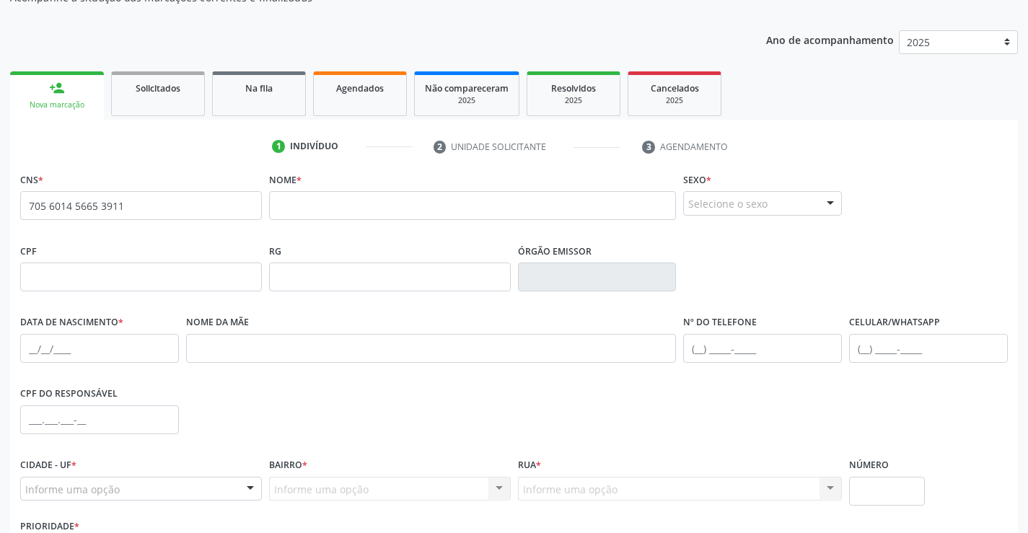
click at [208, 212] on div "none" at bounding box center [222, 204] width 63 height 19
click at [216, 201] on span "none" at bounding box center [222, 203] width 63 height 16
click at [106, 204] on input "705 6014 5665 3911" at bounding box center [141, 205] width 242 height 29
click at [124, 203] on input "705 6014 5665 3911" at bounding box center [141, 205] width 242 height 29
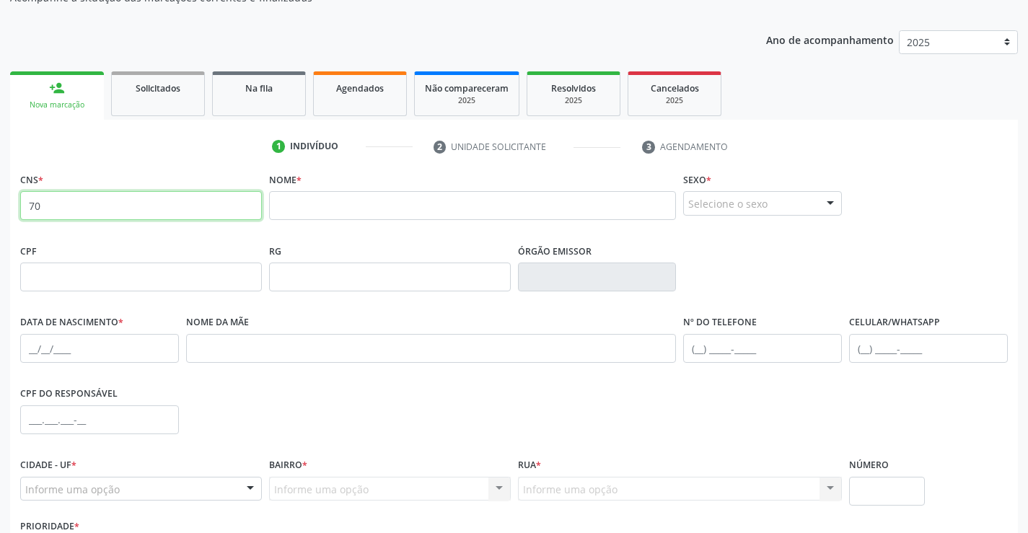
type input "7"
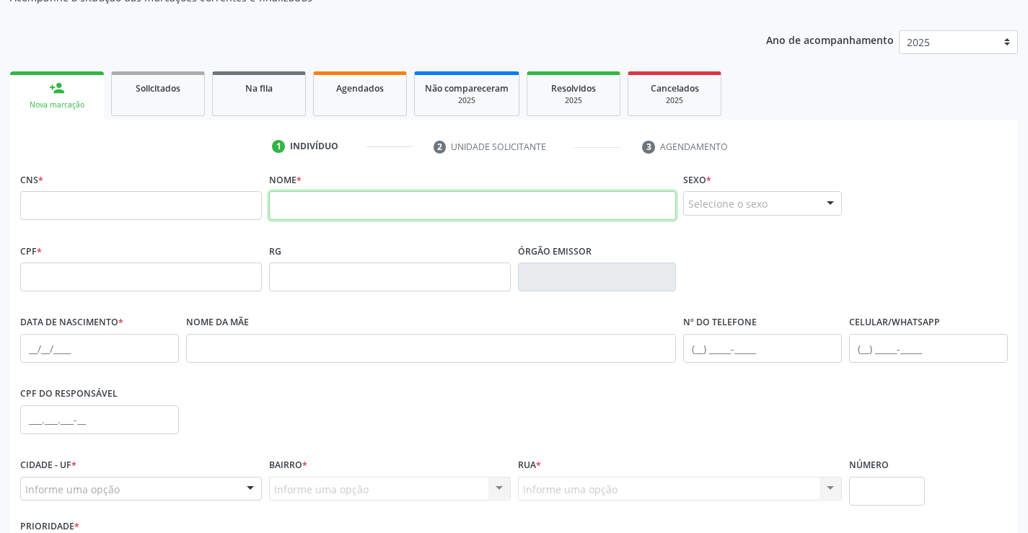
click at [342, 204] on input "text" at bounding box center [472, 205] width 407 height 29
type input "6"
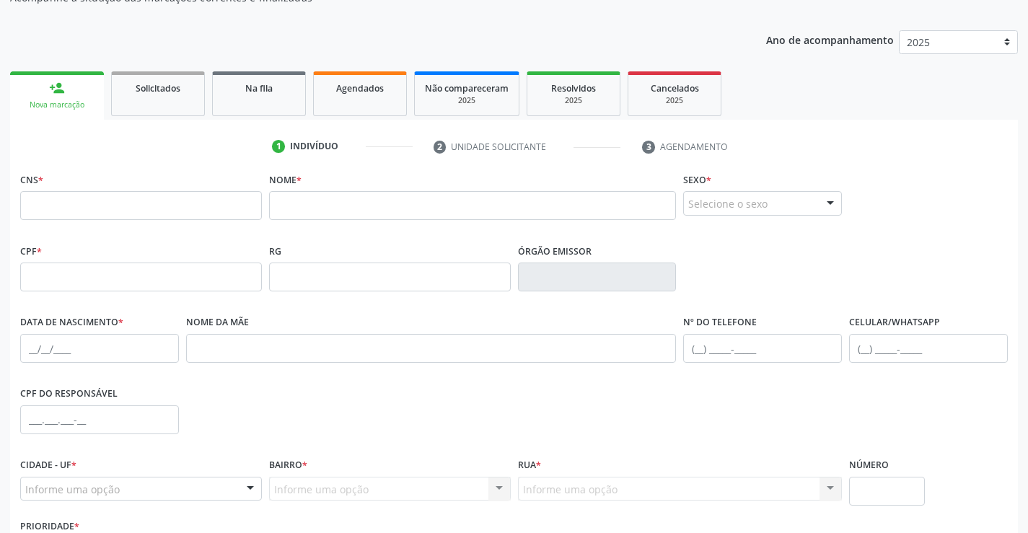
click at [110, 239] on div "CNS *" at bounding box center [141, 204] width 249 height 71
click at [112, 271] on input "text" at bounding box center [141, 276] width 242 height 29
type input "607.105.195-91"
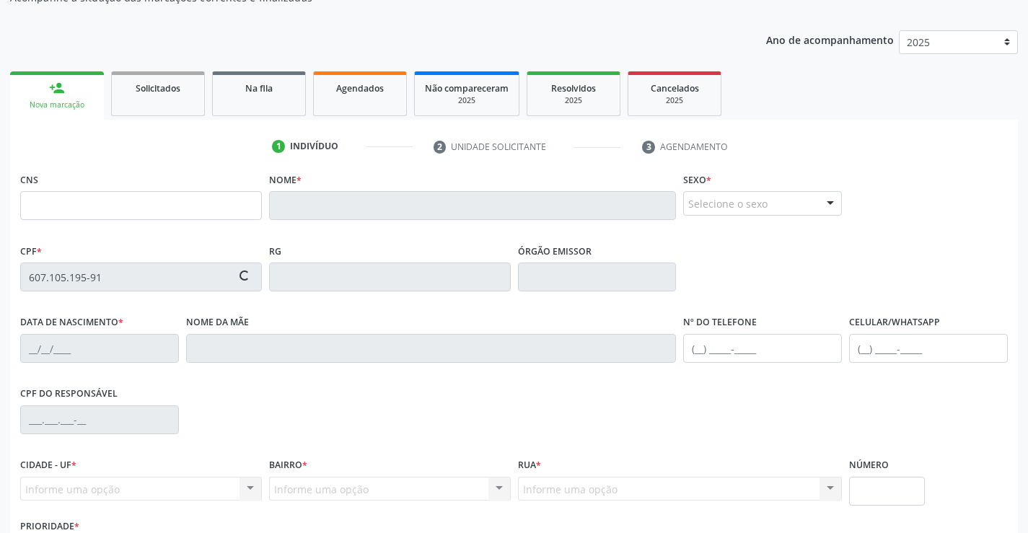
type input "[DATE]"
type input "[PERSON_NAME]"
type input "[PHONE_NUMBER]"
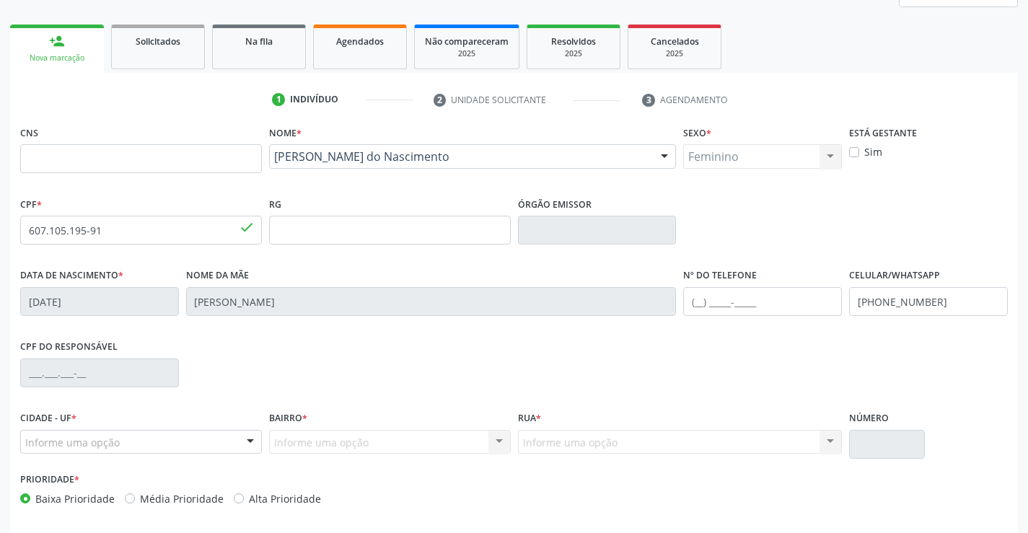
scroll to position [249, 0]
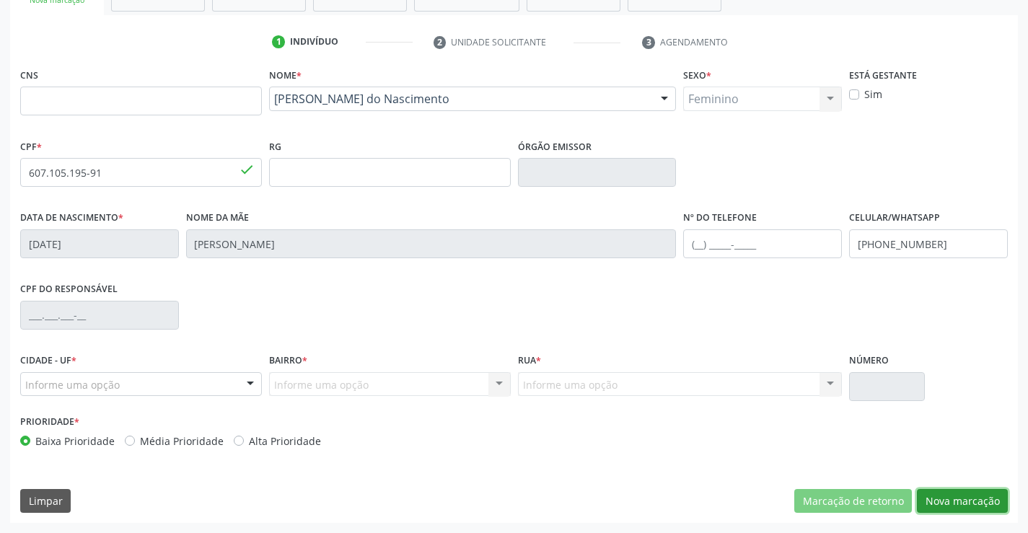
click at [936, 491] on button "Nova marcação" at bounding box center [962, 501] width 91 height 25
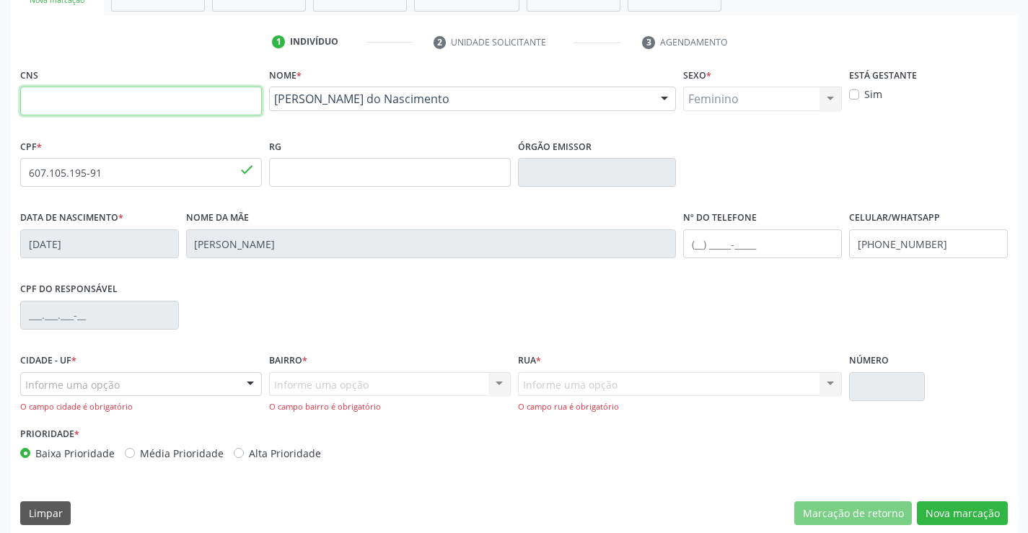
click at [163, 101] on input "text" at bounding box center [141, 101] width 242 height 29
type input "705 6014 5665 3911"
click at [446, 296] on div "CPF do responsável" at bounding box center [514, 313] width 994 height 71
click at [936, 243] on input "[PHONE_NUMBER]" at bounding box center [928, 243] width 159 height 29
type input "[PHONE_NUMBER]"
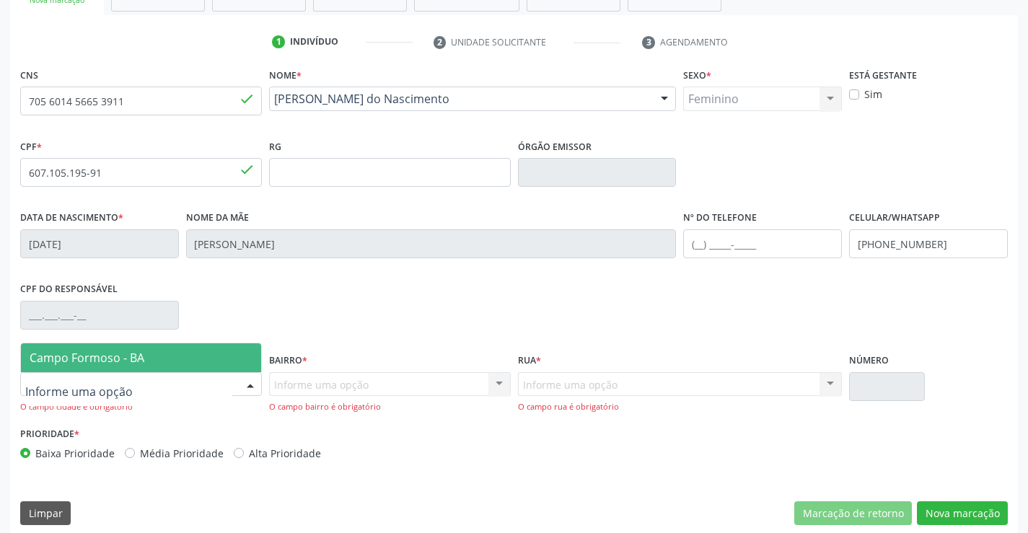
click at [151, 387] on div at bounding box center [141, 384] width 242 height 25
click at [162, 361] on span "Campo Formoso - BA" at bounding box center [141, 357] width 240 height 29
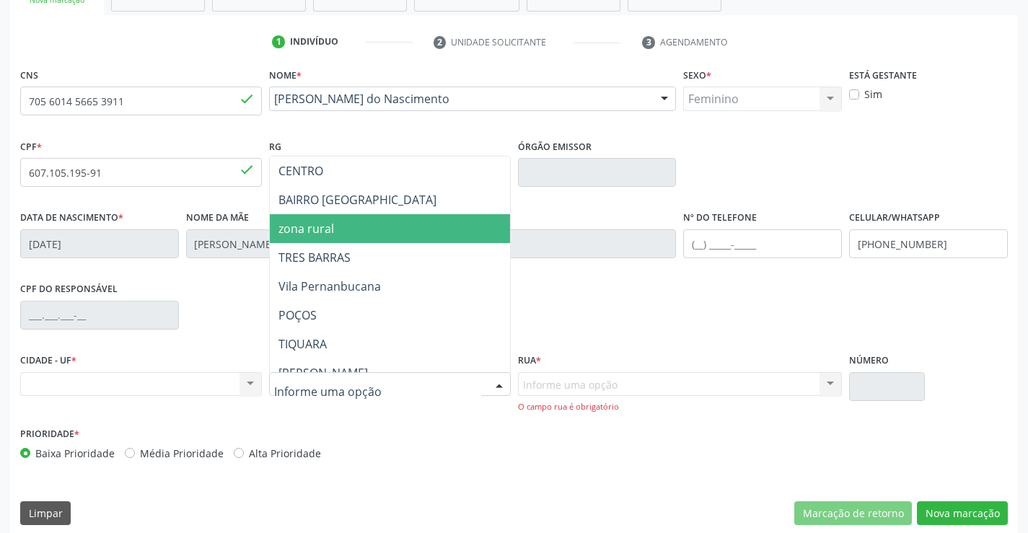
click at [339, 229] on span "zona rural" at bounding box center [426, 228] width 312 height 29
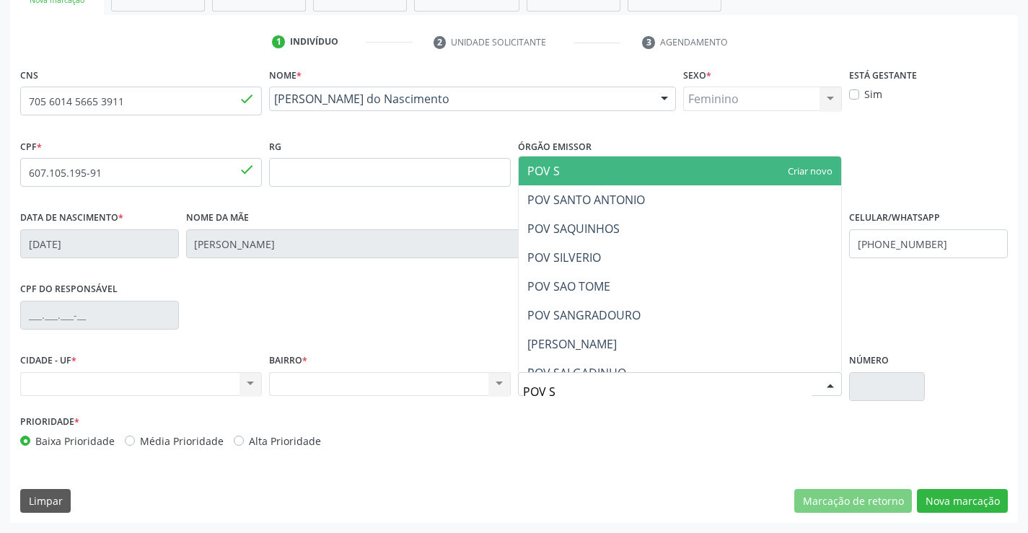
type input "POV SA"
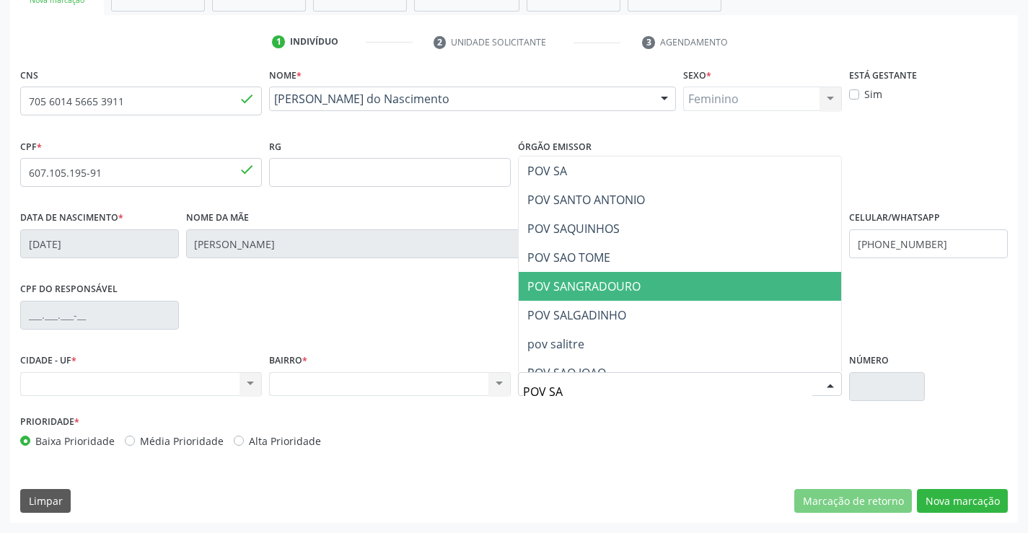
click at [622, 289] on span "POV SANGRADOURO" at bounding box center [583, 286] width 113 height 16
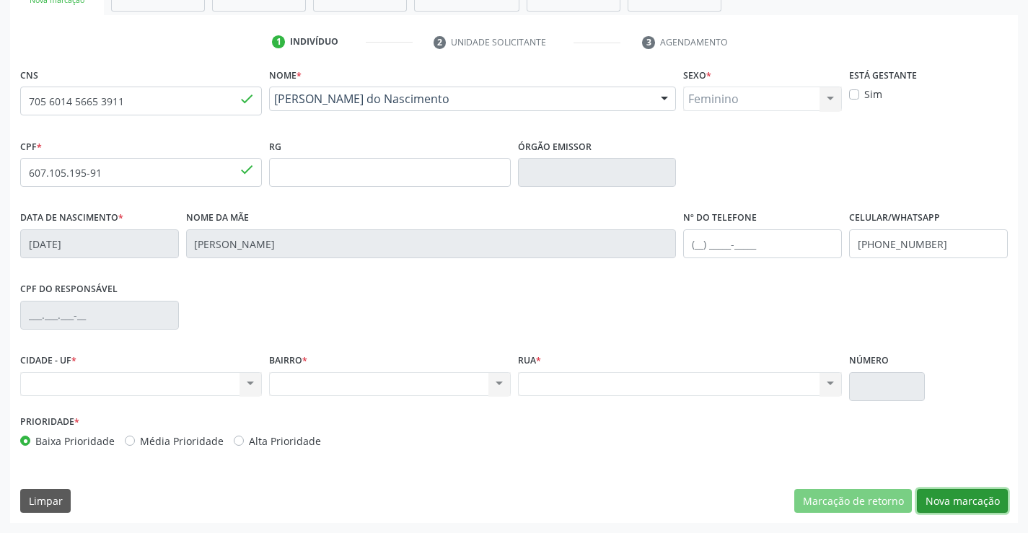
click at [973, 506] on button "Nova marcação" at bounding box center [962, 501] width 91 height 25
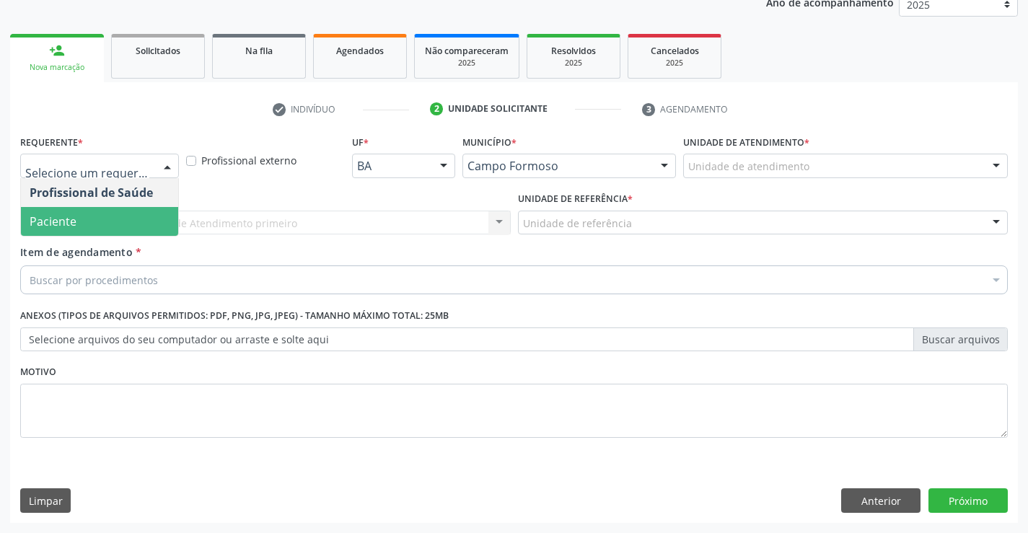
click at [130, 218] on span "Paciente" at bounding box center [99, 221] width 157 height 29
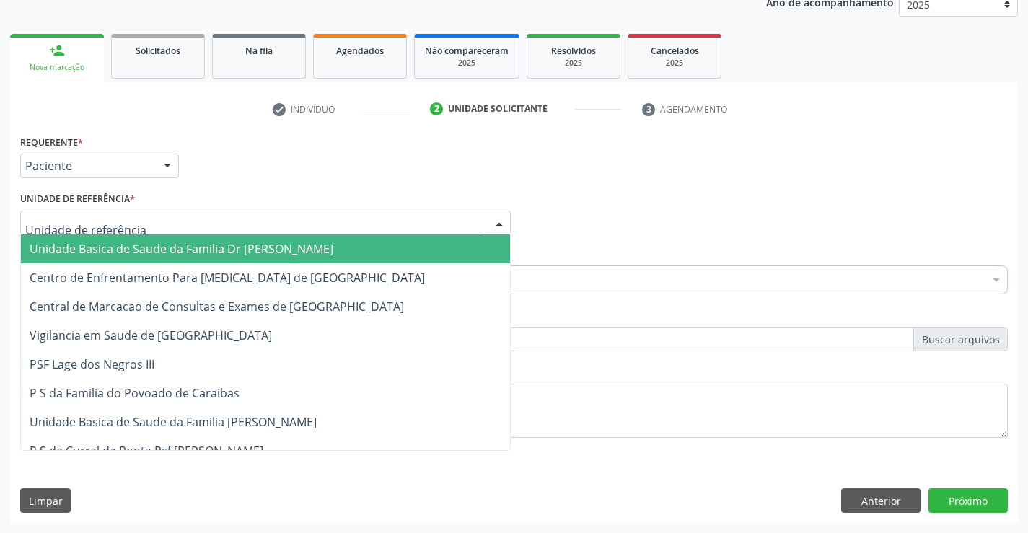
click at [114, 248] on span "Unidade Basica de Saude da Familia Dr [PERSON_NAME]" at bounding box center [182, 249] width 304 height 16
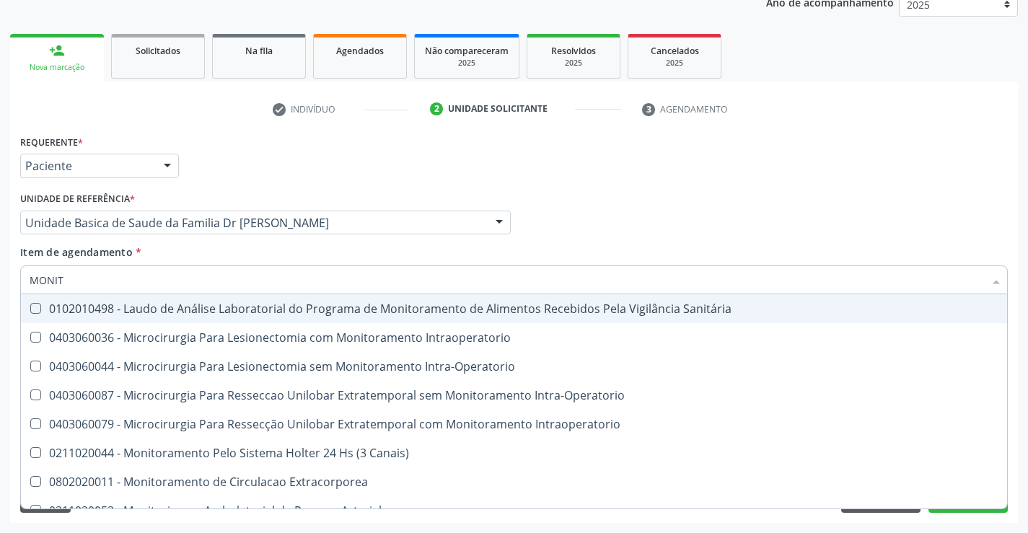
type input "MONITO"
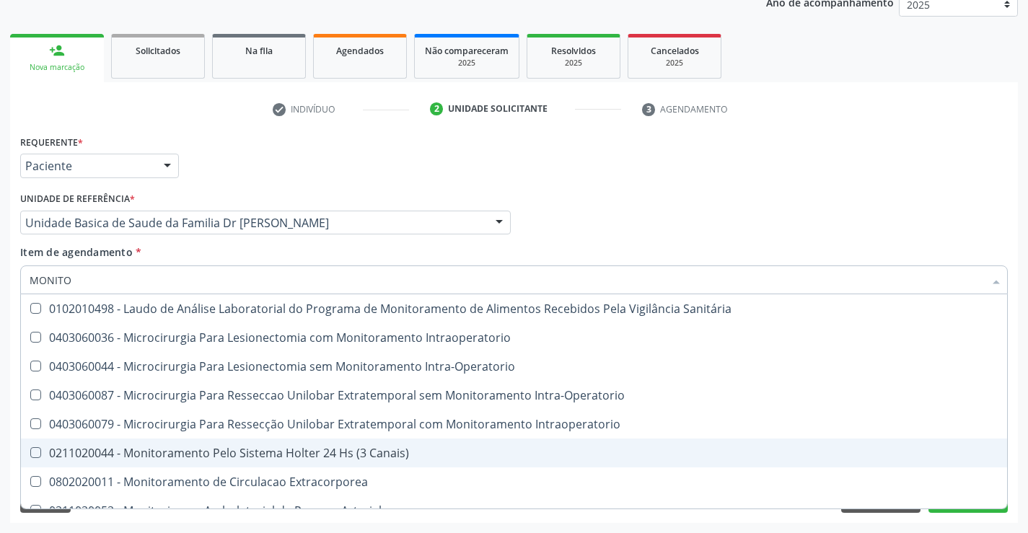
click at [296, 451] on div "0211020044 - Monitoramento Pelo Sistema Holter 24 Hs (3 Canais)" at bounding box center [514, 453] width 968 height 12
checkbox Canais\) "true"
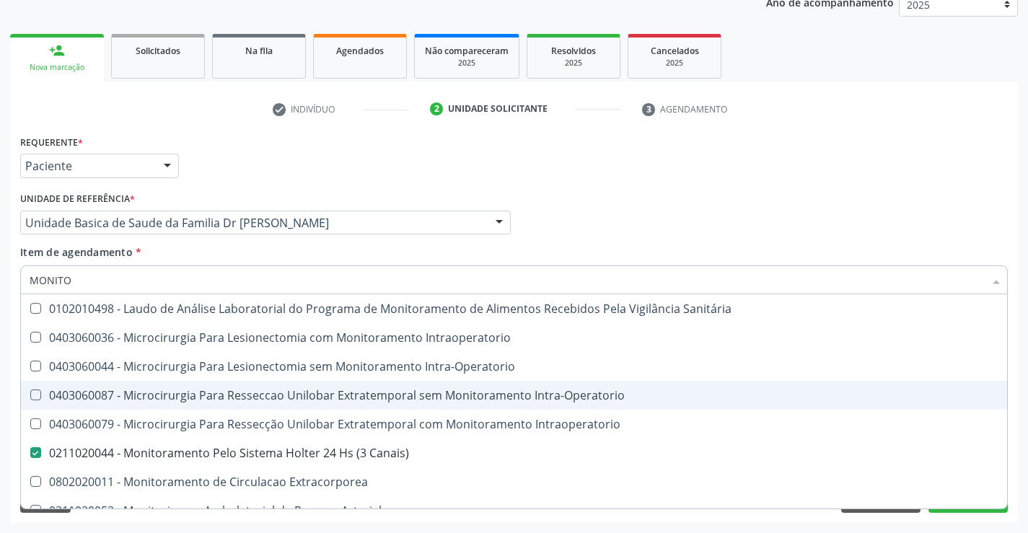
click at [974, 508] on div "Desfazer seleção 0102010498 - Laudo de Análise Laboratorial do Programa de Moni…" at bounding box center [513, 401] width 987 height 214
click at [974, 509] on button "Próximo" at bounding box center [967, 500] width 79 height 25
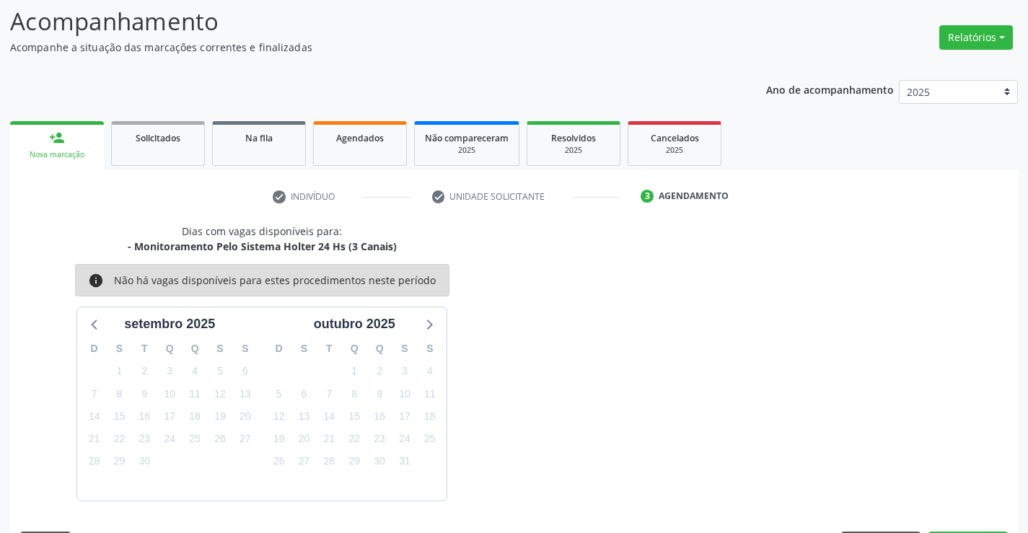
scroll to position [137, 0]
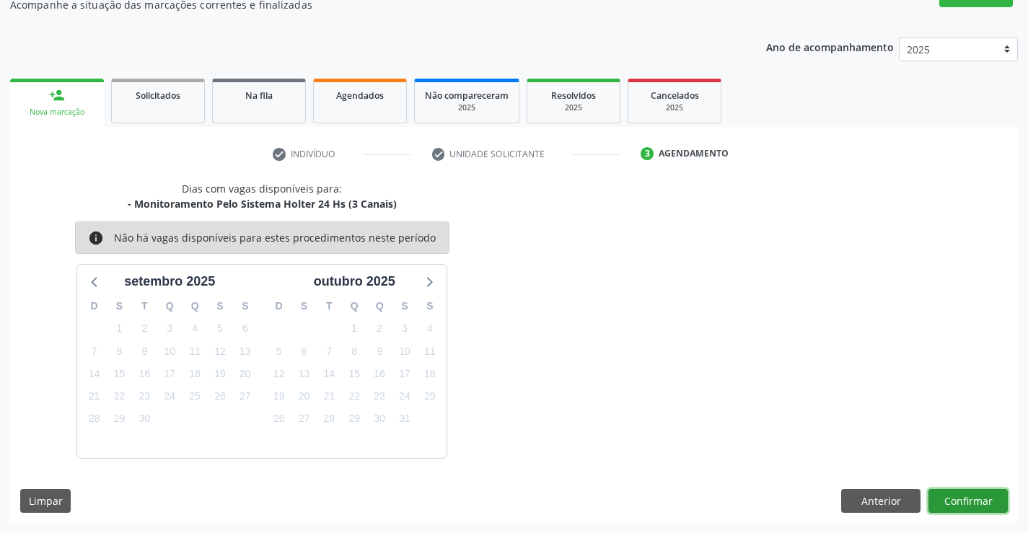
click at [977, 499] on button "Confirmar" at bounding box center [967, 501] width 79 height 25
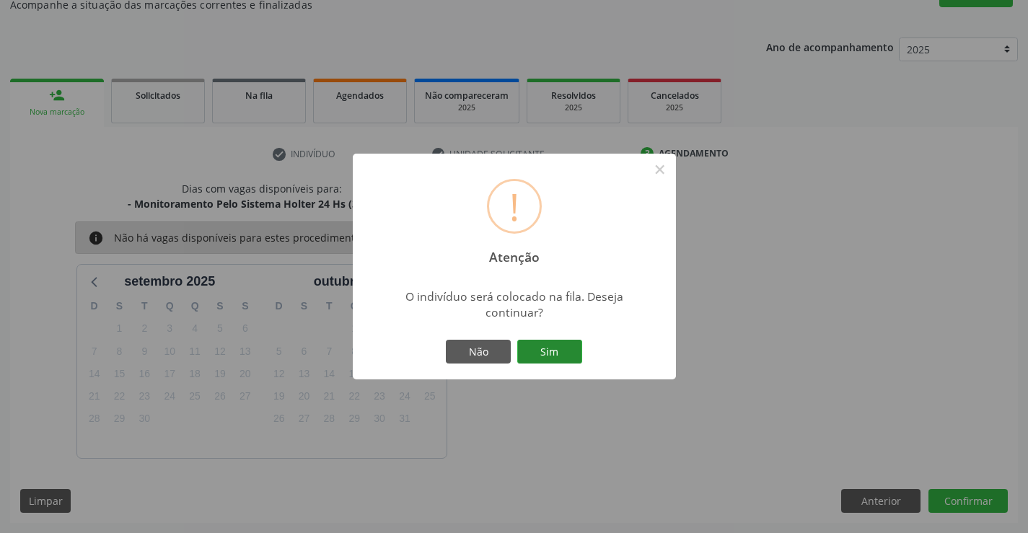
click at [545, 342] on button "Sim" at bounding box center [549, 352] width 65 height 25
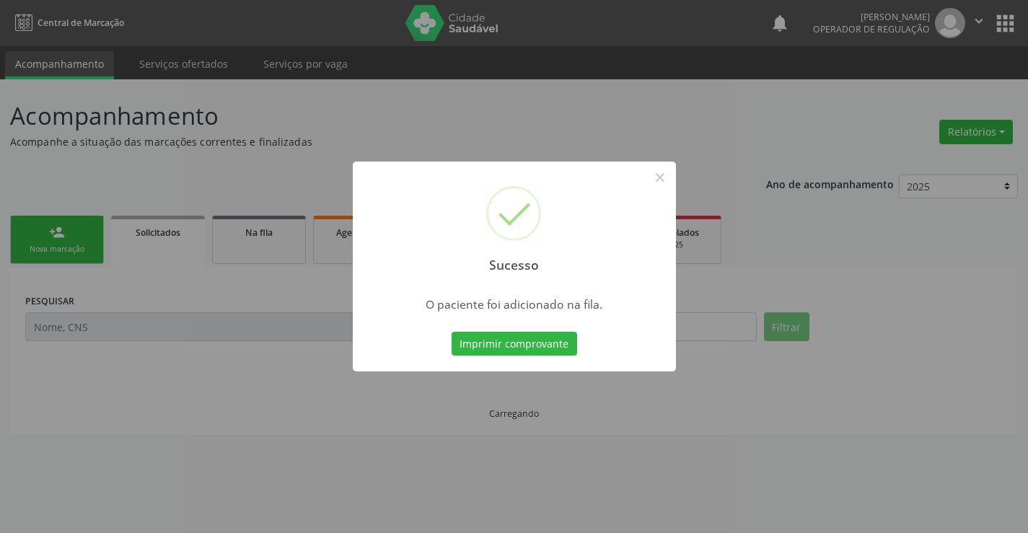
scroll to position [0, 0]
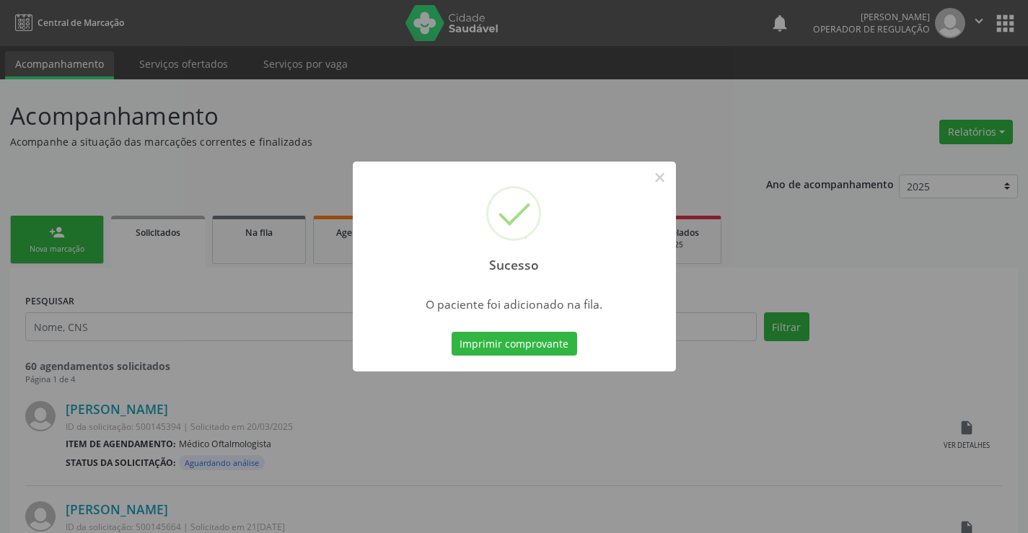
click at [545, 342] on button "Imprimir comprovante" at bounding box center [513, 344] width 125 height 25
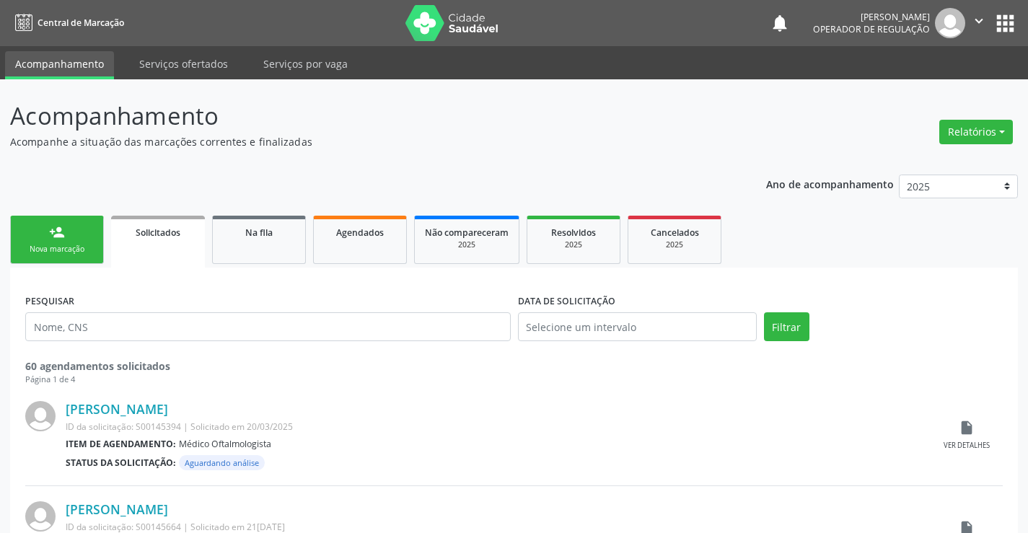
click at [79, 247] on div "Nova marcação" at bounding box center [57, 249] width 72 height 11
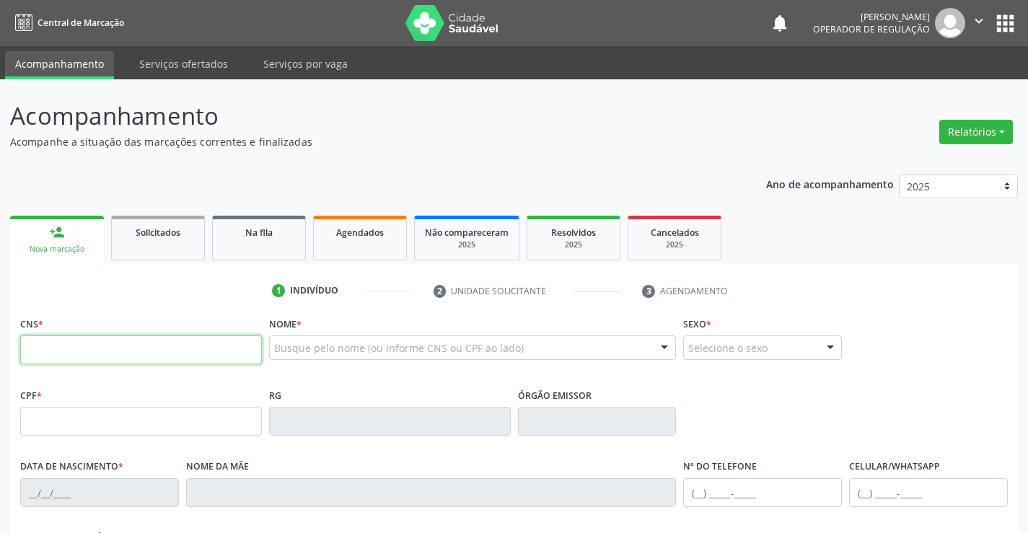
click at [72, 342] on input "text" at bounding box center [141, 349] width 242 height 29
type input "705 6024 0886 8319"
type input "0[DATE]"
type input "[PERSON_NAME]"
type input "[PHONE_NUMBER]"
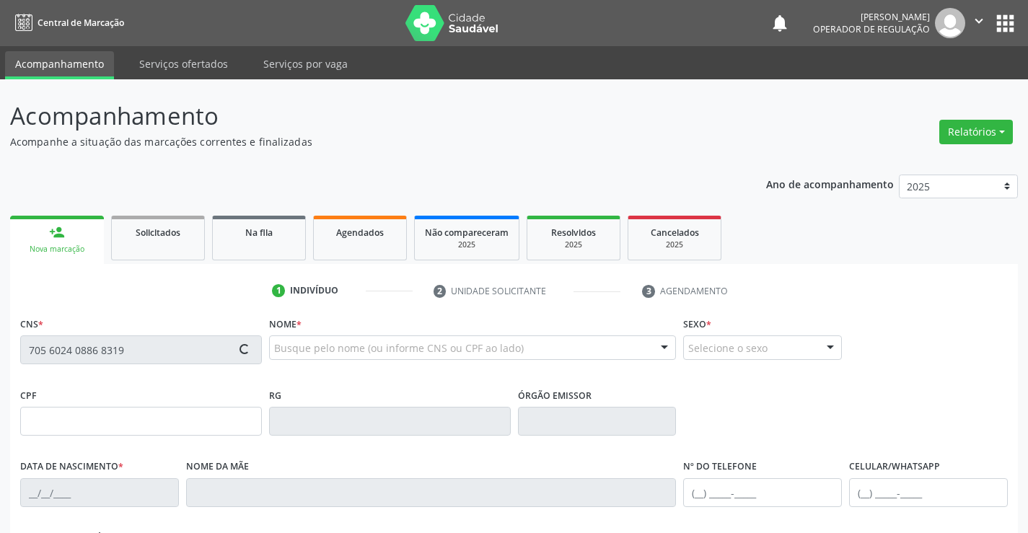
type input "S/N"
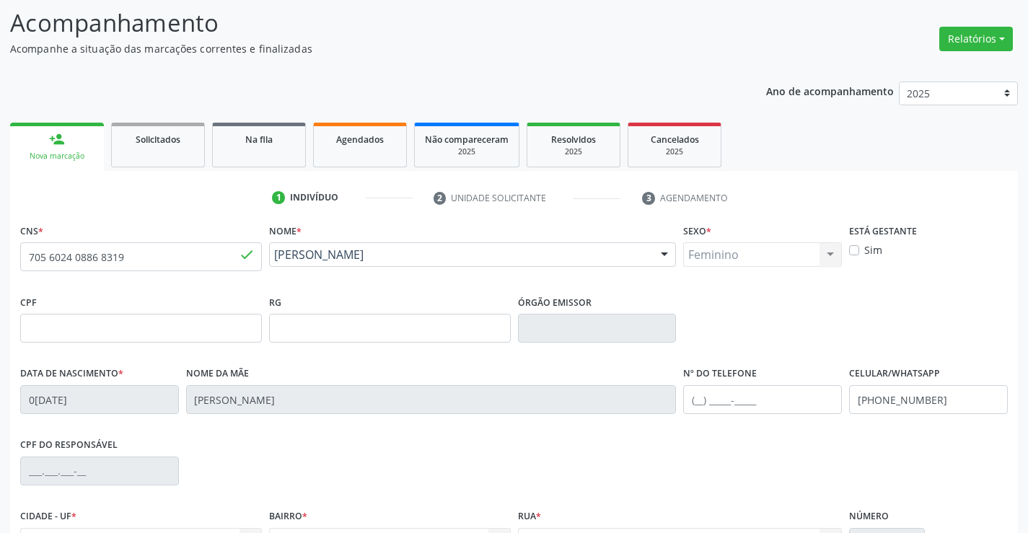
scroll to position [249, 0]
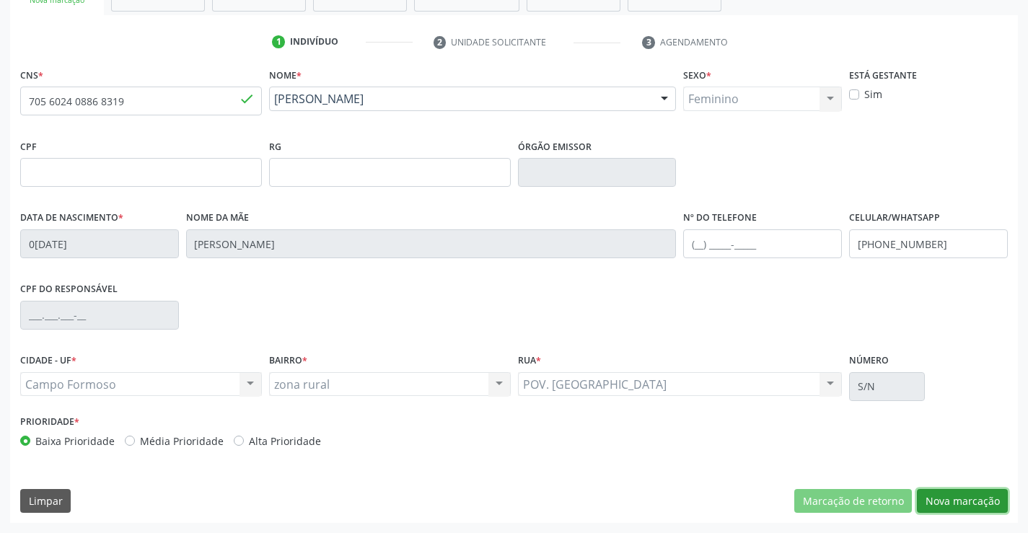
click at [935, 500] on button "Nova marcação" at bounding box center [962, 501] width 91 height 25
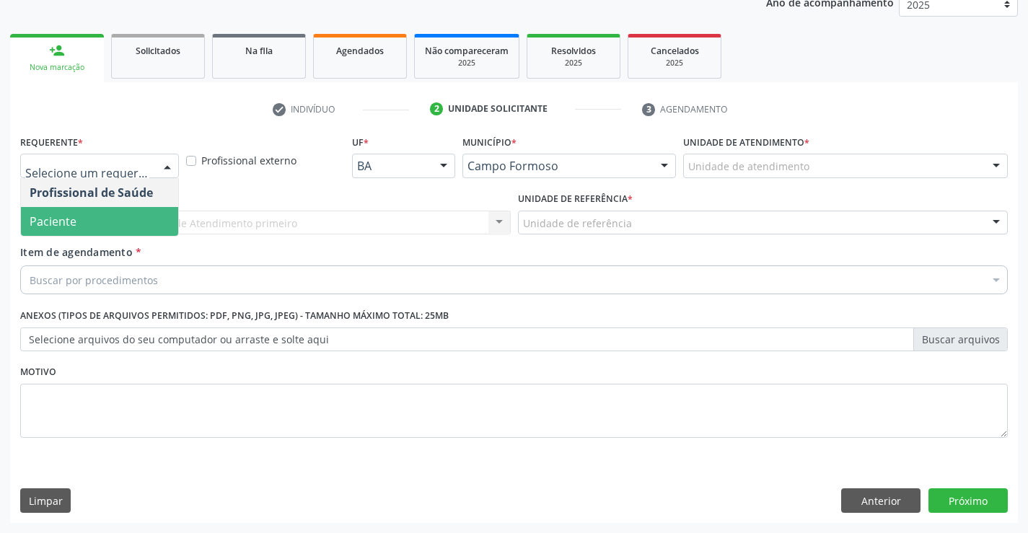
click at [123, 216] on span "Paciente" at bounding box center [99, 221] width 157 height 29
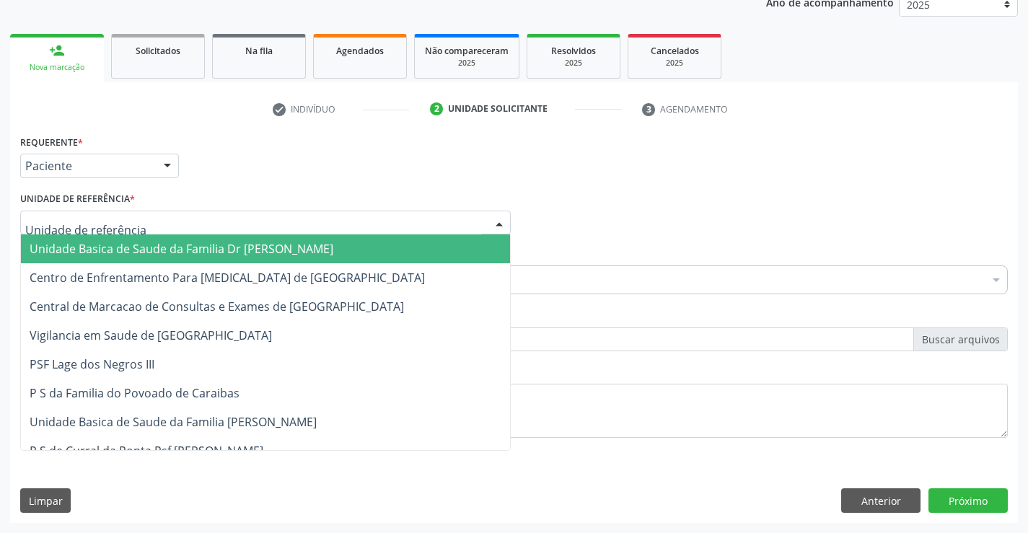
click at [117, 241] on span "Unidade Basica de Saude da Familia Dr [PERSON_NAME]" at bounding box center [182, 249] width 304 height 16
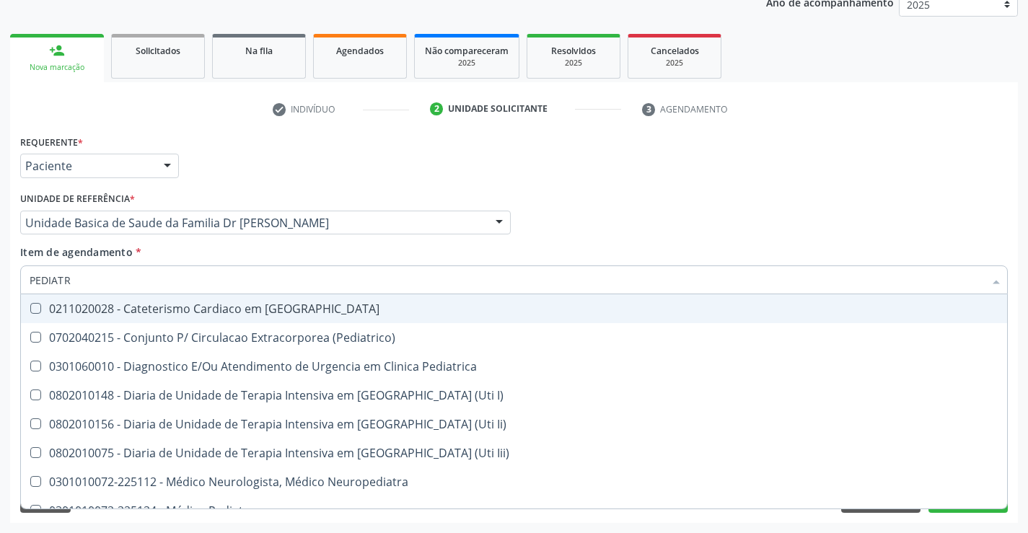
type input "PEDIATRA"
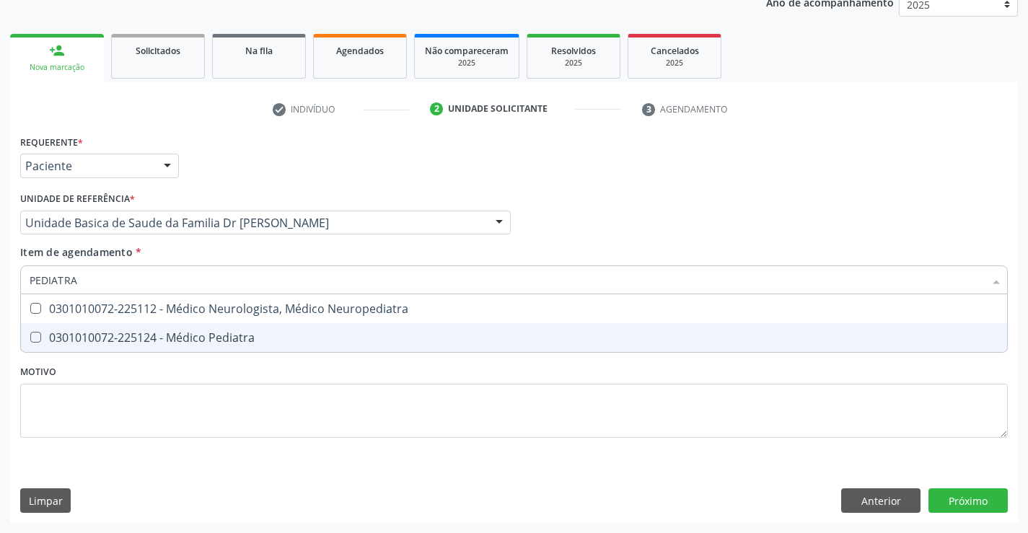
click at [187, 340] on div "0301010072-225124 - Médico Pediatra" at bounding box center [514, 338] width 968 height 12
checkbox Pediatra "true"
click at [968, 498] on div "Requerente * Paciente Profissional de Saúde Paciente Nenhum resultado encontrad…" at bounding box center [513, 327] width 1007 height 392
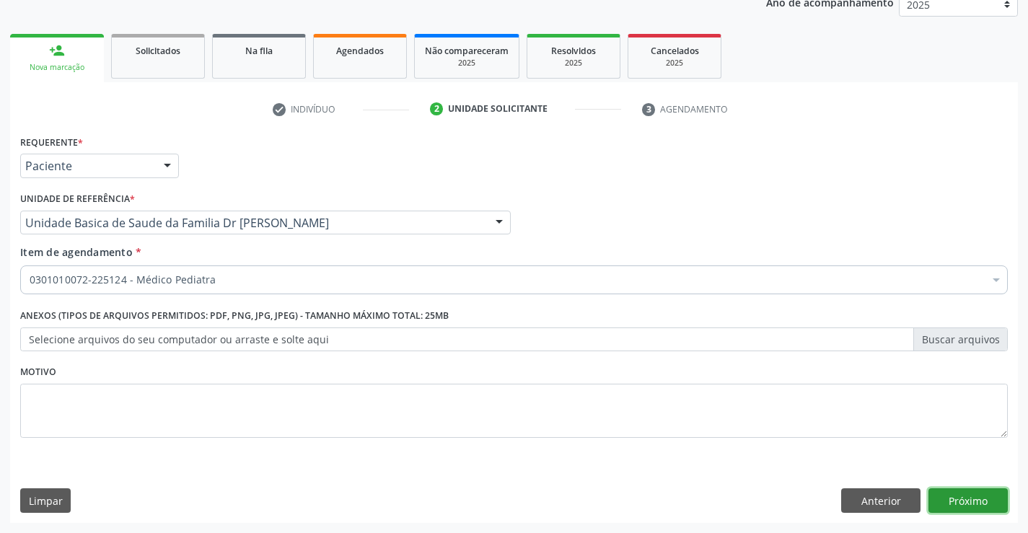
click at [968, 498] on button "Próximo" at bounding box center [967, 500] width 79 height 25
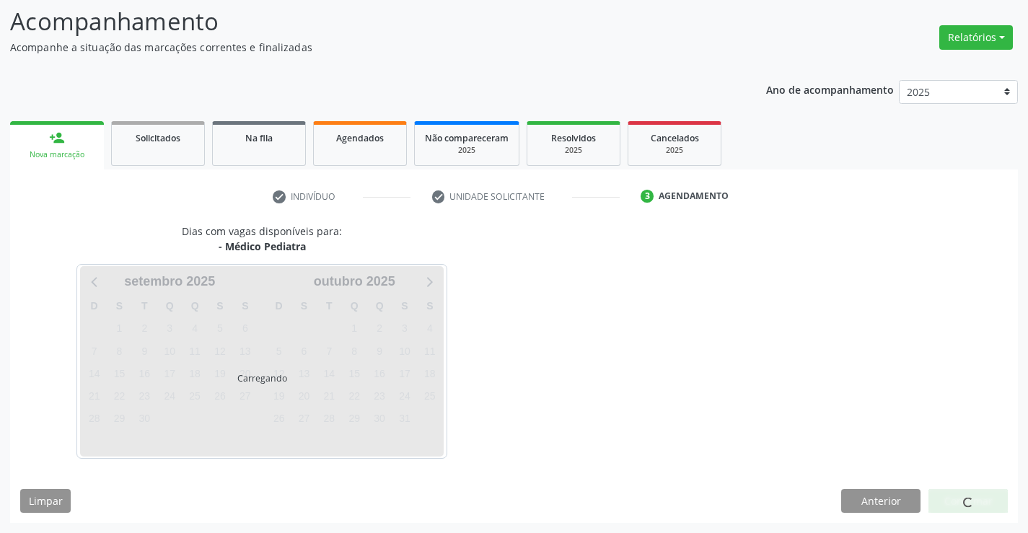
scroll to position [94, 0]
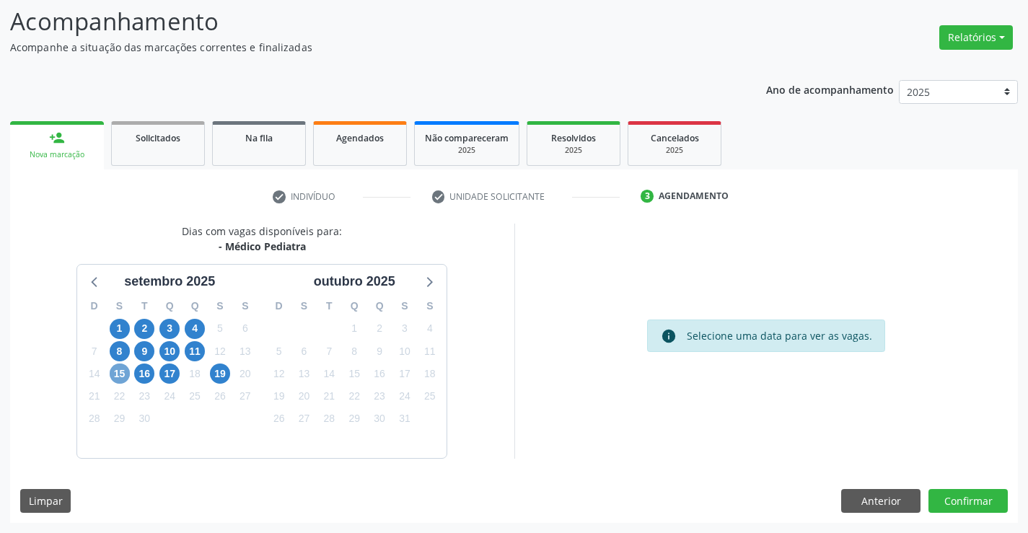
click at [115, 376] on span "15" at bounding box center [120, 373] width 20 height 20
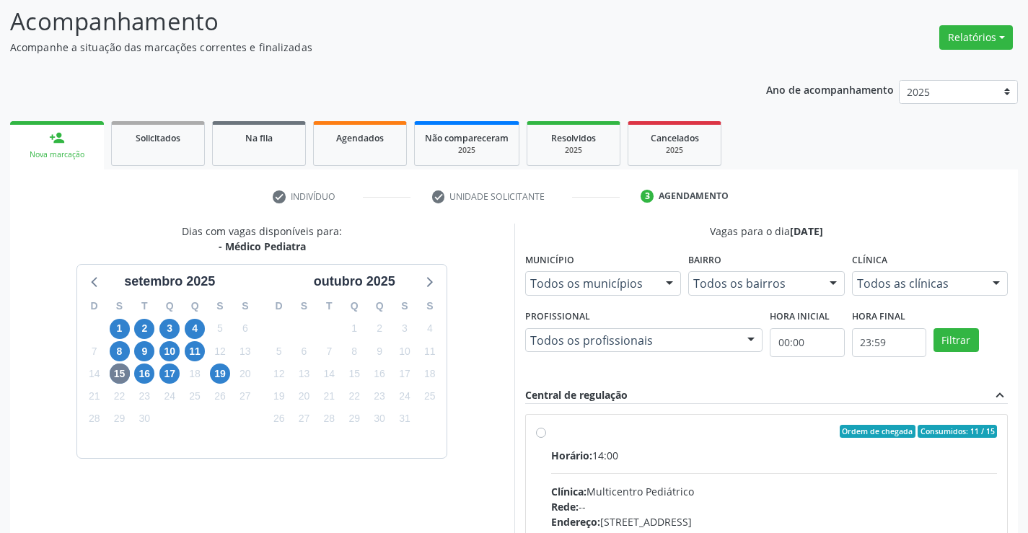
click at [551, 432] on label "Ordem de chegada Consumidos: 11 / 15 Horário: 14:00 Clínica: Multicentro Pediát…" at bounding box center [774, 535] width 446 height 221
click at [538, 432] on input "Ordem de chegada Consumidos: 11 / 15 Horário: 14:00 Clínica: Multicentro Pediát…" at bounding box center [541, 431] width 10 height 13
radio input "true"
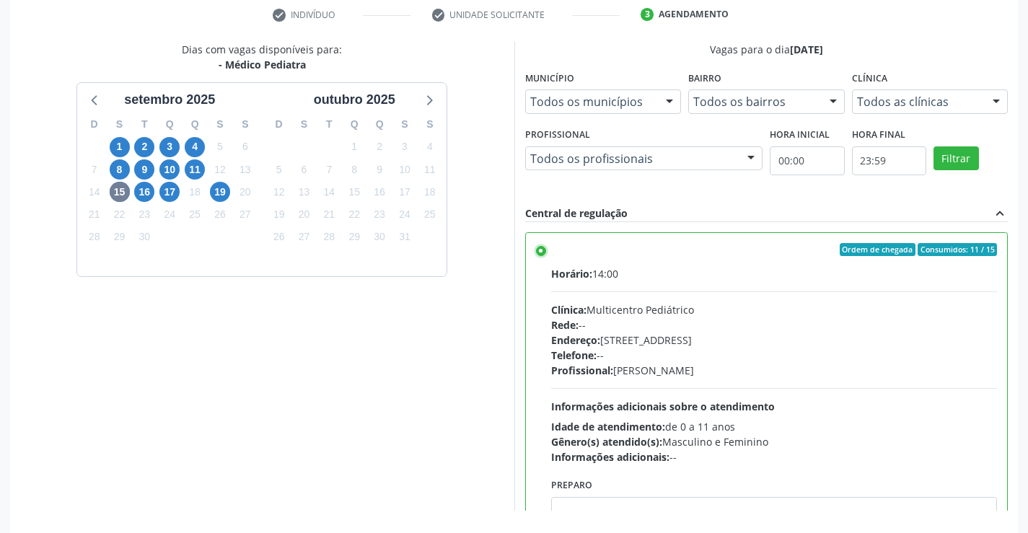
scroll to position [329, 0]
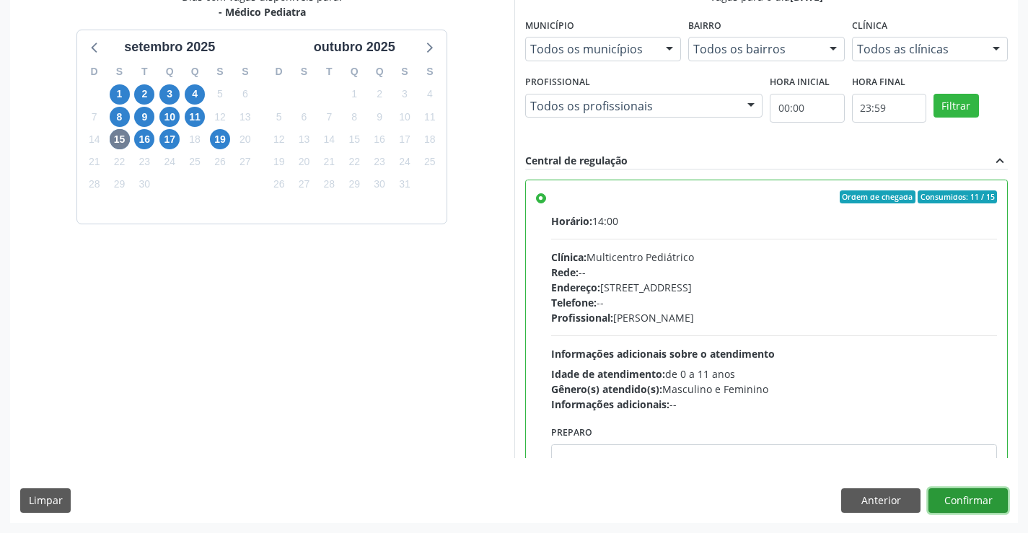
click at [969, 502] on button "Confirmar" at bounding box center [967, 500] width 79 height 25
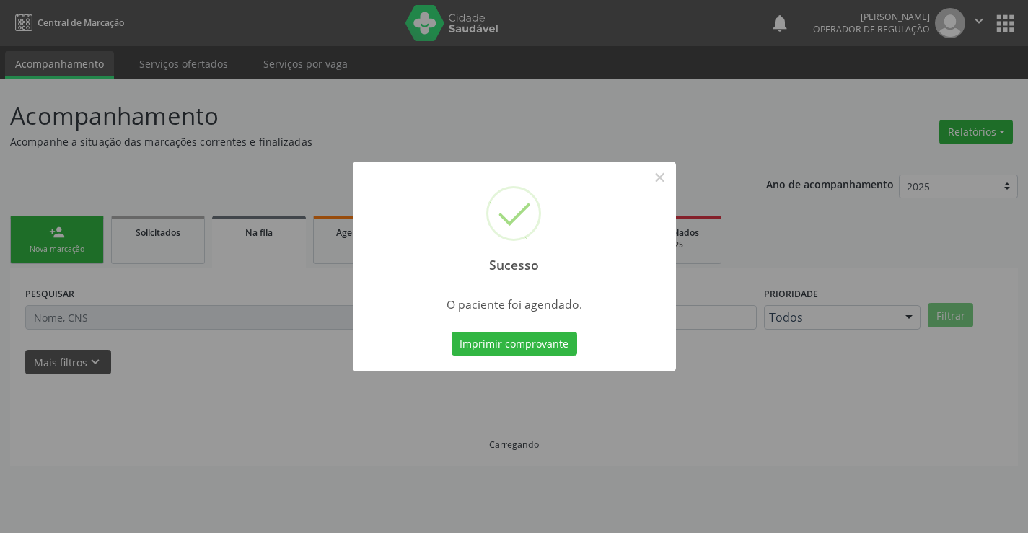
scroll to position [0, 0]
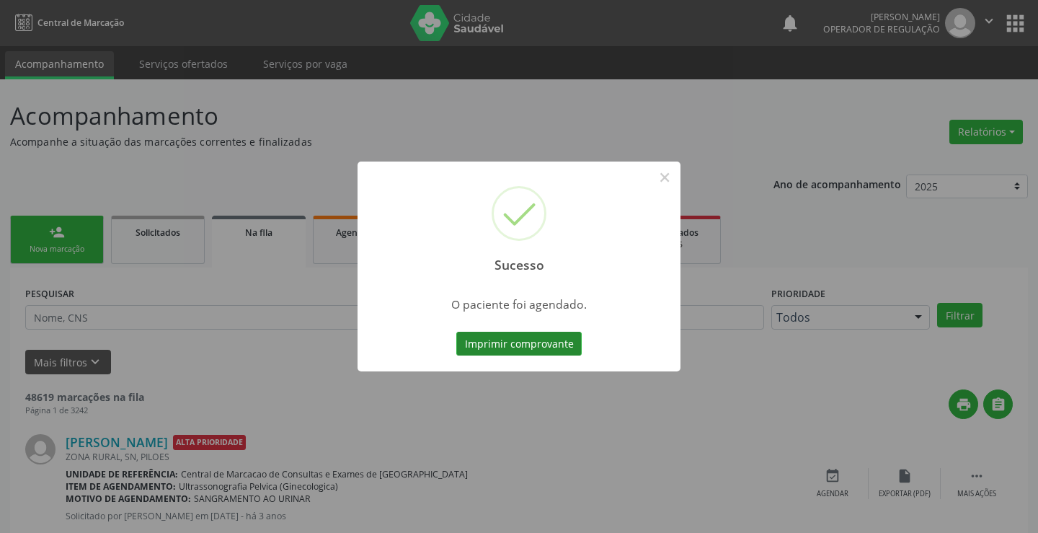
click at [548, 340] on button "Imprimir comprovante" at bounding box center [518, 344] width 125 height 25
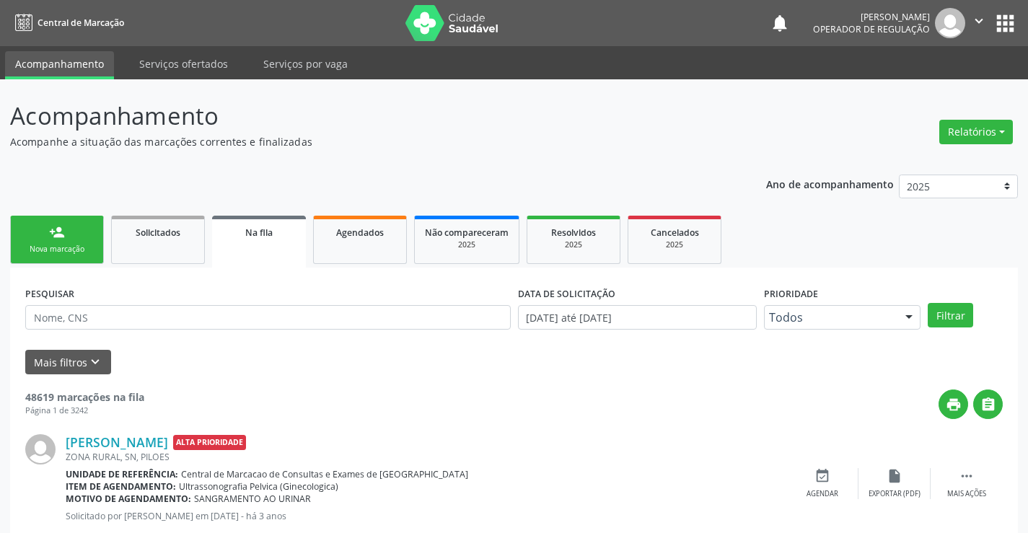
click at [78, 237] on link "person_add Nova marcação" at bounding box center [57, 240] width 94 height 48
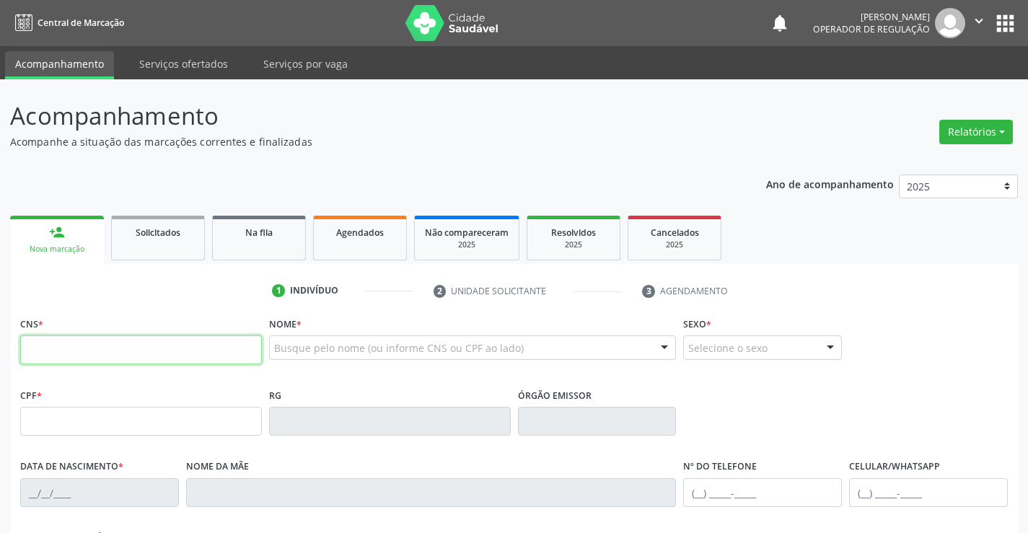
click at [76, 343] on input "text" at bounding box center [141, 349] width 242 height 29
type input "705 0010 1685 5651"
type input "1411865774"
type input "[DATE]"
type input "[PHONE_NUMBER]"
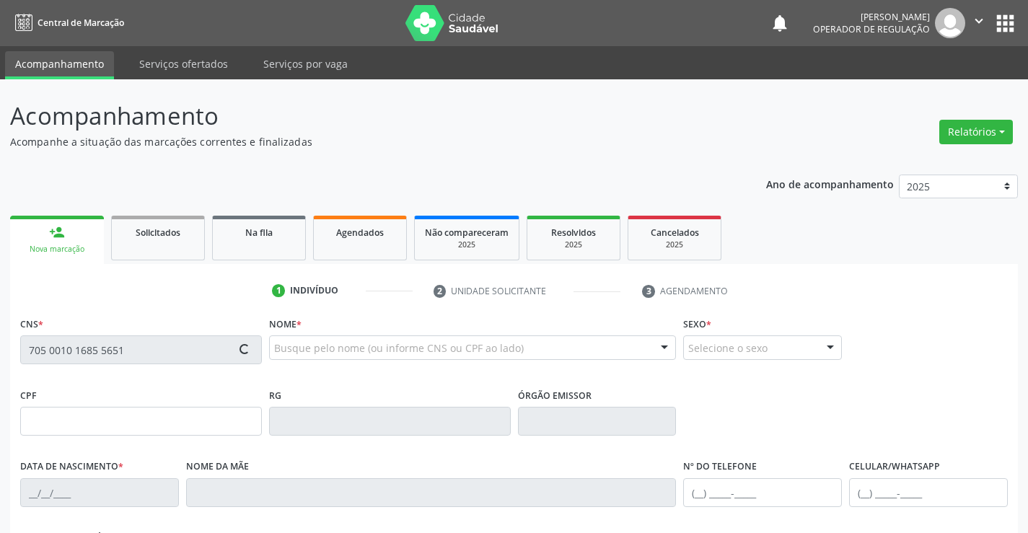
type input "042.583.865-02"
type input "170"
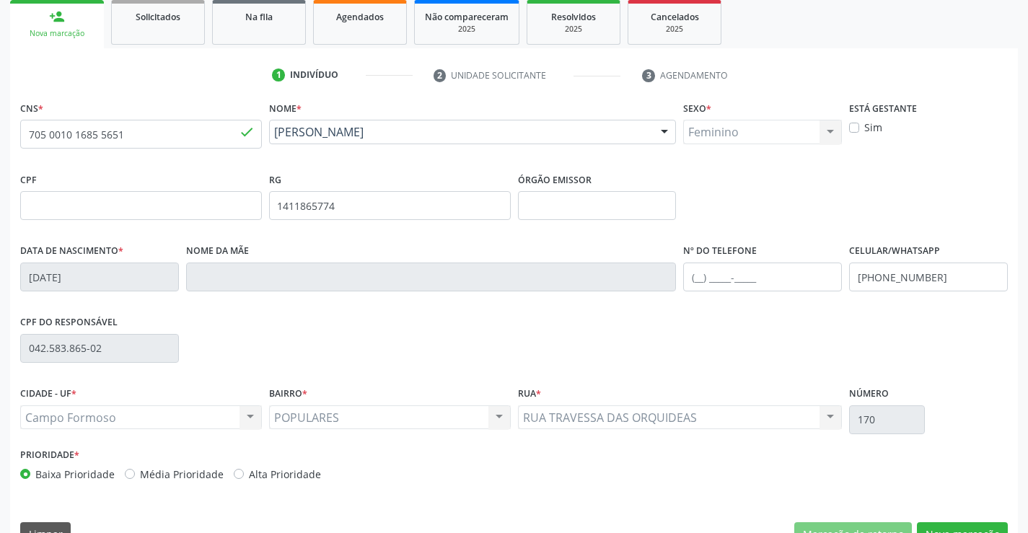
scroll to position [216, 0]
click at [948, 525] on button "Nova marcação" at bounding box center [962, 533] width 91 height 25
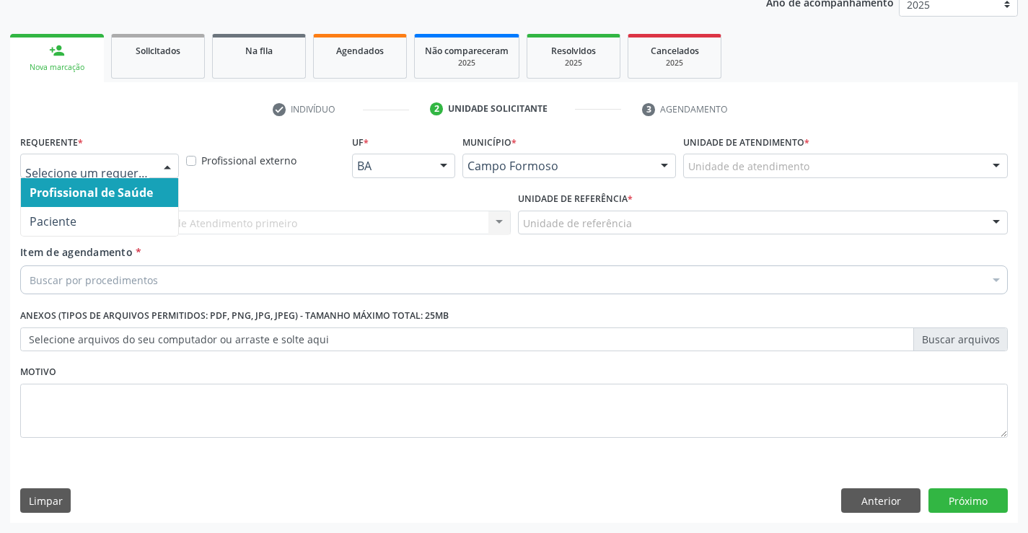
click at [154, 172] on div at bounding box center [99, 166] width 159 height 25
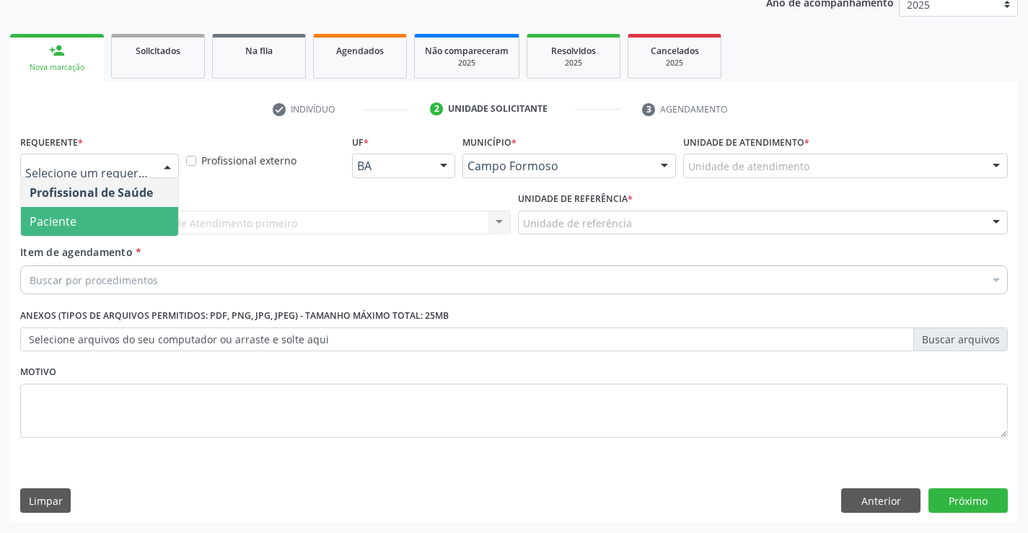
click at [116, 215] on span "Paciente" at bounding box center [99, 221] width 157 height 29
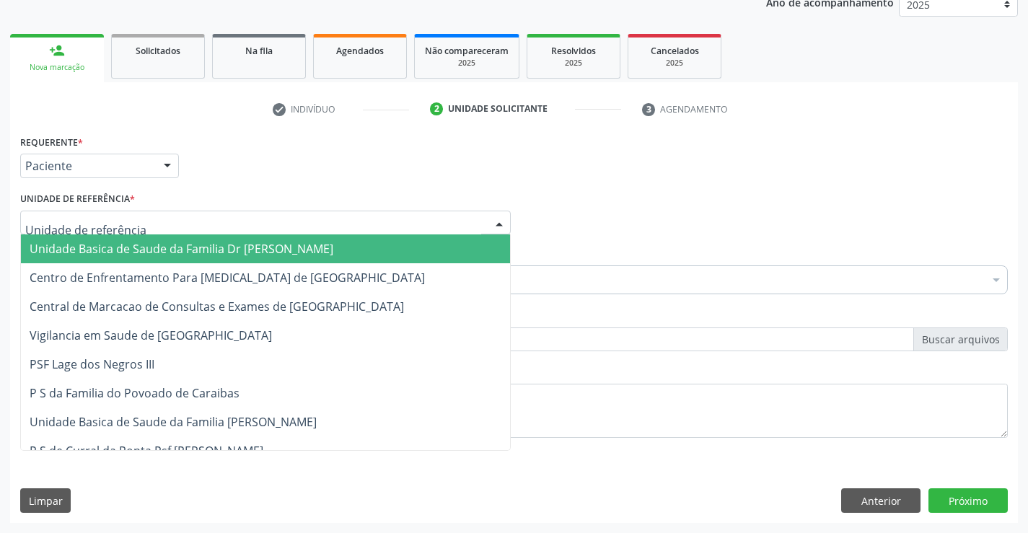
click at [143, 247] on span "Unidade Basica de Saude da Familia Dr [PERSON_NAME]" at bounding box center [182, 249] width 304 height 16
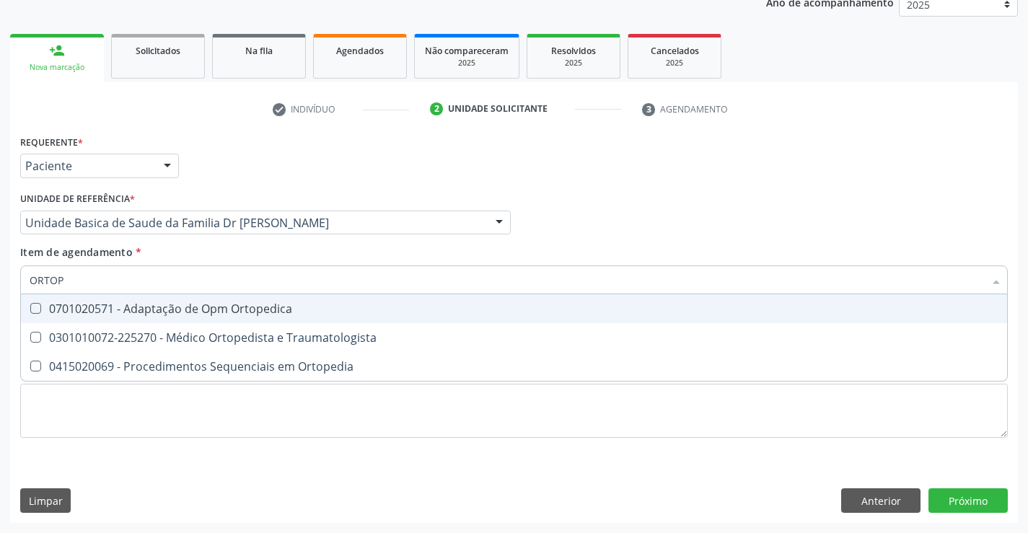
type input "ORTOPE"
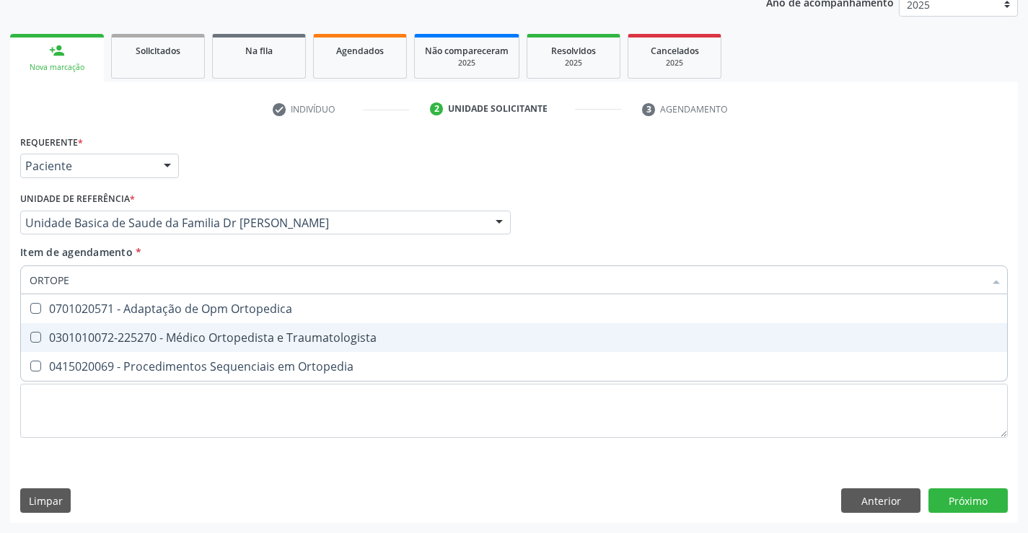
click at [252, 335] on div "0301010072-225270 - Médico Ortopedista e Traumatologista" at bounding box center [514, 338] width 968 height 12
checkbox Traumatologista "true"
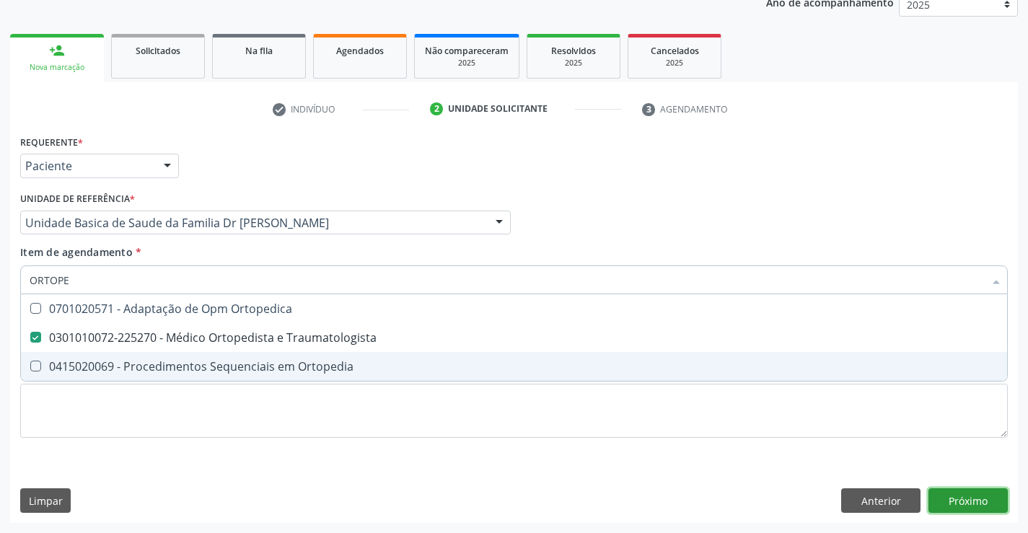
click at [958, 498] on div "Requerente * Paciente Profissional de Saúde Paciente Nenhum resultado encontrad…" at bounding box center [513, 327] width 1007 height 392
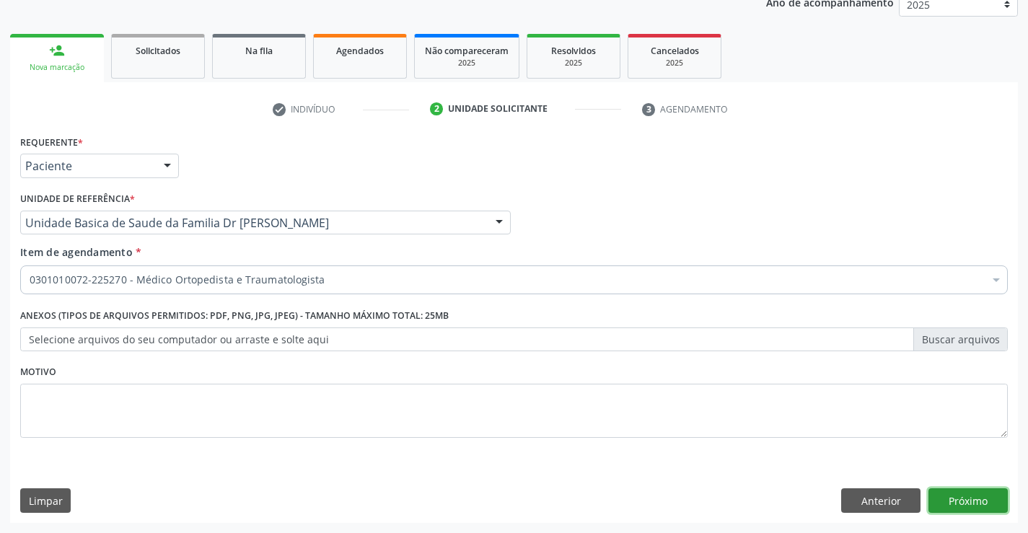
click at [958, 498] on button "Próximo" at bounding box center [967, 500] width 79 height 25
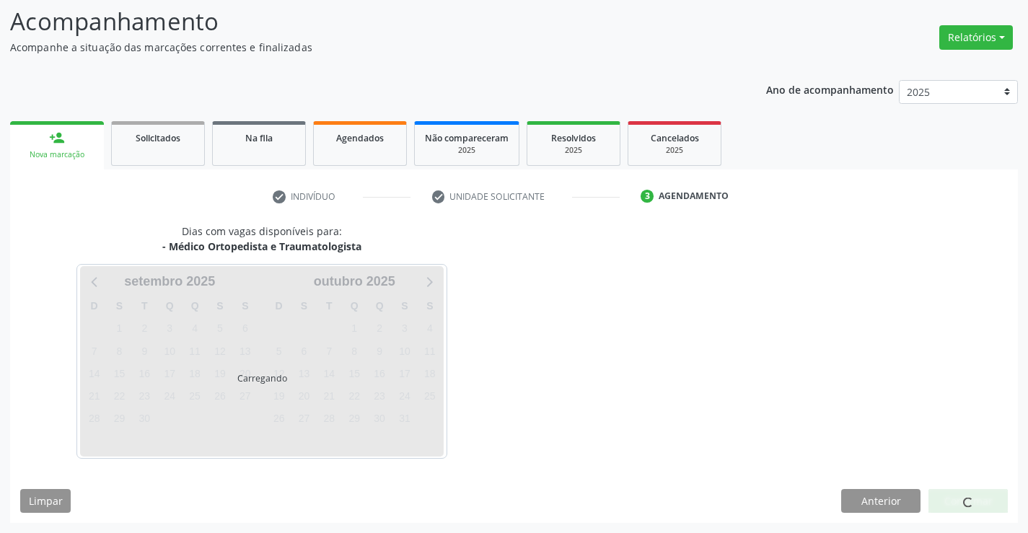
scroll to position [94, 0]
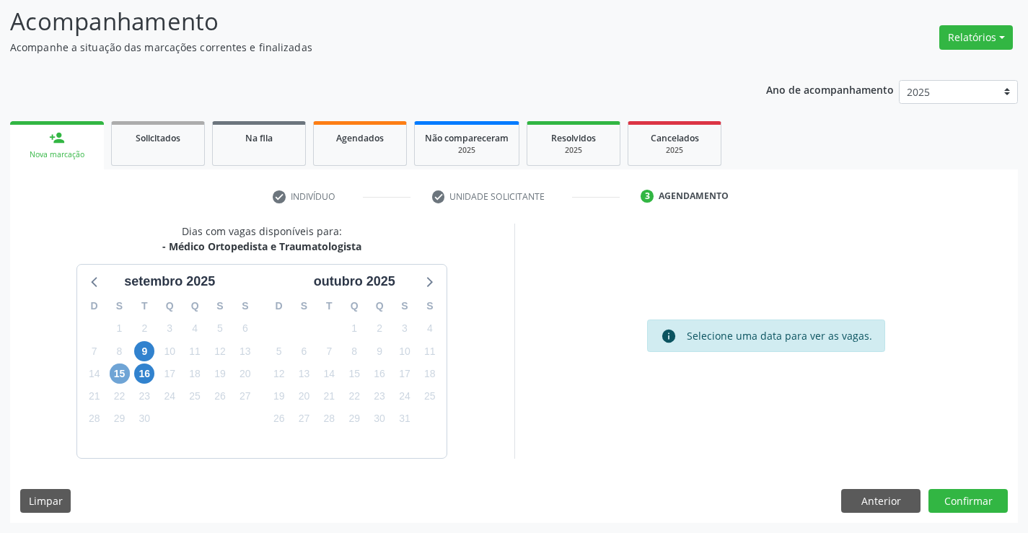
click at [120, 377] on span "15" at bounding box center [120, 373] width 20 height 20
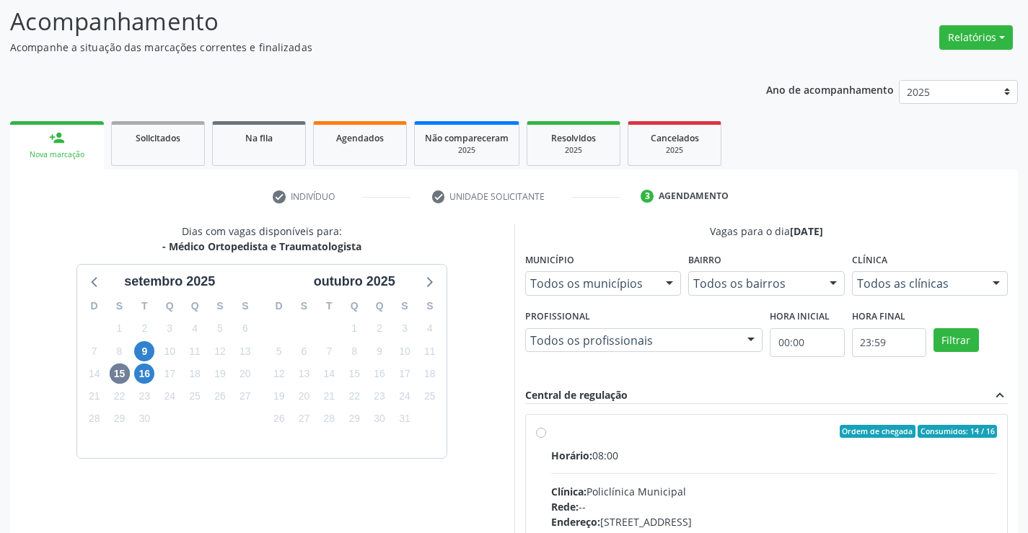
click at [551, 430] on label "Ordem de chegada Consumidos: 14 / 16 Horário: 08:00 Clínica: Policlínica Munici…" at bounding box center [774, 535] width 446 height 221
click at [537, 430] on input "Ordem de chegada Consumidos: 14 / 16 Horário: 08:00 Clínica: Policlínica Munici…" at bounding box center [541, 431] width 10 height 13
radio input "true"
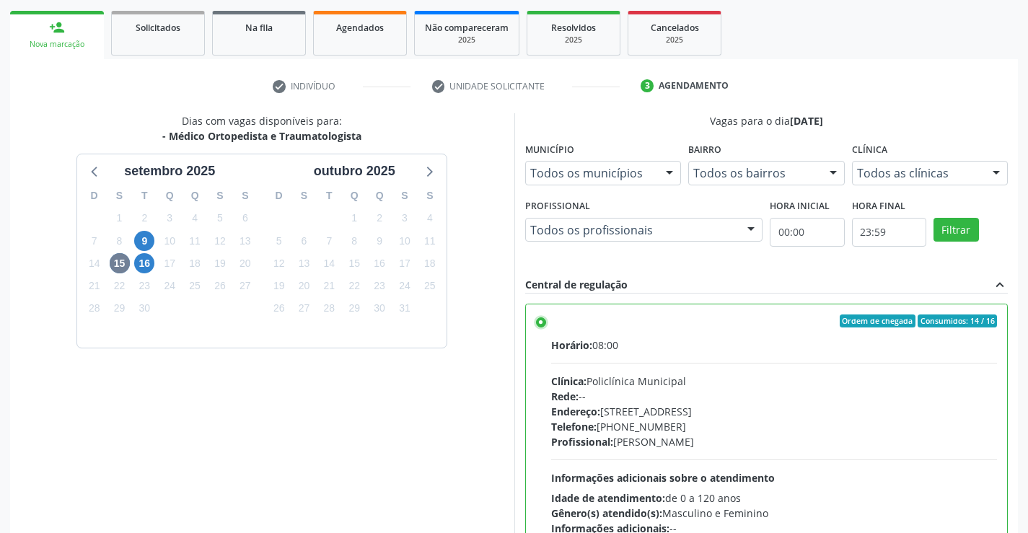
scroll to position [329, 0]
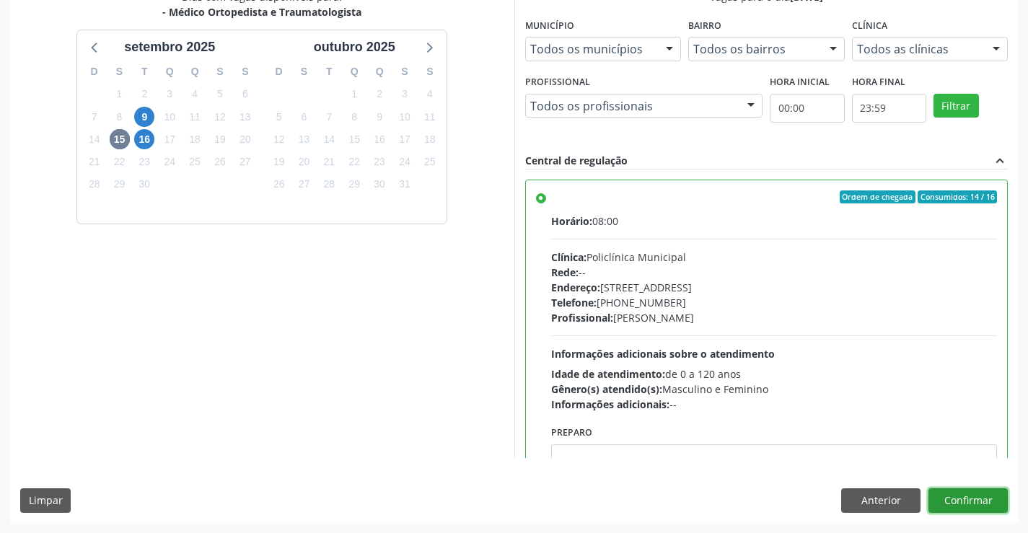
click at [976, 495] on button "Confirmar" at bounding box center [967, 500] width 79 height 25
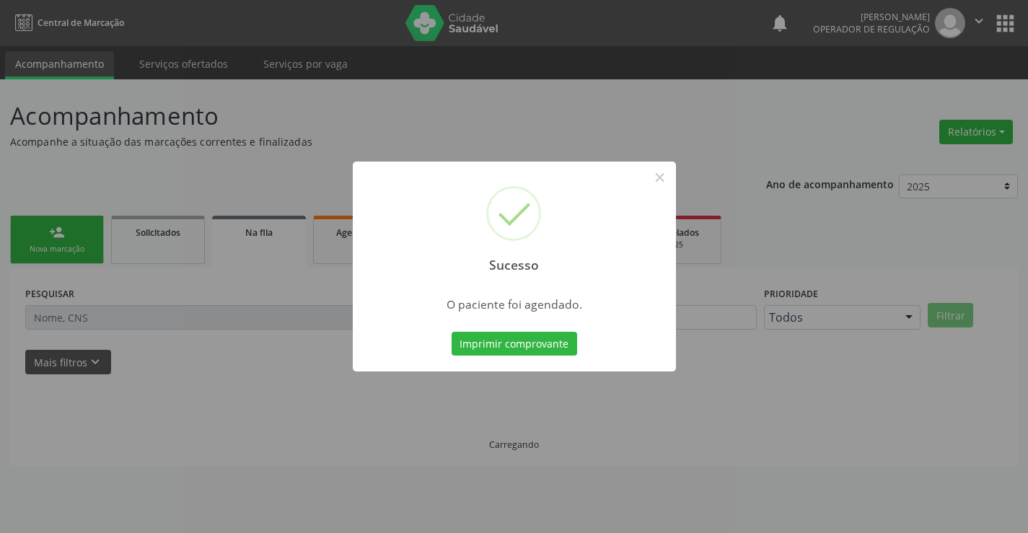
scroll to position [0, 0]
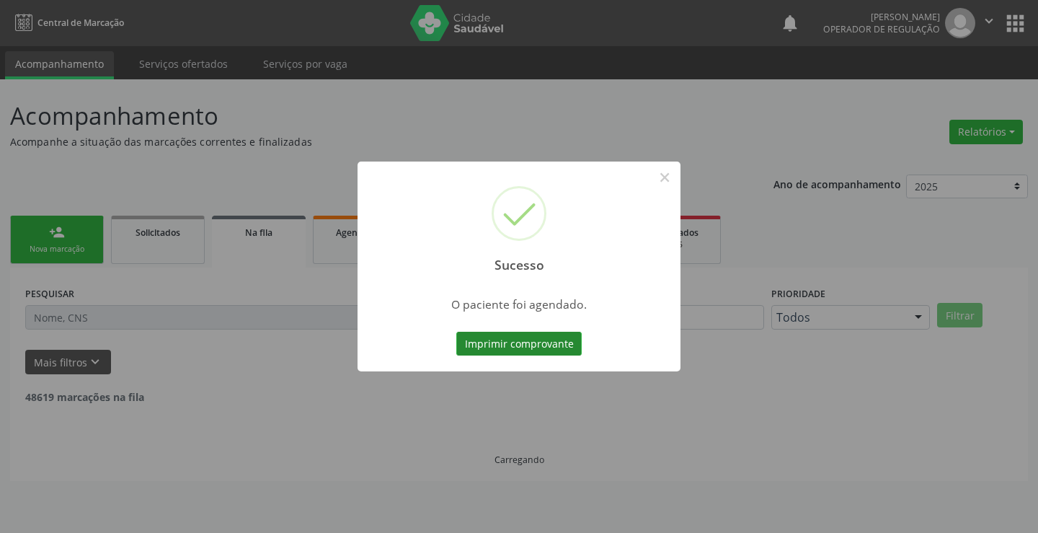
click at [552, 338] on button "Imprimir comprovante" at bounding box center [518, 344] width 125 height 25
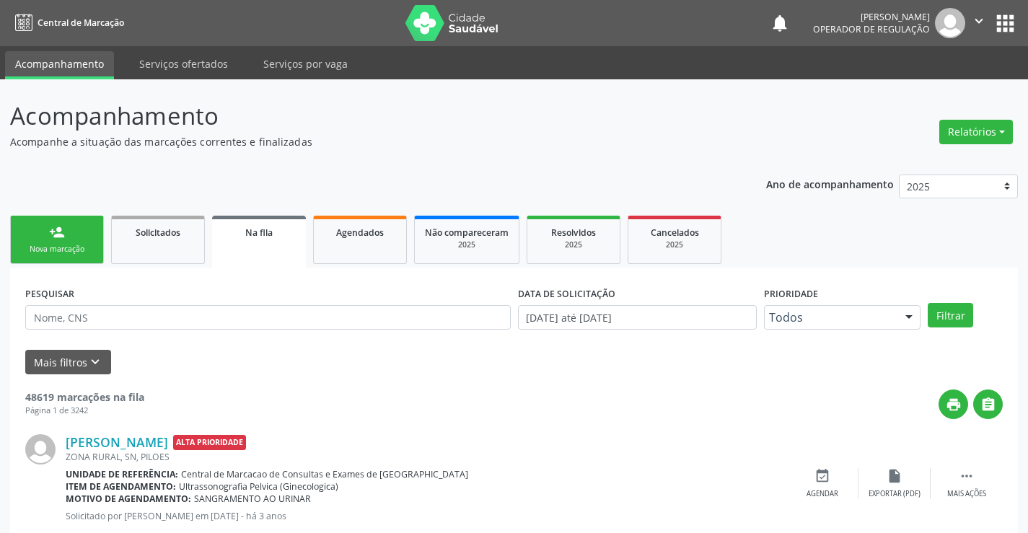
click at [87, 240] on link "person_add Nova marcação" at bounding box center [57, 240] width 94 height 48
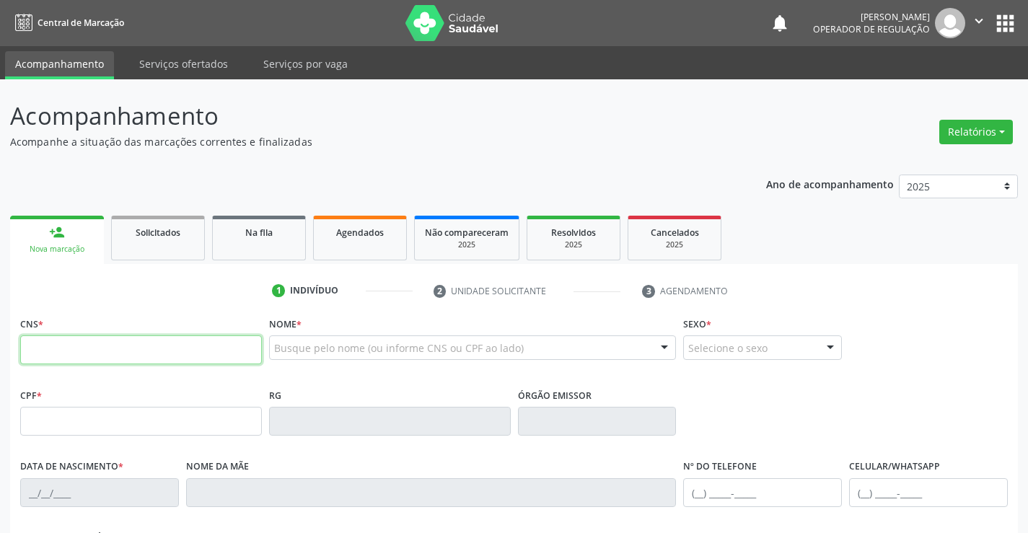
click at [87, 347] on input "text" at bounding box center [141, 349] width 242 height 29
click at [981, 17] on icon "" at bounding box center [979, 21] width 16 height 16
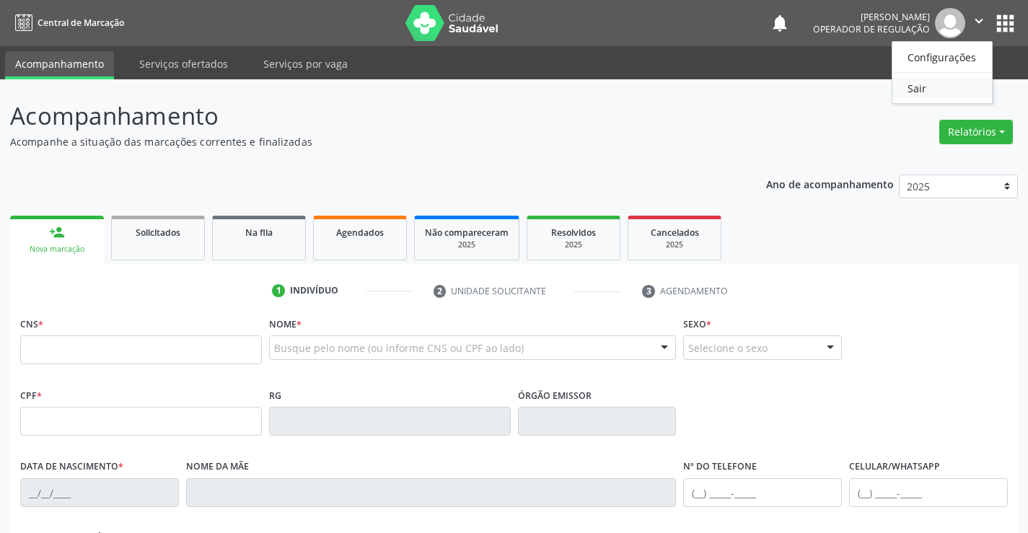
click at [942, 92] on link "Sair" at bounding box center [942, 88] width 100 height 20
